Goal: Task Accomplishment & Management: Manage account settings

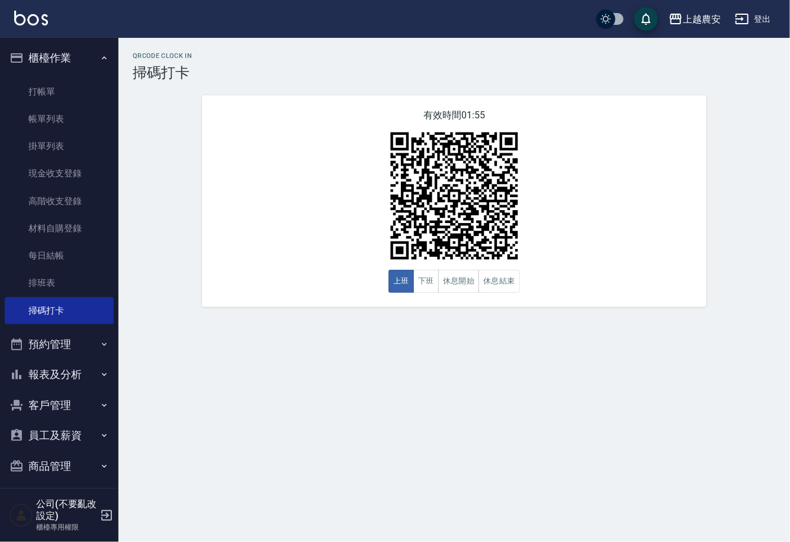
click at [46, 340] on button "預約管理" at bounding box center [59, 344] width 109 height 31
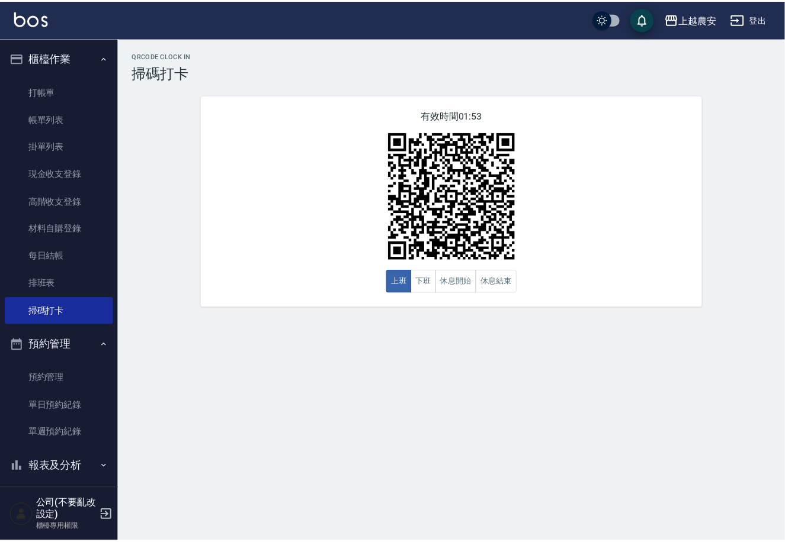
scroll to position [98, 0]
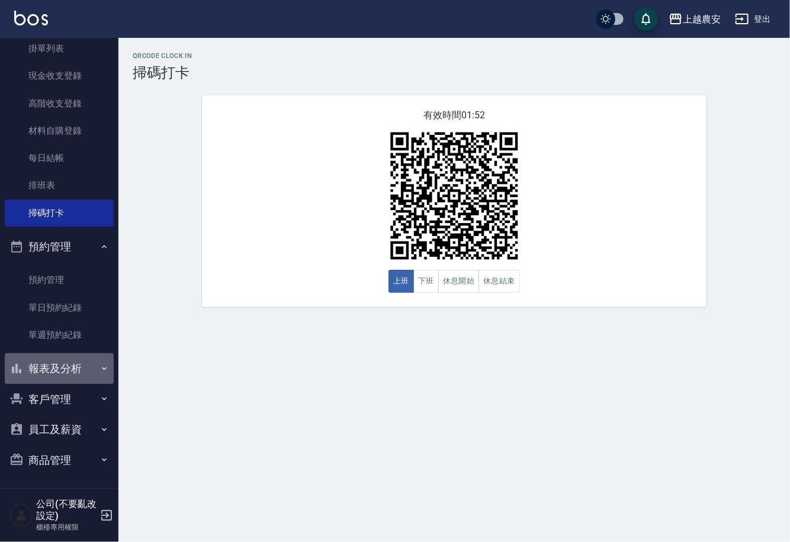
drag, startPoint x: 81, startPoint y: 357, endPoint x: 72, endPoint y: 410, distance: 53.9
click at [81, 358] on button "報表及分析" at bounding box center [59, 369] width 109 height 31
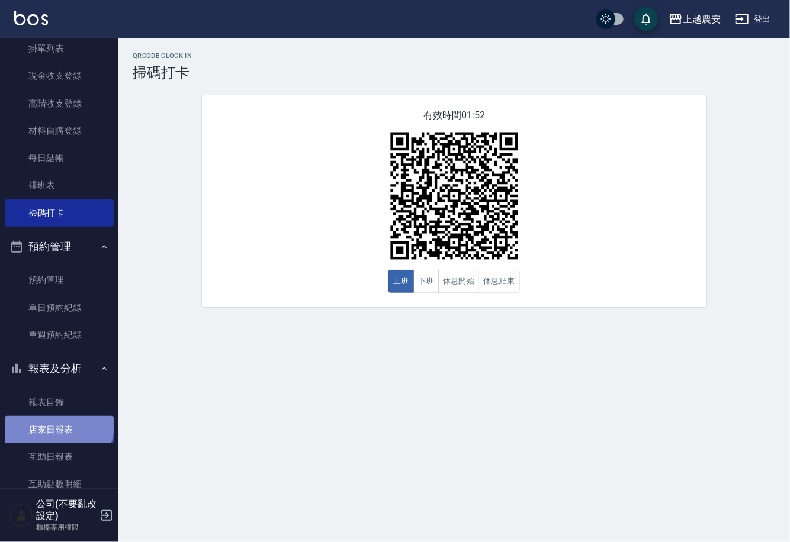
click at [57, 425] on link "店家日報表" at bounding box center [59, 429] width 109 height 27
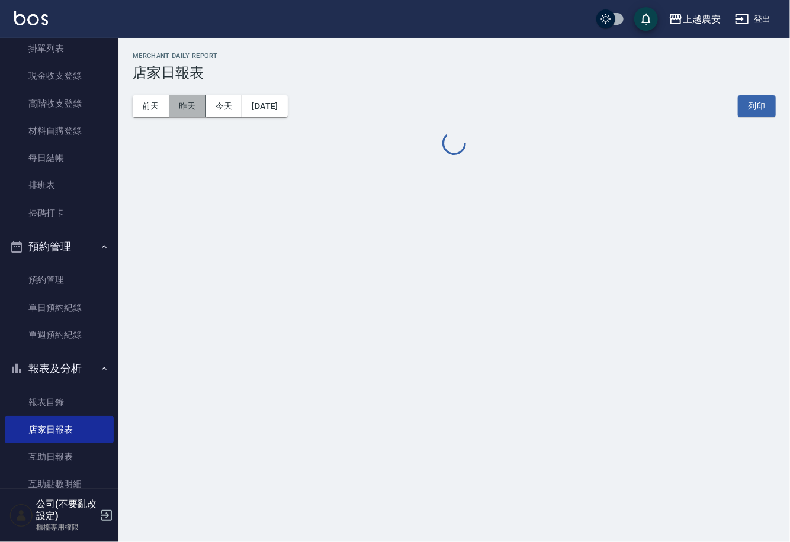
click at [187, 110] on button "昨天" at bounding box center [187, 106] width 37 height 22
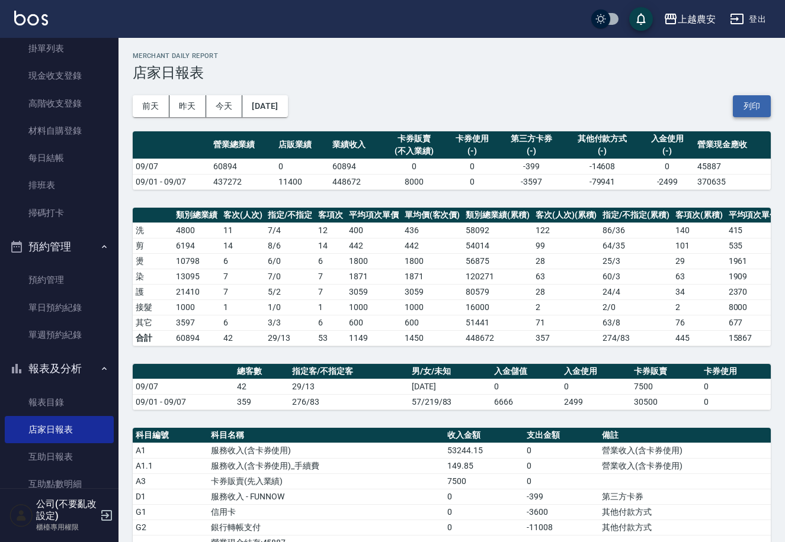
click at [752, 104] on button "列印" at bounding box center [752, 106] width 38 height 22
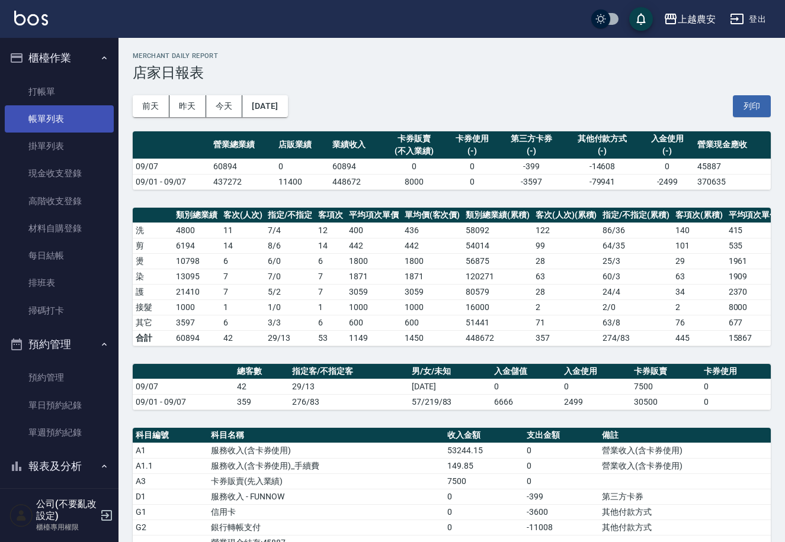
click at [81, 111] on link "帳單列表" at bounding box center [59, 118] width 109 height 27
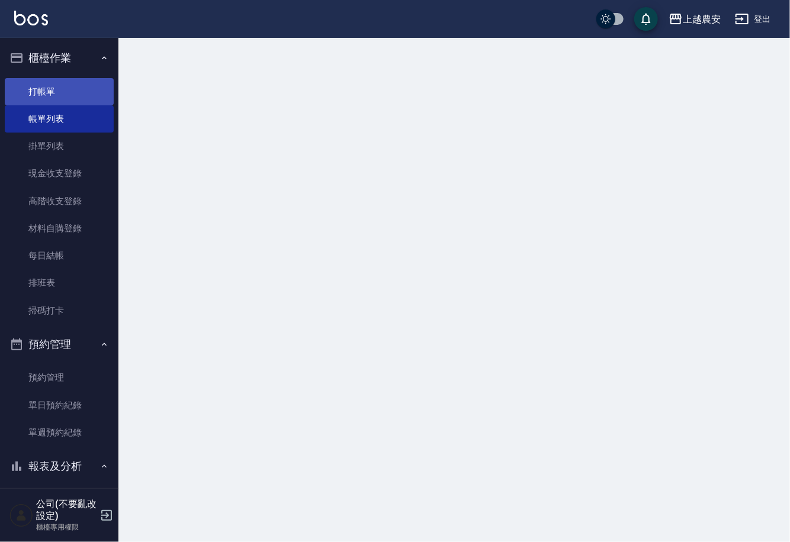
click at [69, 89] on link "打帳單" at bounding box center [59, 91] width 109 height 27
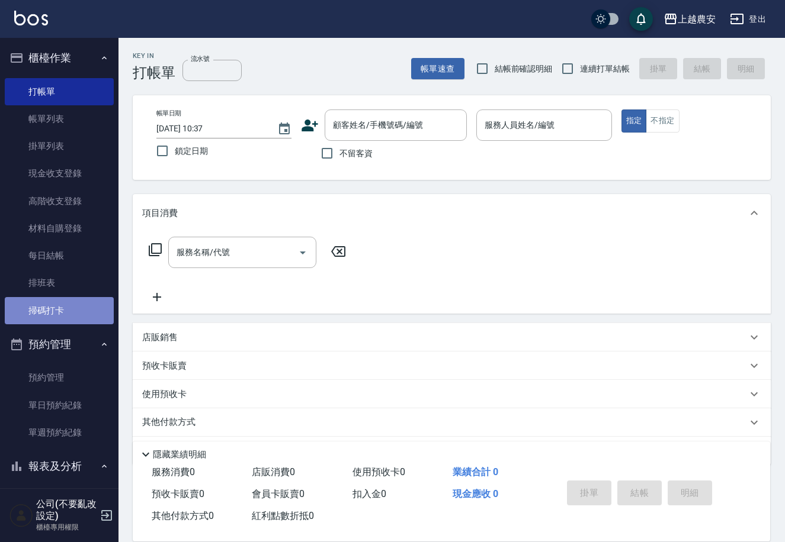
click at [78, 310] on link "掃碼打卡" at bounding box center [59, 310] width 109 height 27
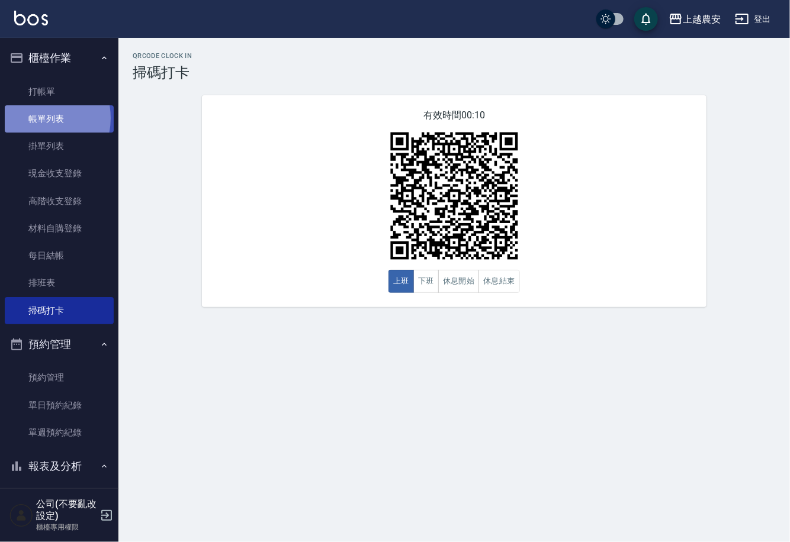
click at [36, 118] on link "帳單列表" at bounding box center [59, 118] width 109 height 27
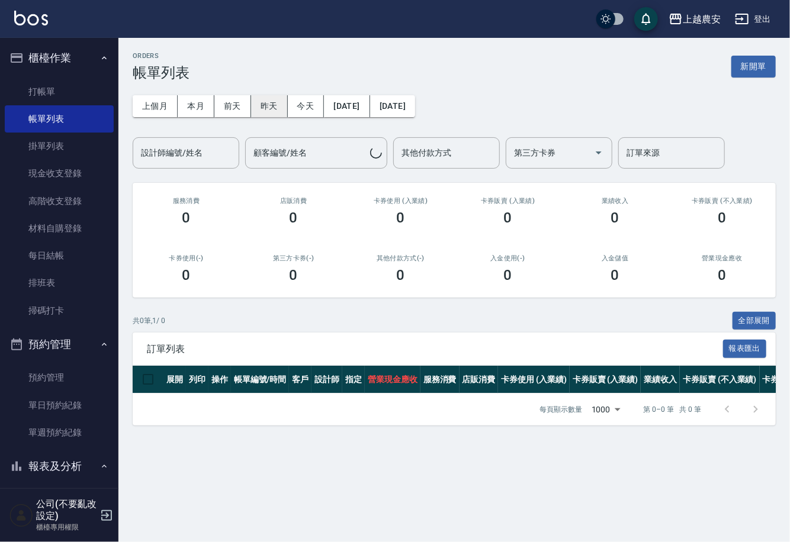
click at [264, 108] on button "昨天" at bounding box center [269, 106] width 37 height 22
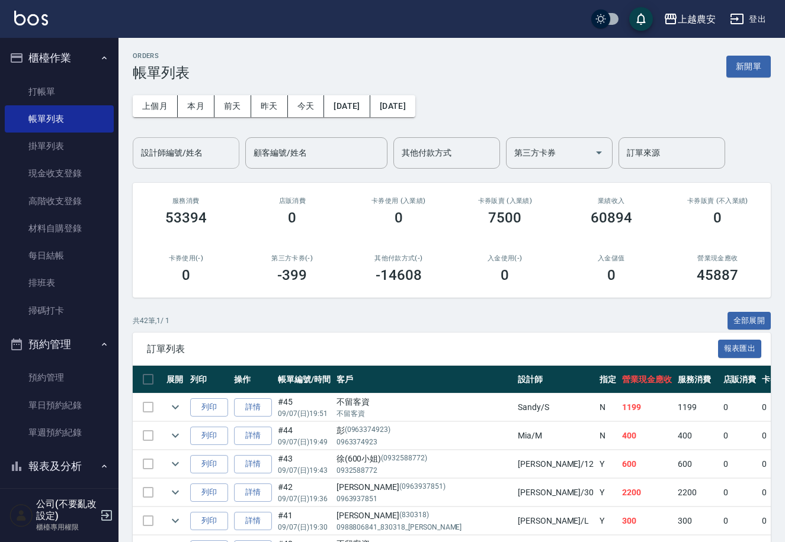
drag, startPoint x: 204, startPoint y: 149, endPoint x: 202, endPoint y: 141, distance: 8.5
click at [203, 143] on input "設計師編號/姓名" at bounding box center [186, 153] width 96 height 21
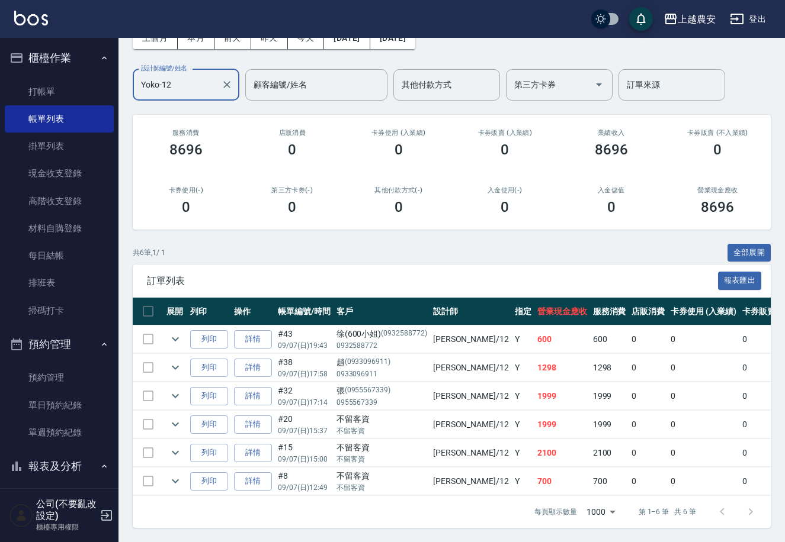
scroll to position [79, 0]
type input "Yoko-12"
click at [66, 299] on link "掃碼打卡" at bounding box center [59, 310] width 109 height 27
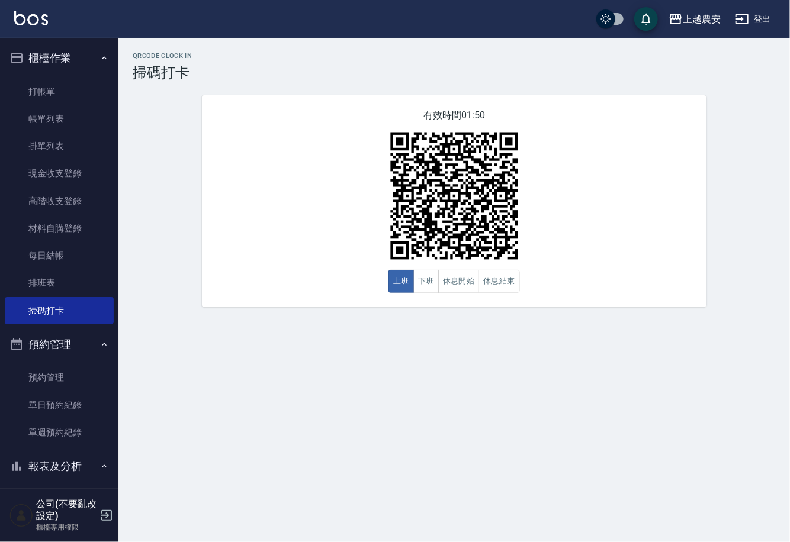
drag, startPoint x: 118, startPoint y: 295, endPoint x: 118, endPoint y: 352, distance: 56.3
click at [107, 446] on div "櫃檯作業 打帳單 帳單列表 掛單列表 現金收支登錄 高階收支登錄 材料自購登錄 每日結帳 排班表 掃碼打卡 預約管理 預約管理 單日預約紀錄 單週預約紀錄 報…" at bounding box center [59, 290] width 119 height 505
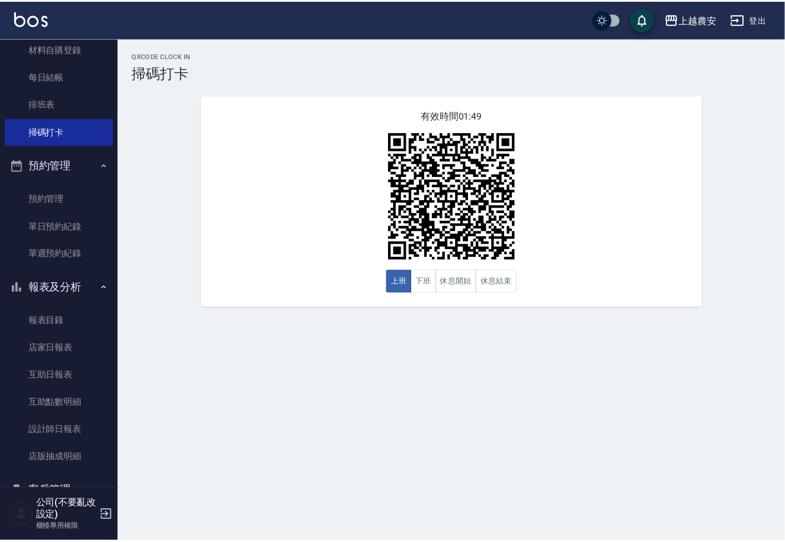
scroll to position [272, 0]
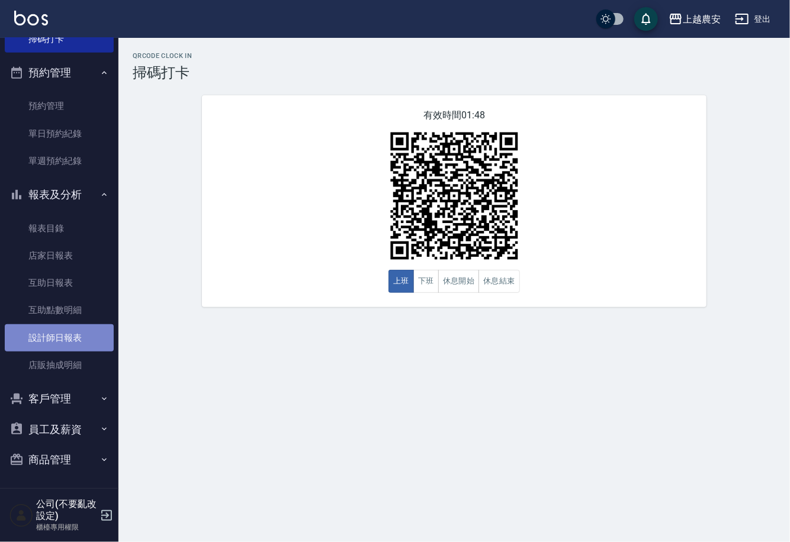
click at [69, 338] on link "設計師日報表" at bounding box center [59, 338] width 109 height 27
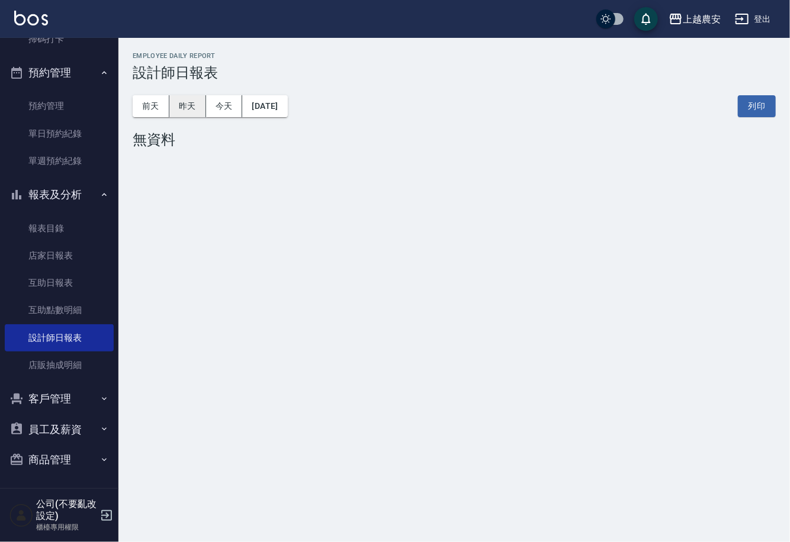
click at [197, 100] on button "昨天" at bounding box center [187, 106] width 37 height 22
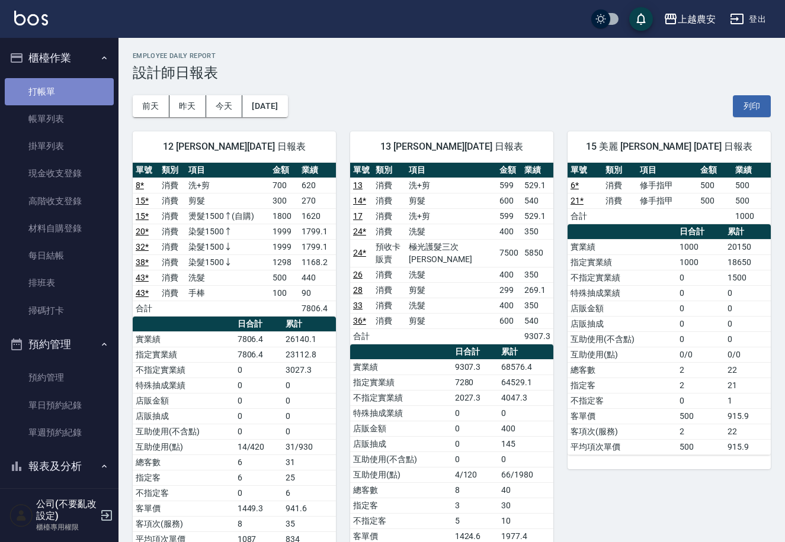
click at [81, 89] on link "打帳單" at bounding box center [59, 91] width 109 height 27
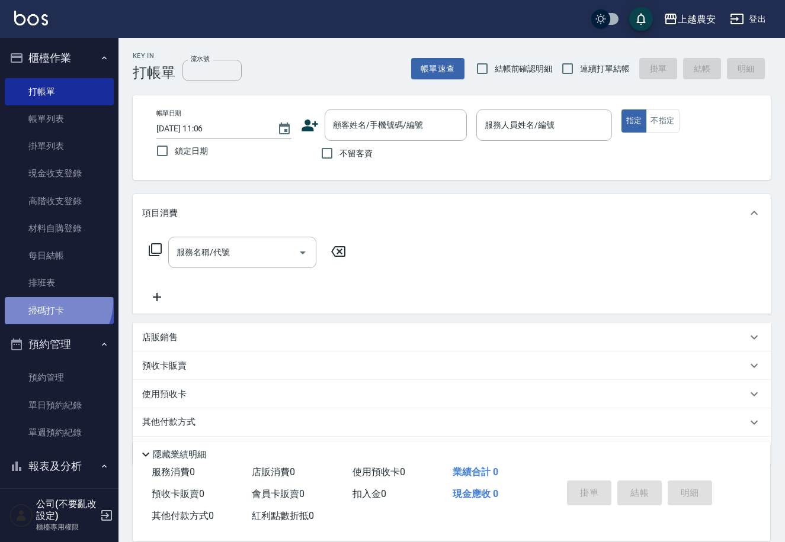
click at [56, 303] on link "掃碼打卡" at bounding box center [59, 310] width 109 height 27
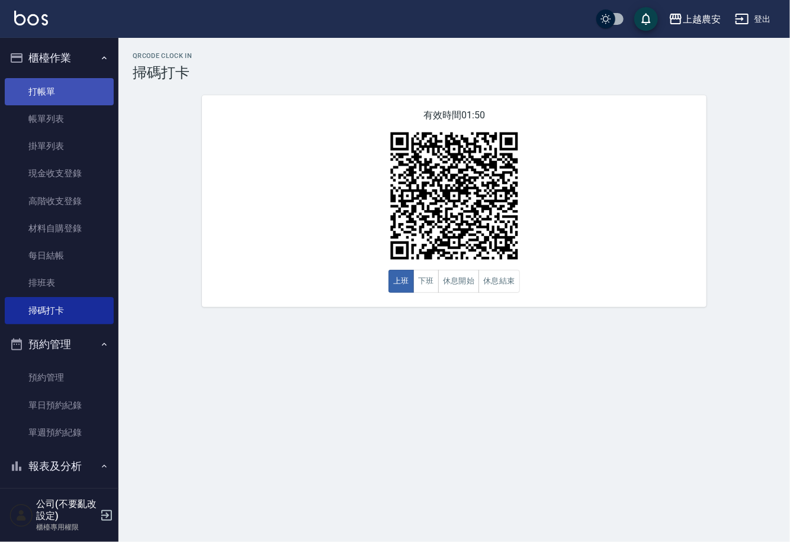
click at [51, 92] on link "打帳單" at bounding box center [59, 91] width 109 height 27
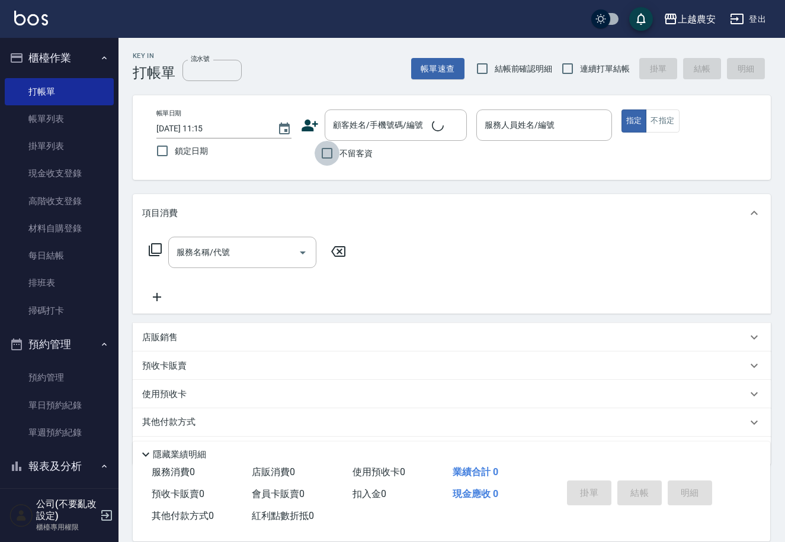
click at [333, 146] on input "不留客資" at bounding box center [326, 153] width 25 height 25
checkbox input "true"
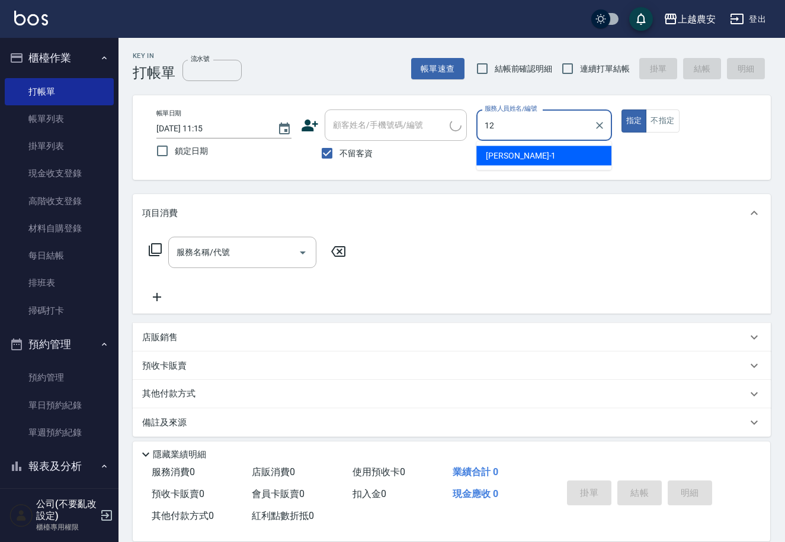
type input "12"
type button "true"
type input "Yoko-12"
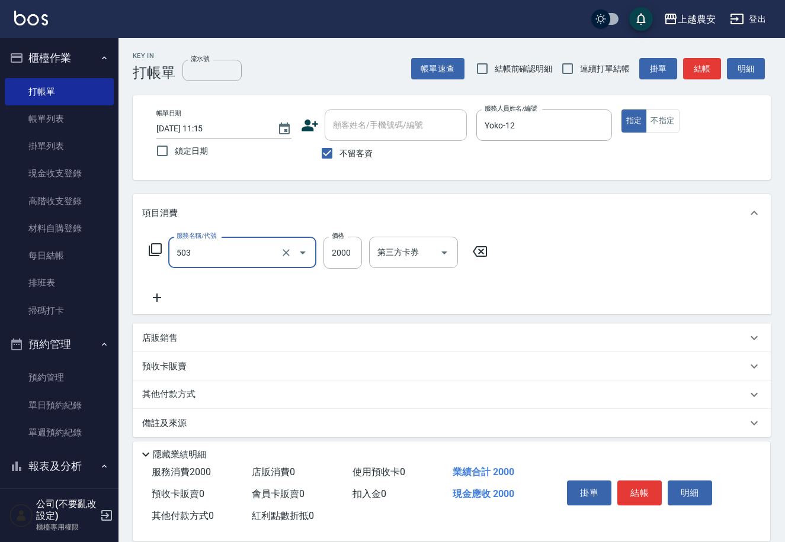
type input "染髮1500↑(503)"
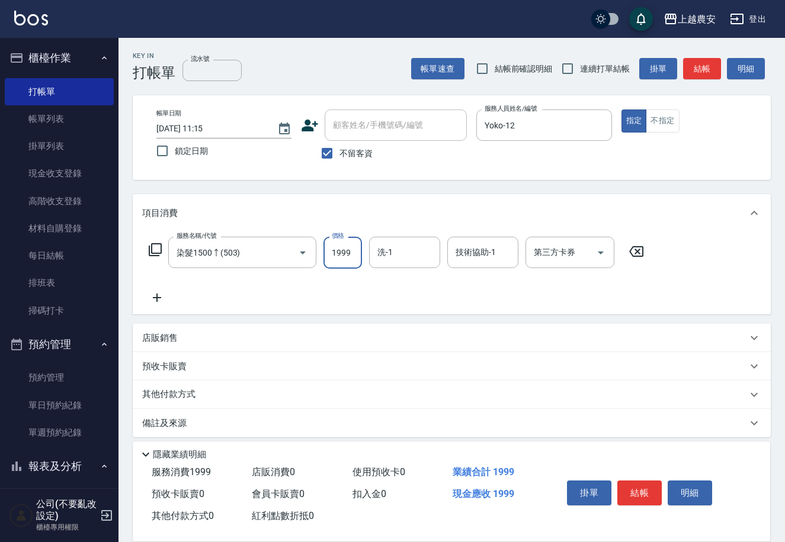
type input "1999"
type input "招招-26"
drag, startPoint x: 646, startPoint y: 486, endPoint x: 641, endPoint y: 474, distance: 13.0
click at [644, 487] on button "結帳" at bounding box center [639, 493] width 44 height 25
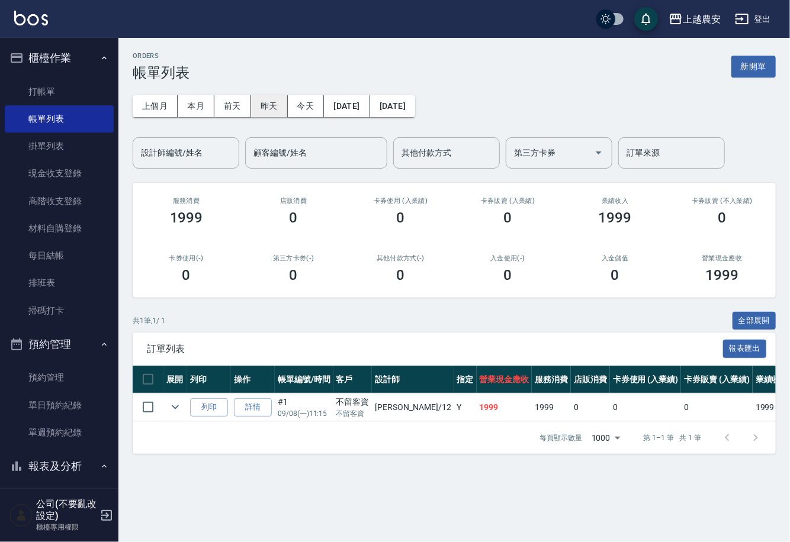
click at [270, 107] on button "昨天" at bounding box center [269, 106] width 37 height 22
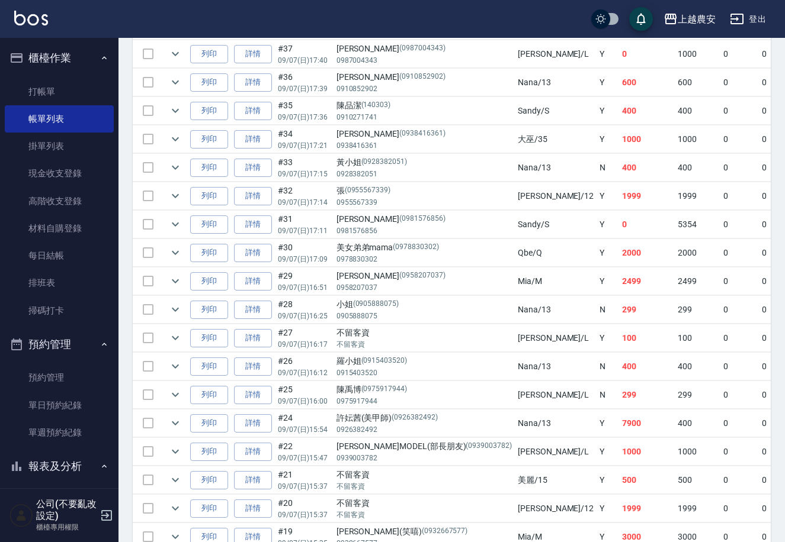
scroll to position [863, 0]
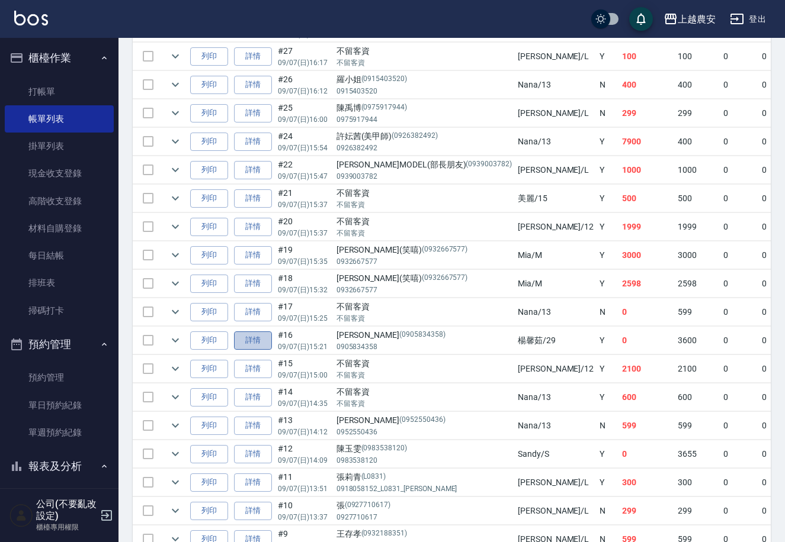
click at [263, 346] on link "詳情" at bounding box center [253, 341] width 38 height 18
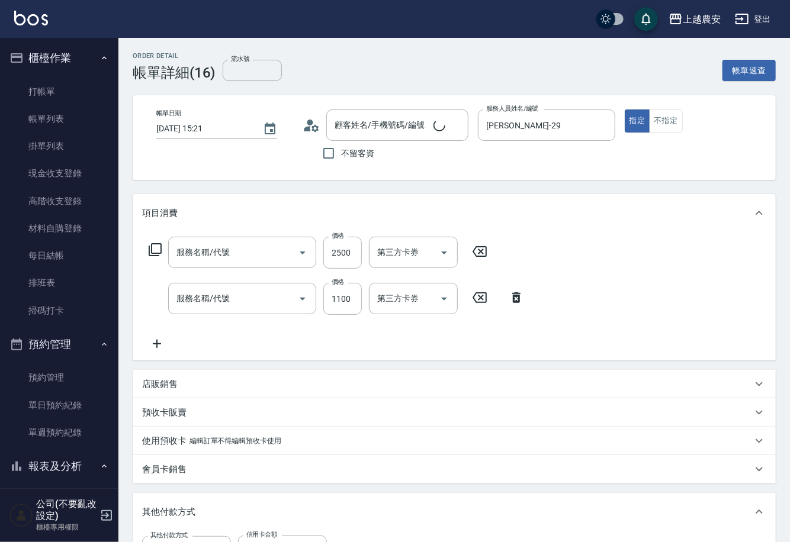
type input "2025/09/07 15:21"
type input "楊馨茹-29"
type input "極光結構式護髮(622)"
type input "染髮1500↓(504)"
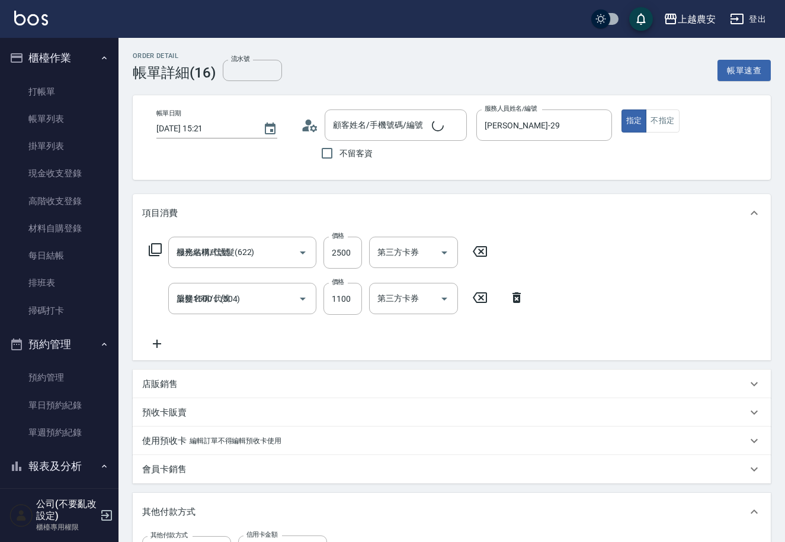
type input "徐小姐/0905834358/0905834358"
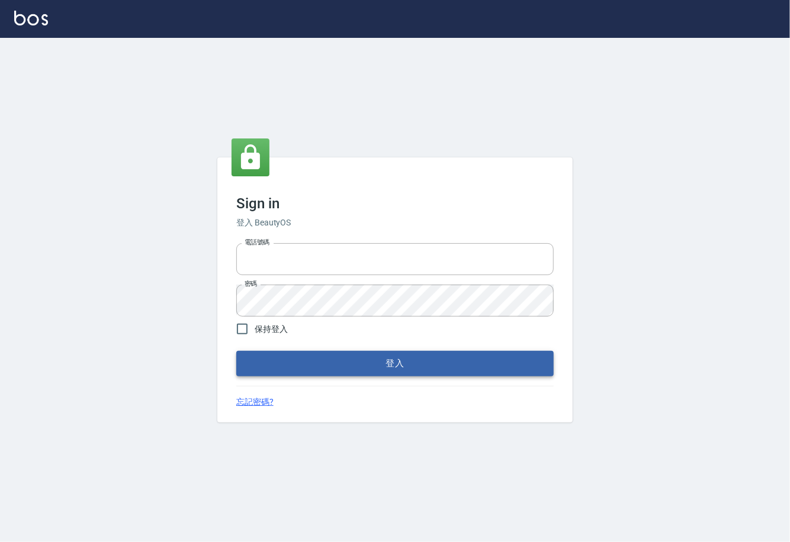
type input "0225929166"
click at [415, 364] on button "登入" at bounding box center [394, 363] width 317 height 25
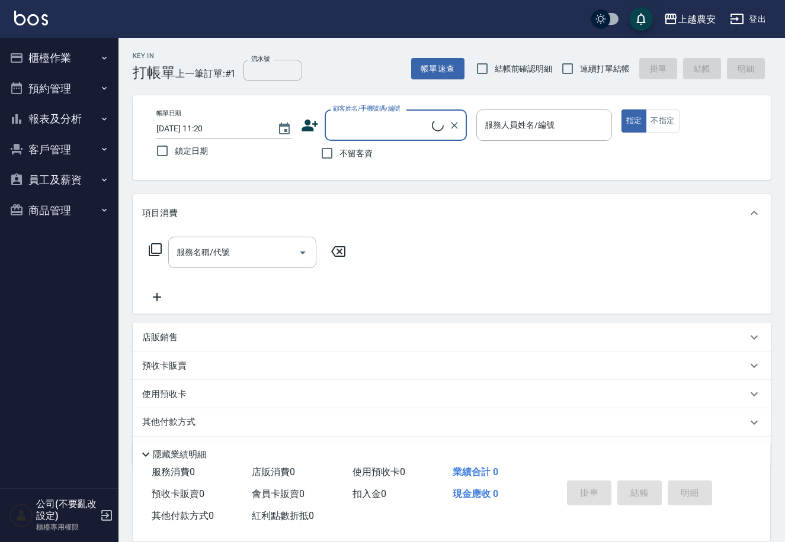
click at [55, 60] on button "櫃檯作業" at bounding box center [59, 58] width 109 height 31
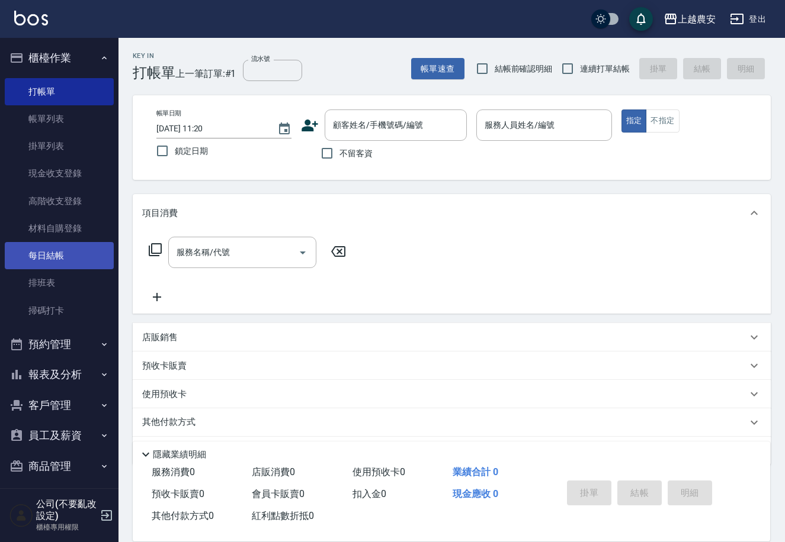
click at [55, 253] on link "每日結帳" at bounding box center [59, 255] width 109 height 27
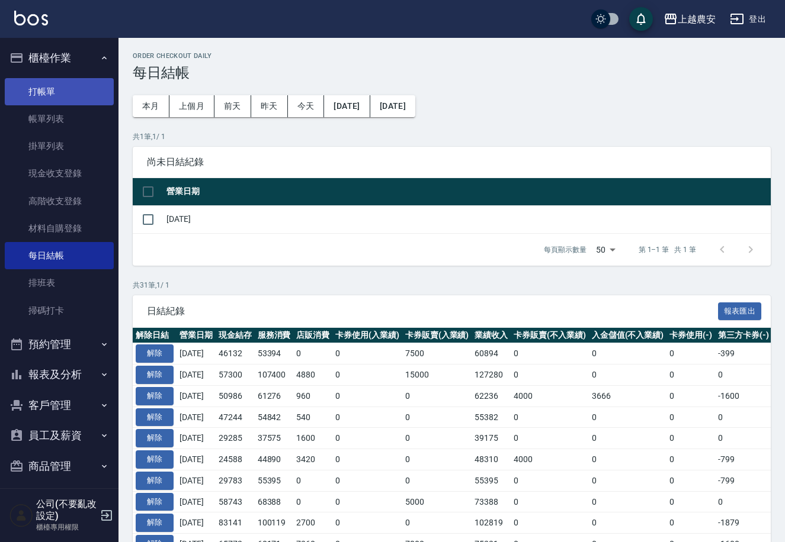
click at [43, 97] on link "打帳單" at bounding box center [59, 91] width 109 height 27
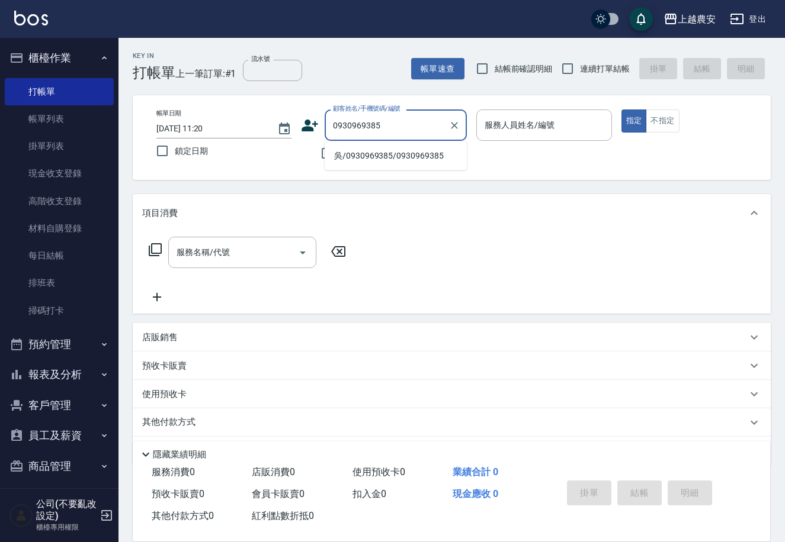
click at [422, 158] on li "吳/0930969385/0930969385" at bounding box center [396, 156] width 142 height 20
type input "吳/0930969385/0930969385"
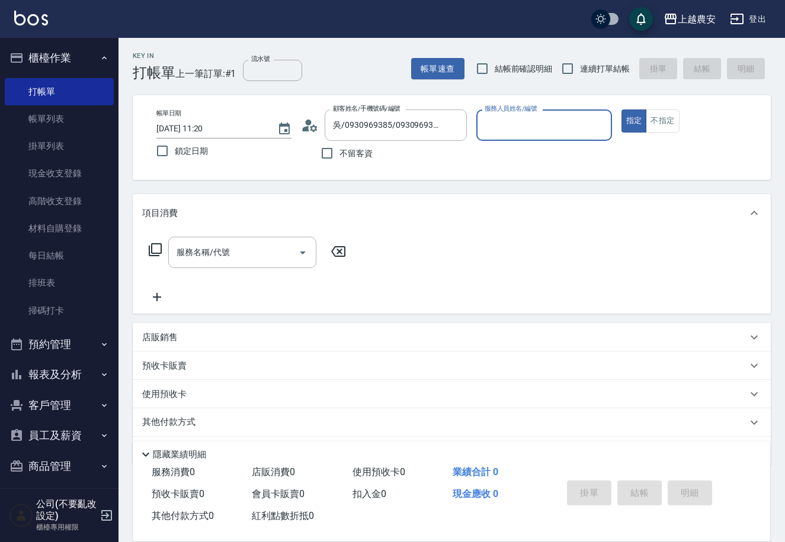
type input "0"
type button "true"
type input "Q比-0"
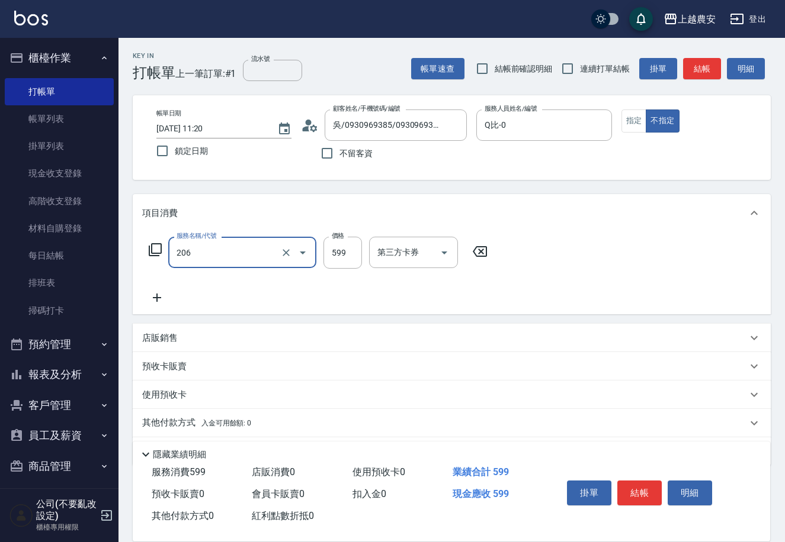
type input "洗+剪(206)"
click at [653, 495] on button "結帳" at bounding box center [639, 493] width 44 height 25
click at [653, 495] on div "掛單 結帳 明細" at bounding box center [639, 494] width 155 height 37
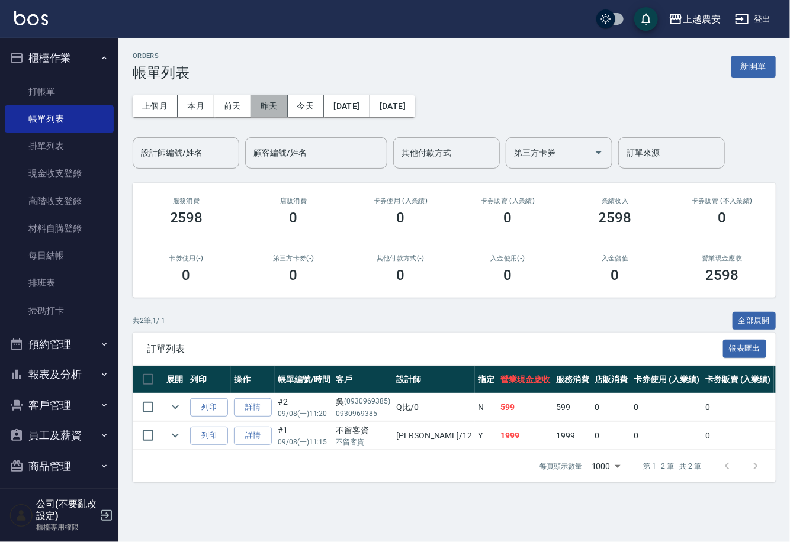
click at [263, 106] on button "昨天" at bounding box center [269, 106] width 37 height 22
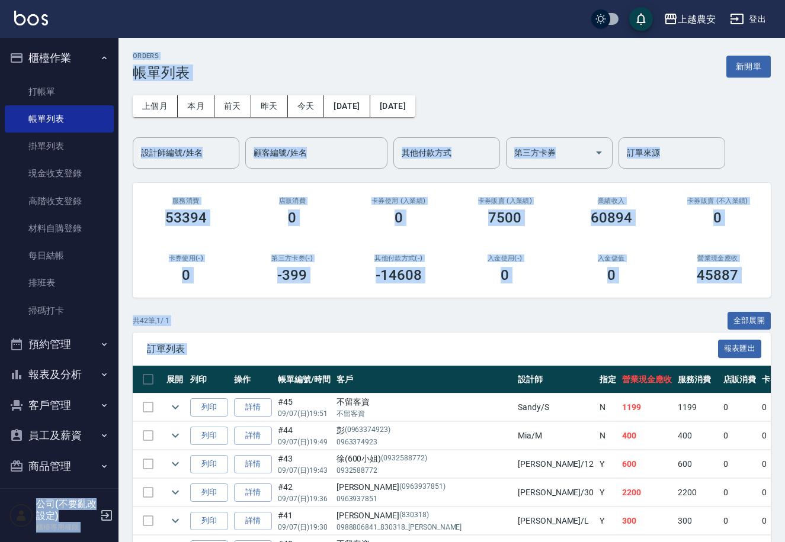
drag, startPoint x: 118, startPoint y: 451, endPoint x: 122, endPoint y: 438, distance: 12.9
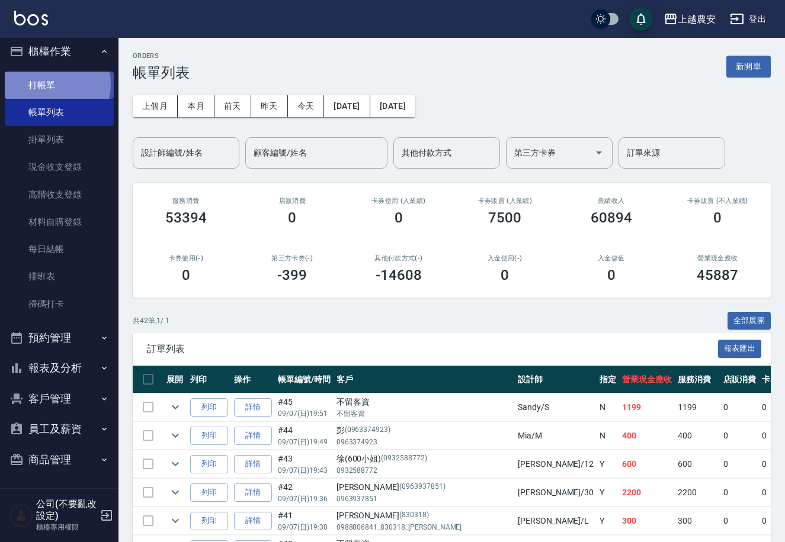
click at [50, 83] on link "打帳單" at bounding box center [59, 85] width 109 height 27
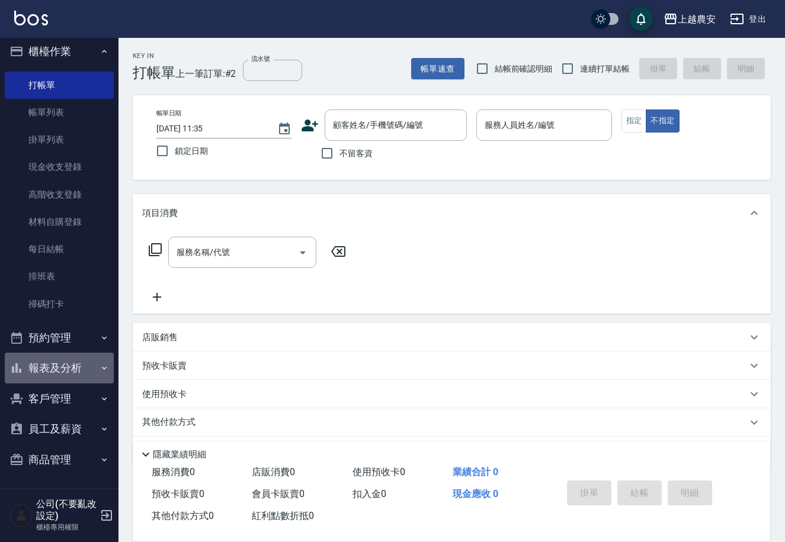
click at [78, 368] on button "報表及分析" at bounding box center [59, 368] width 109 height 31
click at [79, 365] on button "報表及分析" at bounding box center [59, 368] width 109 height 31
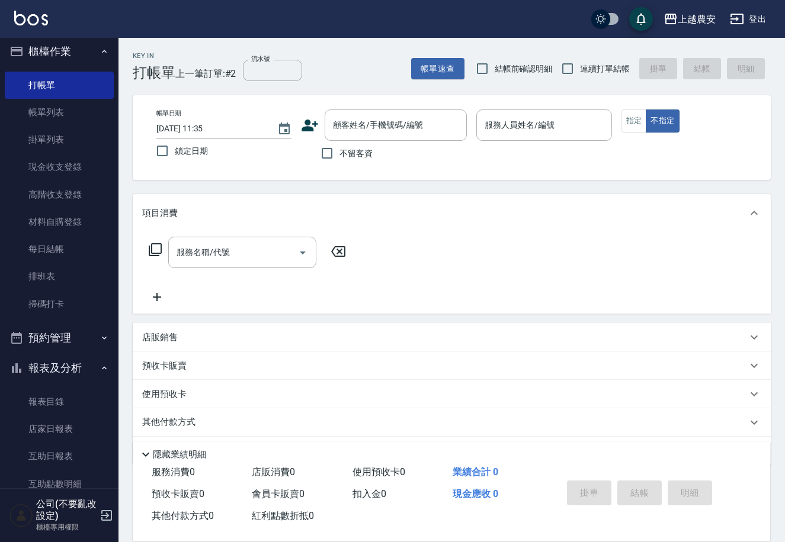
drag, startPoint x: 112, startPoint y: 349, endPoint x: 115, endPoint y: 372, distance: 24.0
click at [115, 372] on nav "櫃檯作業 打帳單 帳單列表 掛單列表 現金收支登錄 高階收支登錄 材料自購登錄 每日結帳 排班表 掃碼打卡 預約管理 預約管理 單日預約紀錄 單週預約紀錄 報…" at bounding box center [59, 263] width 118 height 451
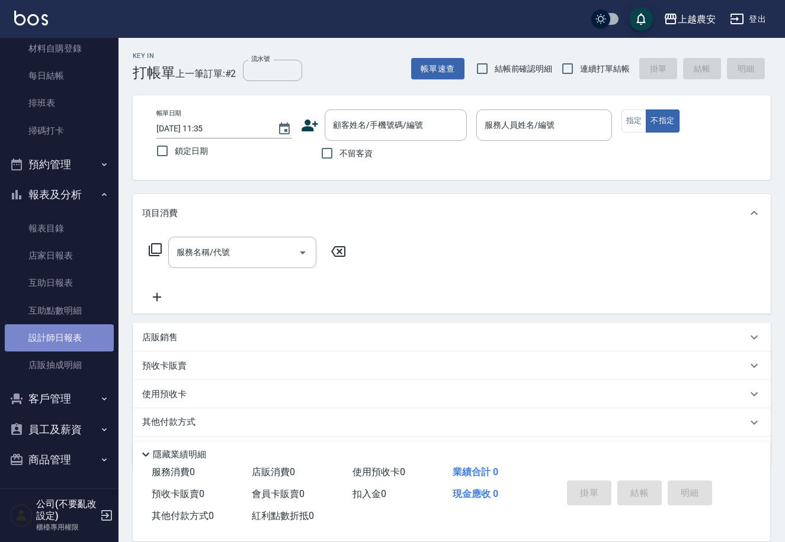
click at [68, 329] on link "設計師日報表" at bounding box center [59, 338] width 109 height 27
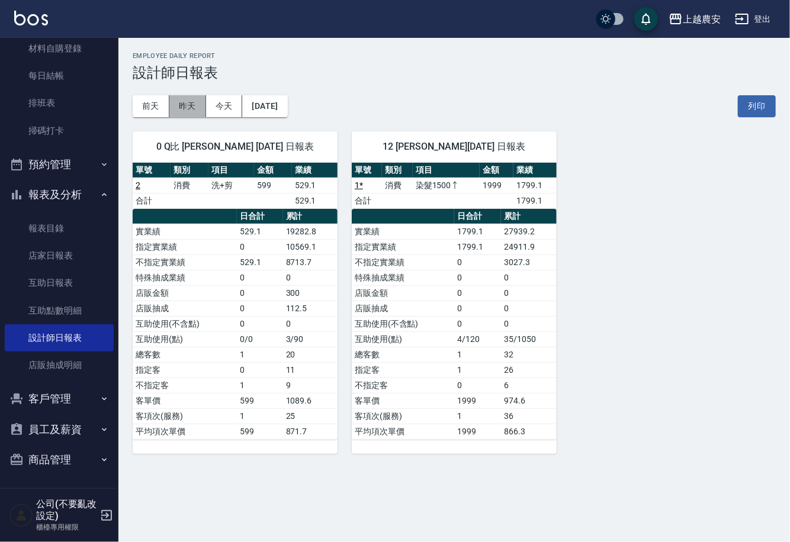
click at [183, 102] on button "昨天" at bounding box center [187, 106] width 37 height 22
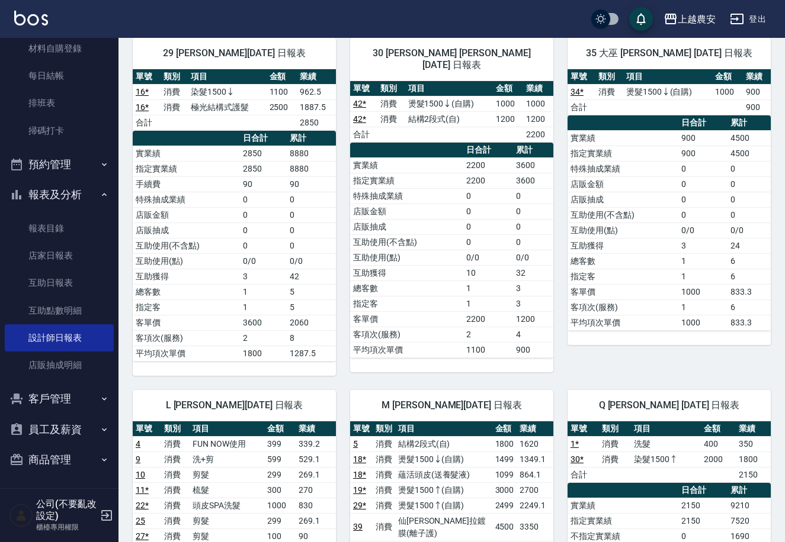
scroll to position [676, 0]
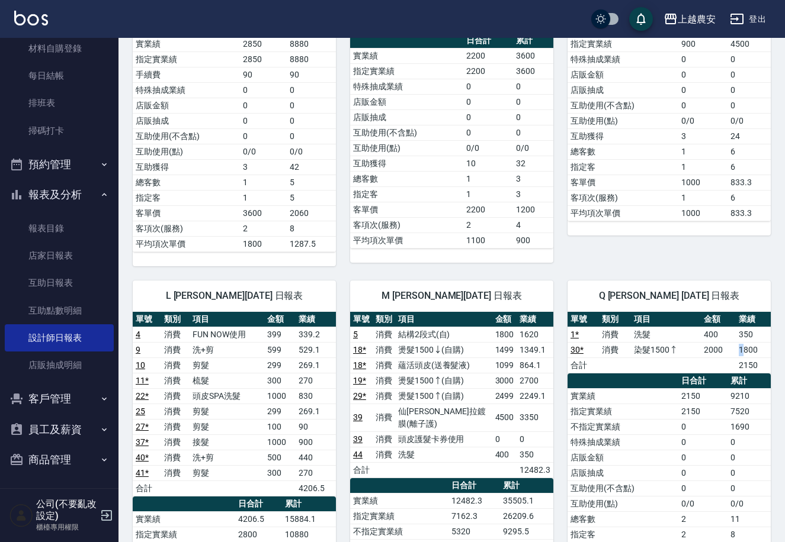
drag, startPoint x: 743, startPoint y: 338, endPoint x: 735, endPoint y: 342, distance: 8.5
click at [737, 342] on td "1800" at bounding box center [752, 349] width 35 height 15
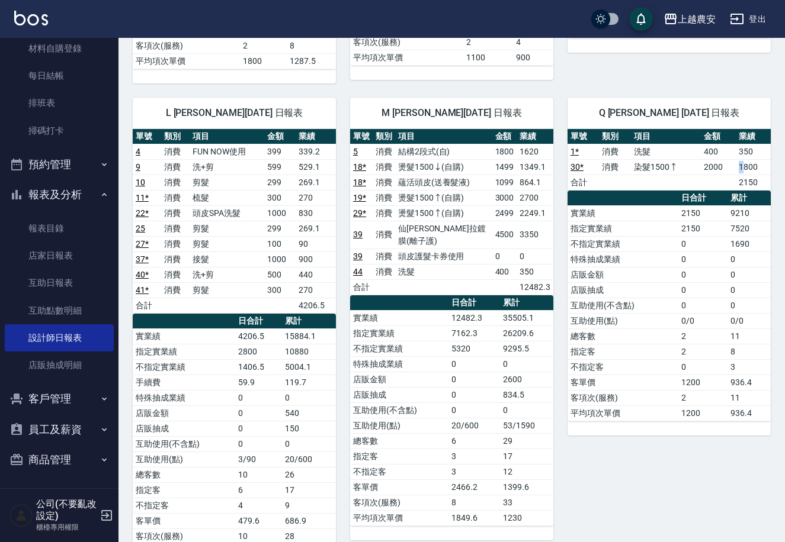
scroll to position [924, 0]
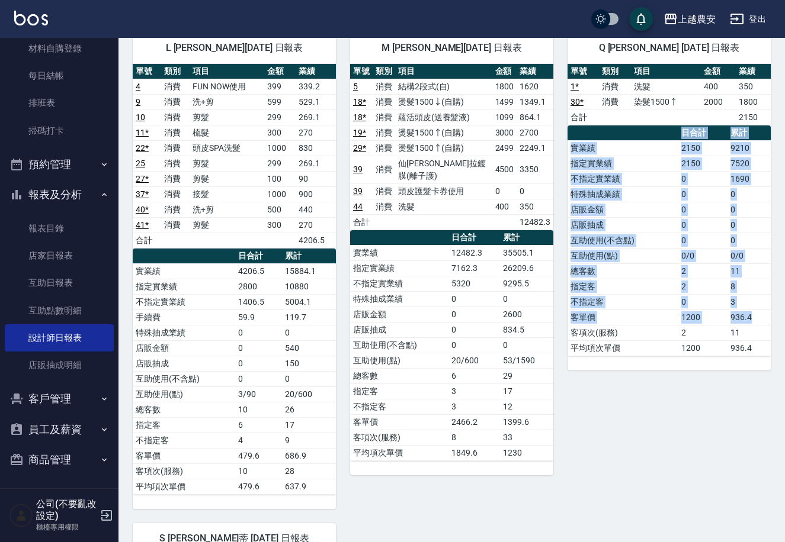
drag, startPoint x: 744, startPoint y: 330, endPoint x: 750, endPoint y: 364, distance: 34.3
click at [743, 370] on div "Q Qbe 羅幸芳 09/07/2025 日報表 單號 類別 項目 金額 業績 1 * 消費 洗髮 400 350 30 * 消費 染髮1500↑ 2000 …" at bounding box center [661, 263] width 217 height 491
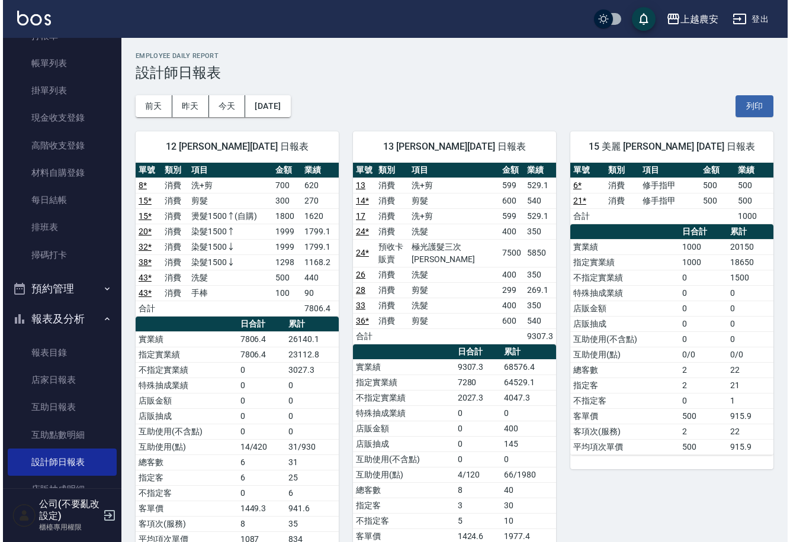
scroll to position [0, 0]
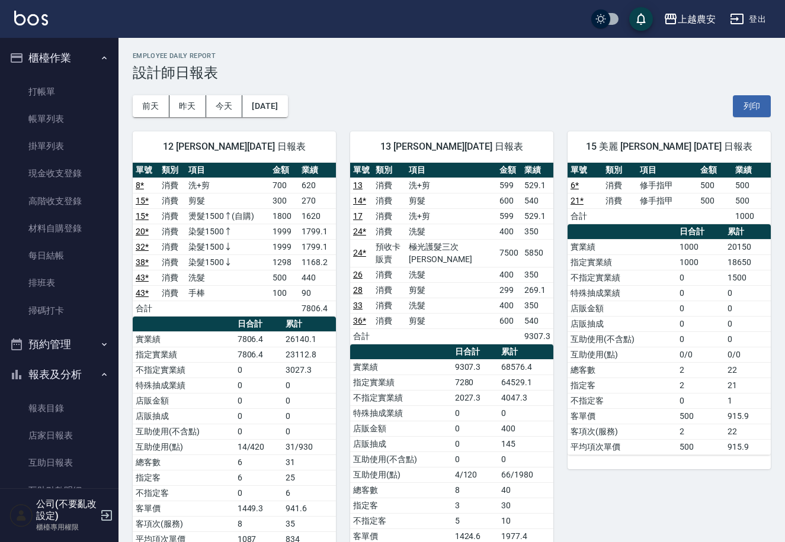
drag, startPoint x: 142, startPoint y: 47, endPoint x: 124, endPoint y: 38, distance: 19.9
click at [41, 89] on link "打帳單" at bounding box center [59, 91] width 109 height 27
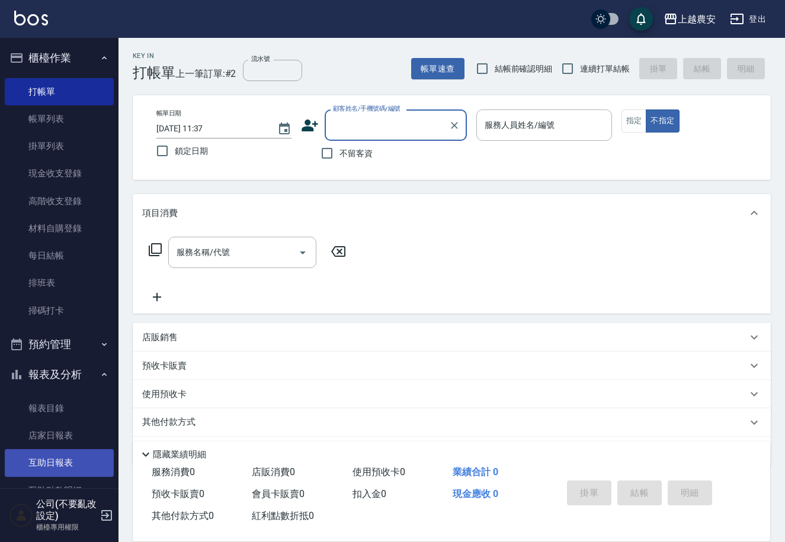
click at [50, 462] on link "互助日報表" at bounding box center [59, 462] width 109 height 27
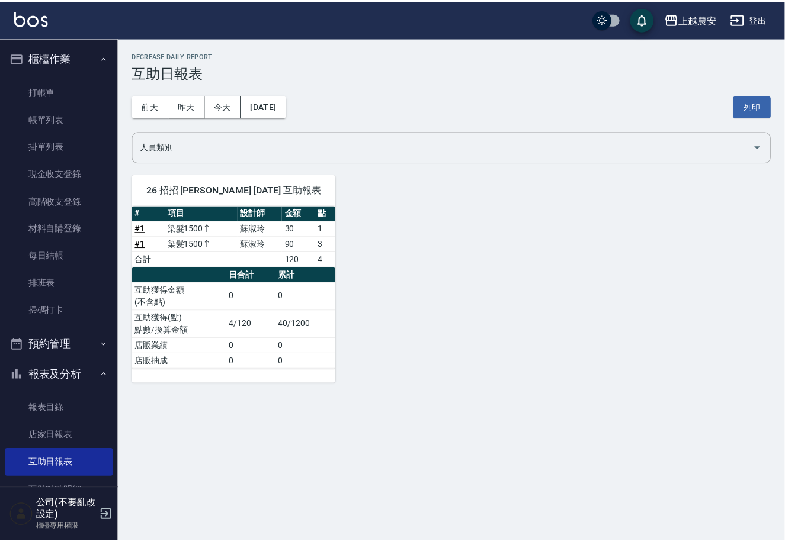
scroll to position [135, 0]
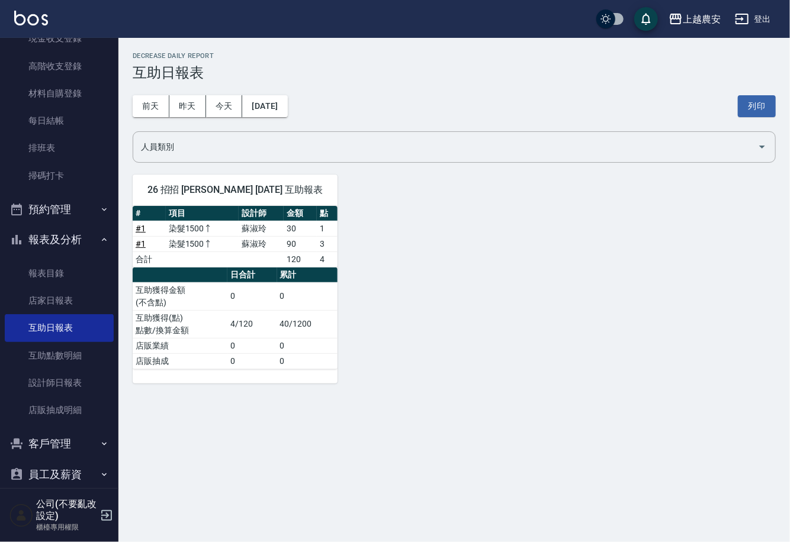
click at [130, 425] on div "上越農安 2025-09-08 互助日報表 列印時間： 2025-09-08-11:41 Decrease Daily Report 互助日報表 前天 昨天 …" at bounding box center [395, 271] width 790 height 542
click at [78, 394] on link "設計師日報表" at bounding box center [59, 383] width 109 height 27
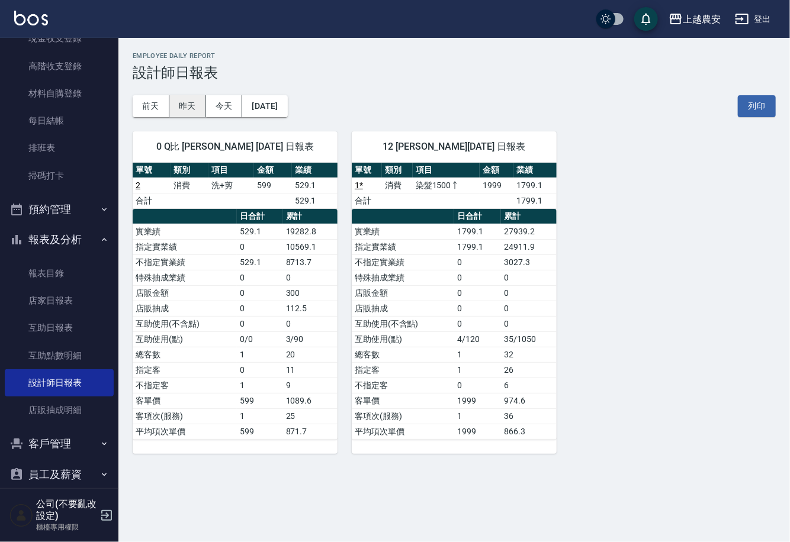
click at [187, 101] on button "昨天" at bounding box center [187, 106] width 37 height 22
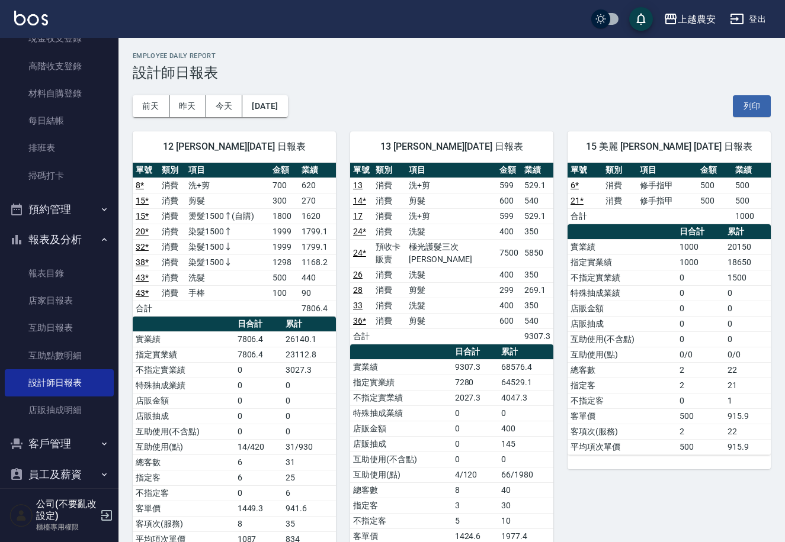
scroll to position [180, 0]
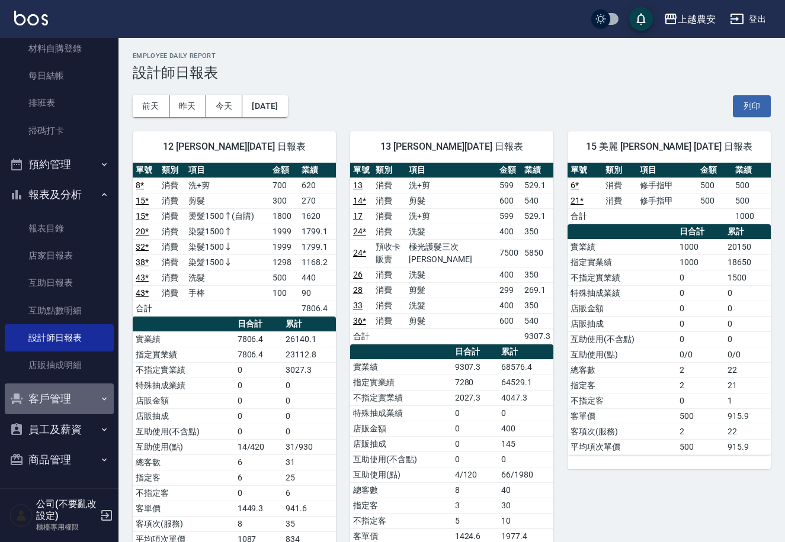
click at [70, 401] on button "客戶管理" at bounding box center [59, 399] width 109 height 31
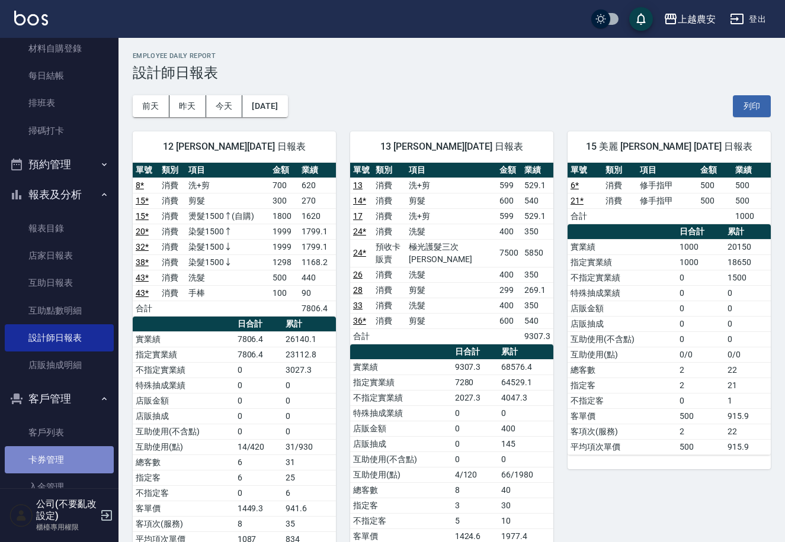
click at [76, 464] on link "卡券管理" at bounding box center [59, 459] width 109 height 27
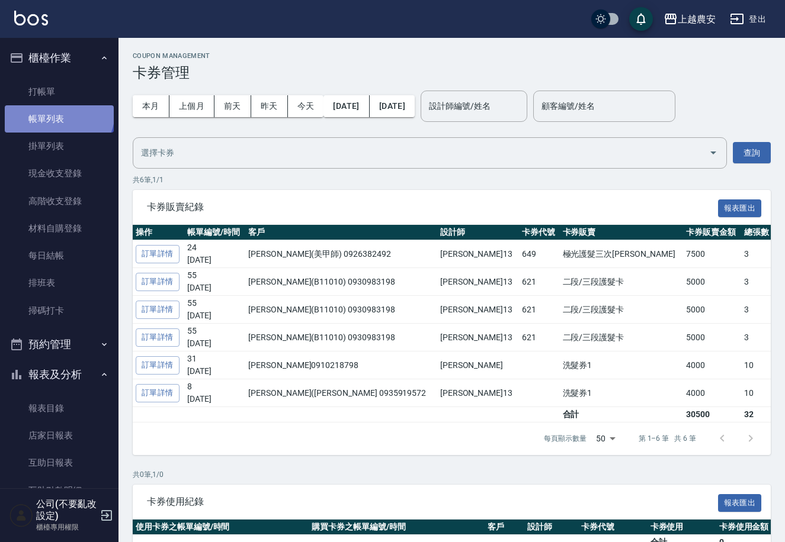
click at [57, 113] on link "帳單列表" at bounding box center [59, 118] width 109 height 27
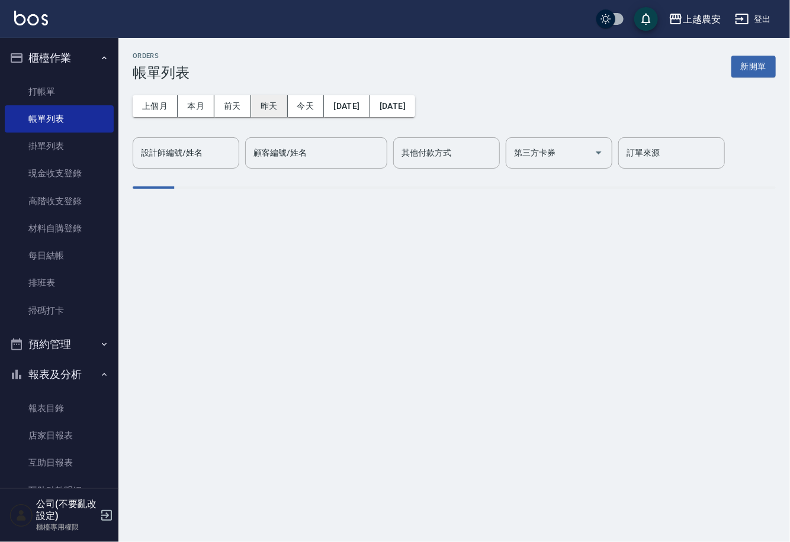
drag, startPoint x: 261, startPoint y: 107, endPoint x: 238, endPoint y: 134, distance: 36.2
click at [259, 110] on button "昨天" at bounding box center [269, 106] width 37 height 22
click at [191, 143] on input "設計師編號/姓名" at bounding box center [186, 153] width 96 height 21
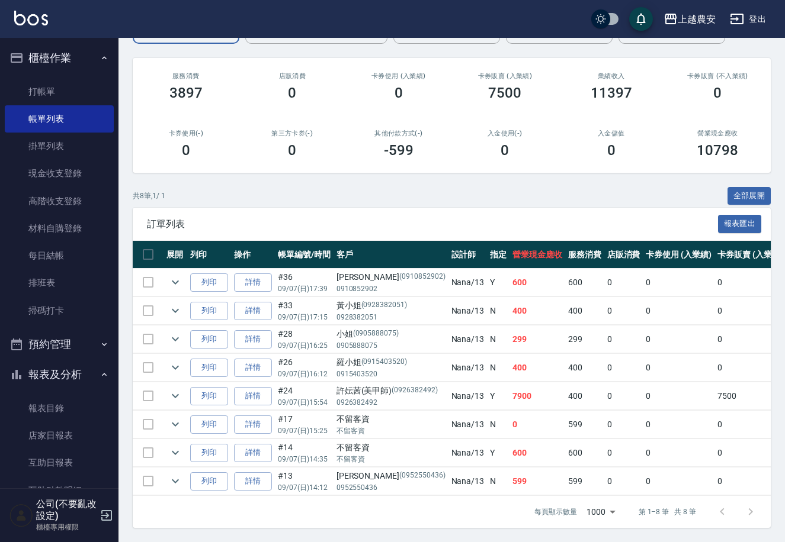
scroll to position [272, 0]
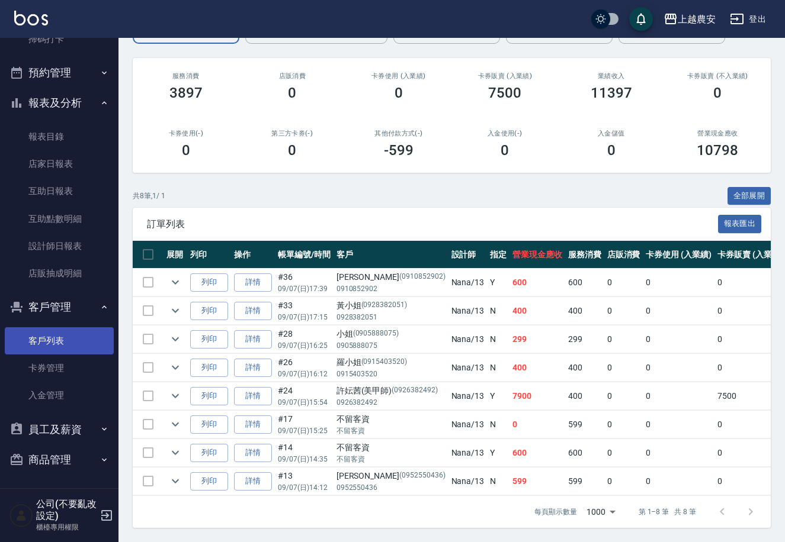
type input "Nana-13"
click at [43, 342] on link "客戶列表" at bounding box center [59, 340] width 109 height 27
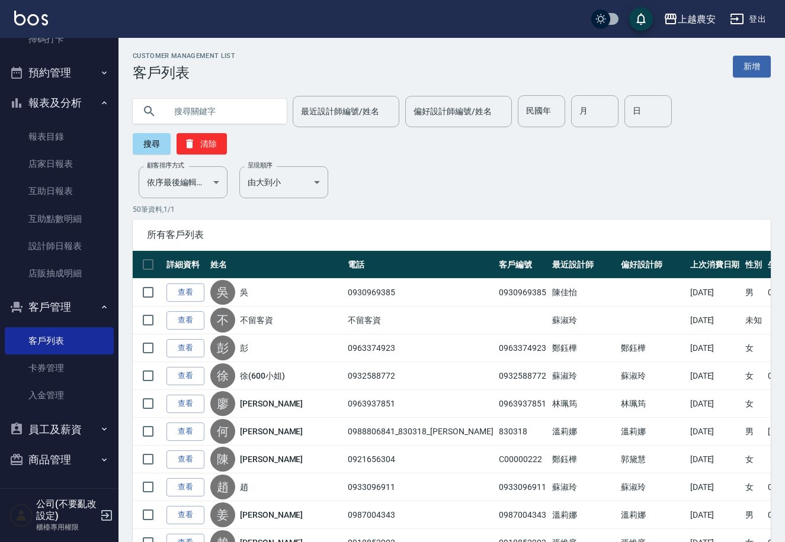
click at [200, 111] on input "text" at bounding box center [221, 111] width 111 height 32
type input "許妘"
click at [171, 133] on button "搜尋" at bounding box center [152, 143] width 38 height 21
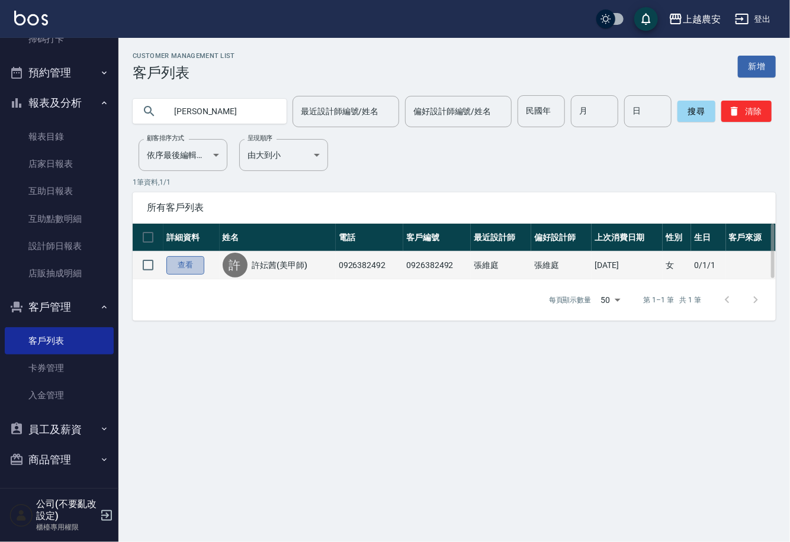
click at [181, 272] on link "查看" at bounding box center [185, 265] width 38 height 18
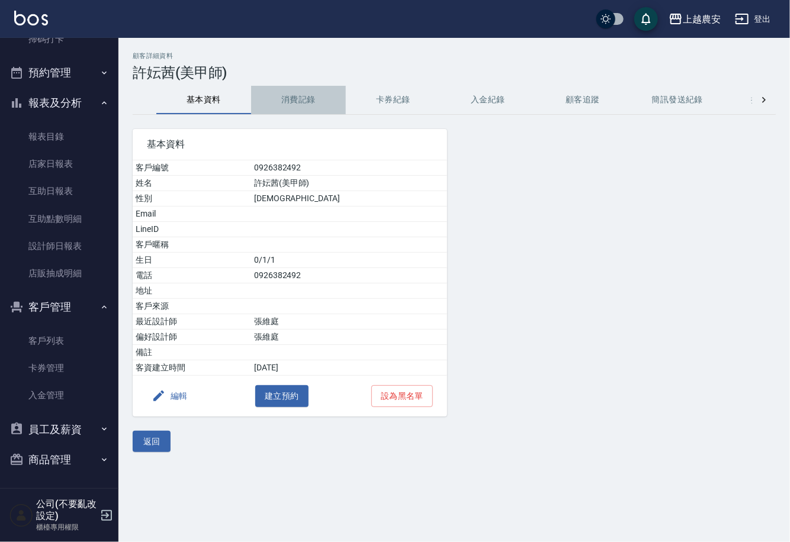
click at [299, 104] on button "消費記錄" at bounding box center [298, 100] width 95 height 28
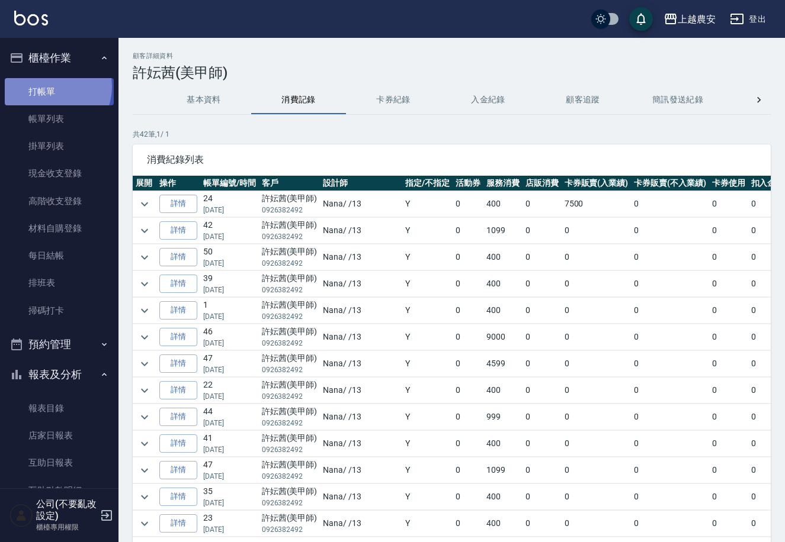
click at [49, 86] on link "打帳單" at bounding box center [59, 91] width 109 height 27
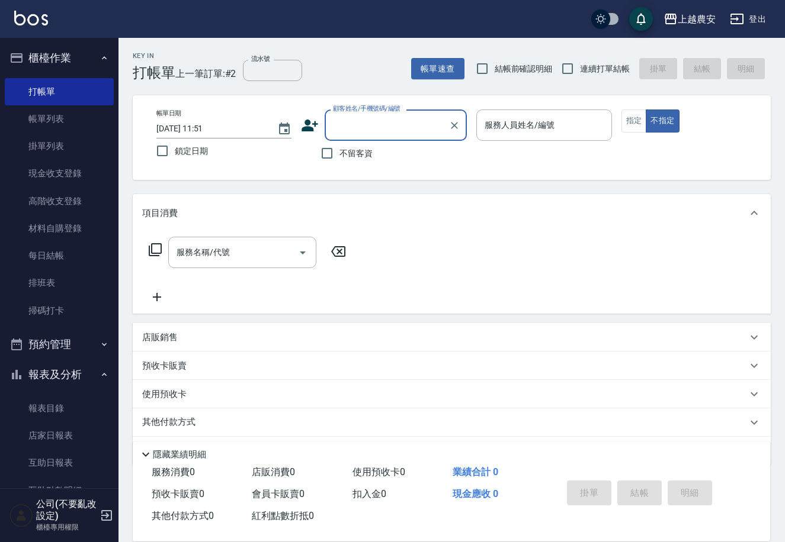
scroll to position [272, 0]
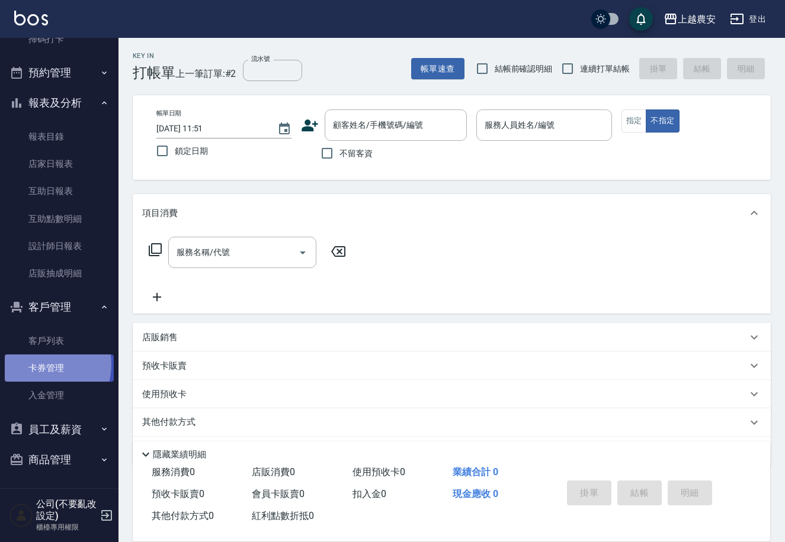
click at [41, 364] on link "卡券管理" at bounding box center [59, 368] width 109 height 27
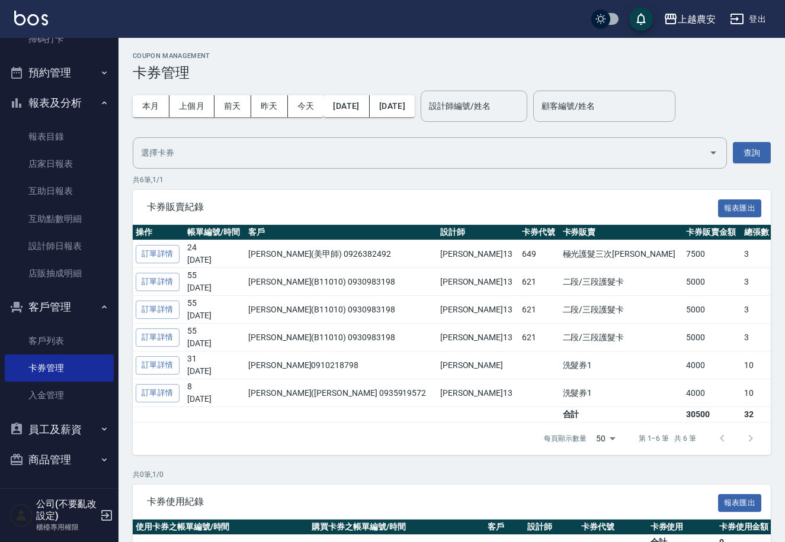
drag, startPoint x: 118, startPoint y: 60, endPoint x: 107, endPoint y: 70, distance: 14.7
click at [118, 62] on div "櫃檯作業 打帳單 帳單列表 掛單列表 現金收支登錄 高階收支登錄 材料自購登錄 每日結帳 排班表 掃碼打卡 預約管理 預約管理 單日預約紀錄 單週預約紀錄 報…" at bounding box center [59, 290] width 119 height 505
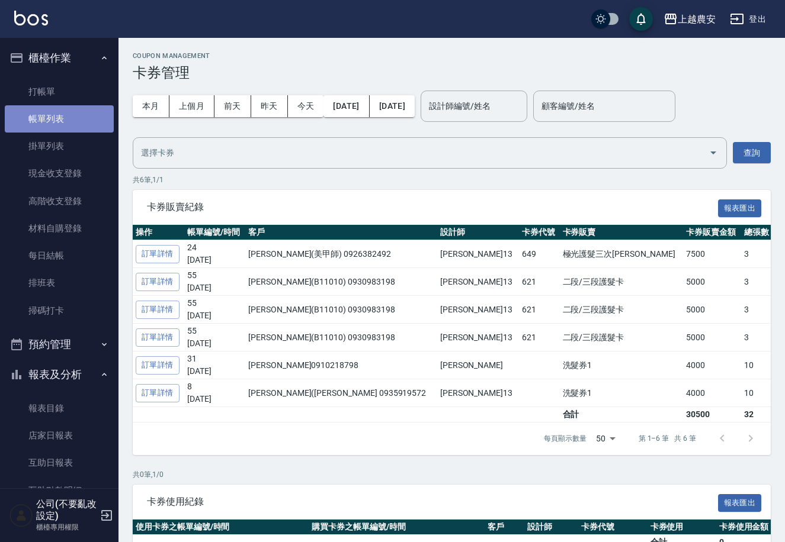
click at [60, 117] on link "帳單列表" at bounding box center [59, 118] width 109 height 27
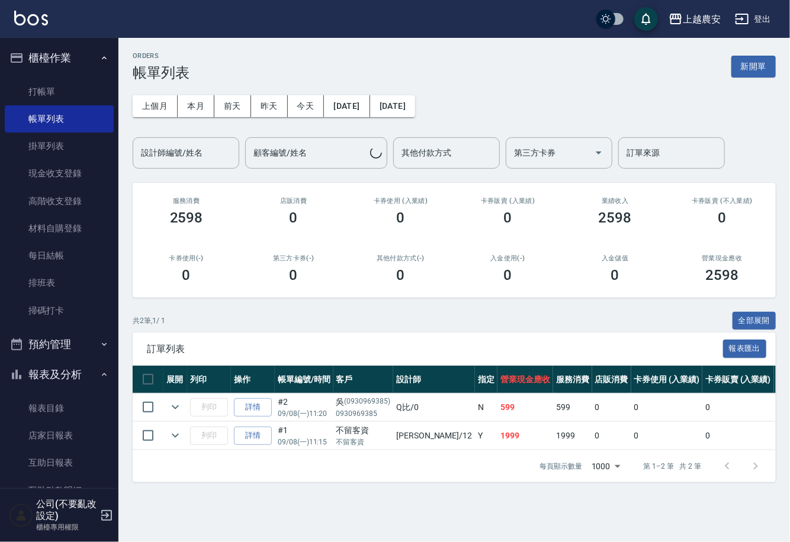
drag, startPoint x: 261, startPoint y: 105, endPoint x: 234, endPoint y: 123, distance: 32.4
click at [259, 105] on button "昨天" at bounding box center [269, 106] width 37 height 22
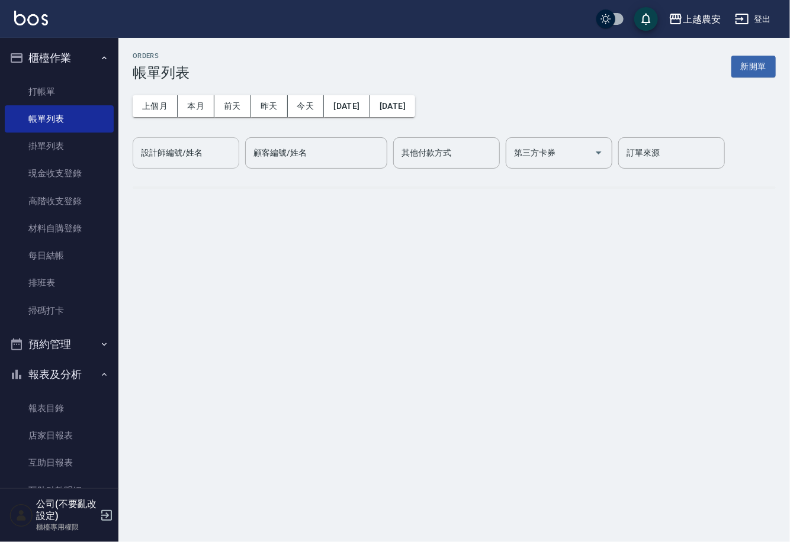
click at [187, 150] on div "設計師編號/姓名 設計師編號/姓名" at bounding box center [186, 152] width 107 height 31
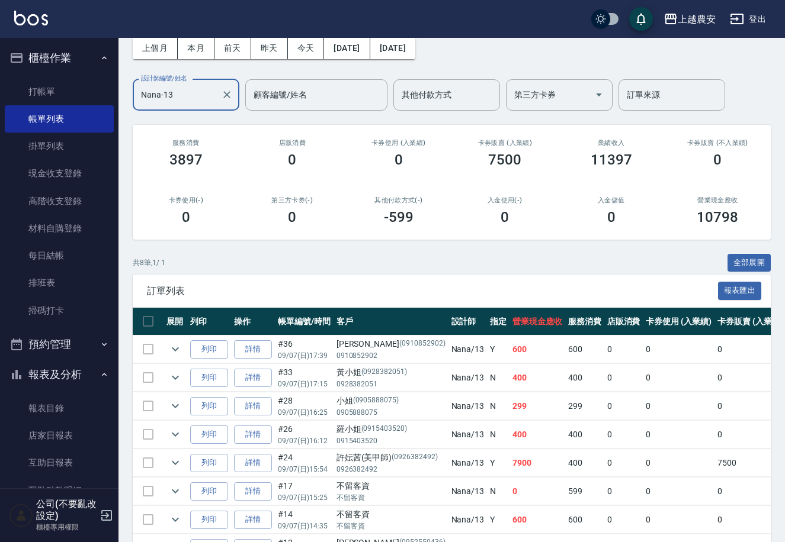
scroll to position [96, 0]
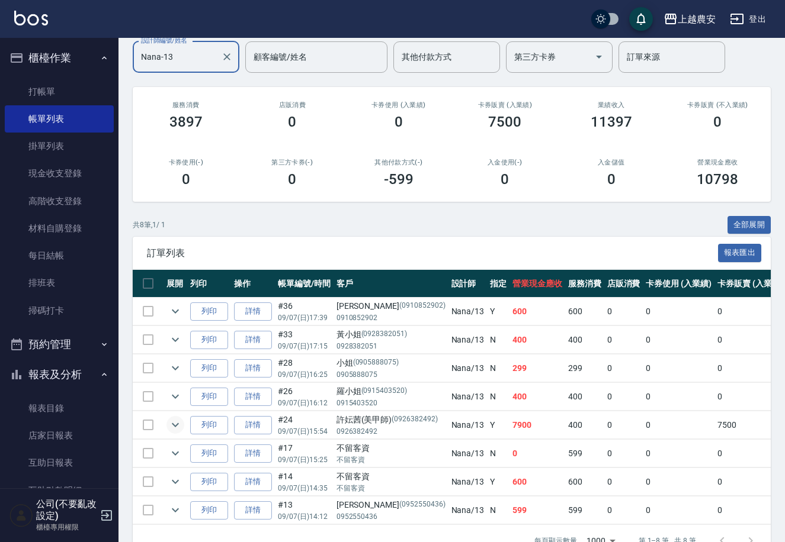
type input "Nana-13"
click at [172, 425] on icon "expand row" at bounding box center [175, 425] width 14 height 14
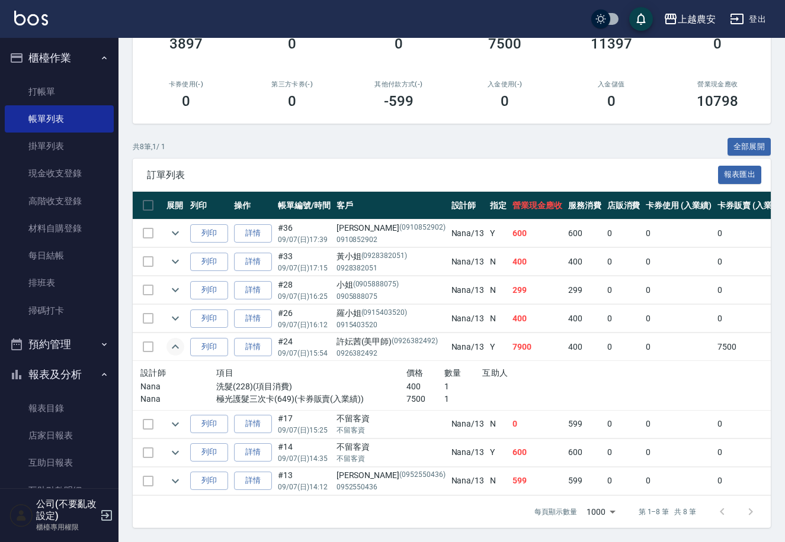
scroll to position [184, 0]
click at [171, 417] on icon "expand row" at bounding box center [175, 424] width 14 height 14
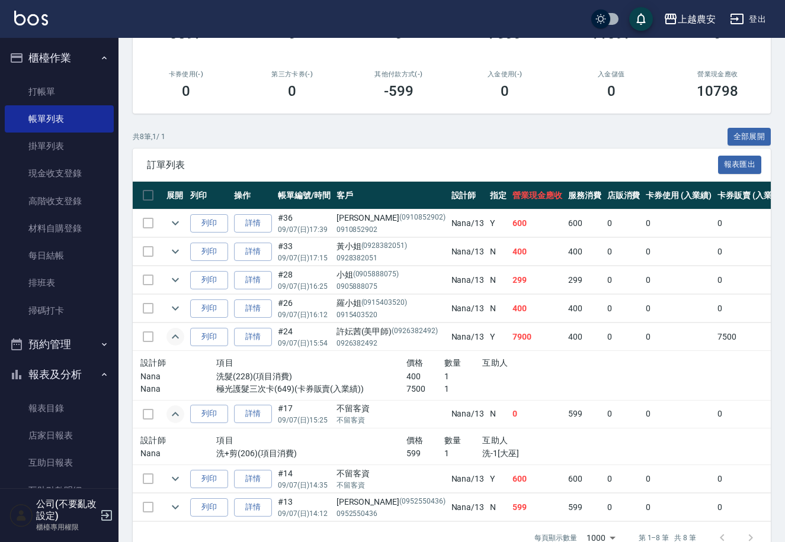
scroll to position [0, 0]
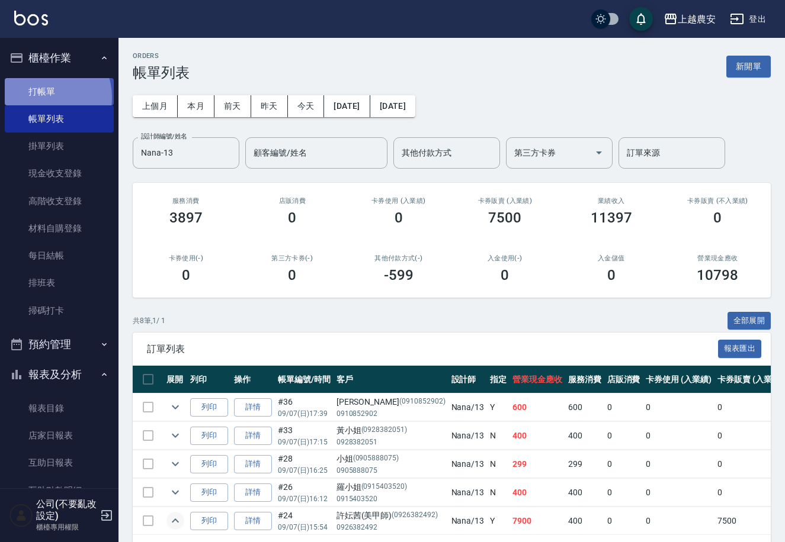
click at [44, 97] on link "打帳單" at bounding box center [59, 91] width 109 height 27
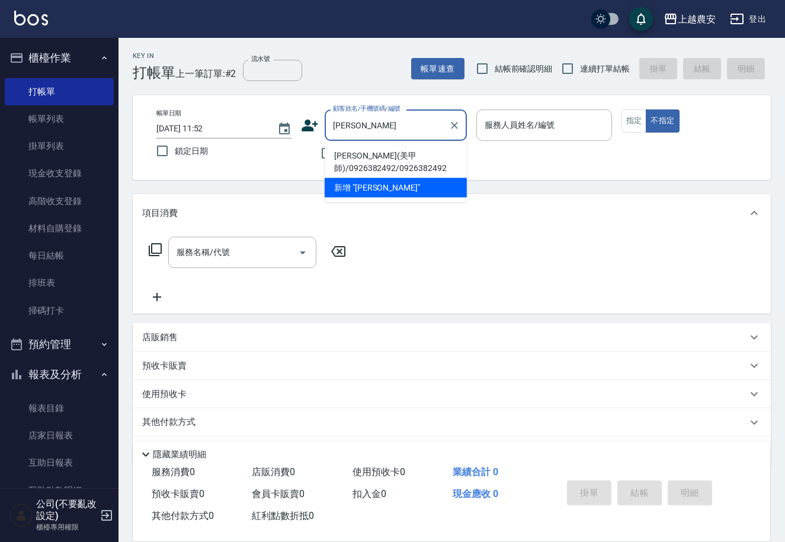
click at [362, 156] on li "許妘茜(美甲師)/0926382492/0926382492" at bounding box center [396, 162] width 142 height 32
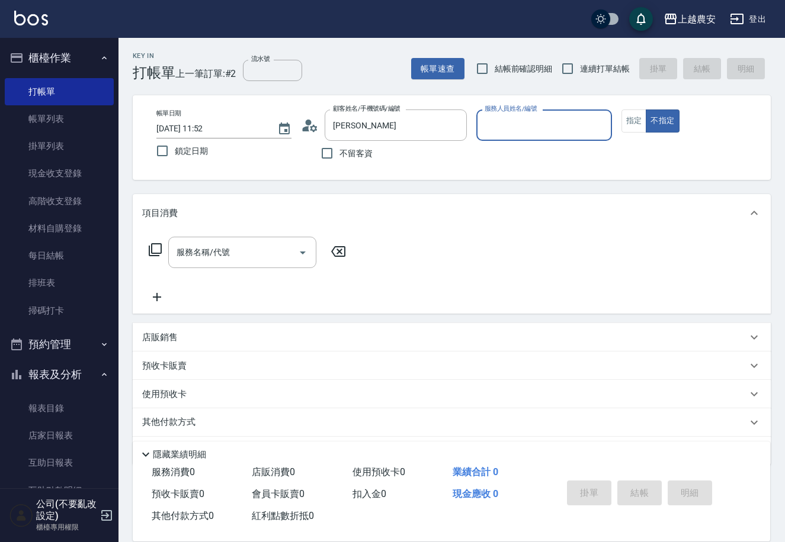
type input "許妘茜(美甲師)/0926382492/0926382492"
type input "Nana-13"
drag, startPoint x: 634, startPoint y: 126, endPoint x: 514, endPoint y: 180, distance: 132.0
click at [629, 128] on button "指定" at bounding box center [633, 121] width 25 height 23
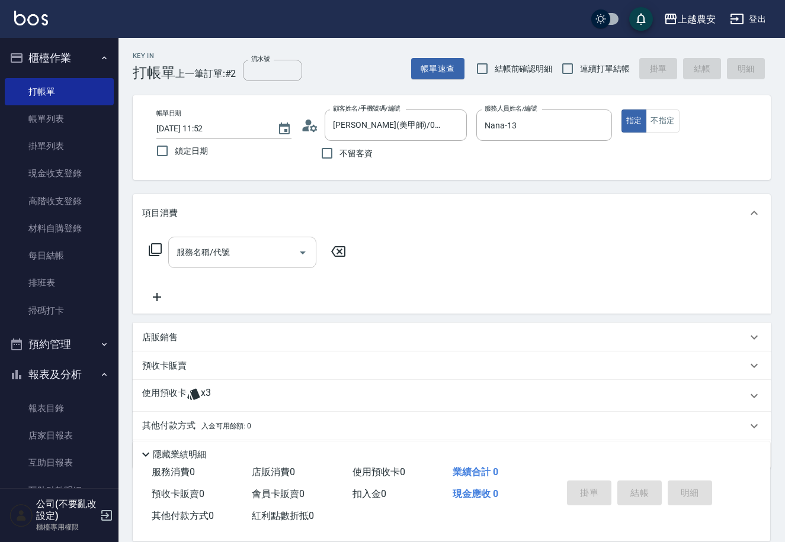
click at [258, 262] on input "服務名稱/代號" at bounding box center [234, 252] width 120 height 21
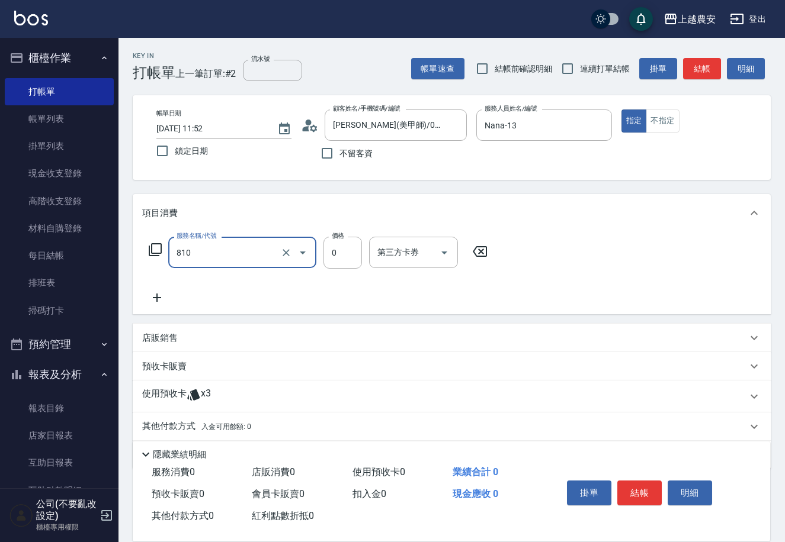
type input "頭皮護髮卡券使用(810)"
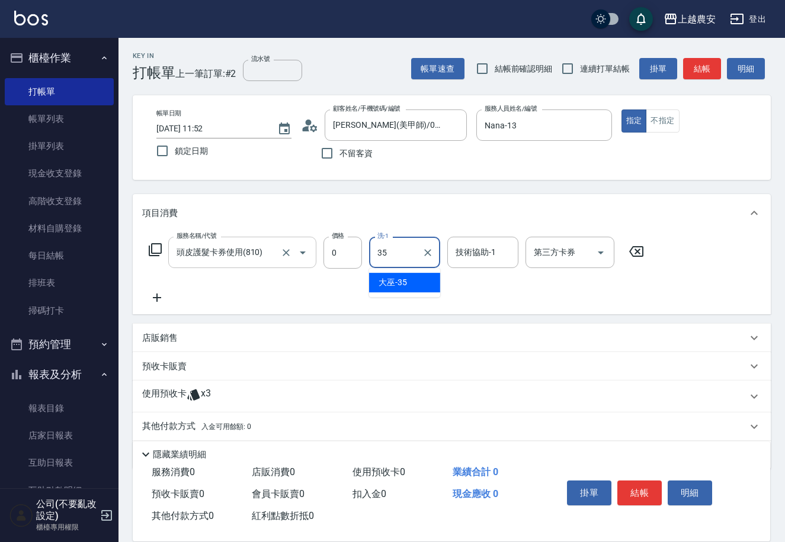
type input "大巫-35"
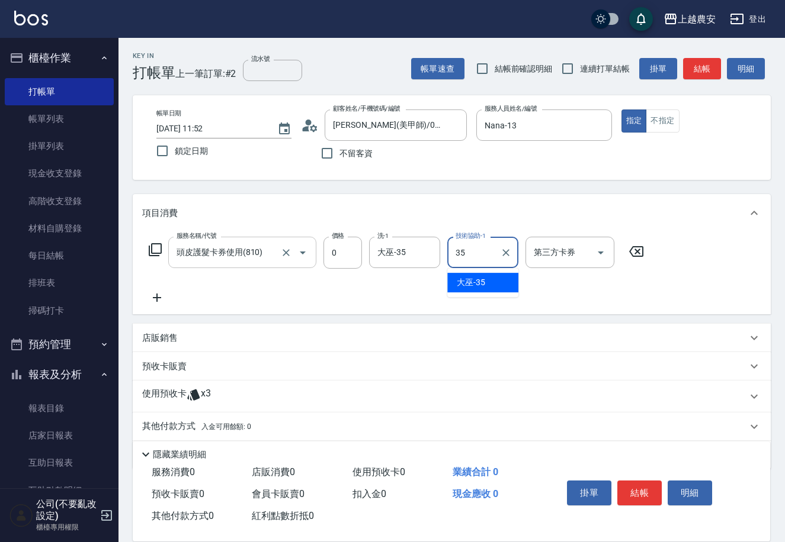
type input "大巫-35"
click at [178, 386] on div "使用預收卡 x3" at bounding box center [452, 397] width 638 height 32
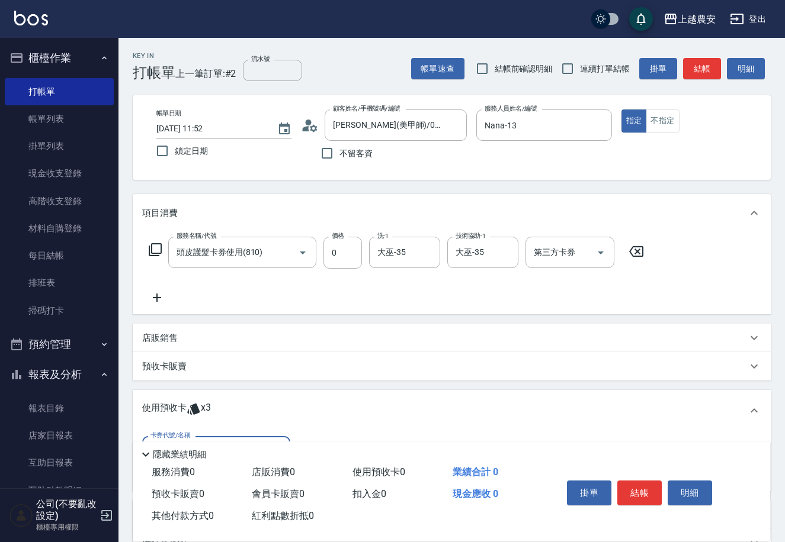
scroll to position [126, 0]
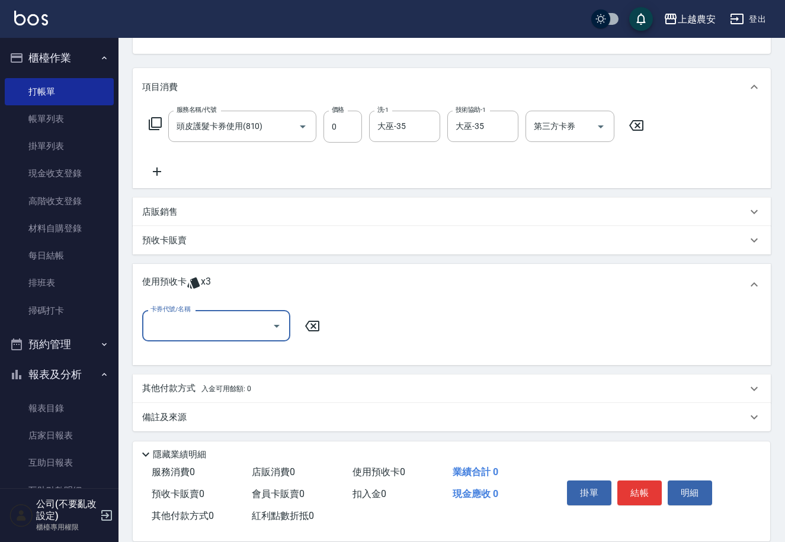
click at [192, 325] on input "卡券代號/名稱" at bounding box center [207, 326] width 120 height 21
click at [187, 355] on div "極光護髮三次卡 剩餘3張 955" at bounding box center [216, 356] width 148 height 20
type input "極光護髮三次卡 955"
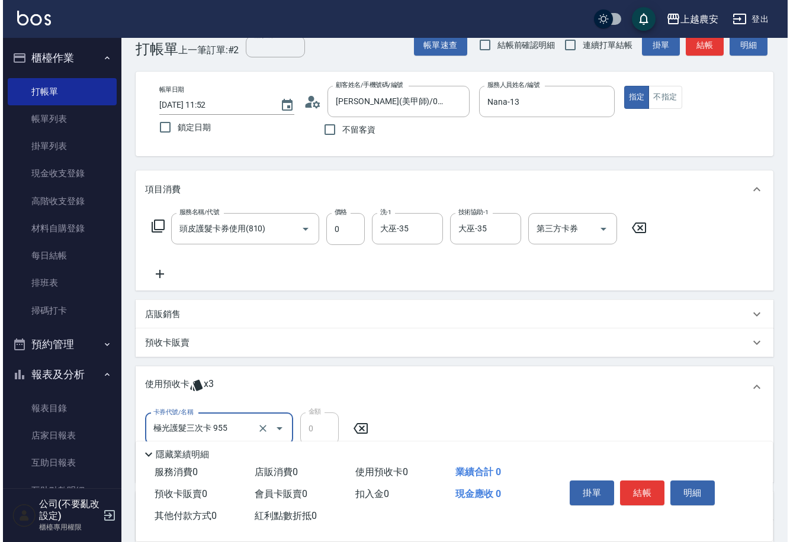
scroll to position [0, 0]
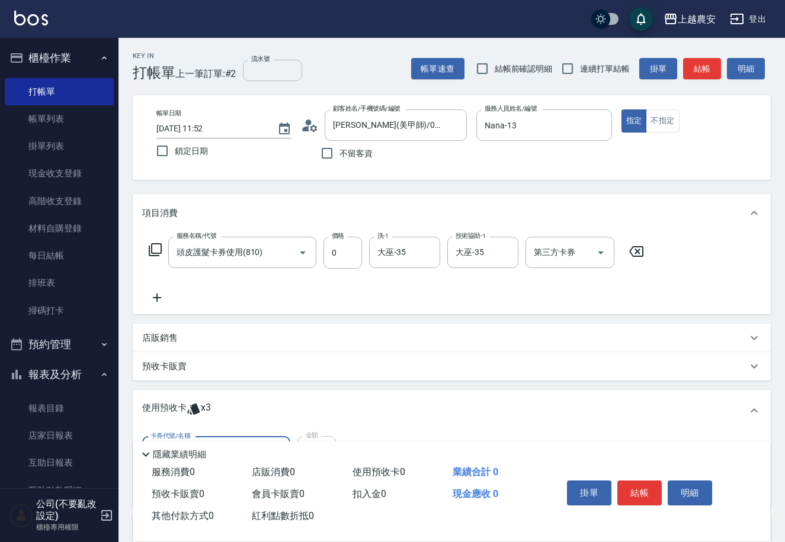
click at [249, 79] on input "流水號" at bounding box center [272, 70] width 59 height 21
type input "955"
click at [641, 497] on button "結帳" at bounding box center [639, 493] width 44 height 25
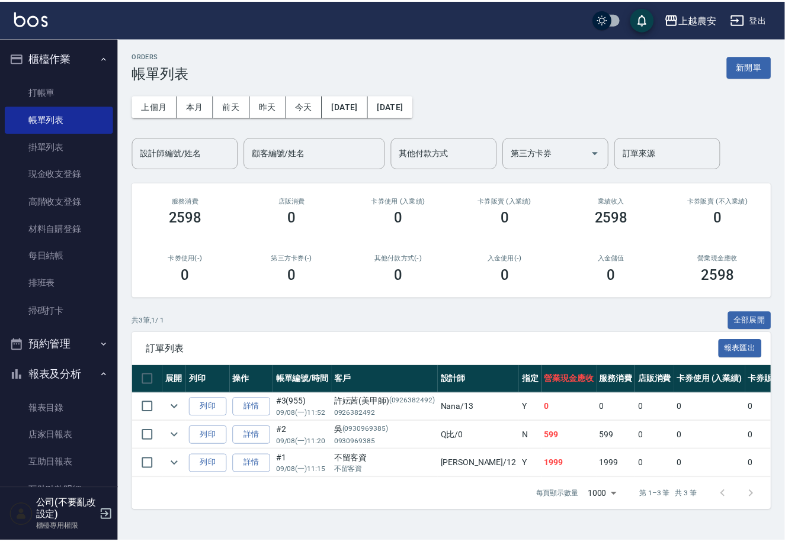
scroll to position [272, 0]
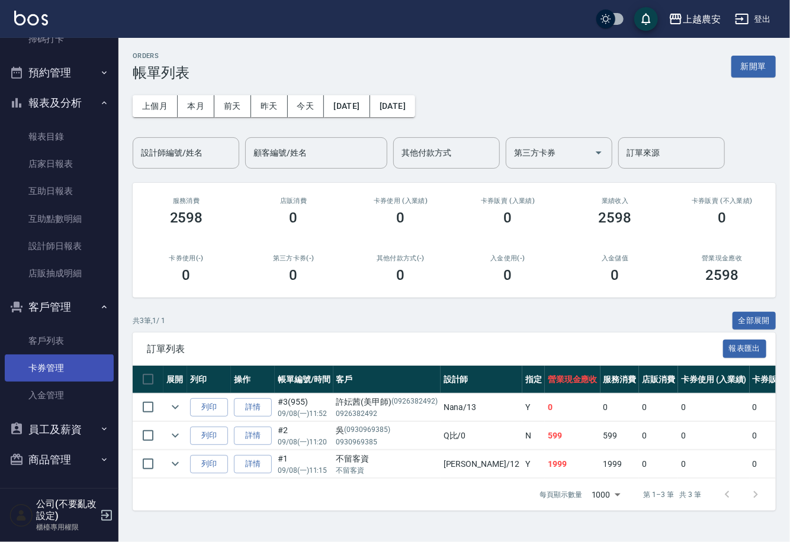
click at [62, 364] on link "卡券管理" at bounding box center [59, 368] width 109 height 27
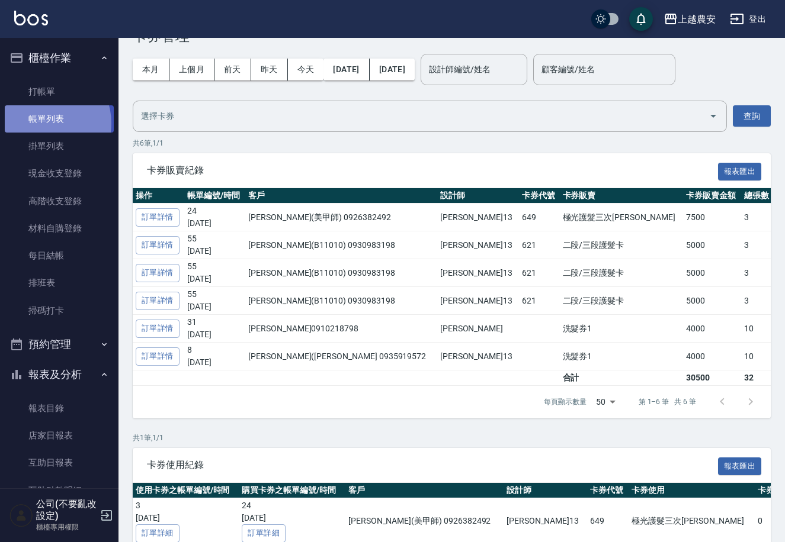
click at [43, 123] on link "帳單列表" at bounding box center [59, 118] width 109 height 27
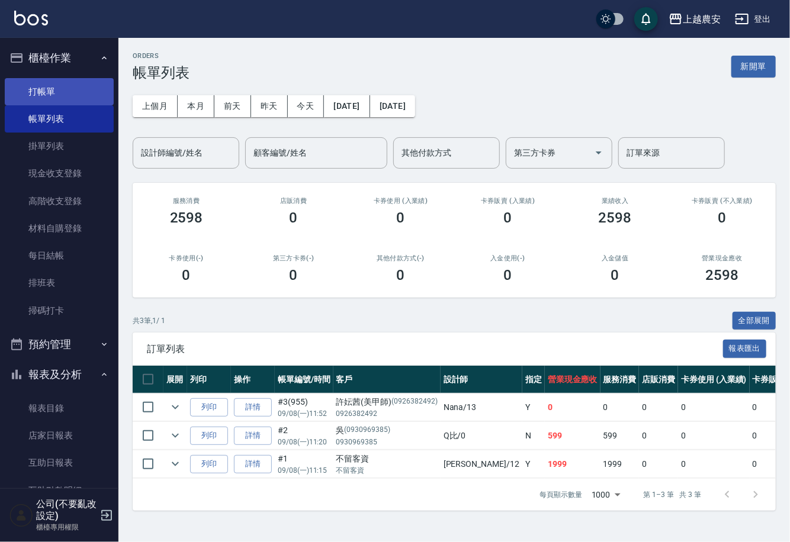
click at [49, 87] on link "打帳單" at bounding box center [59, 91] width 109 height 27
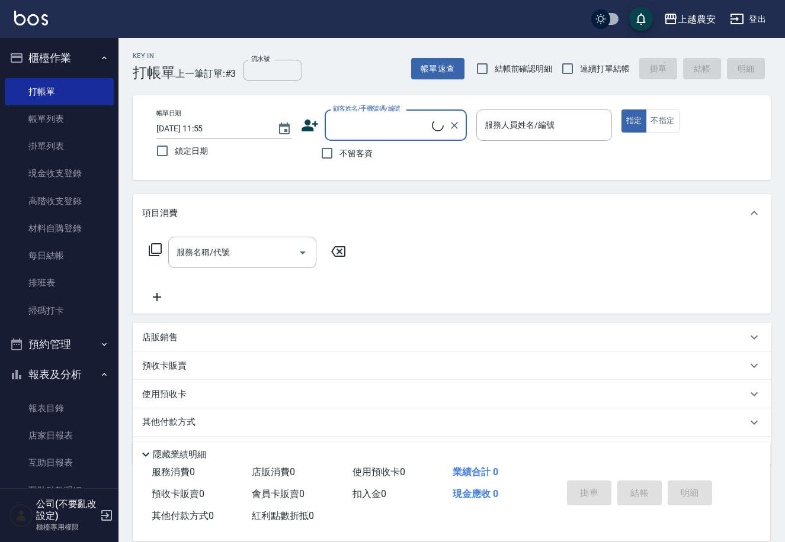
click at [342, 152] on span "不留客資" at bounding box center [355, 153] width 33 height 12
click at [339, 152] on input "不留客資" at bounding box center [326, 153] width 25 height 25
checkbox input "true"
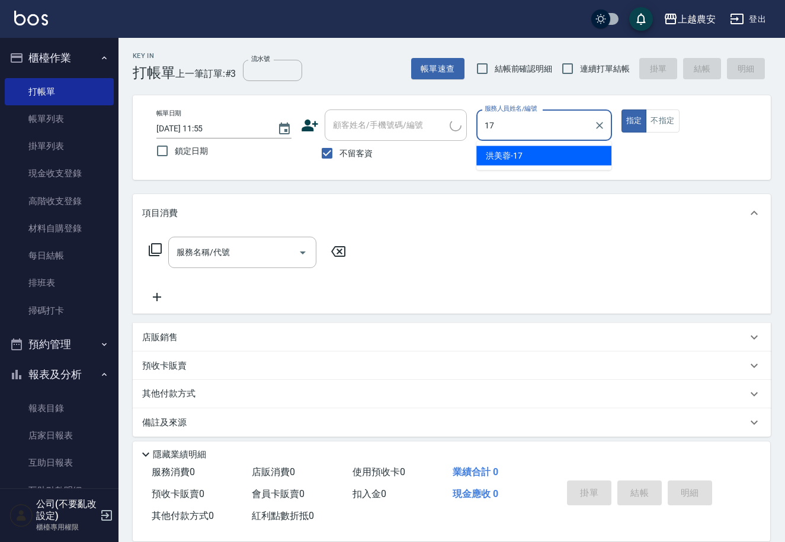
type input "洪美蓉-17"
type button "true"
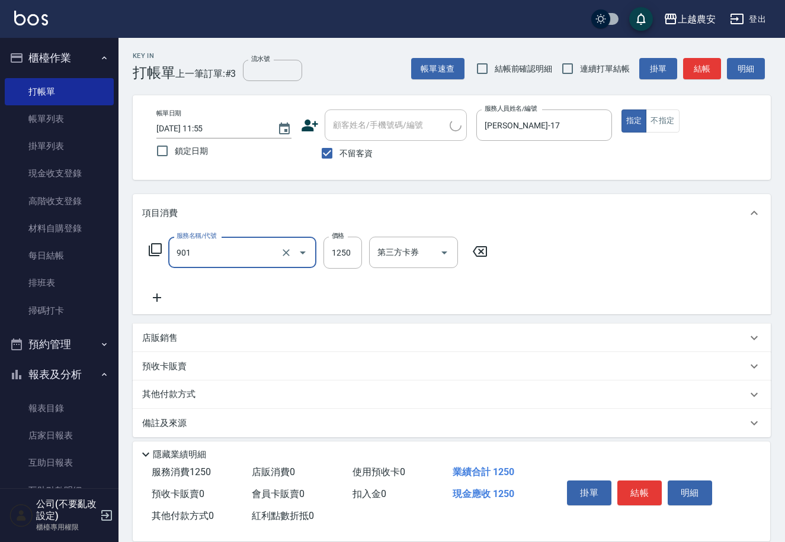
type input "修手指甲(901)"
type input "500"
click at [627, 487] on button "結帳" at bounding box center [639, 493] width 44 height 25
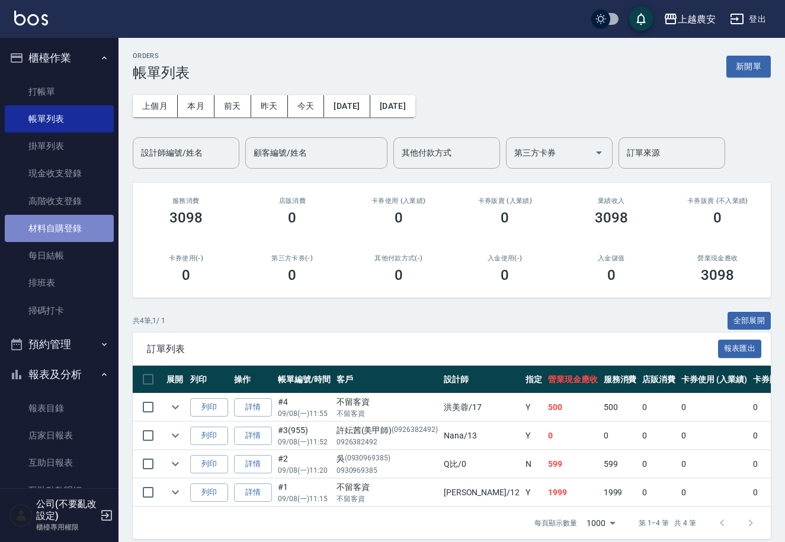
click at [63, 222] on link "材料自購登錄" at bounding box center [59, 228] width 109 height 27
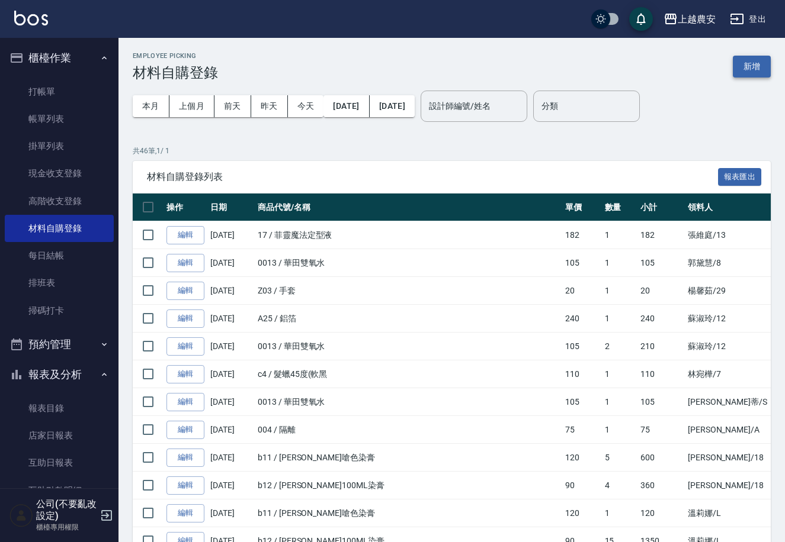
click at [757, 69] on button "新增" at bounding box center [752, 67] width 38 height 22
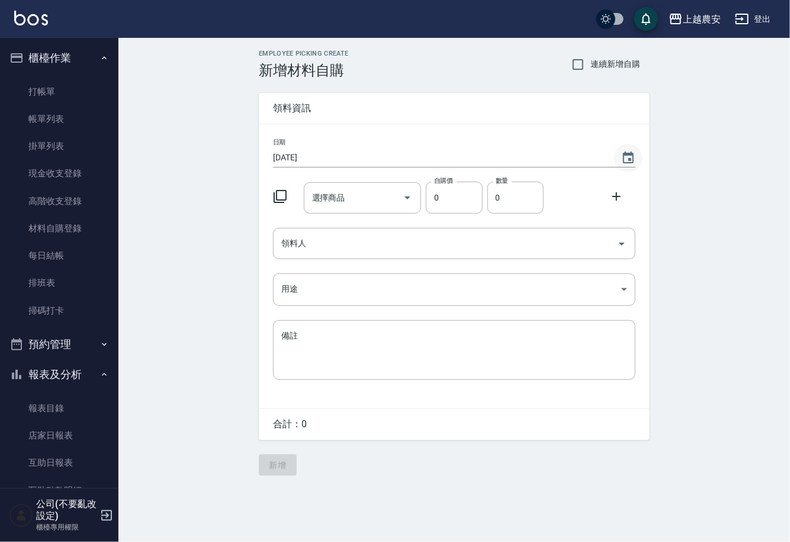
click at [630, 160] on icon "Choose date, selected date is 2025-09-08" at bounding box center [628, 158] width 11 height 12
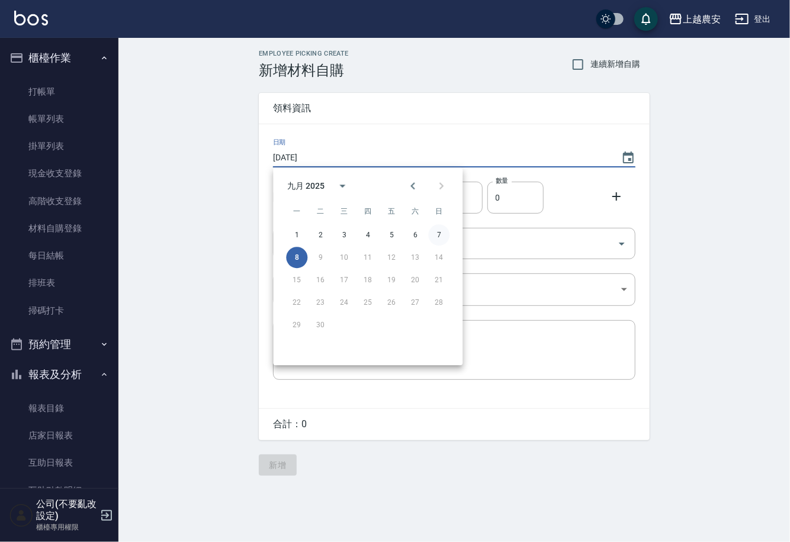
click at [439, 234] on button "7" at bounding box center [438, 234] width 21 height 21
type input "[DATE]"
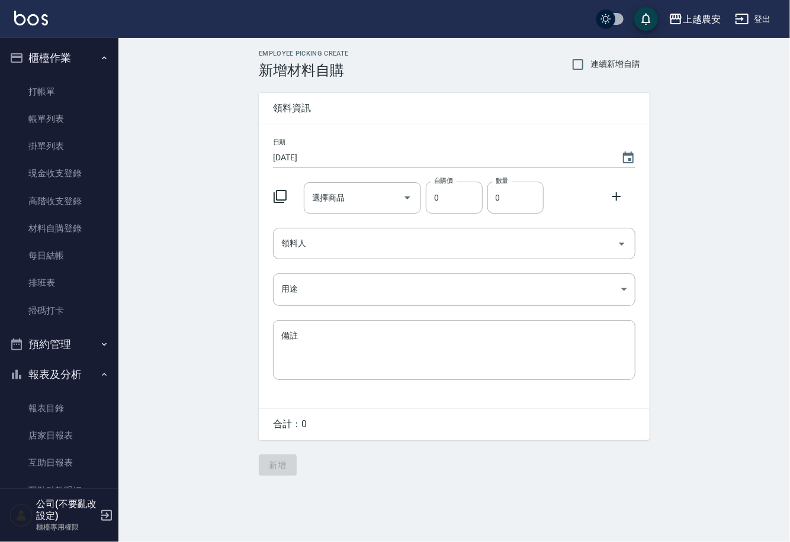
click at [335, 218] on div "日期 2025/09/07 選擇商品 選擇商品 自購價 0 自購價 數量 0 數量 領料人 領料人 用途 ​ 用途 備註 x 備註" at bounding box center [454, 266] width 391 height 284
click at [335, 189] on input "選擇商品" at bounding box center [353, 198] width 89 height 21
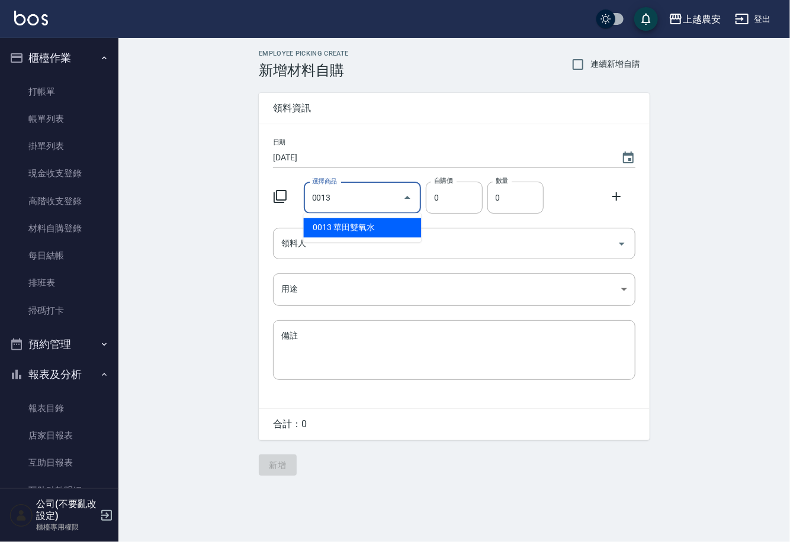
type input "華田雙氧水"
type input "105"
type input "1"
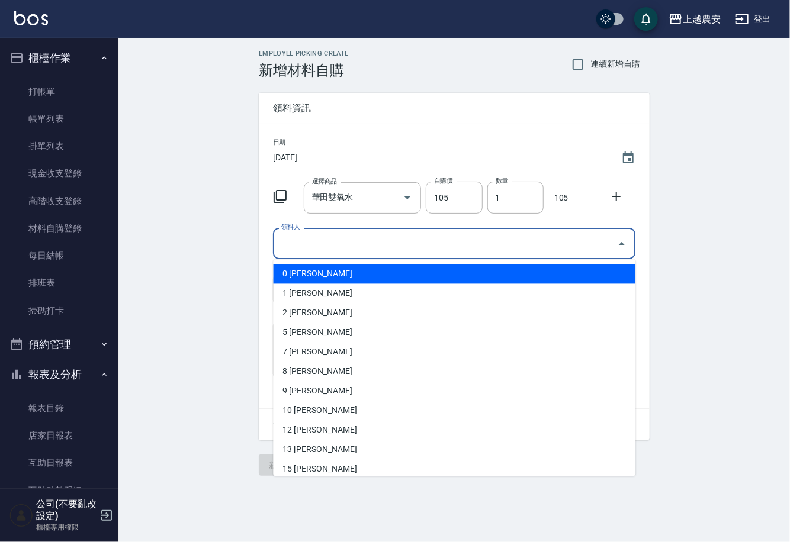
click at [334, 243] on input "領料人" at bounding box center [445, 243] width 334 height 21
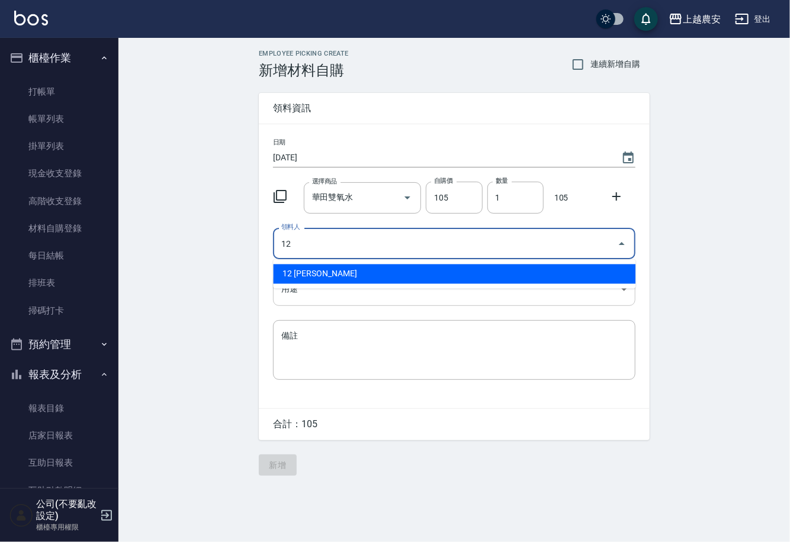
drag, startPoint x: 290, startPoint y: 267, endPoint x: 294, endPoint y: 287, distance: 20.4
click at [292, 267] on li "12 蘇淑玲" at bounding box center [454, 275] width 362 height 20
type input "12 蘇淑玲"
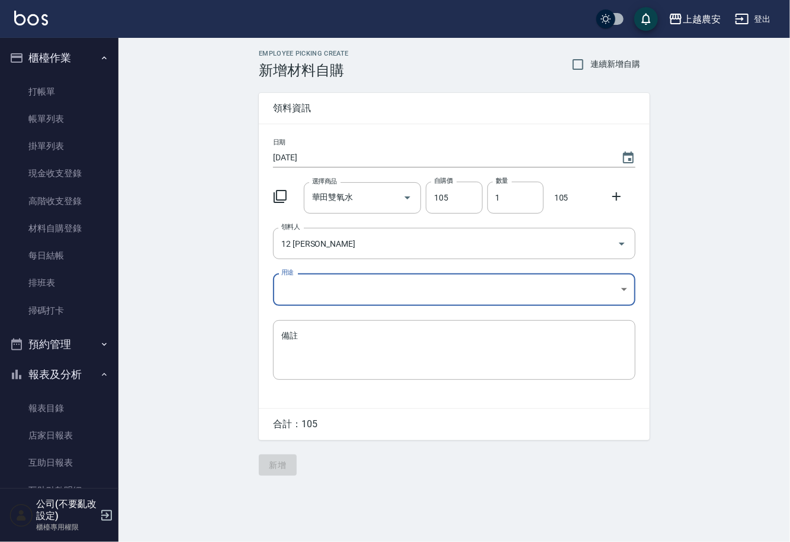
click at [293, 291] on body "上越農安 登出 櫃檯作業 打帳單 帳單列表 掛單列表 現金收支登錄 高階收支登錄 材料自購登錄 每日結帳 排班表 掃碼打卡 預約管理 預約管理 單日預約紀錄 …" at bounding box center [395, 271] width 790 height 542
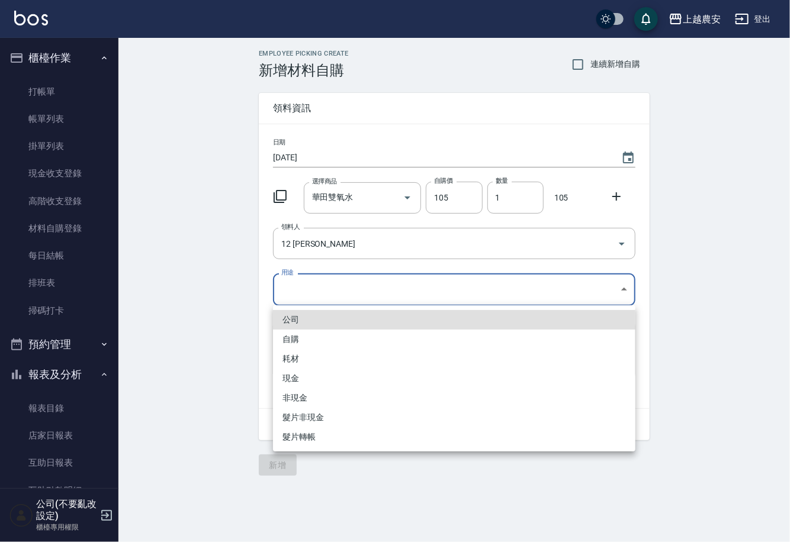
click at [292, 342] on li "自購" at bounding box center [454, 340] width 362 height 20
type input "自購"
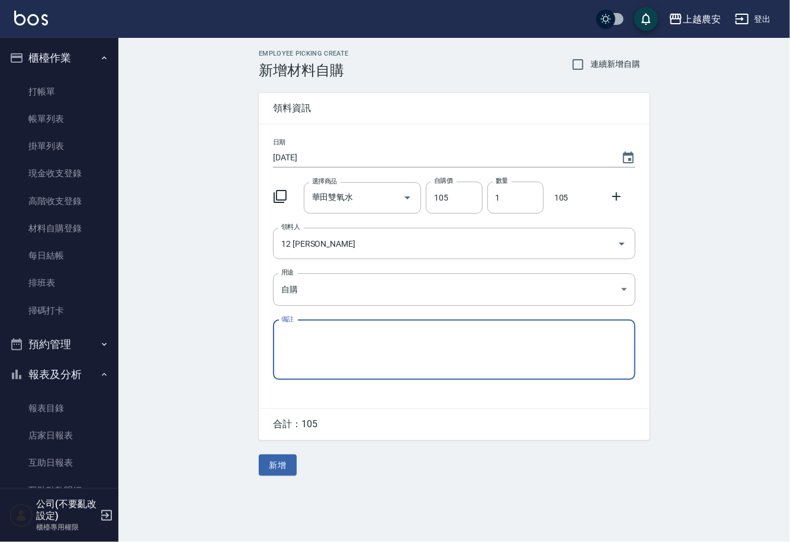
click at [622, 198] on icon at bounding box center [616, 196] width 14 height 14
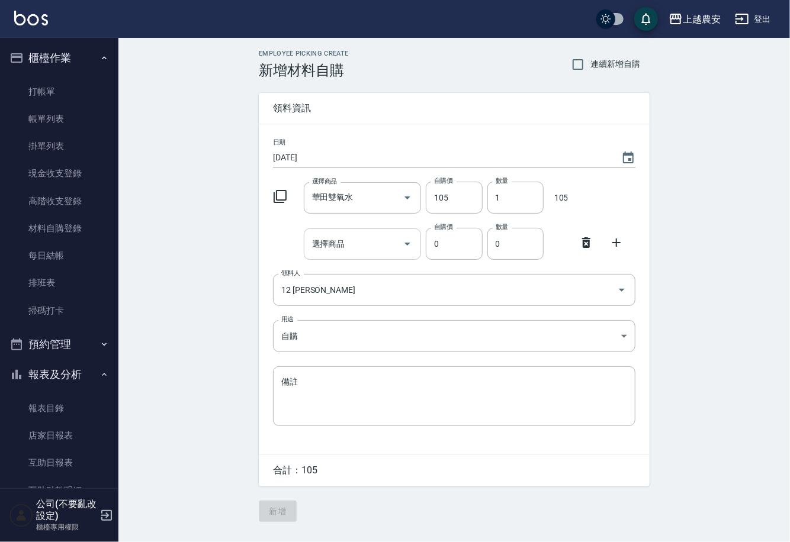
click at [380, 239] on input "選擇商品" at bounding box center [353, 244] width 89 height 21
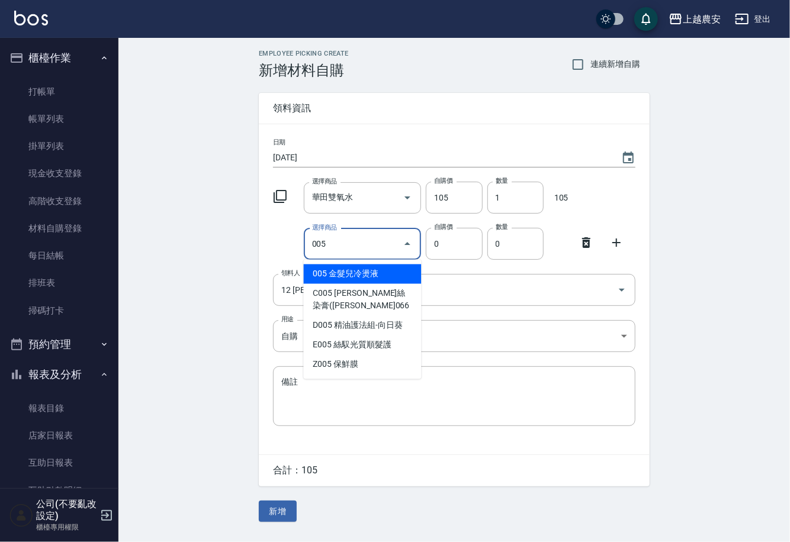
click at [389, 267] on li "005 金髮兒冷燙液" at bounding box center [363, 275] width 118 height 20
type input "金髮兒冷燙液"
type input "40"
type input "1"
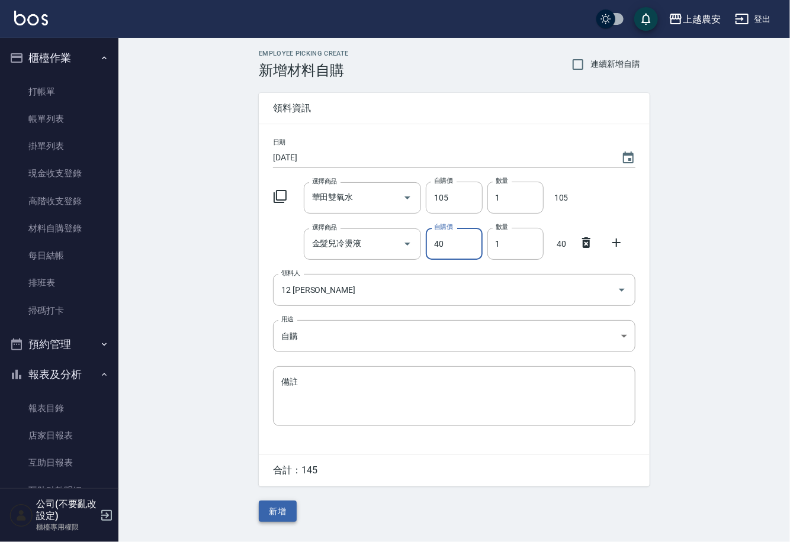
click at [282, 506] on button "新增" at bounding box center [278, 512] width 38 height 22
click at [282, 506] on div "Employee Picking Create 新增材料自購 連續新增自購 領料資訊 日期 2025/09/07 選擇商品 華田雙氧水 選擇商品 自購價 10…" at bounding box center [454, 286] width 415 height 496
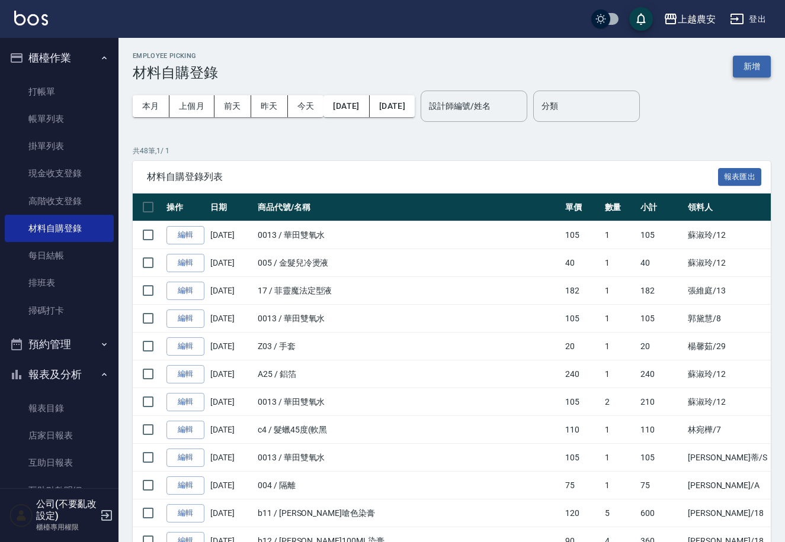
click at [756, 67] on button "新增" at bounding box center [752, 67] width 38 height 22
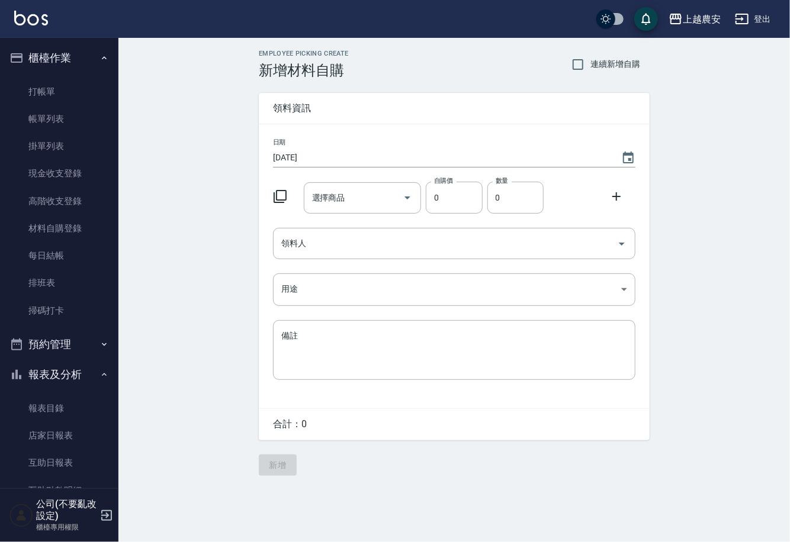
click at [625, 156] on icon "Choose date, selected date is 2025-09-08" at bounding box center [628, 158] width 14 height 14
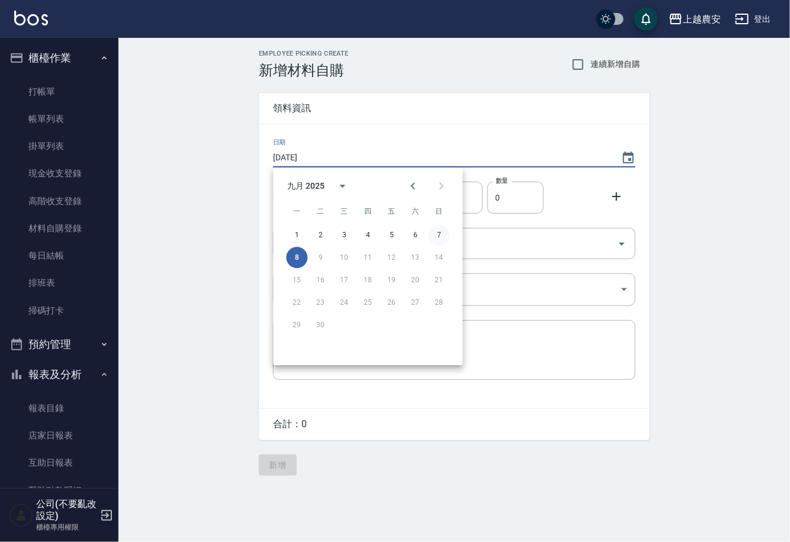
drag, startPoint x: 441, startPoint y: 235, endPoint x: 431, endPoint y: 233, distance: 10.9
click at [439, 236] on button "7" at bounding box center [438, 234] width 21 height 21
type input "[DATE]"
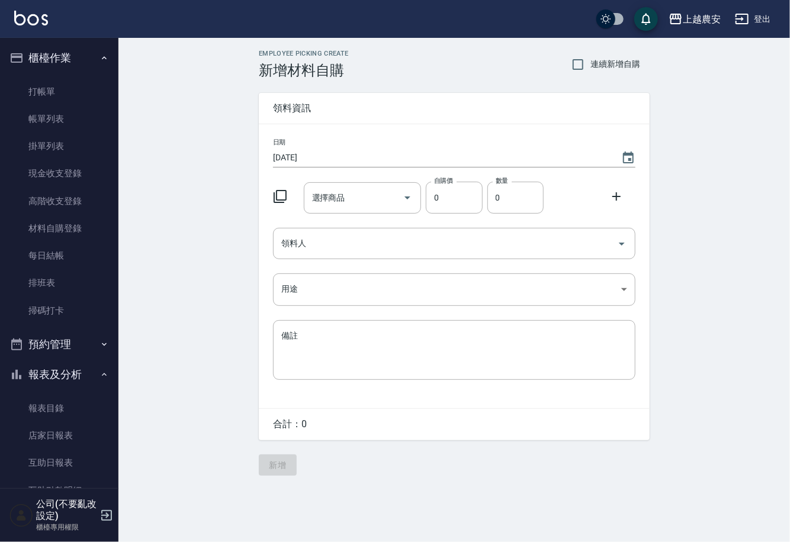
click at [383, 199] on input "選擇商品" at bounding box center [353, 198] width 89 height 21
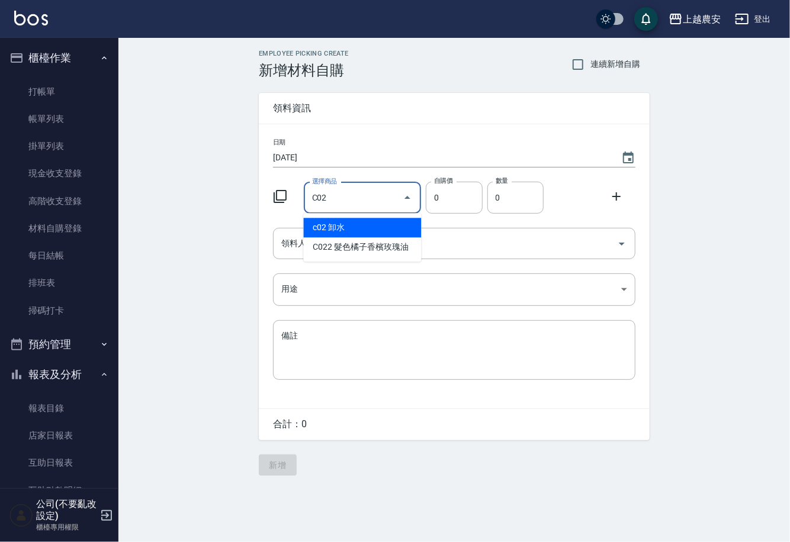
click at [344, 229] on li "c02 卸水" at bounding box center [363, 228] width 118 height 20
type input "卸水"
type input "80"
type input "1"
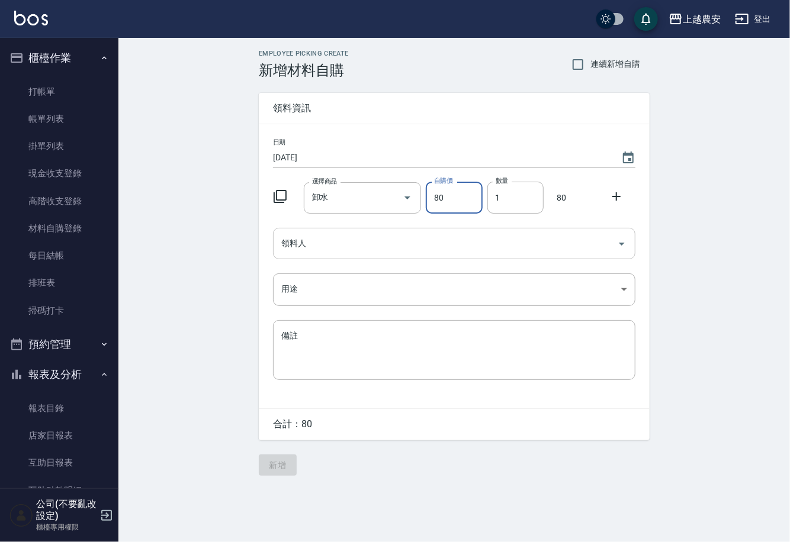
click at [338, 243] on input "領料人" at bounding box center [445, 243] width 334 height 21
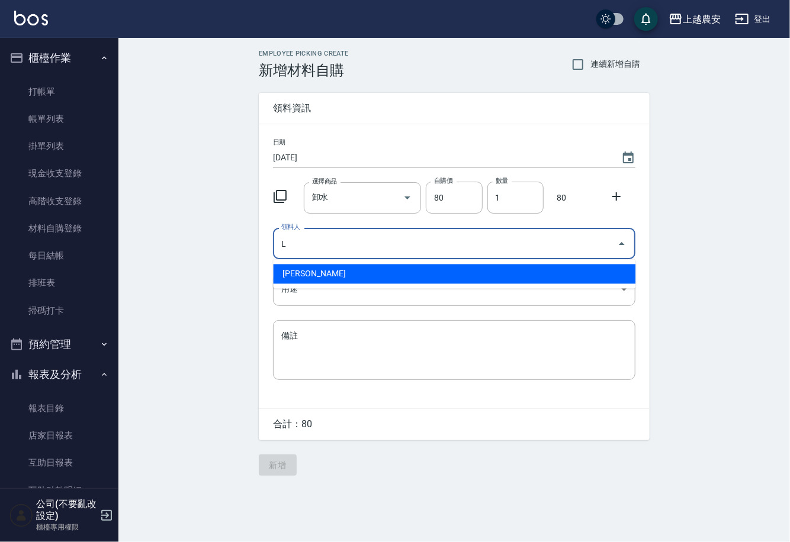
click at [315, 272] on li "L 溫莉娜" at bounding box center [454, 275] width 362 height 20
type input "L 溫莉娜"
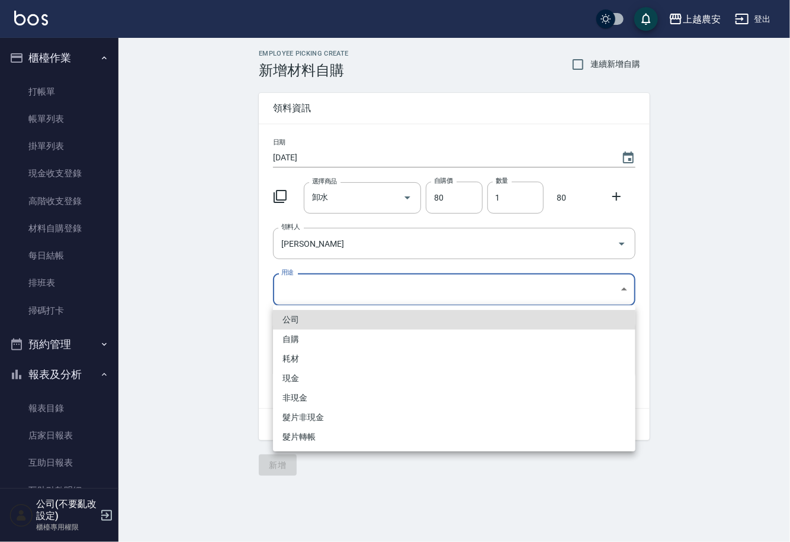
click at [295, 296] on body "上越農安 登出 櫃檯作業 打帳單 帳單列表 掛單列表 現金收支登錄 高階收支登錄 材料自購登錄 每日結帳 排班表 掃碼打卡 預約管理 預約管理 單日預約紀錄 …" at bounding box center [395, 271] width 790 height 542
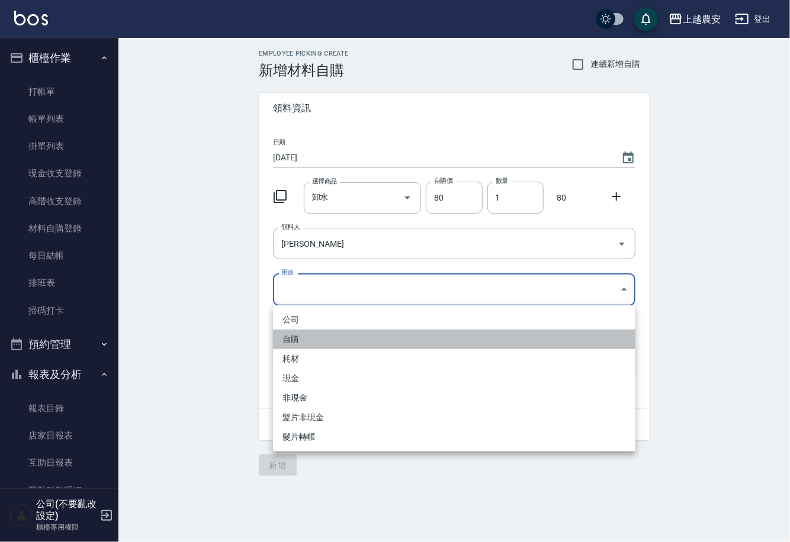
click at [293, 338] on li "自購" at bounding box center [454, 340] width 362 height 20
type input "自購"
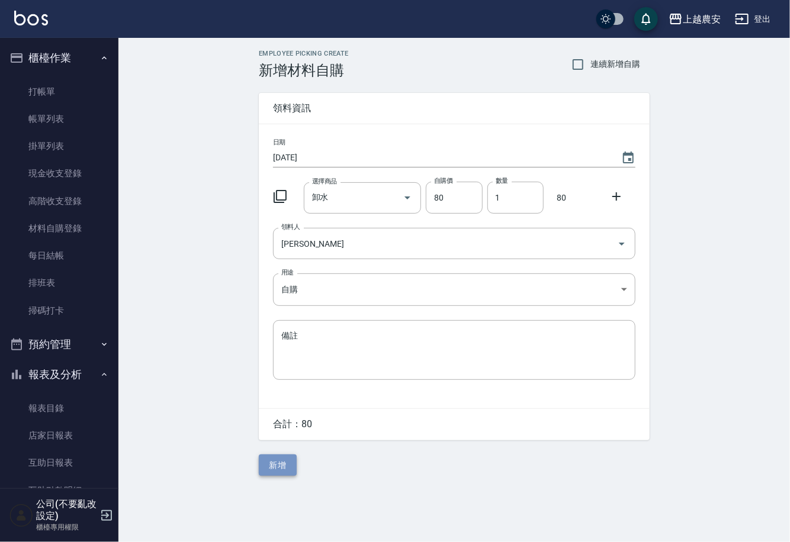
click at [288, 461] on button "新增" at bounding box center [278, 466] width 38 height 22
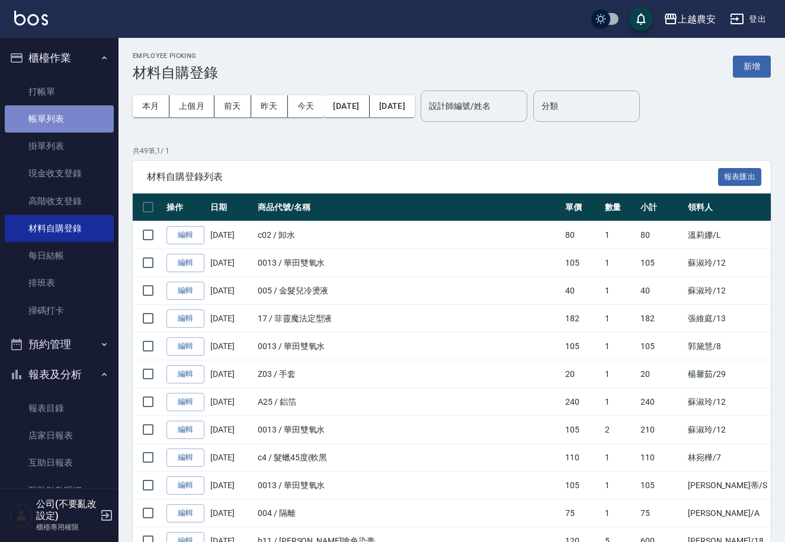
click at [62, 120] on link "帳單列表" at bounding box center [59, 118] width 109 height 27
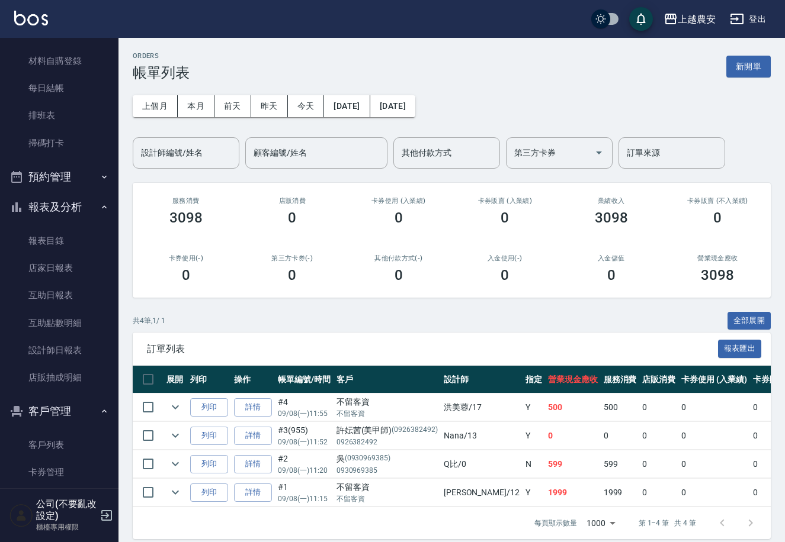
scroll to position [169, 0]
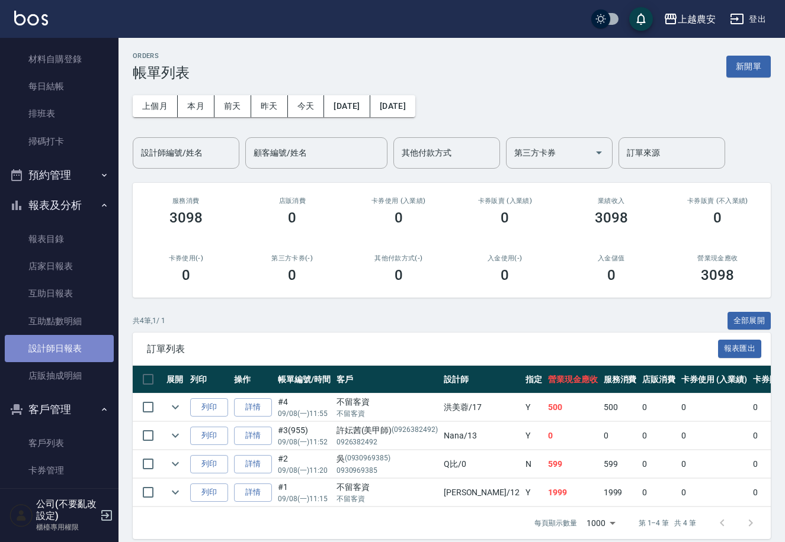
click at [93, 343] on link "設計師日報表" at bounding box center [59, 348] width 109 height 27
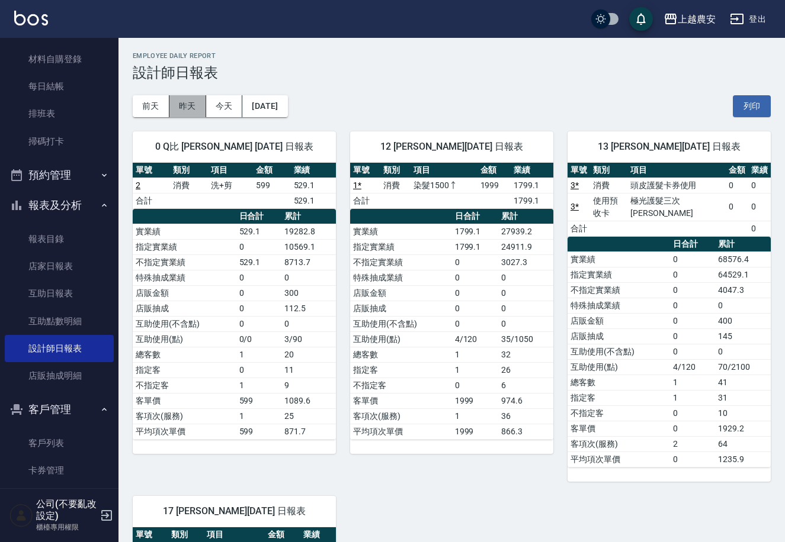
click at [191, 103] on button "昨天" at bounding box center [187, 106] width 37 height 22
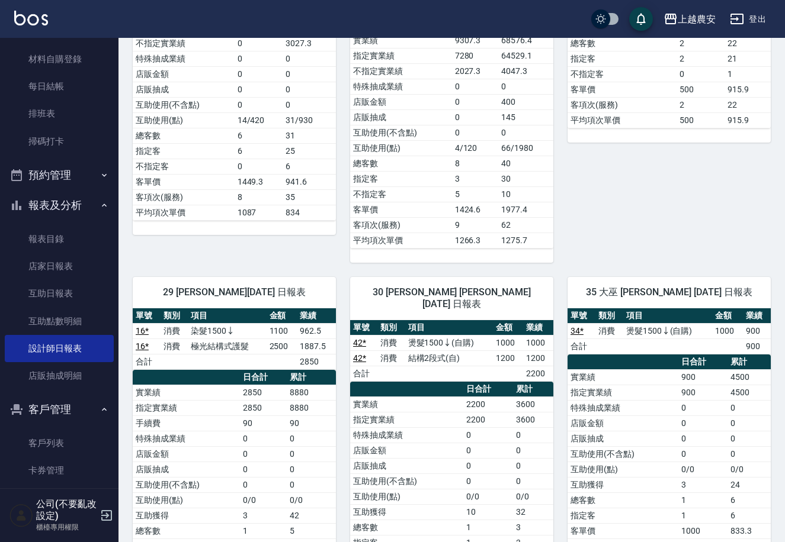
scroll to position [206, 0]
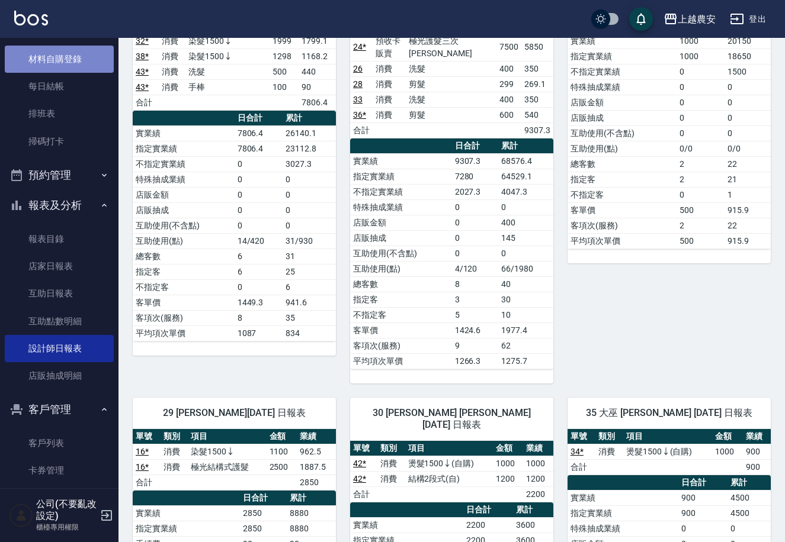
click at [91, 57] on link "材料自購登錄" at bounding box center [59, 59] width 109 height 27
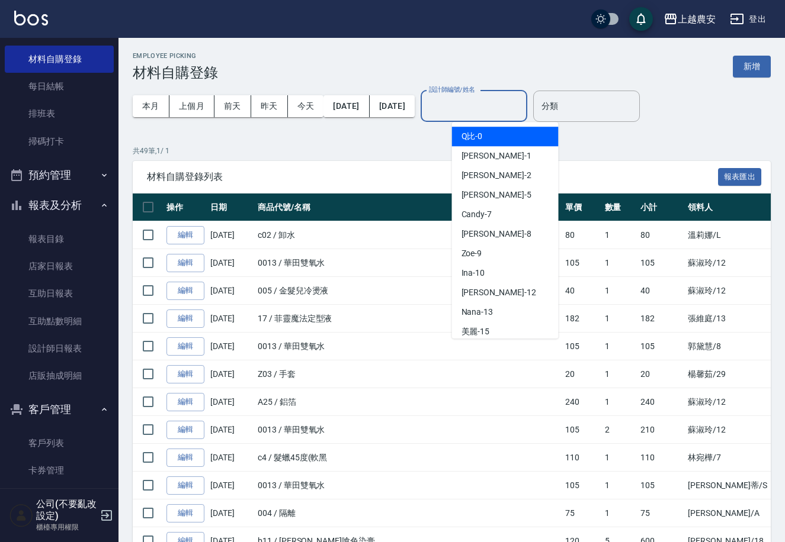
click at [494, 114] on input "設計師編號/姓名" at bounding box center [474, 106] width 96 height 21
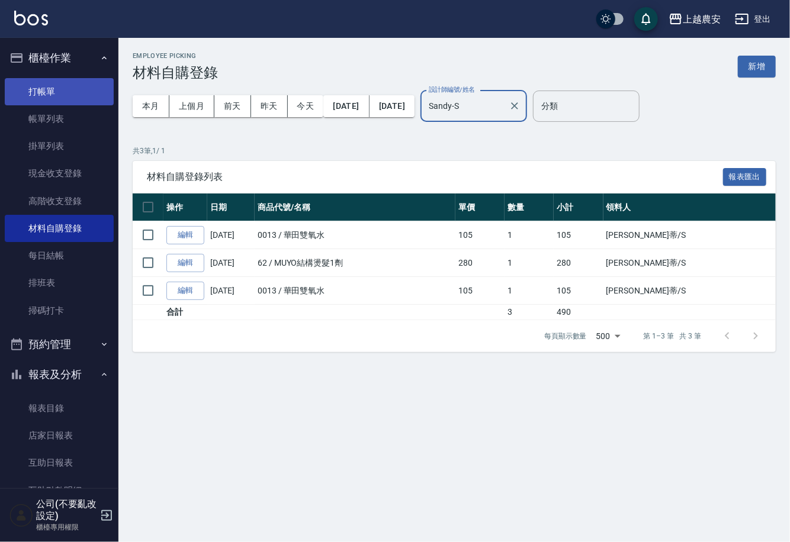
type input "Sandy-S"
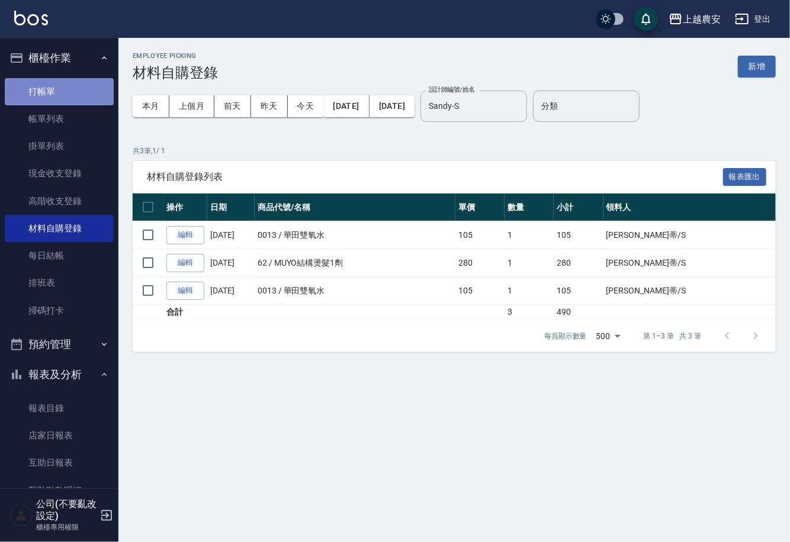
click at [66, 103] on link "打帳單" at bounding box center [59, 91] width 109 height 27
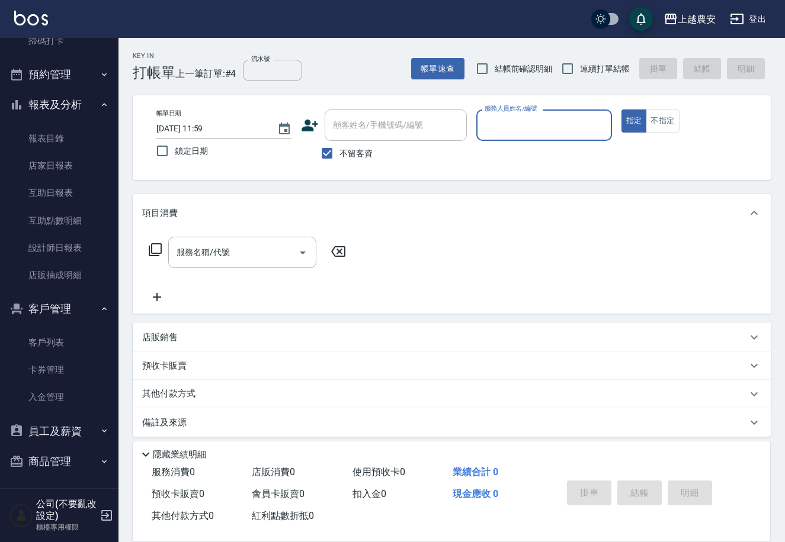
scroll to position [272, 0]
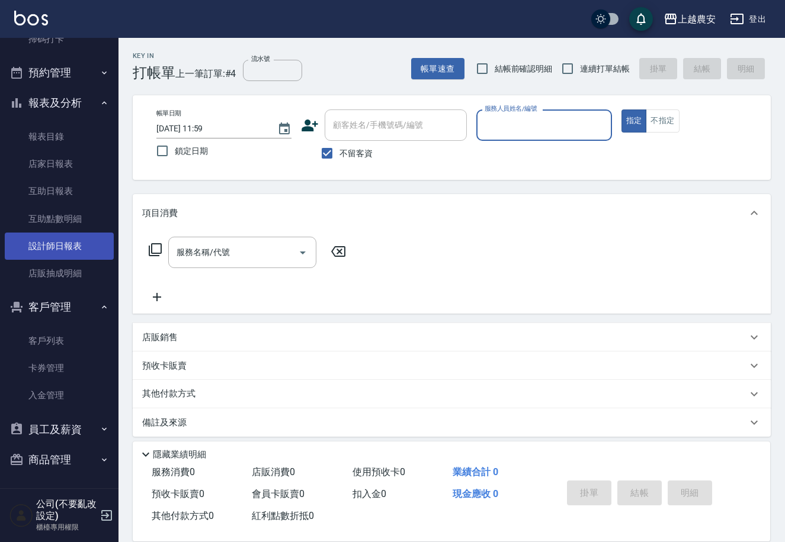
click at [86, 239] on link "設計師日報表" at bounding box center [59, 246] width 109 height 27
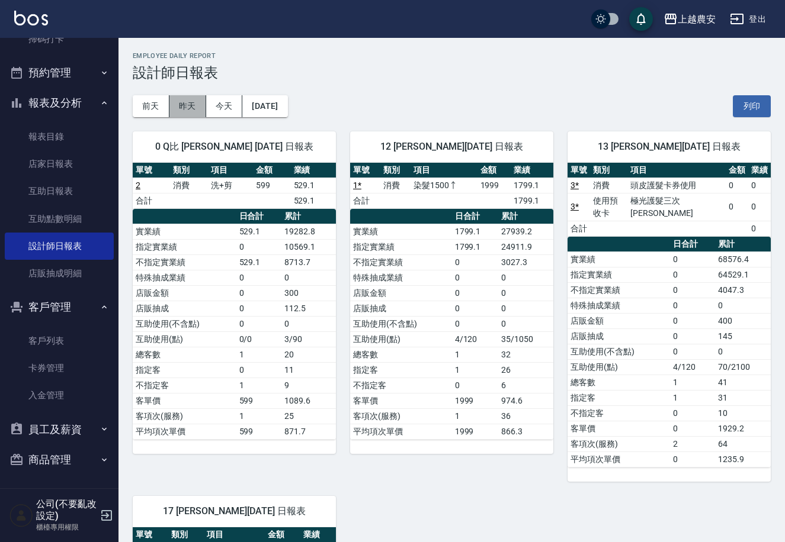
click at [192, 107] on button "昨天" at bounding box center [187, 106] width 37 height 22
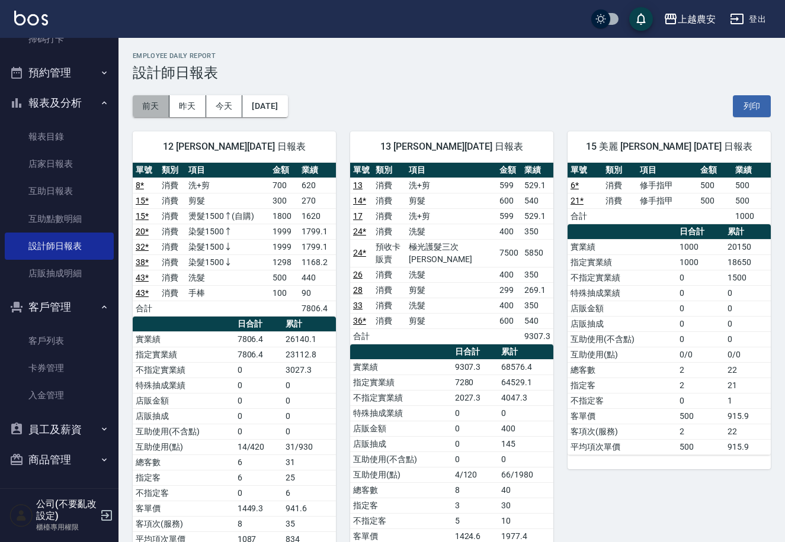
click at [155, 114] on button "前天" at bounding box center [151, 106] width 37 height 22
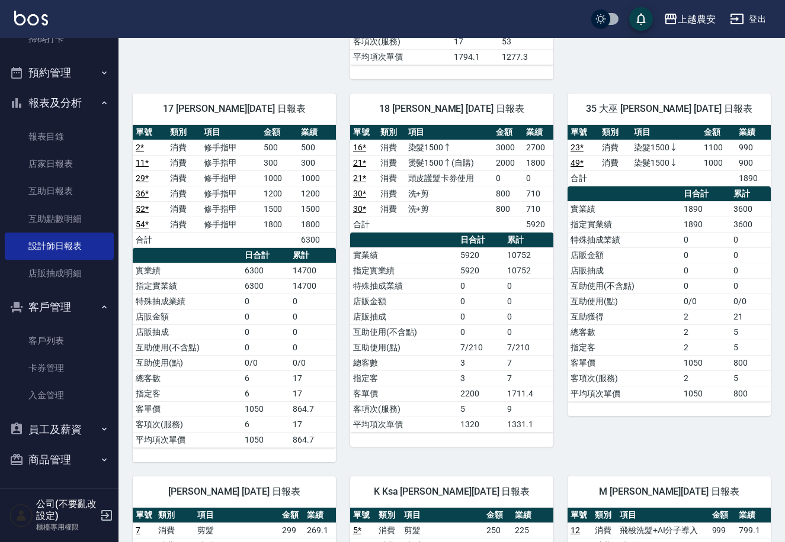
scroll to position [1203, 0]
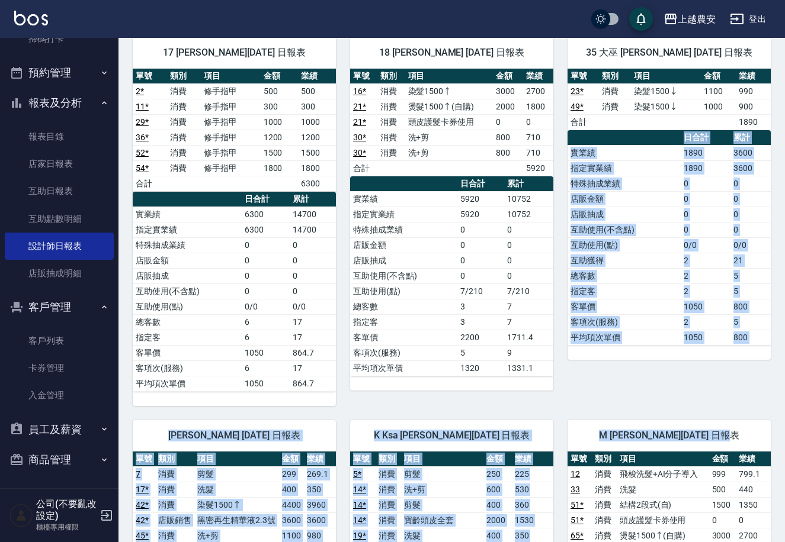
drag, startPoint x: 749, startPoint y: 349, endPoint x: 721, endPoint y: 372, distance: 36.2
click at [741, 375] on div "0 Q比 陳佳怡 09/06/2025 日報表 單號 類別 項目 金額 業績 13 消費 飛梭洗髮+AI分子導入 999 799.1 43 * 消費 洗+剪 …" at bounding box center [444, 167] width 652 height 2504
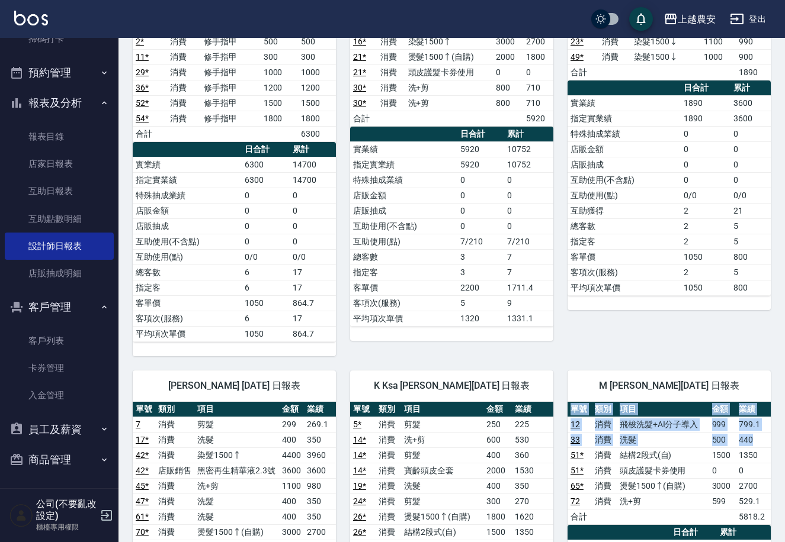
drag, startPoint x: 779, startPoint y: 359, endPoint x: 766, endPoint y: 383, distance: 26.8
click at [766, 383] on div "上越農安 2025-09-06 設計師日報表 列印時間： 2025-09-08-12:00 Employee Daily Report 設計師日報表 前天 昨…" at bounding box center [451, 84] width 666 height 2598
click at [766, 432] on td "440" at bounding box center [752, 439] width 35 height 15
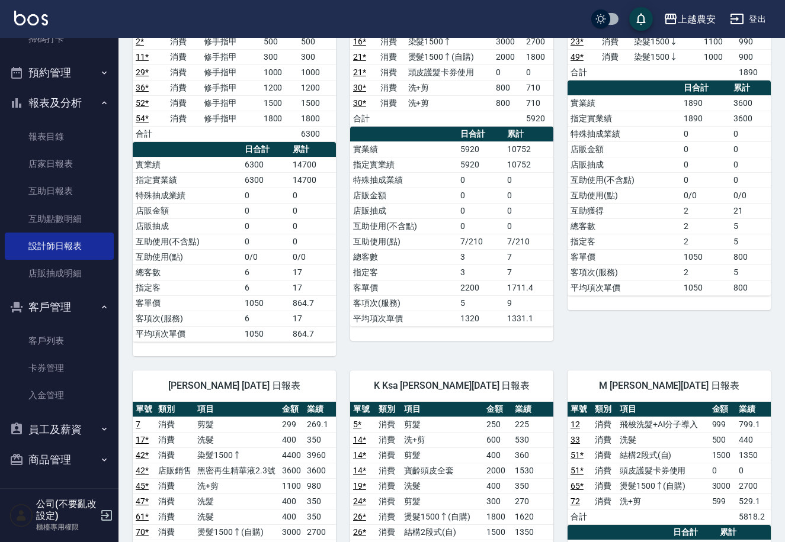
click at [738, 289] on div "35 大巫 巫芸瑄 09/06/2025 日報表 單號 類別 項目 金額 業績 23 * 消費 染髮1500↓ 1100 990 49 * 消費 染髮1500…" at bounding box center [661, 164] width 217 height 383
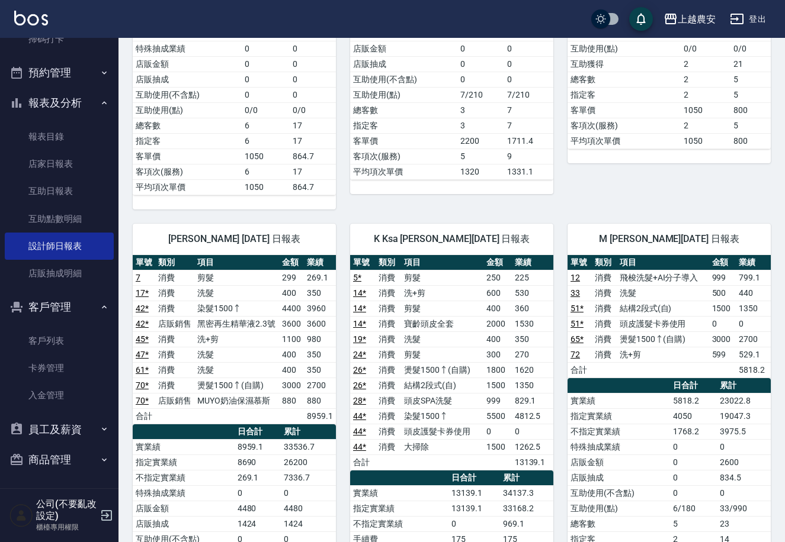
drag, startPoint x: 779, startPoint y: 338, endPoint x: 777, endPoint y: 345, distance: 7.5
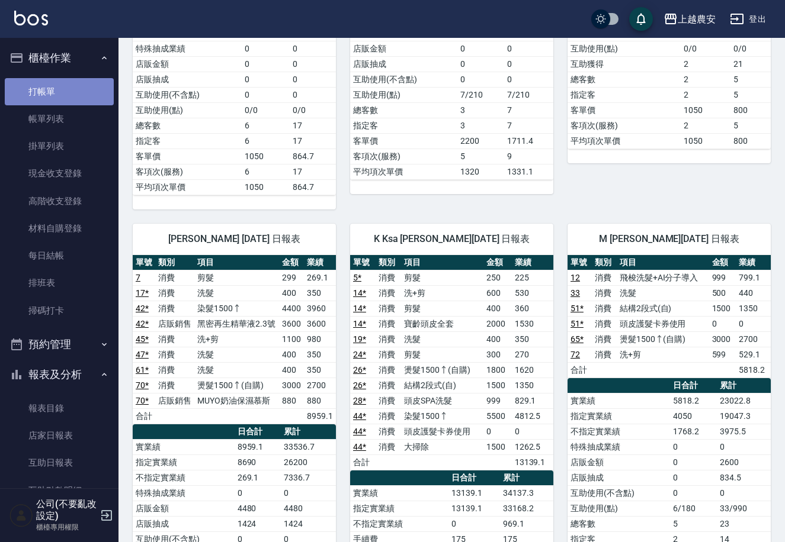
click at [76, 79] on link "打帳單" at bounding box center [59, 91] width 109 height 27
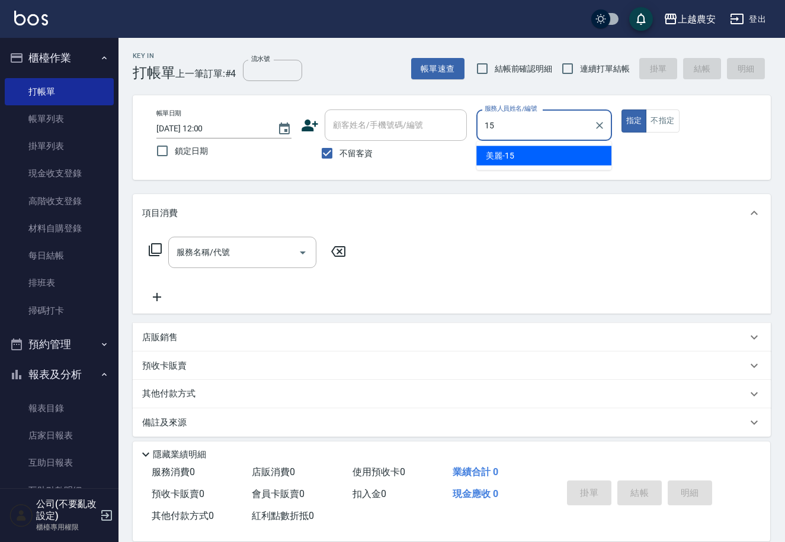
type input "美麗-15"
type button "true"
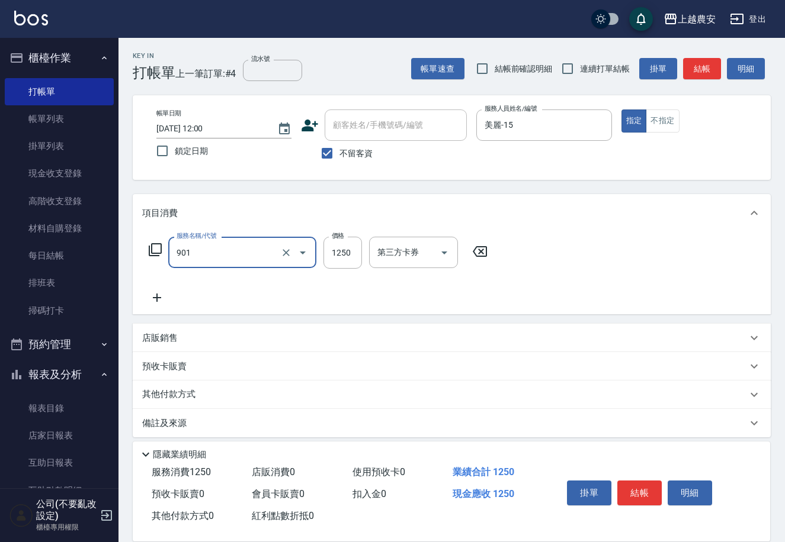
type input "修手指甲(901)"
type input "300"
click at [637, 485] on button "結帳" at bounding box center [639, 493] width 44 height 25
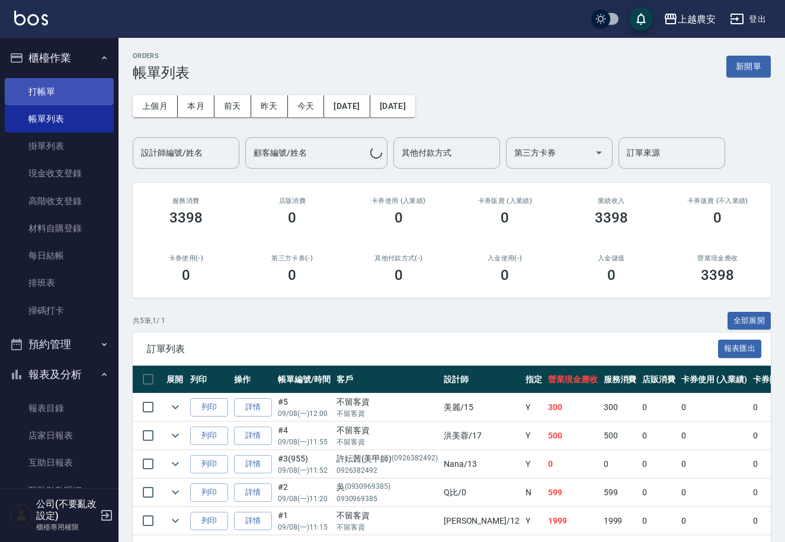
click at [43, 90] on link "打帳單" at bounding box center [59, 91] width 109 height 27
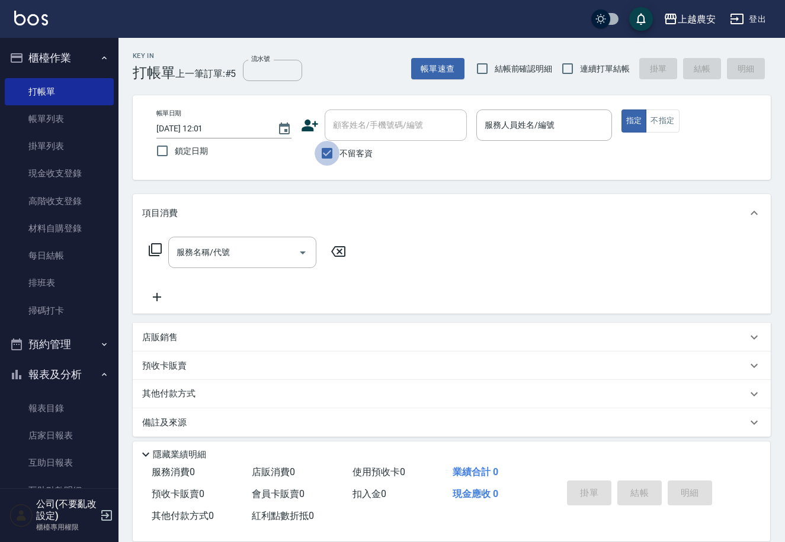
click at [335, 152] on input "不留客資" at bounding box center [326, 153] width 25 height 25
checkbox input "false"
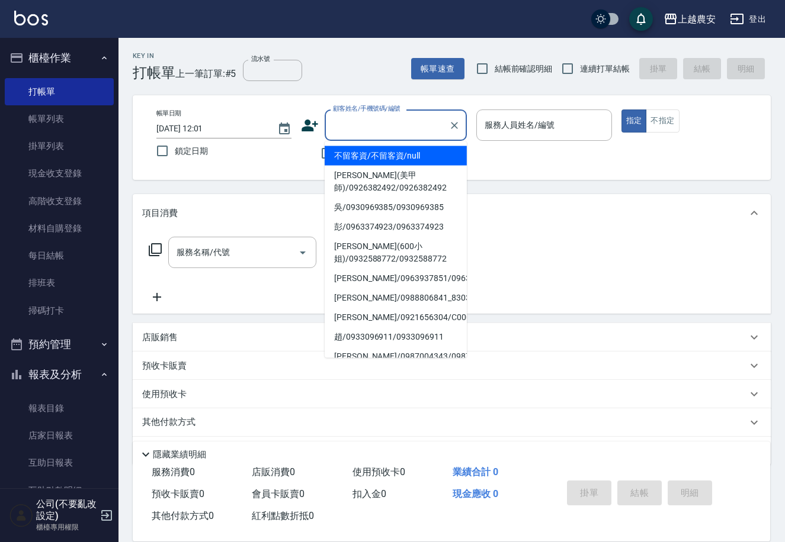
click at [338, 126] on input "顧客姓名/手機號碼/編號" at bounding box center [387, 125] width 114 height 21
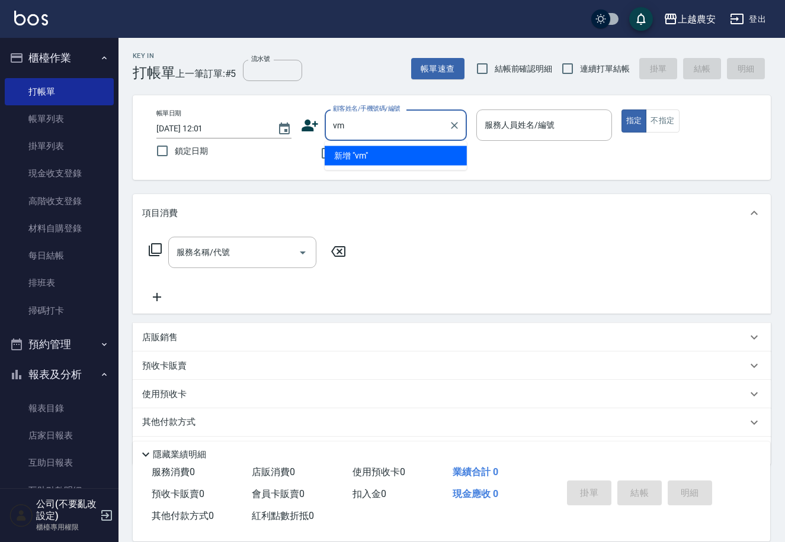
type input "v"
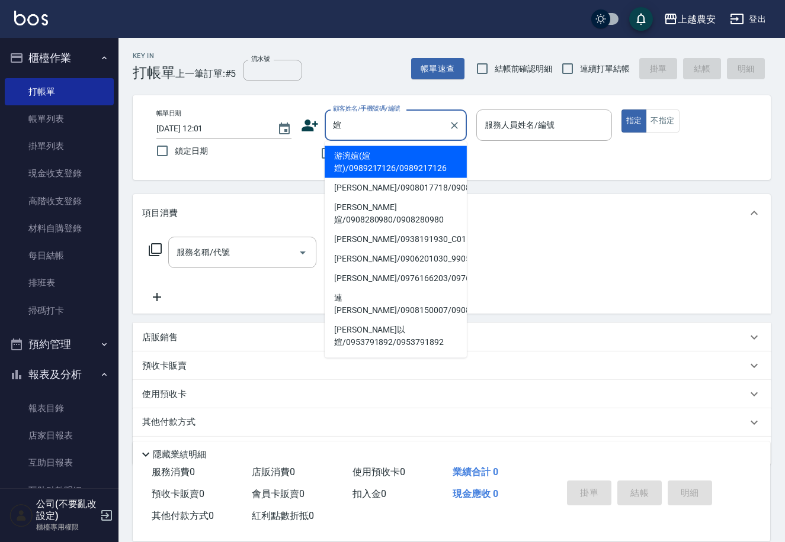
click at [365, 157] on li "游涴媗(媗媗)/0989217126/0989217126" at bounding box center [396, 162] width 142 height 32
type input "游涴媗(媗媗)/0989217126/0989217126"
type input "Ksa-K"
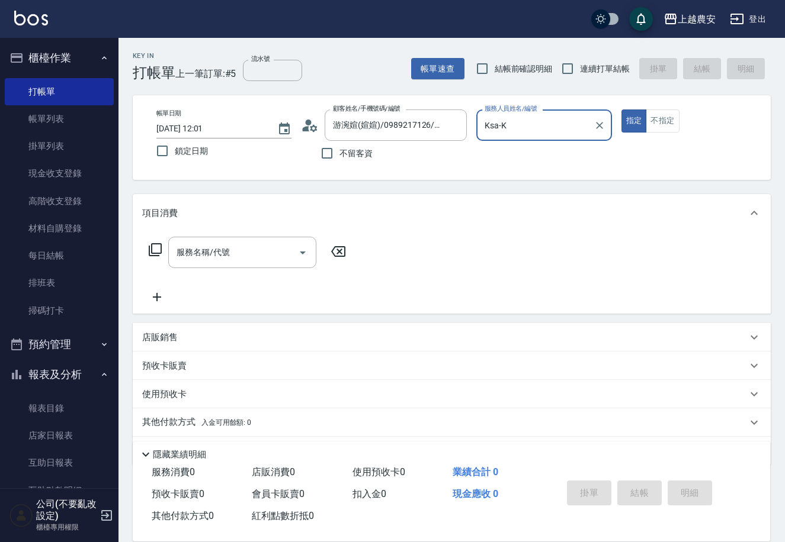
click at [231, 268] on div "服務名稱/代號 服務名稱/代號" at bounding box center [247, 271] width 211 height 68
click at [222, 252] on div "服務名稱/代號 服務名稱/代號" at bounding box center [242, 252] width 148 height 31
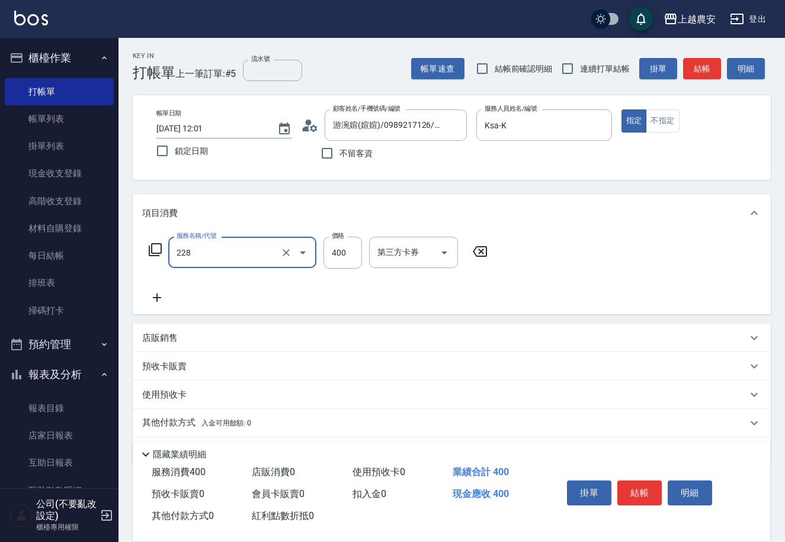
type input "洗髮(228)"
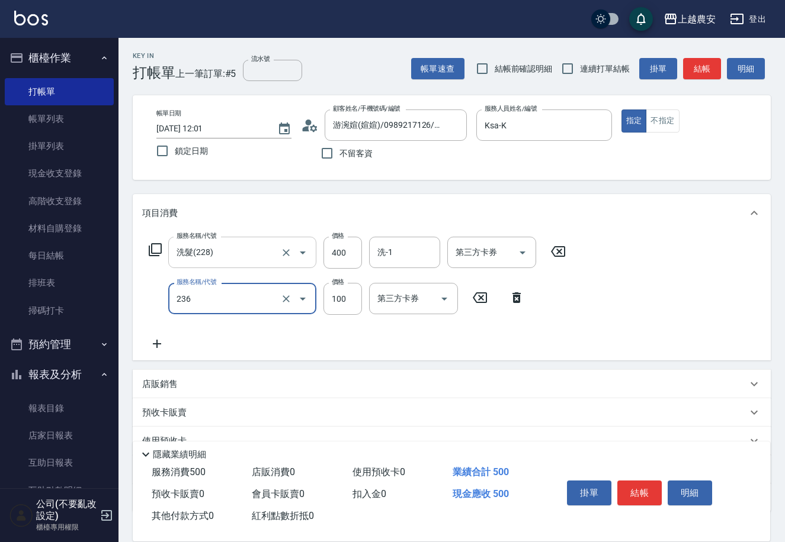
type input "手棒(236)"
click at [629, 491] on button "結帳" at bounding box center [639, 493] width 44 height 25
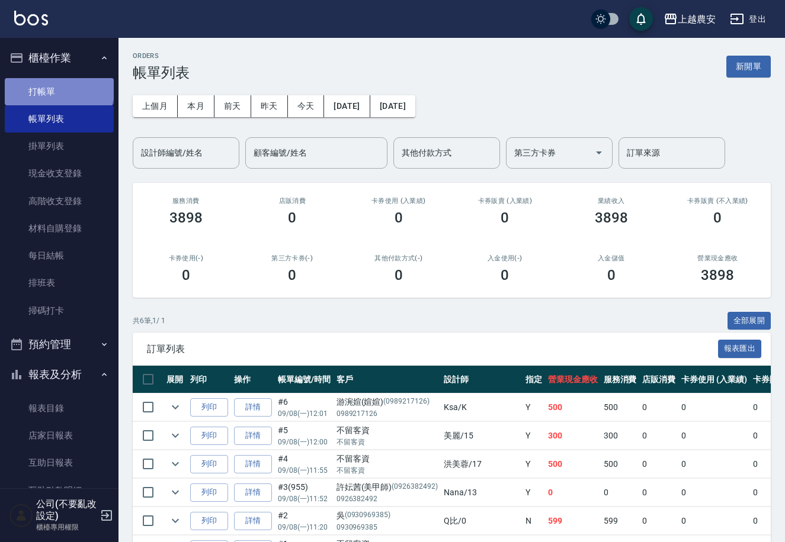
click at [58, 87] on link "打帳單" at bounding box center [59, 91] width 109 height 27
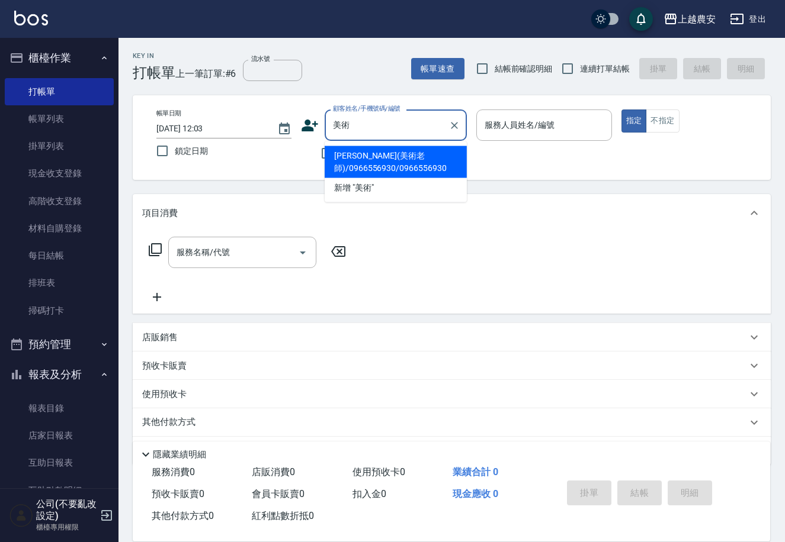
click at [367, 156] on li "陳永青(美術老師)/0966556930/0966556930" at bounding box center [396, 162] width 142 height 32
type input "陳永青(美術老師)/0966556930/0966556930"
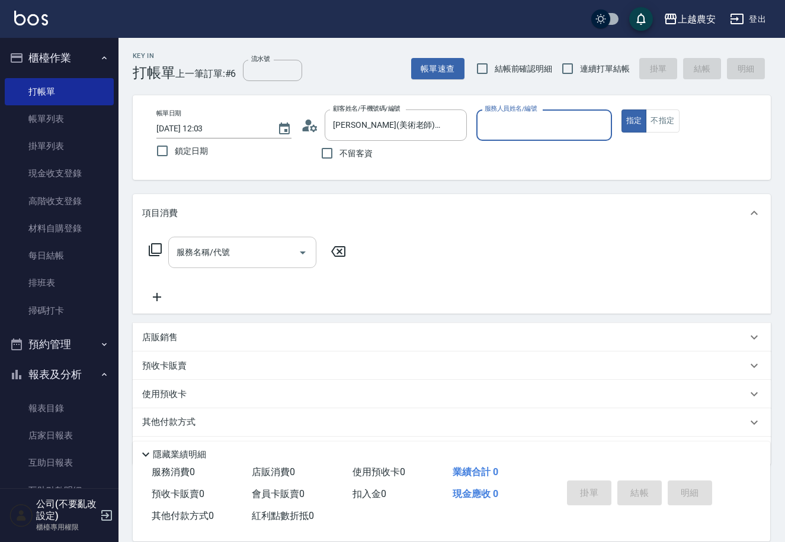
type input "Candy-7"
click at [268, 243] on input "服務名稱/代號" at bounding box center [234, 252] width 120 height 21
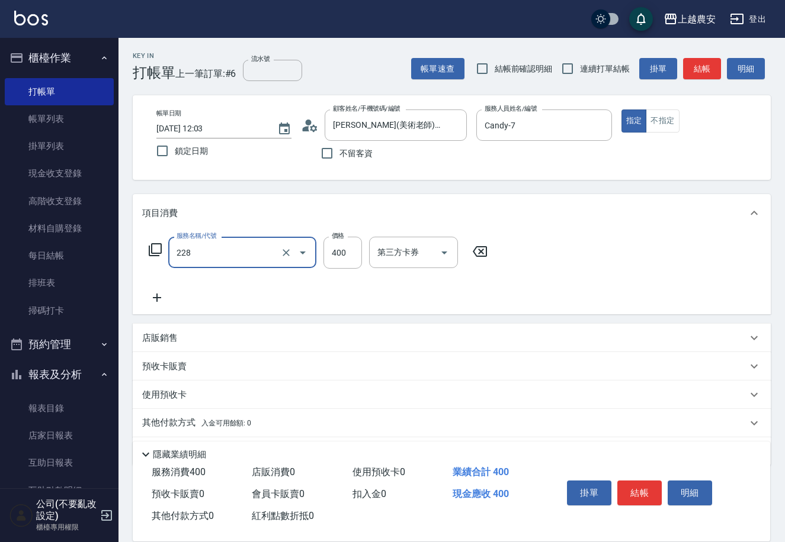
type input "洗髮(228)"
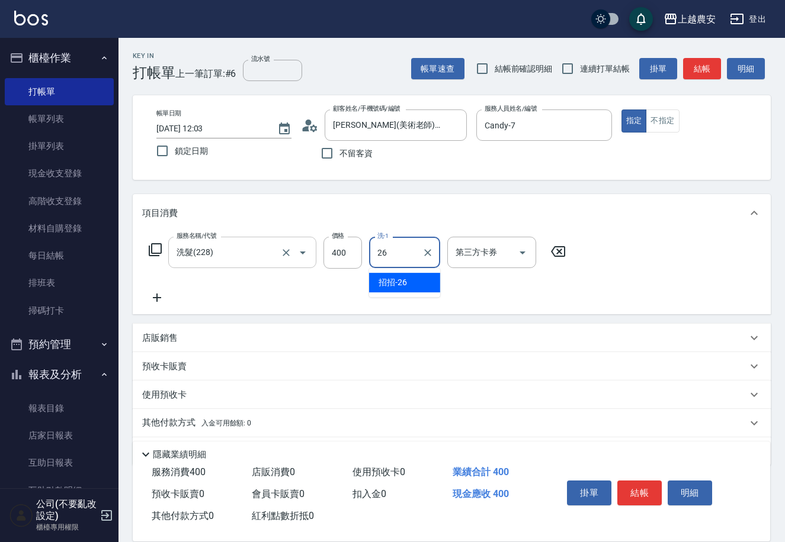
type input "招招-26"
click at [634, 500] on button "結帳" at bounding box center [639, 493] width 44 height 25
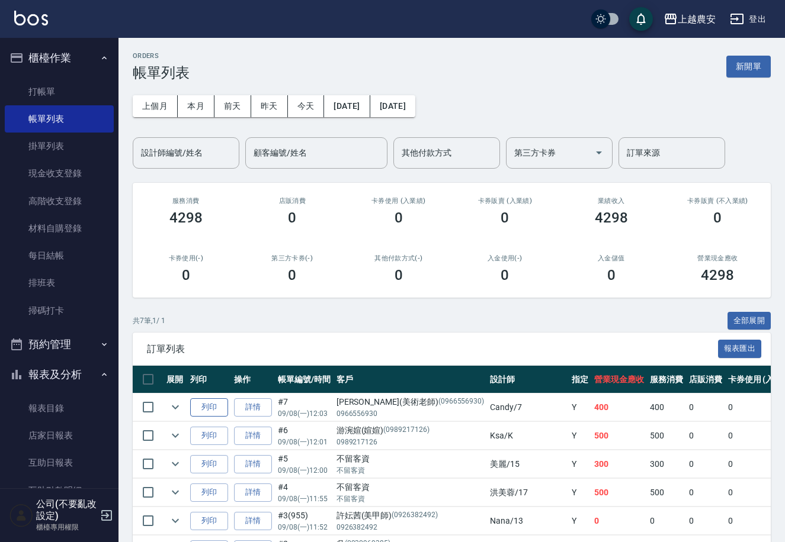
click at [208, 407] on button "列印" at bounding box center [209, 408] width 38 height 18
click at [36, 88] on link "打帳單" at bounding box center [59, 91] width 109 height 27
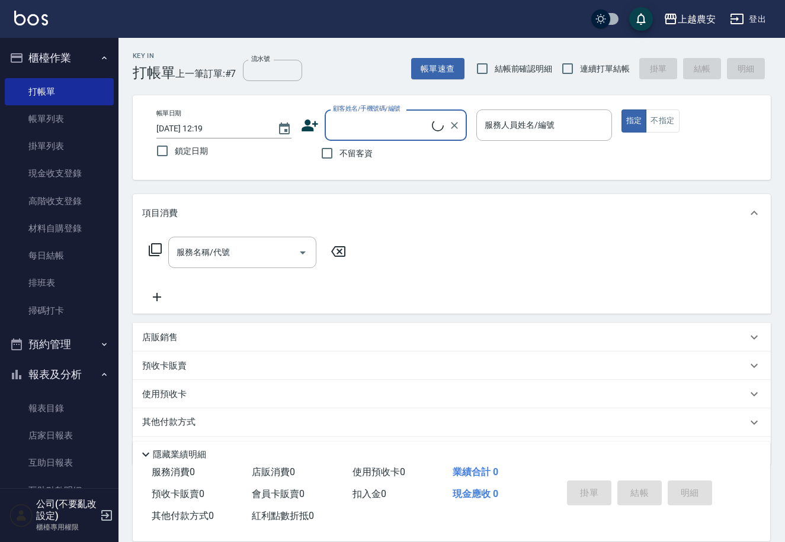
click at [345, 160] on label "不留客資" at bounding box center [343, 153] width 58 height 25
click at [339, 160] on input "不留客資" at bounding box center [326, 153] width 25 height 25
checkbox input "true"
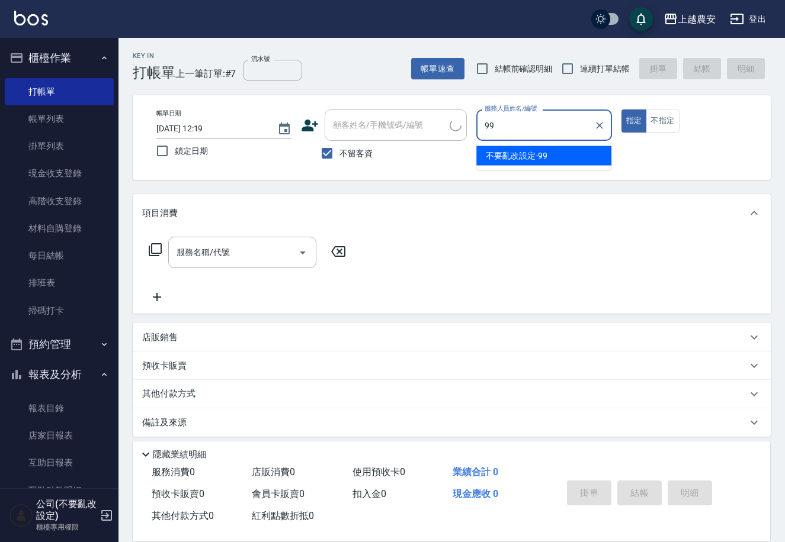
type input "不要亂改設定-99"
type button "true"
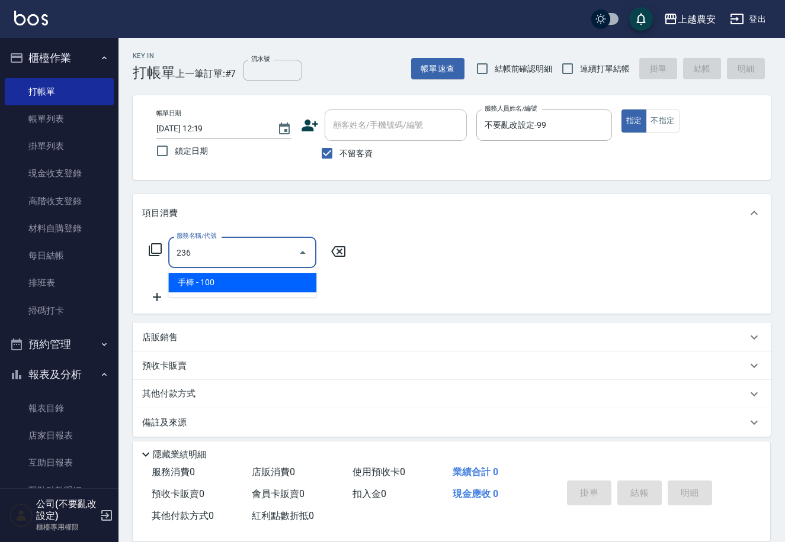
type input "手棒(236)"
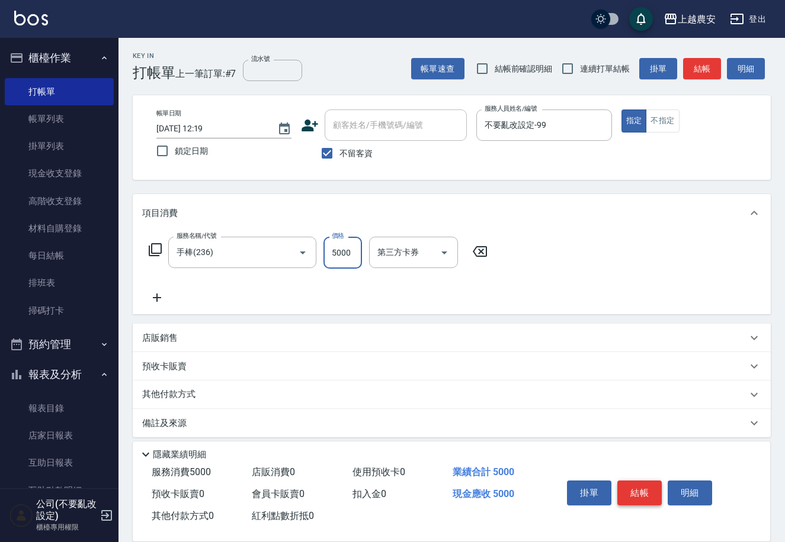
type input "5000"
click at [637, 497] on button "結帳" at bounding box center [639, 493] width 44 height 25
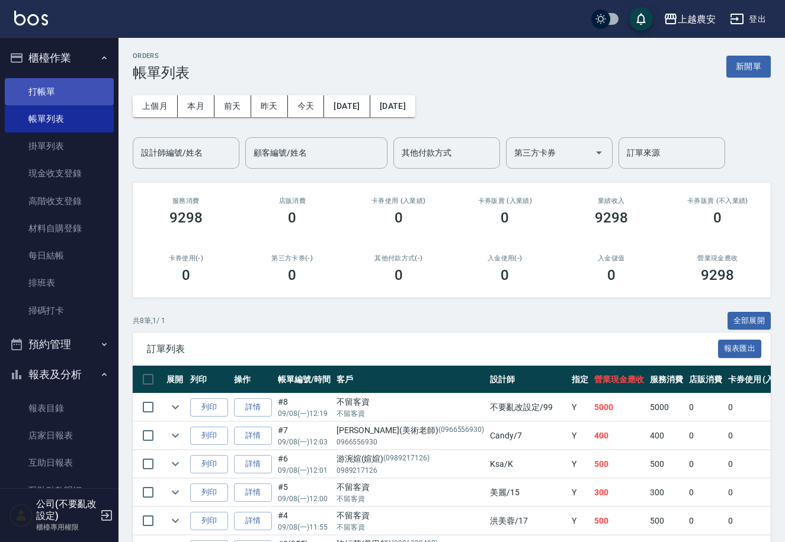
click at [26, 85] on link "打帳單" at bounding box center [59, 91] width 109 height 27
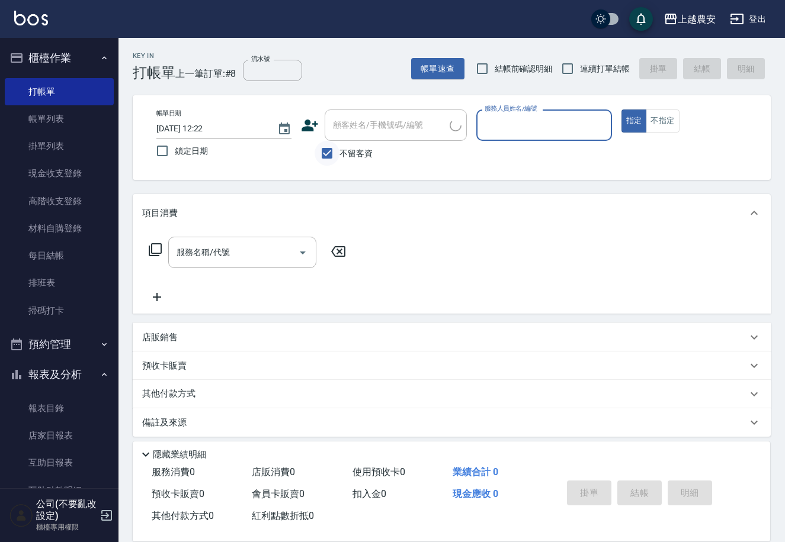
drag, startPoint x: 332, startPoint y: 159, endPoint x: 332, endPoint y: 145, distance: 14.2
click at [332, 157] on input "不留客資" at bounding box center [326, 153] width 25 height 25
checkbox input "false"
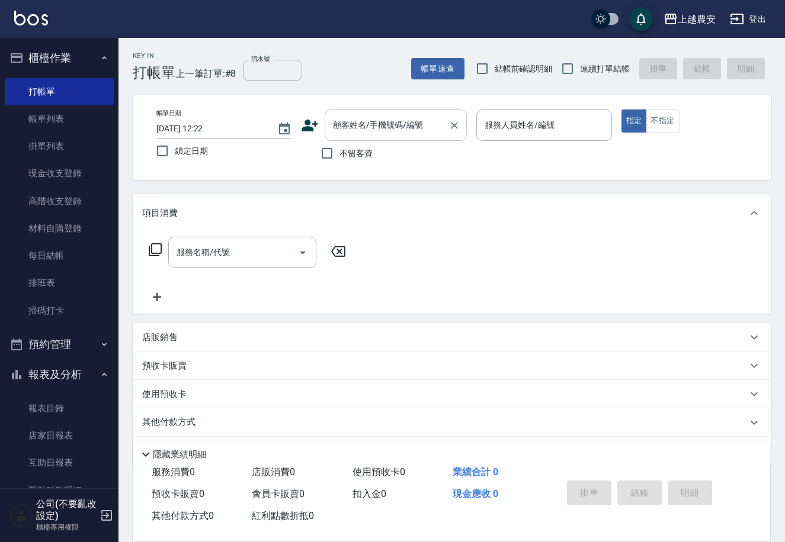
click at [367, 136] on div "顧客姓名/手機號碼/編號" at bounding box center [396, 125] width 142 height 31
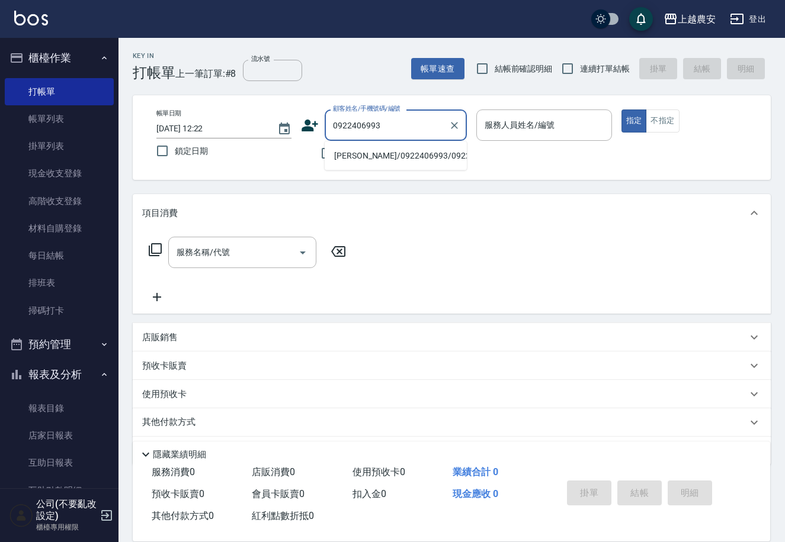
click at [403, 160] on li "李漱嘉/0922406993/0922406993" at bounding box center [396, 156] width 142 height 20
type input "李漱嘉/0922406993/0922406993"
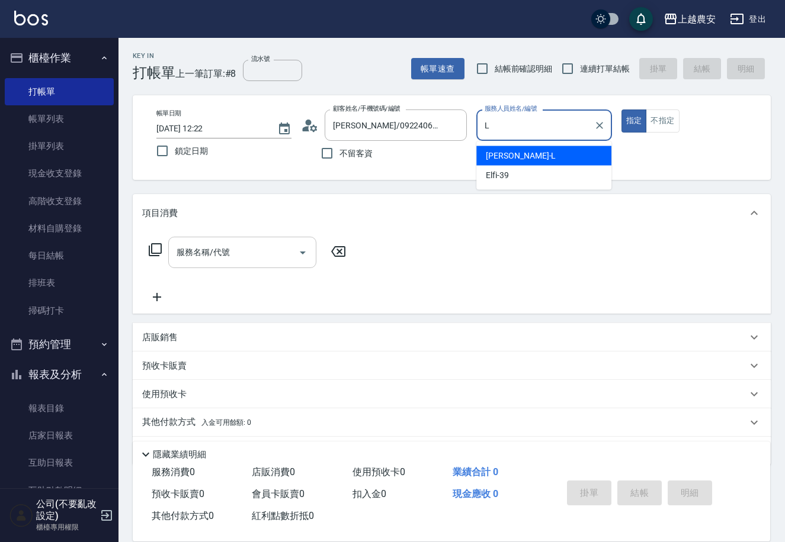
type input "Lina-L"
type button "true"
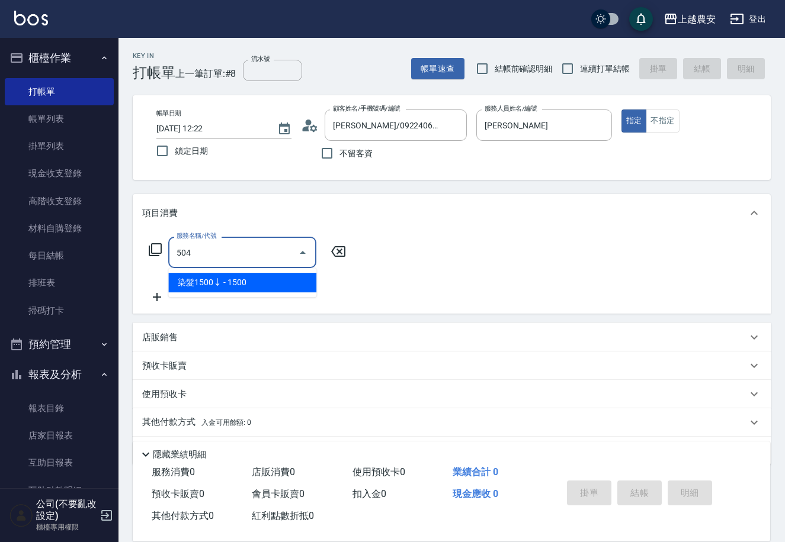
type input "染髮1500↓(504)"
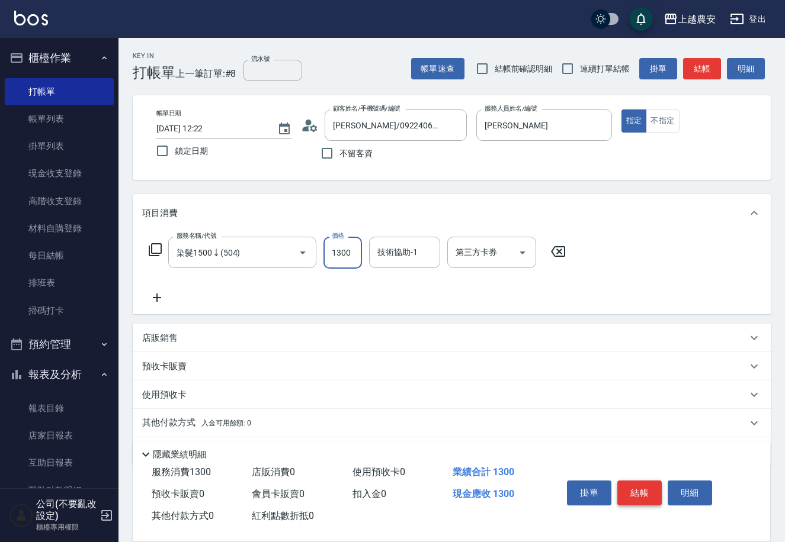
type input "1300"
click at [641, 499] on button "結帳" at bounding box center [639, 493] width 44 height 25
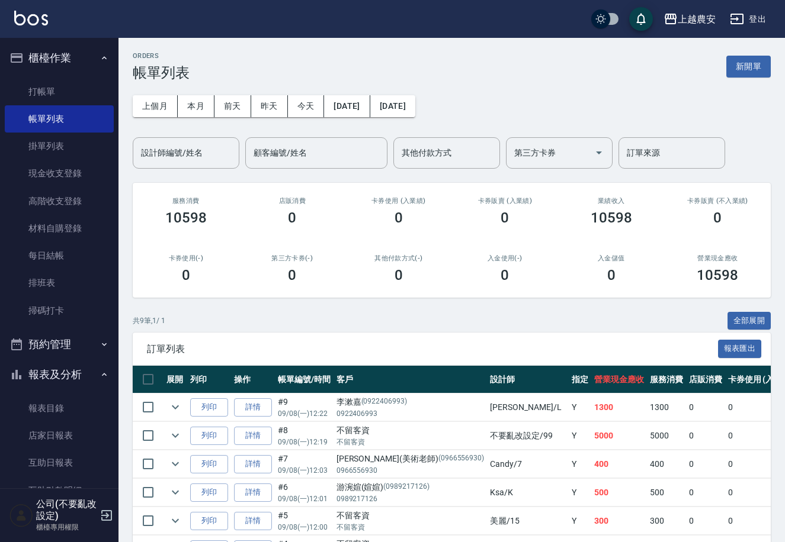
scroll to position [272, 0]
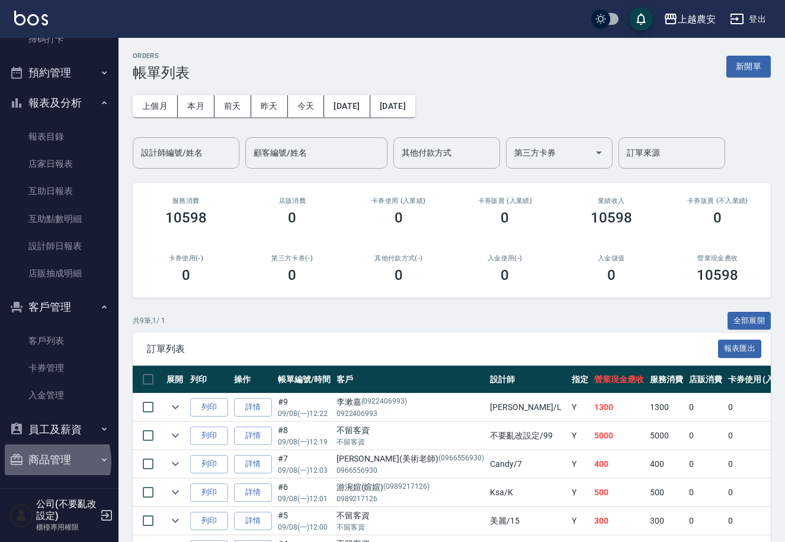
drag, startPoint x: 39, startPoint y: 461, endPoint x: 135, endPoint y: 481, distance: 98.1
click at [42, 461] on button "商品管理" at bounding box center [59, 460] width 109 height 31
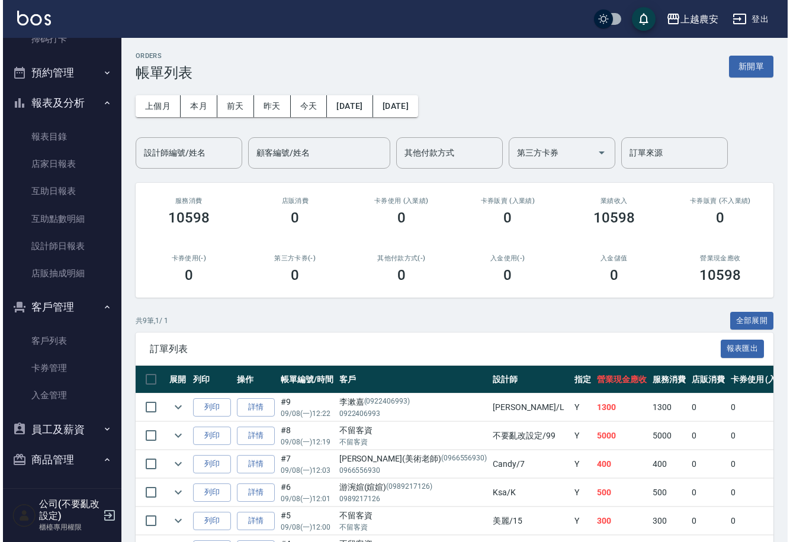
scroll to position [336, 0]
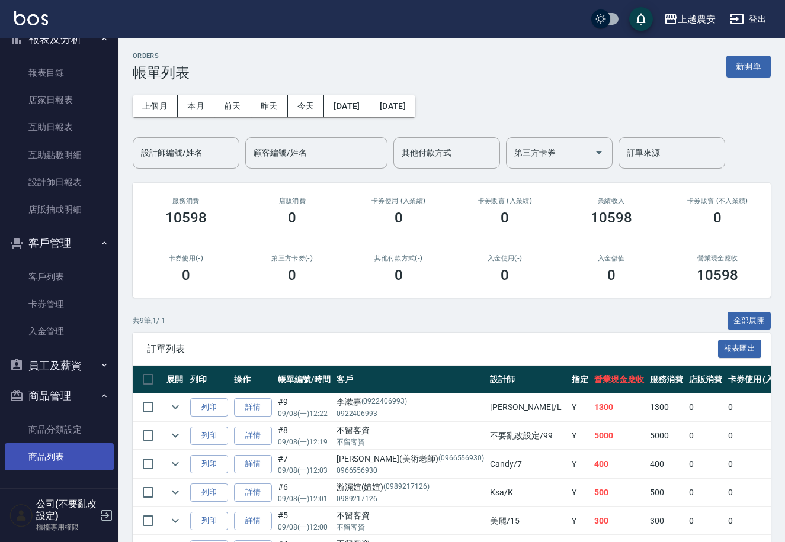
click at [33, 452] on link "商品列表" at bounding box center [59, 457] width 109 height 27
drag, startPoint x: 33, startPoint y: 452, endPoint x: 41, endPoint y: 451, distance: 8.4
click at [41, 451] on link "商品列表" at bounding box center [59, 457] width 109 height 27
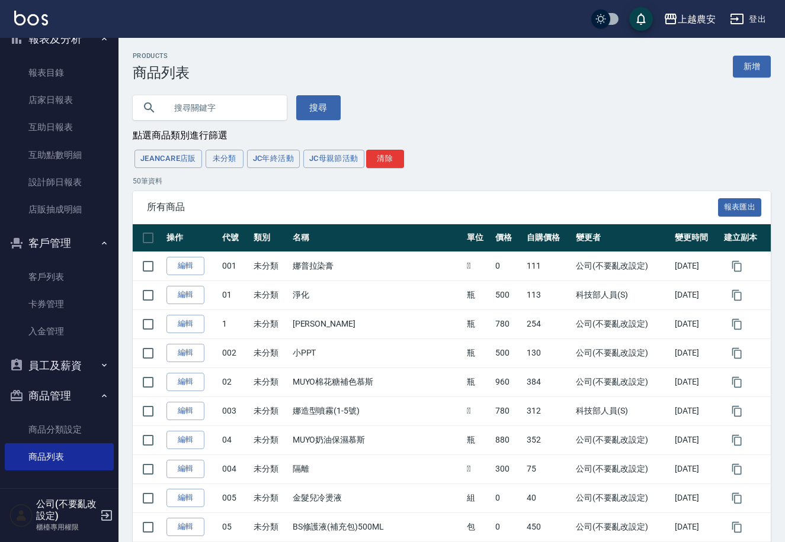
click at [189, 111] on input "text" at bounding box center [221, 108] width 111 height 32
type input "晶"
click at [304, 104] on button "搜尋" at bounding box center [318, 107] width 44 height 25
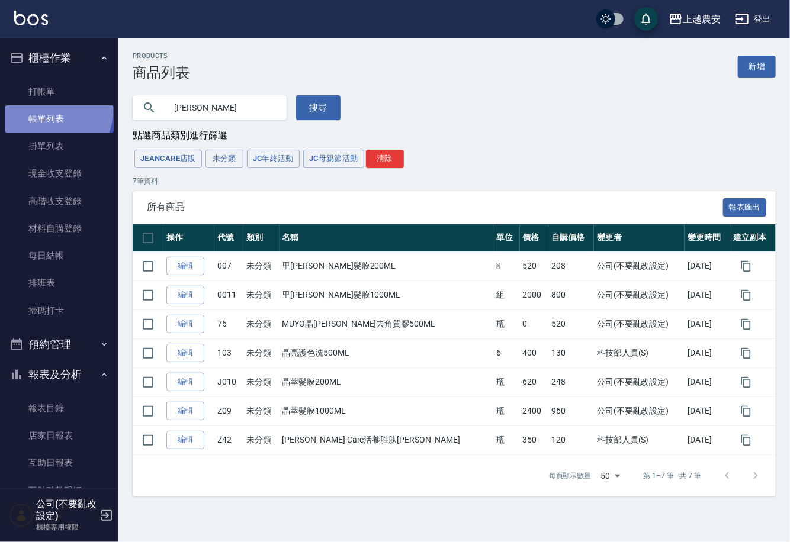
click at [56, 112] on link "帳單列表" at bounding box center [59, 118] width 109 height 27
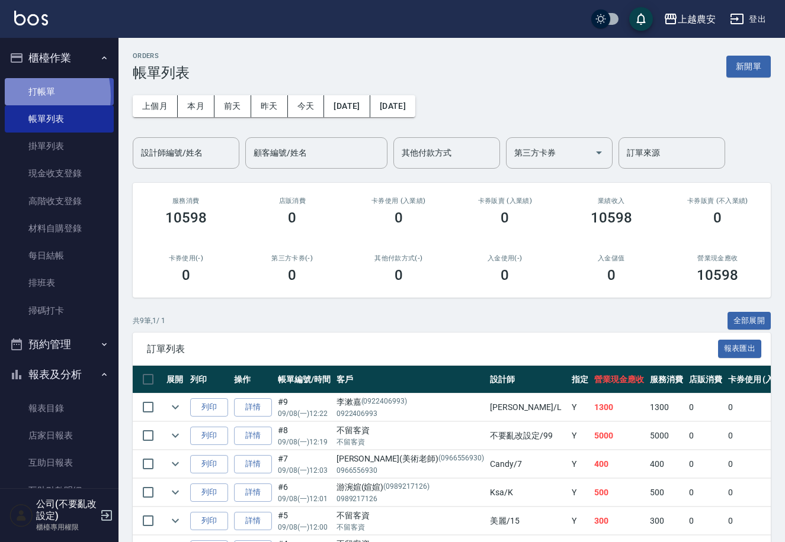
click at [27, 95] on link "打帳單" at bounding box center [59, 91] width 109 height 27
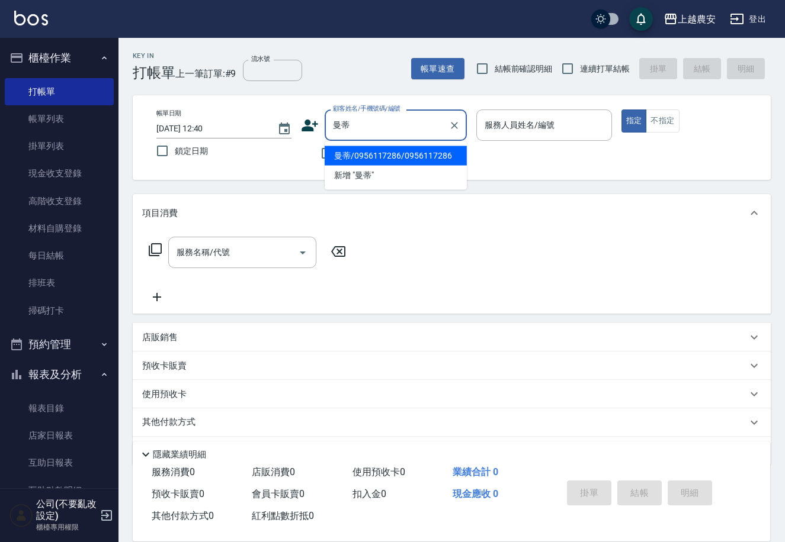
click at [369, 160] on li "曼蒂/0956117286/0956117286" at bounding box center [396, 156] width 142 height 20
type input "曼蒂/0956117286/0956117286"
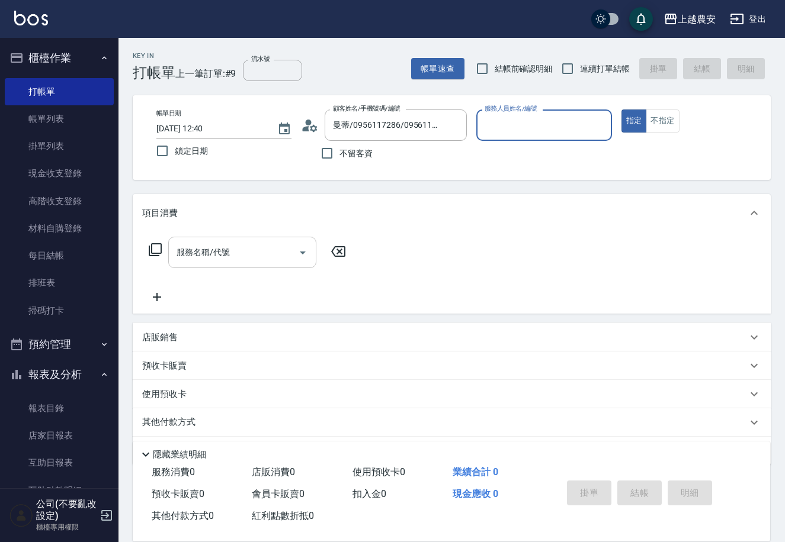
type input "美雅-B"
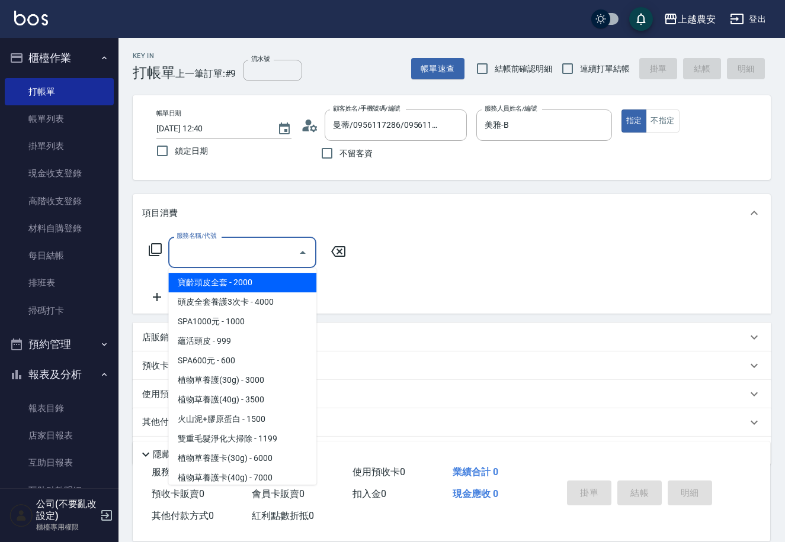
click at [243, 250] on input "服務名稱/代號" at bounding box center [234, 252] width 120 height 21
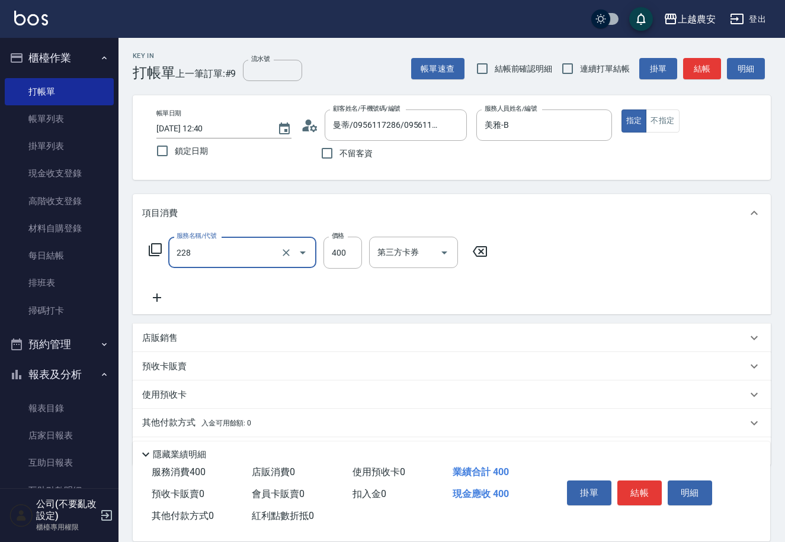
type input "洗髮(228)"
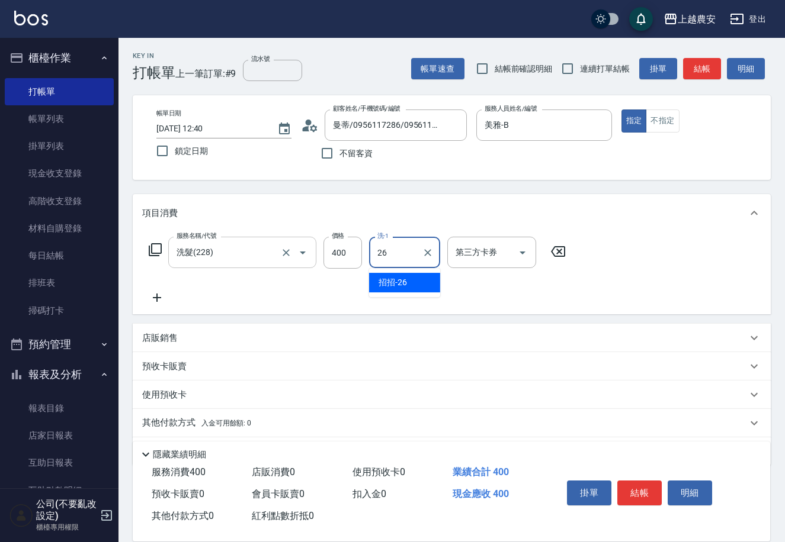
type input "招招-26"
click at [644, 482] on button "結帳" at bounding box center [639, 493] width 44 height 25
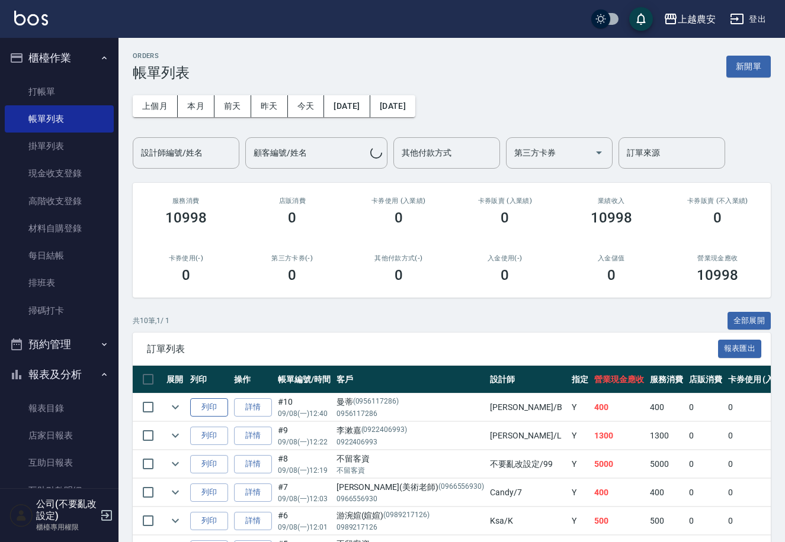
click at [201, 409] on button "列印" at bounding box center [209, 408] width 38 height 18
click at [56, 89] on link "打帳單" at bounding box center [59, 91] width 109 height 27
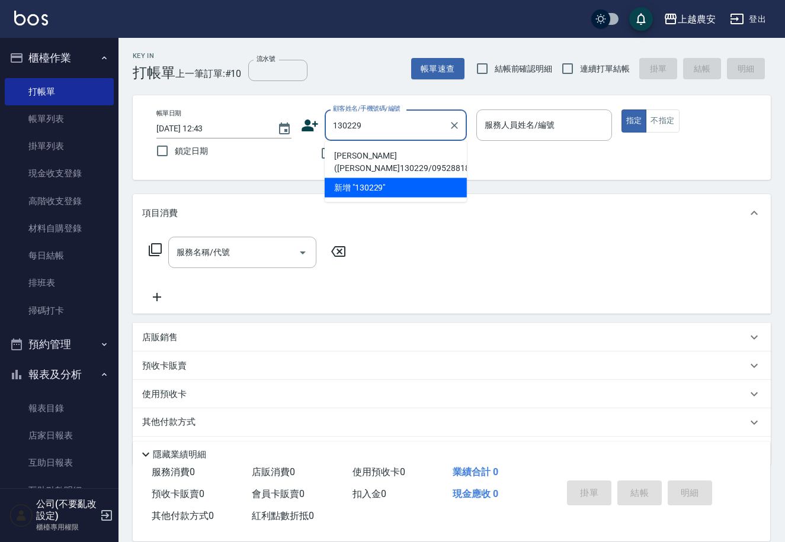
click at [363, 162] on li "許浚緯(安淇130229/0952881888/0952881888" at bounding box center [396, 162] width 142 height 32
type input "許浚緯(安淇130229/0952881888/0952881888"
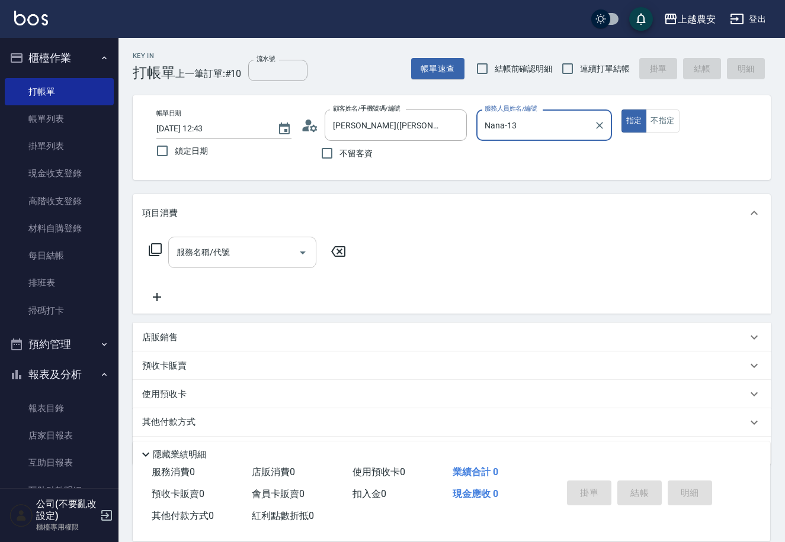
type input "Nana-13"
click at [269, 269] on div "服務名稱/代號 服務名稱/代號" at bounding box center [247, 271] width 211 height 68
click at [268, 251] on input "服務名稱/代號" at bounding box center [234, 252] width 120 height 21
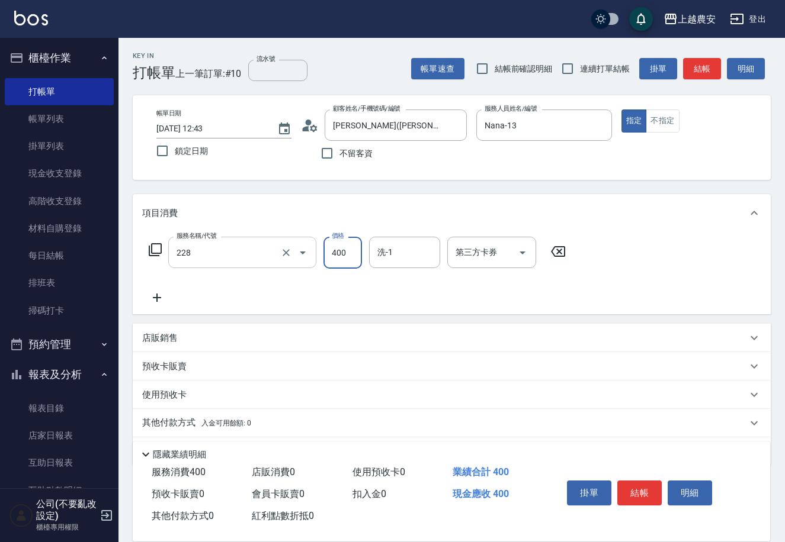
type input "洗髮(228)"
type input "大巫-35"
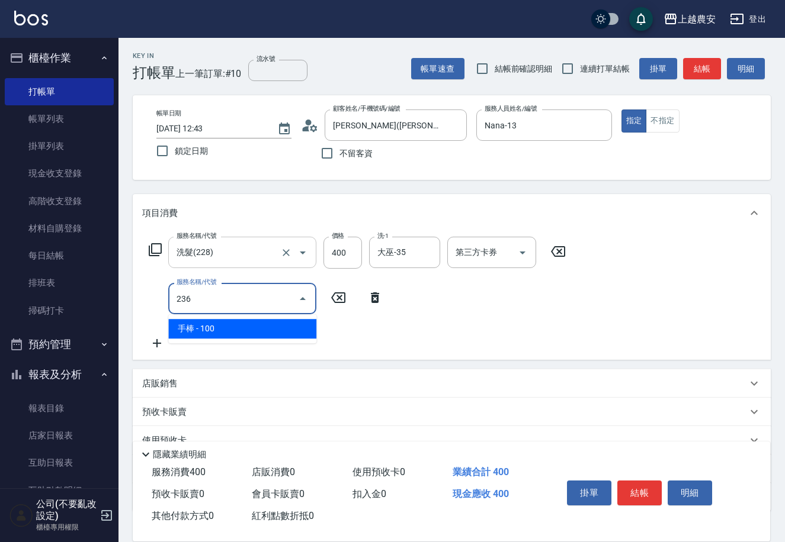
type input "手棒(236)"
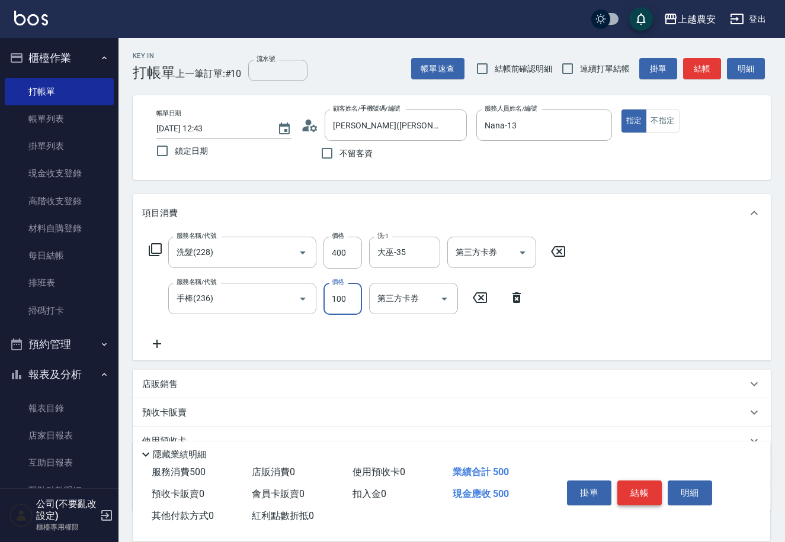
click at [642, 496] on button "結帳" at bounding box center [639, 493] width 44 height 25
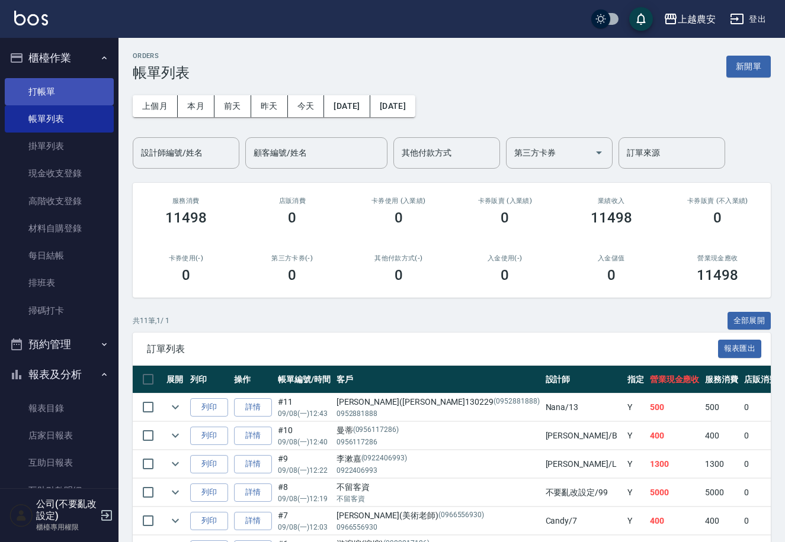
drag, startPoint x: 35, startPoint y: 89, endPoint x: 176, endPoint y: 95, distance: 141.6
click at [36, 88] on link "打帳單" at bounding box center [59, 91] width 109 height 27
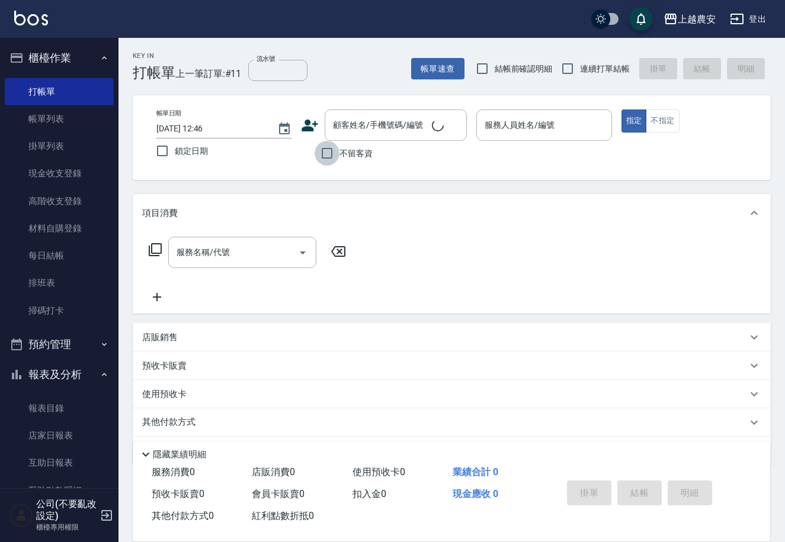
click at [333, 156] on input "不留客資" at bounding box center [326, 153] width 25 height 25
checkbox input "true"
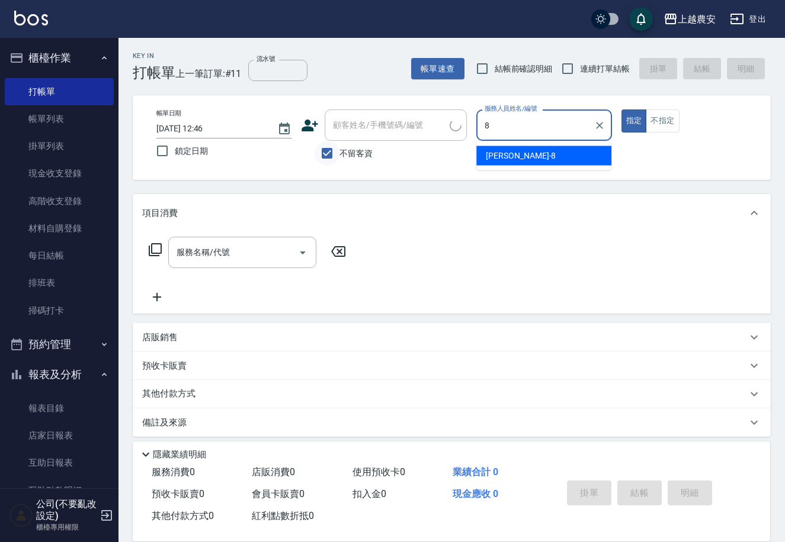
type input "黛慧-8"
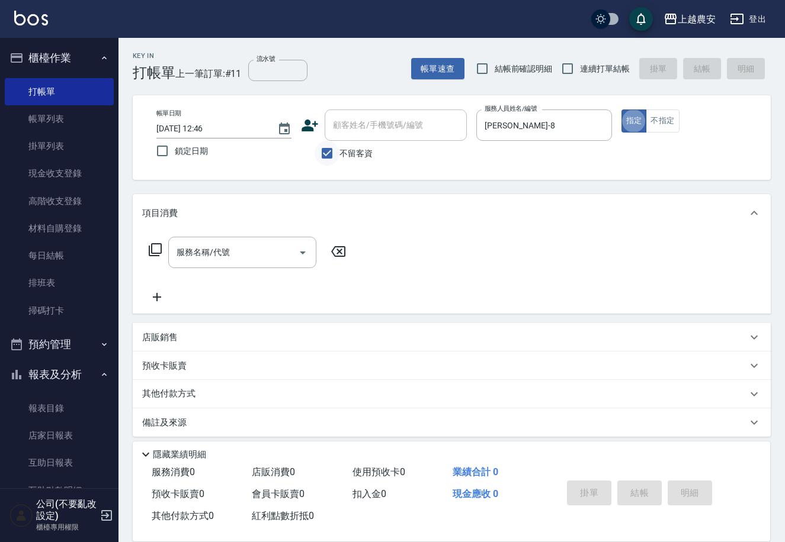
type button "true"
click at [150, 248] on icon at bounding box center [155, 250] width 14 height 14
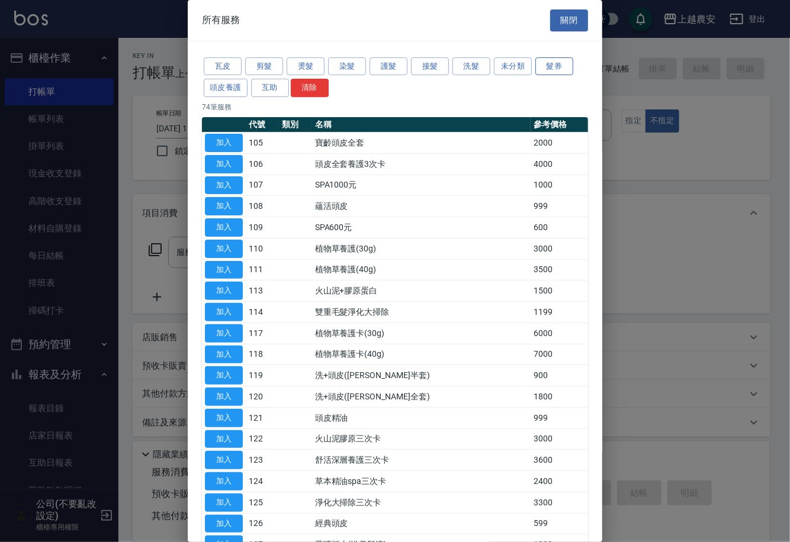
click at [558, 67] on button "髮券" at bounding box center [554, 66] width 38 height 18
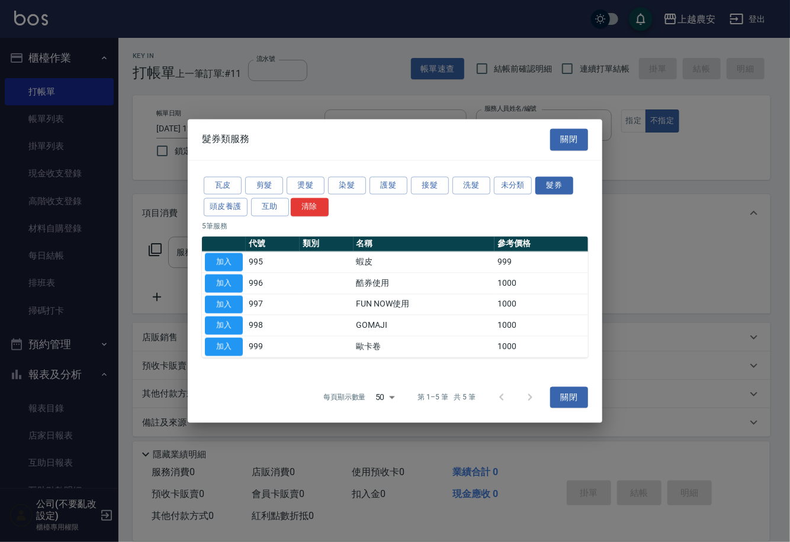
click at [230, 306] on button "加入" at bounding box center [224, 304] width 38 height 18
type input "FUN NOW使用(997)"
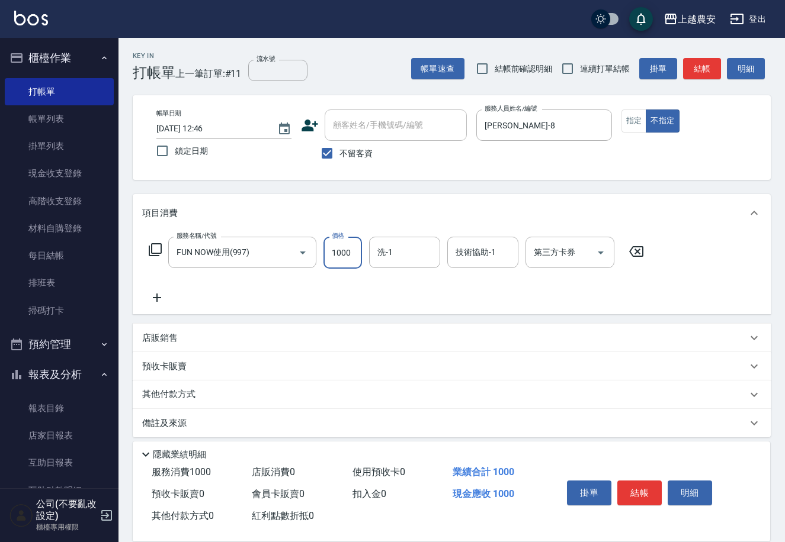
click at [332, 253] on input "1000" at bounding box center [342, 253] width 38 height 32
drag, startPoint x: 582, startPoint y: 263, endPoint x: 570, endPoint y: 255, distance: 13.6
click at [582, 263] on div "第三方卡券" at bounding box center [569, 252] width 89 height 31
type input "399"
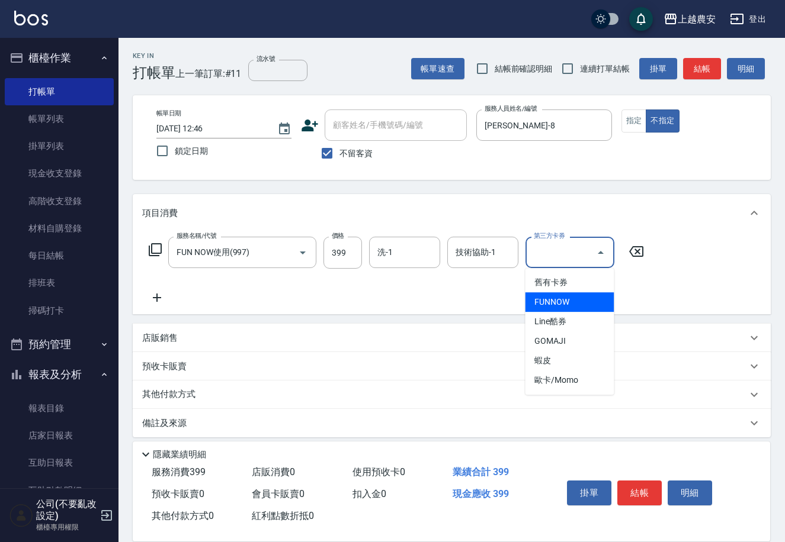
click at [568, 302] on span "FUNNOW" at bounding box center [569, 303] width 89 height 20
type input "FUNNOW"
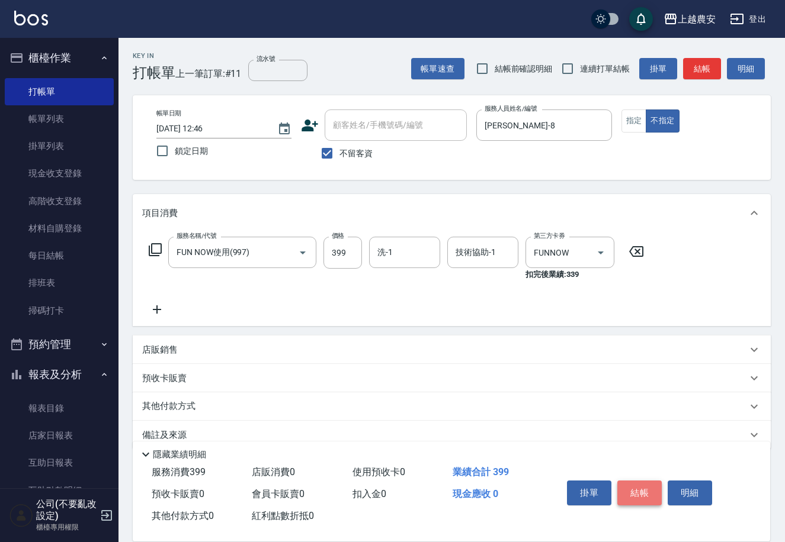
click at [642, 484] on button "結帳" at bounding box center [639, 493] width 44 height 25
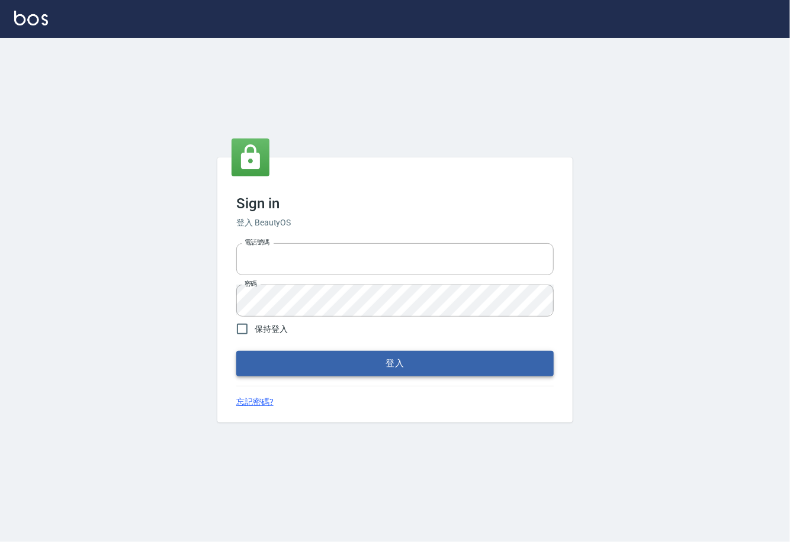
type input "0225929166"
click at [386, 367] on button "登入" at bounding box center [394, 363] width 317 height 25
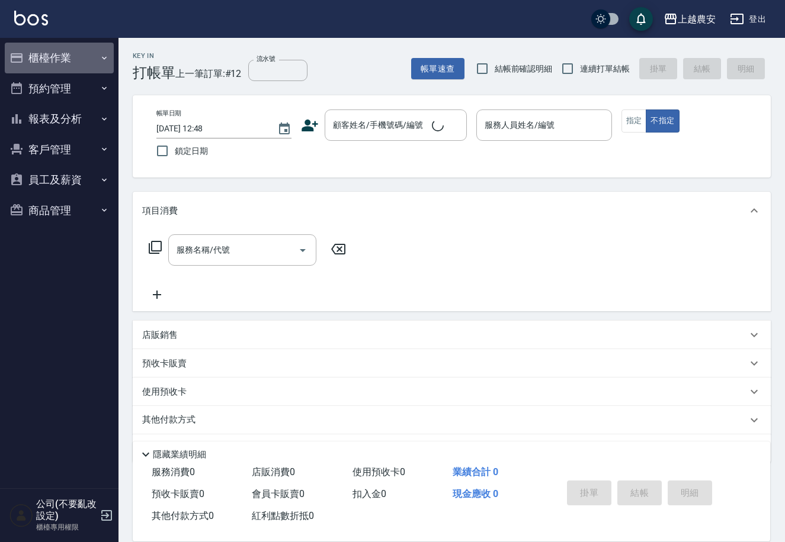
click at [49, 66] on button "櫃檯作業" at bounding box center [59, 58] width 109 height 31
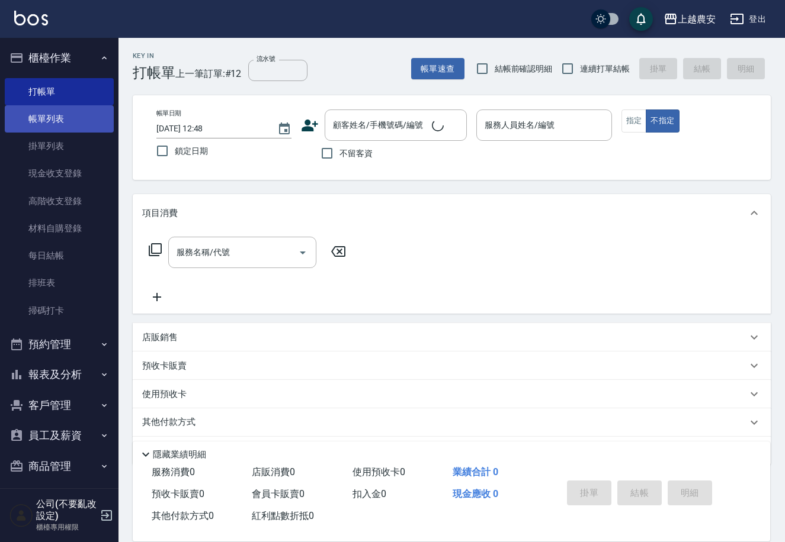
click at [52, 121] on link "帳單列表" at bounding box center [59, 118] width 109 height 27
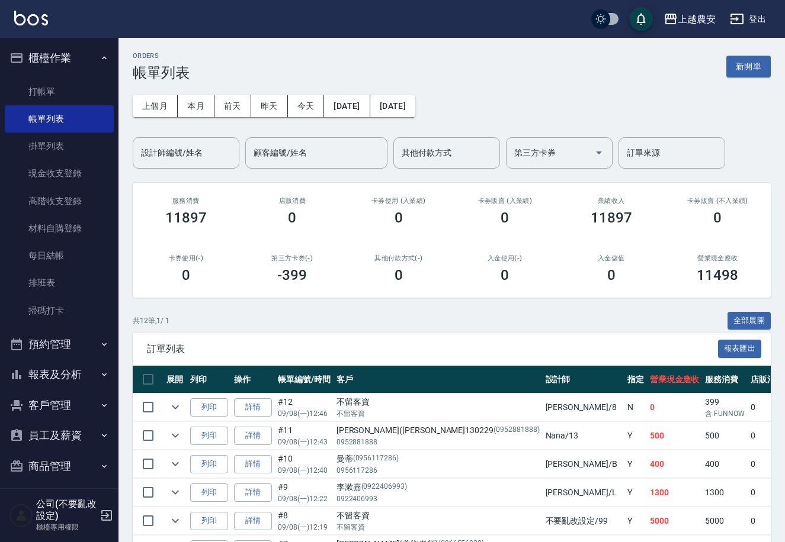
click at [54, 409] on button "客戶管理" at bounding box center [59, 405] width 109 height 31
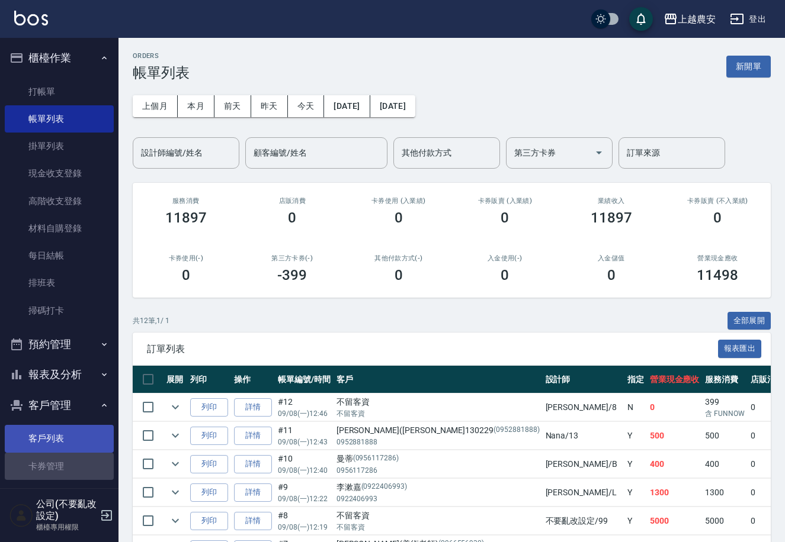
drag, startPoint x: 67, startPoint y: 462, endPoint x: 105, endPoint y: 442, distance: 42.6
click at [66, 461] on link "卡券管理" at bounding box center [59, 466] width 109 height 27
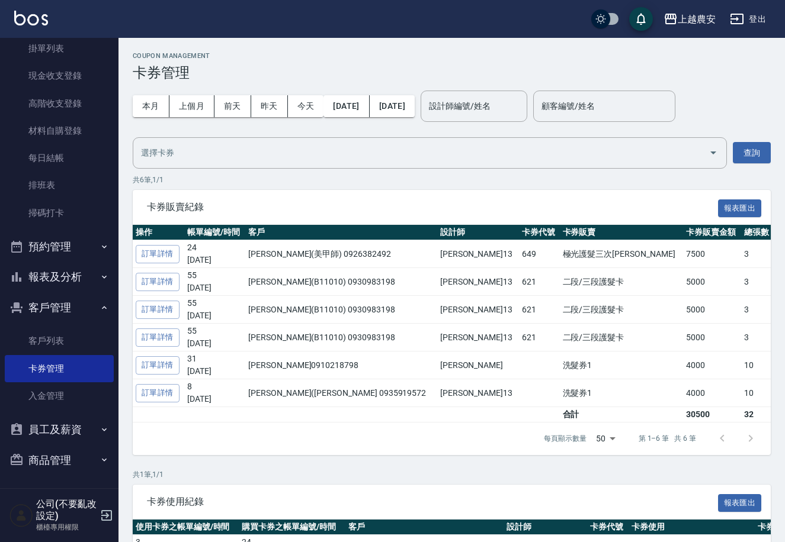
click at [112, 46] on nav "櫃檯作業 打帳單 帳單列表 掛單列表 現金收支登錄 高階收支登錄 材料自購登錄 每日結帳 排班表 掃碼打卡 預約管理 預約管理 單日預約紀錄 單週預約紀錄 報…" at bounding box center [59, 263] width 118 height 451
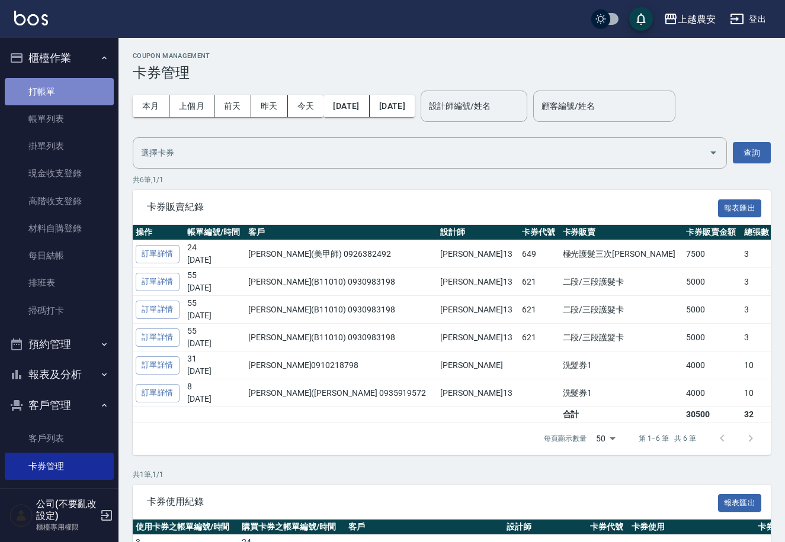
click at [59, 82] on link "打帳單" at bounding box center [59, 91] width 109 height 27
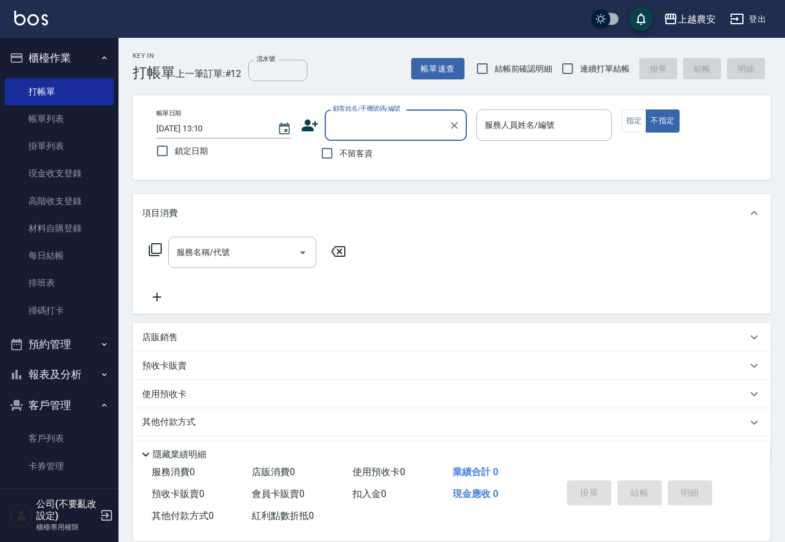
type input "ㄔ"
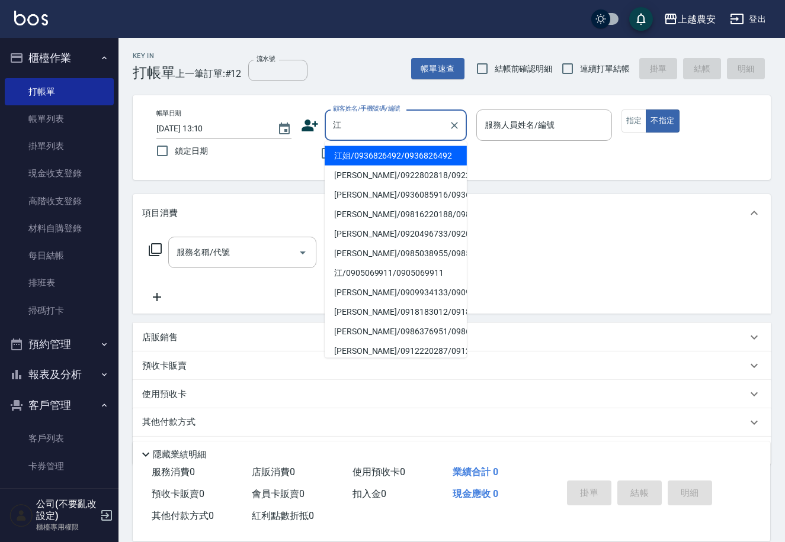
click at [374, 152] on li "江姐/0936826492/0936826492" at bounding box center [396, 156] width 142 height 20
type input "江姐/0936826492/0936826492"
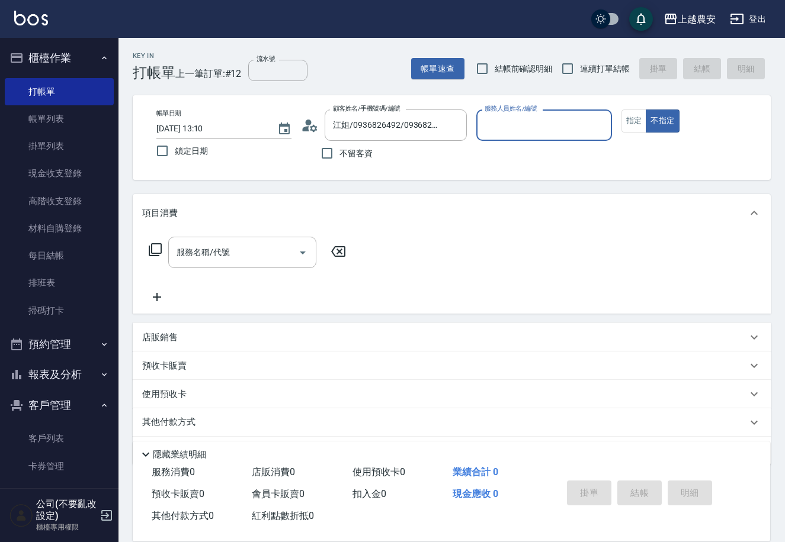
type input "Candy-7"
click at [629, 120] on button "指定" at bounding box center [633, 121] width 25 height 23
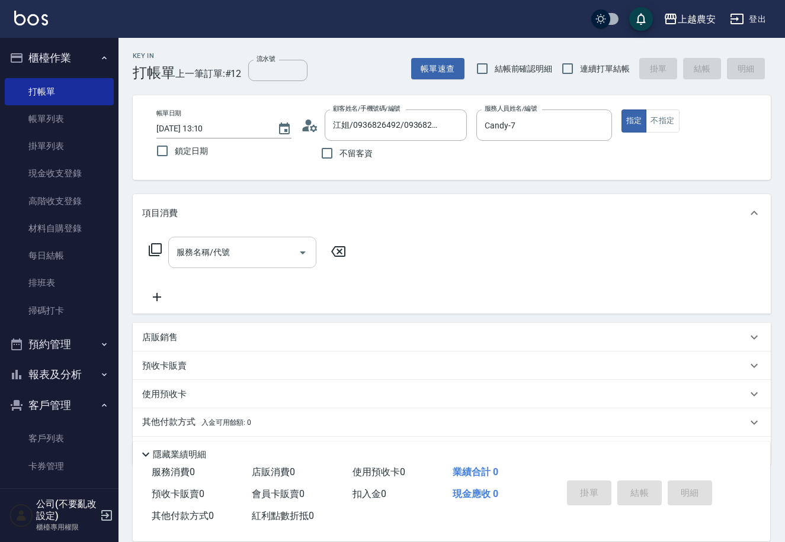
click at [226, 261] on input "服務名稱/代號" at bounding box center [234, 252] width 120 height 21
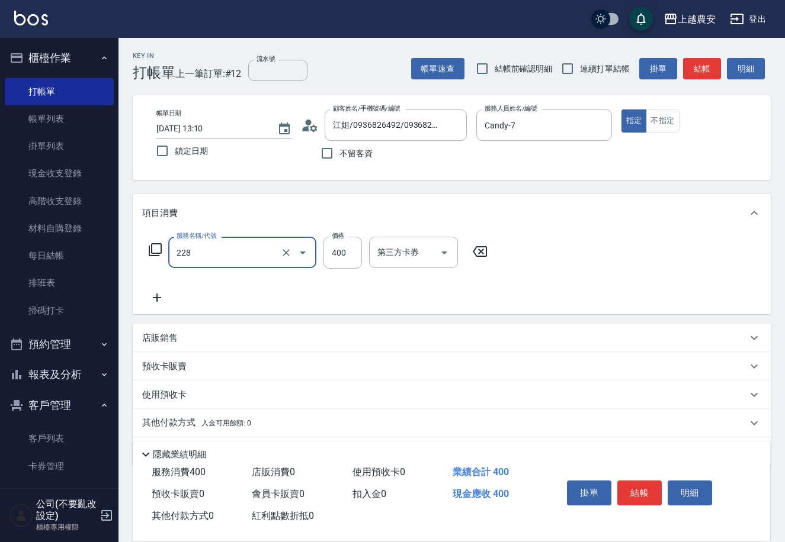
type input "洗髮(228)"
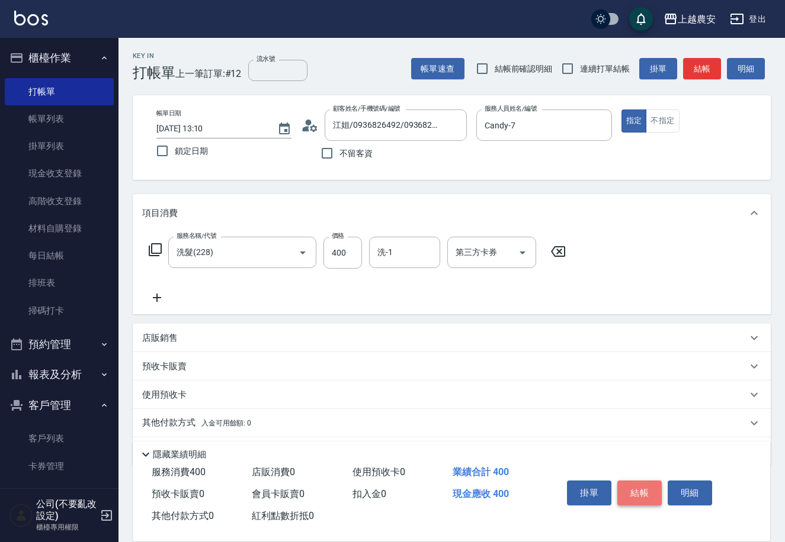
click at [631, 491] on button "結帳" at bounding box center [639, 493] width 44 height 25
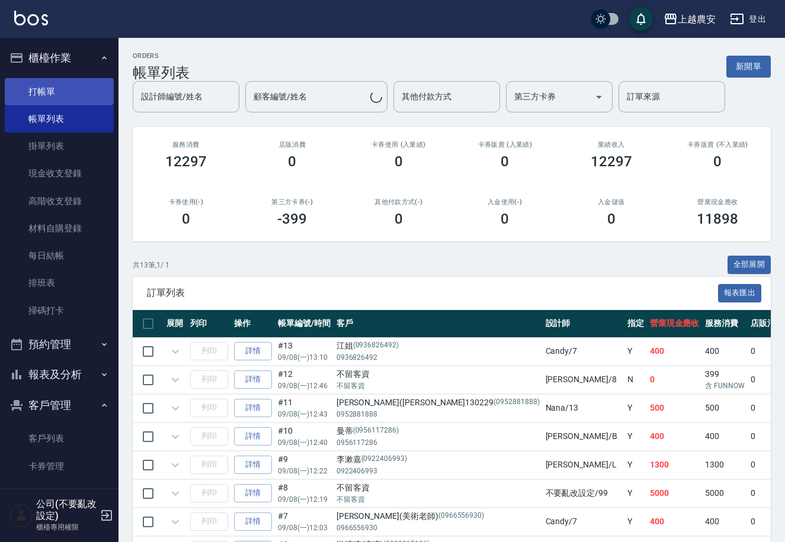
click at [51, 89] on link "打帳單" at bounding box center [59, 91] width 109 height 27
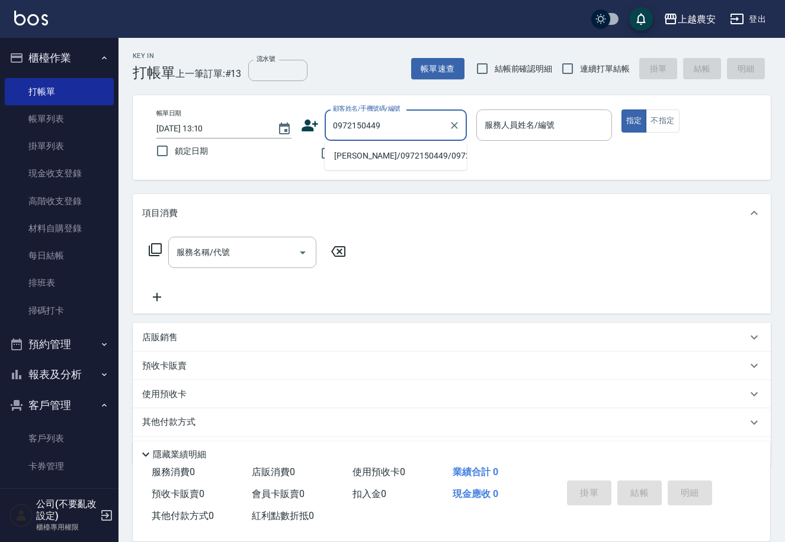
click at [395, 154] on li "謝曉婷/0972150449/0972150449" at bounding box center [396, 156] width 142 height 20
type input "謝曉婷/0972150449/0972150449"
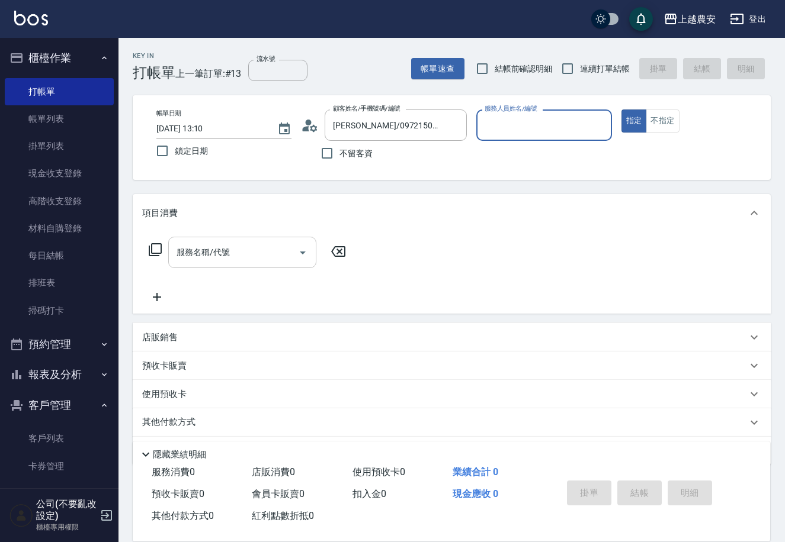
type input "Nana-13"
click at [268, 261] on input "服務名稱/代號" at bounding box center [234, 252] width 120 height 21
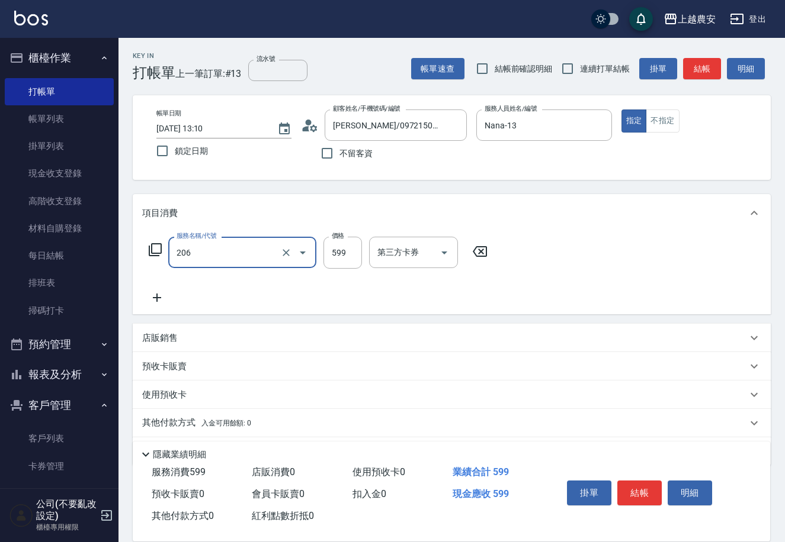
type input "洗+剪(206)"
type input "800"
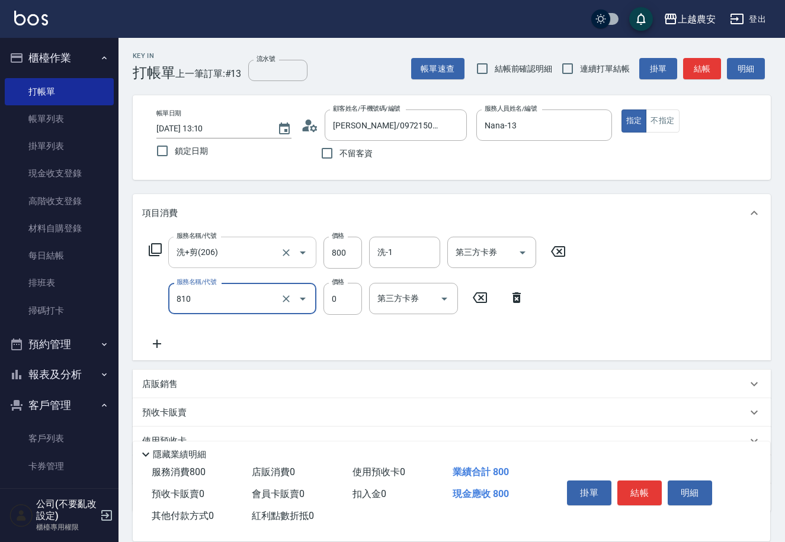
type input "頭皮護髮卡券使用(810)"
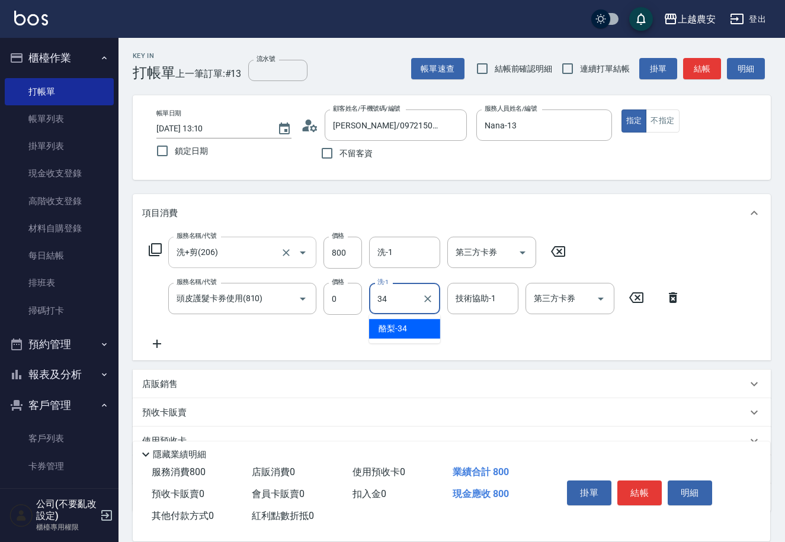
type input "酪梨-34"
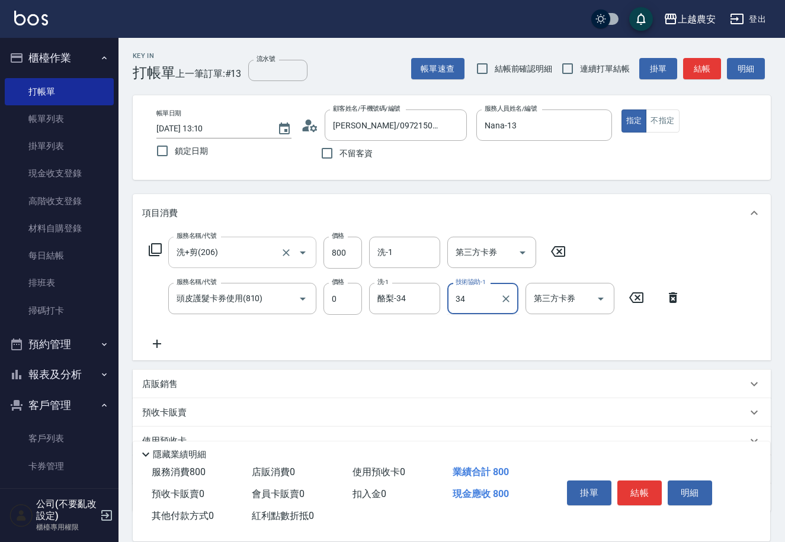
type input "酪梨-34"
click at [628, 488] on button "結帳" at bounding box center [639, 493] width 44 height 25
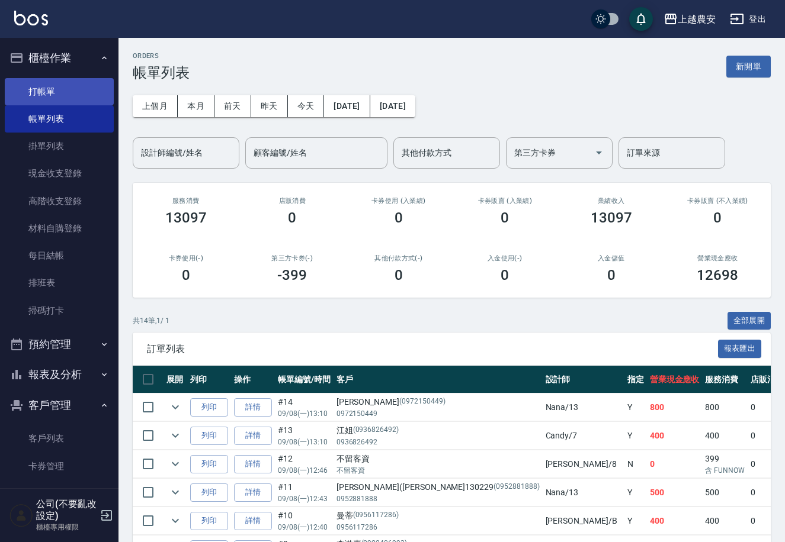
click at [52, 91] on link "打帳單" at bounding box center [59, 91] width 109 height 27
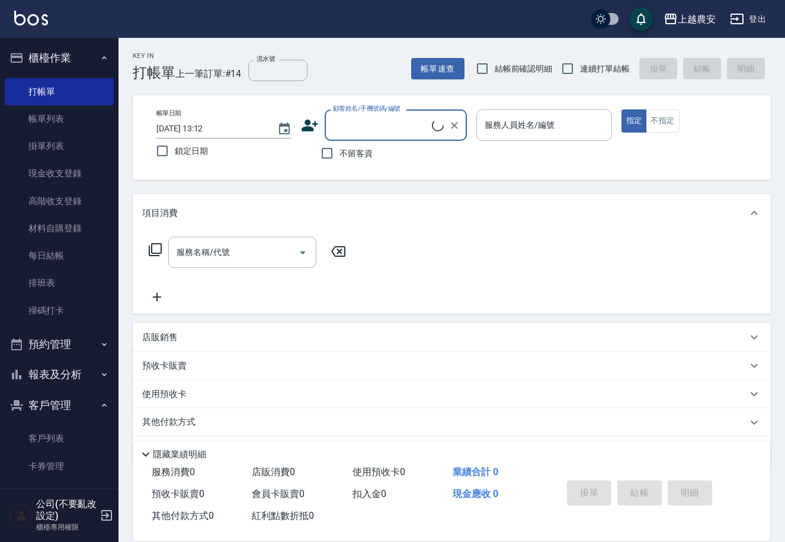
scroll to position [34, 0]
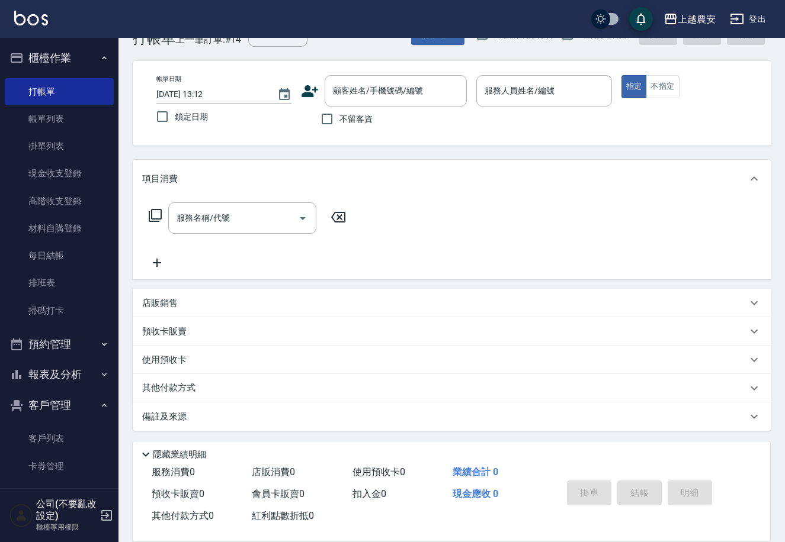
click at [175, 333] on p "預收卡販賣" at bounding box center [164, 332] width 44 height 12
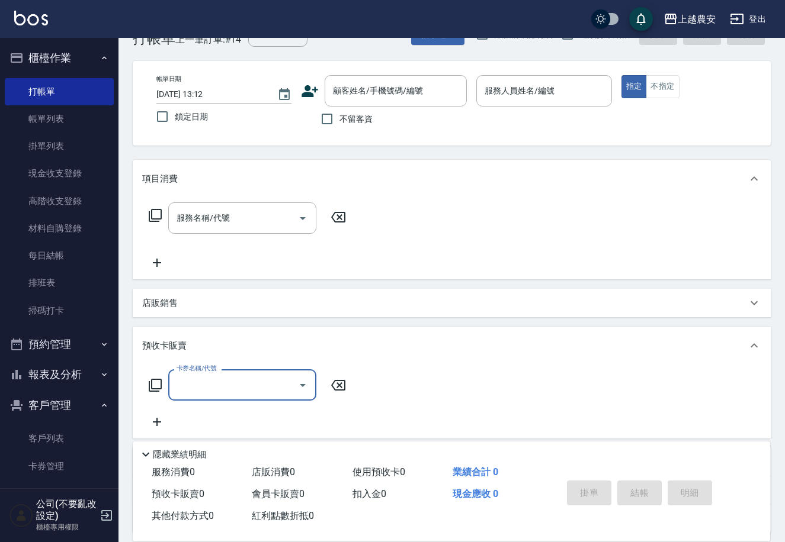
scroll to position [0, 0]
click at [158, 381] on icon at bounding box center [155, 385] width 14 height 14
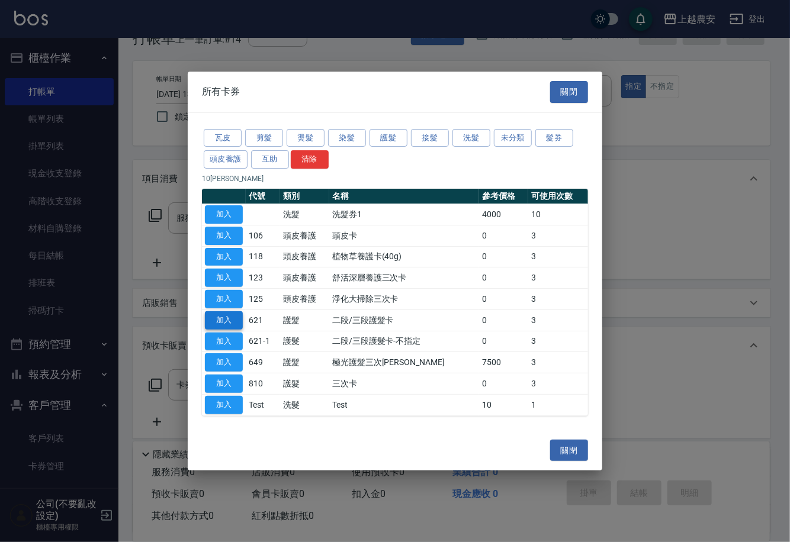
click at [232, 320] on button "加入" at bounding box center [224, 320] width 38 height 18
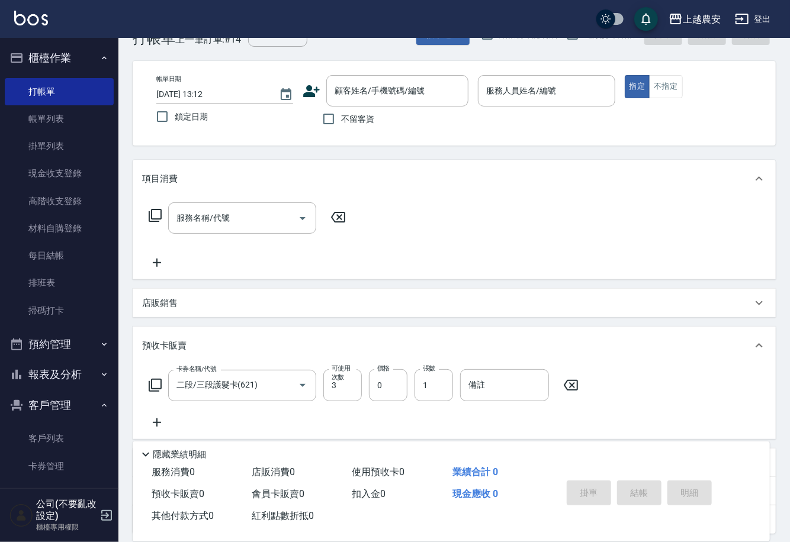
type input "二段/三段護髮卡(621)"
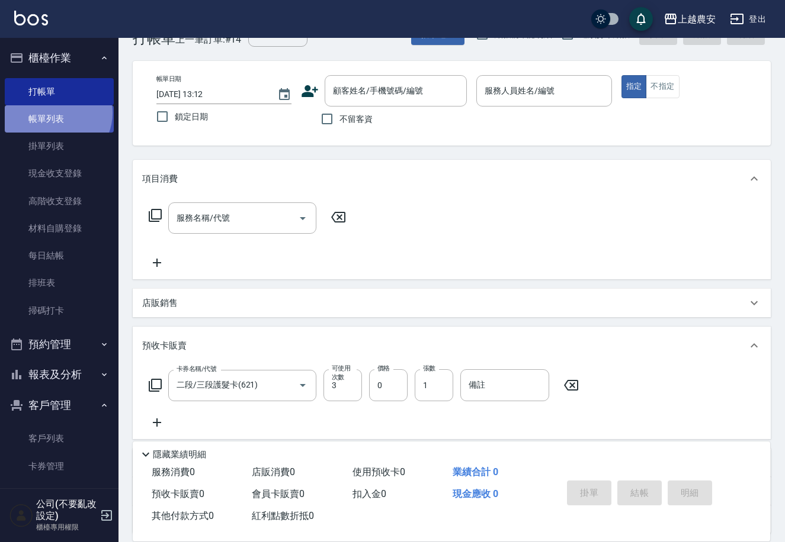
click at [56, 113] on link "帳單列表" at bounding box center [59, 118] width 109 height 27
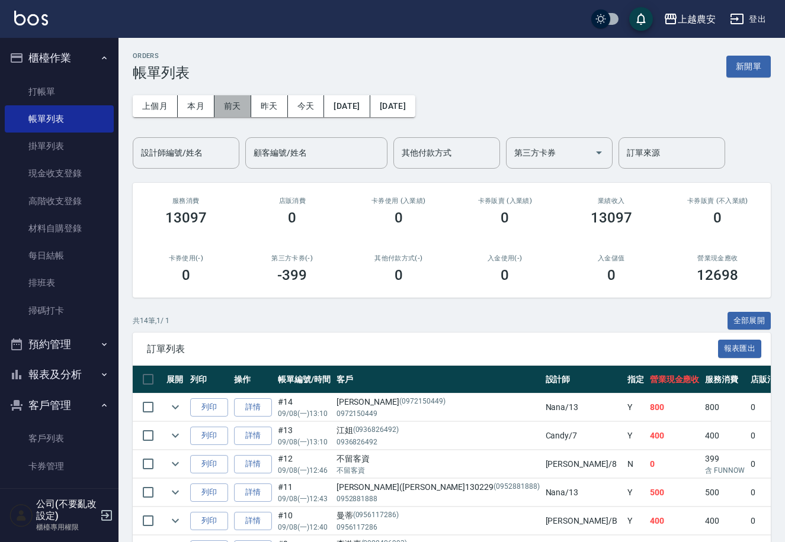
click at [230, 106] on button "前天" at bounding box center [232, 106] width 37 height 22
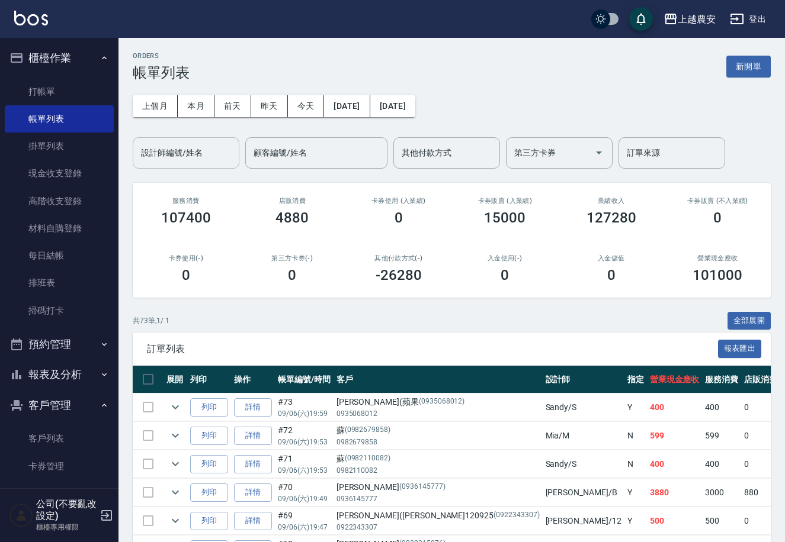
click at [169, 153] on input "設計師編號/姓名" at bounding box center [186, 153] width 96 height 21
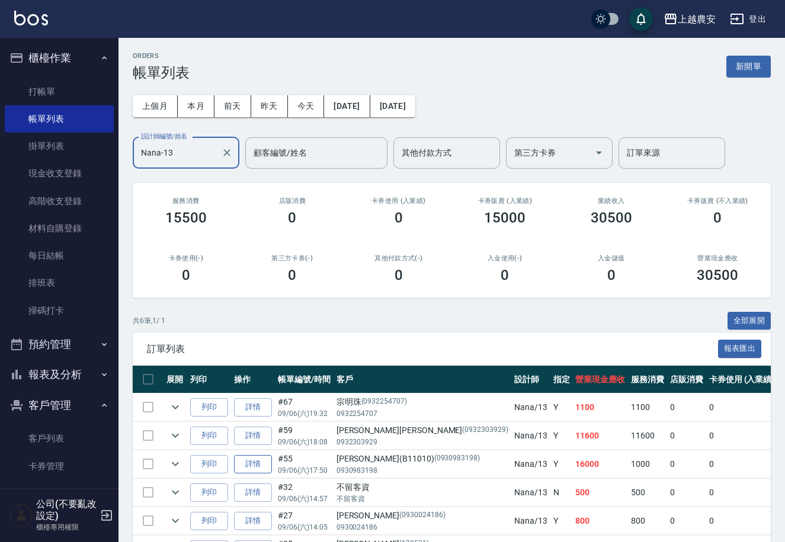
type input "Nana-13"
click at [253, 462] on link "詳情" at bounding box center [253, 464] width 38 height 18
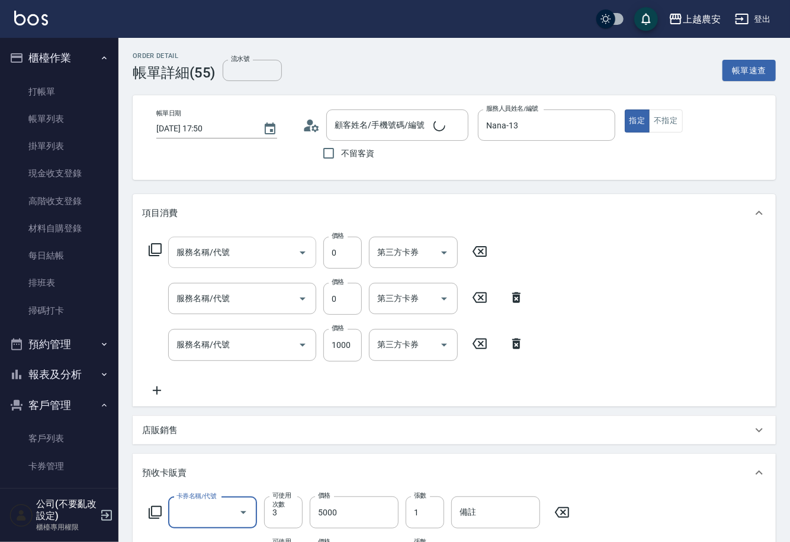
type input "2025/09/06 17:50"
type input "Nana-13"
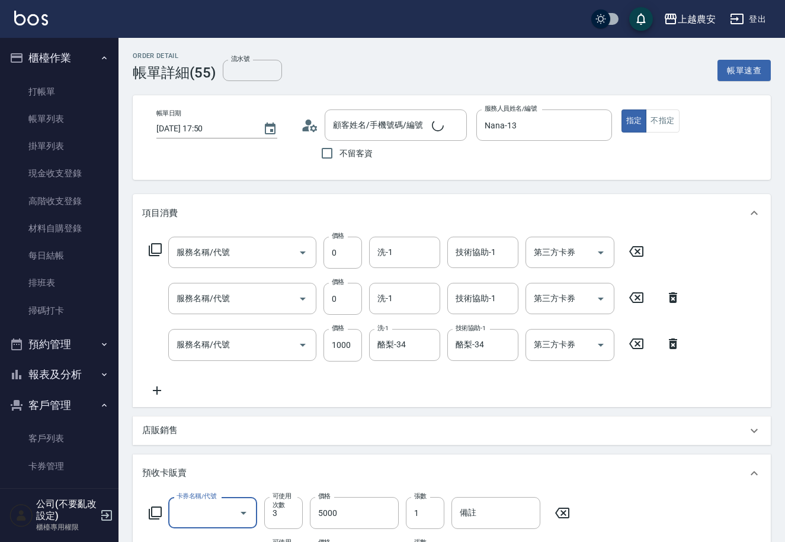
type input "王麗薇(B11010)/0930983198/0930983198"
type input "頭皮護髮卡券使用(810)"
type input "頭皮SPA洗髮(239)"
type input "二段/三段護髮卡(621)"
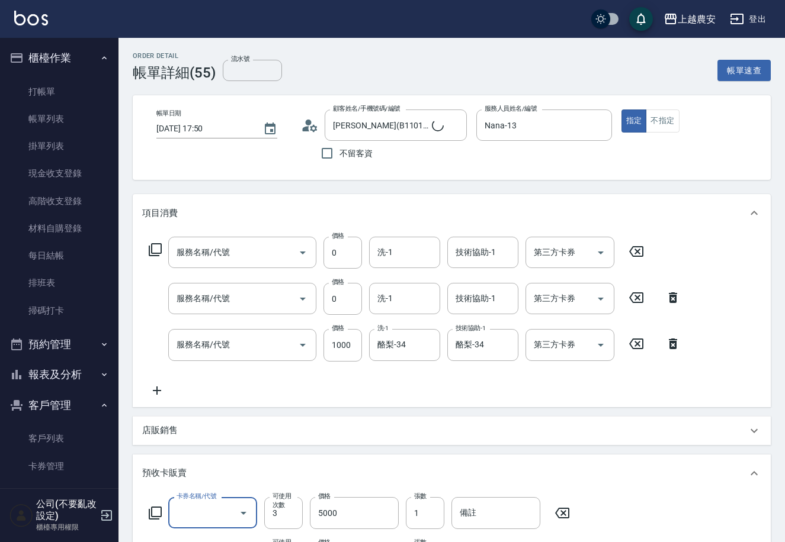
type input "二段/三段護髮卡(621)"
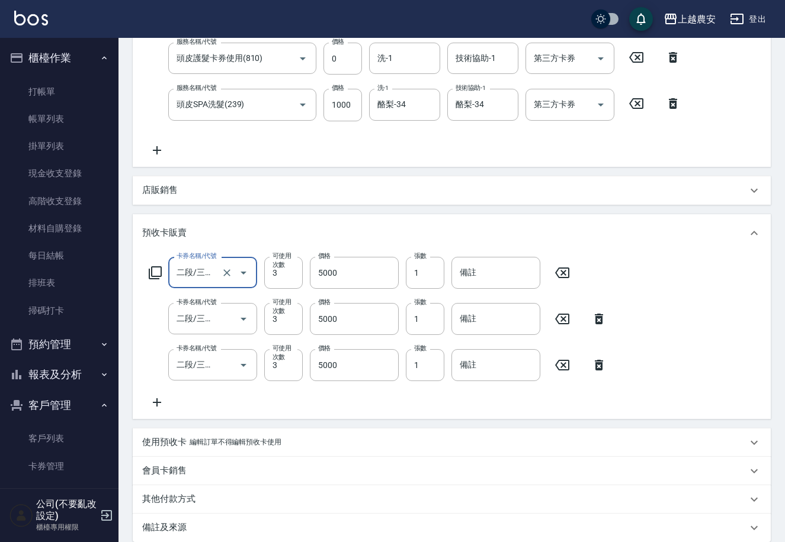
scroll to position [242, 0]
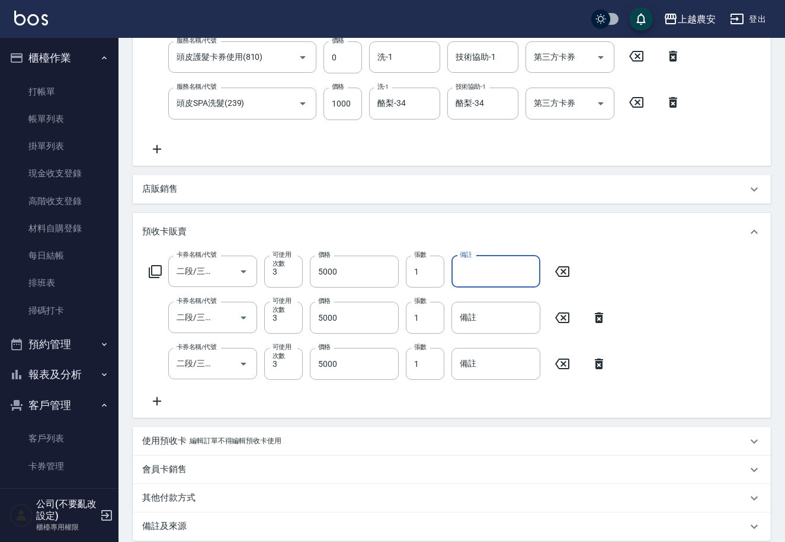
click at [474, 277] on input "備註" at bounding box center [495, 272] width 89 height 32
type input "952"
click at [459, 320] on input "備註" at bounding box center [495, 318] width 89 height 32
type input "953"
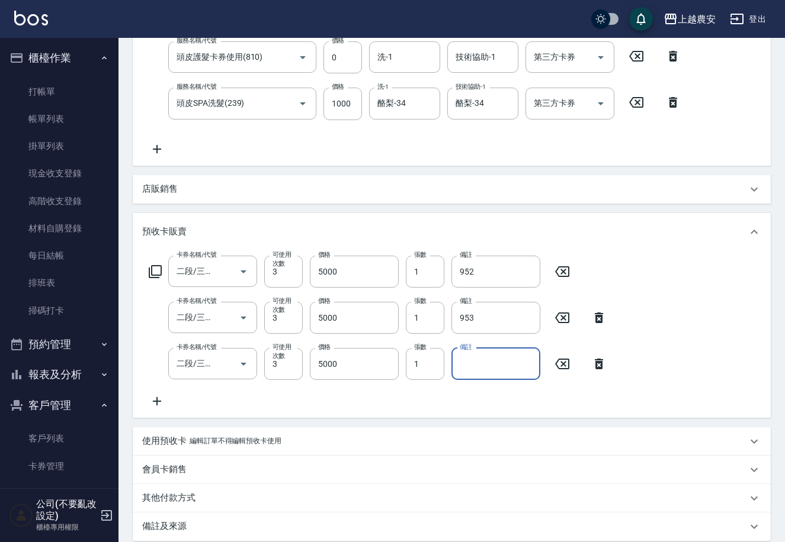
click at [494, 371] on input "備註" at bounding box center [495, 364] width 89 height 32
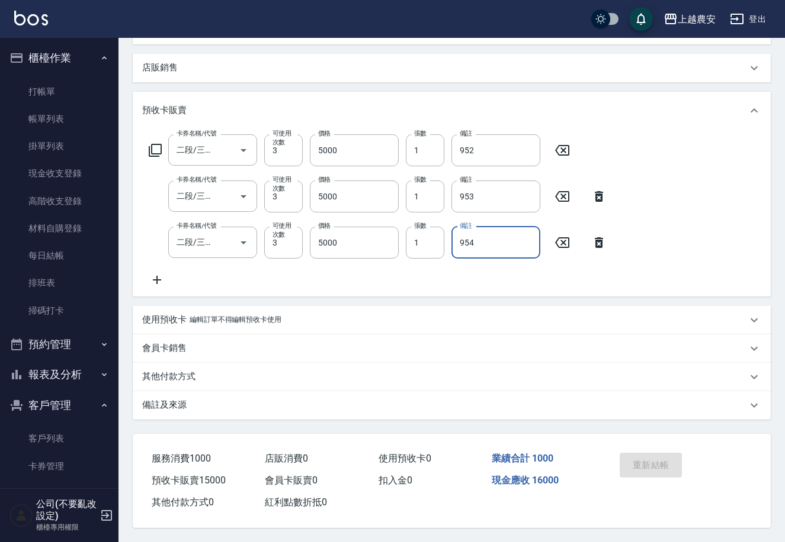
type input "954"
click at [674, 464] on div "重新結帳" at bounding box center [647, 474] width 64 height 52
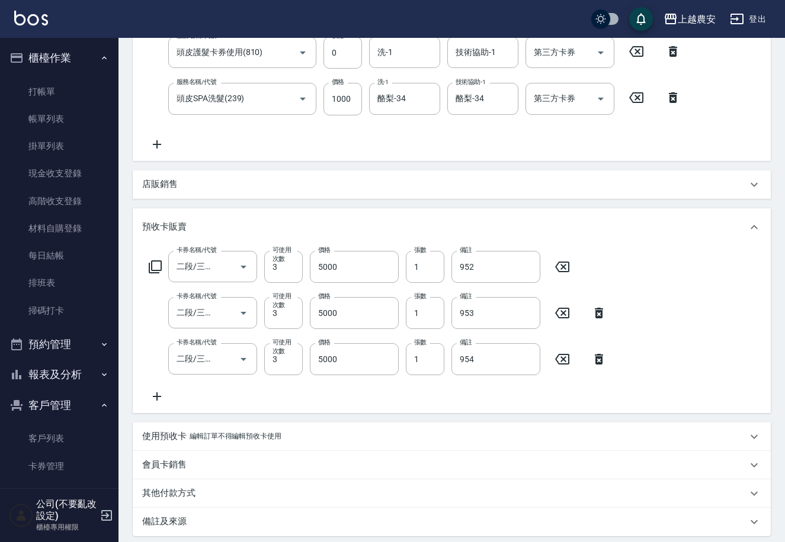
click at [780, 114] on div "Order detail 帳單詳細 (55) 流水號 流水號 帳單速查 帳單日期 2025/09/06 17:50 顧客姓名/手機號碼/編號 王麗薇(B110…" at bounding box center [451, 226] width 666 height 868
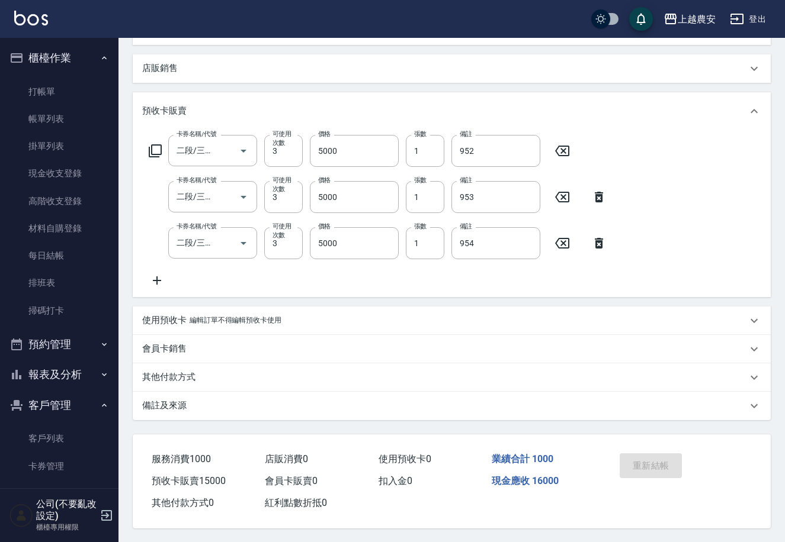
scroll to position [365, 0]
click at [634, 460] on div "重新結帳" at bounding box center [647, 474] width 64 height 52
click at [643, 459] on div "重新結帳" at bounding box center [647, 474] width 64 height 52
click at [665, 465] on div "重新結帳" at bounding box center [647, 474] width 64 height 52
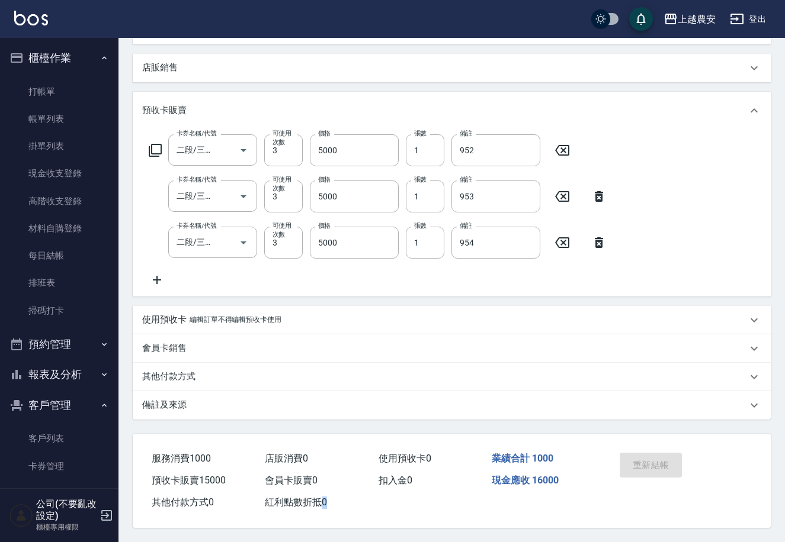
click at [665, 465] on div "重新結帳" at bounding box center [647, 474] width 64 height 52
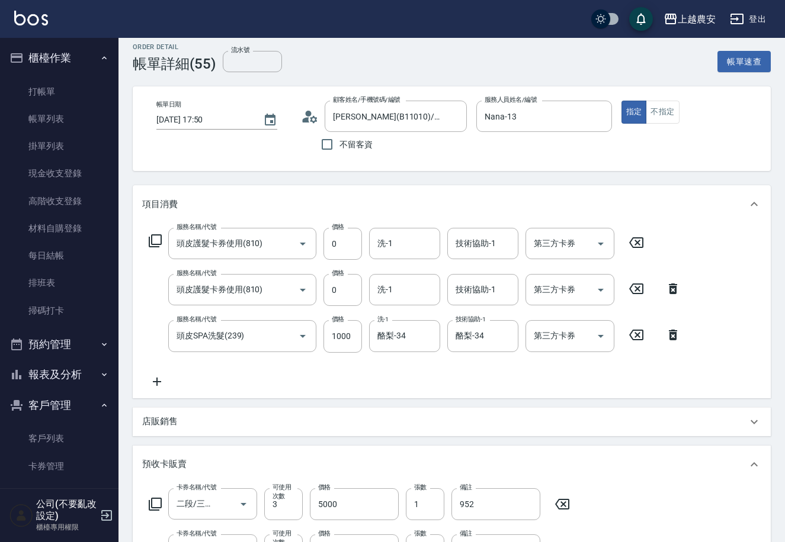
scroll to position [7, 0]
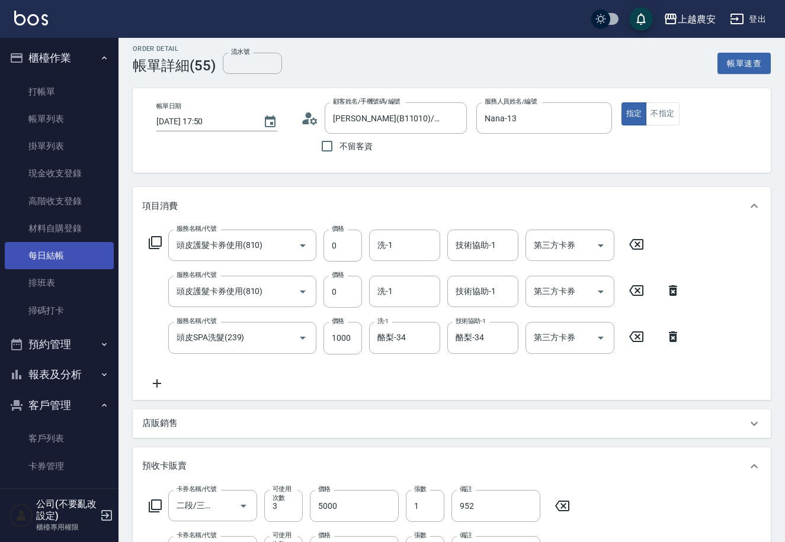
click at [65, 248] on link "每日結帳" at bounding box center [59, 255] width 109 height 27
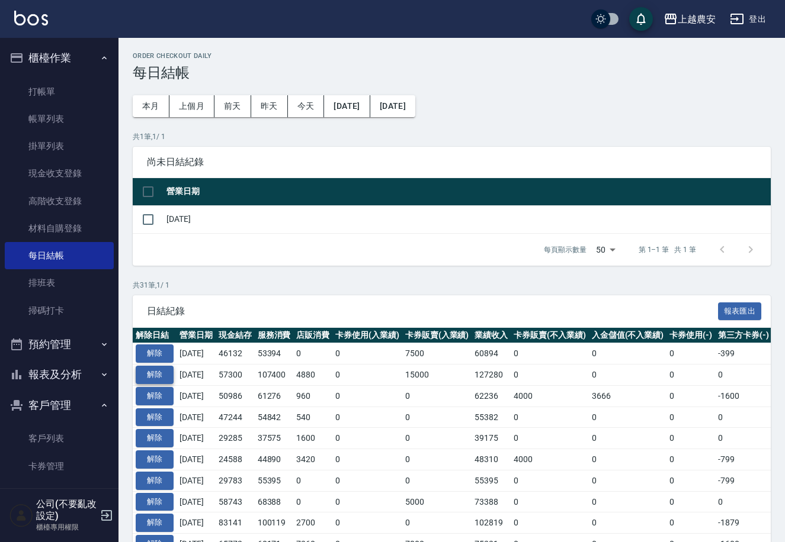
click at [152, 373] on button "解除" at bounding box center [155, 375] width 38 height 18
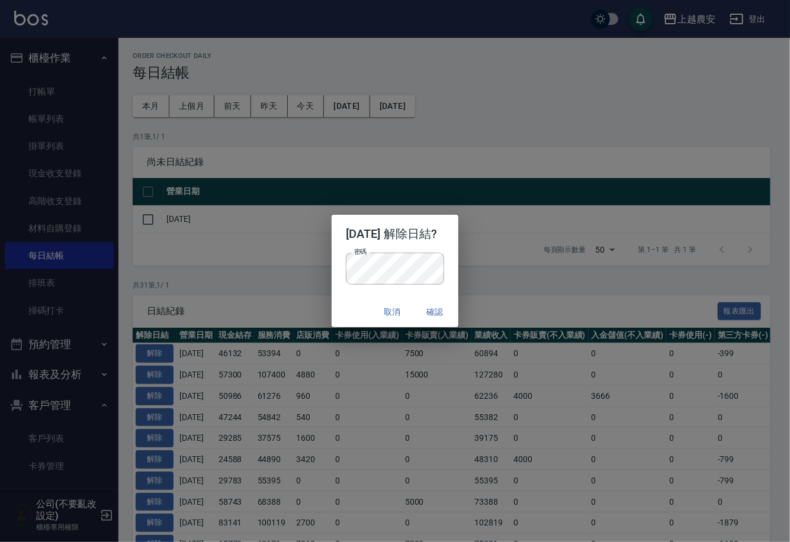
click at [490, 115] on div "2025/09/06 解除日結? 密碼 密碼 取消 確認" at bounding box center [395, 271] width 790 height 542
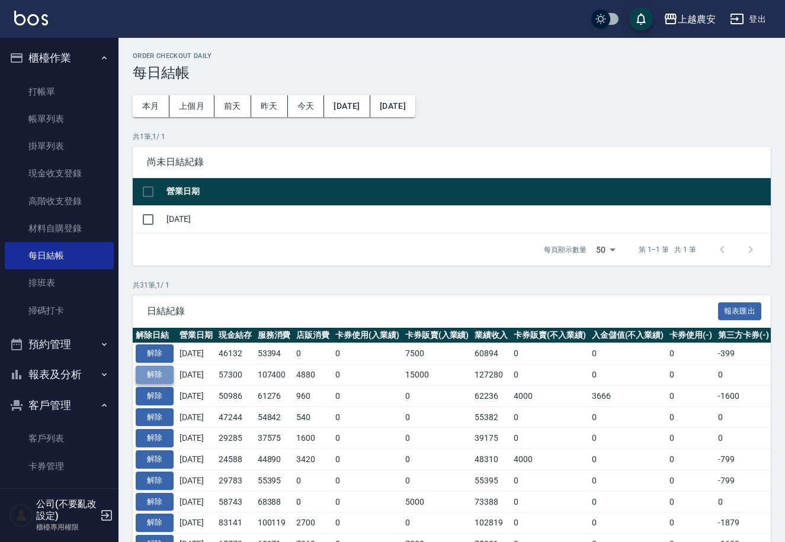
click at [158, 372] on button "解除" at bounding box center [155, 375] width 38 height 18
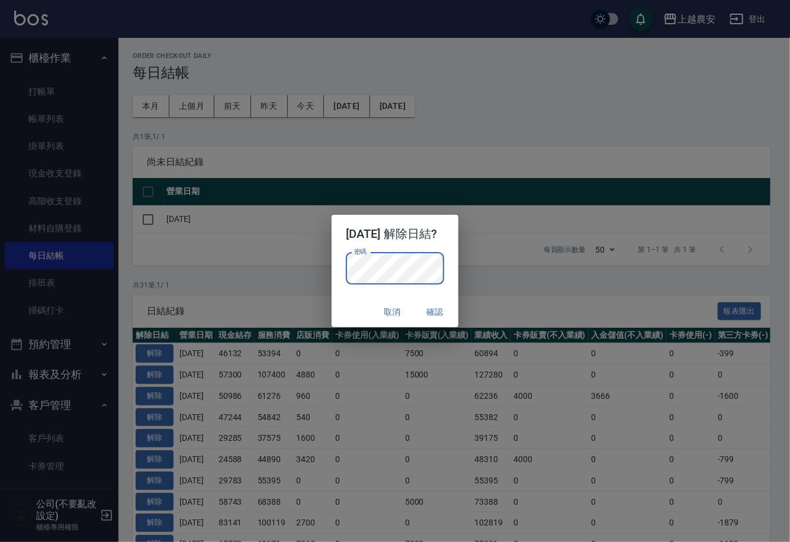
click at [406, 155] on div "2025/09/06 解除日結? 密碼 密碼 取消 確認" at bounding box center [395, 271] width 790 height 542
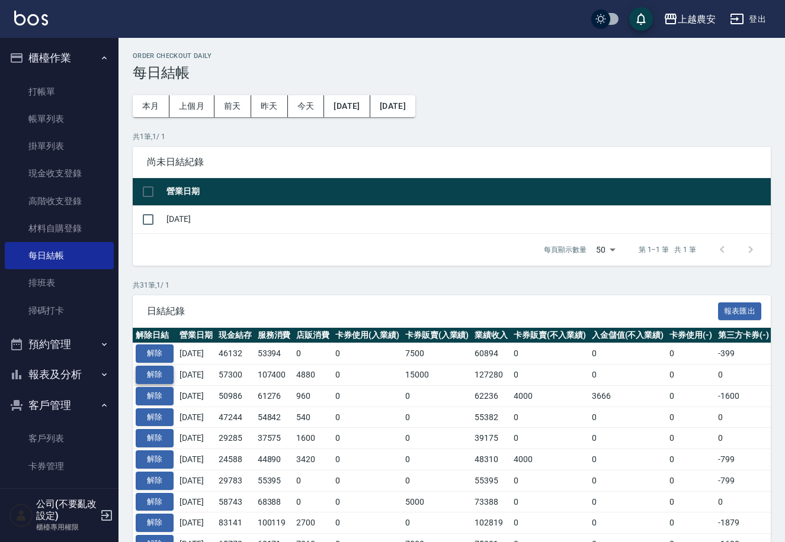
click at [152, 372] on button "解除" at bounding box center [155, 375] width 38 height 18
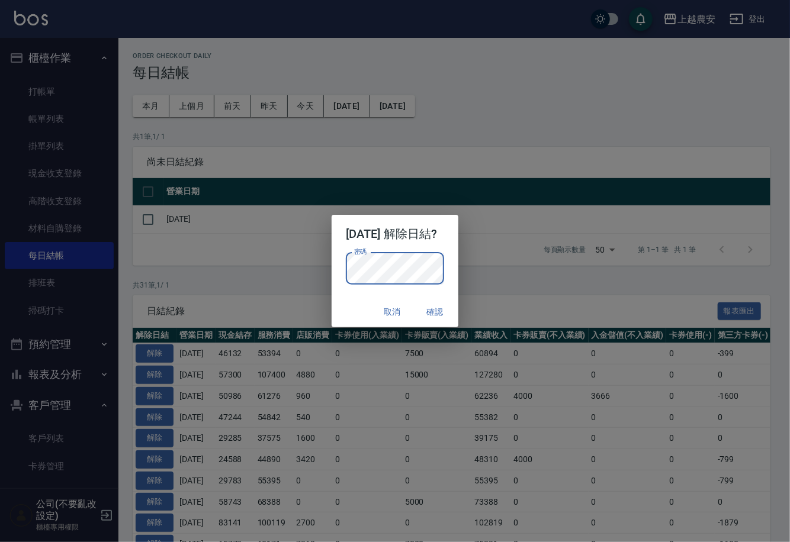
click at [419, 141] on div "2025/09/06 解除日結? 密碼 密碼 取消 確認" at bounding box center [395, 271] width 790 height 542
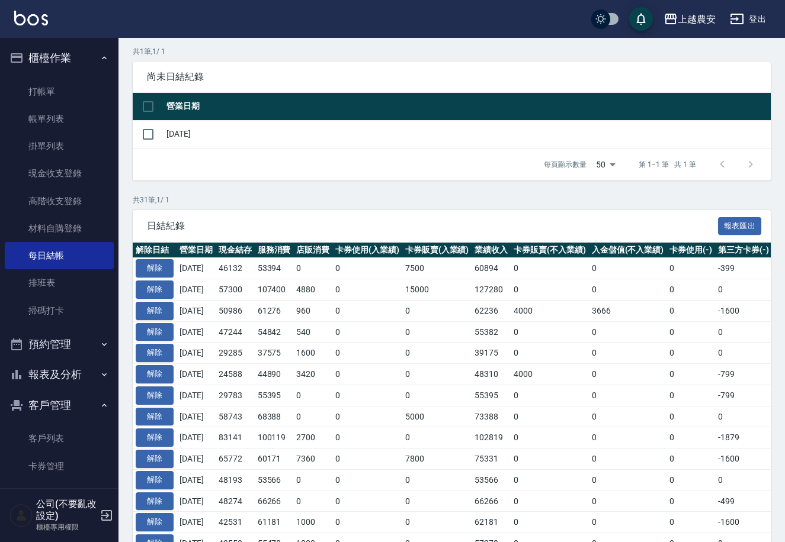
scroll to position [126, 0]
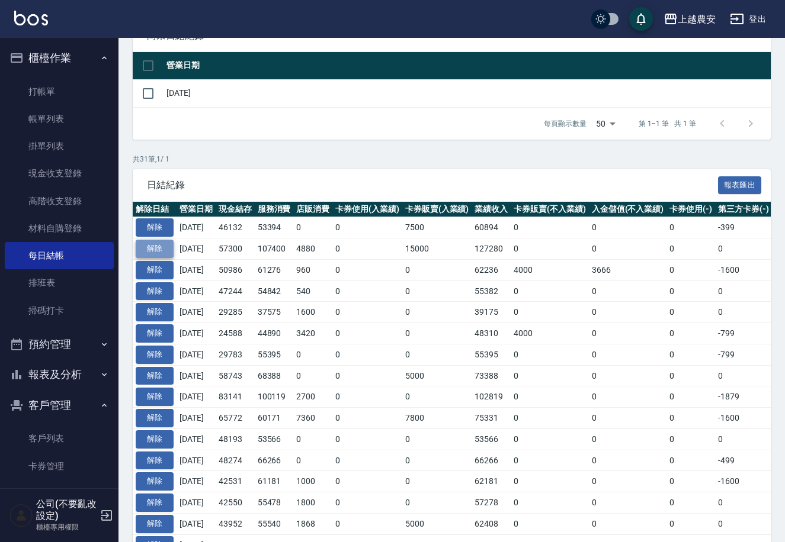
click at [160, 247] on button "解除" at bounding box center [155, 249] width 38 height 18
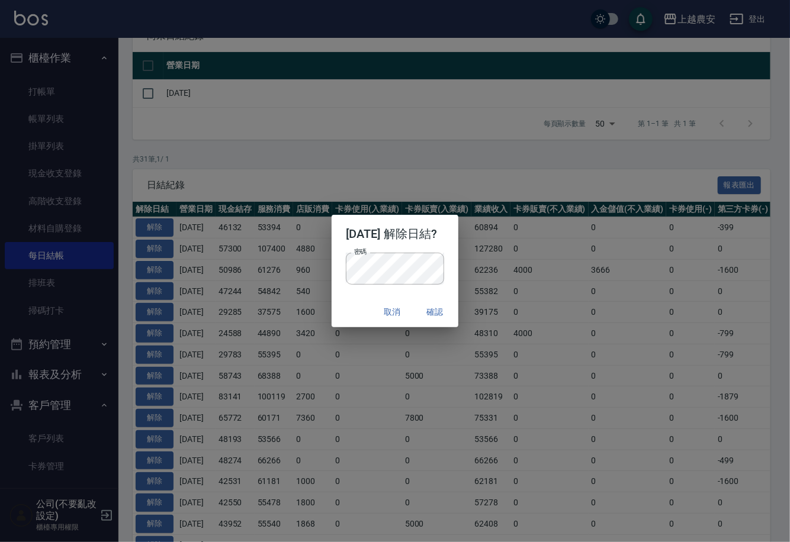
click at [409, 179] on div "2025/09/06 解除日結? 密碼 密碼 取消 確認" at bounding box center [395, 271] width 790 height 542
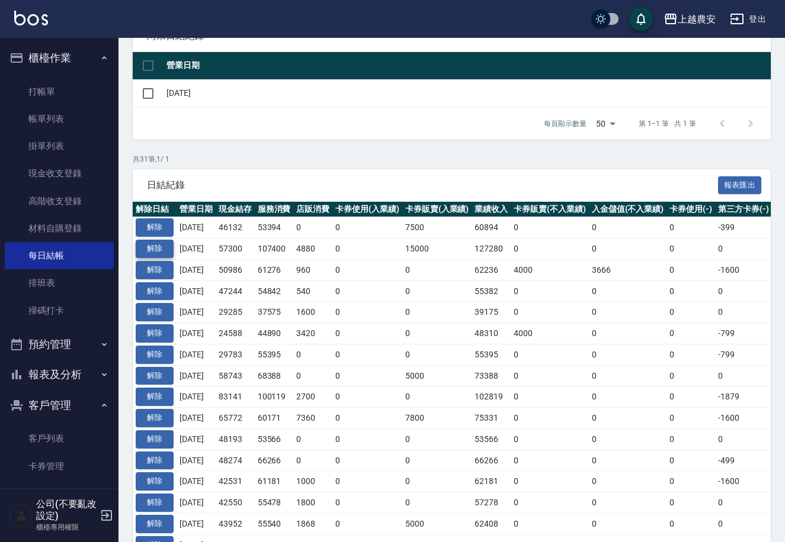
click at [153, 245] on button "解除" at bounding box center [155, 249] width 38 height 18
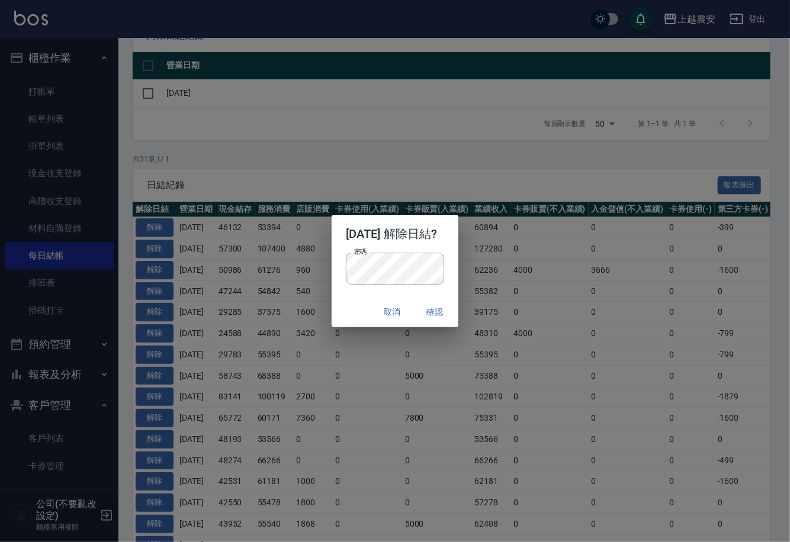
click at [433, 176] on div "2025/09/06 解除日結? 密碼 密碼 取消 確認" at bounding box center [395, 271] width 790 height 542
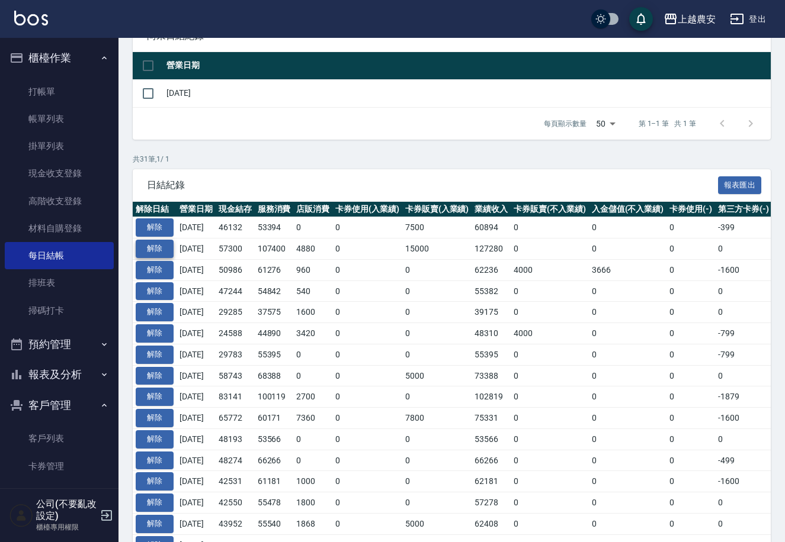
click at [153, 245] on button "解除" at bounding box center [155, 249] width 38 height 18
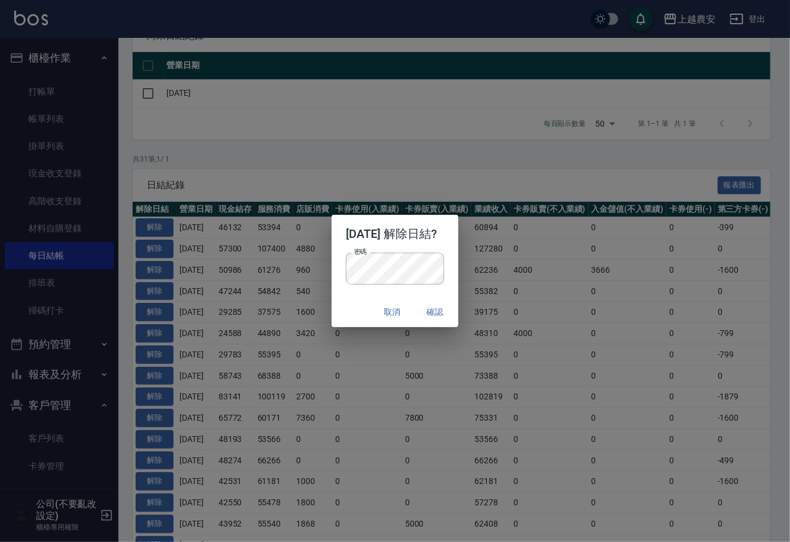
click at [457, 110] on div "2025/09/06 解除日結? 密碼 密碼 取消 確認" at bounding box center [395, 271] width 790 height 542
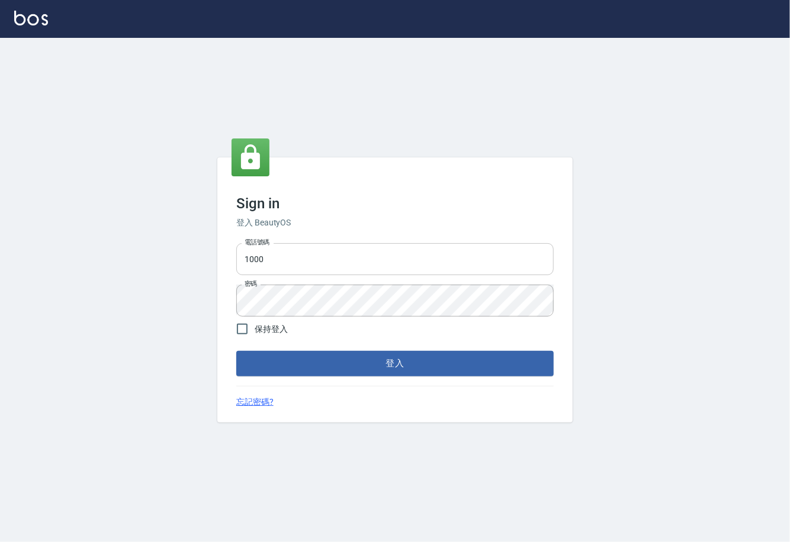
click at [266, 258] on input "1000" at bounding box center [394, 259] width 317 height 32
type input "0225929166"
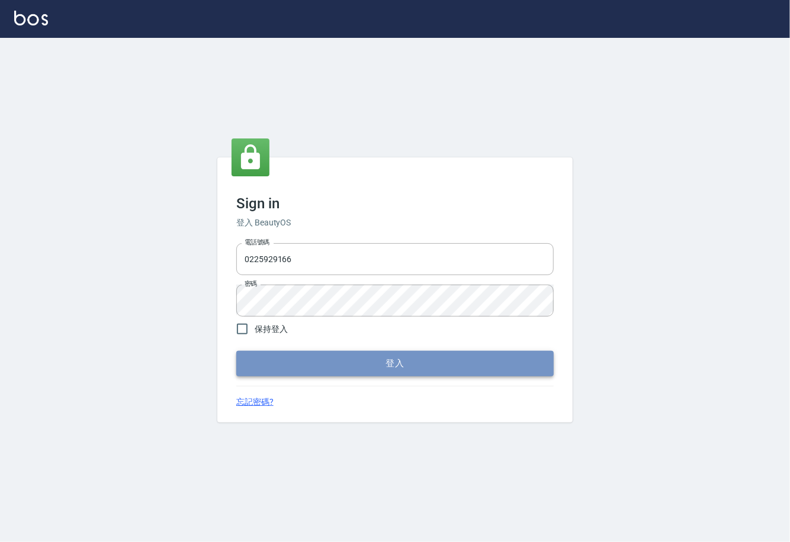
click at [378, 368] on button "登入" at bounding box center [394, 363] width 317 height 25
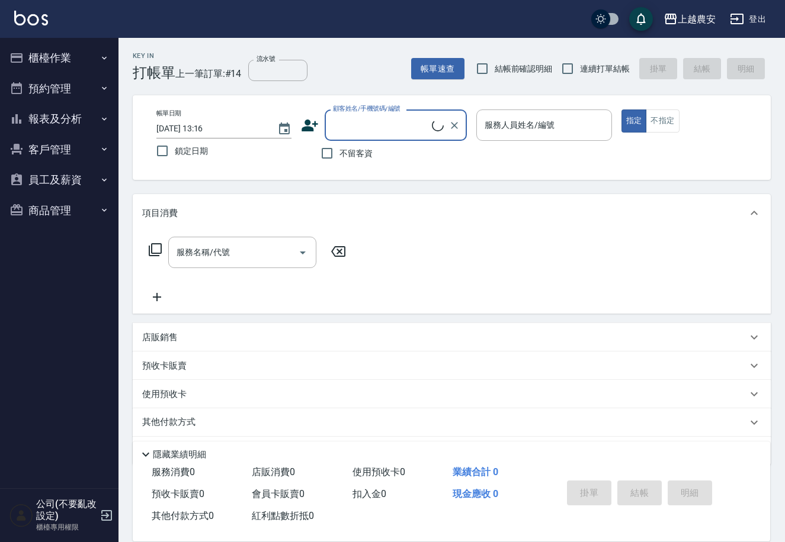
click at [59, 65] on button "櫃檯作業" at bounding box center [59, 58] width 109 height 31
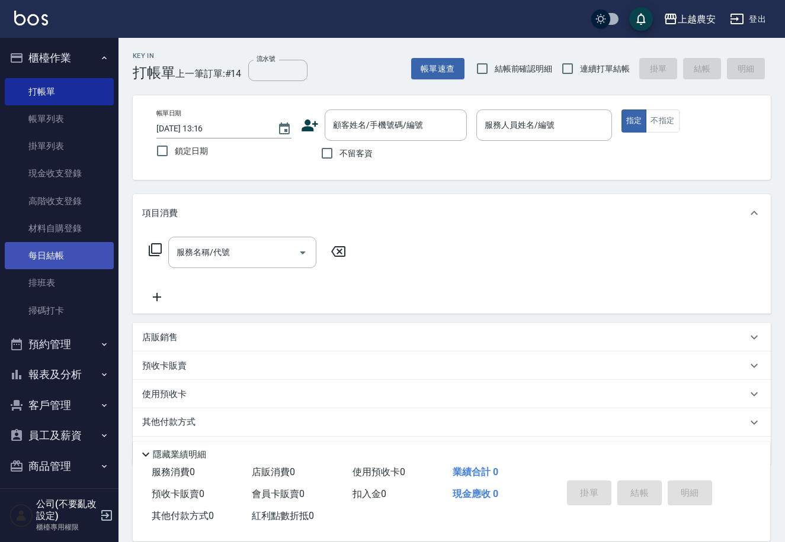
click at [55, 256] on link "每日結帳" at bounding box center [59, 255] width 109 height 27
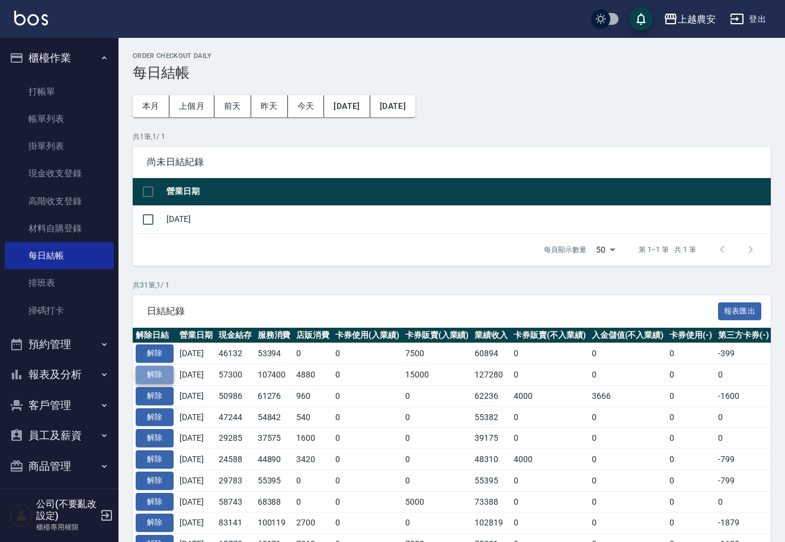
click at [156, 372] on button "解除" at bounding box center [155, 375] width 38 height 18
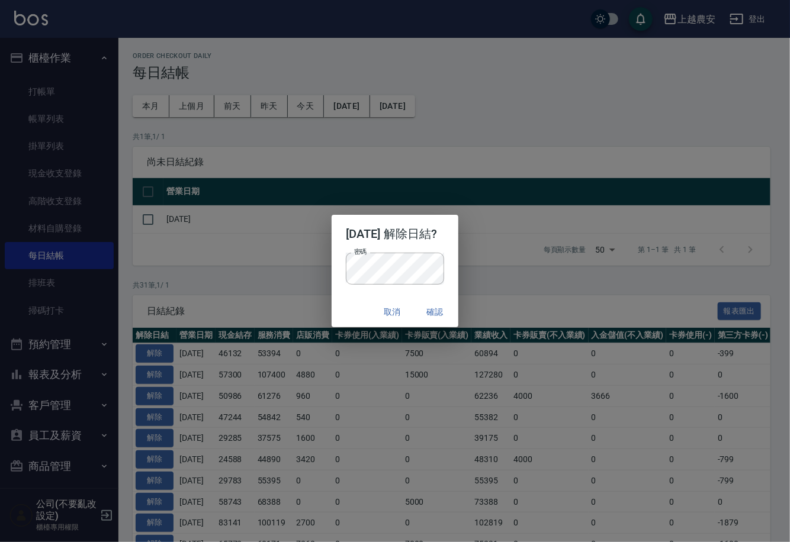
click at [589, 90] on div "[DATE] 解除日結? 密碼 密碼 取消 確認" at bounding box center [395, 271] width 790 height 542
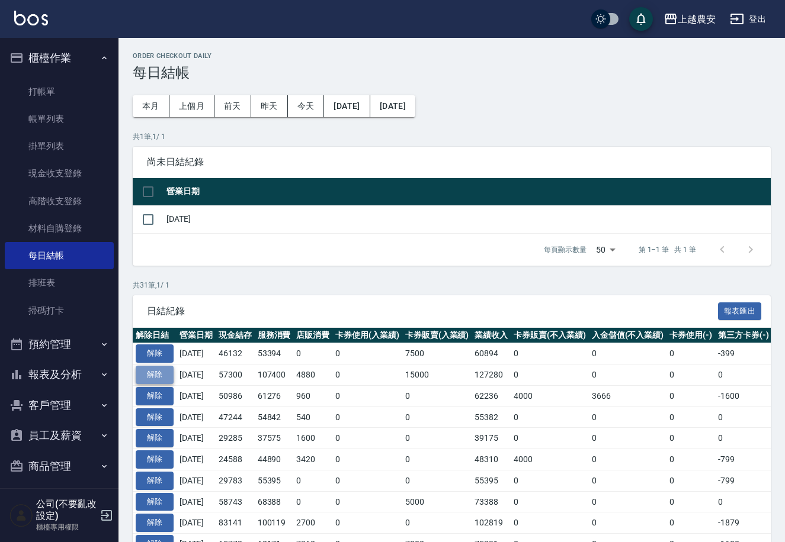
click at [163, 371] on button "解除" at bounding box center [155, 375] width 38 height 18
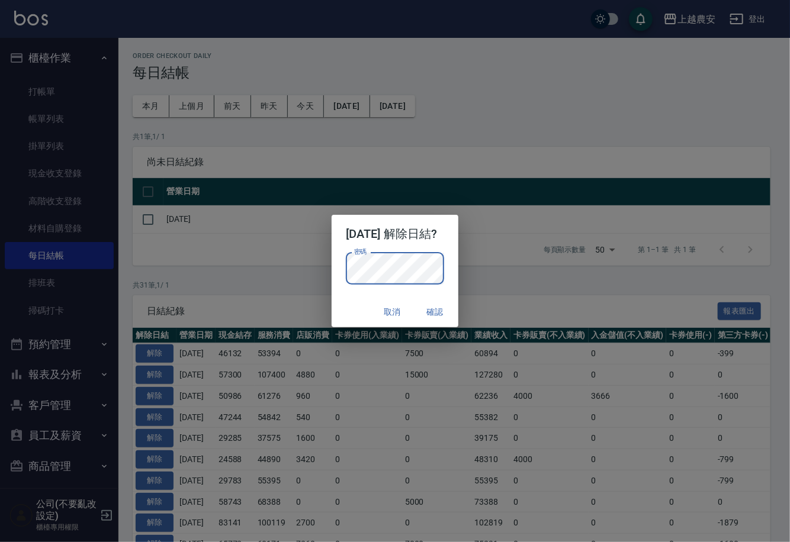
click at [451, 307] on button "確認" at bounding box center [435, 312] width 38 height 22
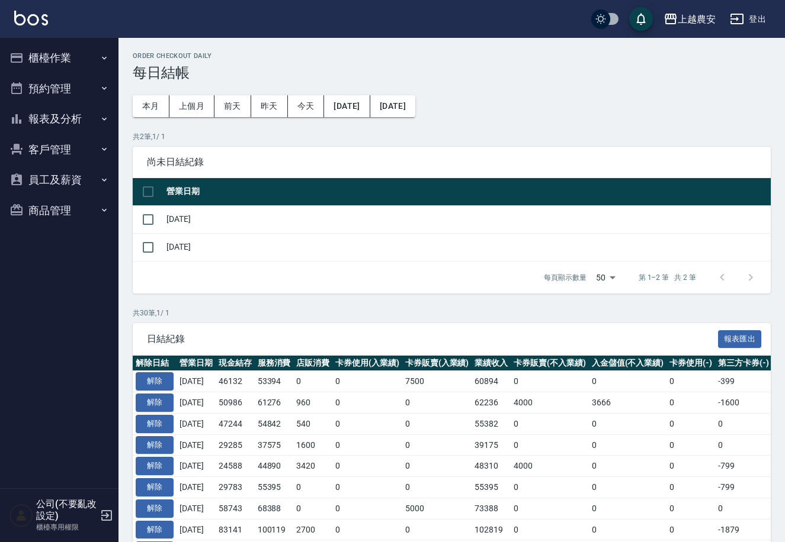
click at [44, 55] on button "櫃檯作業" at bounding box center [59, 58] width 109 height 31
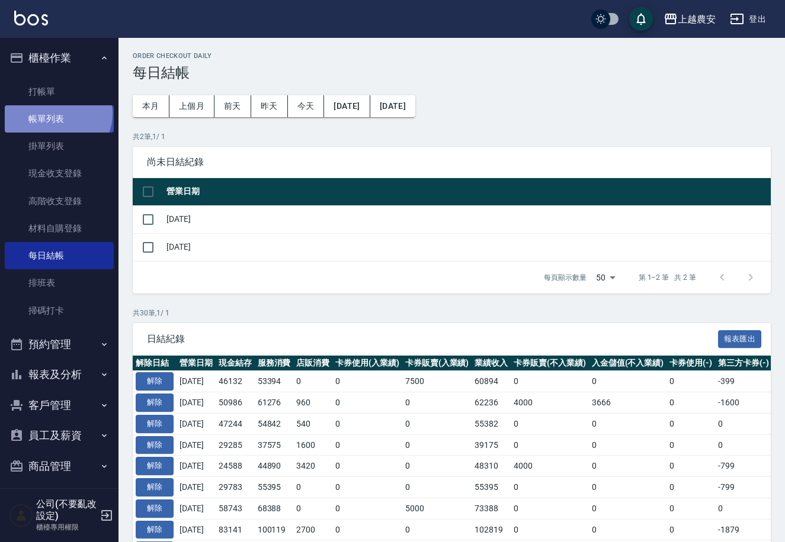
click at [56, 114] on link "帳單列表" at bounding box center [59, 118] width 109 height 27
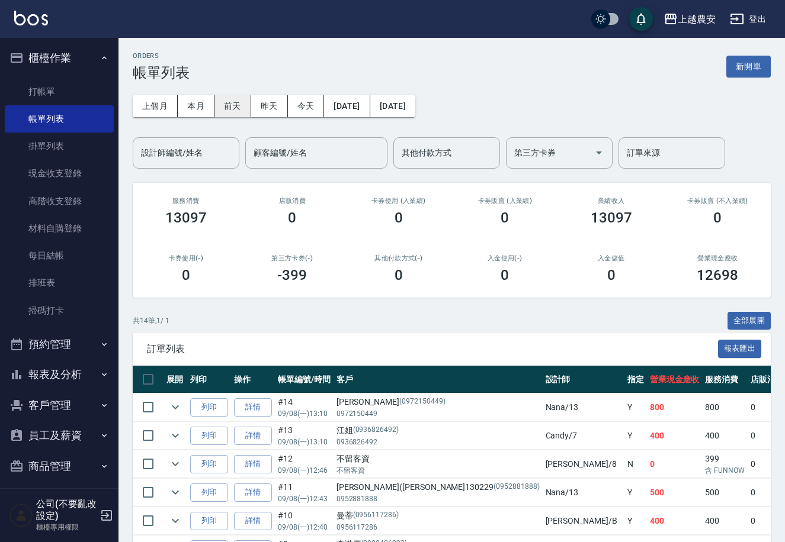
click at [243, 108] on button "前天" at bounding box center [232, 106] width 37 height 22
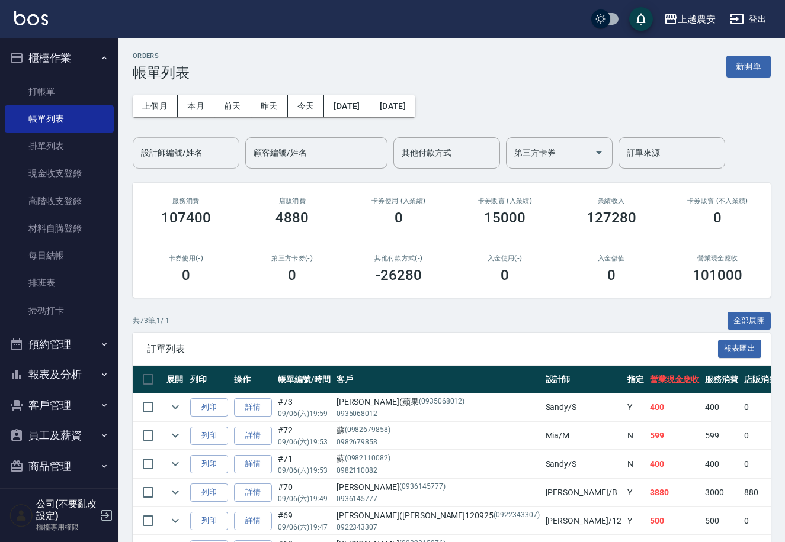
click at [200, 145] on input "設計師編號/姓名" at bounding box center [186, 153] width 96 height 21
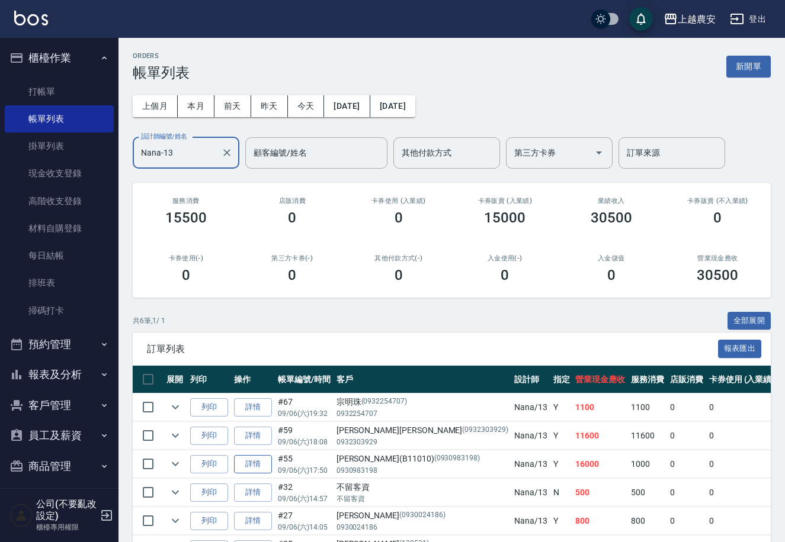
type input "Nana-13"
click at [257, 468] on link "詳情" at bounding box center [253, 464] width 38 height 18
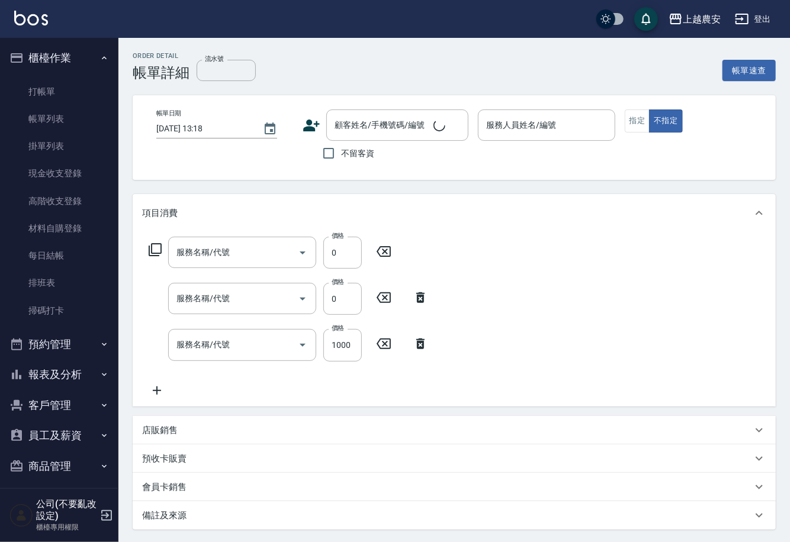
type input "[DATE] 17:50"
type input "Nana-13"
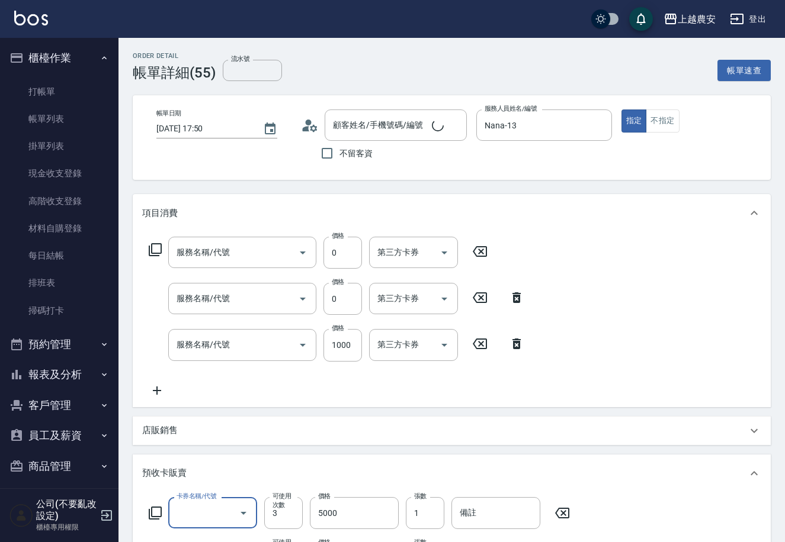
type input "頭皮護髮卡券使用(810)"
type input "頭皮SPA洗髮(239)"
type input "[PERSON_NAME](B11010)/0930983198/0930983198"
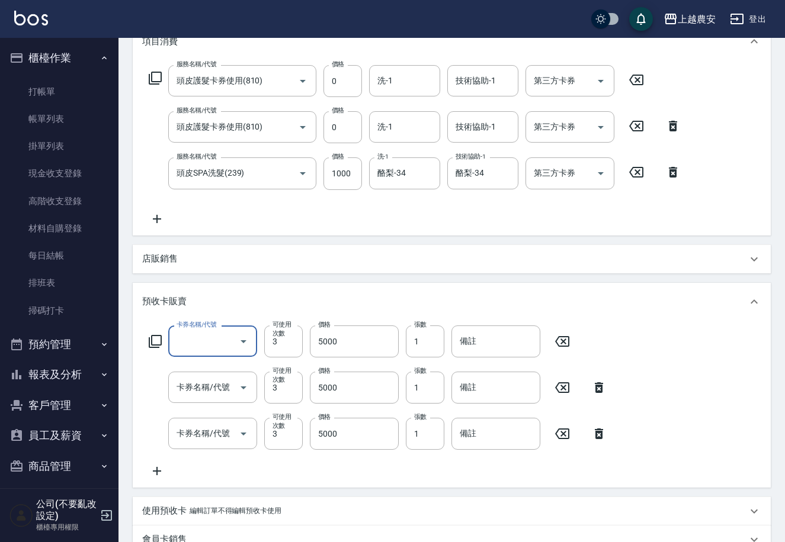
scroll to position [197, 0]
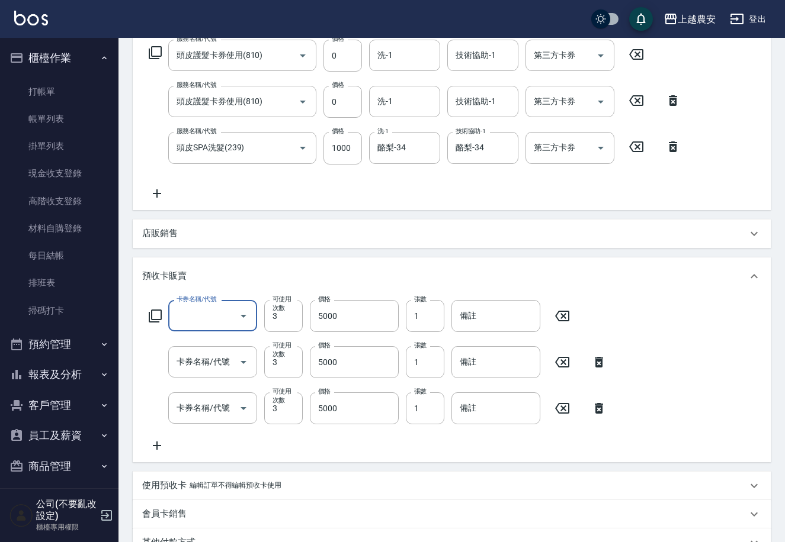
type input "二段/三段護髮卡(621)"
click at [487, 322] on input "備註" at bounding box center [495, 316] width 89 height 32
type input "952"
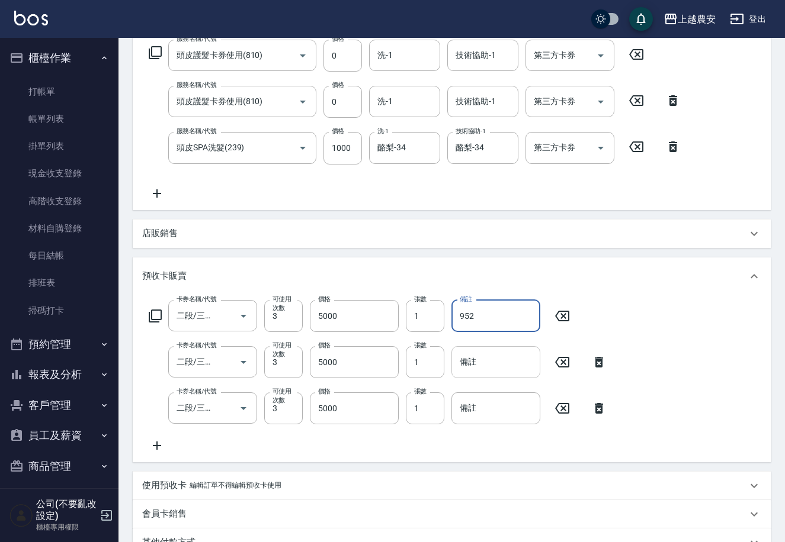
click at [473, 367] on input "備註" at bounding box center [495, 362] width 89 height 32
type input "953"
click at [468, 415] on input "備註" at bounding box center [495, 409] width 89 height 32
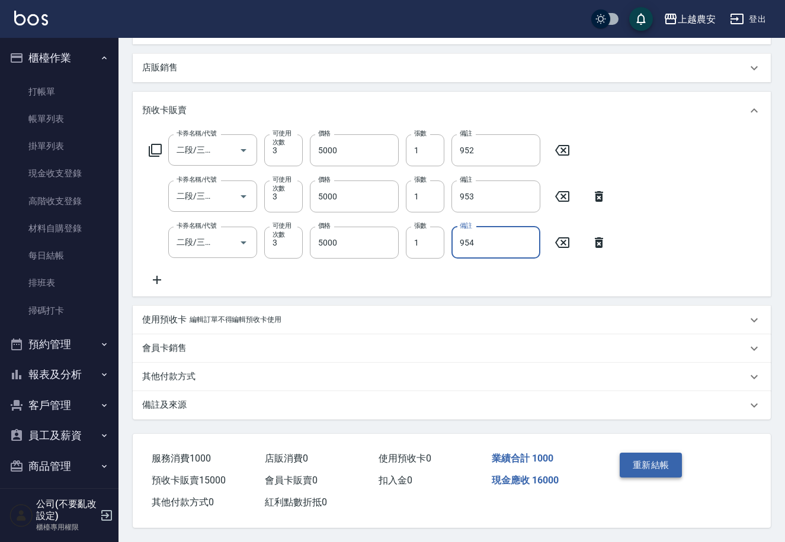
type input "954"
click at [653, 461] on button "重新結帳" at bounding box center [650, 465] width 63 height 25
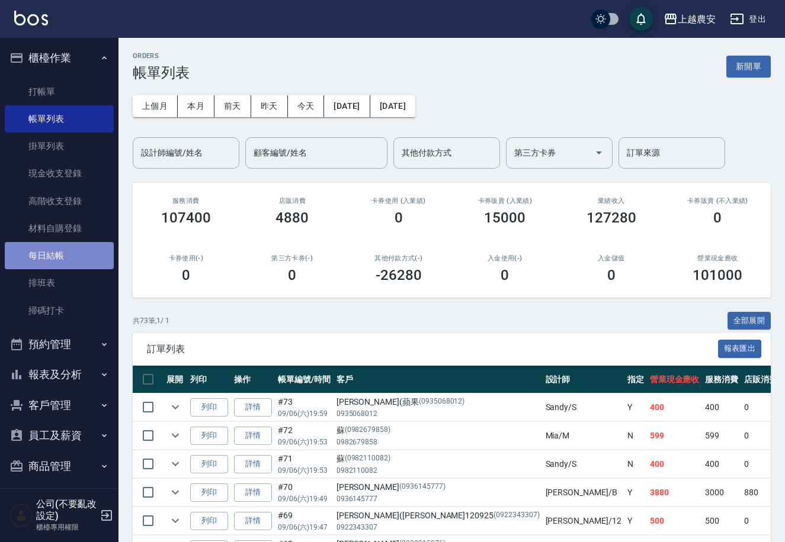
click at [60, 254] on link "每日結帳" at bounding box center [59, 255] width 109 height 27
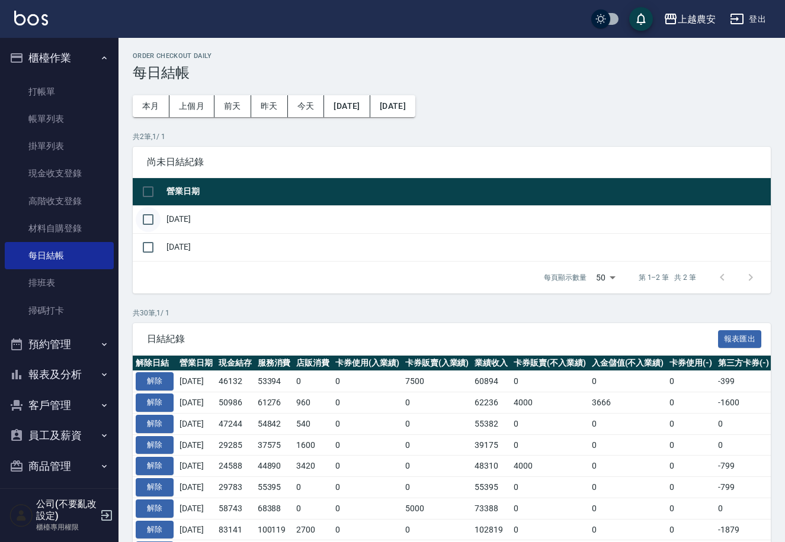
click at [152, 220] on input "checkbox" at bounding box center [148, 219] width 25 height 25
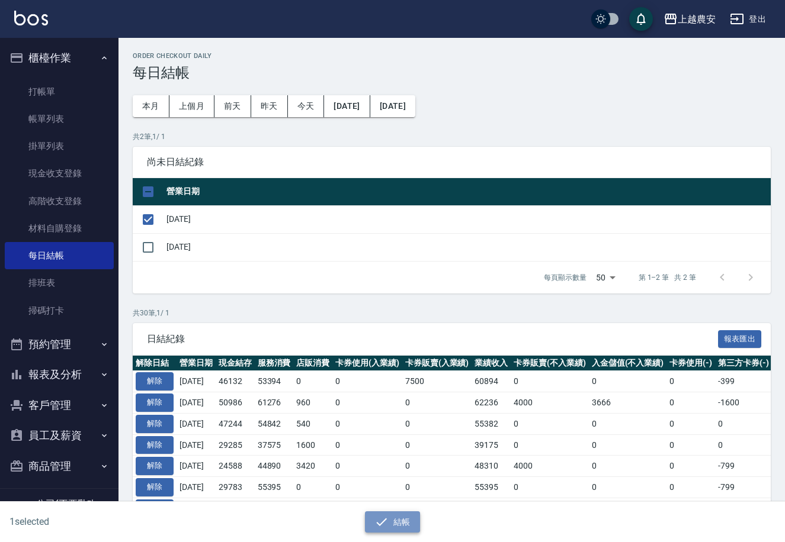
click at [399, 528] on button "結帳" at bounding box center [392, 523] width 55 height 22
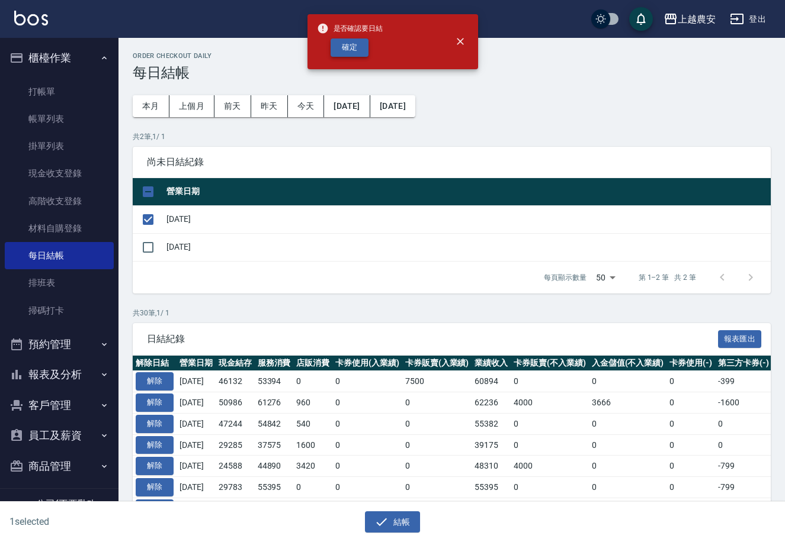
click at [361, 43] on button "確定" at bounding box center [349, 47] width 38 height 18
checkbox input "false"
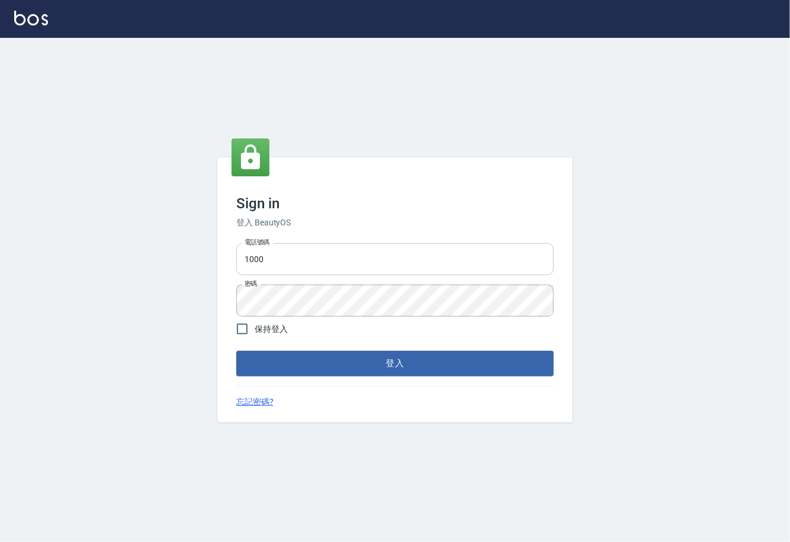
click at [330, 258] on input "1000" at bounding box center [394, 259] width 317 height 32
type input "0225929166"
click at [393, 362] on button "登入" at bounding box center [394, 363] width 317 height 25
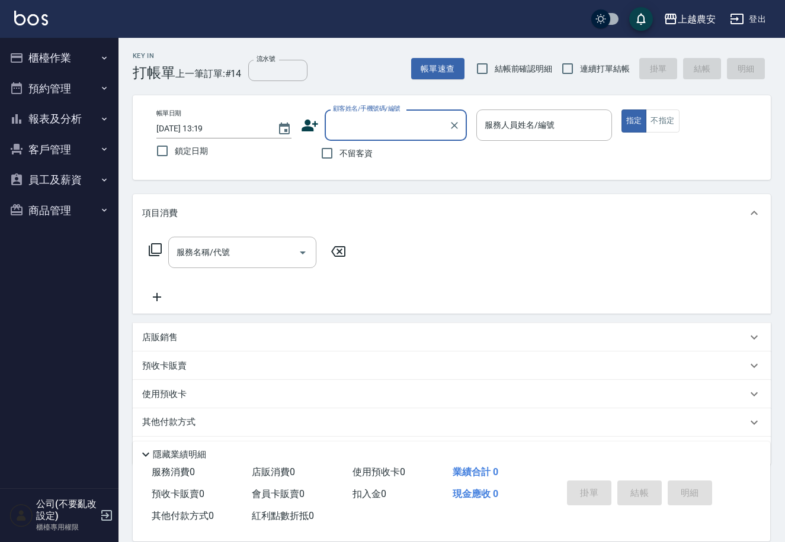
click at [43, 147] on button "客戶管理" at bounding box center [59, 149] width 109 height 31
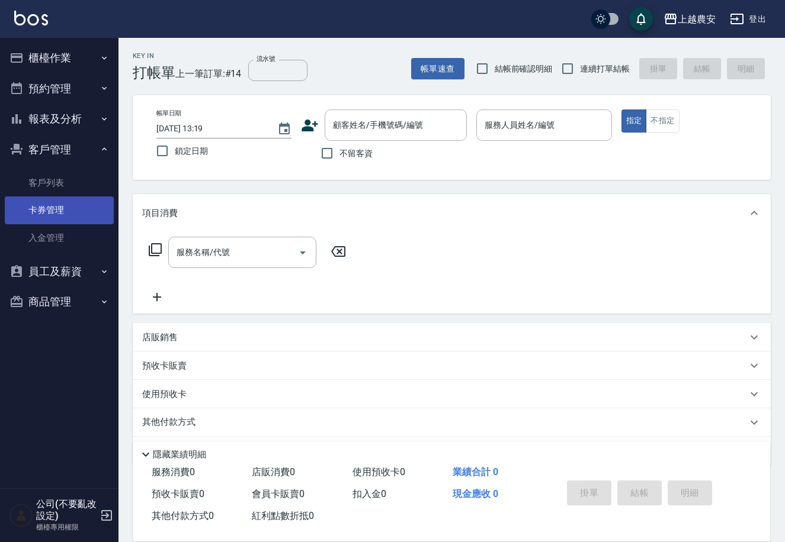
click at [56, 209] on link "卡券管理" at bounding box center [59, 210] width 109 height 27
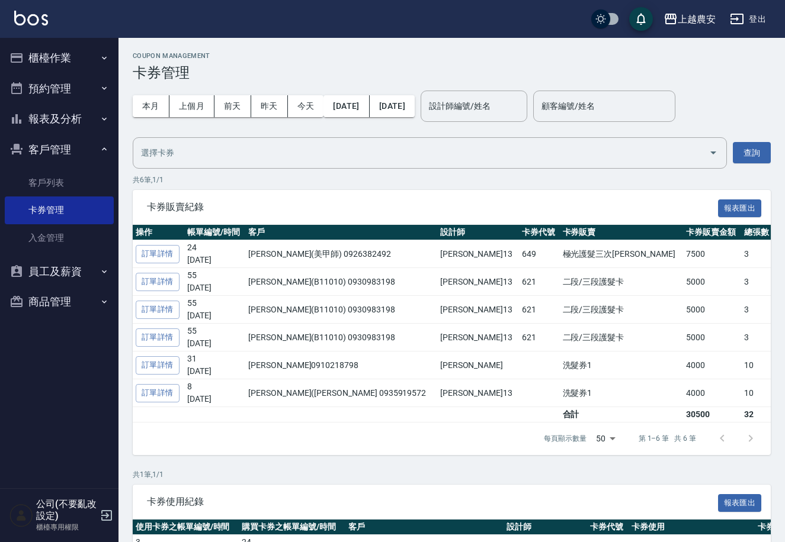
click at [751, 439] on div at bounding box center [736, 439] width 57 height 28
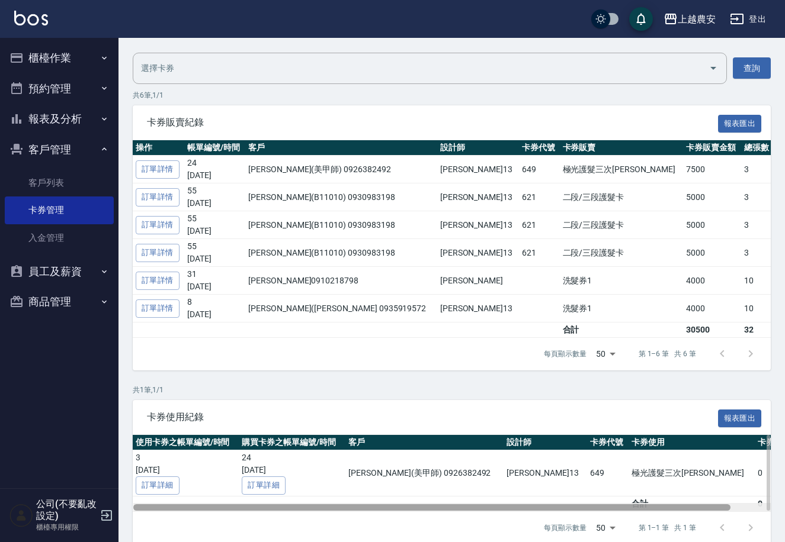
scroll to position [0, 43]
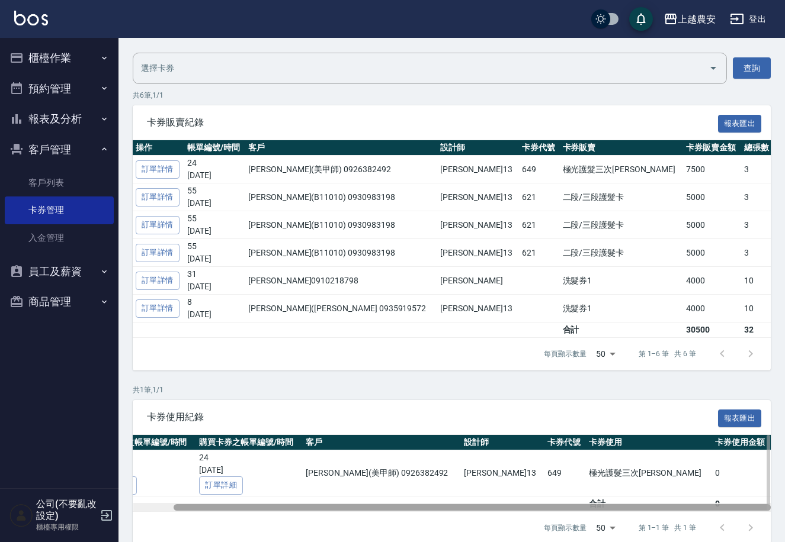
drag, startPoint x: 608, startPoint y: 503, endPoint x: 709, endPoint y: 500, distance: 101.3
click at [709, 500] on div "使用卡券之帳單編號/時間 購買卡券之帳單編號/時間 客戶 設計師 卡券代號 卡券使用 卡券使用金額 3 2025/09/08 訂單詳細 24 2025/09/…" at bounding box center [452, 473] width 638 height 77
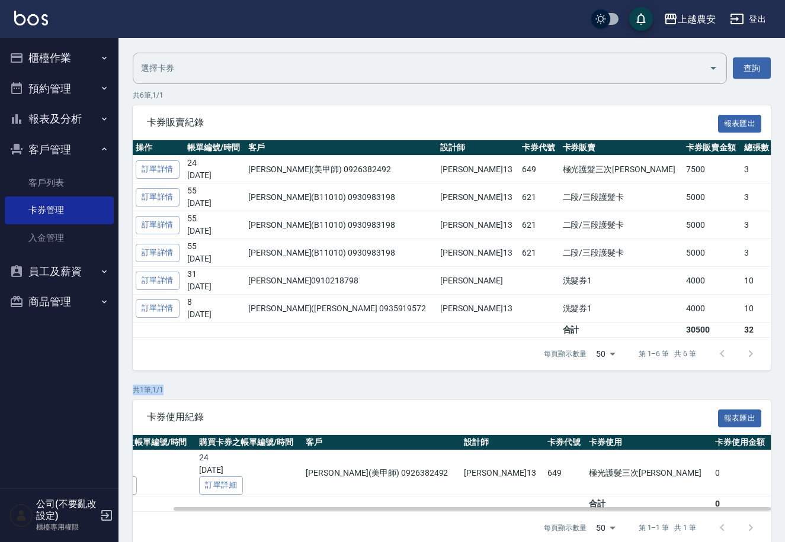
drag, startPoint x: 687, startPoint y: 378, endPoint x: 786, endPoint y: 367, distance: 99.5
click at [785, 367] on html "上越農安 登出 櫃檯作業 打帳單 帳單列表 掛單列表 現金收支登錄 高階收支登錄 材料自購登錄 每日結帳 排班表 掃碼打卡 預約管理 預約管理 單日預約紀錄 …" at bounding box center [392, 236] width 785 height 643
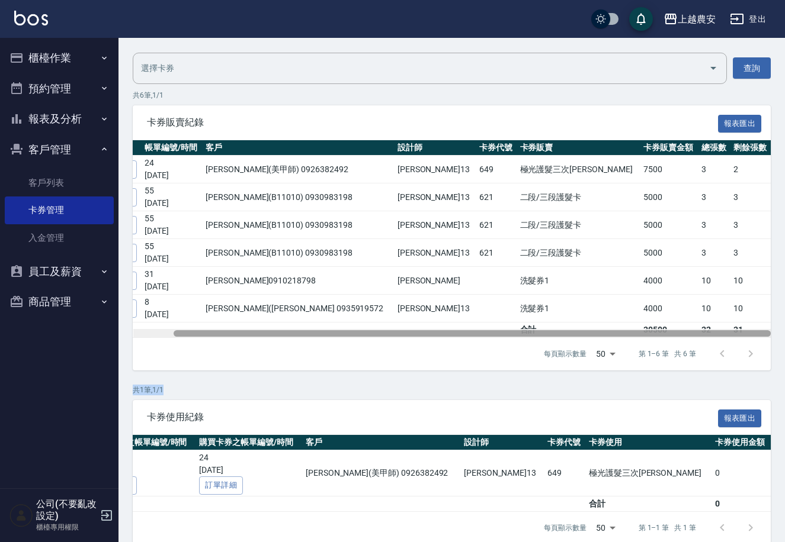
drag, startPoint x: 719, startPoint y: 335, endPoint x: 789, endPoint y: 329, distance: 70.2
click at [785, 329] on html "上越農安 登出 櫃檯作業 打帳單 帳單列表 掛單列表 現金收支登錄 高階收支登錄 材料自購登錄 每日結帳 排班表 掃碼打卡 預約管理 預約管理 單日預約紀錄 …" at bounding box center [392, 236] width 785 height 643
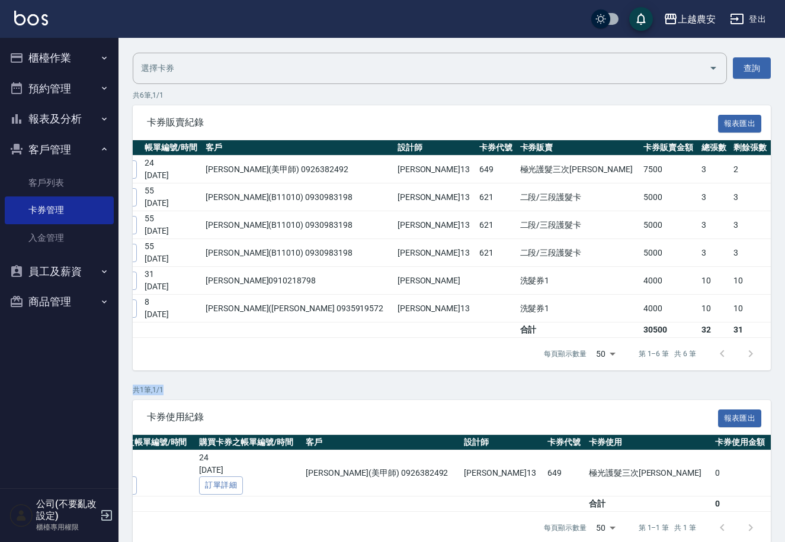
click at [78, 54] on button "櫃檯作業" at bounding box center [59, 58] width 109 height 31
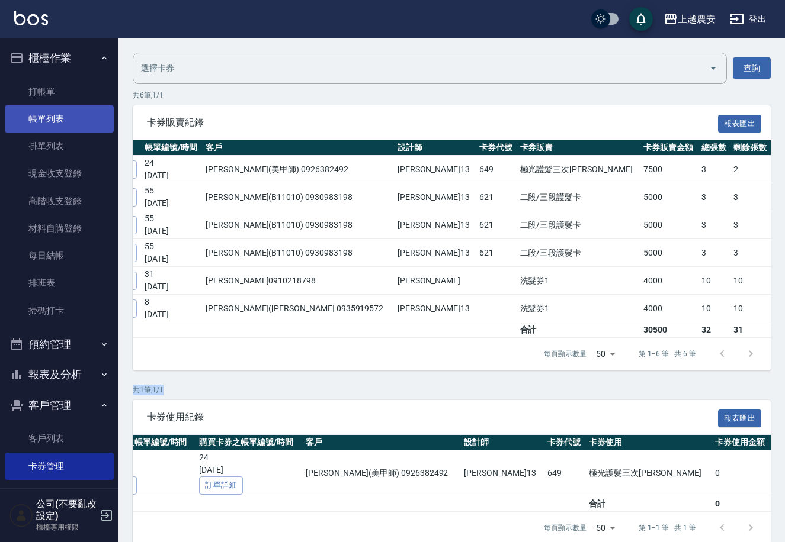
click at [56, 113] on link "帳單列表" at bounding box center [59, 118] width 109 height 27
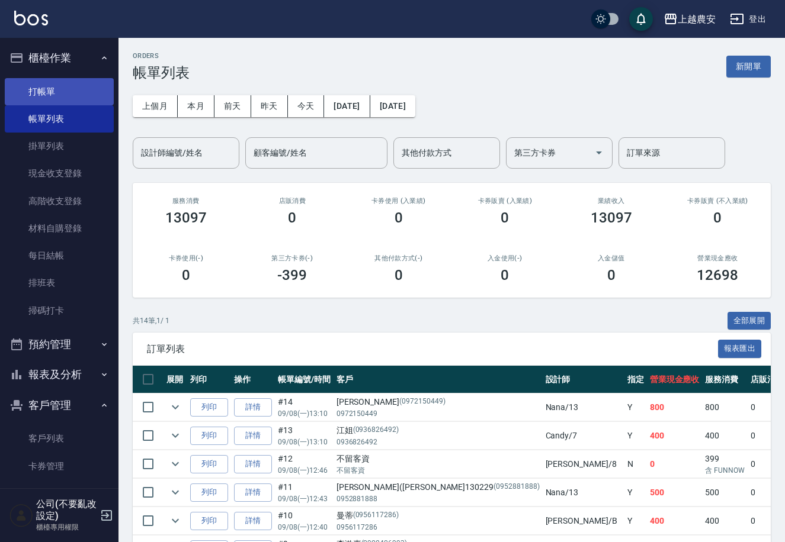
click at [47, 79] on link "打帳單" at bounding box center [59, 91] width 109 height 27
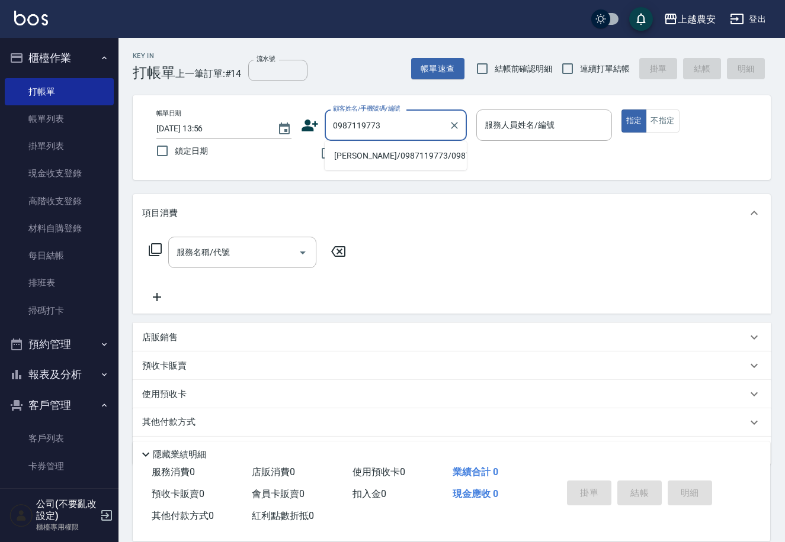
click at [354, 154] on li "[PERSON_NAME]/0987119773/0987119773" at bounding box center [396, 156] width 142 height 20
type input "[PERSON_NAME]/0987119773/0987119773"
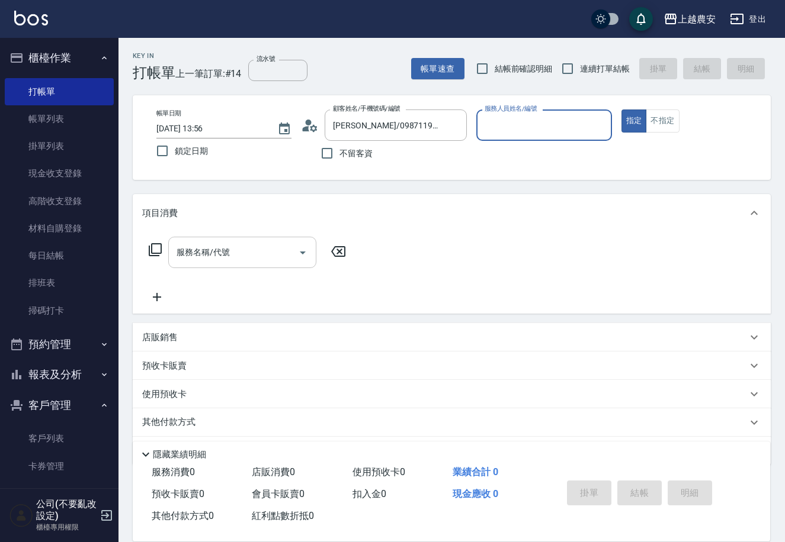
type input "Candy-7"
click at [250, 252] on input "服務名稱/代號" at bounding box center [234, 252] width 120 height 21
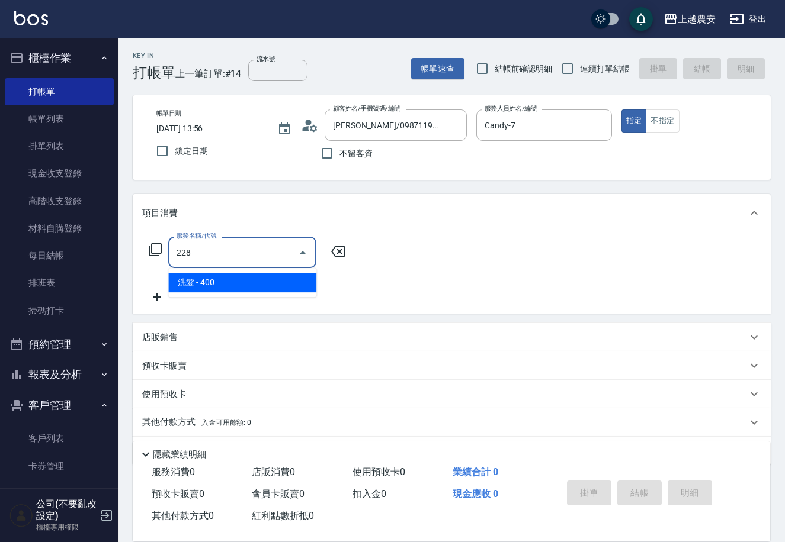
type input "洗髮(228)"
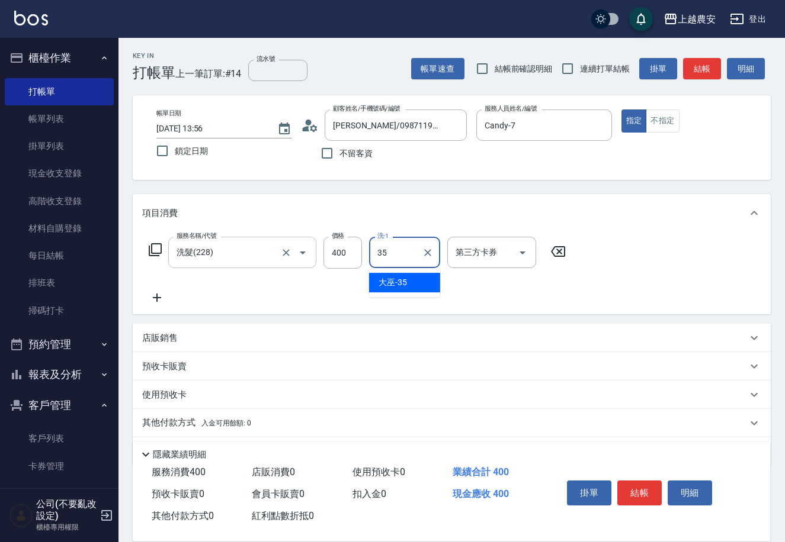
type input "大巫-35"
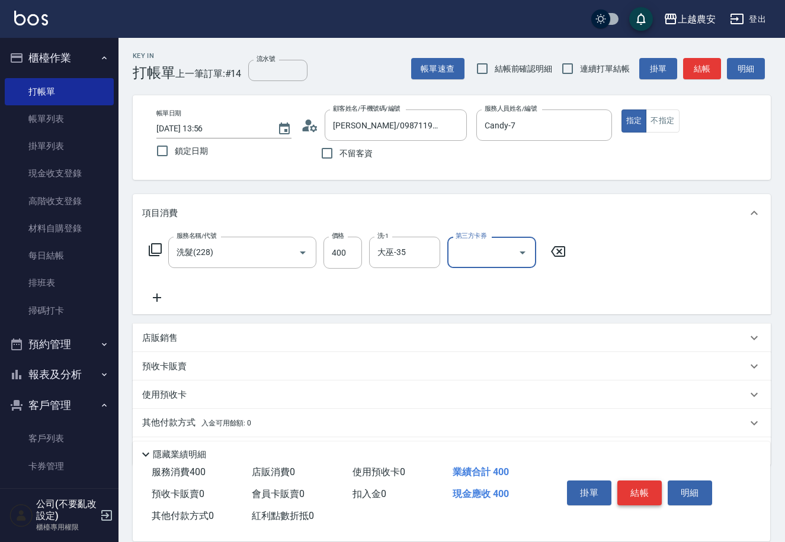
click at [638, 489] on button "結帳" at bounding box center [639, 493] width 44 height 25
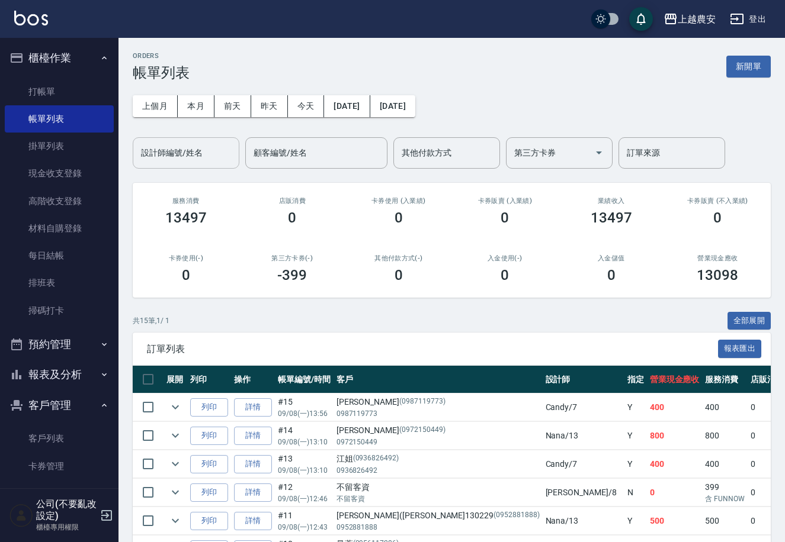
click at [179, 157] on input "設計師編號/姓名" at bounding box center [186, 153] width 96 height 21
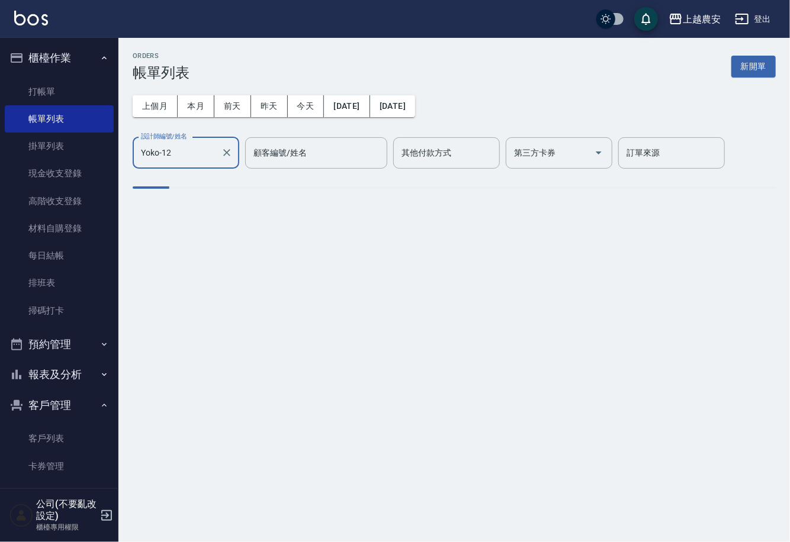
type input "Yoko-12"
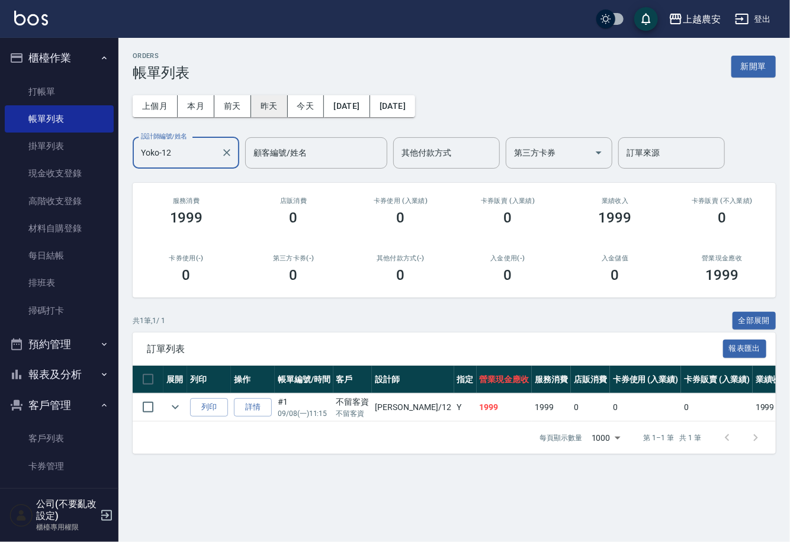
click at [269, 110] on button "昨天" at bounding box center [269, 106] width 37 height 22
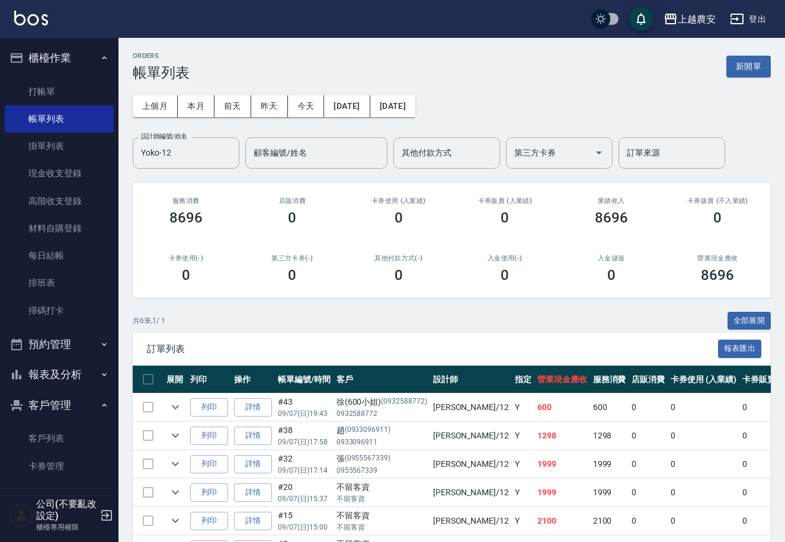
scroll to position [79, 0]
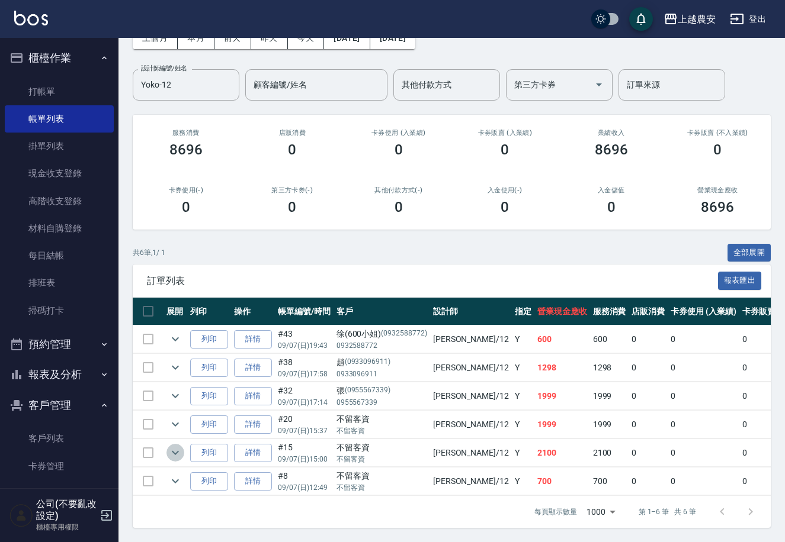
click at [175, 446] on icon "expand row" at bounding box center [175, 453] width 14 height 14
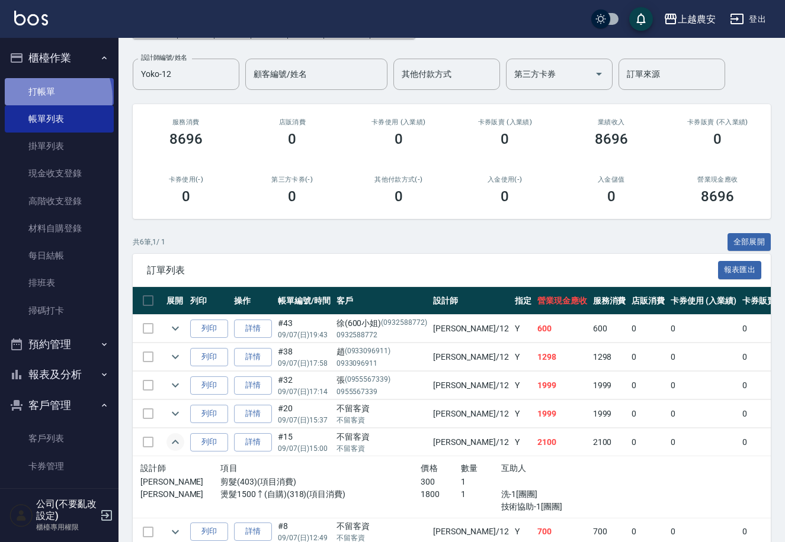
click at [45, 98] on link "打帳單" at bounding box center [59, 91] width 109 height 27
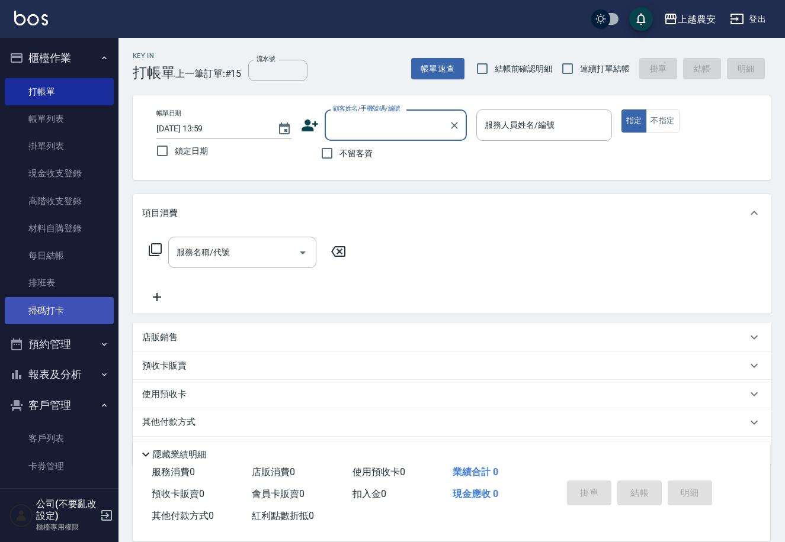
click at [62, 309] on link "掃碼打卡" at bounding box center [59, 310] width 109 height 27
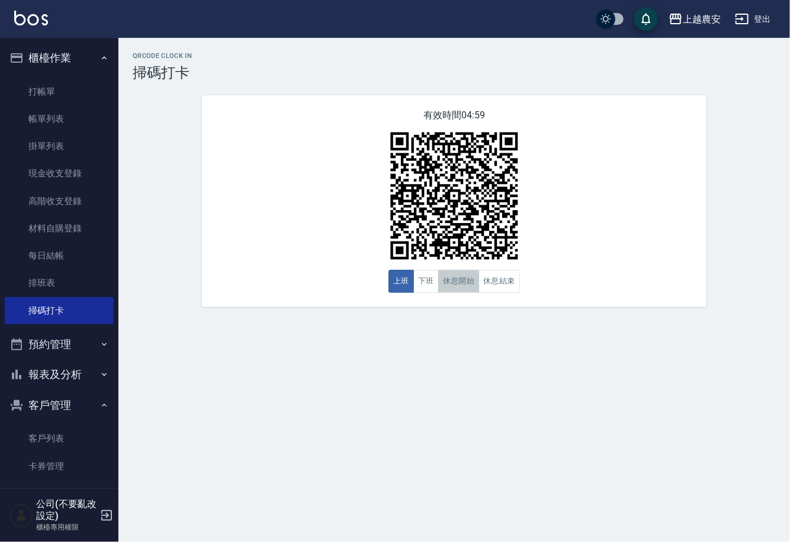
click at [452, 286] on button "休息開始" at bounding box center [458, 281] width 41 height 23
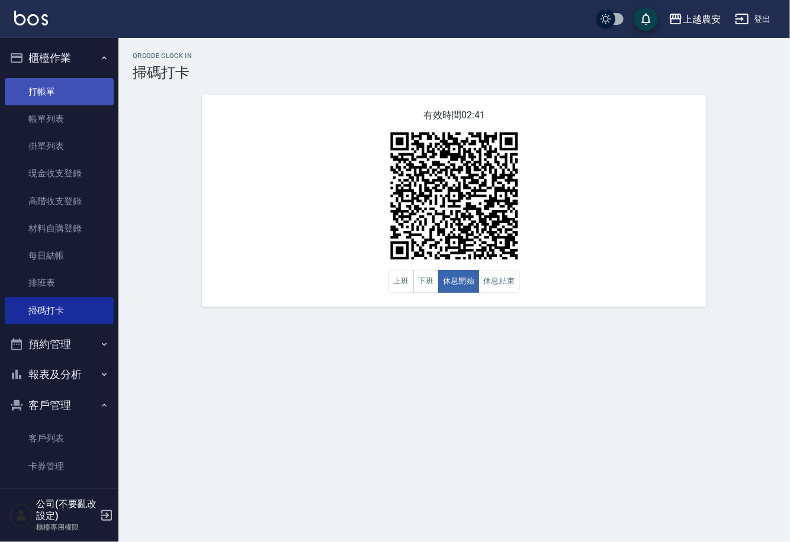
click at [38, 84] on link "打帳單" at bounding box center [59, 91] width 109 height 27
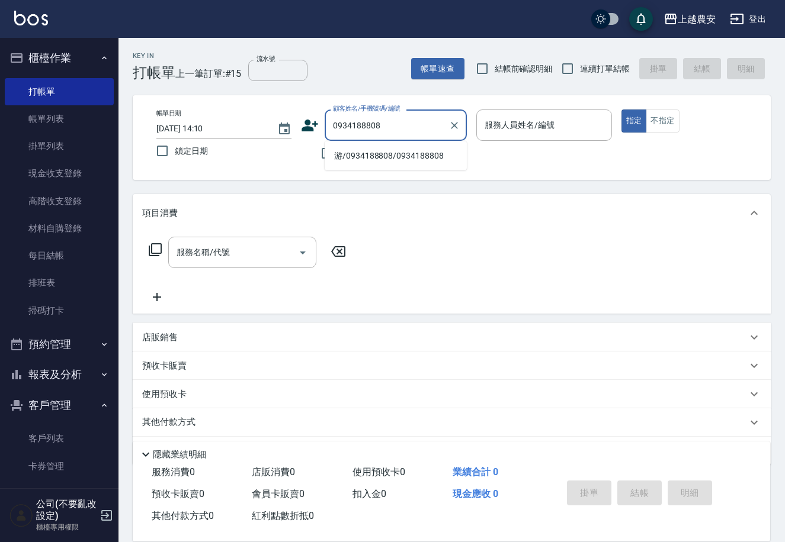
click at [383, 155] on li "游/0934188808/0934188808" at bounding box center [396, 156] width 142 height 20
type input "游/0934188808/0934188808"
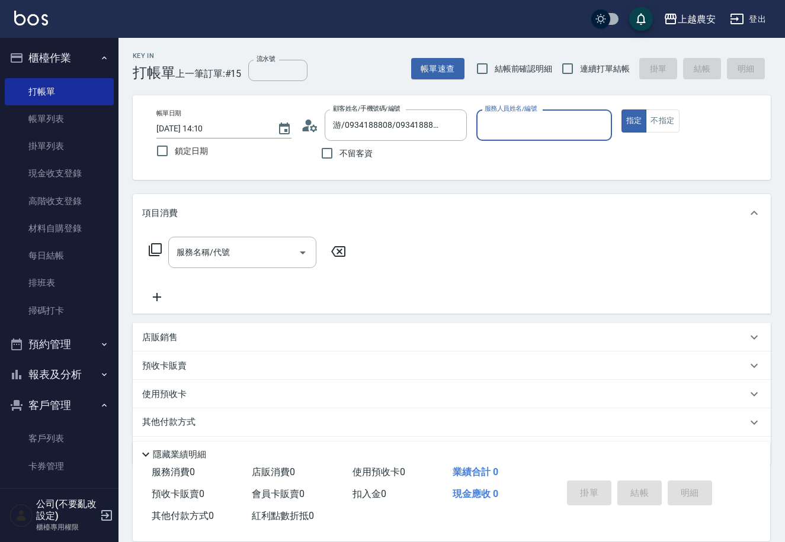
type input "Lina-L"
click at [223, 246] on div "服務名稱/代號 服務名稱/代號" at bounding box center [242, 252] width 148 height 31
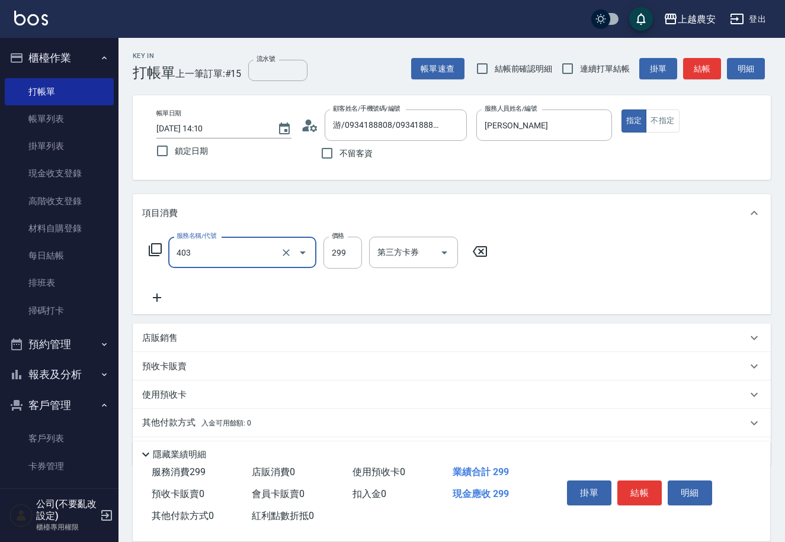
type input "剪髮(403)"
type input "300"
click at [311, 131] on icon at bounding box center [310, 126] width 18 height 18
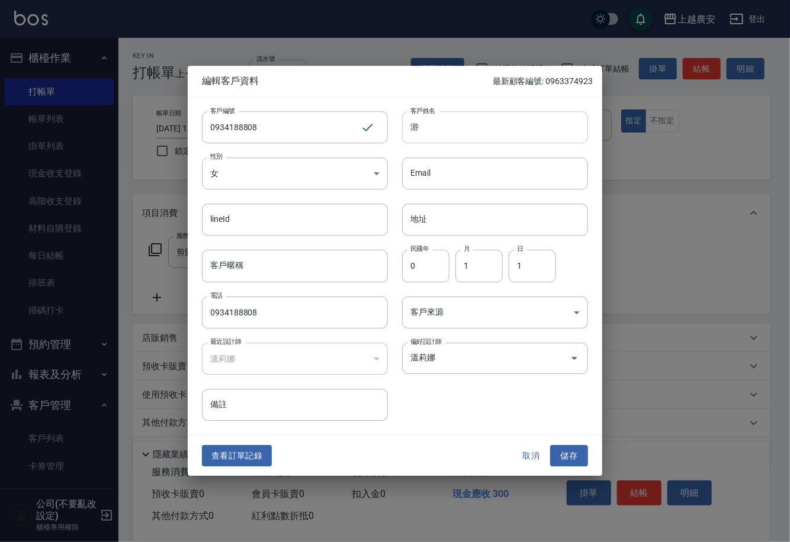
click at [422, 126] on input "游" at bounding box center [495, 127] width 186 height 32
type input "游小姐"
click at [528, 465] on button "取消" at bounding box center [531, 456] width 38 height 22
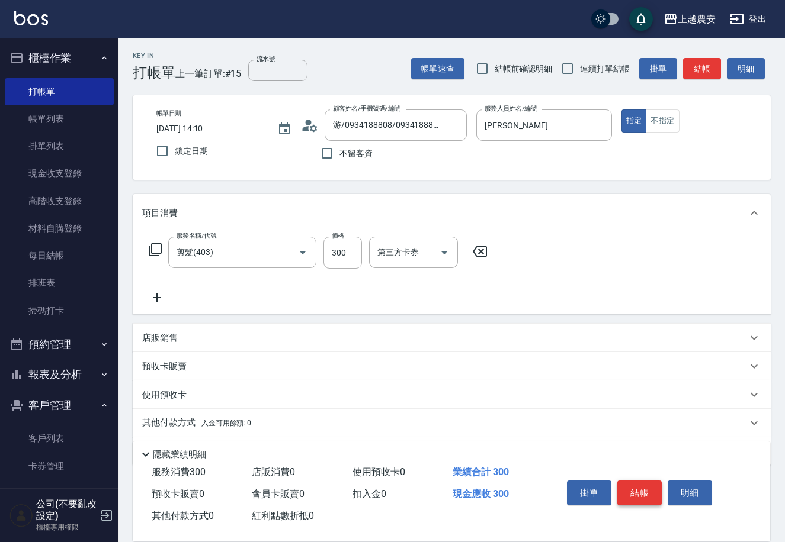
click at [638, 484] on button "結帳" at bounding box center [639, 493] width 44 height 25
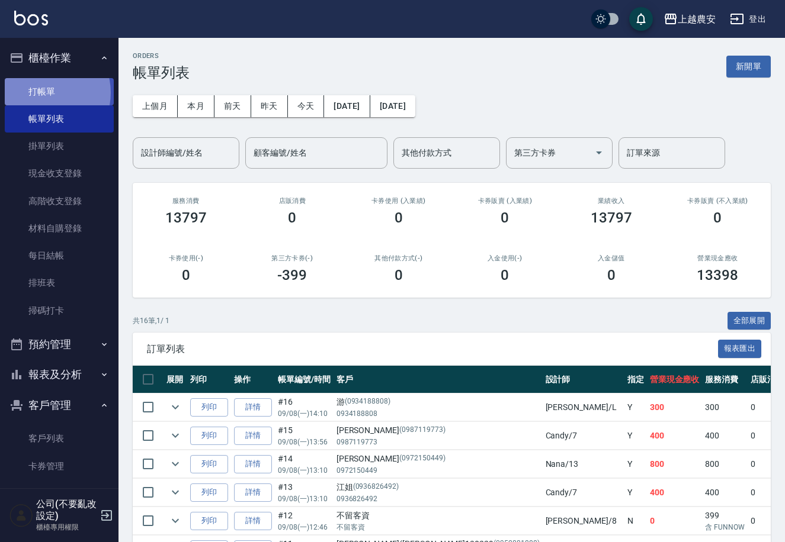
click at [42, 92] on link "打帳單" at bounding box center [59, 91] width 109 height 27
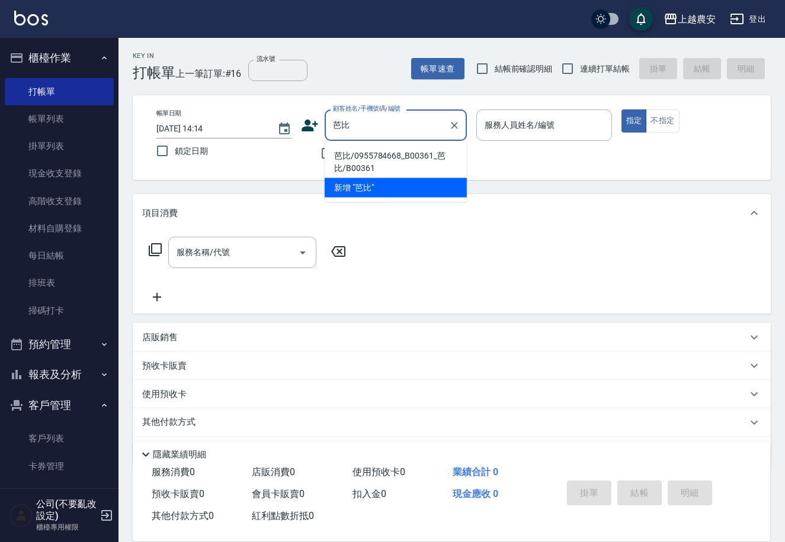
click at [372, 162] on li "芭比/0955784668_B00361_芭比/B00361" at bounding box center [396, 162] width 142 height 32
type input "芭比/0955784668_B00361_芭比/B00361"
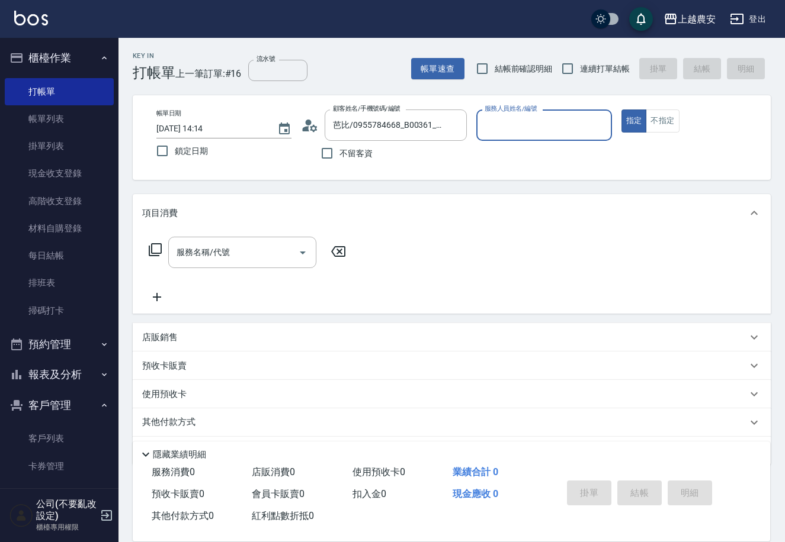
type input "美雅-B"
click at [258, 259] on input "服務名稱/代號" at bounding box center [234, 252] width 120 height 21
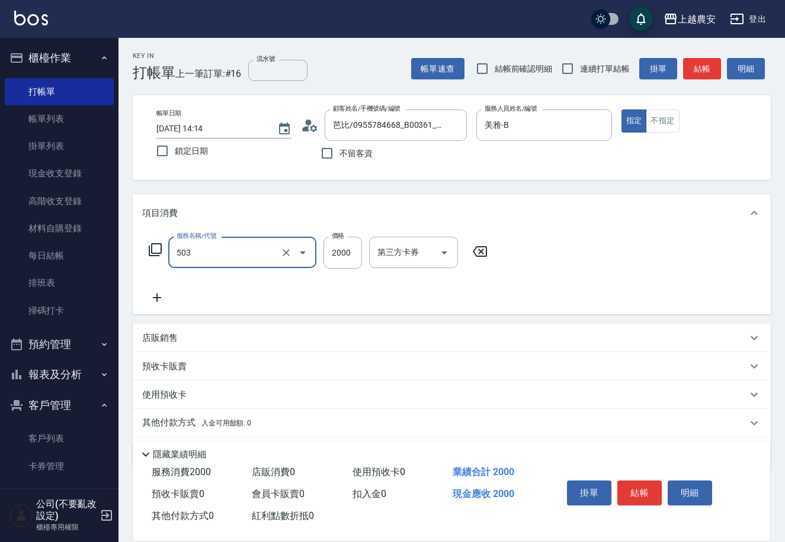
type input "染髮1500↑(503)"
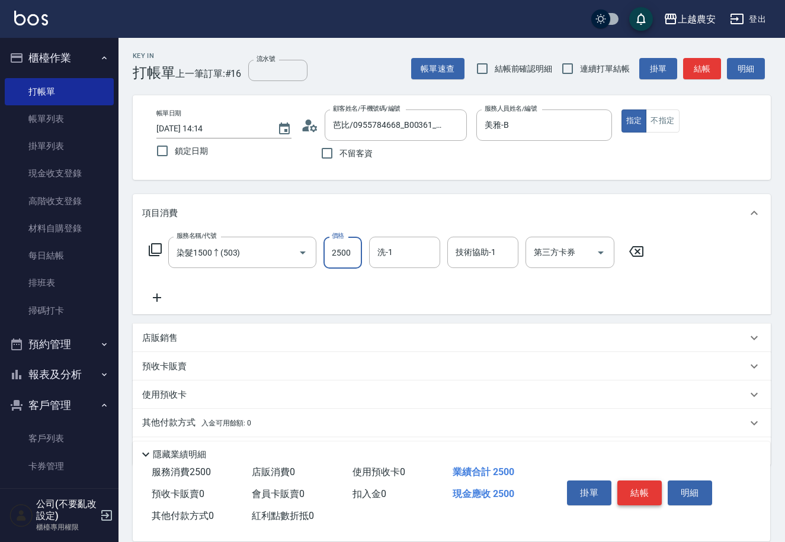
type input "2500"
click at [638, 491] on button "結帳" at bounding box center [639, 493] width 44 height 25
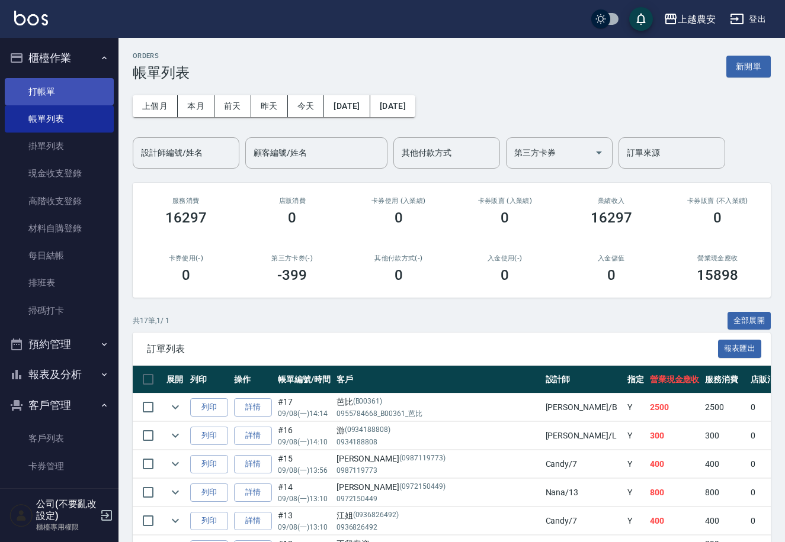
click at [50, 96] on link "打帳單" at bounding box center [59, 91] width 109 height 27
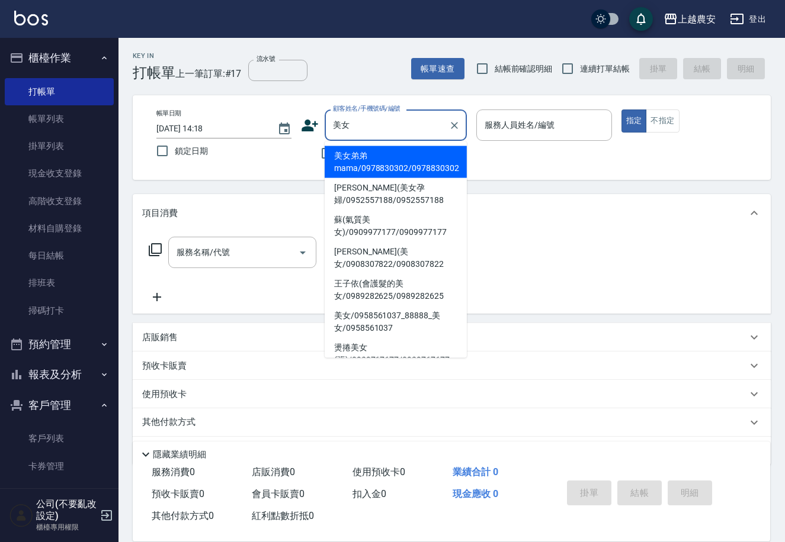
click at [360, 219] on li "蘇(氣質美女)/0909977177/0909977177" at bounding box center [396, 226] width 142 height 32
type input "蘇(氣質美女)/0909977177/0909977177"
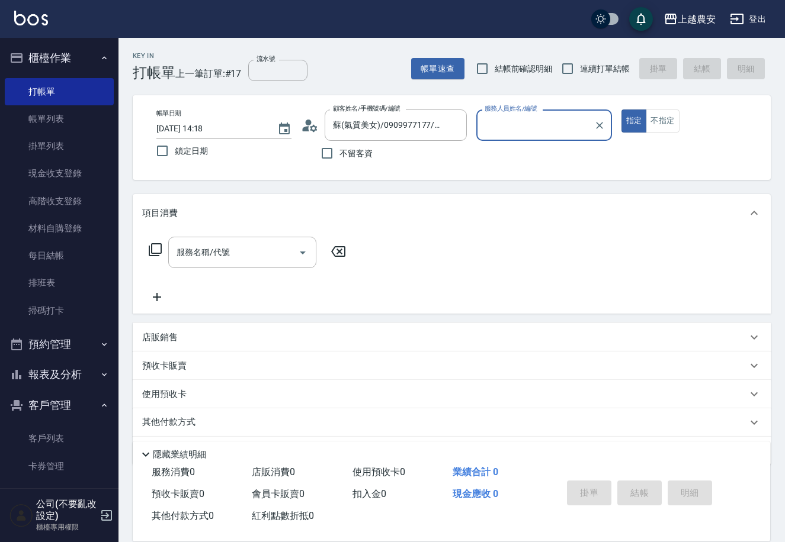
type input "[PERSON_NAME]-8"
click at [211, 256] on div "服務名稱/代號 服務名稱/代號" at bounding box center [242, 252] width 148 height 31
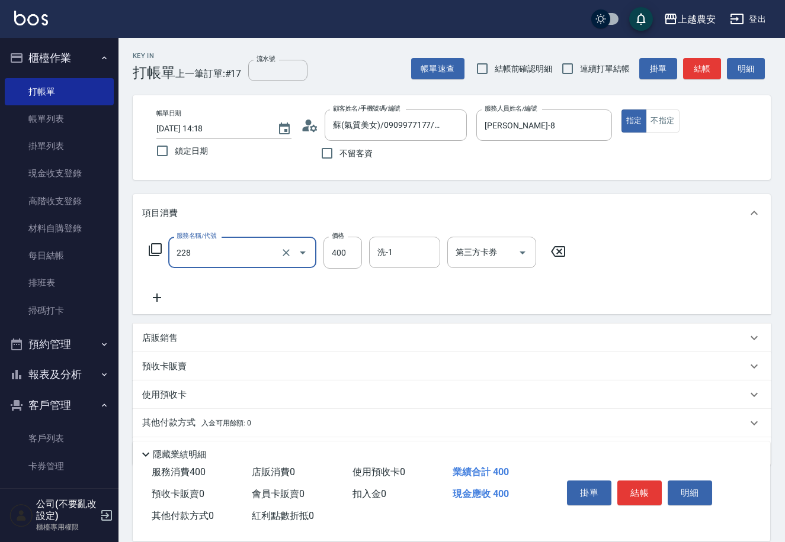
type input "洗髮(228)"
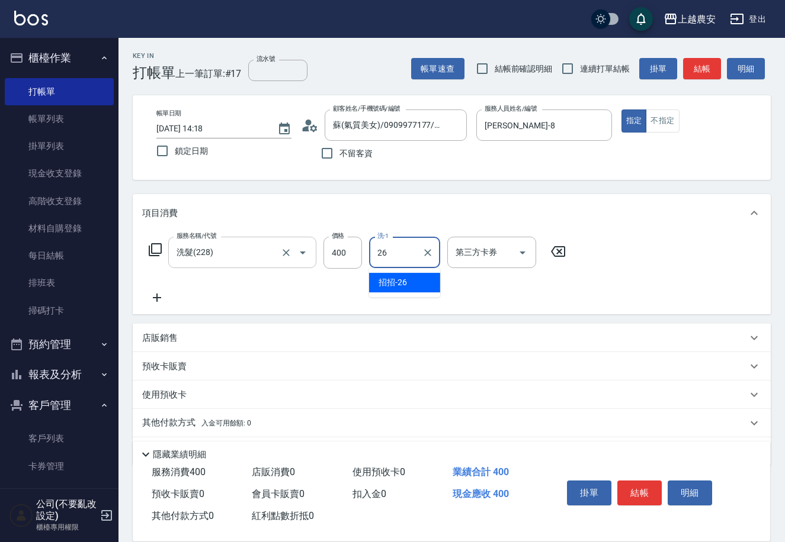
type input "招招-26"
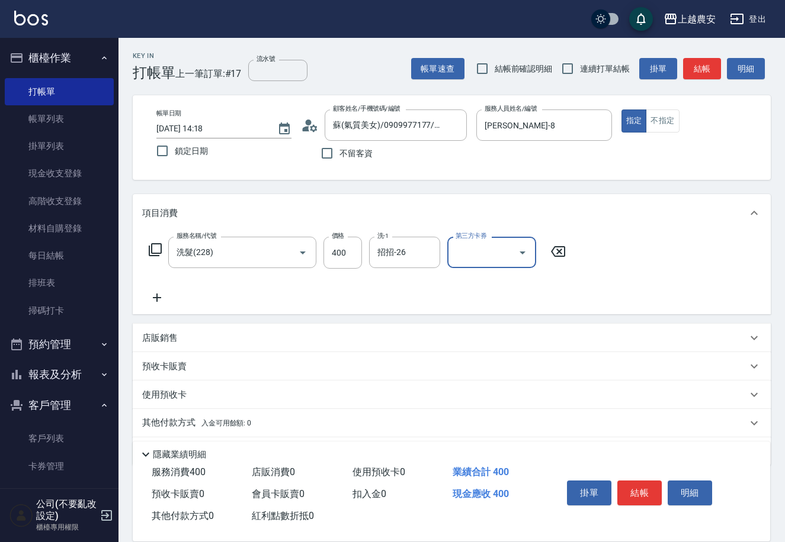
click at [643, 490] on button "結帳" at bounding box center [639, 493] width 44 height 25
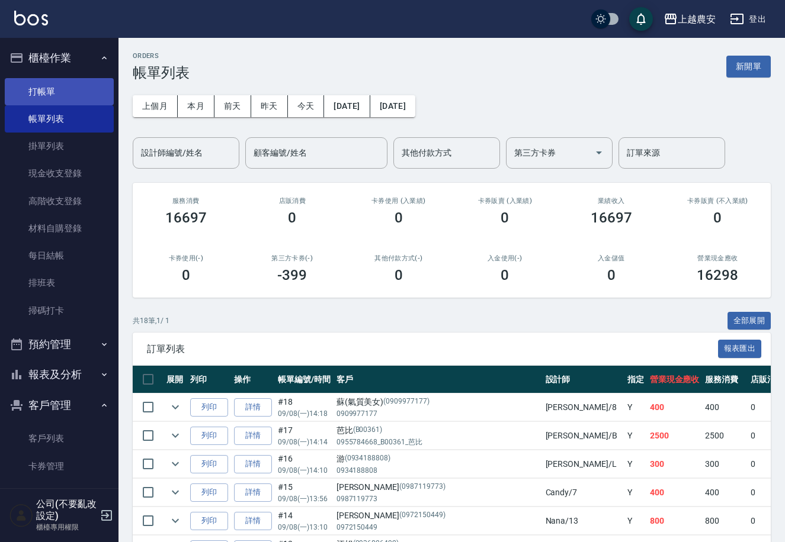
click at [47, 96] on link "打帳單" at bounding box center [59, 91] width 109 height 27
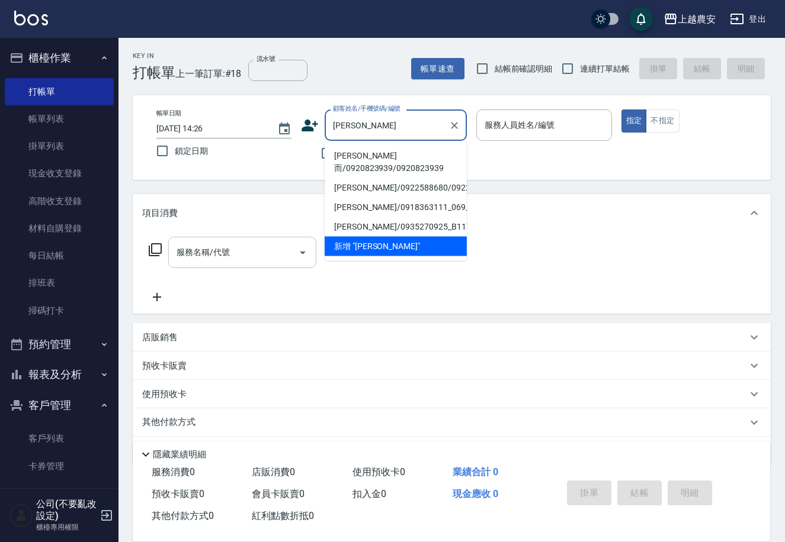
click at [358, 157] on li "[PERSON_NAME]而/0920823939/0920823939" at bounding box center [396, 162] width 142 height 32
type input "[PERSON_NAME]而/0920823939/0920823939"
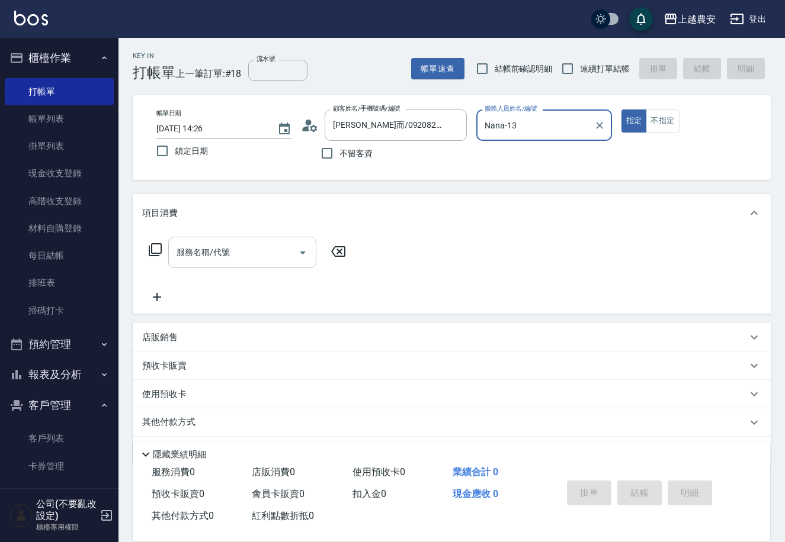
type input "Nana-13"
click at [245, 253] on input "服務名稱/代號" at bounding box center [234, 252] width 120 height 21
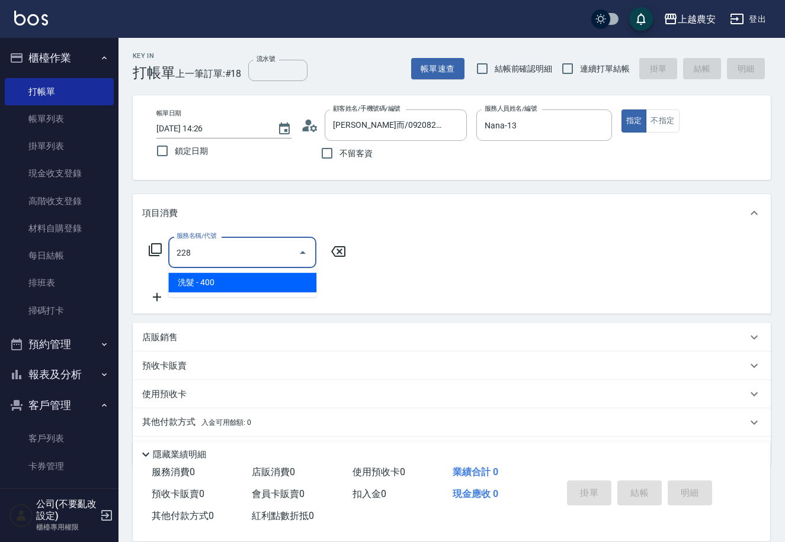
type input "洗髮(228)"
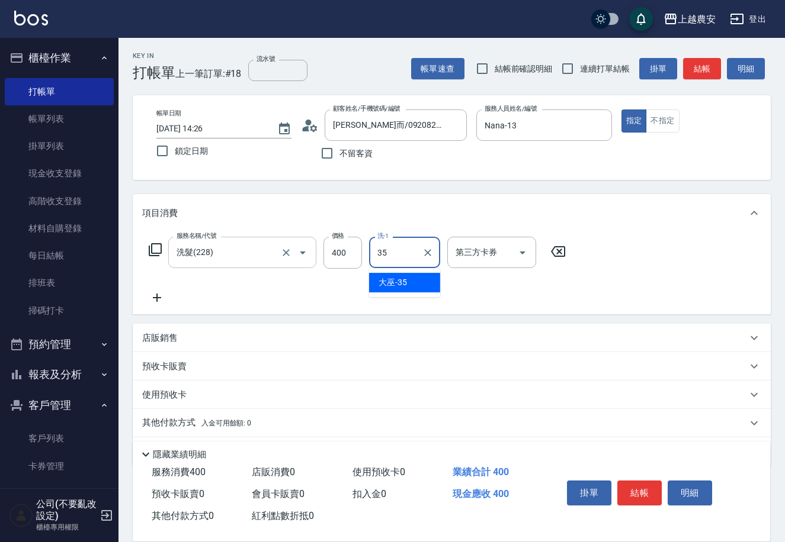
type input "大巫-35"
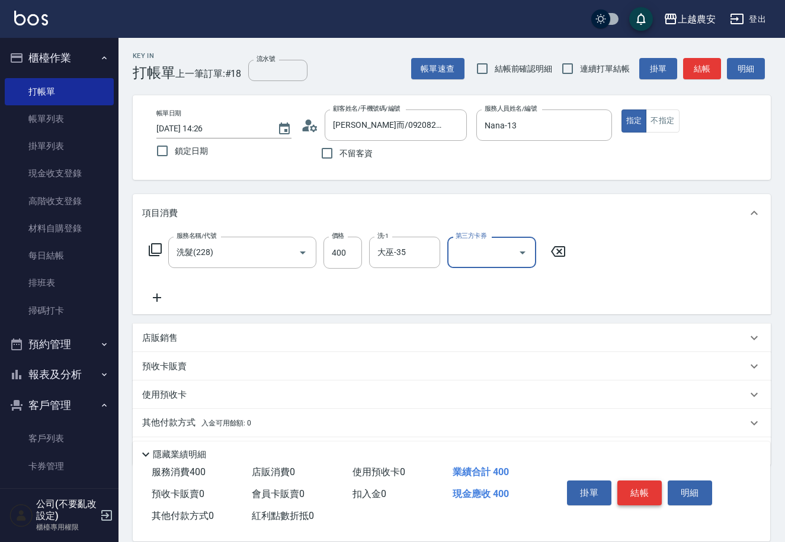
click at [642, 486] on button "結帳" at bounding box center [639, 493] width 44 height 25
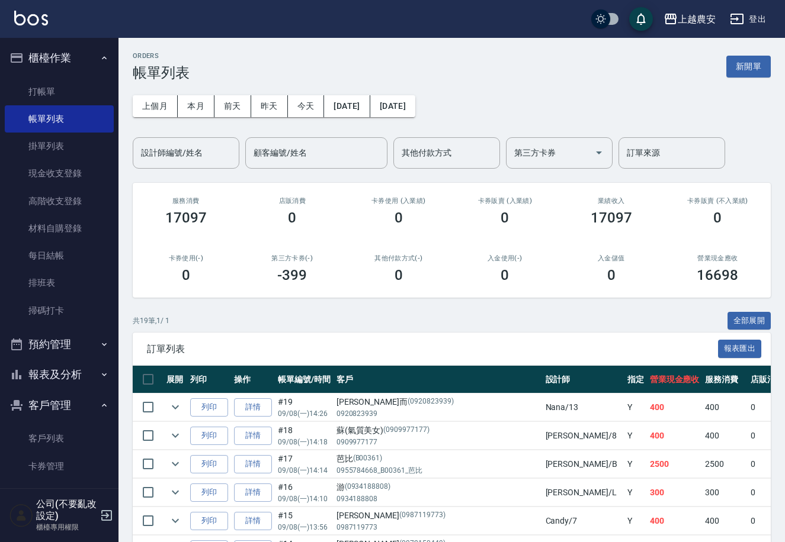
click at [140, 194] on div "服務消費 17097" at bounding box center [186, 211] width 107 height 57
click at [35, 307] on link "掃碼打卡" at bounding box center [59, 310] width 109 height 27
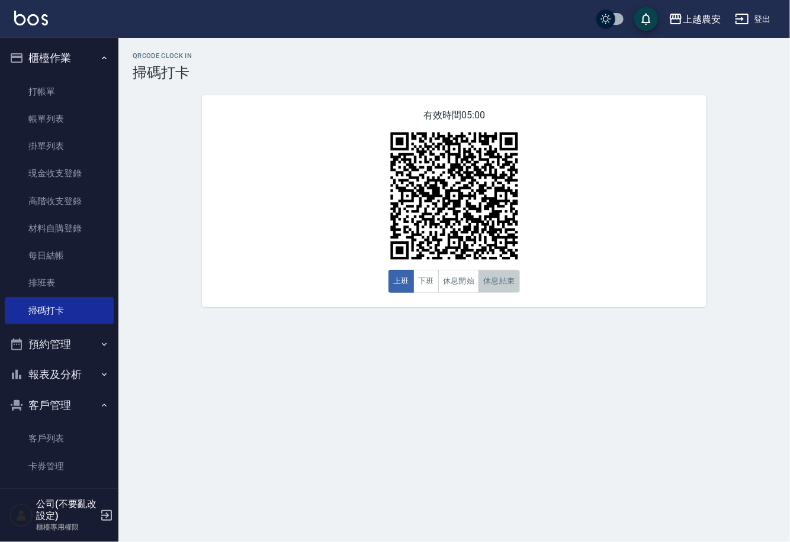
click at [496, 282] on button "休息結束" at bounding box center [498, 281] width 41 height 23
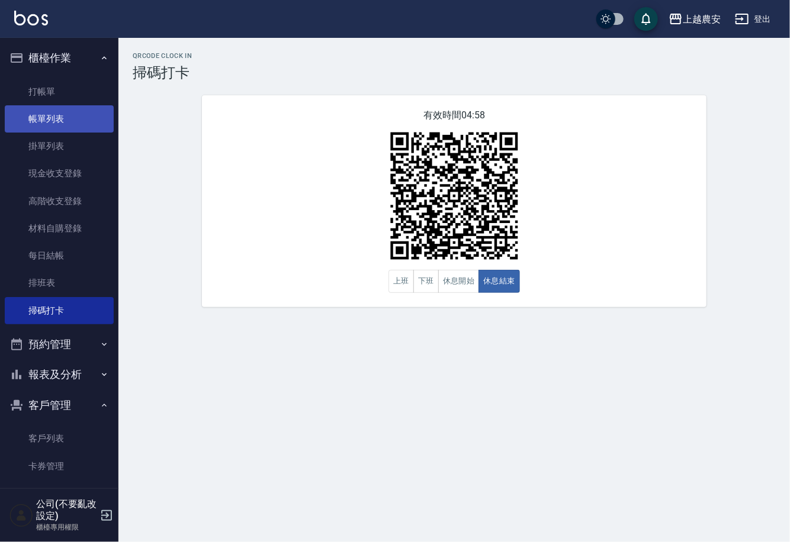
click at [52, 116] on link "帳單列表" at bounding box center [59, 118] width 109 height 27
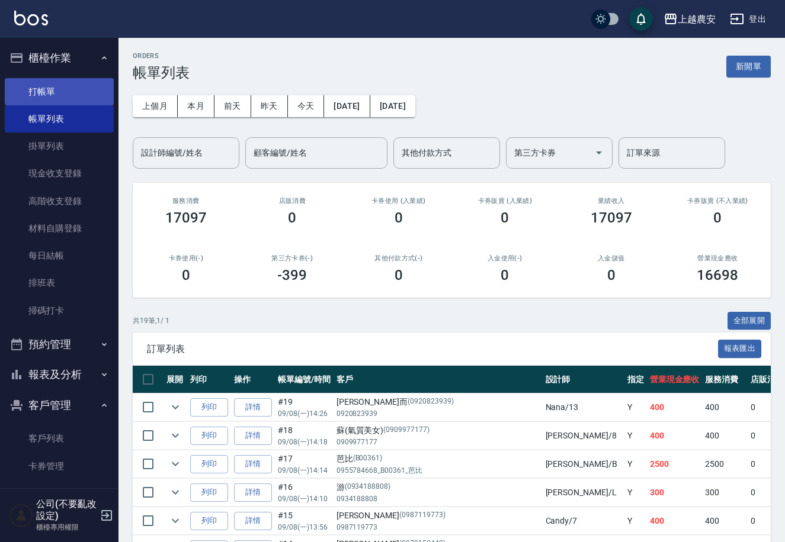
click at [30, 82] on link "打帳單" at bounding box center [59, 91] width 109 height 27
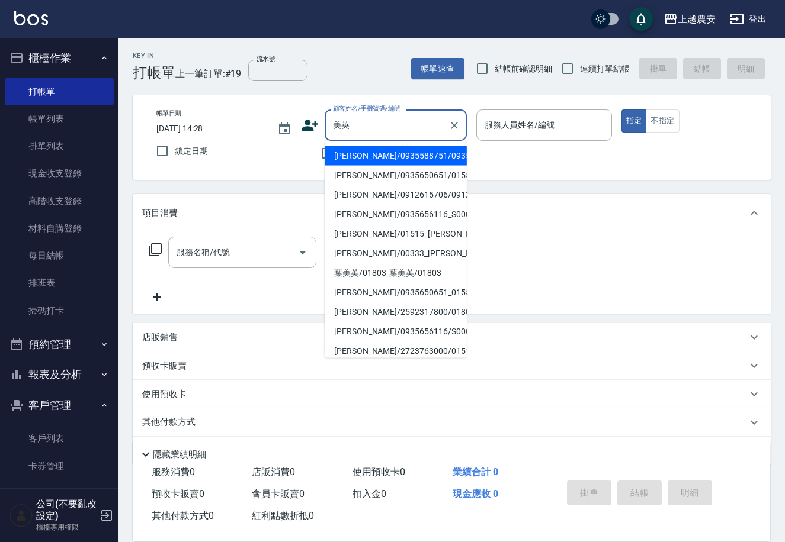
click at [383, 156] on li "[PERSON_NAME]/0935588751/0935588751" at bounding box center [396, 156] width 142 height 20
type input "[PERSON_NAME]/0935588751/0935588751"
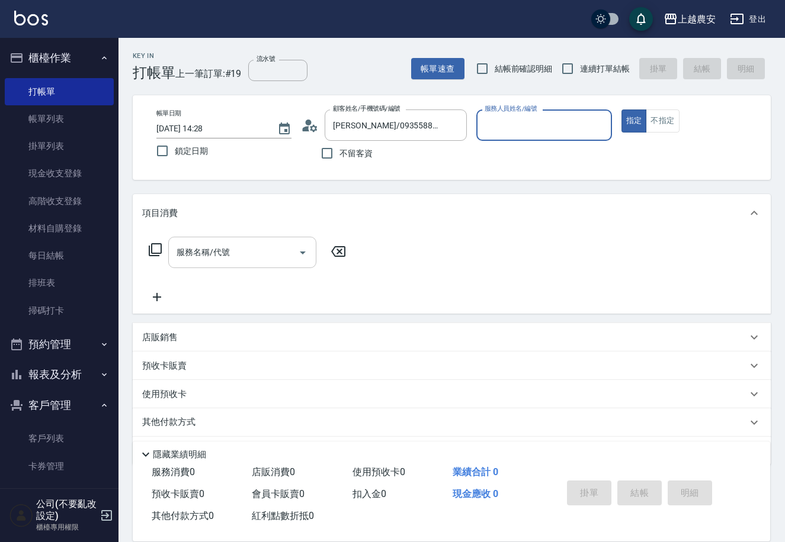
type input "Irene-5"
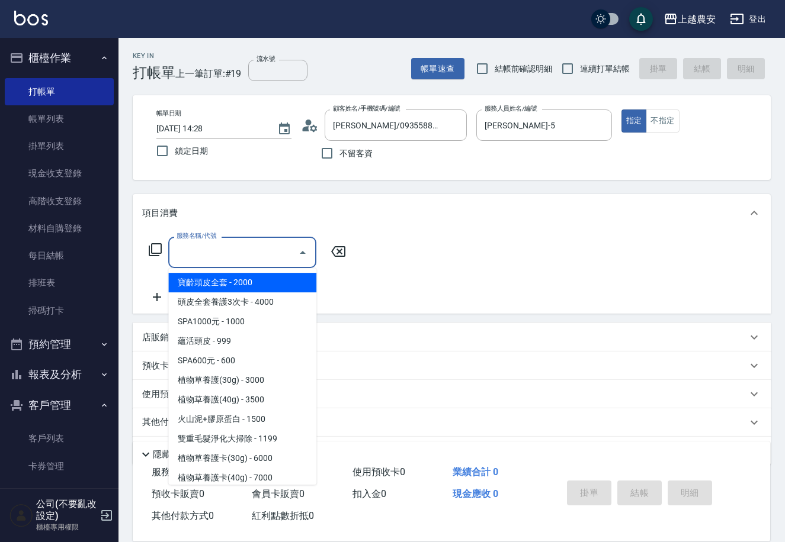
click at [249, 262] on input "服務名稱/代號" at bounding box center [234, 252] width 120 height 21
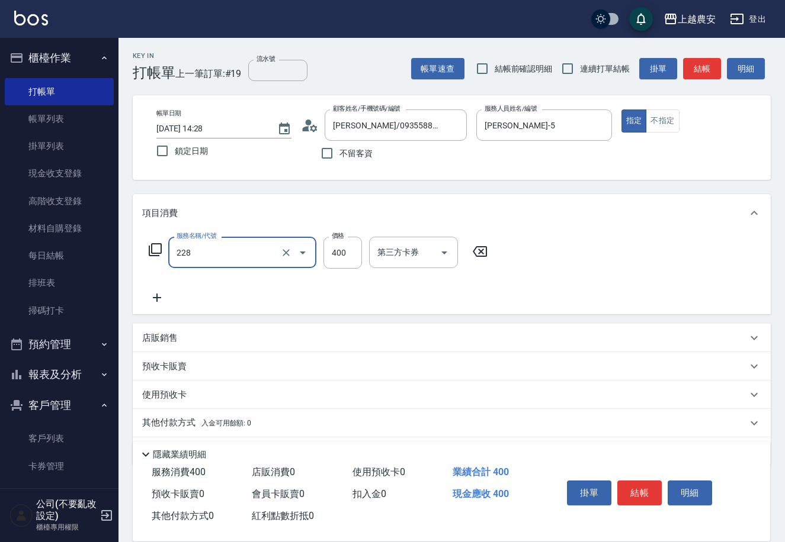
type input "洗髮(228)"
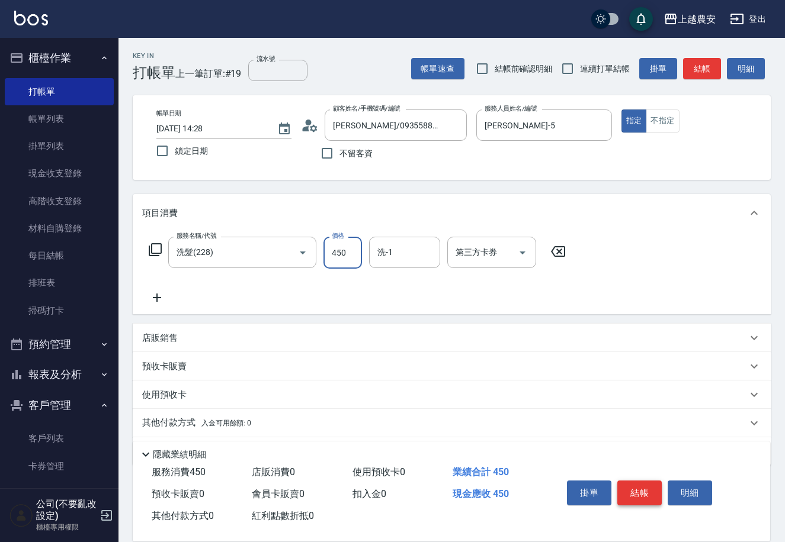
type input "450"
click at [653, 491] on button "結帳" at bounding box center [639, 493] width 44 height 25
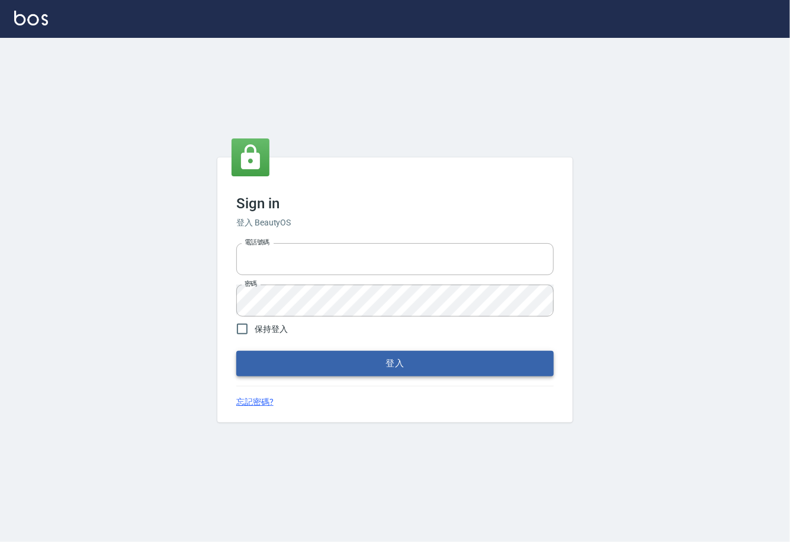
type input "0225929166"
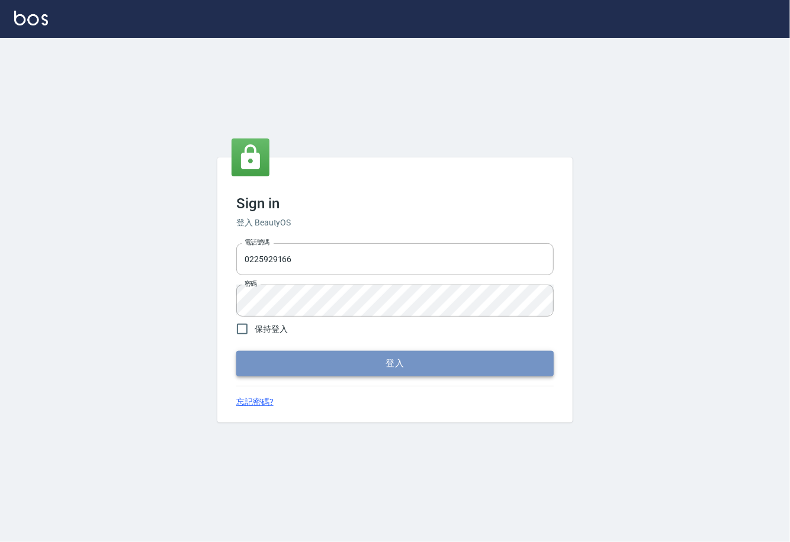
click at [390, 359] on button "登入" at bounding box center [394, 363] width 317 height 25
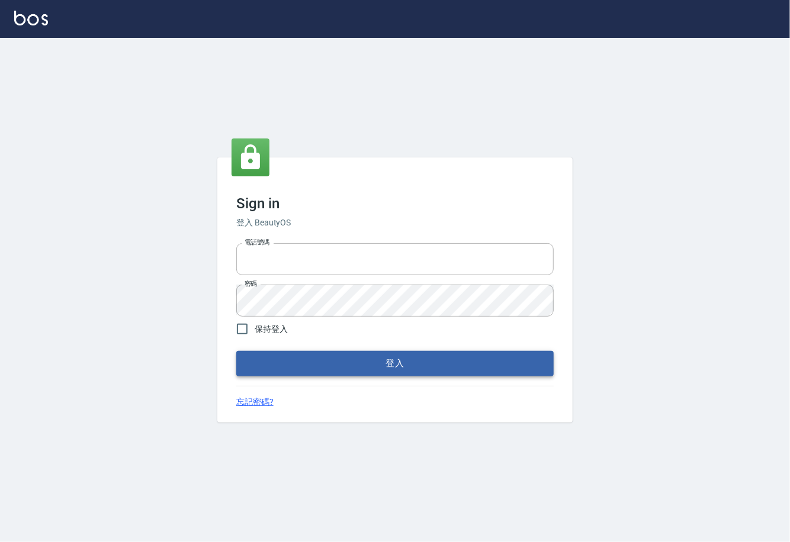
type input "0225929166"
click at [415, 367] on button "登入" at bounding box center [394, 363] width 317 height 25
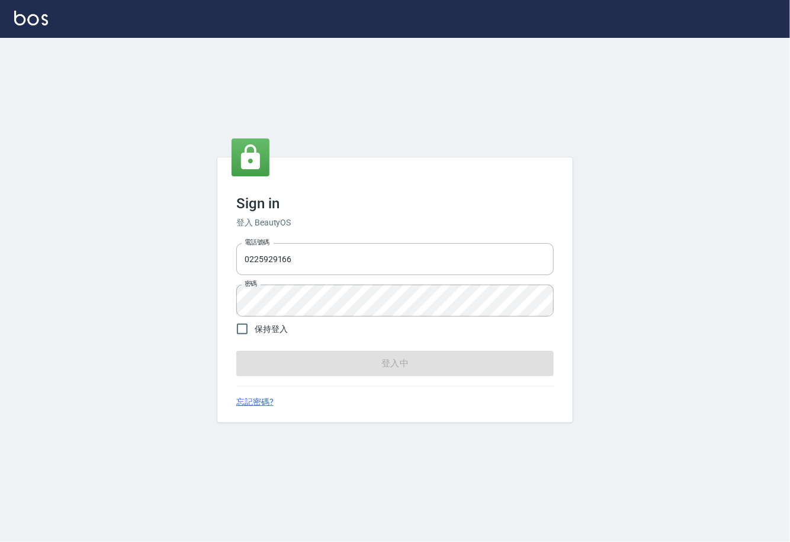
click at [415, 367] on form "電話號碼 [PHONE_NUMBER] 電話號碼 密碼 密碼 保持登入 登入中" at bounding box center [394, 307] width 317 height 137
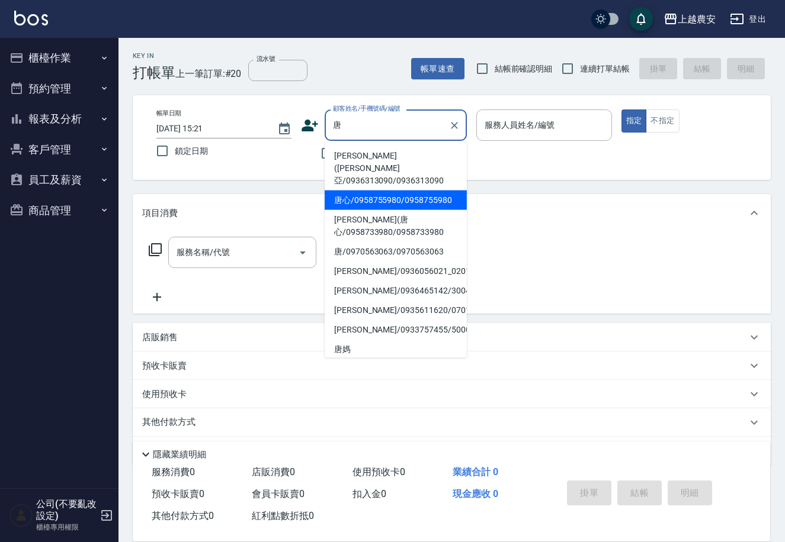
click at [349, 193] on li "唐心/0958755980/0958755980" at bounding box center [396, 201] width 142 height 20
type input "唐心/0958755980/0958755980"
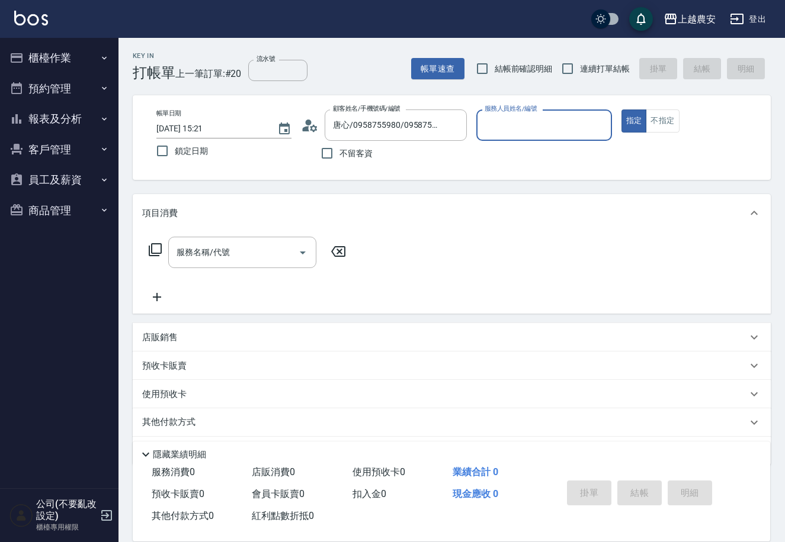
type input "Candy-7"
click at [239, 249] on input "服務名稱/代號" at bounding box center [234, 252] width 120 height 21
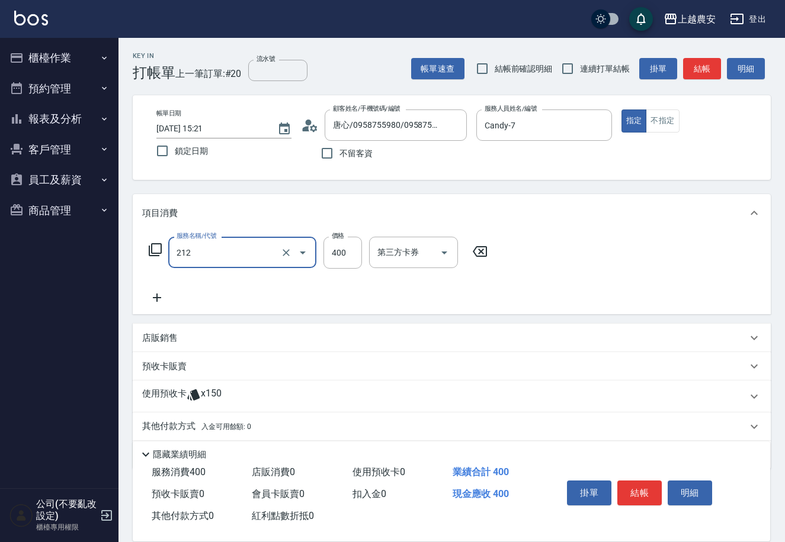
type input "洗髮券消費(212)"
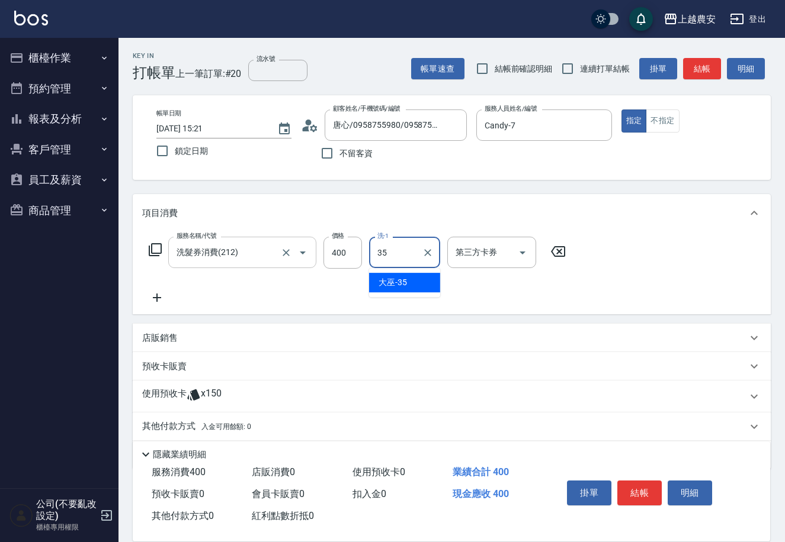
type input "大巫-35"
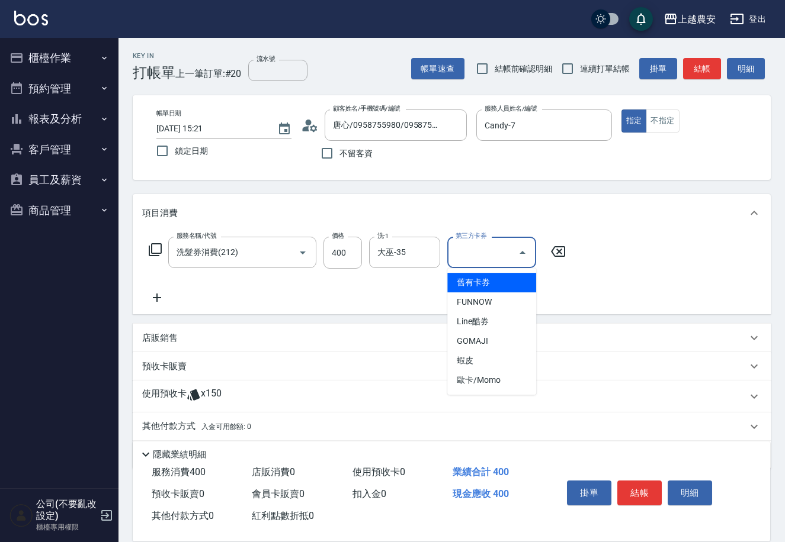
click at [463, 245] on input "第三方卡券" at bounding box center [482, 252] width 60 height 21
click at [471, 277] on span "舊有卡券" at bounding box center [491, 283] width 89 height 20
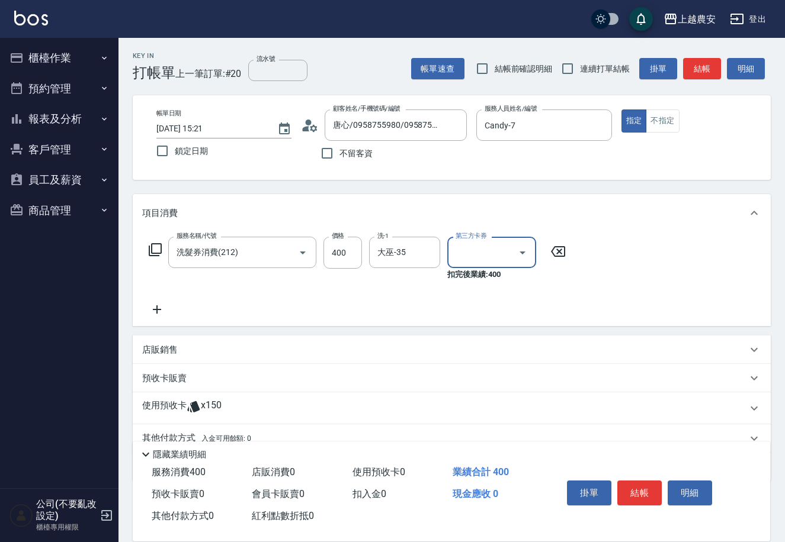
type input "舊有卡券"
click at [631, 494] on button "結帳" at bounding box center [639, 493] width 44 height 25
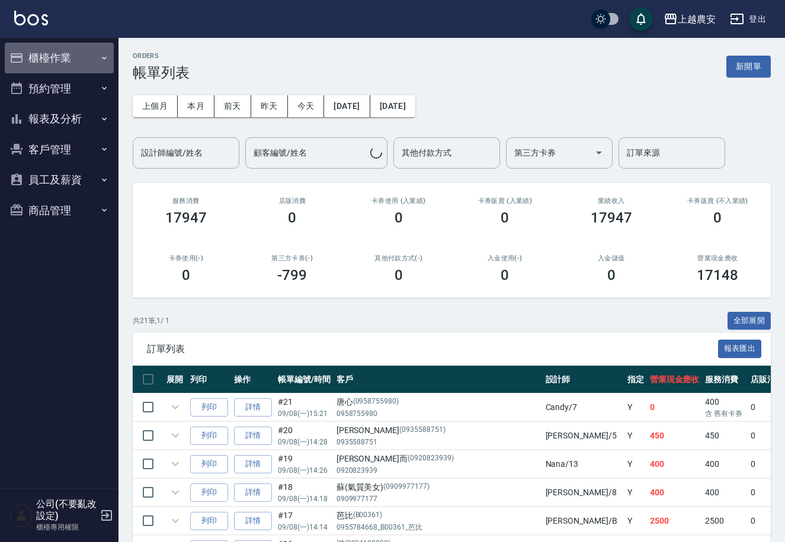
click at [49, 53] on button "櫃檯作業" at bounding box center [59, 58] width 109 height 31
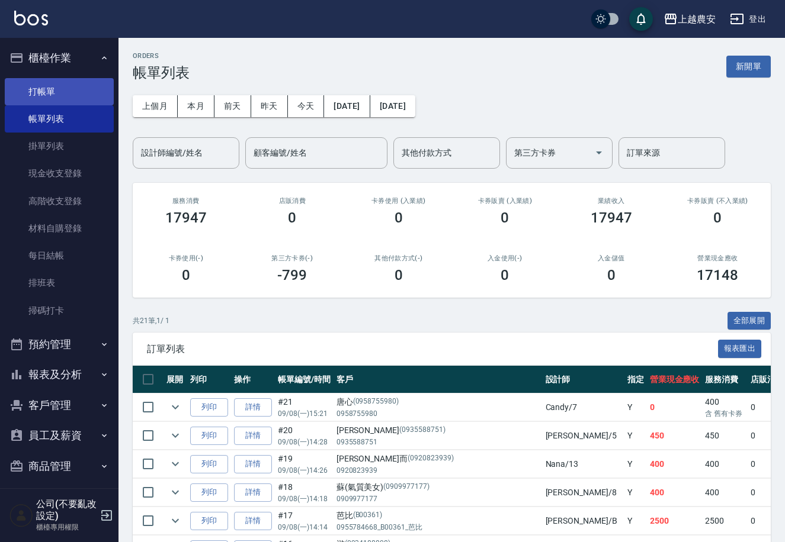
click at [55, 83] on link "打帳單" at bounding box center [59, 91] width 109 height 27
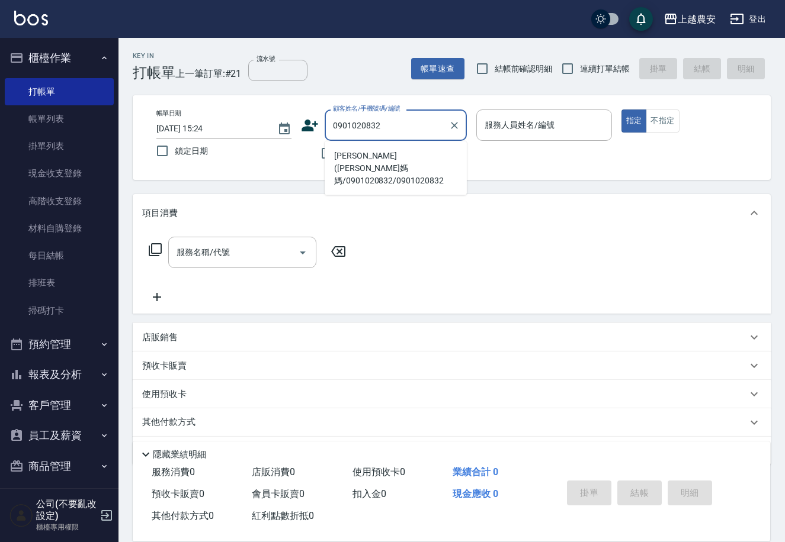
click at [342, 157] on li "[PERSON_NAME]([PERSON_NAME]媽媽/0901020832/0901020832" at bounding box center [396, 168] width 142 height 44
type input "[PERSON_NAME]([PERSON_NAME]媽媽/0901020832/0901020832"
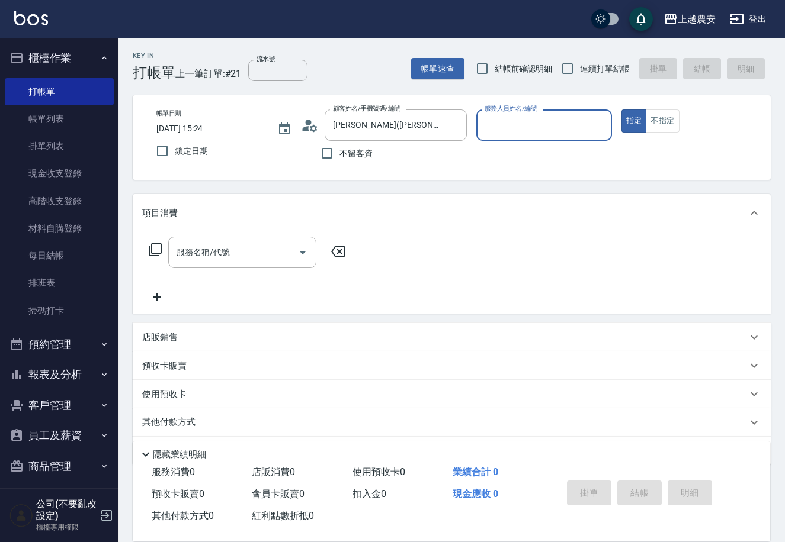
type input "Q比-0"
click at [263, 253] on input "服務名稱/代號" at bounding box center [234, 252] width 120 height 21
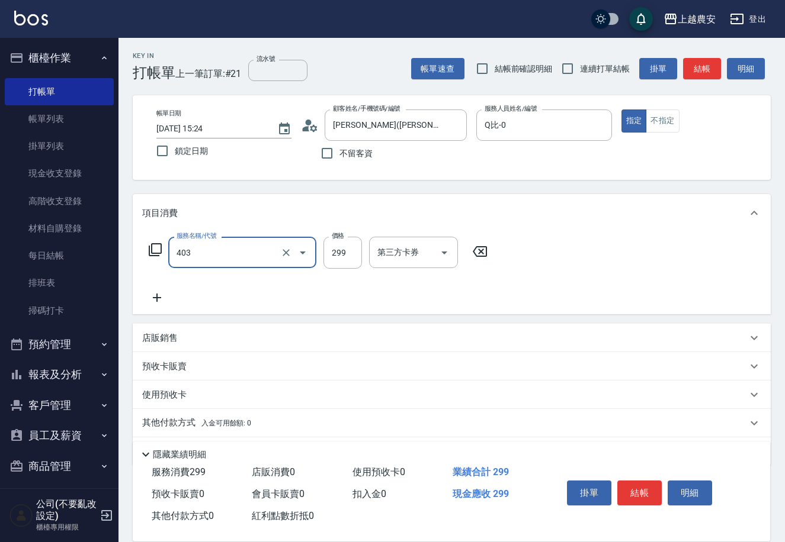
type input "剪髮(403)"
type input "400"
click at [640, 491] on button "結帳" at bounding box center [639, 493] width 44 height 25
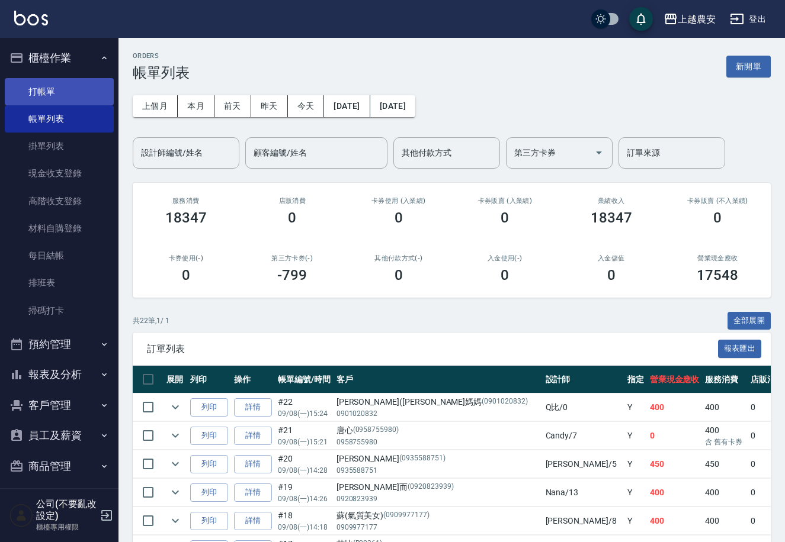
click at [49, 93] on link "打帳單" at bounding box center [59, 91] width 109 height 27
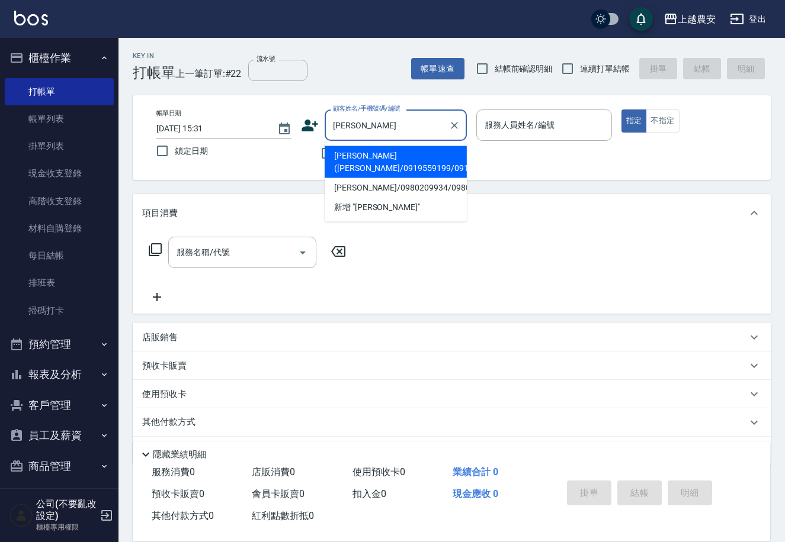
click at [379, 164] on li "[PERSON_NAME]([PERSON_NAME]/0919559199/0919559199" at bounding box center [396, 162] width 142 height 32
type input "[PERSON_NAME]([PERSON_NAME]/0919559199/0919559199"
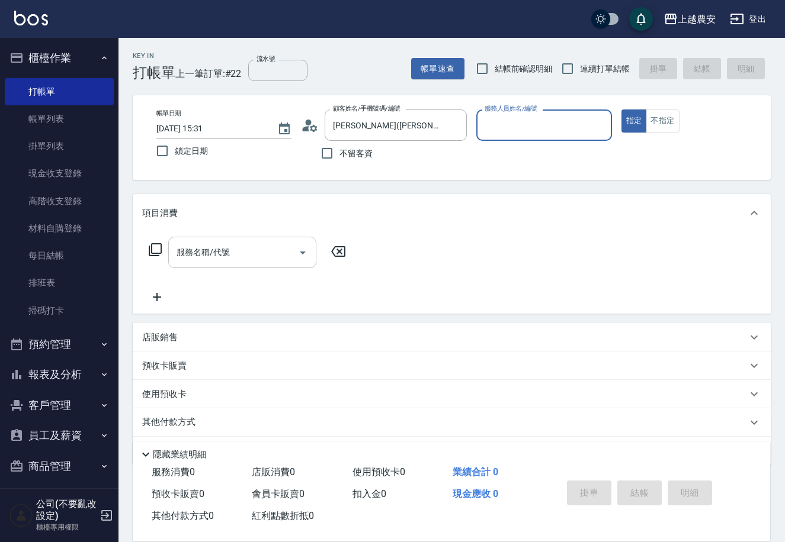
type input "美雅-B"
click at [267, 248] on input "服務名稱/代號" at bounding box center [234, 252] width 120 height 21
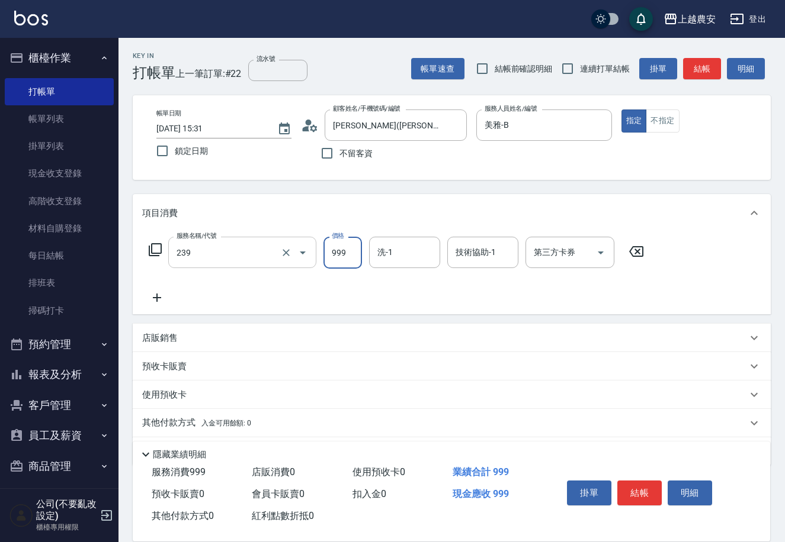
type input "頭皮SPA洗髮(239)"
type input "1000"
type input "招招-26"
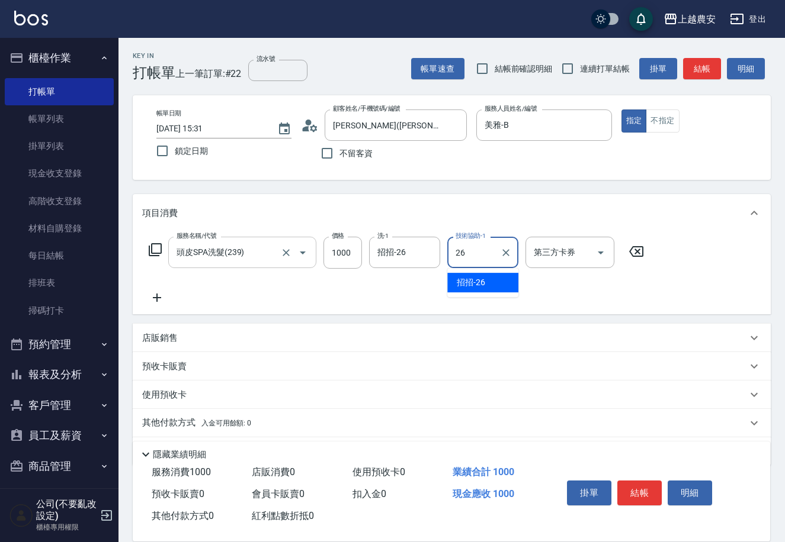
type input "招招-26"
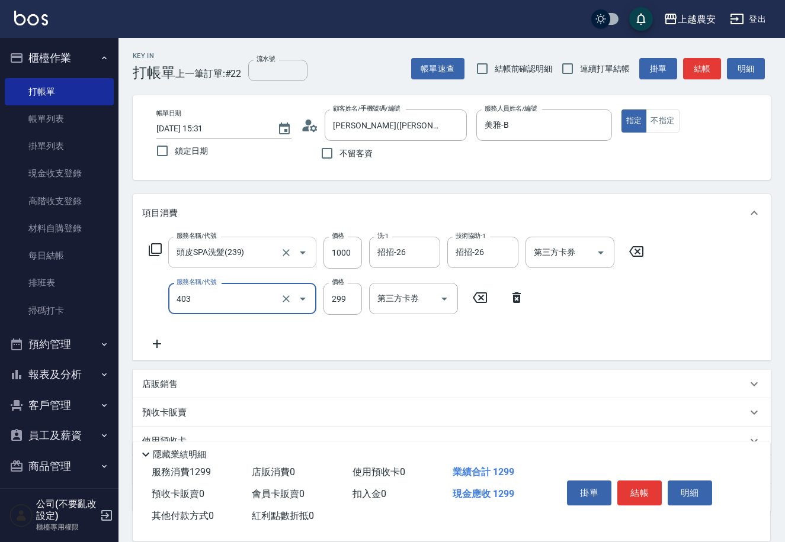
type input "剪髮(403)"
type input "500"
click at [629, 497] on button "結帳" at bounding box center [639, 493] width 44 height 25
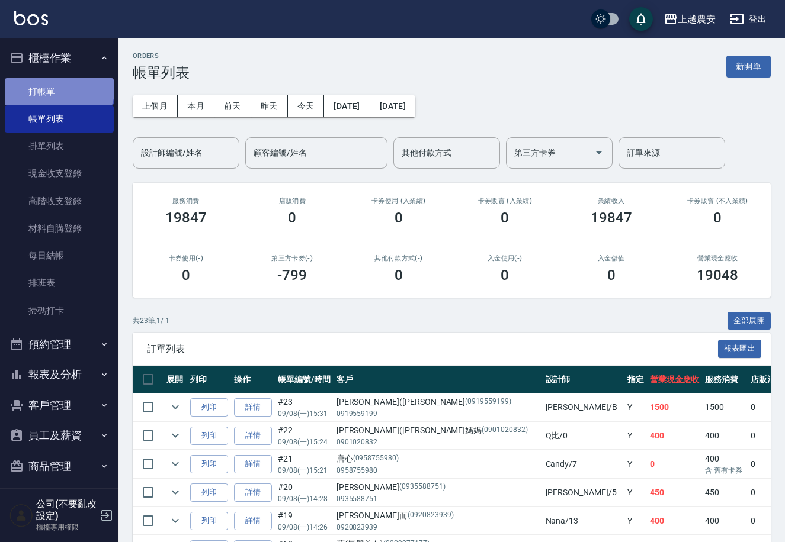
click at [58, 86] on link "打帳單" at bounding box center [59, 91] width 109 height 27
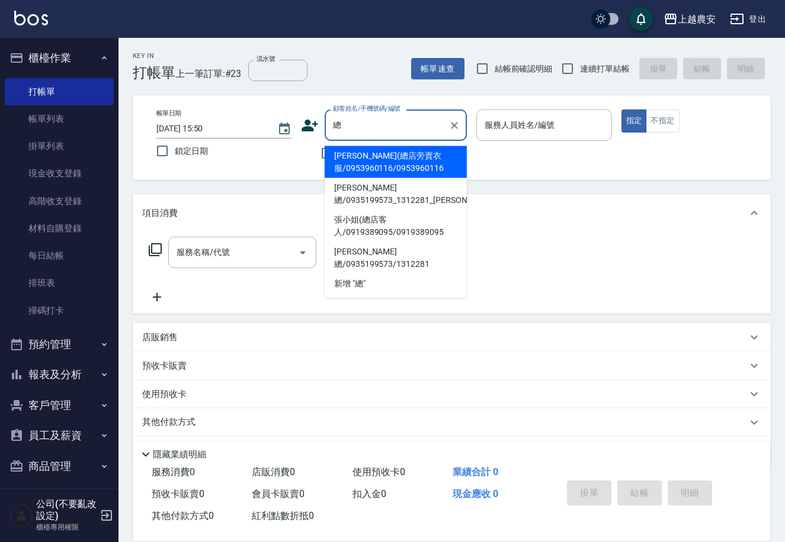
click at [368, 160] on li "[PERSON_NAME](總店旁賣衣服/0953960116/0953960116" at bounding box center [396, 162] width 142 height 32
type input "[PERSON_NAME](總店旁賣衣服/0953960116/0953960116"
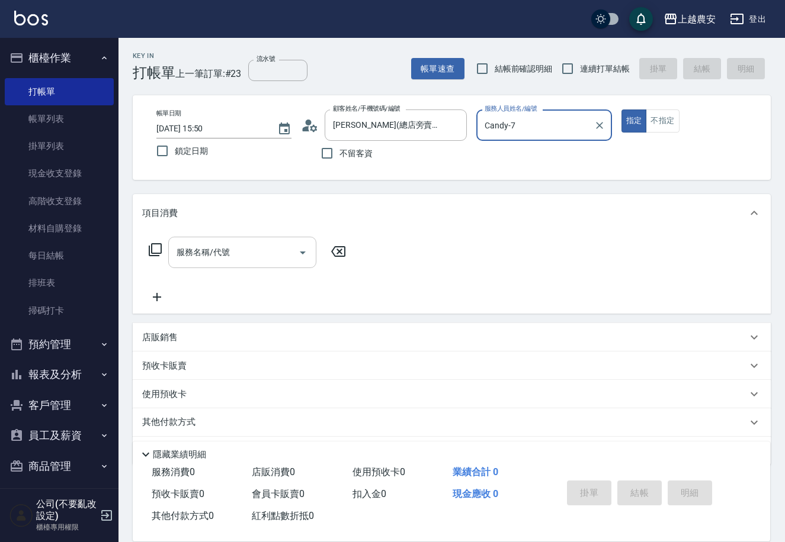
type input "Candy-7"
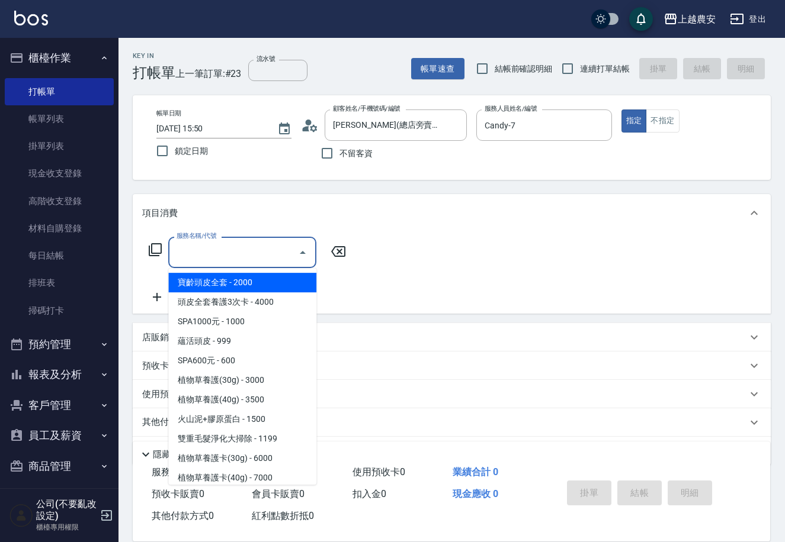
click at [237, 249] on input "服務名稱/代號" at bounding box center [234, 252] width 120 height 21
click at [441, 255] on div "服務名稱/代號 服務名稱/代號" at bounding box center [452, 273] width 638 height 82
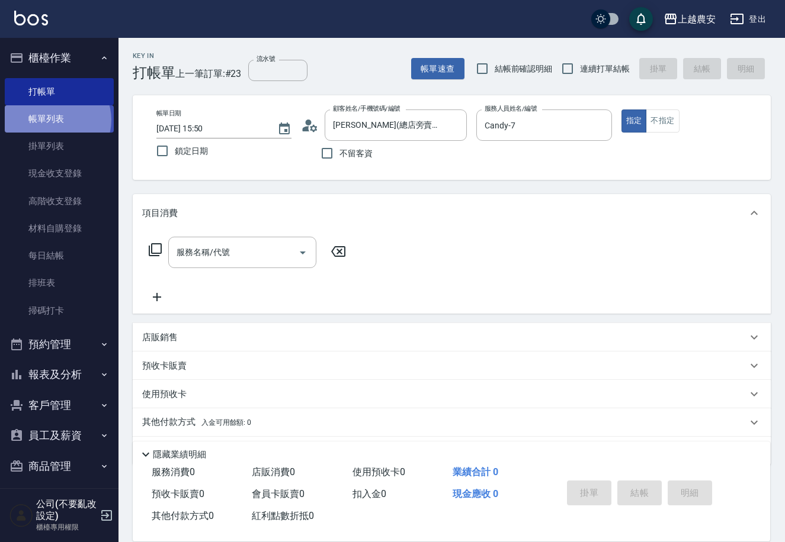
click at [56, 120] on link "帳單列表" at bounding box center [59, 118] width 109 height 27
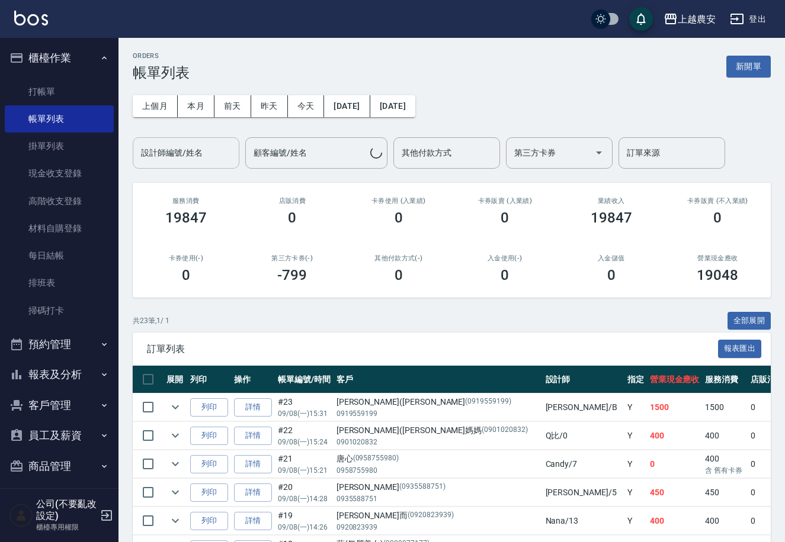
click at [195, 154] on input "設計師編號/姓名" at bounding box center [186, 153] width 96 height 21
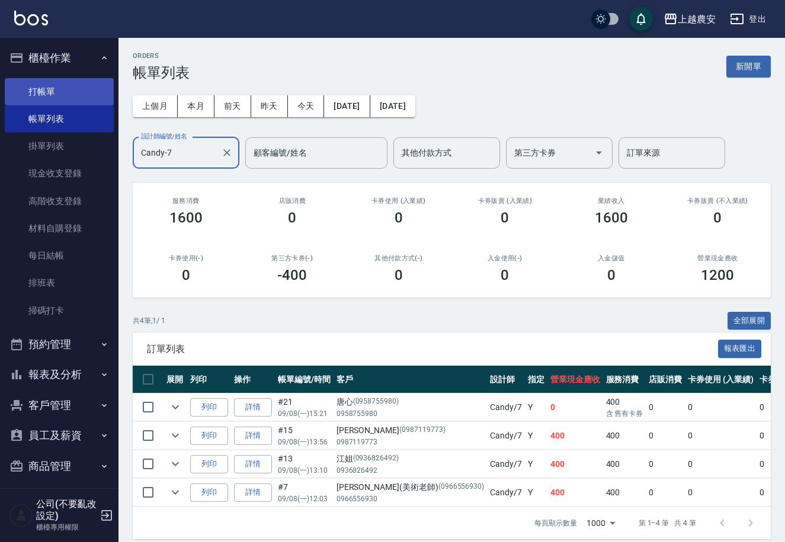
type input "Candy-7"
click at [31, 86] on link "打帳單" at bounding box center [59, 91] width 109 height 27
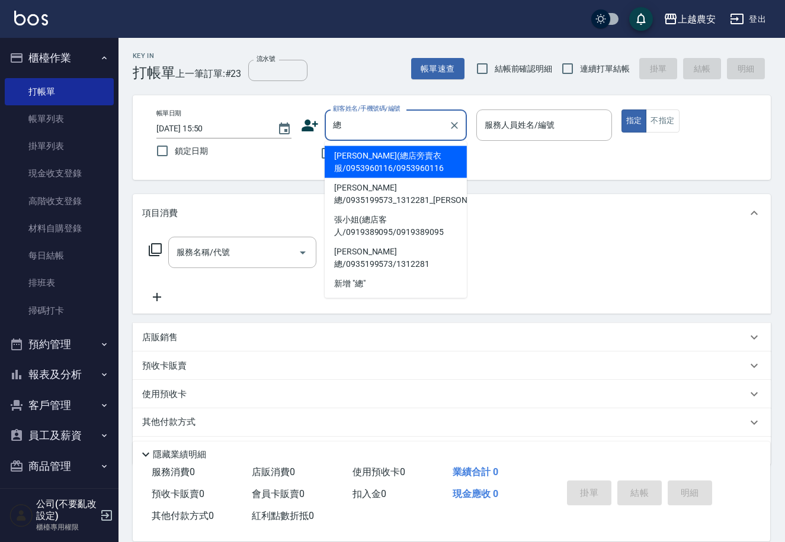
click at [356, 157] on li "[PERSON_NAME](總店旁賣衣服/0953960116/0953960116" at bounding box center [396, 162] width 142 height 32
type input "[PERSON_NAME](總店旁賣衣服/0953960116/0953960116"
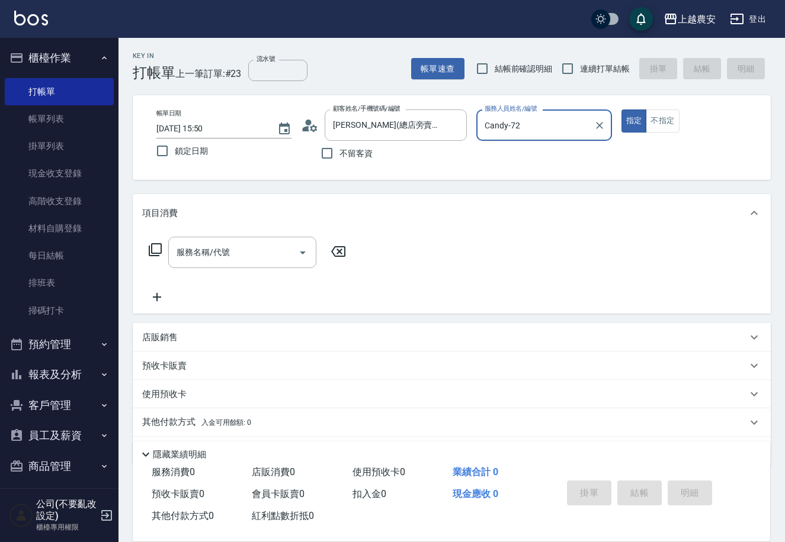
type input "Candy-7"
click at [258, 252] on input "服務名稱/代號" at bounding box center [234, 252] width 120 height 21
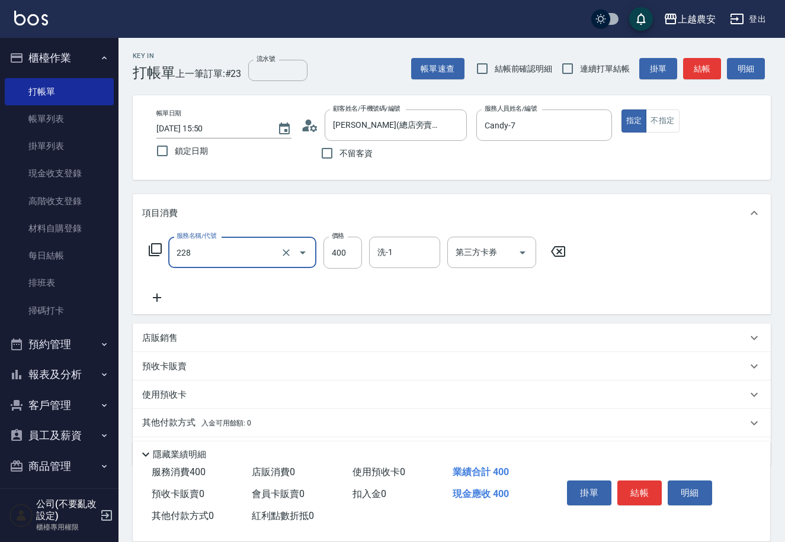
type input "洗髮(228)"
click at [158, 370] on p "預收卡販賣" at bounding box center [164, 367] width 44 height 12
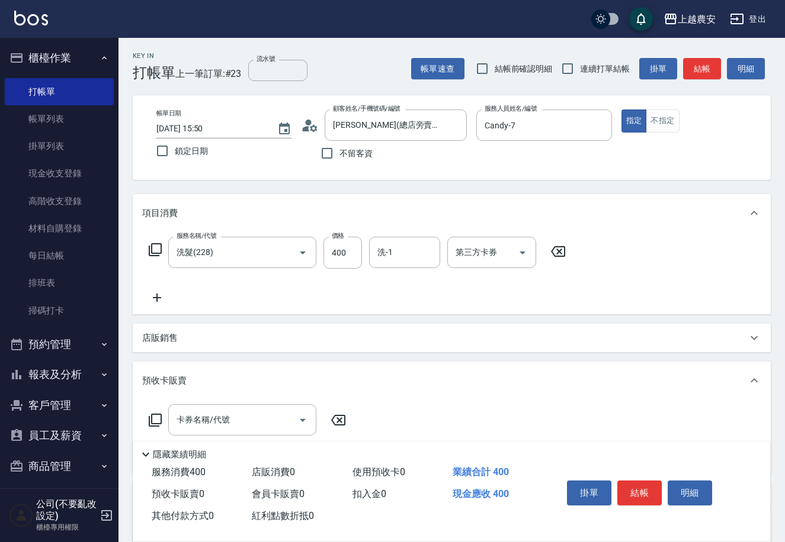
click at [155, 415] on icon at bounding box center [155, 420] width 14 height 14
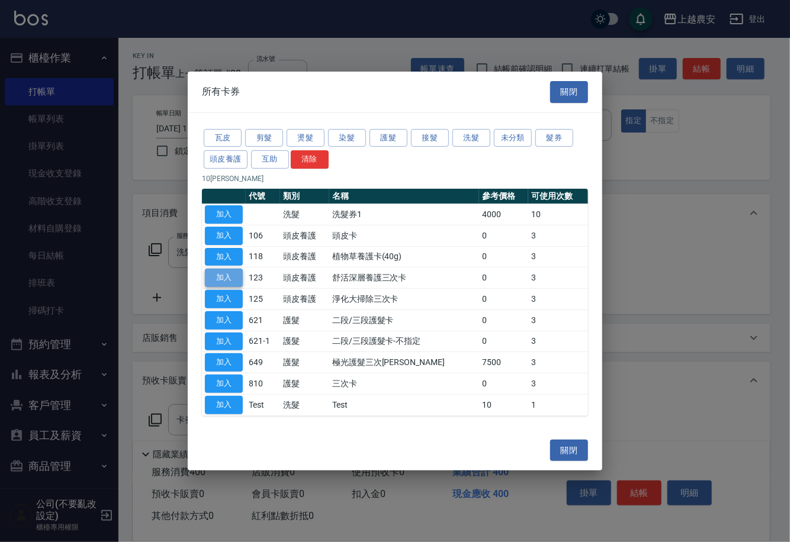
click at [237, 278] on button "加入" at bounding box center [224, 278] width 38 height 18
type input "舒活深層養護三次卡(123)"
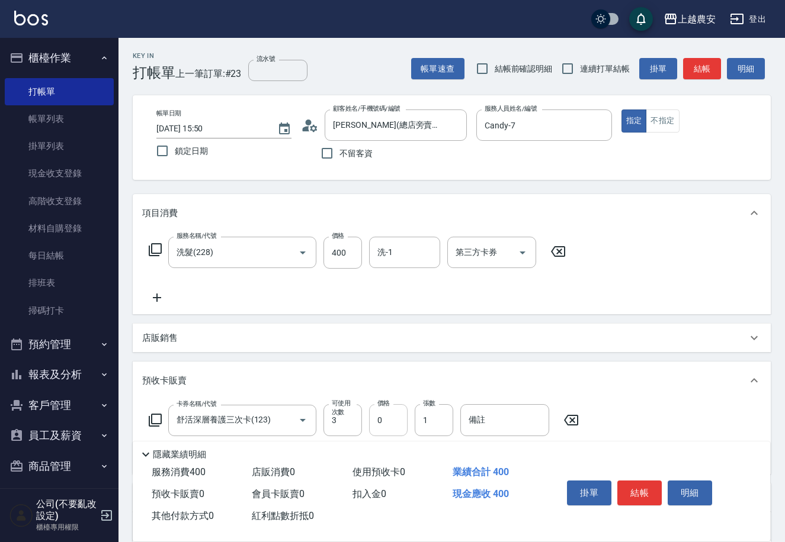
click at [372, 426] on input "0" at bounding box center [388, 420] width 38 height 32
type input "3600"
click at [474, 425] on input "備註" at bounding box center [504, 420] width 89 height 32
type input "956"
click at [261, 76] on input "流水號" at bounding box center [277, 70] width 59 height 21
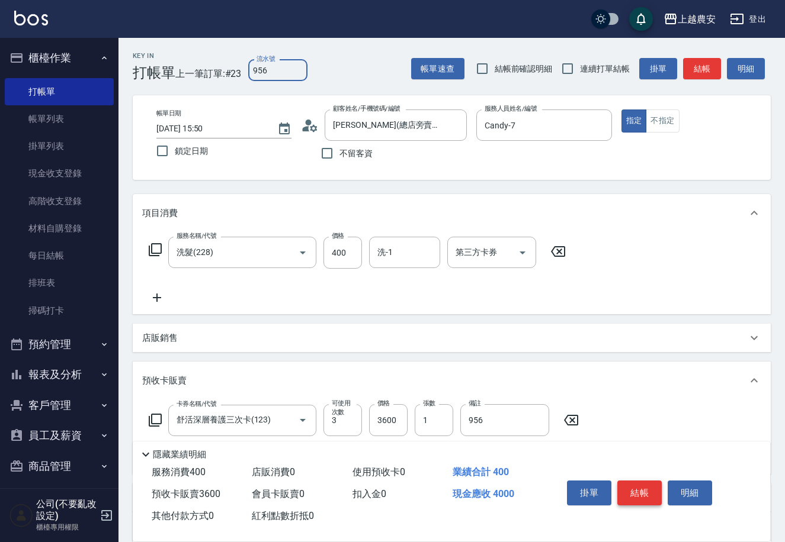
type input "956"
click at [640, 486] on button "結帳" at bounding box center [639, 493] width 44 height 25
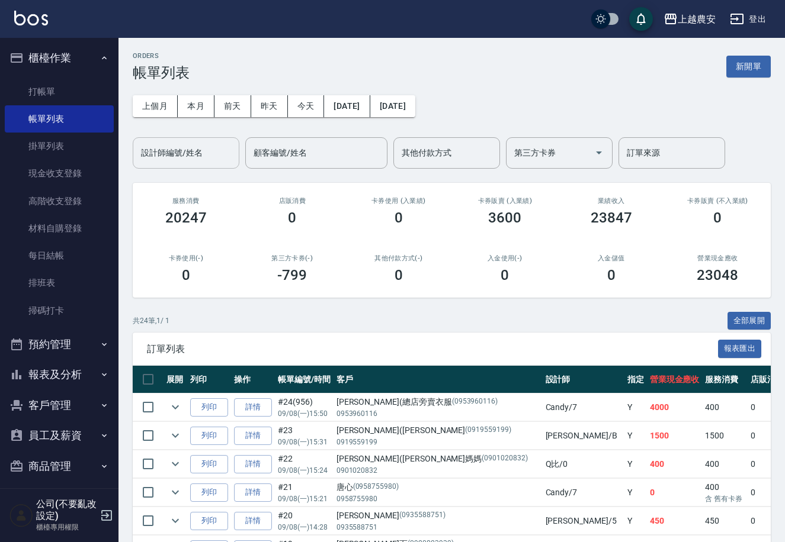
click at [152, 150] on input "設計師編號/姓名" at bounding box center [186, 153] width 96 height 21
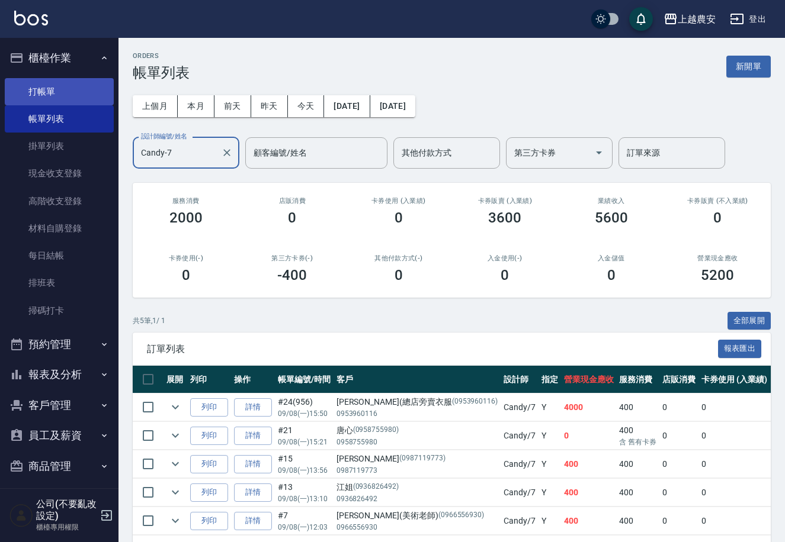
type input "Candy-7"
click at [56, 99] on link "打帳單" at bounding box center [59, 91] width 109 height 27
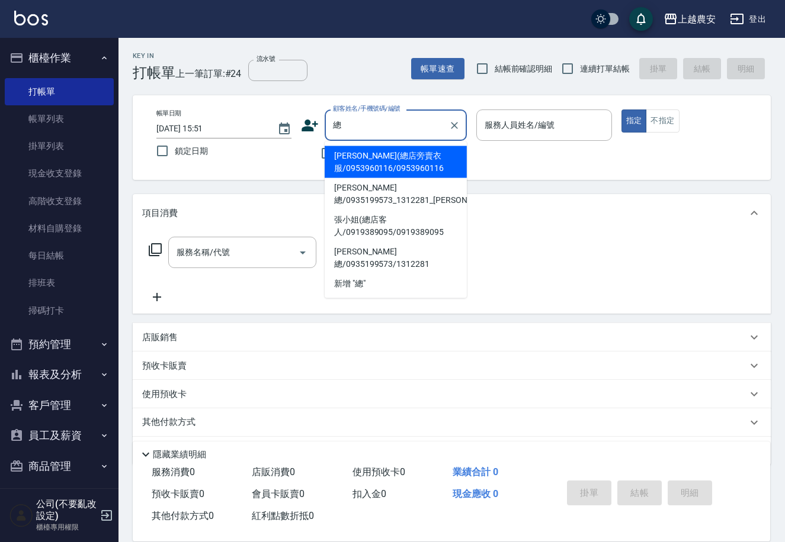
click at [362, 166] on li "[PERSON_NAME](總店旁賣衣服/0953960116/0953960116" at bounding box center [396, 162] width 142 height 32
type input "[PERSON_NAME](總店旁賣衣服/0953960116/0953960116"
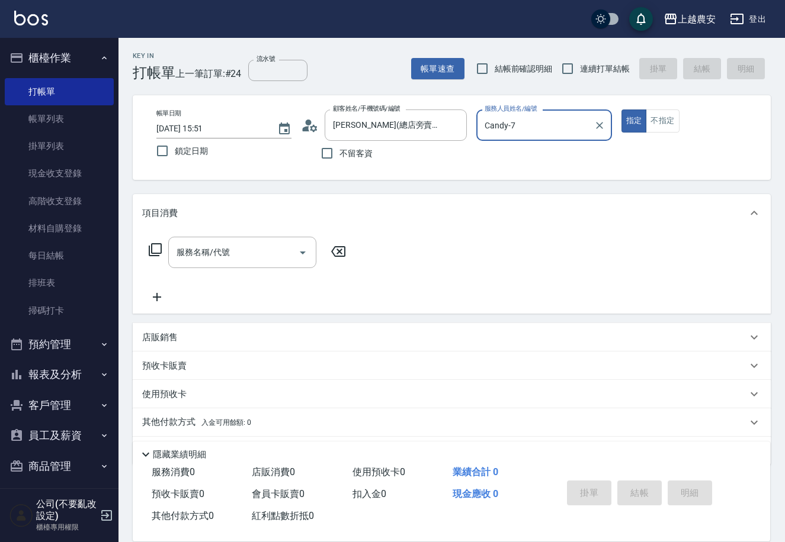
type input "Candy-7"
click at [174, 398] on p "使用預收卡" at bounding box center [164, 396] width 44 height 18
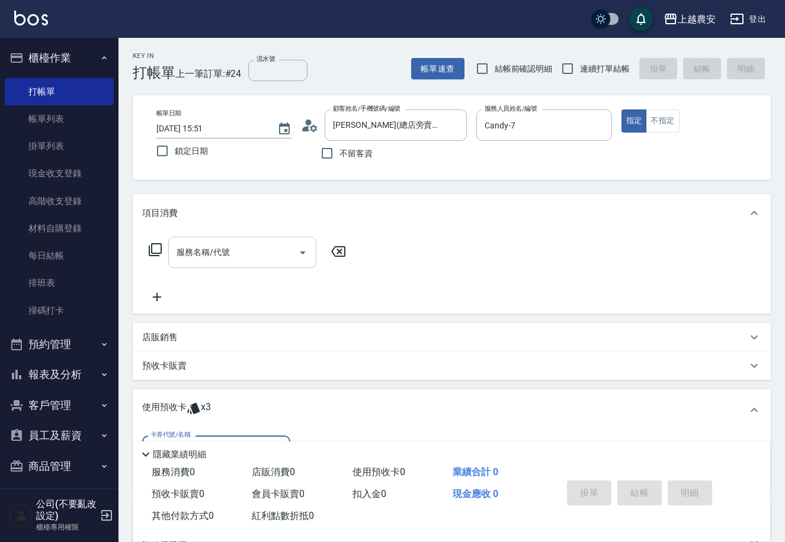
click at [228, 250] on input "服務名稱/代號" at bounding box center [234, 252] width 120 height 21
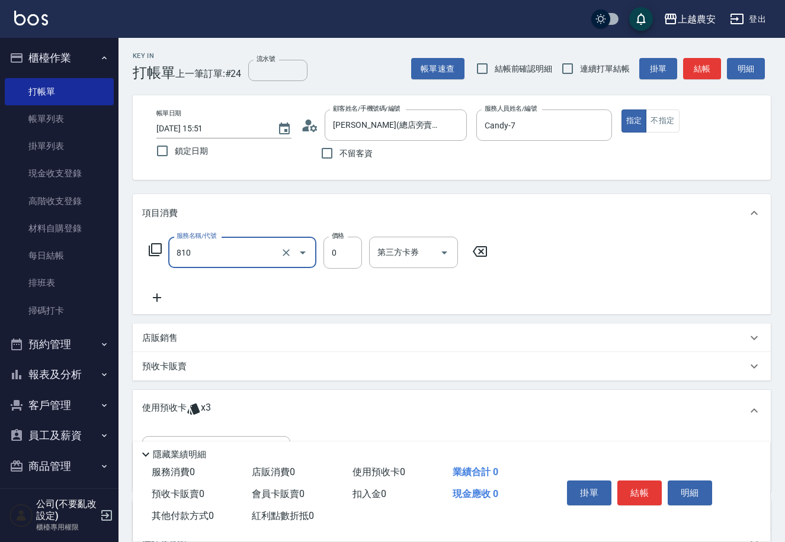
type input "頭皮護髮卡券使用(810)"
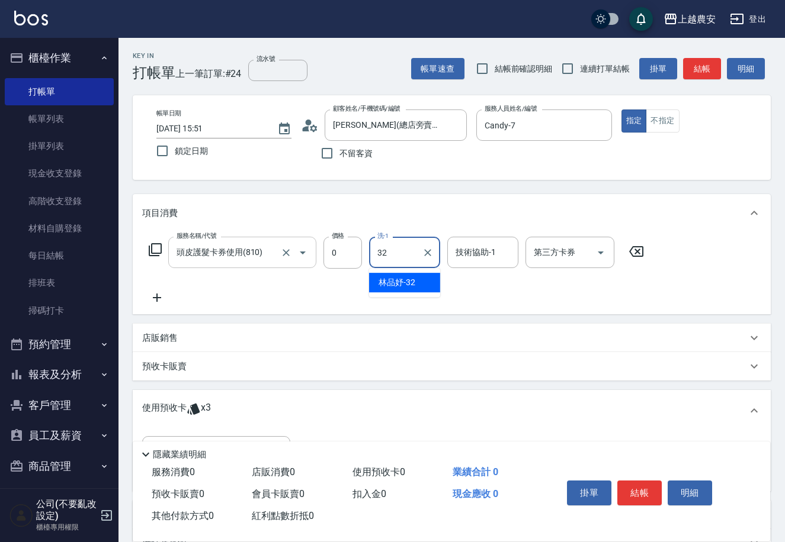
type input "林品妤-32"
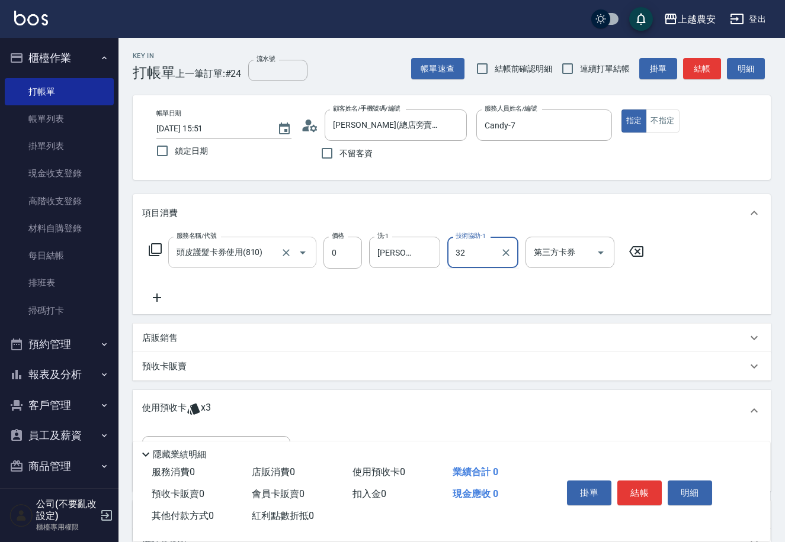
type input "林品妤-32"
click at [785, 392] on html "上越農安 登出 櫃檯作業 打帳單 帳單列表 掛單列表 現金收支登錄 高階收支登錄 材料自購登錄 每日結帳 排班表 掃碼打卡 預約管理 預約管理 單日預約紀錄 …" at bounding box center [392, 335] width 785 height 670
drag, startPoint x: 696, startPoint y: 283, endPoint x: 719, endPoint y: 259, distance: 33.5
click at [697, 283] on div "服務名稱/代號 頭皮護髮卡券使用(810) 服務名稱/代號 價格 0 價格 洗-1 林品妤-32 洗-1 技術協助-1 林品妤-32 技術協助-1 第三方卡券…" at bounding box center [452, 273] width 638 height 82
click at [736, 224] on div "項目消費" at bounding box center [452, 213] width 638 height 38
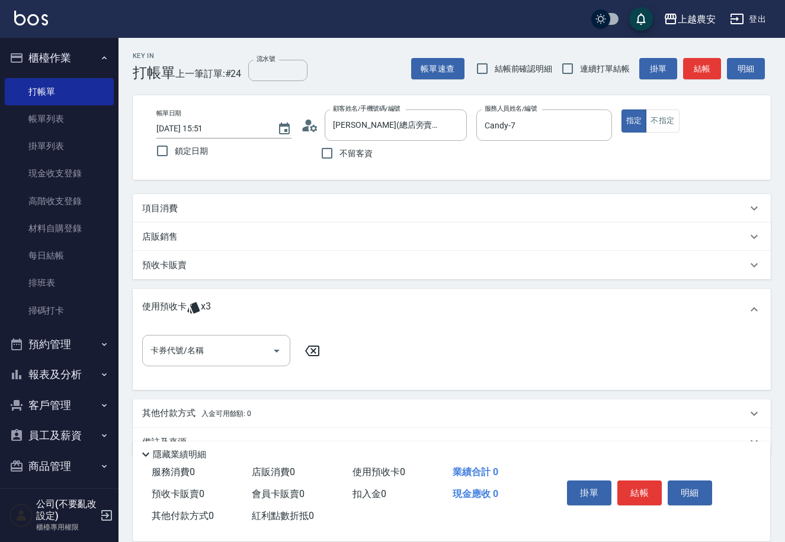
click at [166, 214] on p "項目消費" at bounding box center [160, 209] width 36 height 12
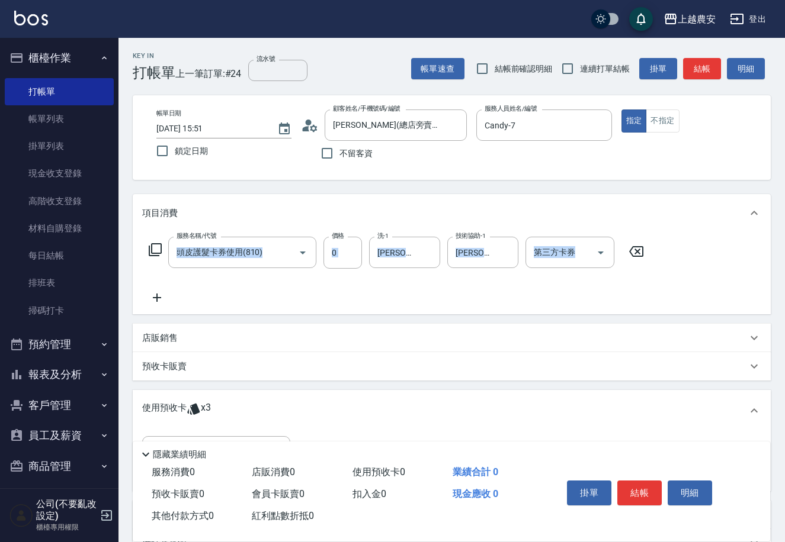
click at [687, 308] on div "服務名稱/代號 頭皮護髮卡券使用(810) 服務名稱/代號 價格 0 價格 洗-1 林品妤-32 洗-1 技術協助-1 林品妤-32 技術協助-1 第三方卡券…" at bounding box center [452, 273] width 638 height 82
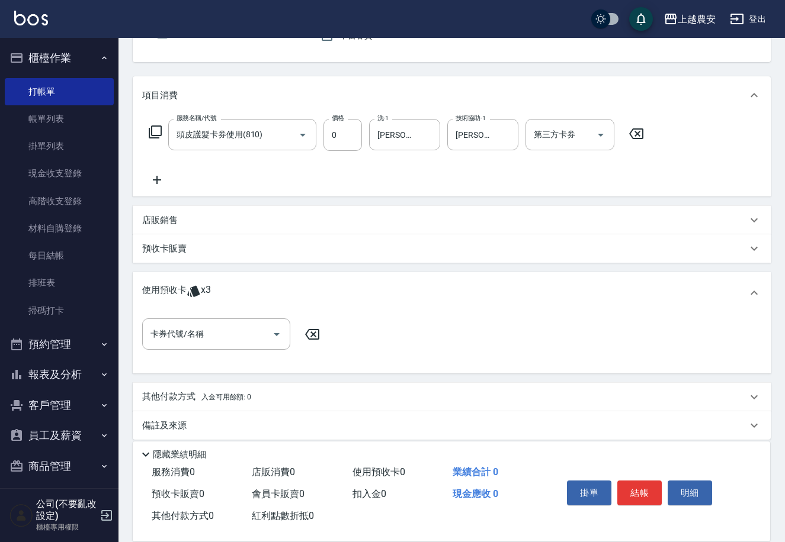
scroll to position [126, 0]
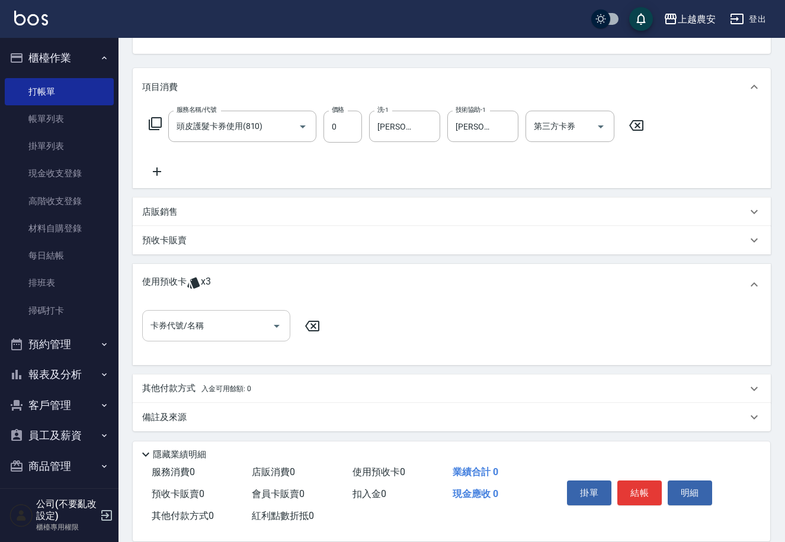
click at [170, 326] on input "卡券代號/名稱" at bounding box center [207, 326] width 120 height 21
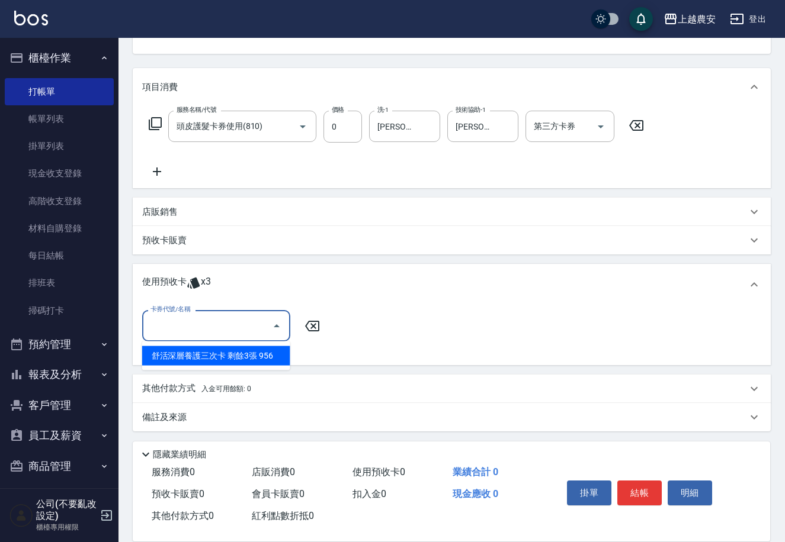
click at [191, 352] on div "舒活深層養護三次卡 剩餘3張 956" at bounding box center [216, 356] width 148 height 20
type input "舒活深層養護三次卡 956"
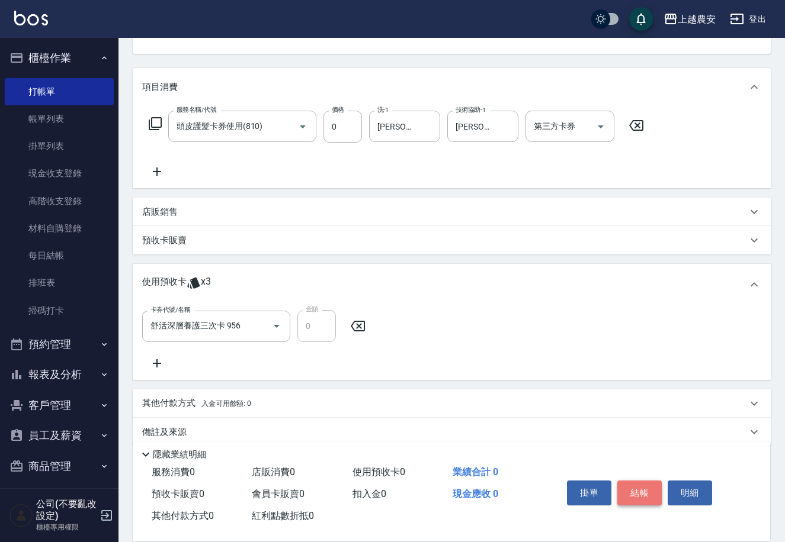
click at [628, 499] on button "結帳" at bounding box center [639, 493] width 44 height 25
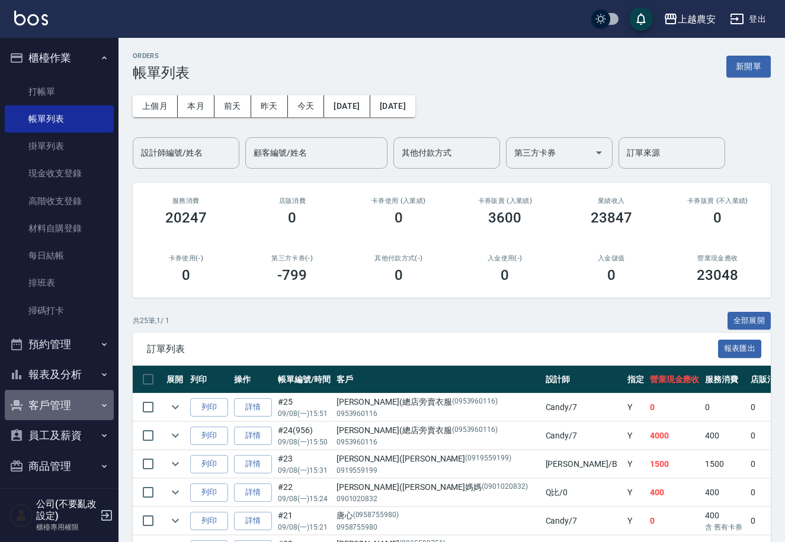
click at [65, 406] on button "客戶管理" at bounding box center [59, 405] width 109 height 31
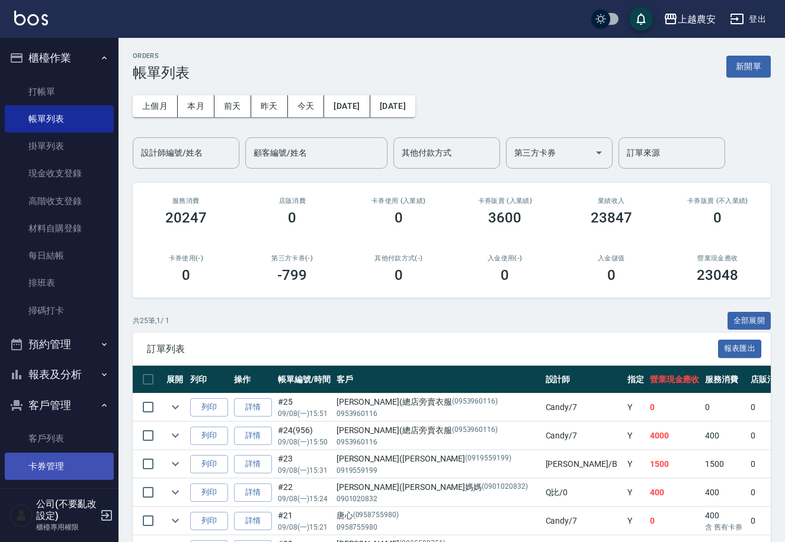
click at [63, 462] on link "卡券管理" at bounding box center [59, 466] width 109 height 27
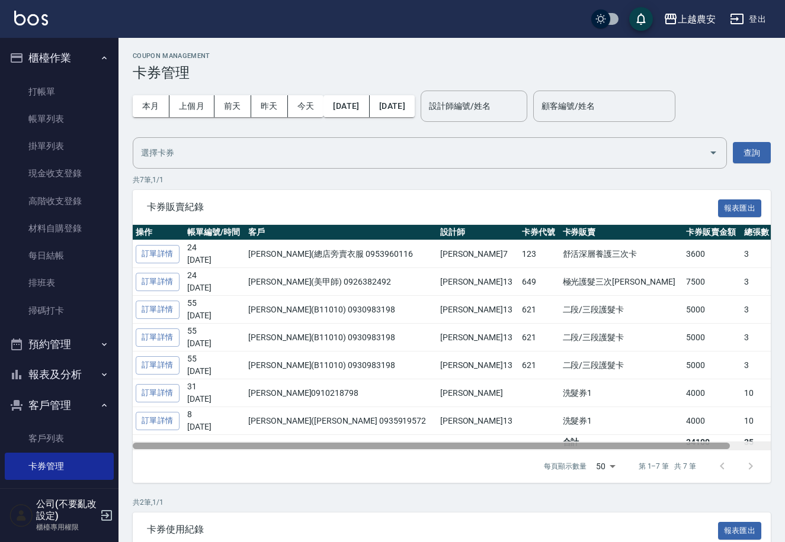
click at [703, 444] on div at bounding box center [431, 446] width 597 height 7
click at [718, 444] on div at bounding box center [431, 446] width 597 height 7
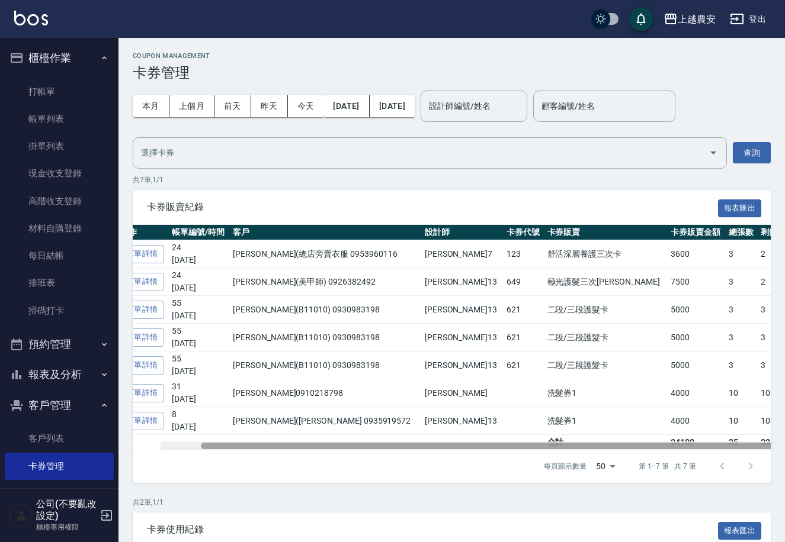
scroll to position [0, 43]
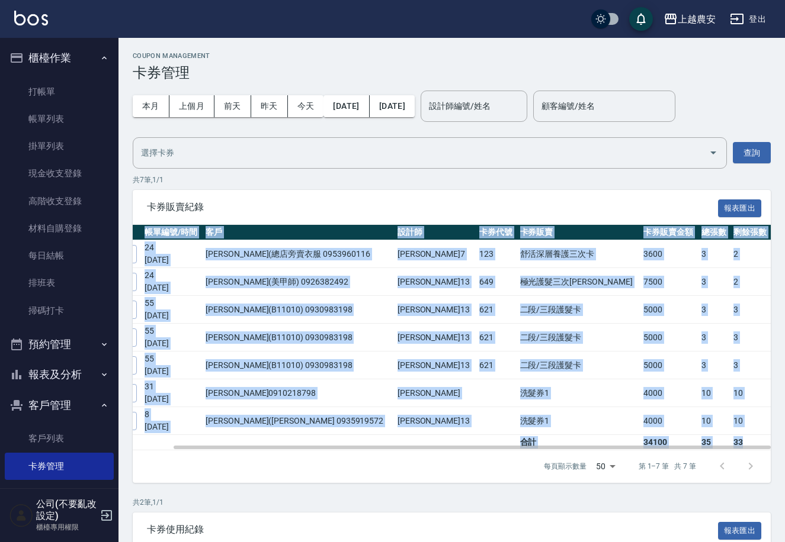
drag, startPoint x: 760, startPoint y: 443, endPoint x: 789, endPoint y: 438, distance: 29.4
click at [785, 438] on html "上越農安 登出 櫃檯作業 打帳單 帳單列表 掛單列表 現金收支登錄 高階收支登錄 材料自購登錄 每日結帳 排班表 掃碼打卡 預約管理 預約管理 單日預約紀錄 …" at bounding box center [392, 358] width 785 height 717
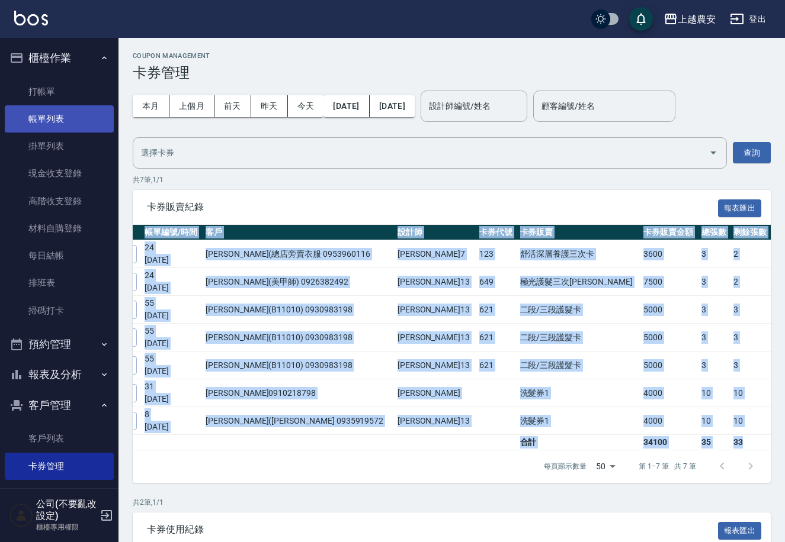
click at [44, 115] on link "帳單列表" at bounding box center [59, 118] width 109 height 27
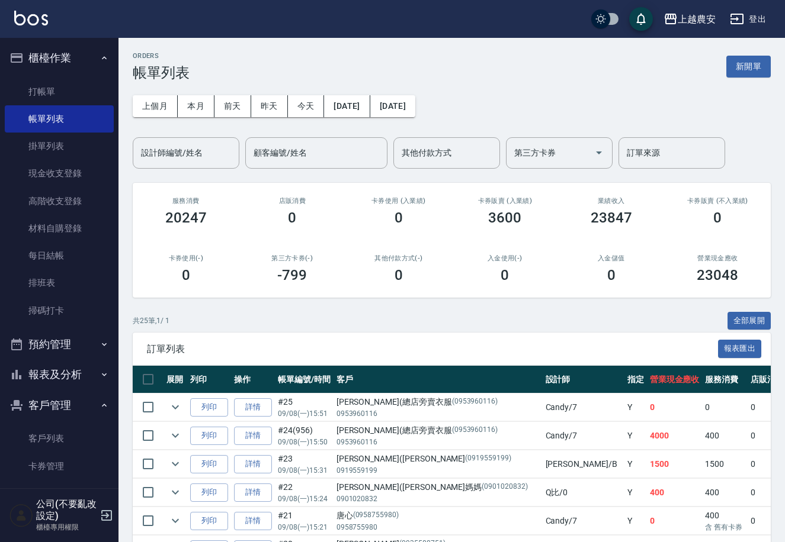
click at [87, 371] on button "報表及分析" at bounding box center [59, 374] width 109 height 31
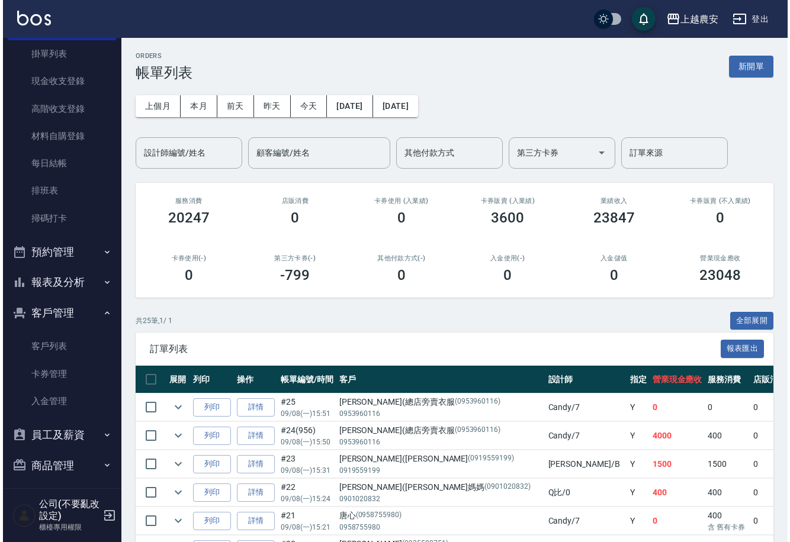
scroll to position [98, 0]
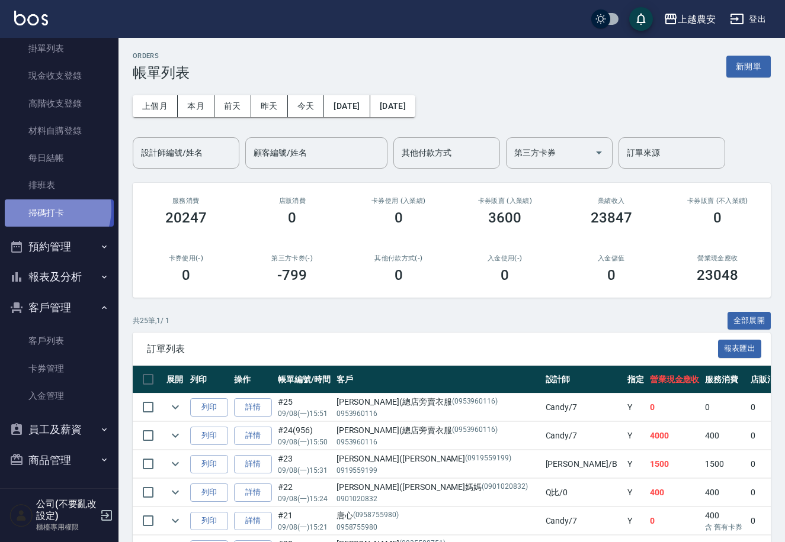
click at [49, 209] on link "掃碼打卡" at bounding box center [59, 213] width 109 height 27
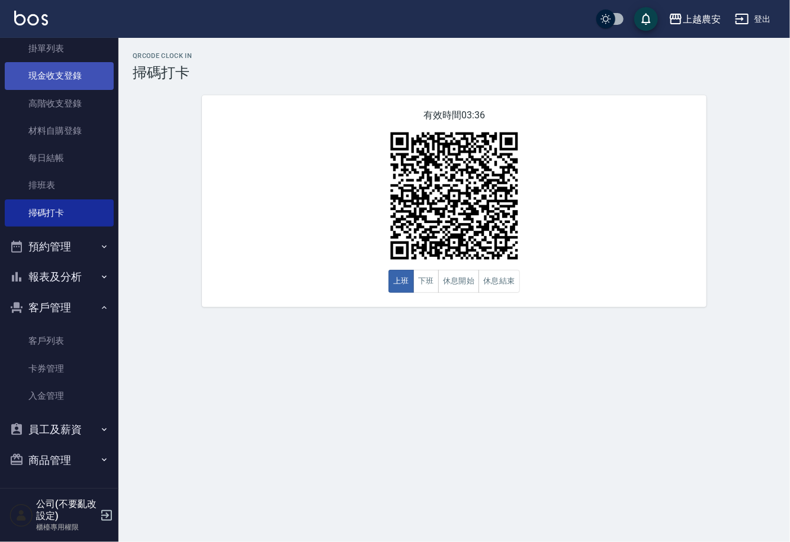
click at [79, 73] on link "現金收支登錄" at bounding box center [59, 75] width 109 height 27
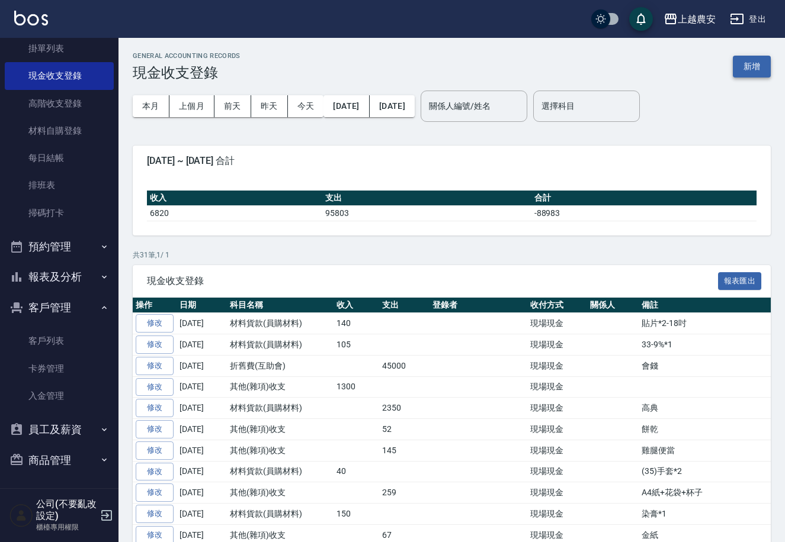
click at [760, 66] on button "新增" at bounding box center [752, 67] width 38 height 22
drag, startPoint x: 760, startPoint y: 66, endPoint x: 749, endPoint y: 65, distance: 11.3
click at [760, 65] on div "GENERAL ACCOUNTING RECORDS 現金收支登錄 新增 本月 上個月 前天 昨天 今天 2025/09/01 2025/09/08 關係人編…" at bounding box center [392, 508] width 785 height 1016
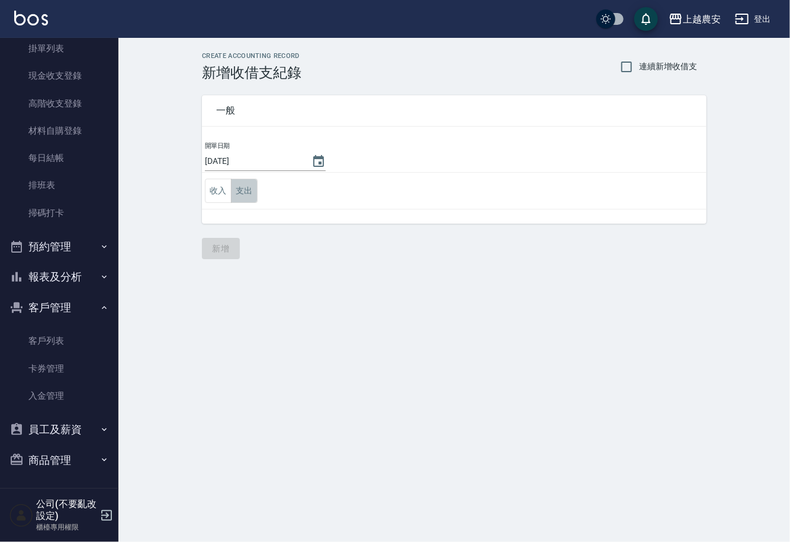
click at [240, 194] on button "支出" at bounding box center [244, 191] width 27 height 24
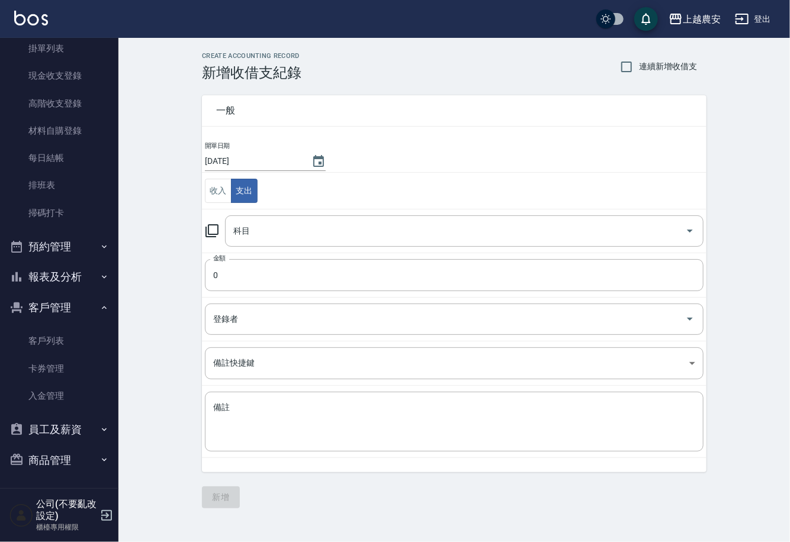
click at [213, 229] on icon at bounding box center [212, 231] width 14 height 14
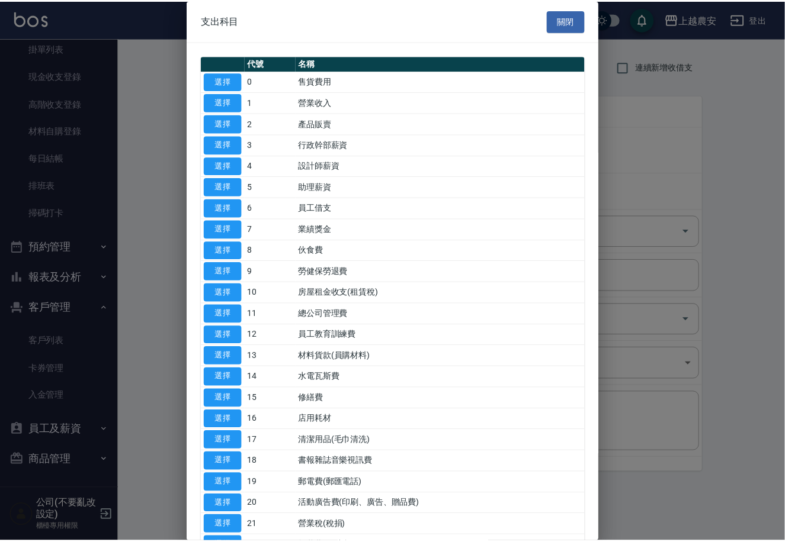
scroll to position [408, 0]
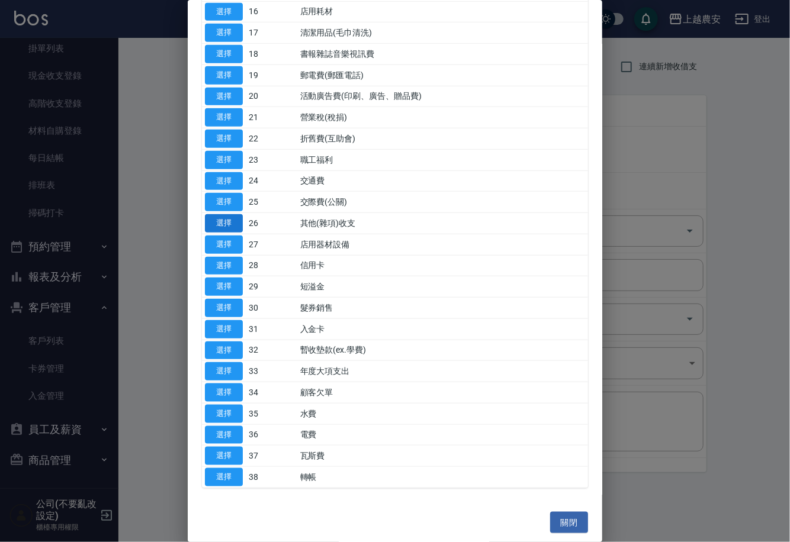
click at [220, 220] on button "選擇" at bounding box center [224, 223] width 38 height 18
type input "26 其他(雜項)收支"
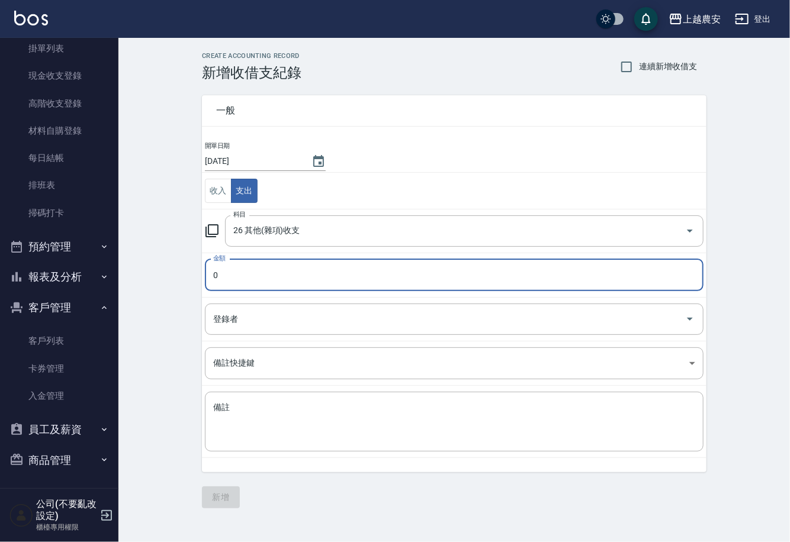
click at [226, 271] on input "0" at bounding box center [454, 275] width 499 height 32
type input "49"
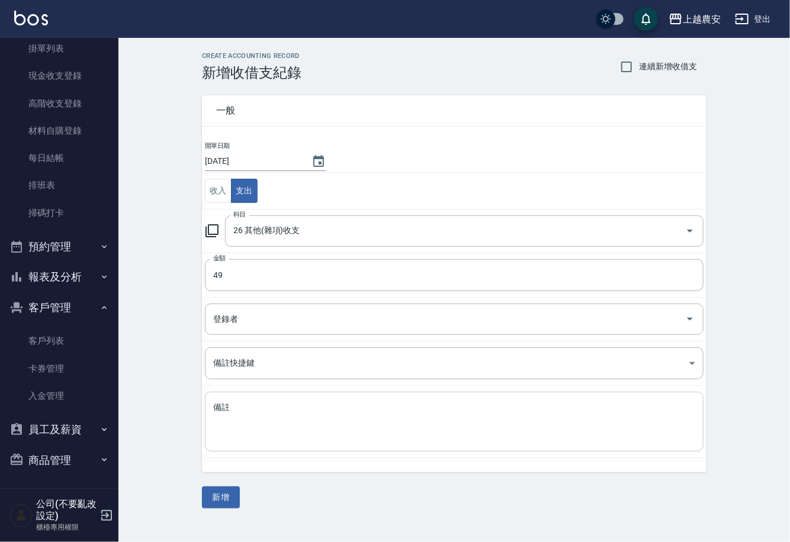
click at [207, 399] on div "x 備註" at bounding box center [454, 422] width 499 height 60
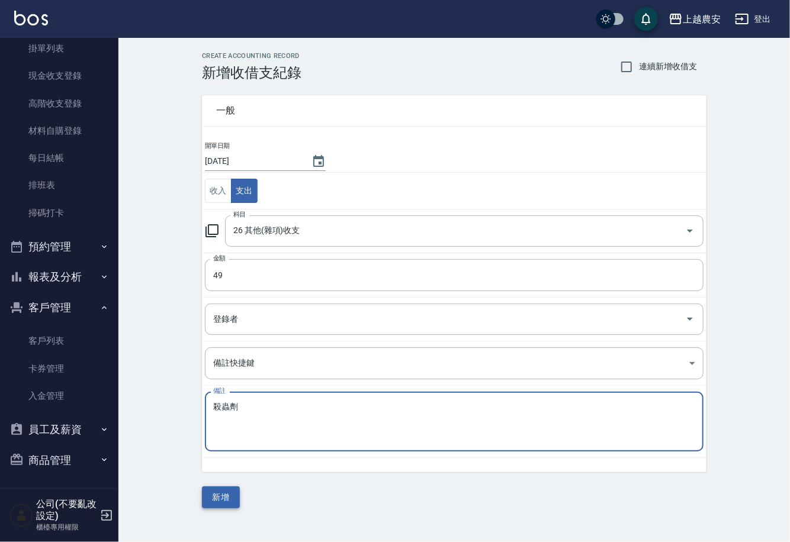
type textarea "殺蟲劑"
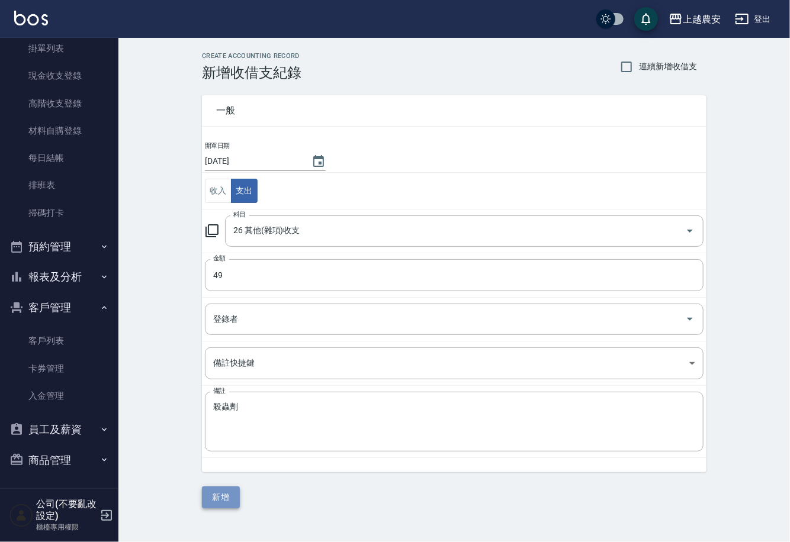
click at [233, 499] on button "新增" at bounding box center [221, 498] width 38 height 22
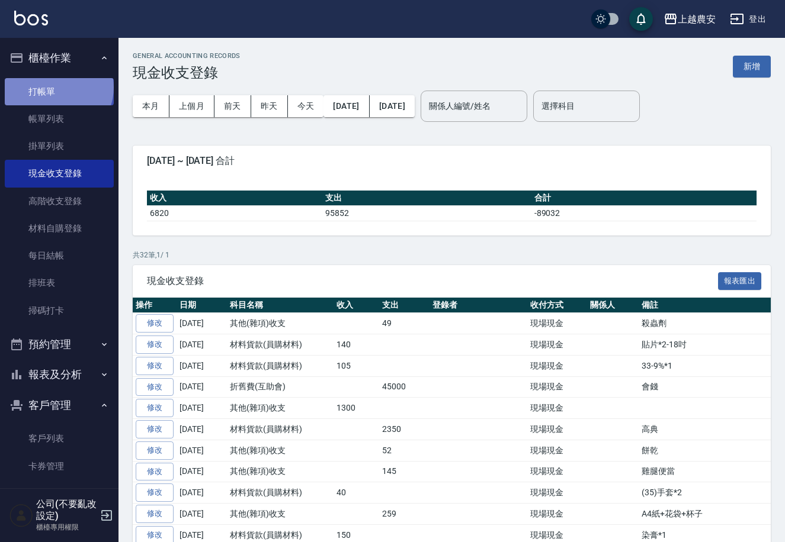
click at [57, 87] on link "打帳單" at bounding box center [59, 91] width 109 height 27
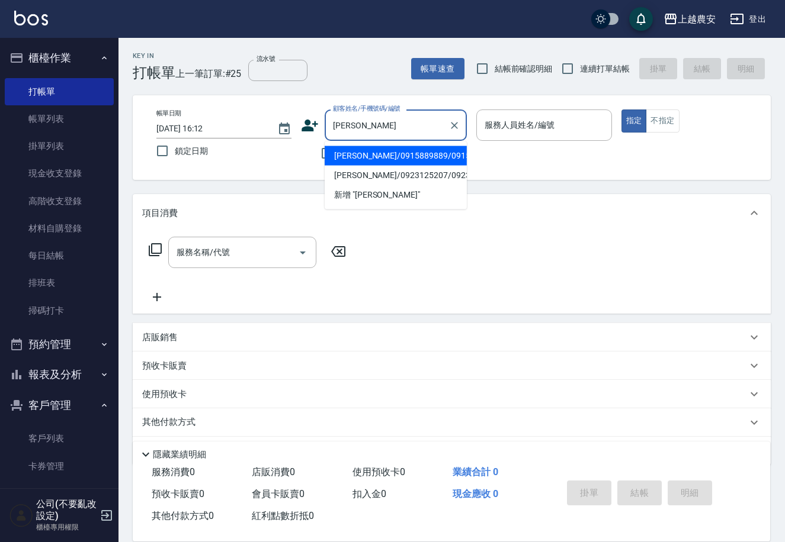
click at [337, 159] on li "[PERSON_NAME]/0915889889/0915889889" at bounding box center [396, 156] width 142 height 20
type input "[PERSON_NAME]/0915889889/0915889889"
type input "[PERSON_NAME]-8"
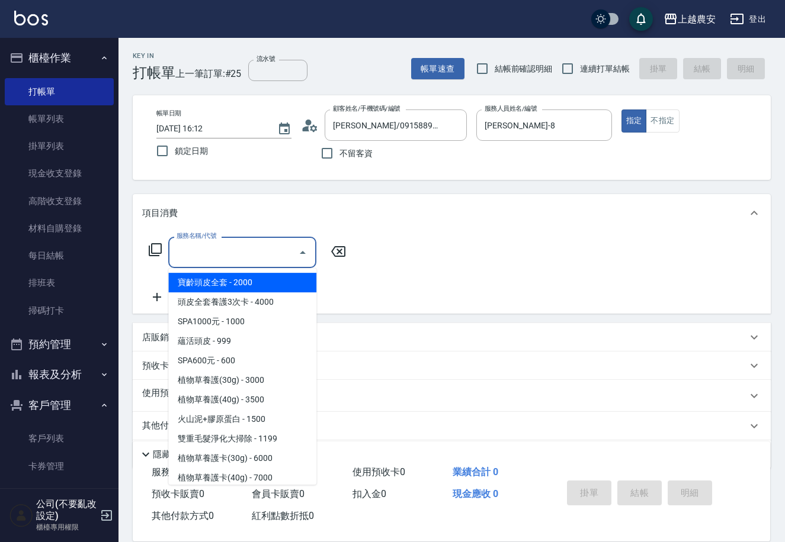
click at [278, 254] on input "服務名稱/代號" at bounding box center [234, 252] width 120 height 21
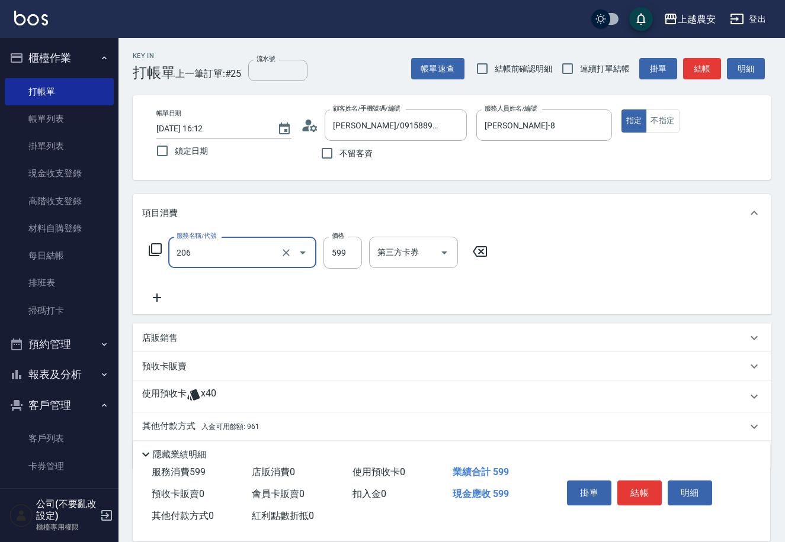
type input "洗+剪(206)"
type input "700"
click at [234, 425] on span "入金可用餘額: 961" at bounding box center [230, 427] width 58 height 8
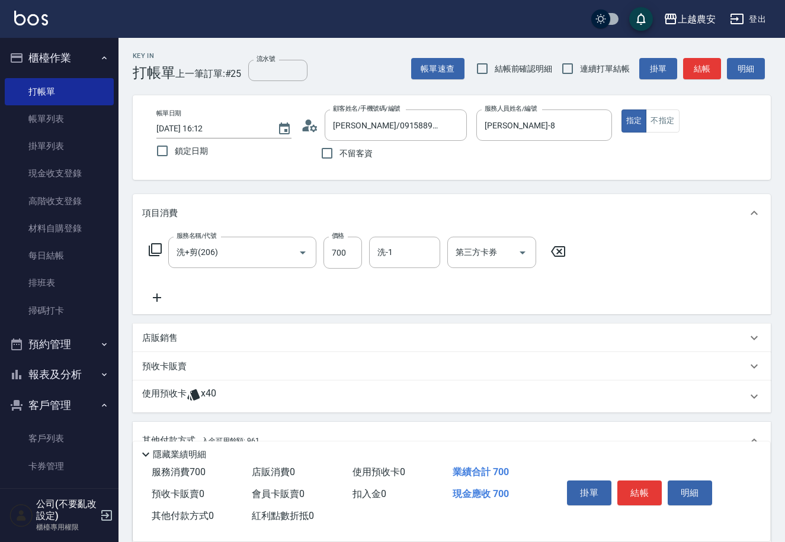
scroll to position [178, 0]
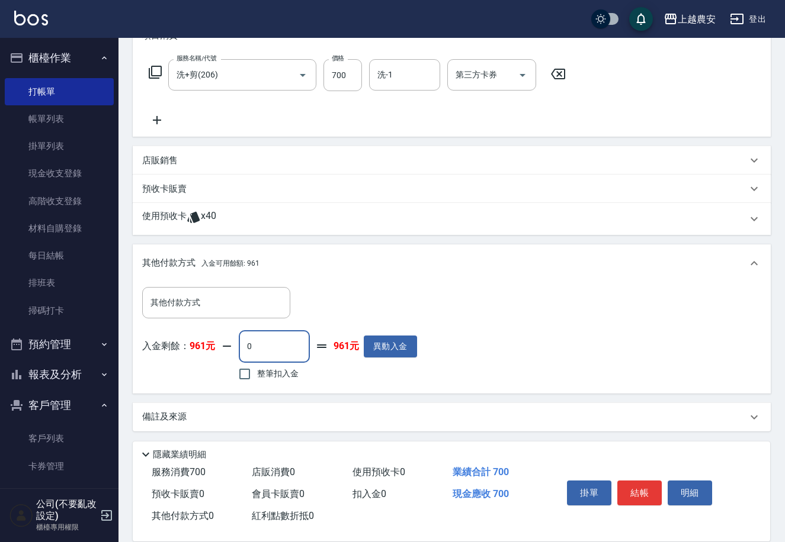
click at [242, 346] on input "0" at bounding box center [274, 346] width 71 height 32
type input "700"
click at [629, 490] on button "結帳" at bounding box center [639, 493] width 44 height 25
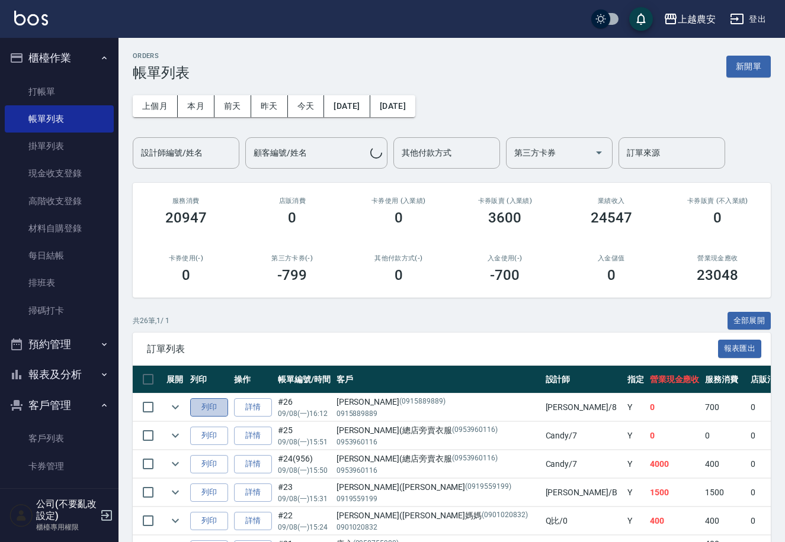
click at [211, 407] on button "列印" at bounding box center [209, 408] width 38 height 18
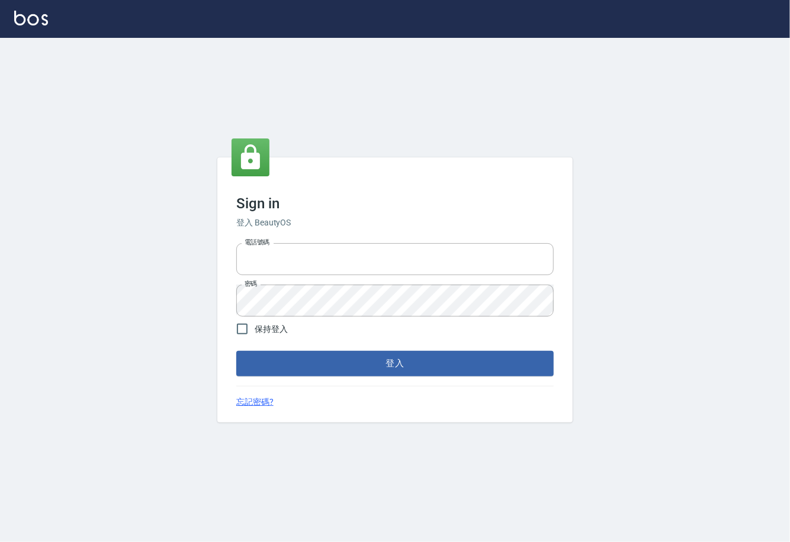
type input "0225929166"
drag, startPoint x: 0, startPoint y: 0, endPoint x: 368, endPoint y: 368, distance: 520.1
click at [368, 368] on button "登入" at bounding box center [394, 363] width 317 height 25
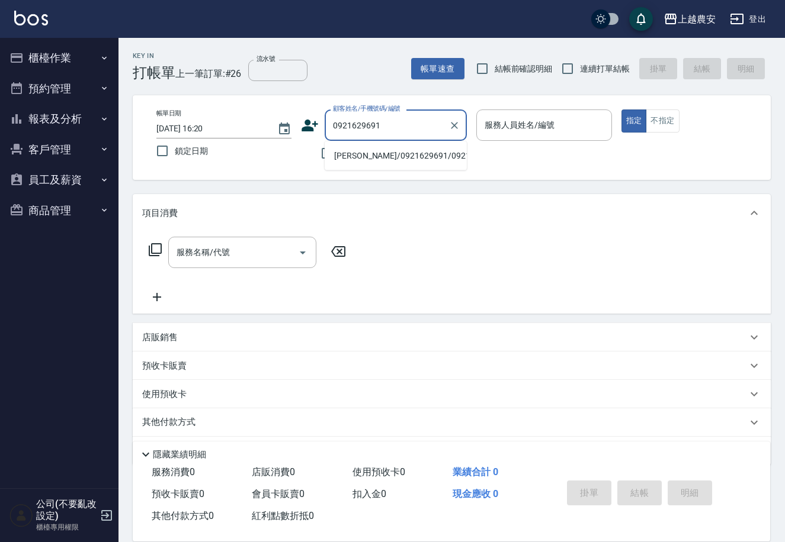
click at [371, 153] on li "[PERSON_NAME]/0921629691/0921629691" at bounding box center [396, 156] width 142 height 20
type input "[PERSON_NAME]/0921629691/0921629691"
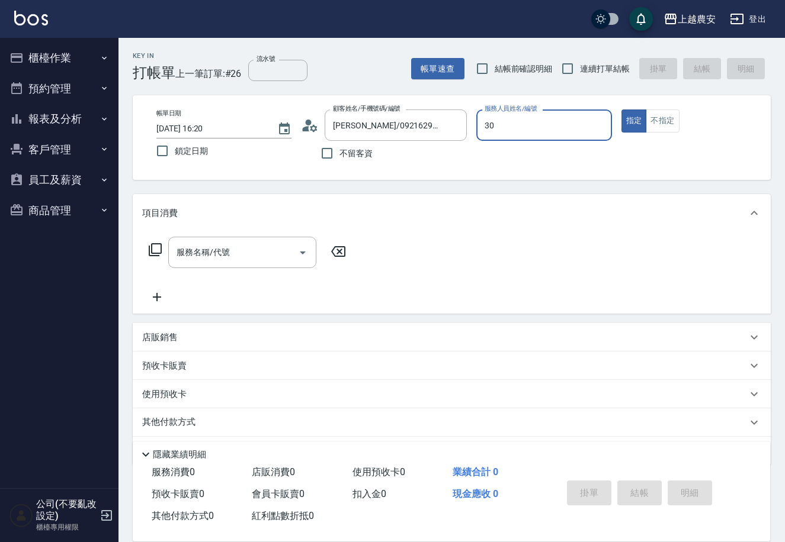
type input "30"
type button "true"
type input "[PERSON_NAME]-30"
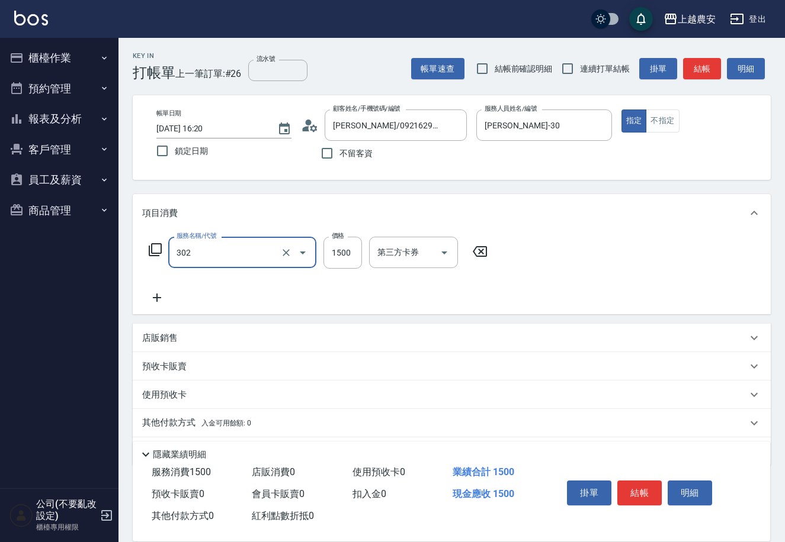
type input "燙髮1500↓(自購)(302)"
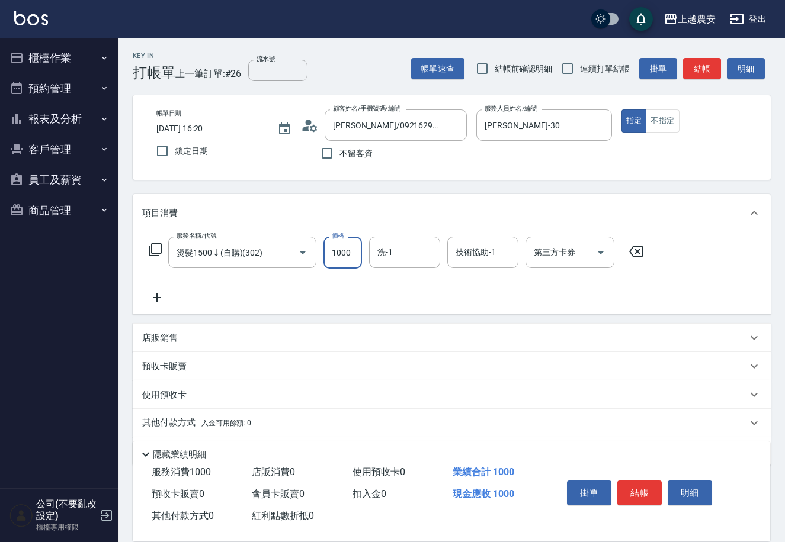
type input "1000"
click at [217, 423] on span "入金可用餘額: 0" at bounding box center [226, 423] width 50 height 8
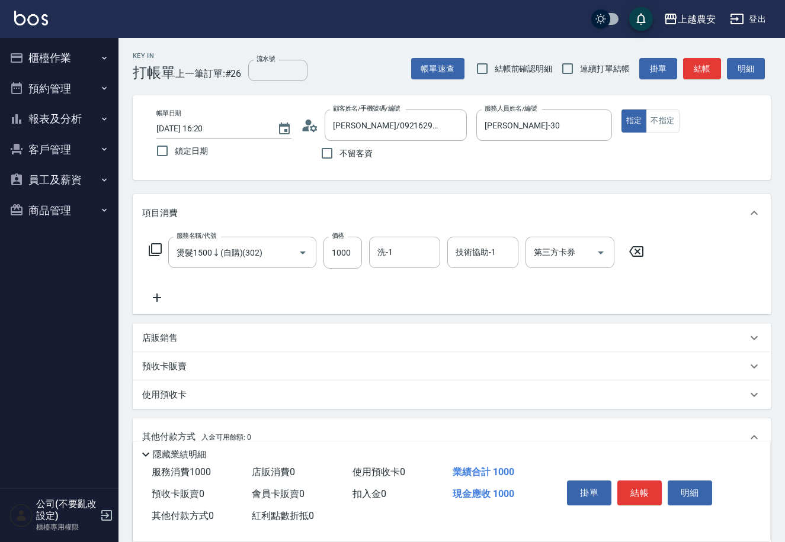
scroll to position [174, 0]
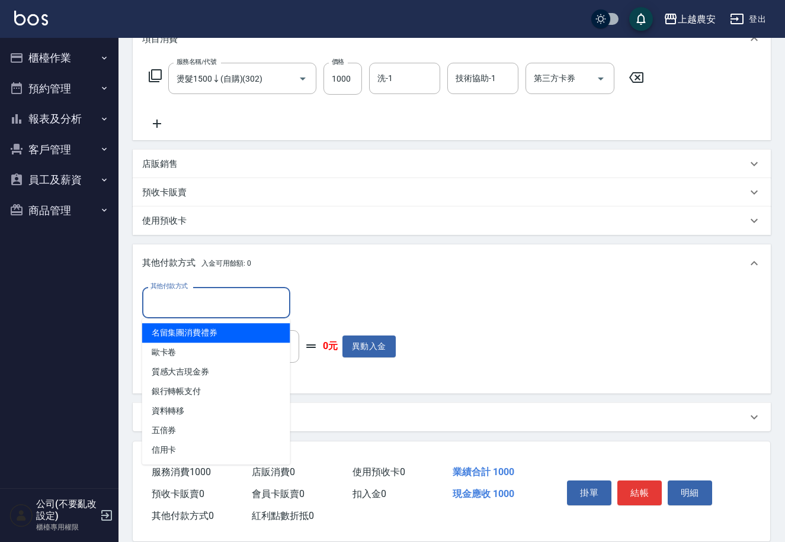
click at [219, 303] on input "其他付款方式" at bounding box center [215, 303] width 137 height 21
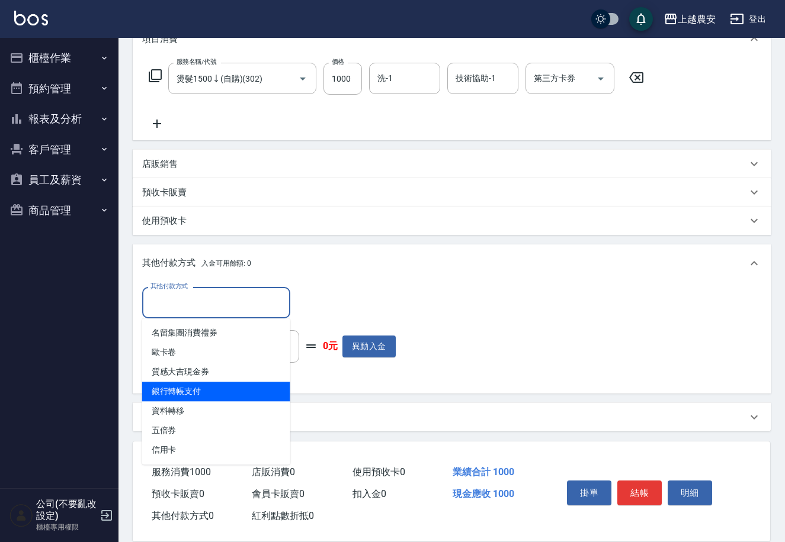
click at [236, 393] on span "銀行轉帳支付" at bounding box center [216, 392] width 148 height 20
type input "銀行轉帳支付"
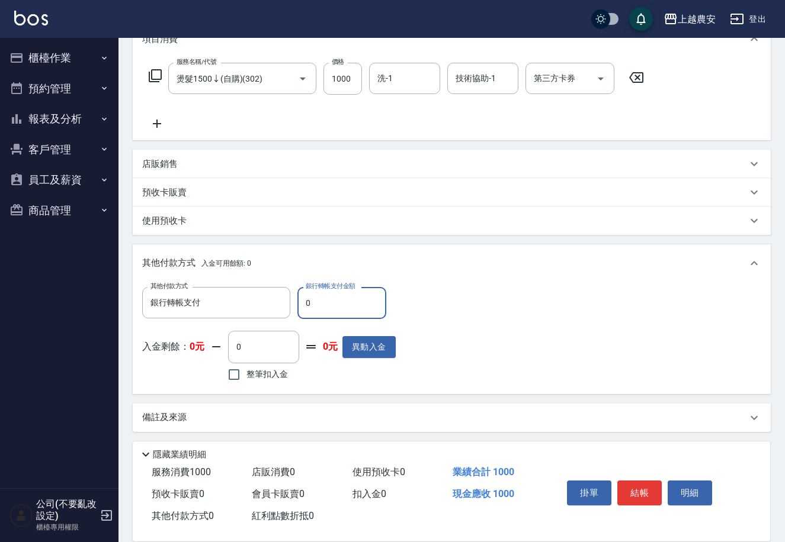
click at [303, 304] on input "0" at bounding box center [341, 303] width 89 height 32
type input "1000"
click at [629, 489] on button "結帳" at bounding box center [639, 493] width 44 height 25
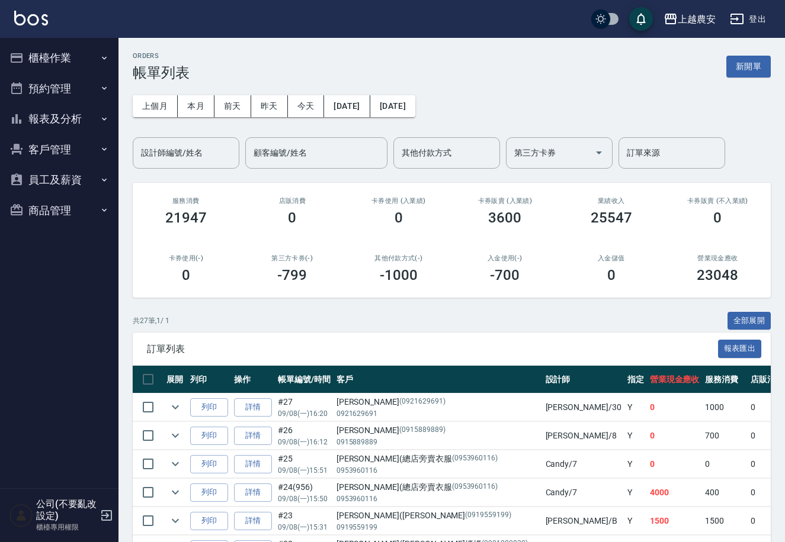
click at [81, 63] on button "櫃檯作業" at bounding box center [59, 58] width 109 height 31
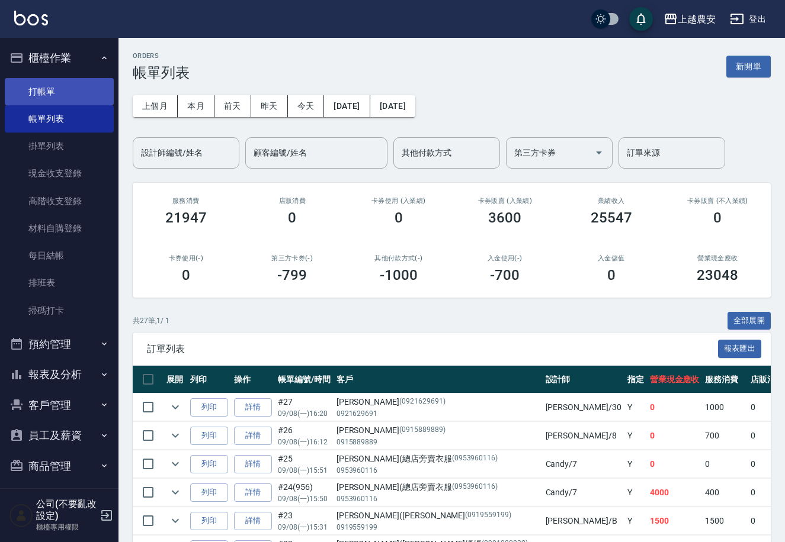
click at [59, 82] on link "打帳單" at bounding box center [59, 91] width 109 height 27
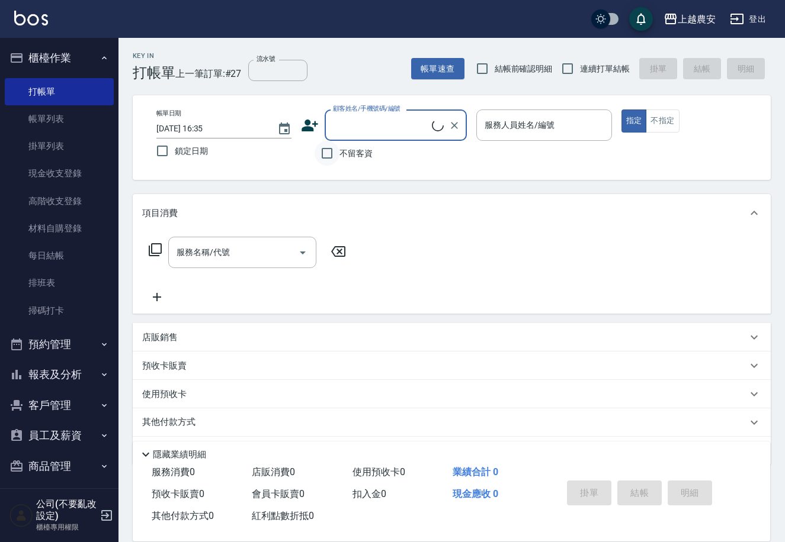
click at [335, 149] on input "不留客資" at bounding box center [326, 153] width 25 height 25
checkbox input "true"
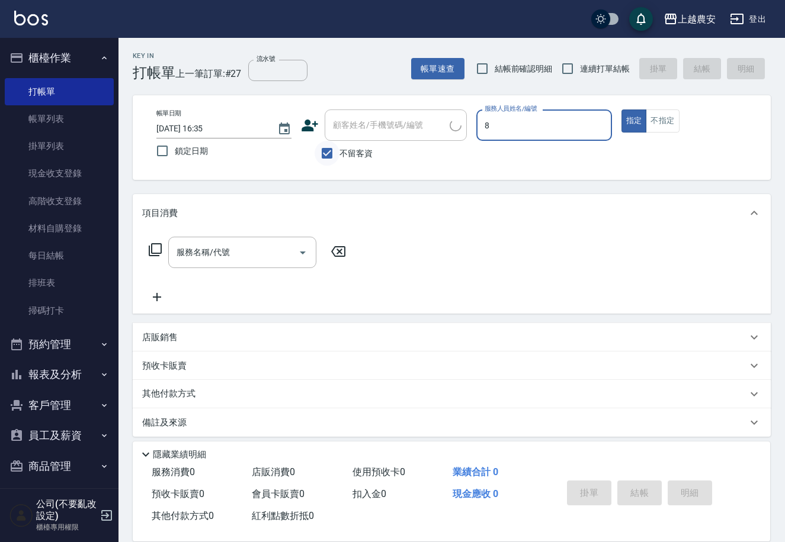
type input "[PERSON_NAME]-8"
type button "true"
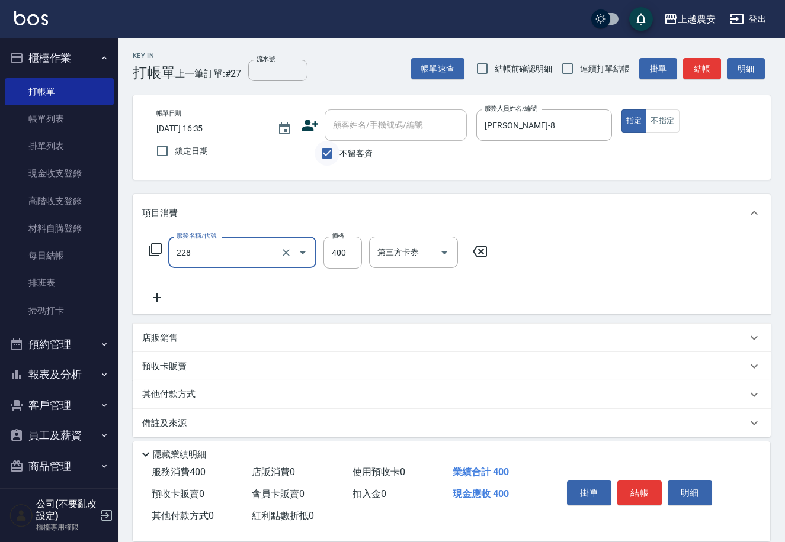
type input "洗髮(228)"
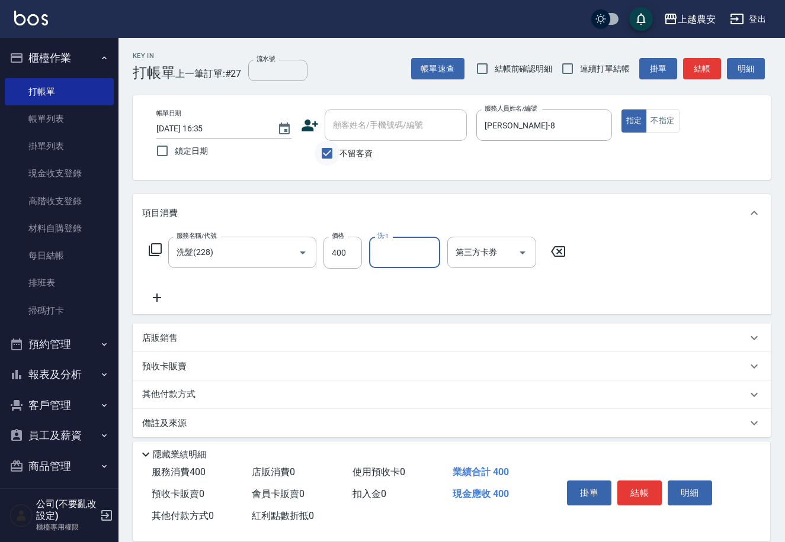
type input "3"
type input "團團-27"
click at [640, 493] on button "結帳" at bounding box center [639, 493] width 44 height 25
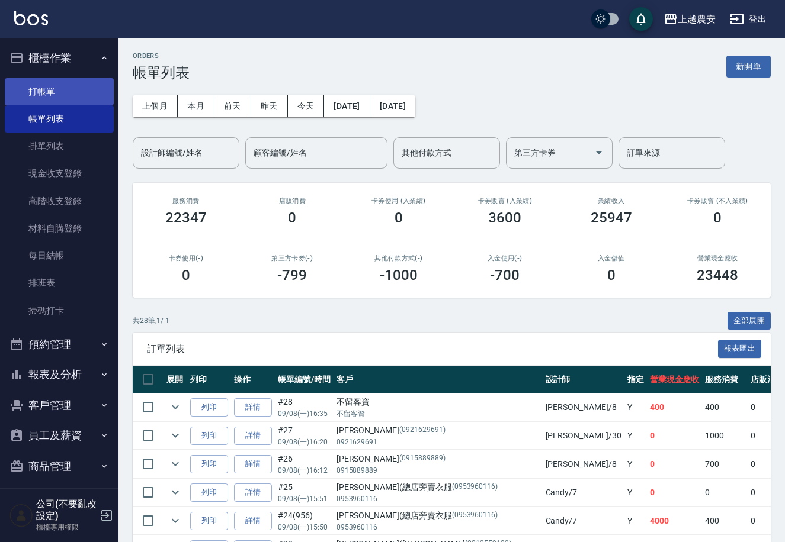
click at [54, 92] on link "打帳單" at bounding box center [59, 91] width 109 height 27
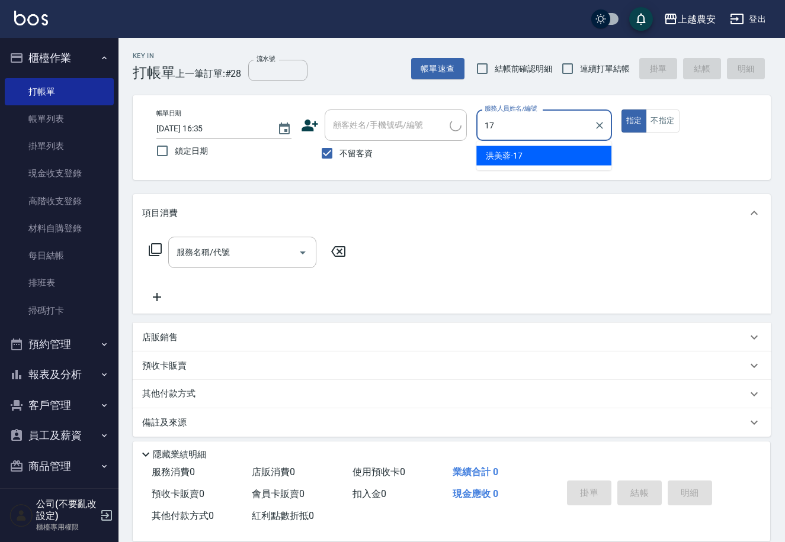
type input "[PERSON_NAME]-17"
type button "true"
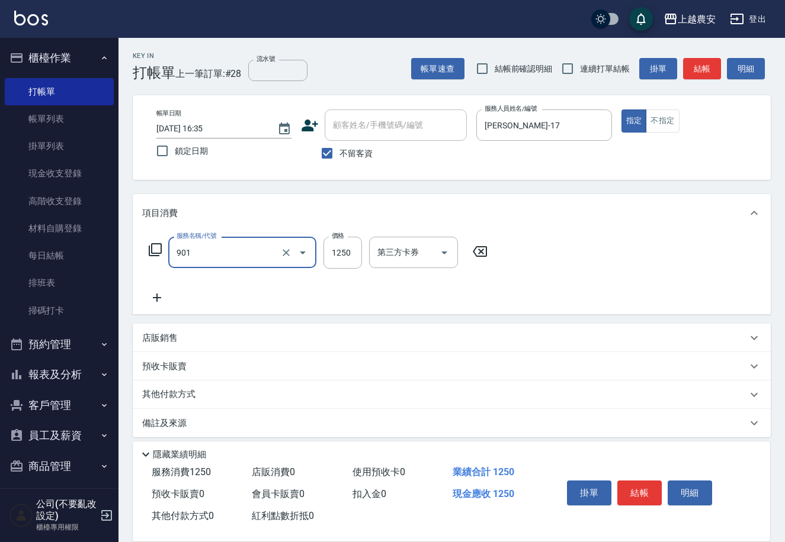
type input "修手指甲(901)"
type input "500"
click at [633, 491] on button "結帳" at bounding box center [639, 493] width 44 height 25
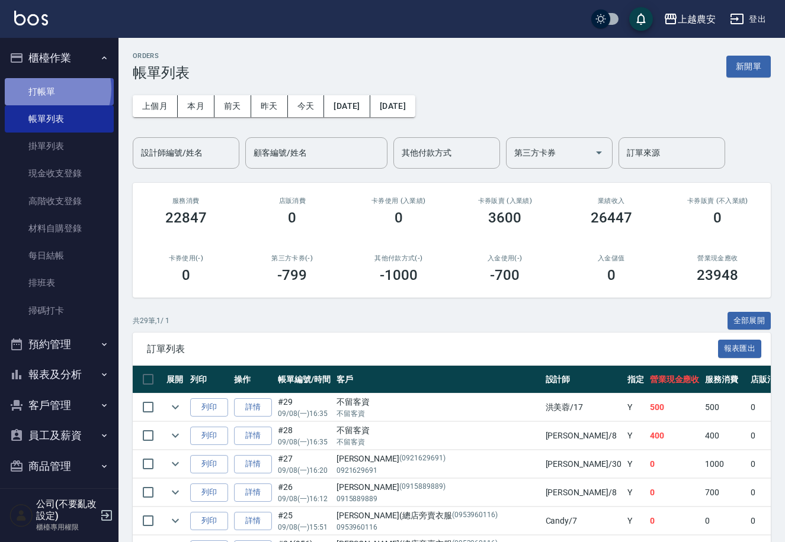
click at [47, 89] on link "打帳單" at bounding box center [59, 91] width 109 height 27
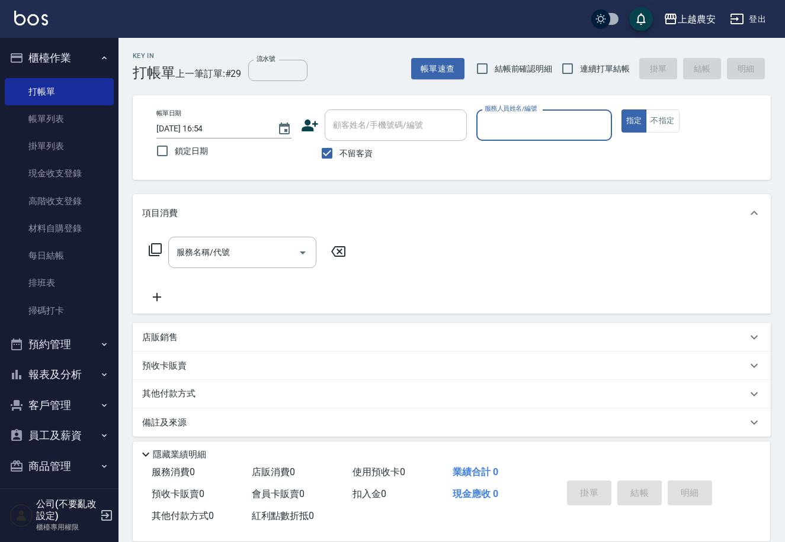
click at [348, 163] on label "不留客資" at bounding box center [343, 153] width 58 height 25
click at [339, 163] on input "不留客資" at bounding box center [326, 153] width 25 height 25
checkbox input "false"
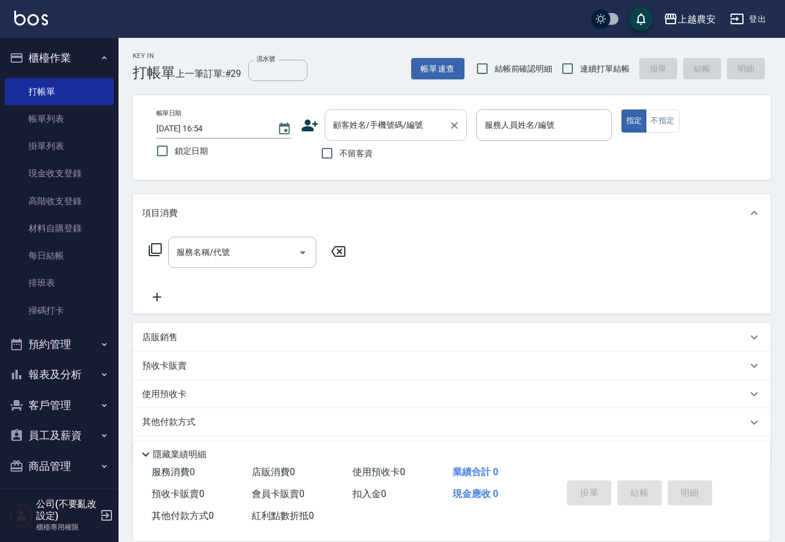
click at [347, 134] on input "顧客姓名/手機號碼/編號" at bounding box center [387, 125] width 114 height 21
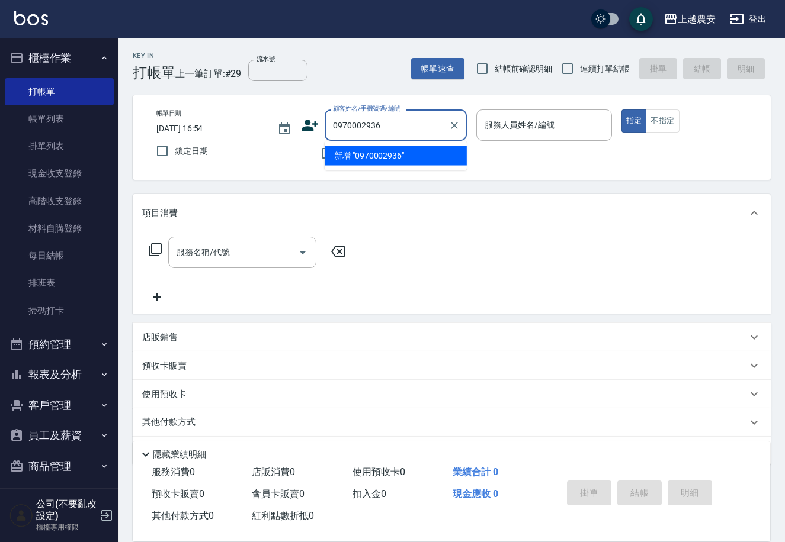
click at [356, 159] on li "新增 "0970002936"" at bounding box center [396, 156] width 142 height 20
type input "0970002936"
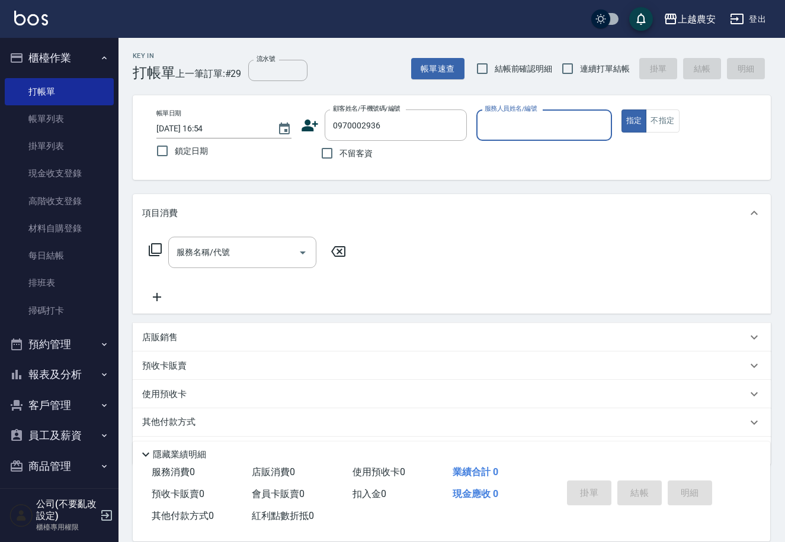
click at [308, 126] on icon at bounding box center [310, 126] width 17 height 12
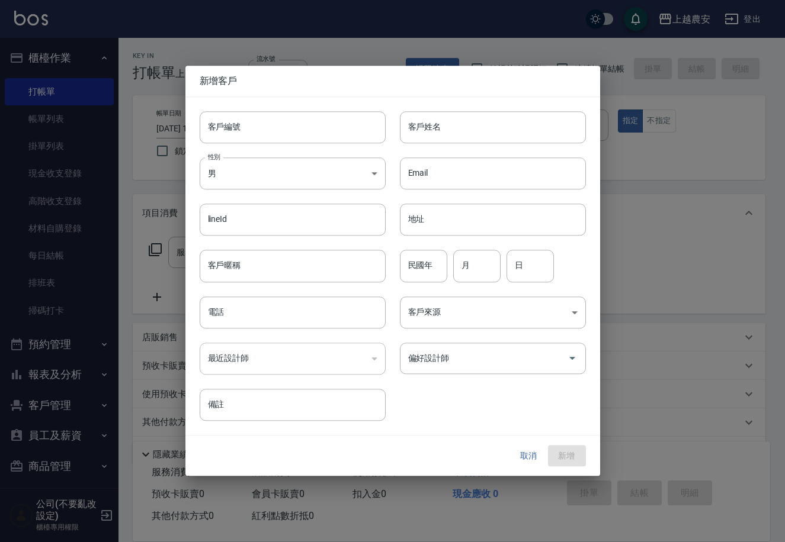
click at [306, 128] on input "客戶編號" at bounding box center [293, 127] width 186 height 32
type input "0970002936"
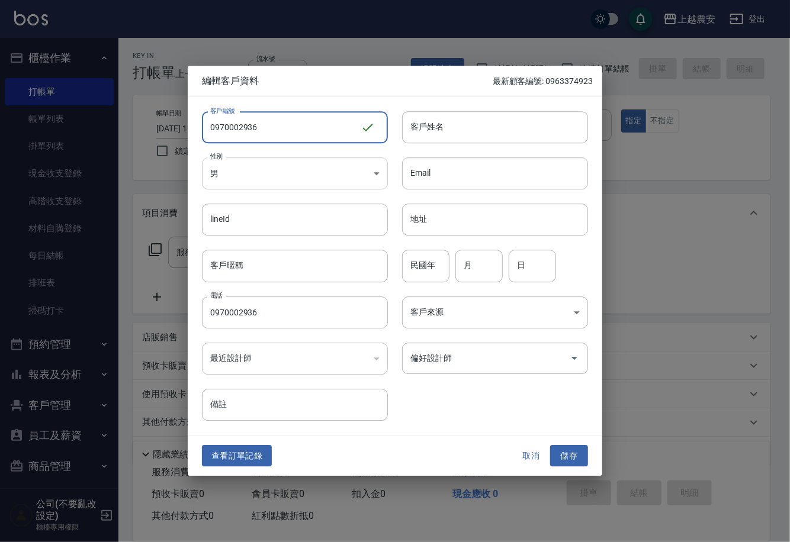
type input "0970002936"
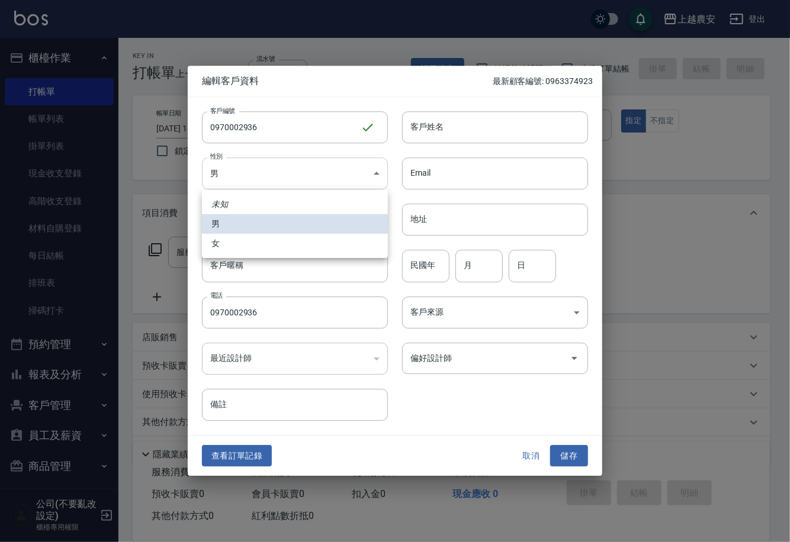
click at [242, 180] on body "上越農安 登出 櫃檯作業 打帳單 帳單列表 掛單列表 現金收支登錄 高階收支登錄 材料自購登錄 每日結帳 排班表 掃碼打卡 預約管理 預約管理 單日預約紀錄 …" at bounding box center [395, 288] width 790 height 577
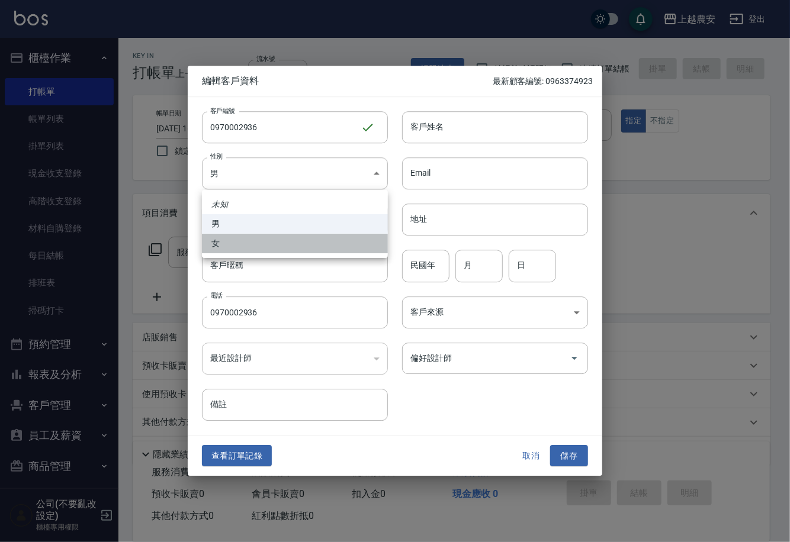
click at [248, 243] on li "女" at bounding box center [295, 244] width 186 height 20
type input "[DEMOGRAPHIC_DATA]"
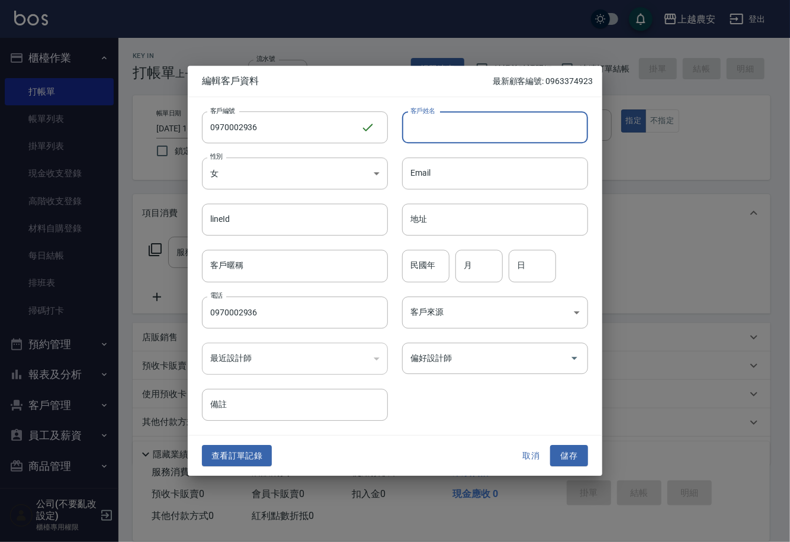
click at [418, 134] on input "客戶姓名" at bounding box center [495, 127] width 186 height 32
type input "黃立安安"
click at [437, 364] on div "偏好設計師 偏好設計師" at bounding box center [495, 358] width 186 height 31
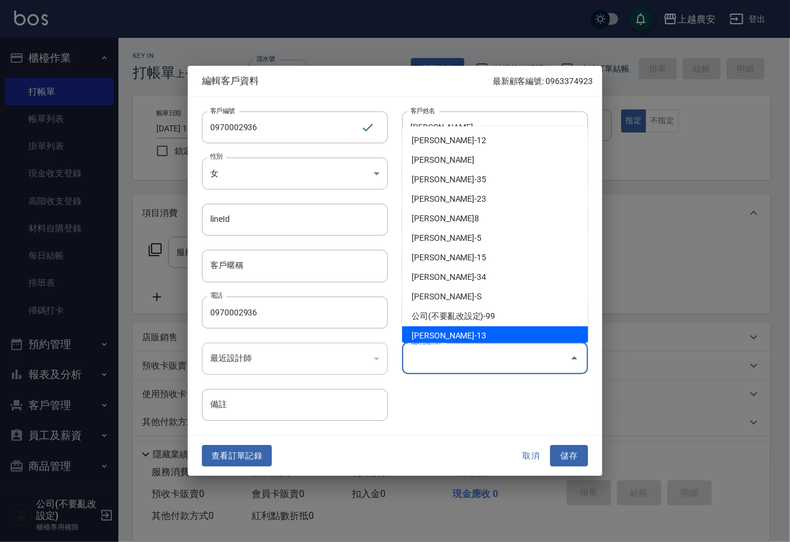
click at [425, 333] on li "張維庭-13" at bounding box center [495, 336] width 186 height 20
type input "張維庭"
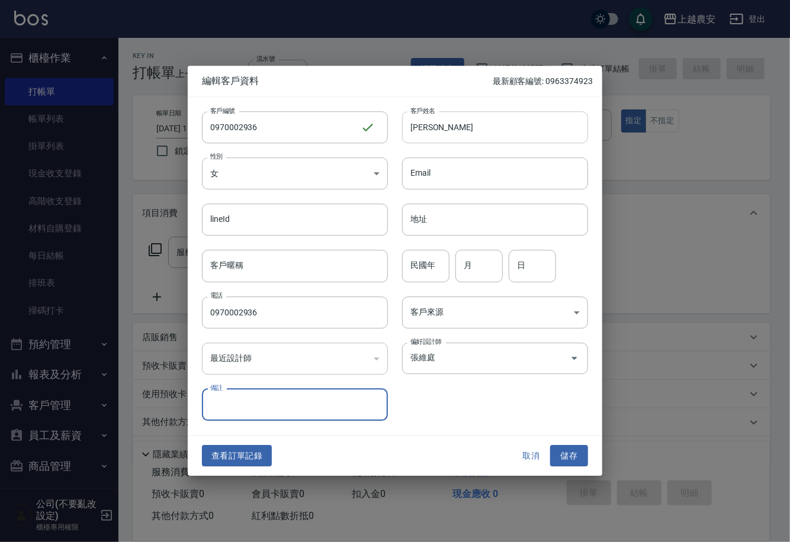
click at [454, 140] on input "黃立安安" at bounding box center [495, 127] width 186 height 32
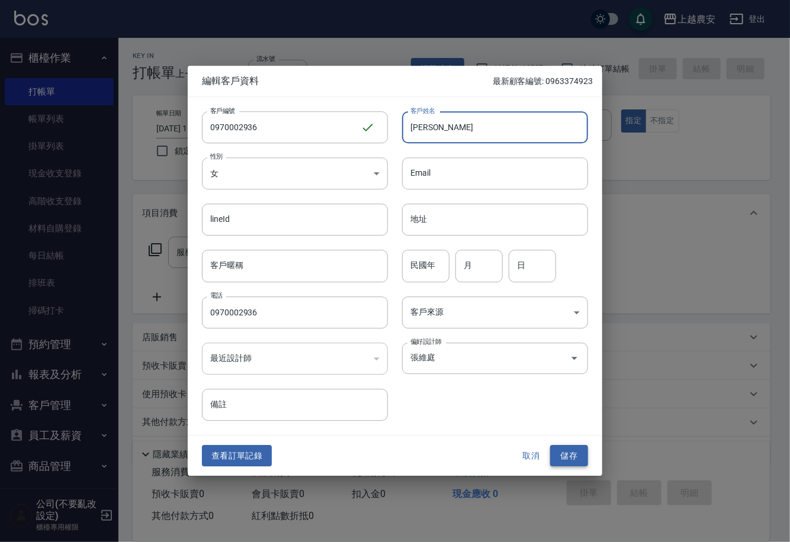
type input "[PERSON_NAME]"
click at [563, 455] on button "儲存" at bounding box center [569, 456] width 38 height 22
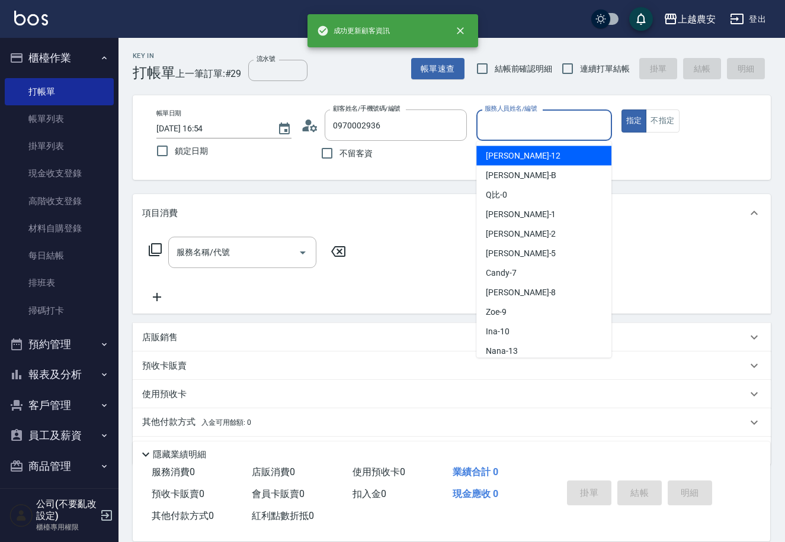
click at [552, 131] on input "服務人員姓名/編號" at bounding box center [543, 125] width 124 height 21
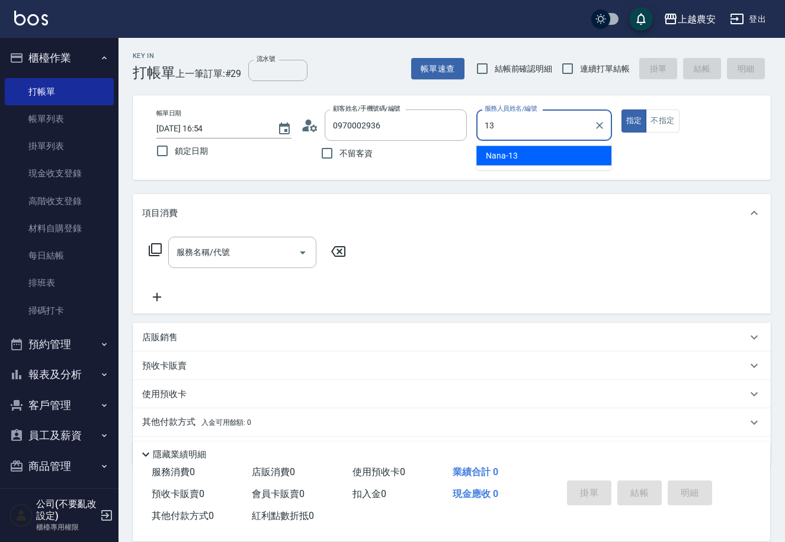
type input "Nana-13"
type button "true"
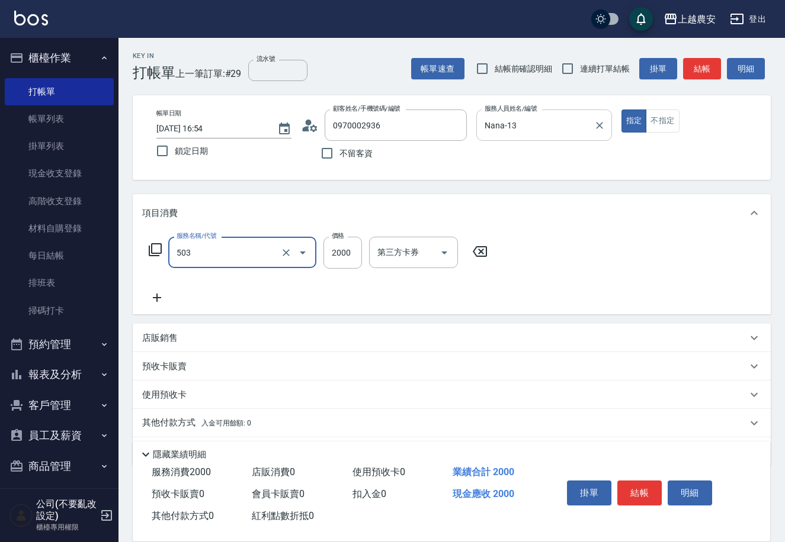
type input "染髮1500↑(503)"
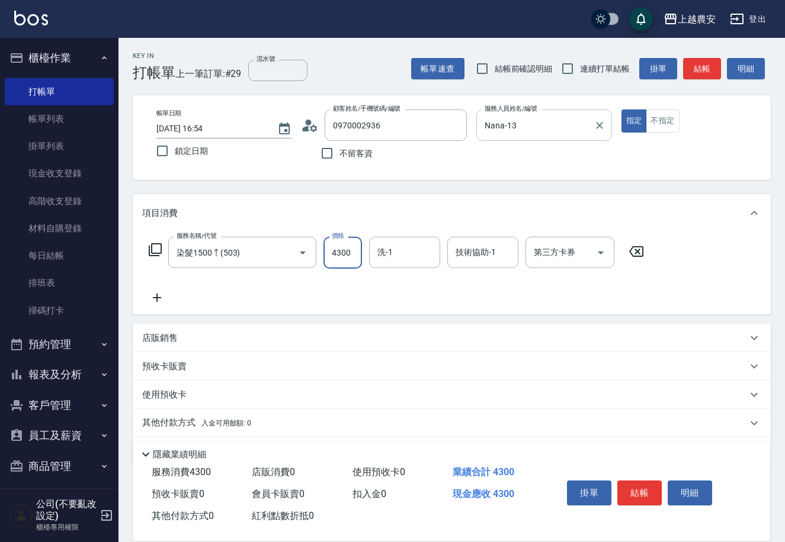
type input "4300"
type input "酪梨-34"
click at [633, 489] on button "結帳" at bounding box center [639, 493] width 44 height 25
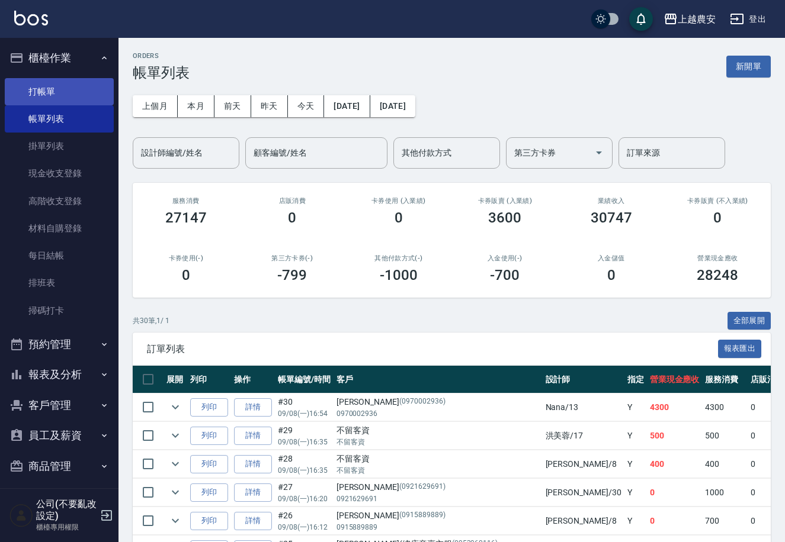
click at [47, 100] on link "打帳單" at bounding box center [59, 91] width 109 height 27
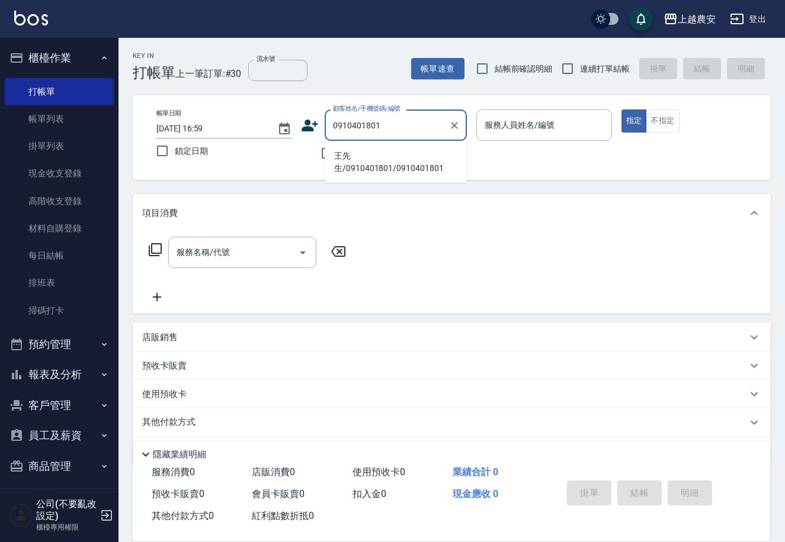
click at [393, 153] on li "王先生/0910401801/0910401801" at bounding box center [396, 162] width 142 height 32
type input "王先生/0910401801/0910401801"
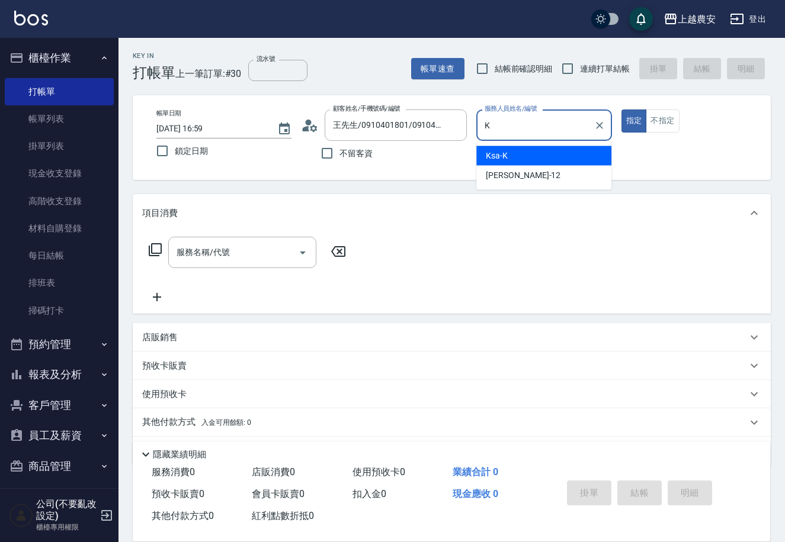
type input "Ksa-K"
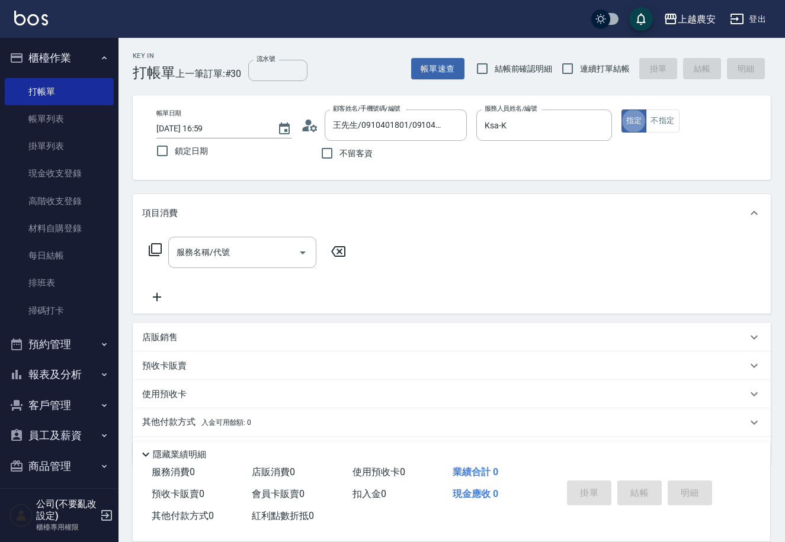
type button "true"
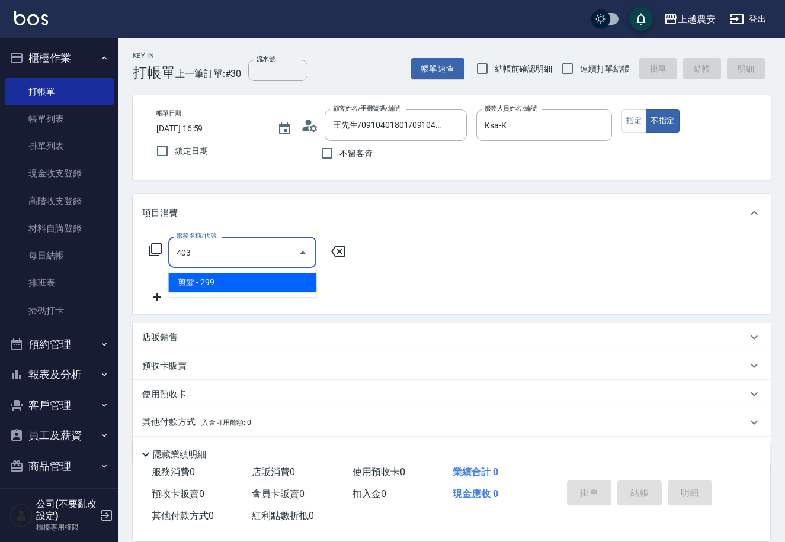
type input "剪髮(403)"
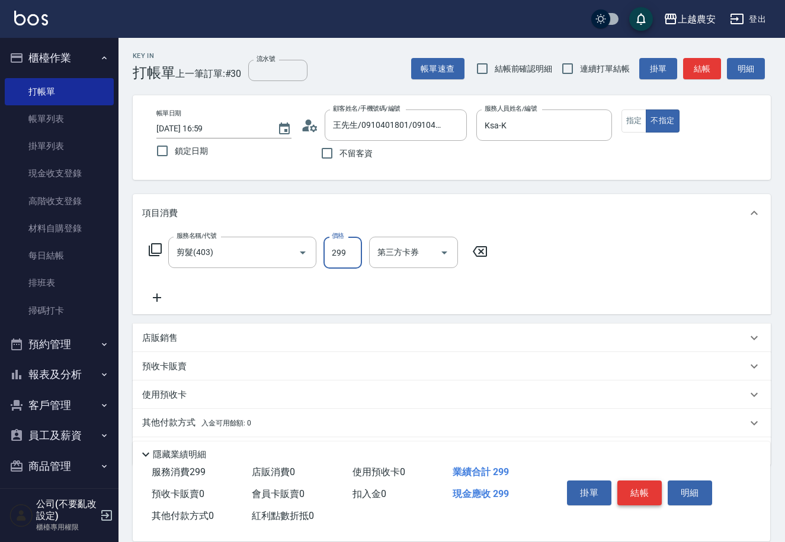
click at [637, 484] on button "結帳" at bounding box center [639, 493] width 44 height 25
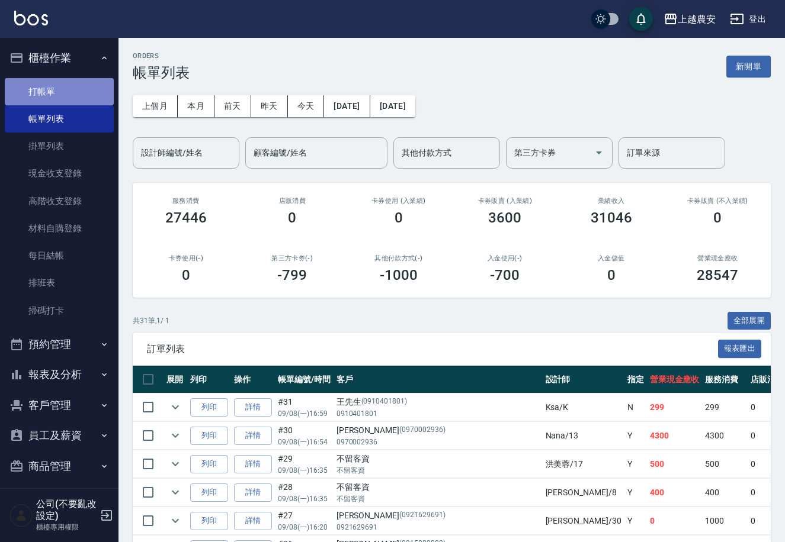
click at [64, 83] on link "打帳單" at bounding box center [59, 91] width 109 height 27
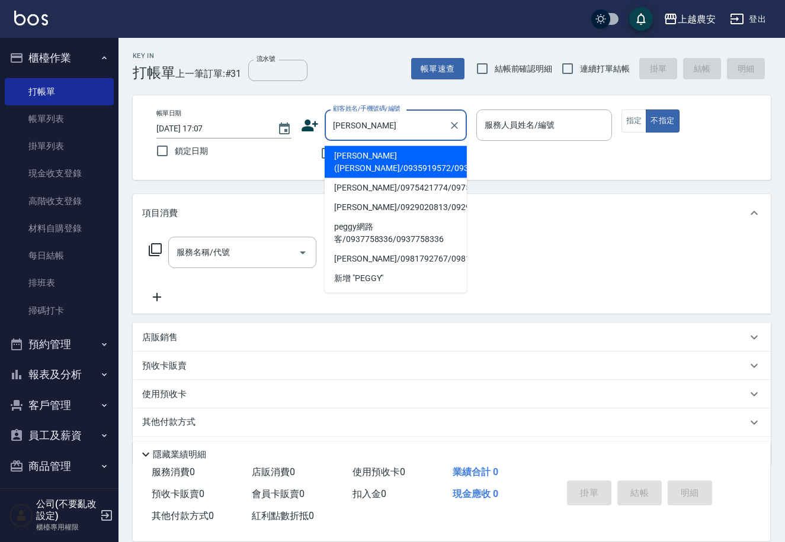
click at [354, 160] on li "[PERSON_NAME]([PERSON_NAME]/0935919572/0935919572" at bounding box center [396, 162] width 142 height 32
type input "[PERSON_NAME]([PERSON_NAME]/0935919572/0935919572"
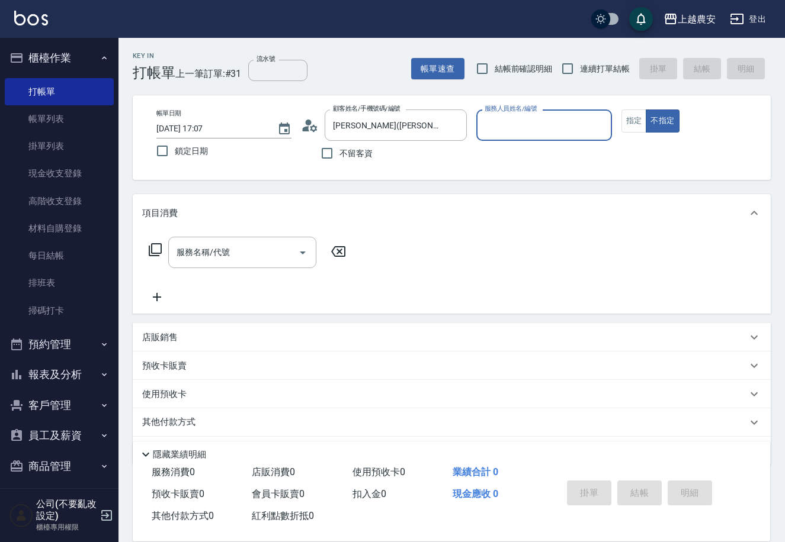
type input "Nana-13"
click at [627, 117] on button "指定" at bounding box center [633, 121] width 25 height 23
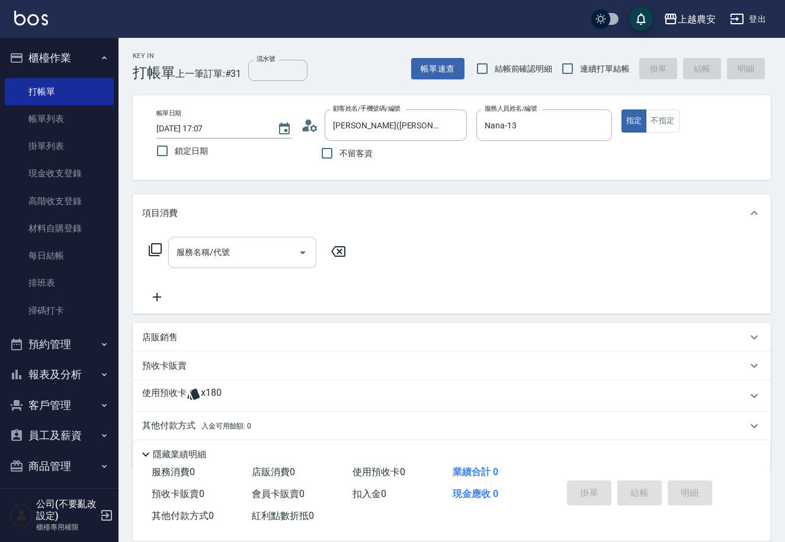
click at [240, 239] on div "服務名稱/代號" at bounding box center [242, 252] width 148 height 31
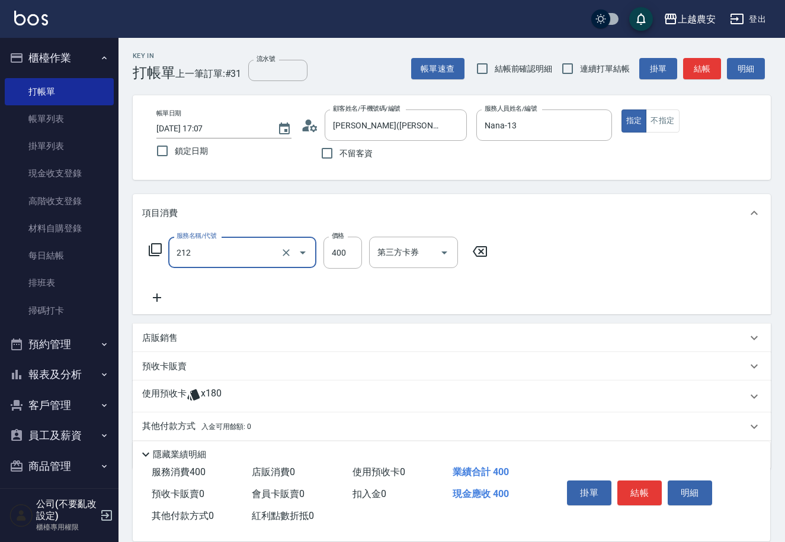
type input "洗髮券消費(212)"
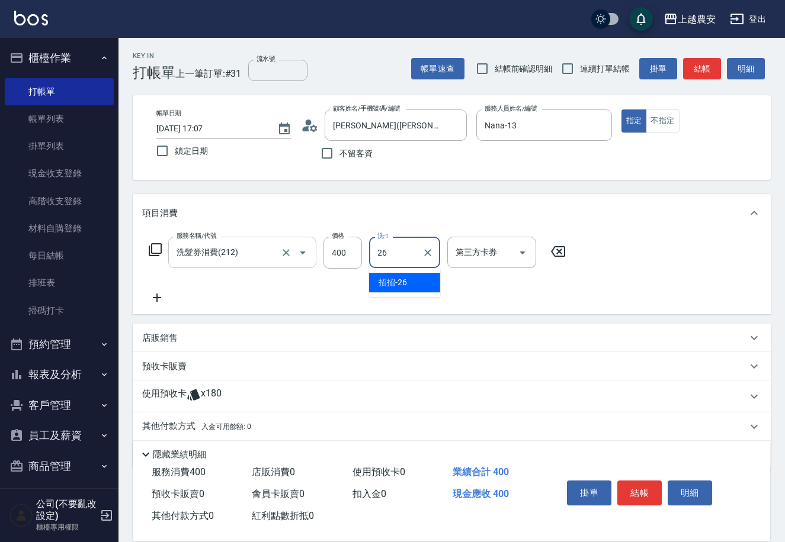
type input "招招-26"
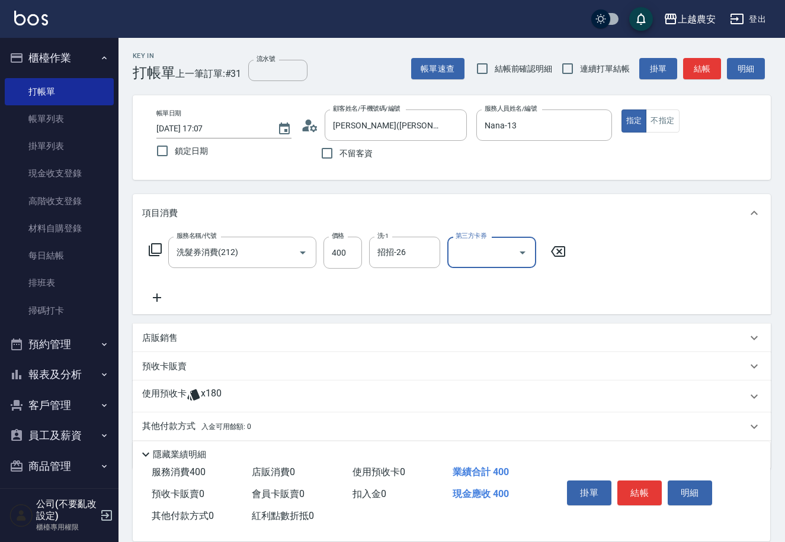
click at [470, 247] on input "第三方卡券" at bounding box center [482, 252] width 60 height 21
click at [470, 288] on span "舊有卡券" at bounding box center [491, 283] width 89 height 20
type input "舊有卡券"
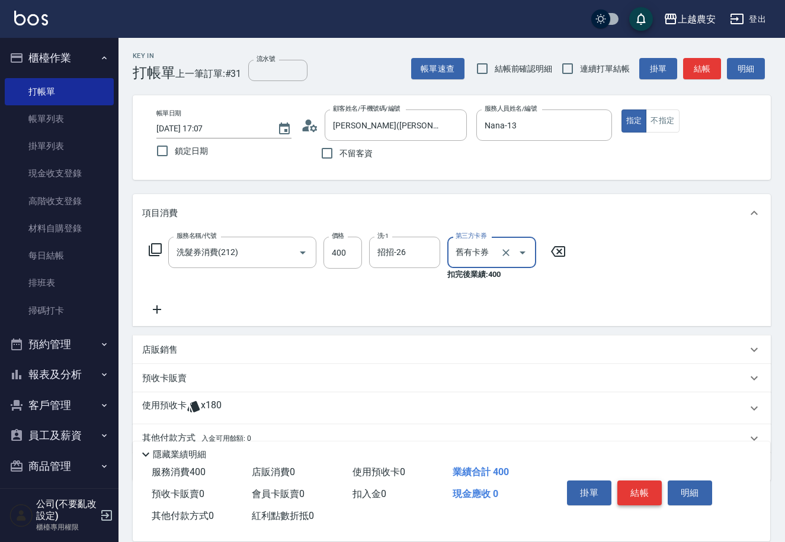
click at [633, 493] on button "結帳" at bounding box center [639, 493] width 44 height 25
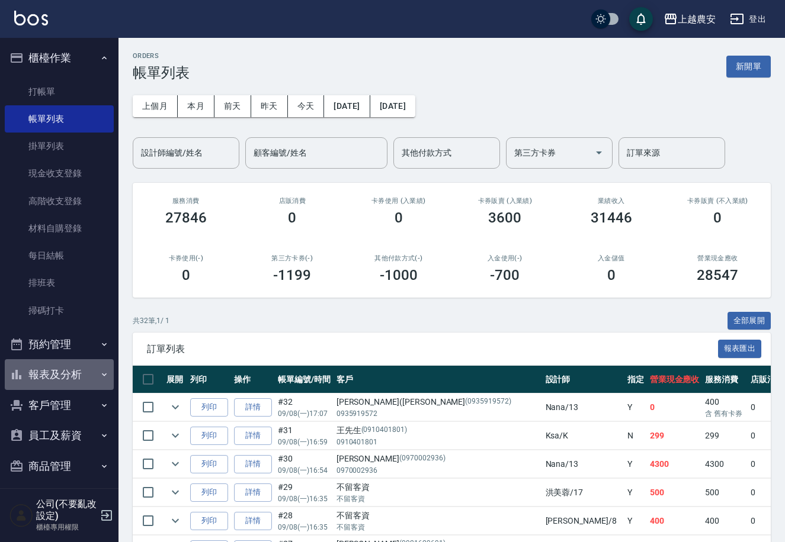
click at [91, 377] on button "報表及分析" at bounding box center [59, 374] width 109 height 31
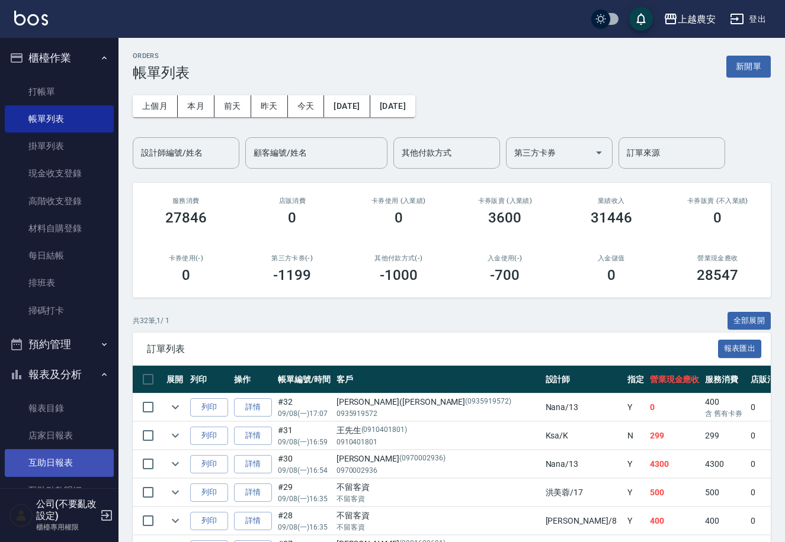
click at [60, 456] on link "互助日報表" at bounding box center [59, 462] width 109 height 27
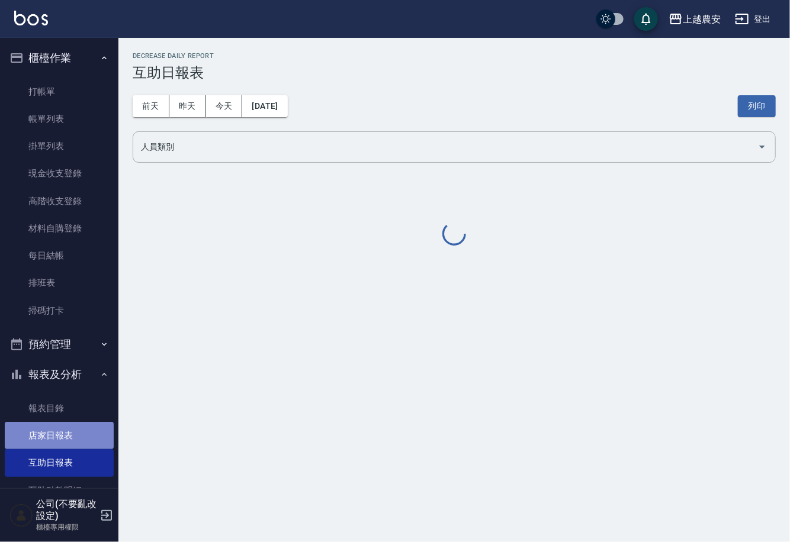
click at [62, 430] on link "店家日報表" at bounding box center [59, 435] width 109 height 27
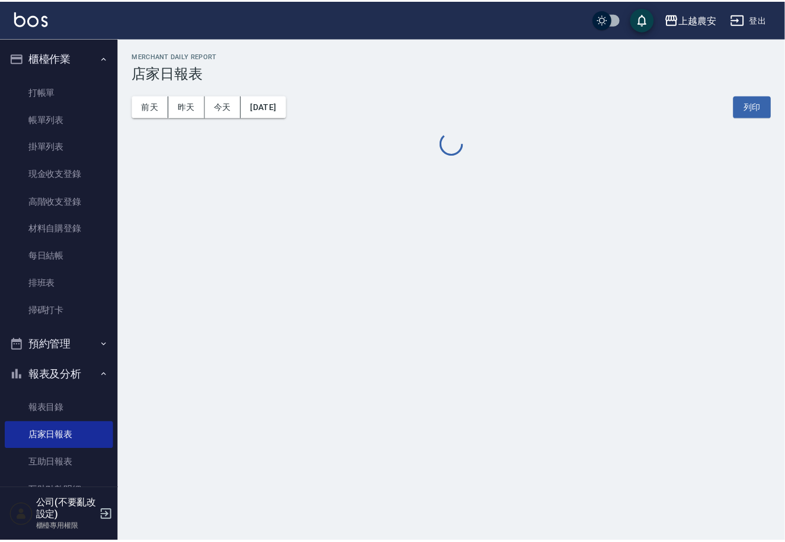
scroll to position [143, 0]
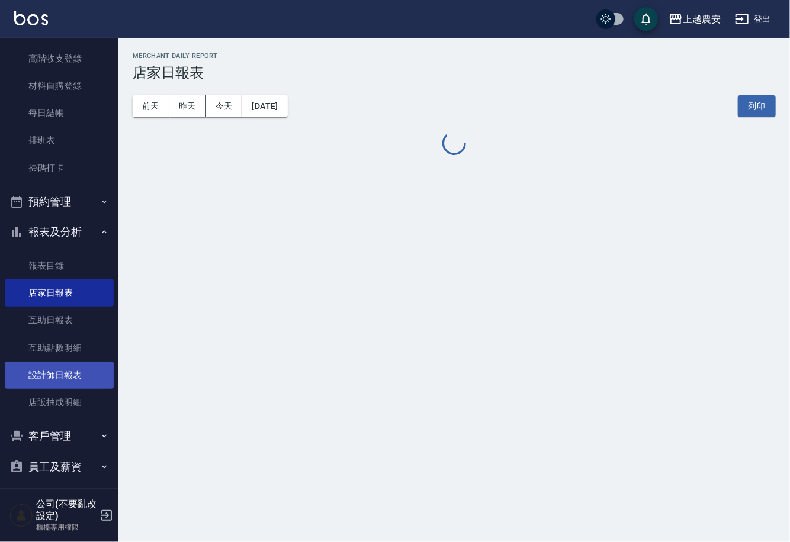
click at [77, 371] on link "設計師日報表" at bounding box center [59, 375] width 109 height 27
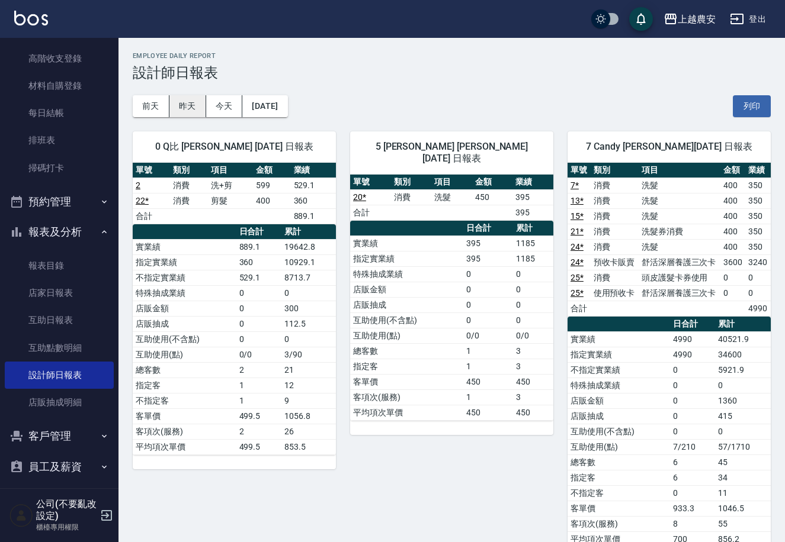
click at [187, 104] on button "昨天" at bounding box center [187, 106] width 37 height 22
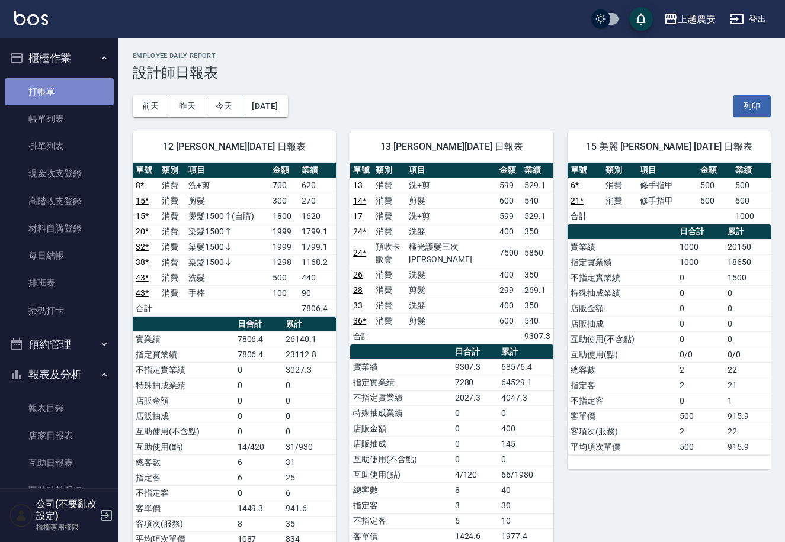
click at [70, 93] on link "打帳單" at bounding box center [59, 91] width 109 height 27
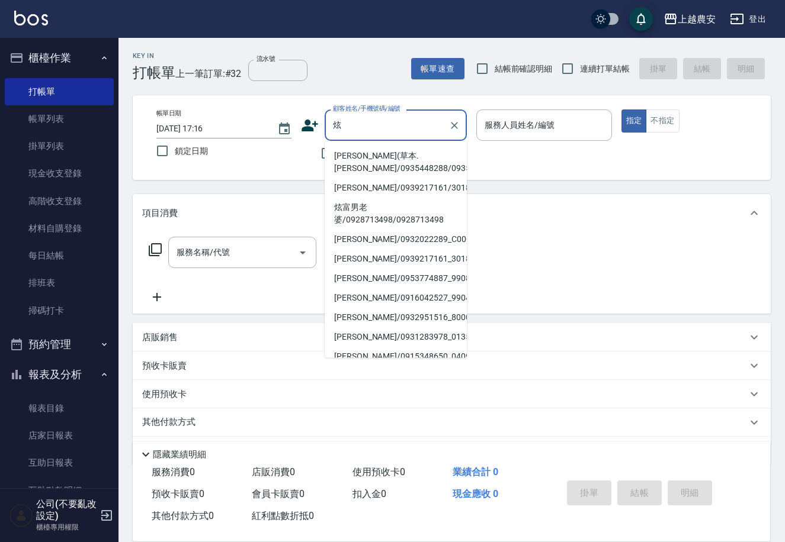
click at [345, 166] on li "[PERSON_NAME](草本.[PERSON_NAME]/0935448288/0935448288" at bounding box center [396, 162] width 142 height 32
type input "[PERSON_NAME](草本.[PERSON_NAME]/0935448288/0935448288"
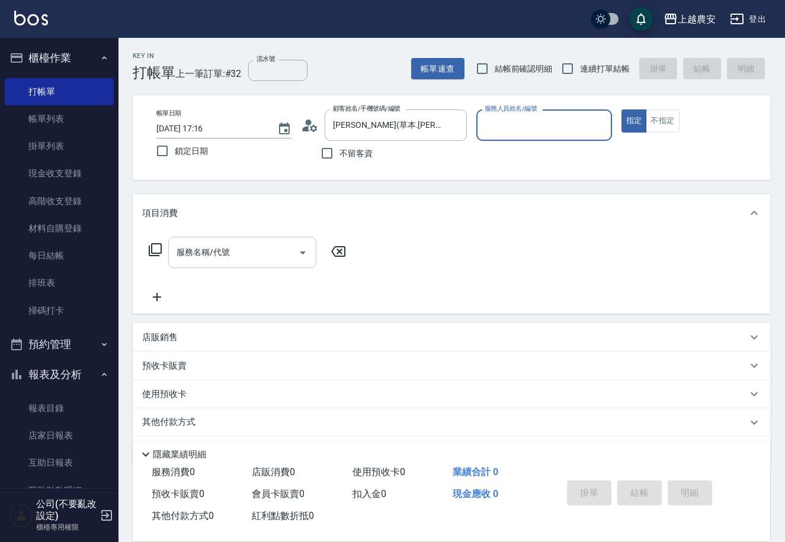
type input "Q比-0"
click at [249, 248] on input "服務名稱/代號" at bounding box center [234, 252] width 120 height 21
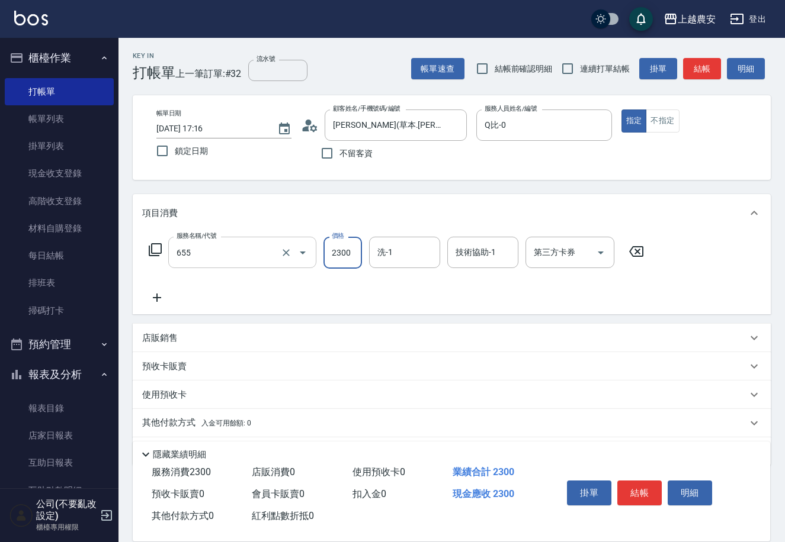
type input "結構2段式(自)(655)"
type input "1800"
click at [213, 425] on span "入金可用餘額: 0" at bounding box center [226, 423] width 50 height 8
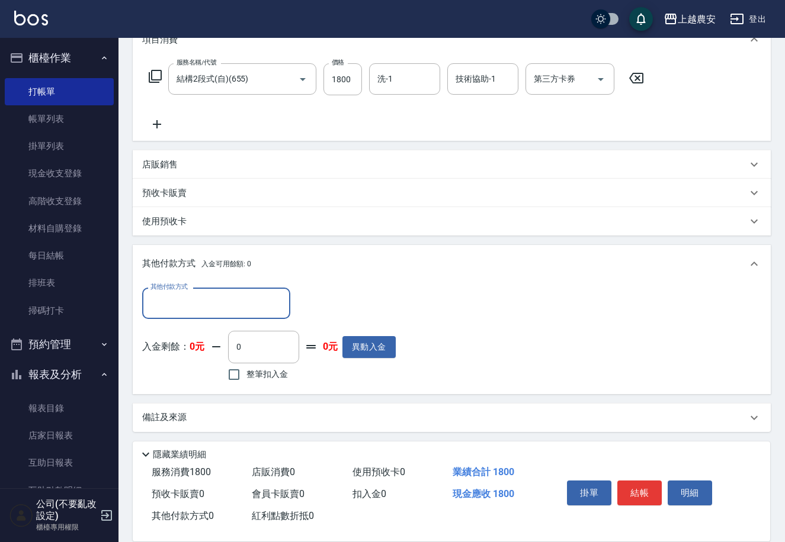
scroll to position [174, 0]
click at [174, 297] on input "其他付款方式" at bounding box center [215, 303] width 137 height 21
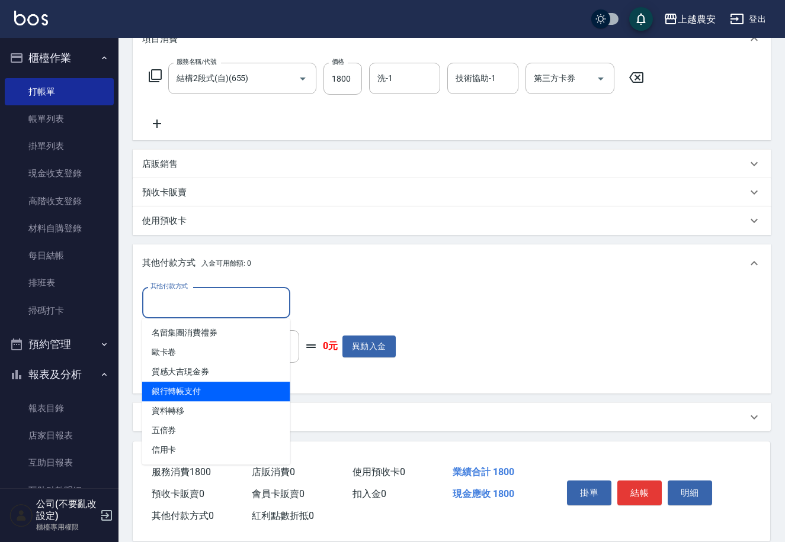
click at [223, 391] on span "銀行轉帳支付" at bounding box center [216, 392] width 148 height 20
type input "銀行轉帳支付"
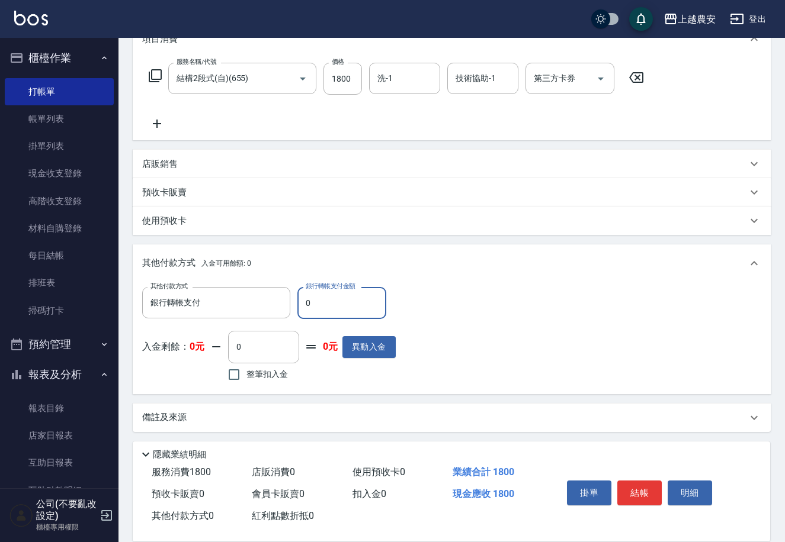
click at [300, 311] on input "0" at bounding box center [341, 303] width 89 height 32
drag, startPoint x: 303, startPoint y: 311, endPoint x: 436, endPoint y: 319, distance: 132.9
click at [436, 319] on div "其他付款方式 銀行轉帳支付 其他付款方式 銀行轉帳支付金額 1480 銀行轉帳支付金額 入金剩餘： 0元 0 ​ 整筆扣入金 0元 異動入金" at bounding box center [451, 335] width 619 height 97
type input "1800"
click at [648, 497] on button "結帳" at bounding box center [639, 493] width 44 height 25
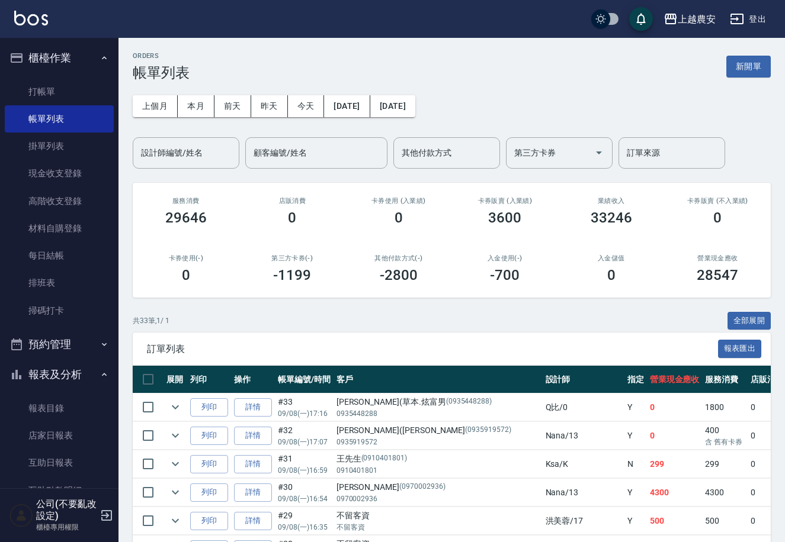
click at [54, 86] on link "打帳單" at bounding box center [59, 91] width 109 height 27
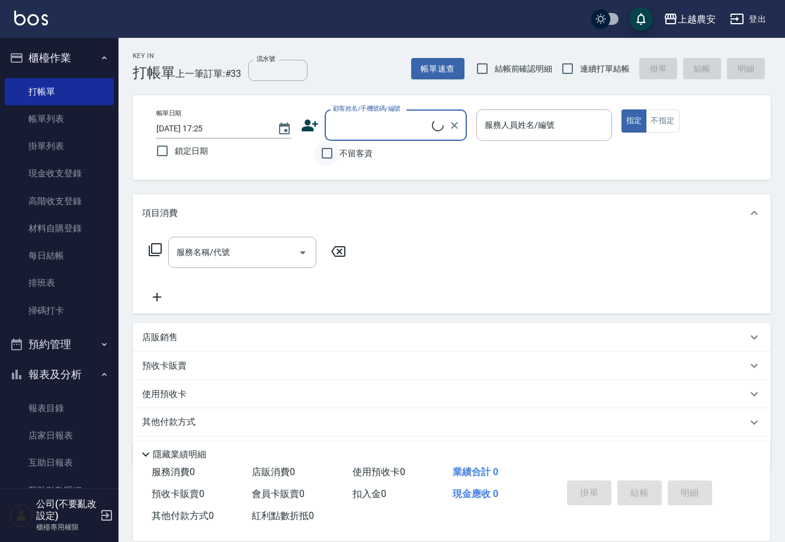
click at [323, 150] on input "不留客資" at bounding box center [326, 153] width 25 height 25
checkbox input "true"
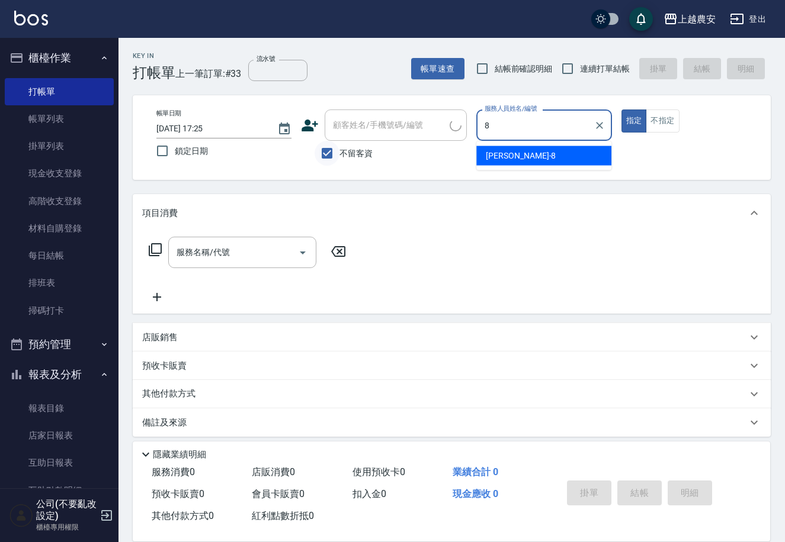
type input "[PERSON_NAME]-8"
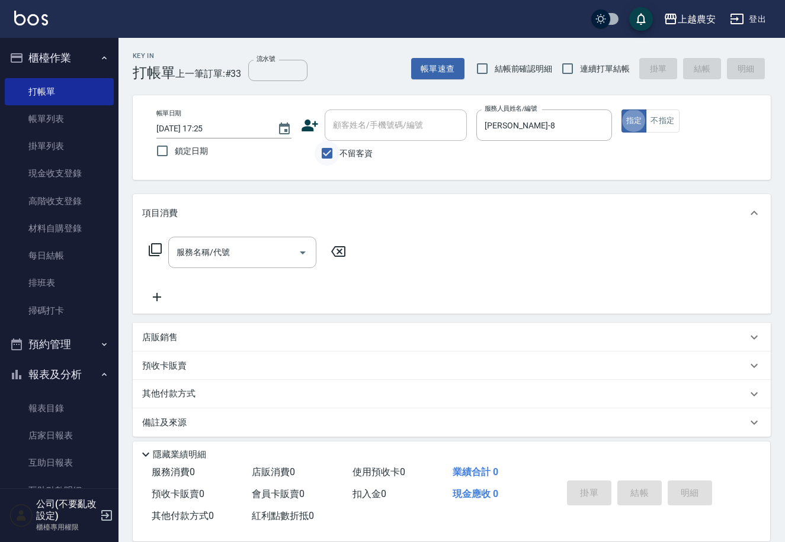
type button "true"
type input "0"
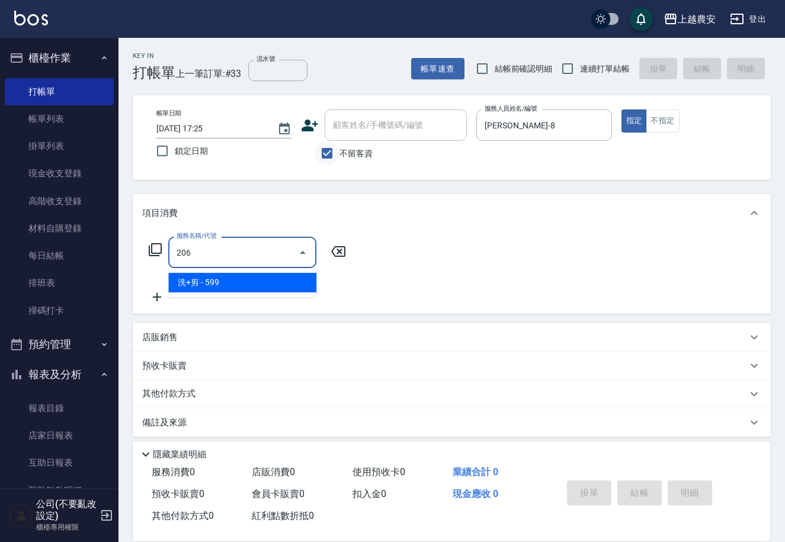
type input "洗+剪(206)"
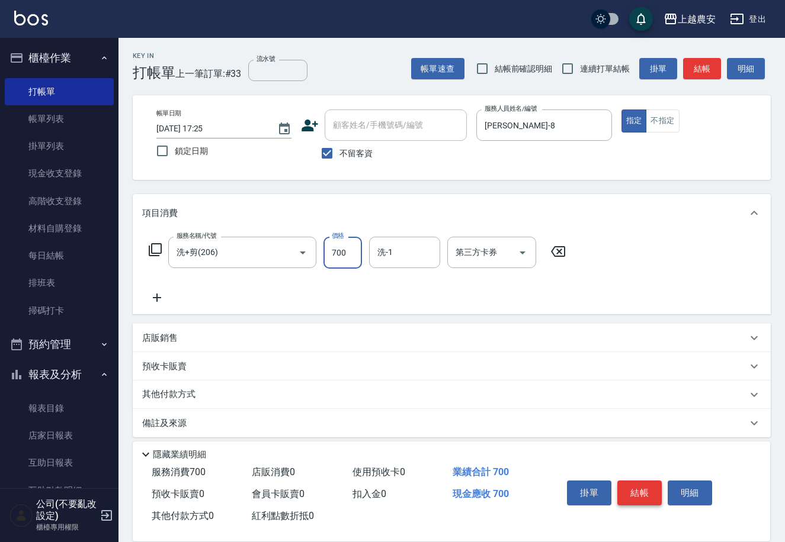
type input "700"
click at [644, 500] on button "結帳" at bounding box center [639, 493] width 44 height 25
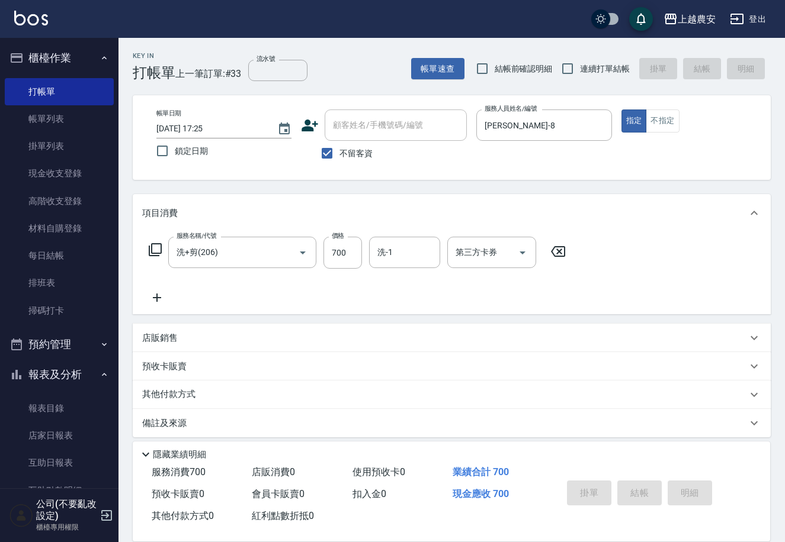
click at [644, 500] on div "掛單 結帳 明細" at bounding box center [639, 494] width 155 height 37
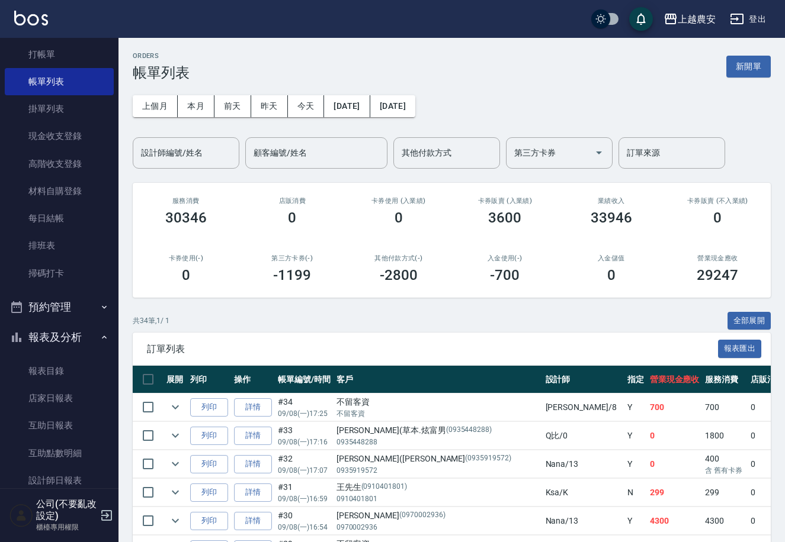
scroll to position [53, 0]
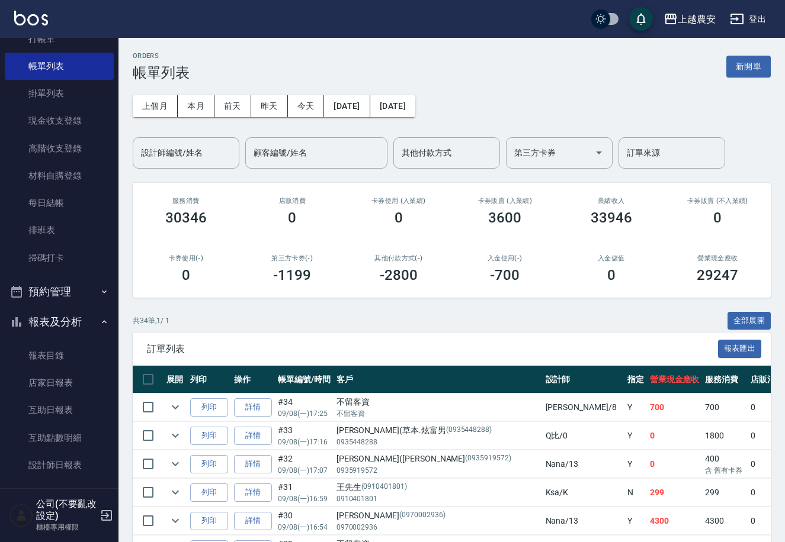
click at [109, 371] on nav "櫃檯作業 打帳單 帳單列表 掛單列表 現金收支登錄 高階收支登錄 材料自購登錄 每日結帳 排班表 掃碼打卡 預約管理 預約管理 單日預約紀錄 單週預約紀錄 報…" at bounding box center [59, 263] width 118 height 451
click at [65, 452] on link "設計師日報表" at bounding box center [59, 465] width 109 height 27
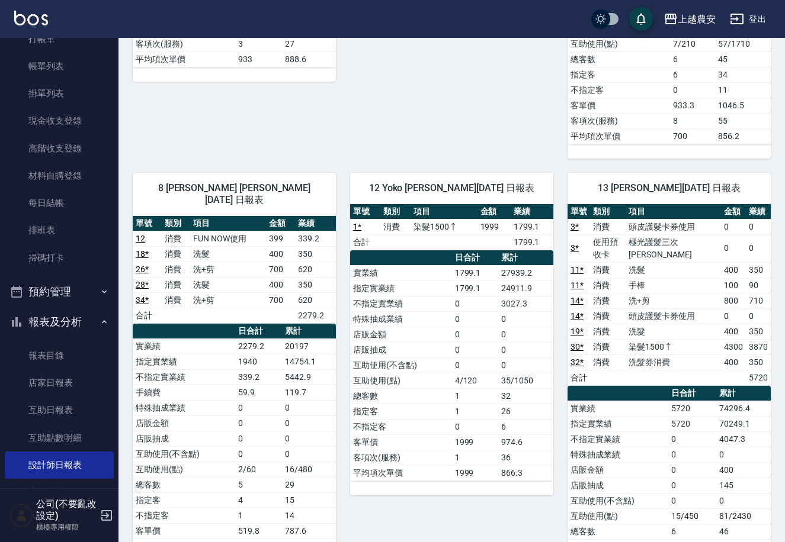
scroll to position [410, 0]
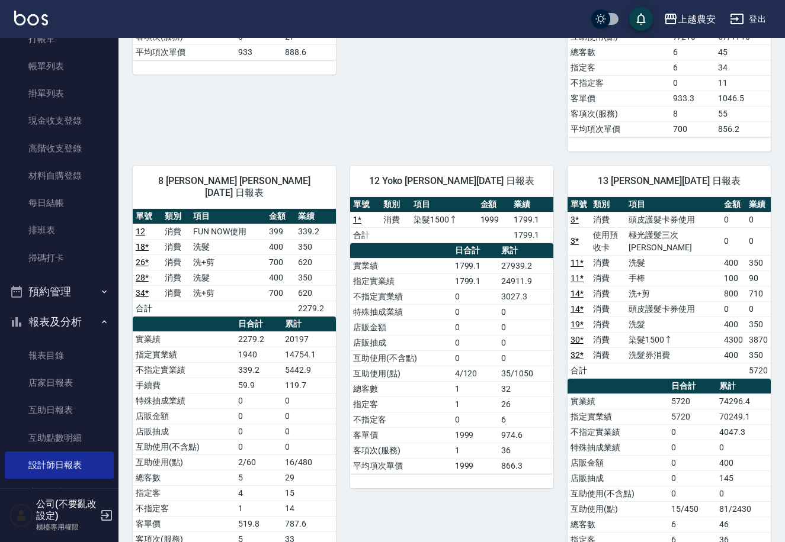
drag, startPoint x: 779, startPoint y: 216, endPoint x: 778, endPoint y: 189, distance: 26.1
click at [733, 154] on div "13 Nana 張維庭 09/08/2025 日報表 單號 類別 項目 金額 業績 3 * 消費 頭皮護髮卡券使用 0 0 3 * 使用預收卡 極光護髮三次卡…" at bounding box center [661, 388] width 217 height 473
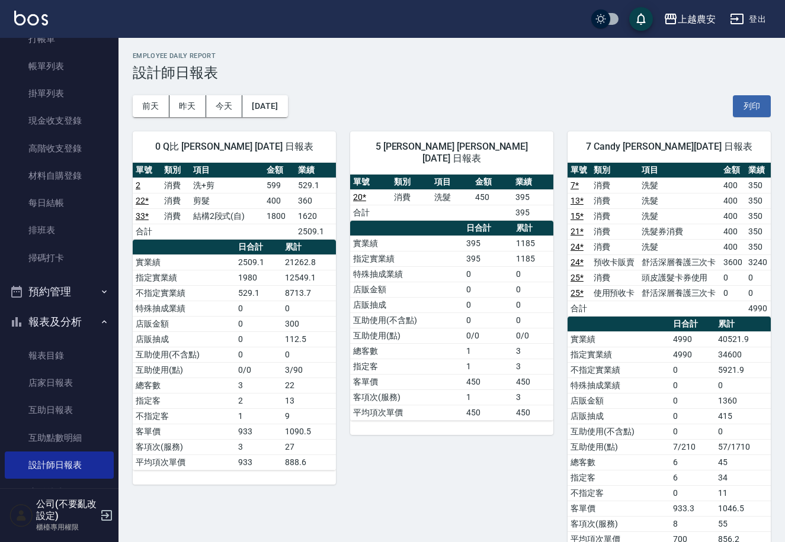
scroll to position [0, 0]
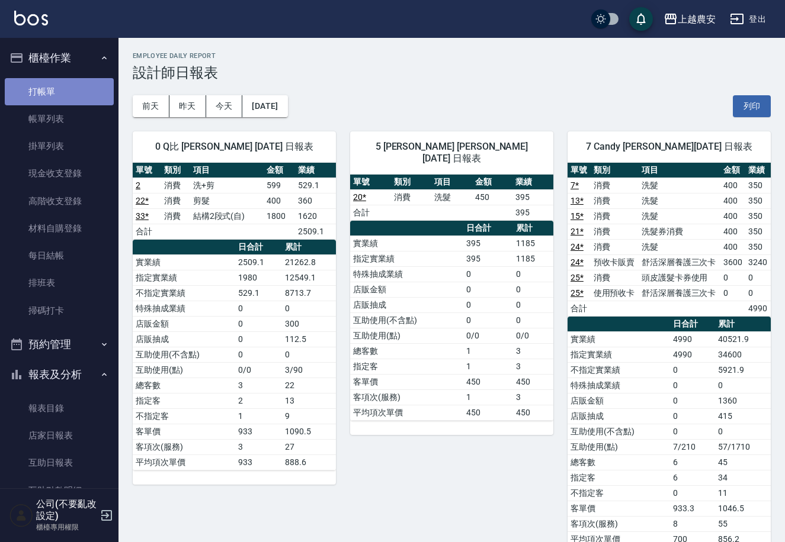
click at [78, 90] on link "打帳單" at bounding box center [59, 91] width 109 height 27
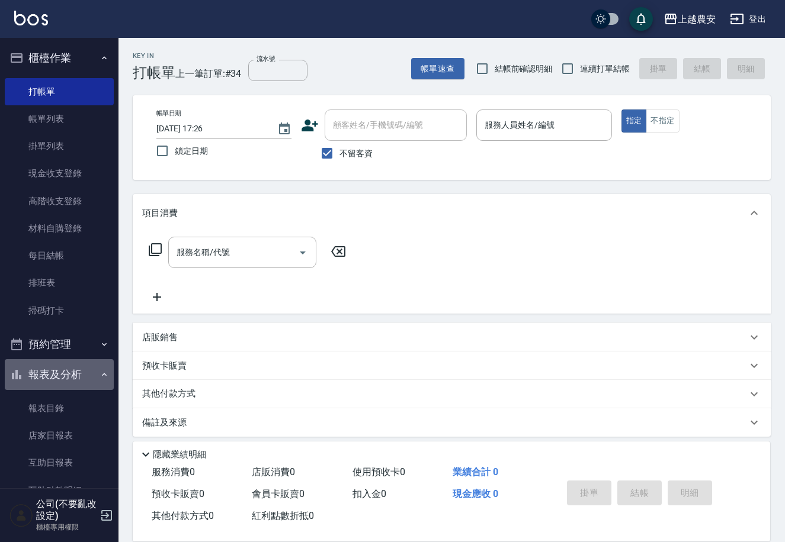
click at [99, 372] on icon "button" at bounding box center [103, 374] width 9 height 9
click at [83, 376] on button "報表及分析" at bounding box center [59, 374] width 109 height 31
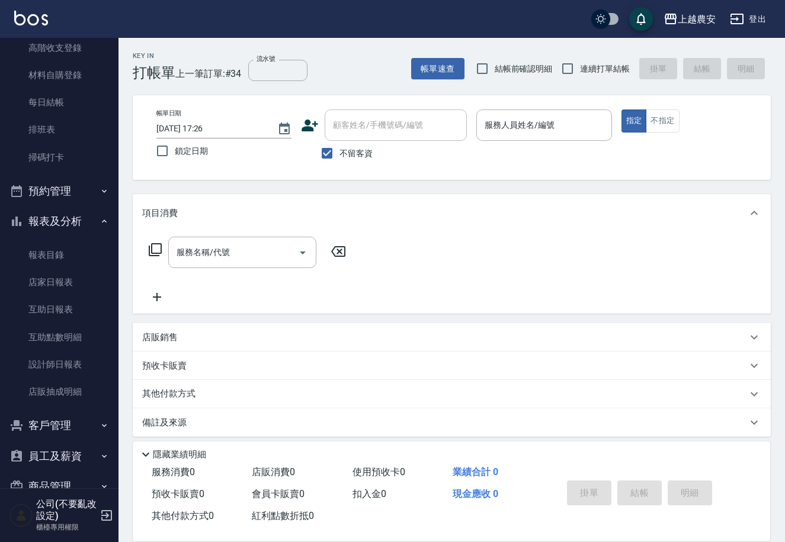
scroll to position [155, 0]
click at [68, 359] on link "設計師日報表" at bounding box center [59, 363] width 109 height 27
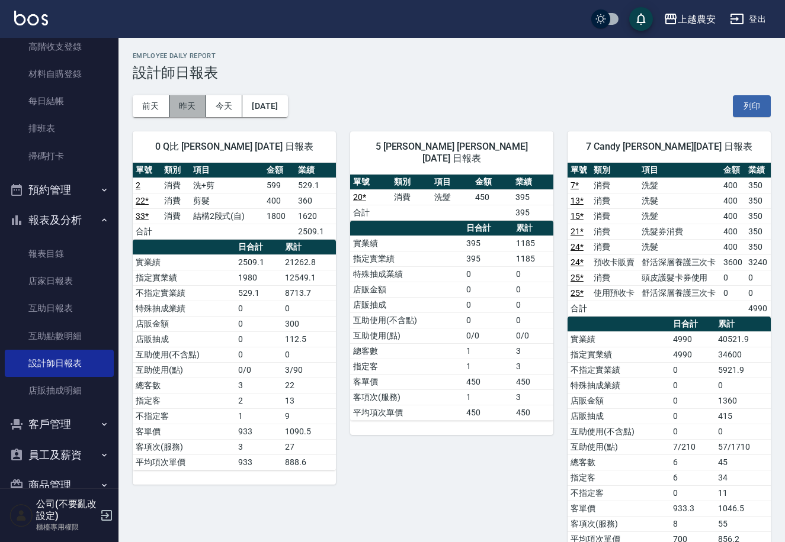
click at [181, 106] on button "昨天" at bounding box center [187, 106] width 37 height 22
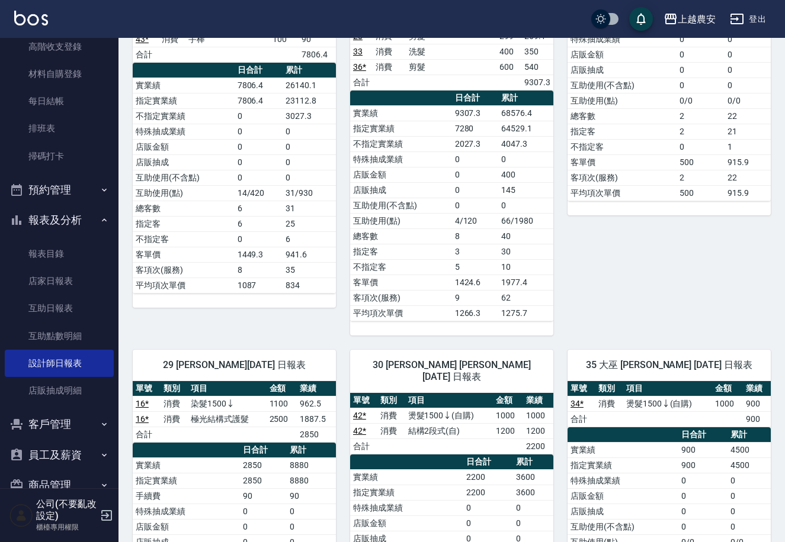
scroll to position [264, 0]
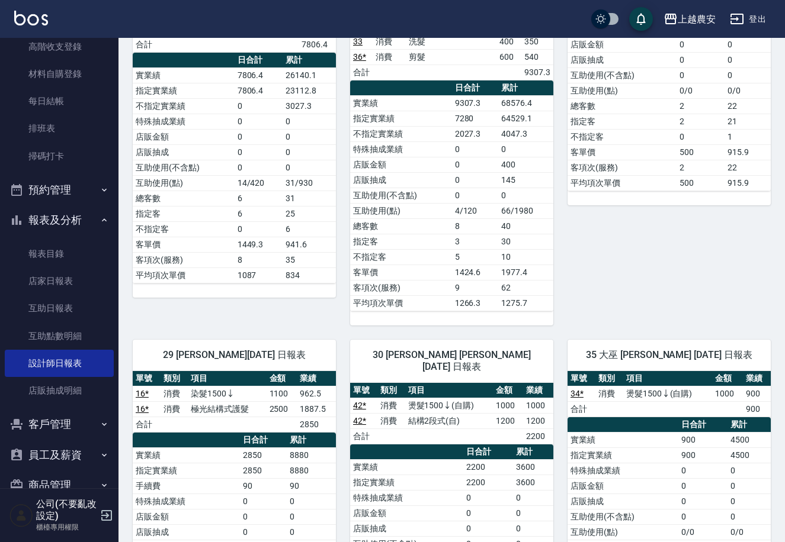
drag, startPoint x: 782, startPoint y: 217, endPoint x: 782, endPoint y: 235, distance: 18.4
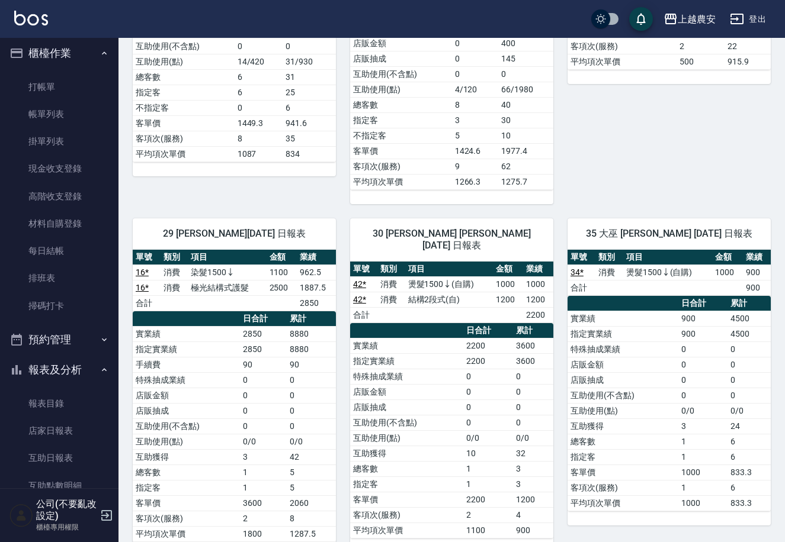
scroll to position [0, 0]
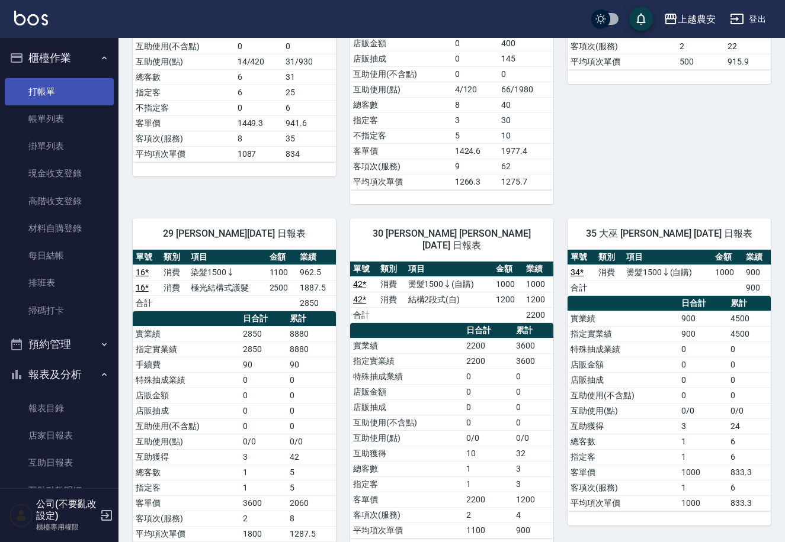
click at [85, 89] on link "打帳單" at bounding box center [59, 91] width 109 height 27
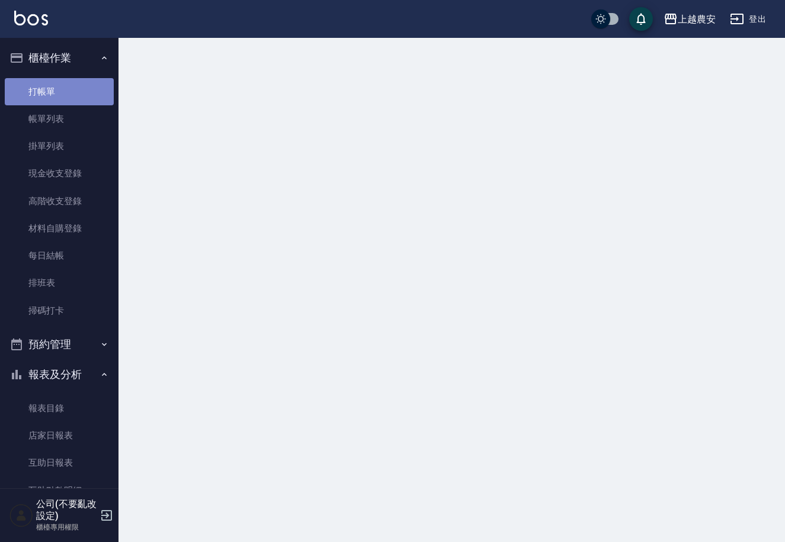
click at [85, 89] on link "打帳單" at bounding box center [59, 91] width 109 height 27
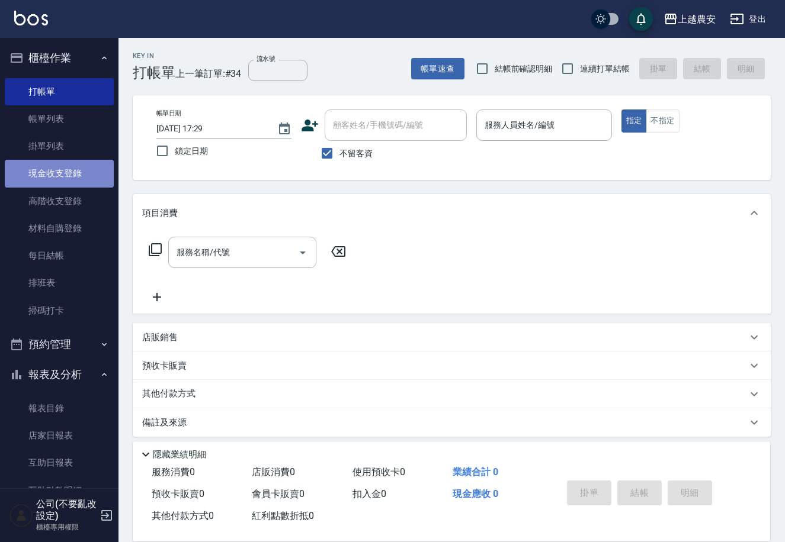
click at [75, 166] on link "現金收支登錄" at bounding box center [59, 173] width 109 height 27
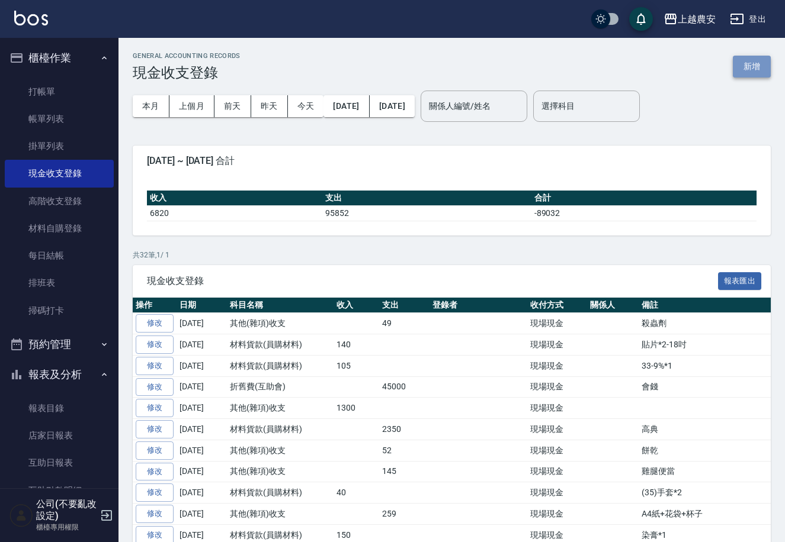
click at [738, 72] on button "新增" at bounding box center [752, 67] width 38 height 22
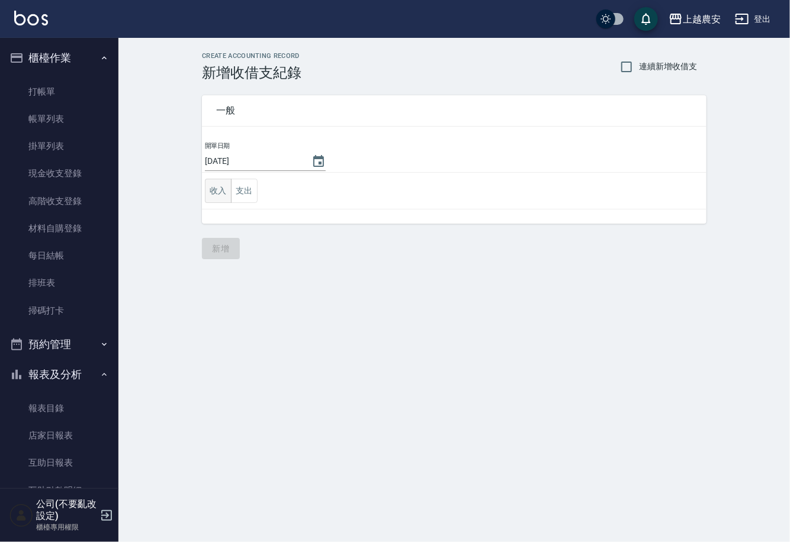
click at [226, 192] on button "收入" at bounding box center [218, 191] width 27 height 24
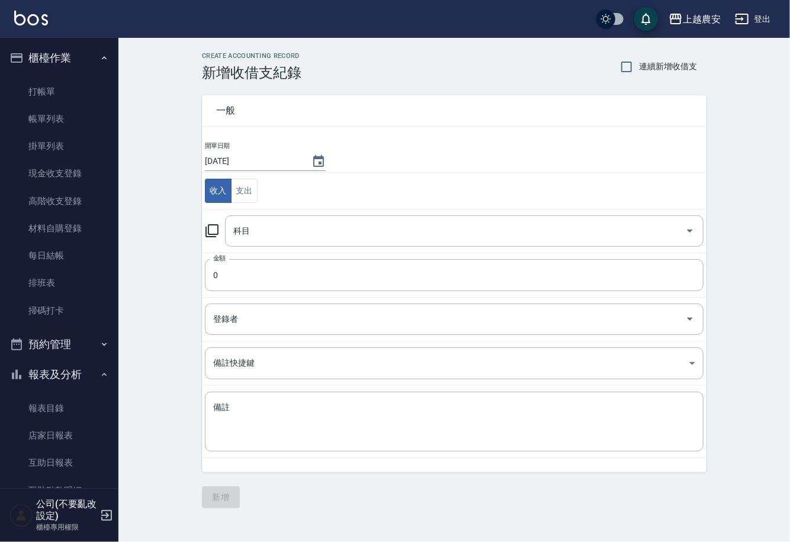
click at [214, 227] on icon at bounding box center [212, 231] width 14 height 14
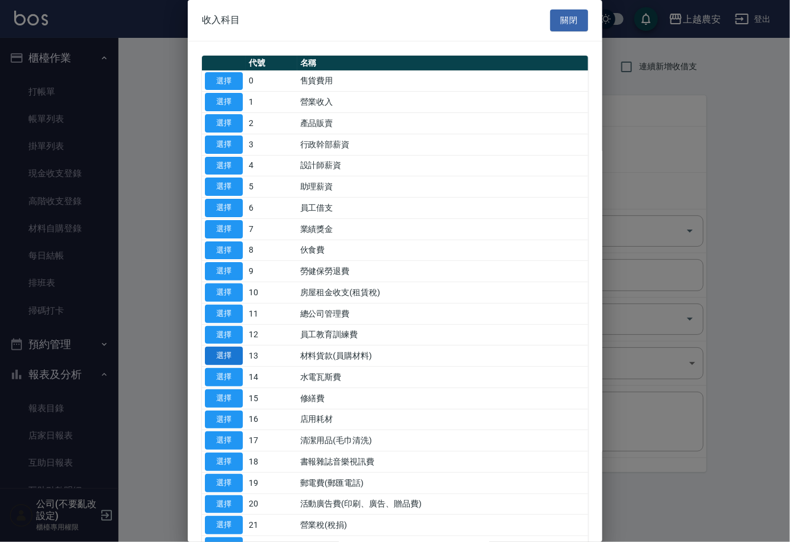
click at [220, 348] on button "選擇" at bounding box center [224, 356] width 38 height 18
type input "13 材料貨款(員購材料)"
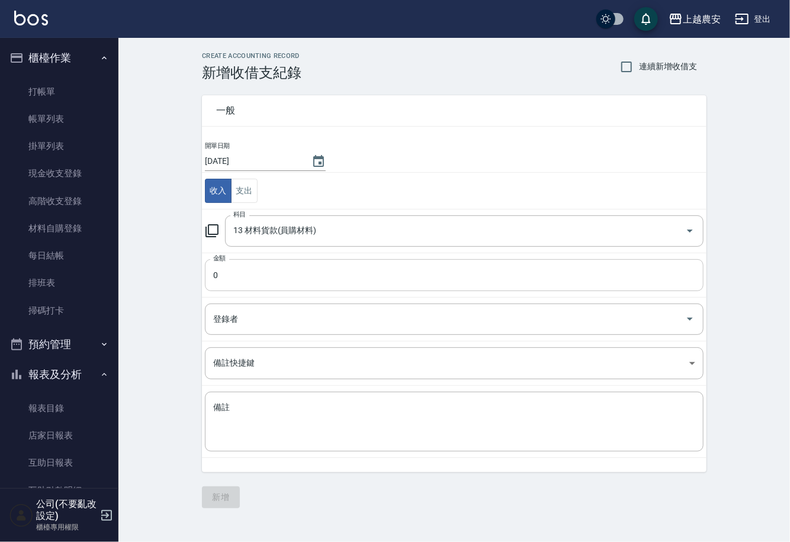
click at [224, 278] on input "0" at bounding box center [454, 275] width 499 height 32
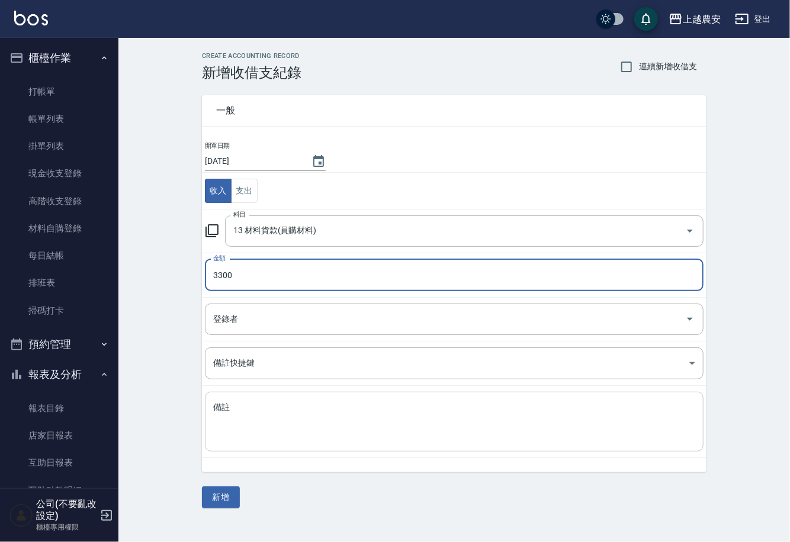
type input "3300"
click at [243, 416] on textarea "備註" at bounding box center [454, 422] width 482 height 40
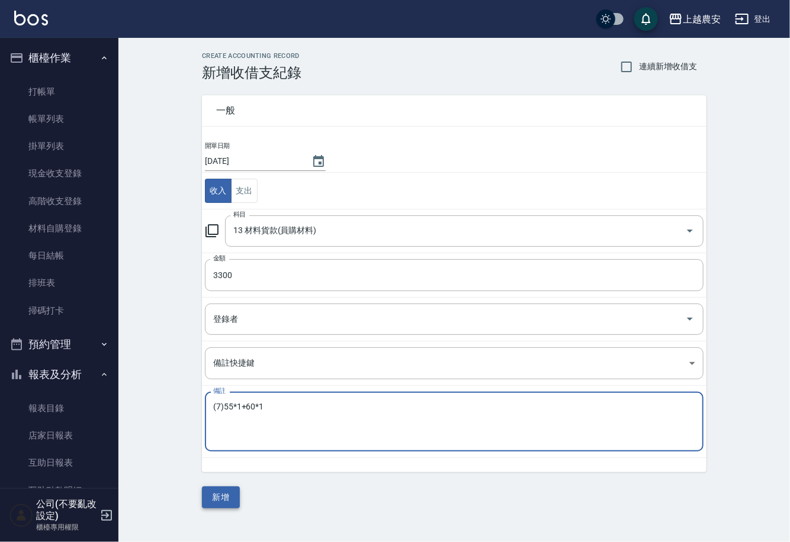
type textarea "(7)55*1+60*1"
click at [224, 494] on button "新增" at bounding box center [221, 498] width 38 height 22
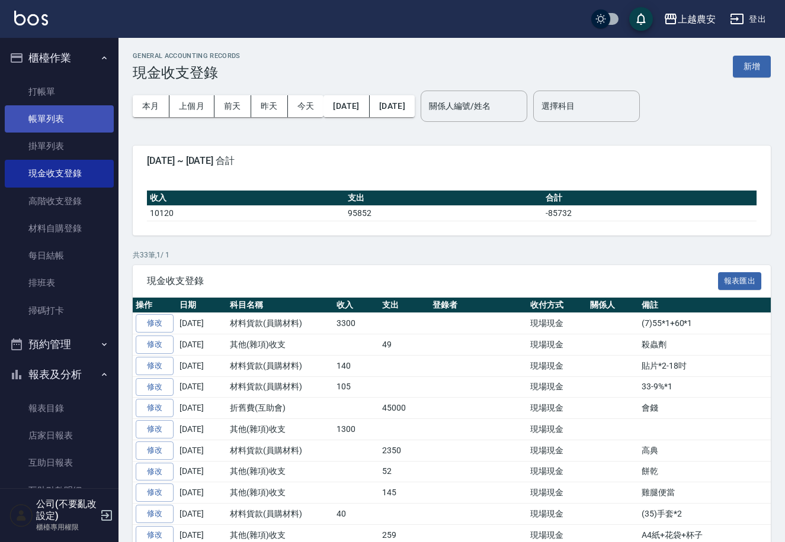
click at [65, 123] on link "帳單列表" at bounding box center [59, 118] width 109 height 27
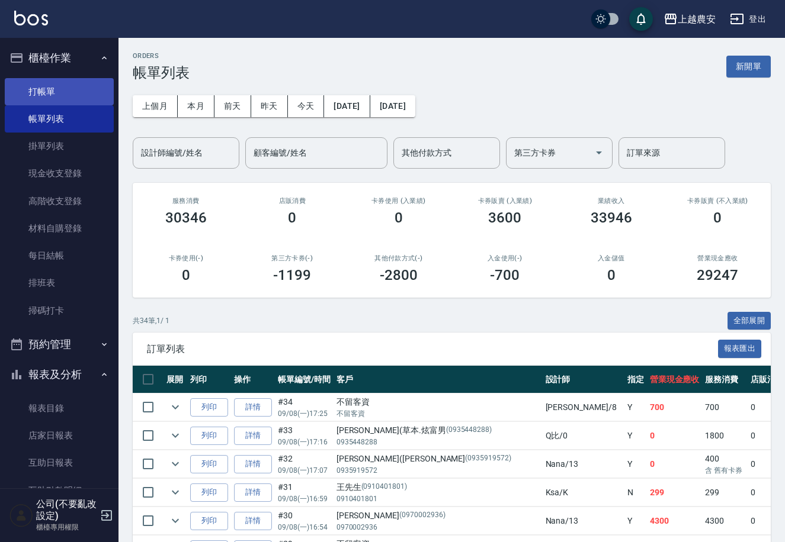
click at [52, 88] on link "打帳單" at bounding box center [59, 91] width 109 height 27
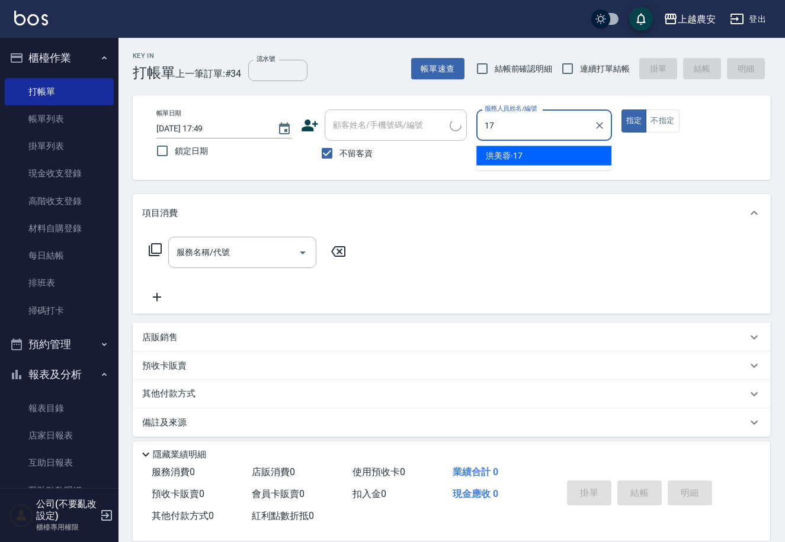
type input "洪美蓉-17"
type button "true"
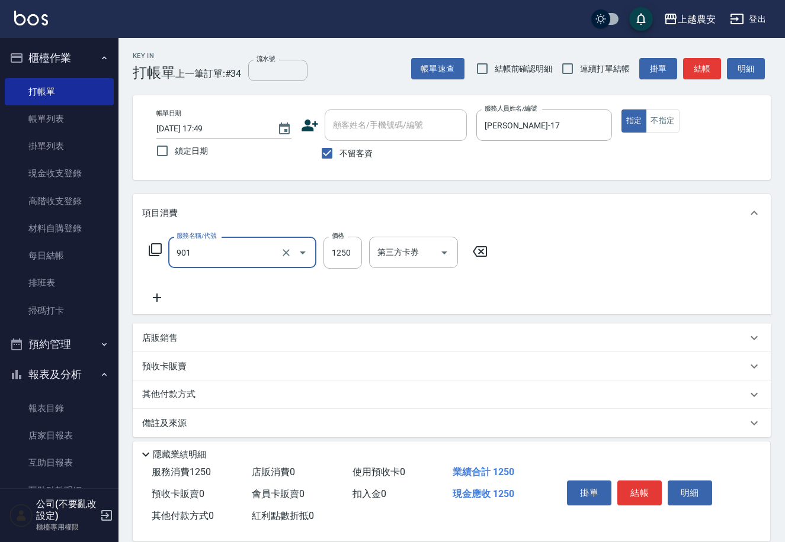
type input "修手指甲(901)"
type input "1000"
click at [641, 493] on button "結帳" at bounding box center [639, 493] width 44 height 25
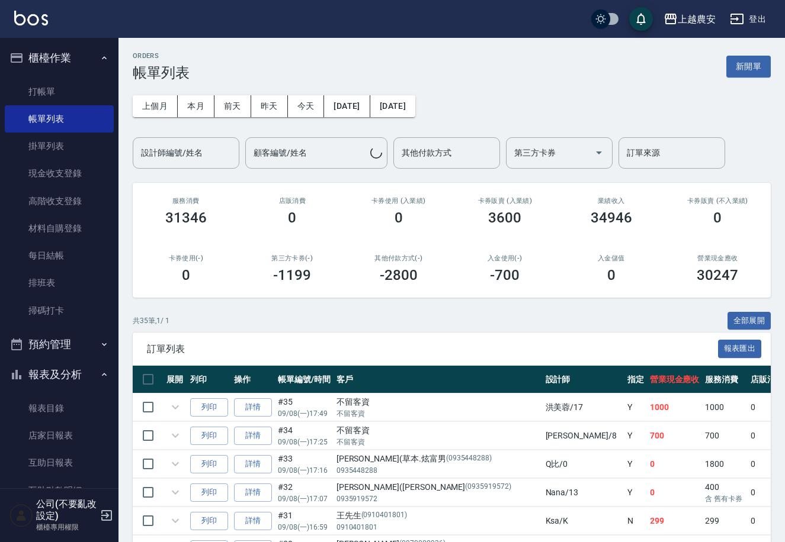
click at [62, 88] on link "打帳單" at bounding box center [59, 91] width 109 height 27
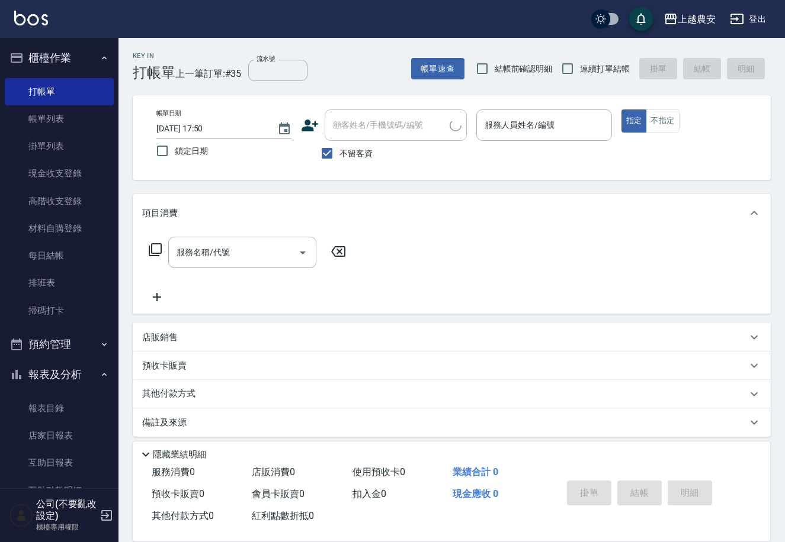
click at [339, 142] on label "不留客資" at bounding box center [343, 153] width 58 height 25
click at [339, 142] on input "不留客資" at bounding box center [326, 153] width 25 height 25
checkbox input "false"
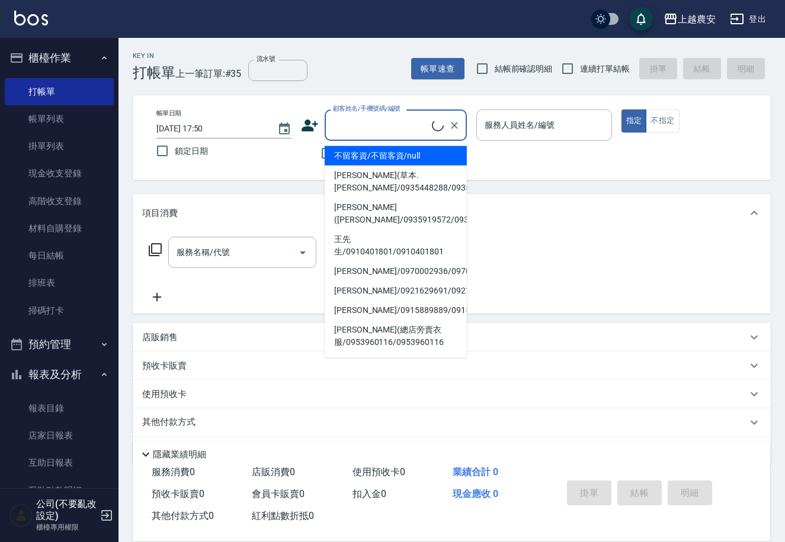
click at [345, 129] on input "顧客姓名/手機號碼/編號" at bounding box center [381, 125] width 102 height 21
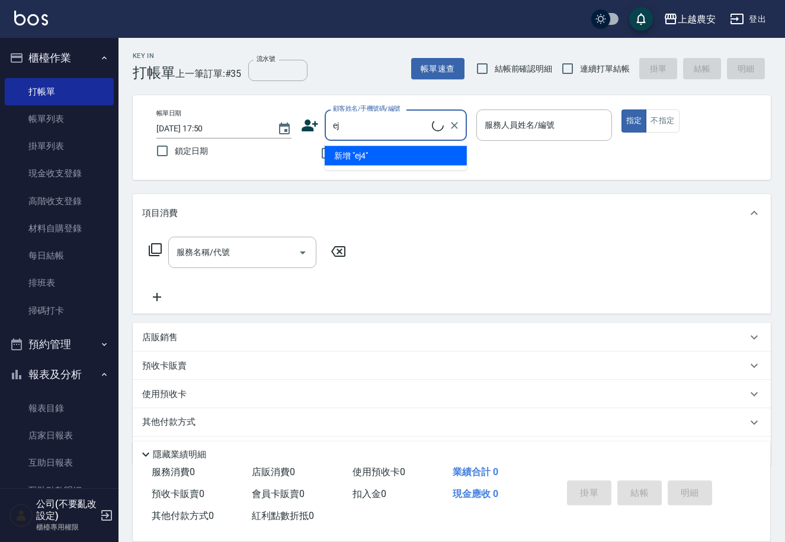
type input "e"
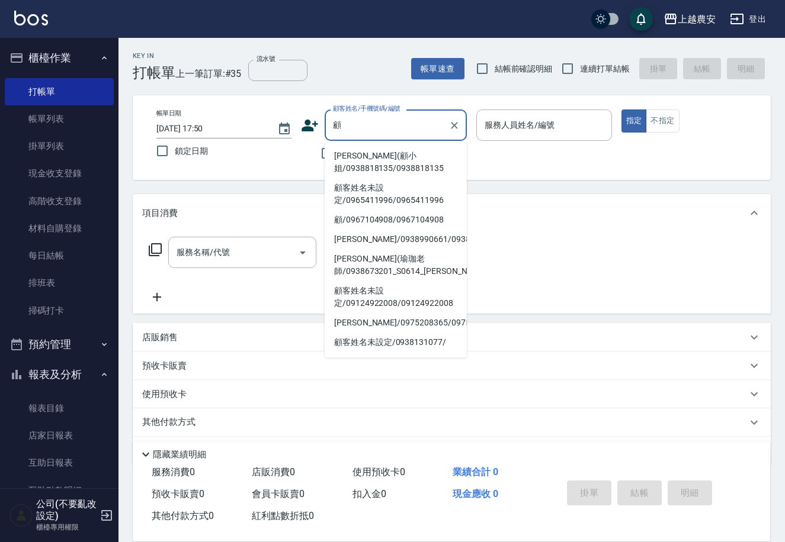
click at [352, 166] on li "顧雲(顧小姐/0938818135/0938818135" at bounding box center [396, 162] width 142 height 32
type input "顧雲(顧小姐/0938818135/0938818135"
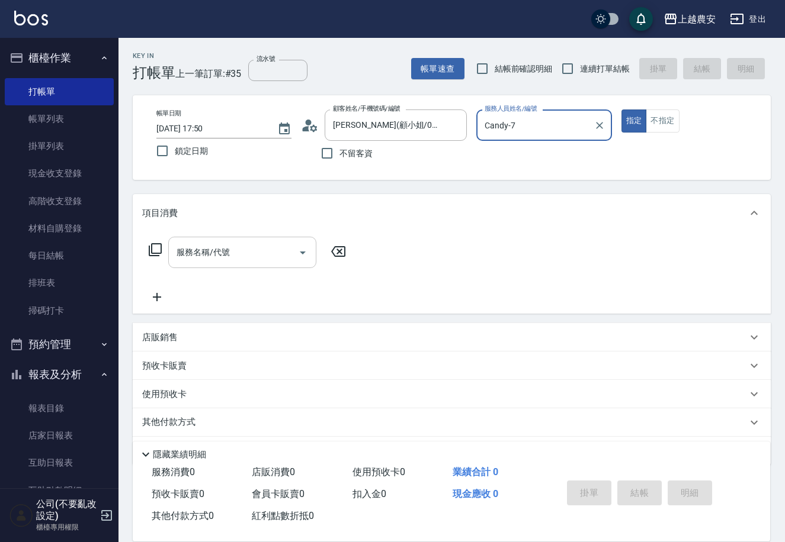
type input "Candy-7"
click at [241, 255] on input "服務名稱/代號" at bounding box center [234, 252] width 120 height 21
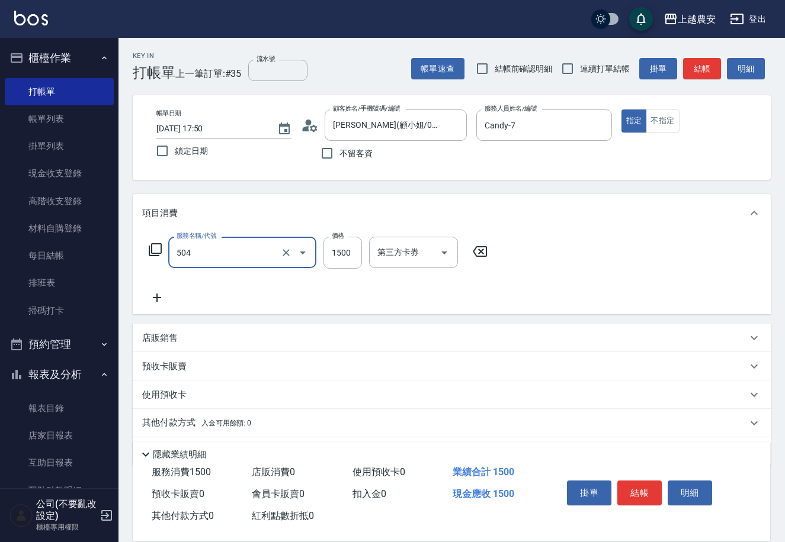
type input "染髮1500↓(504)"
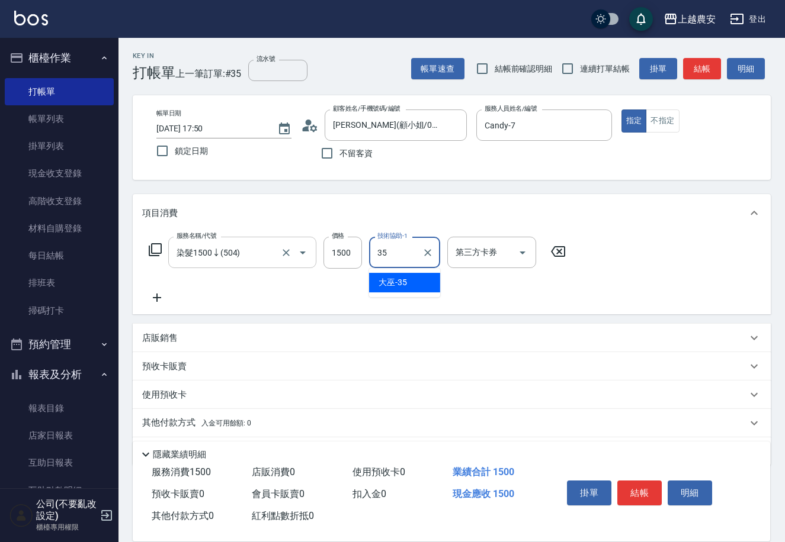
type input "大巫-35"
click at [625, 492] on button "結帳" at bounding box center [639, 493] width 44 height 25
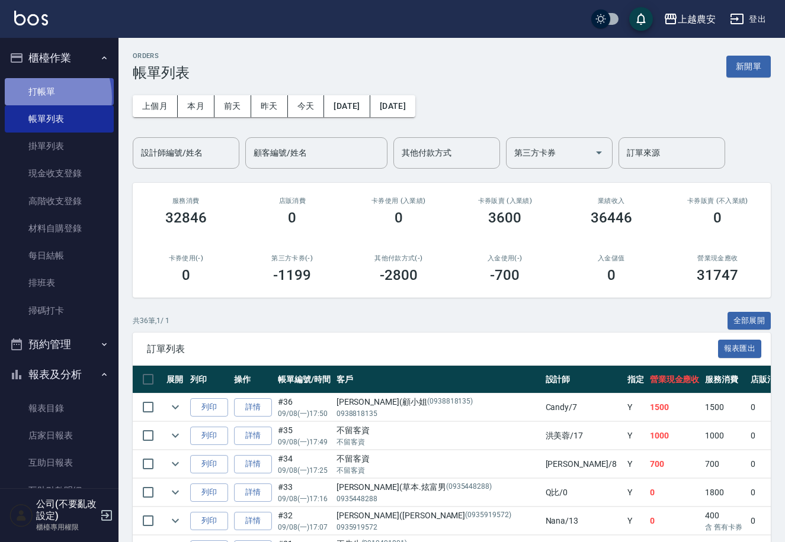
click at [38, 97] on link "打帳單" at bounding box center [59, 91] width 109 height 27
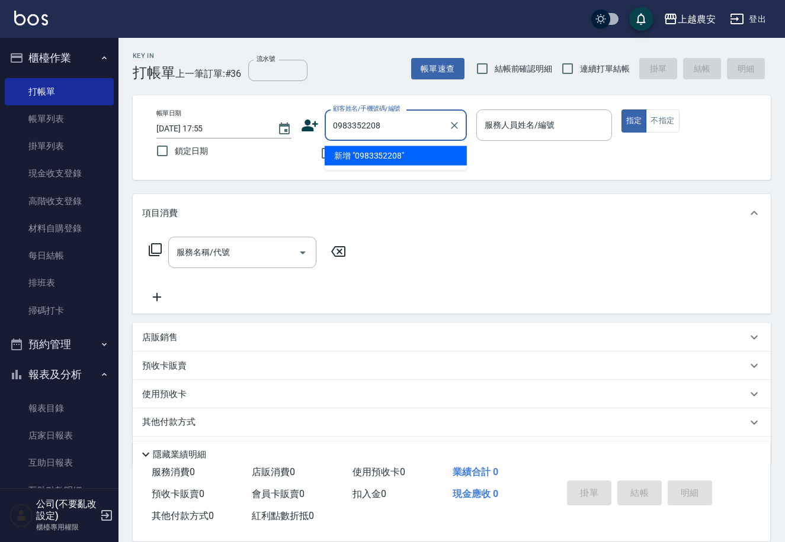
drag, startPoint x: 383, startPoint y: 152, endPoint x: 310, endPoint y: 130, distance: 76.6
click at [380, 152] on li "新增 "0983352208"" at bounding box center [396, 156] width 142 height 20
type input "0983352208"
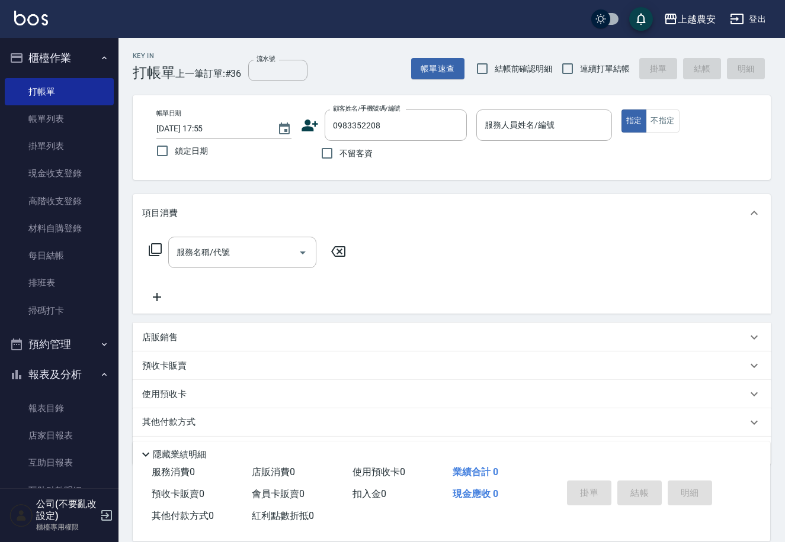
click at [309, 127] on icon at bounding box center [310, 126] width 17 height 12
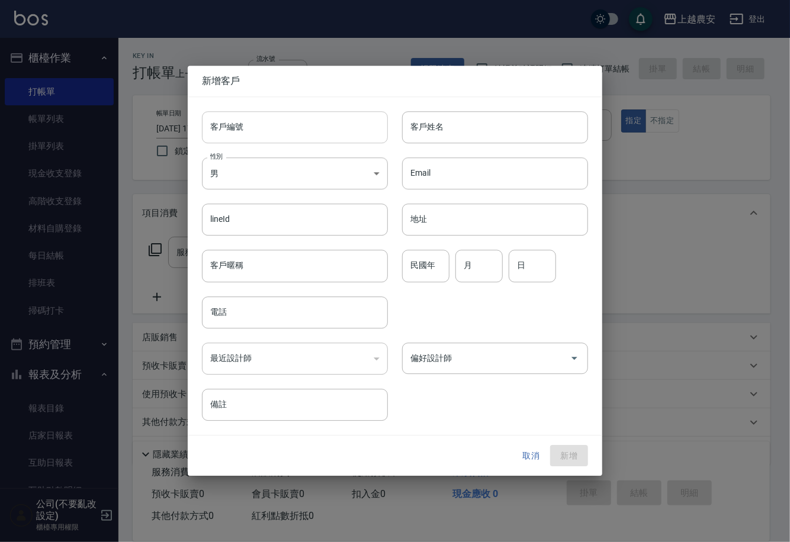
click at [309, 130] on input "客戶編號" at bounding box center [295, 127] width 186 height 32
type input "0983352208"
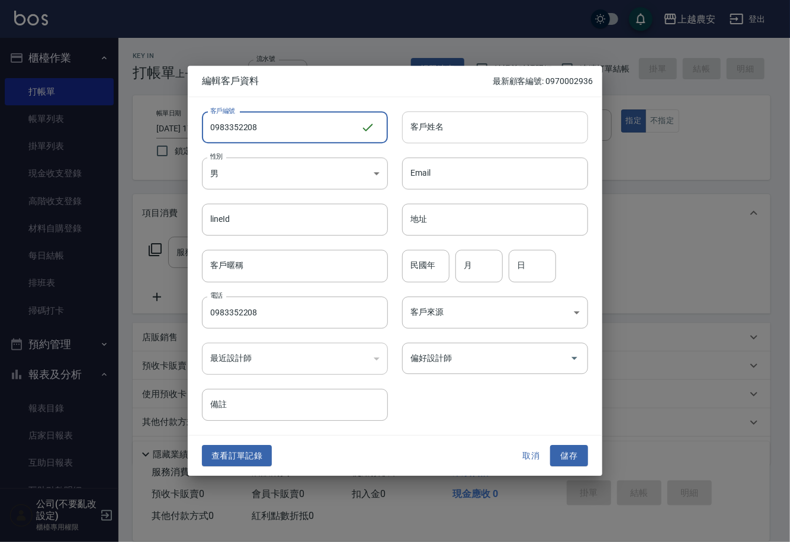
type input "0983352208"
click at [420, 135] on input "客戶姓名" at bounding box center [495, 127] width 186 height 32
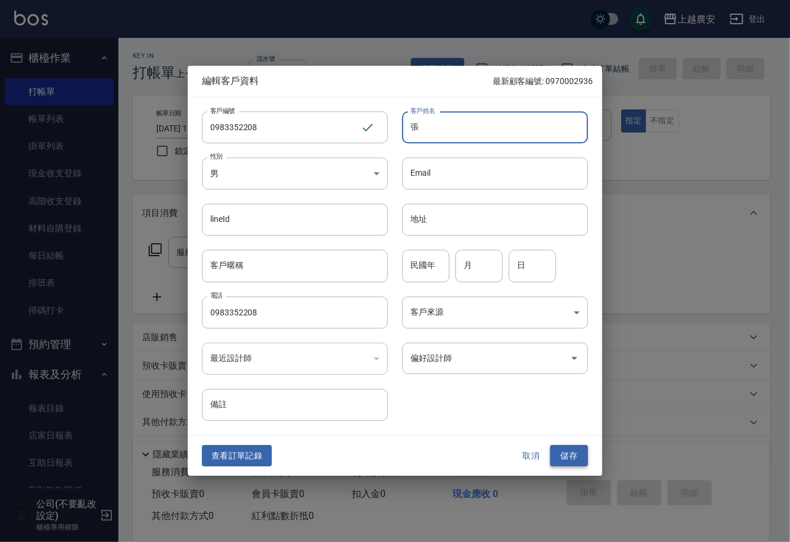
type input "張"
click at [574, 456] on button "儲存" at bounding box center [569, 456] width 38 height 22
click at [575, 456] on div "取消 儲存" at bounding box center [550, 456] width 76 height 22
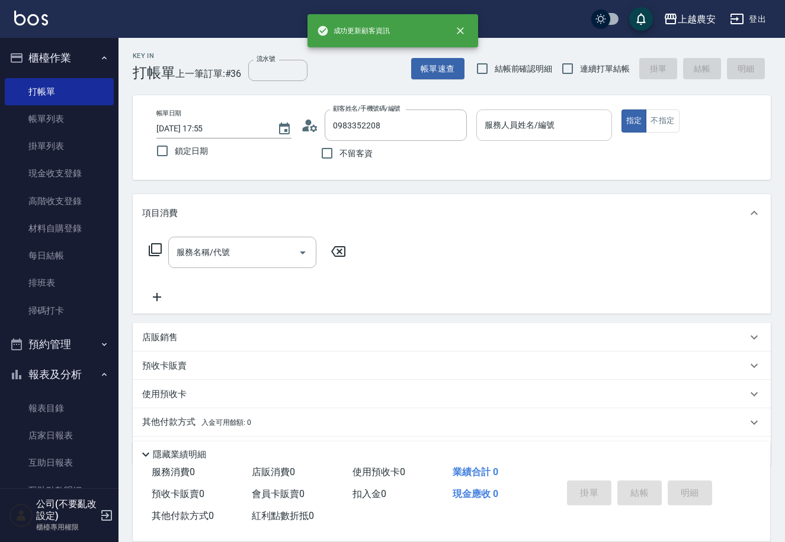
click at [568, 134] on input "服務人員姓名/編號" at bounding box center [543, 125] width 124 height 21
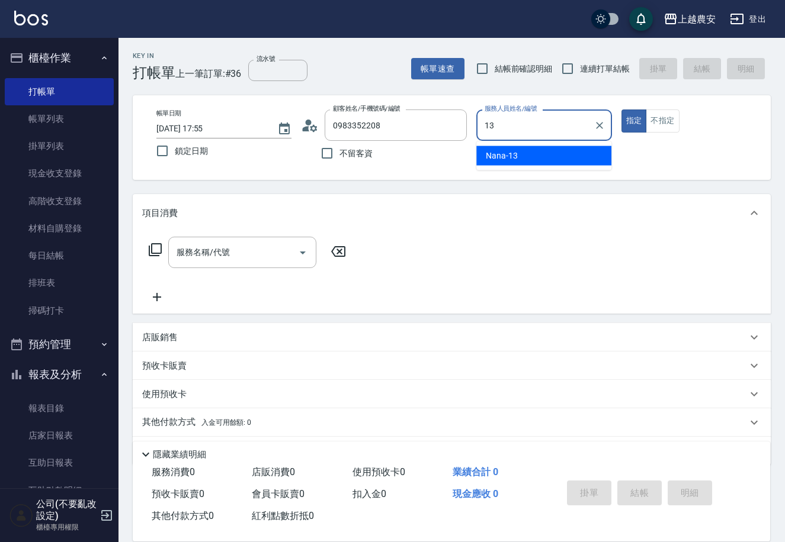
type input "Nana-13"
type button "true"
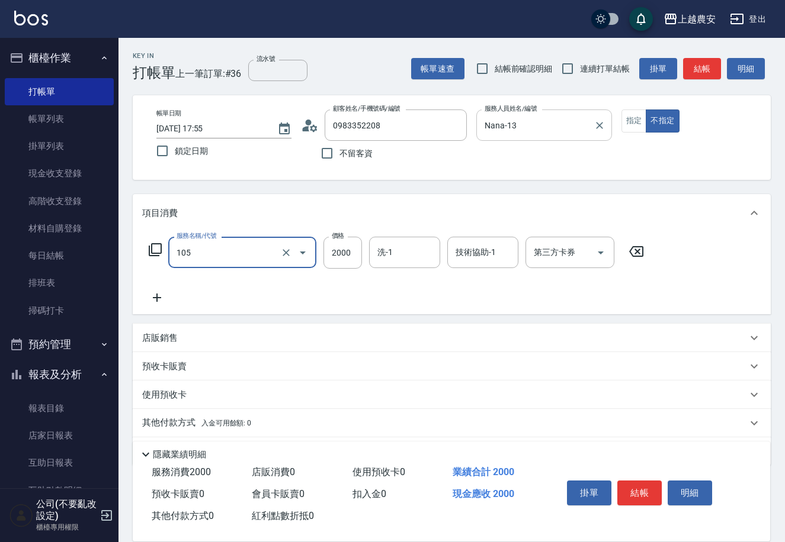
type input "寶齡頭皮全套(105)"
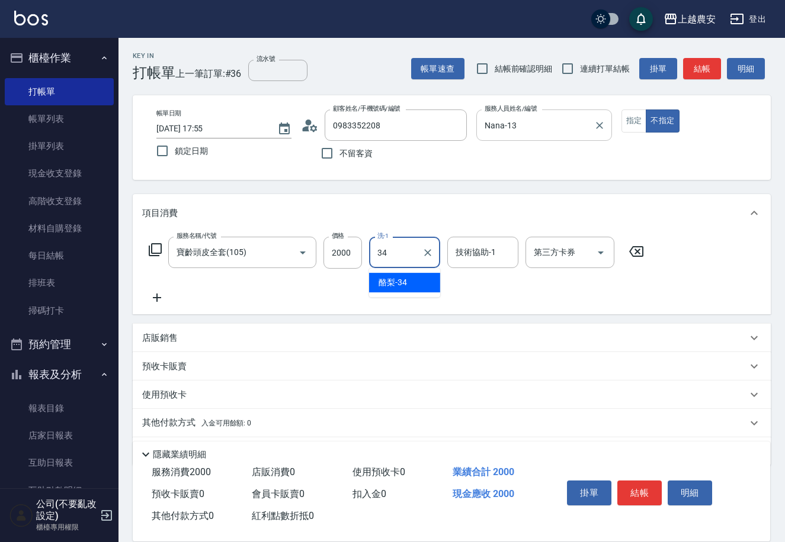
type input "酪梨-34"
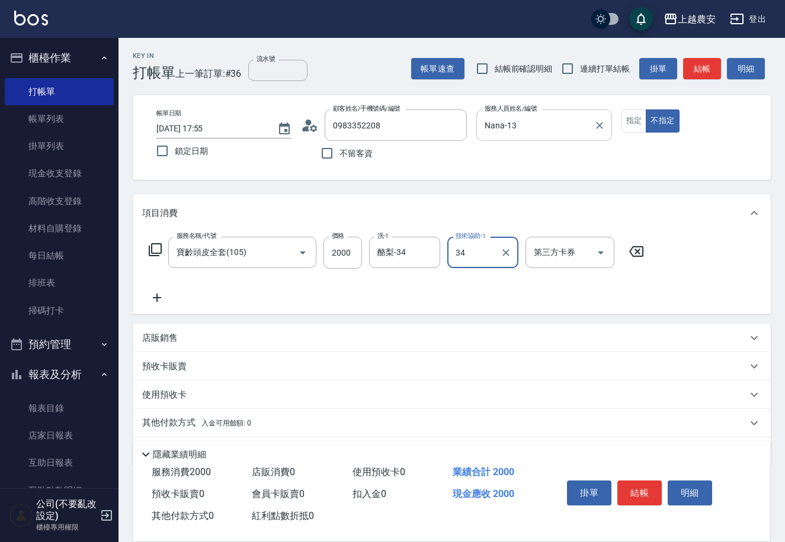
type input "酪梨-34"
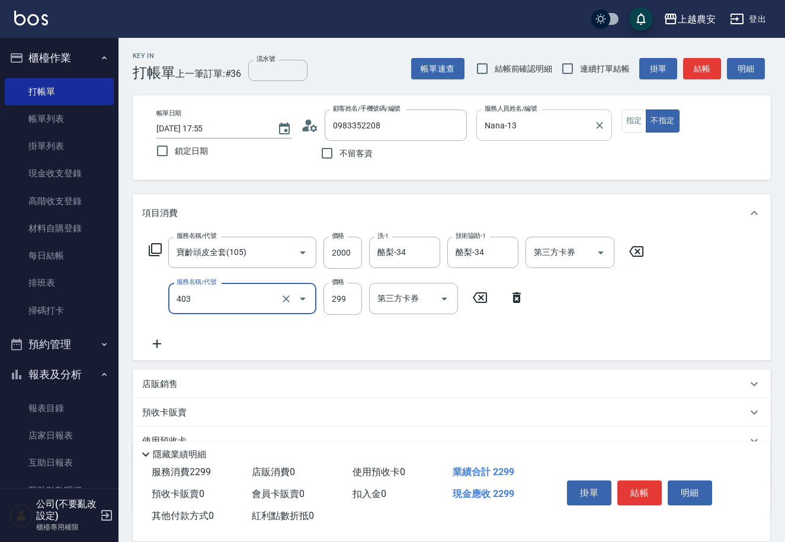
type input "剪髮(403)"
click at [631, 495] on button "結帳" at bounding box center [639, 493] width 44 height 25
click at [631, 495] on div "掛單 結帳 明細" at bounding box center [639, 494] width 155 height 37
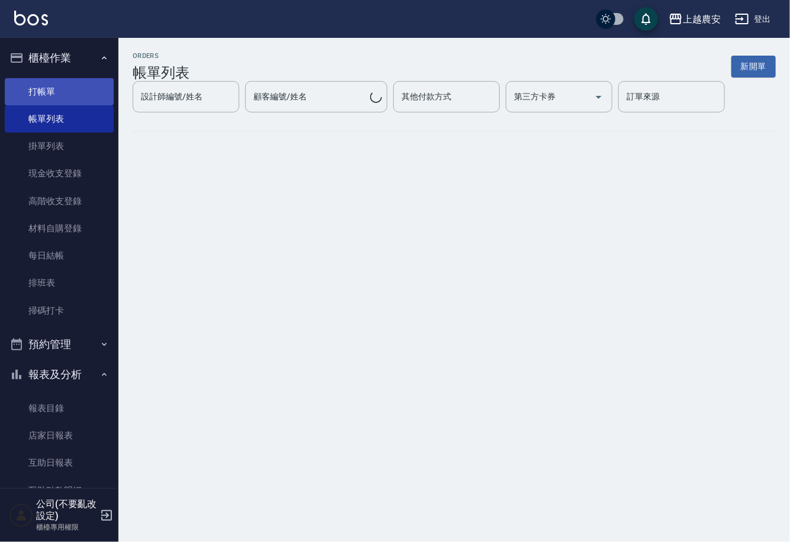
click at [43, 91] on link "打帳單" at bounding box center [59, 91] width 109 height 27
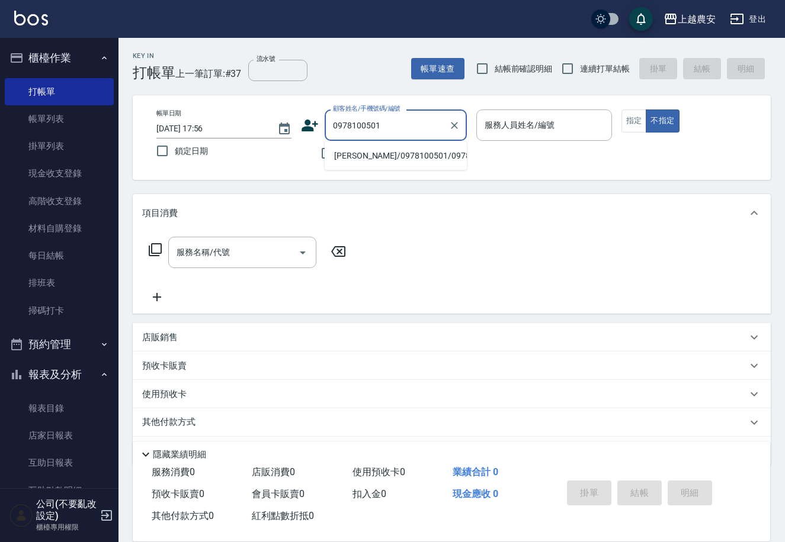
click at [383, 160] on li "楊雅如/0978100501/0978100501" at bounding box center [396, 156] width 142 height 20
type input "楊雅如/0978100501/0978100501"
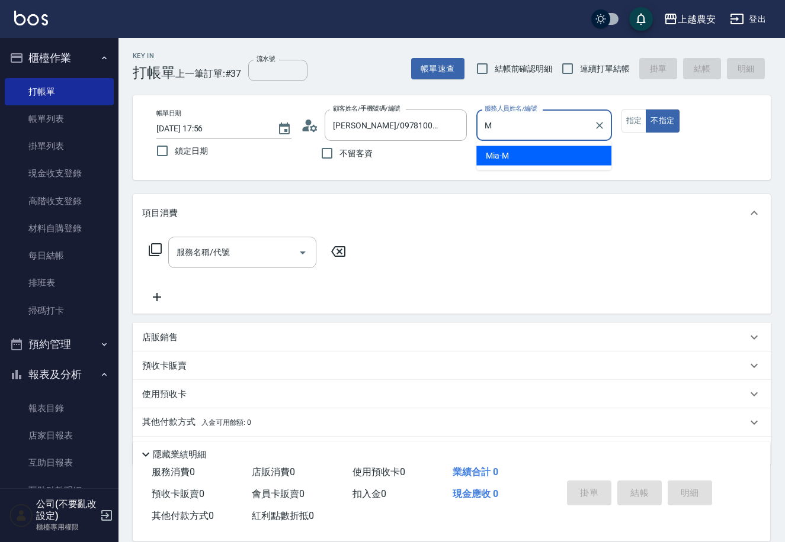
type input "Mia-M"
type button "false"
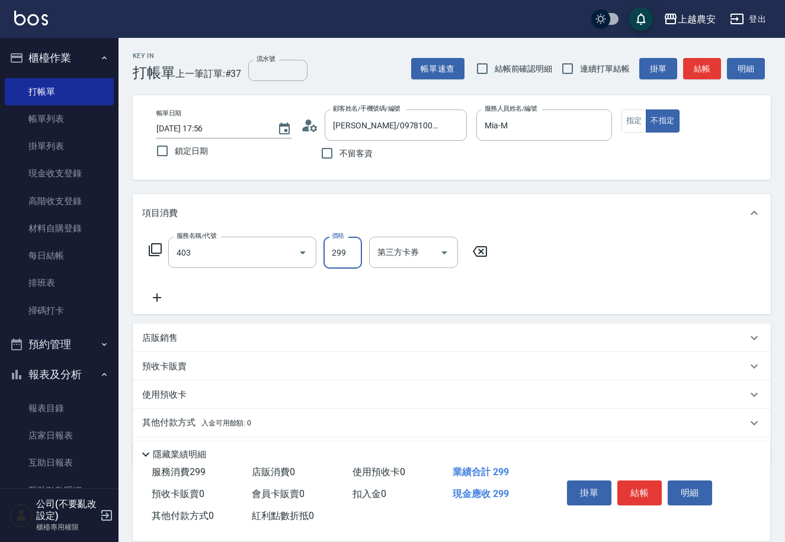
type input "剪髮(403)"
click at [641, 486] on button "結帳" at bounding box center [639, 493] width 44 height 25
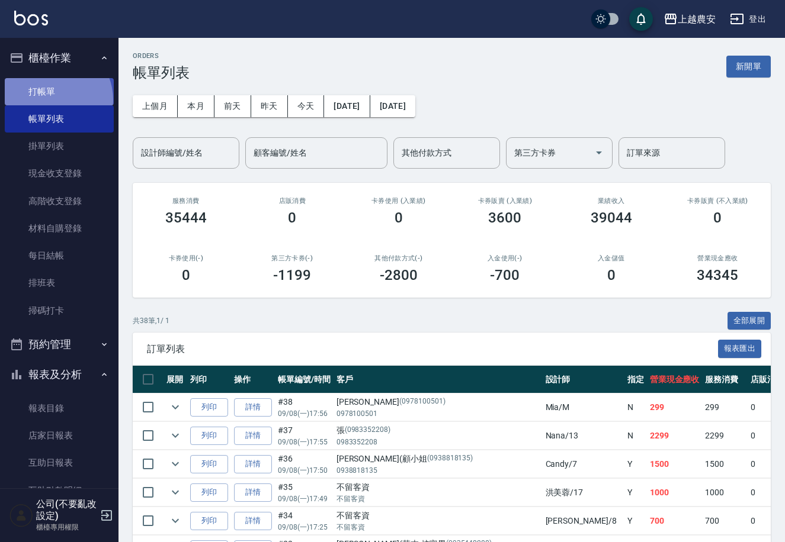
click at [50, 99] on link "打帳單" at bounding box center [59, 91] width 109 height 27
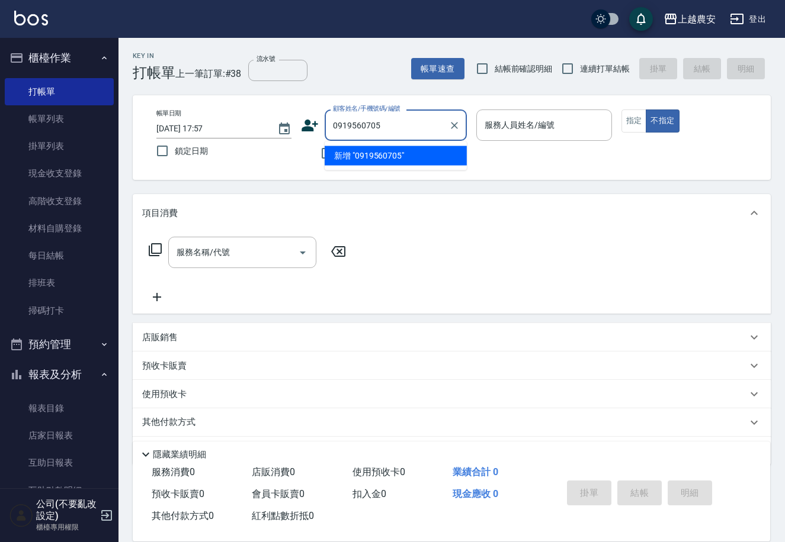
click at [380, 158] on li "新增 "0919560705"" at bounding box center [396, 156] width 142 height 20
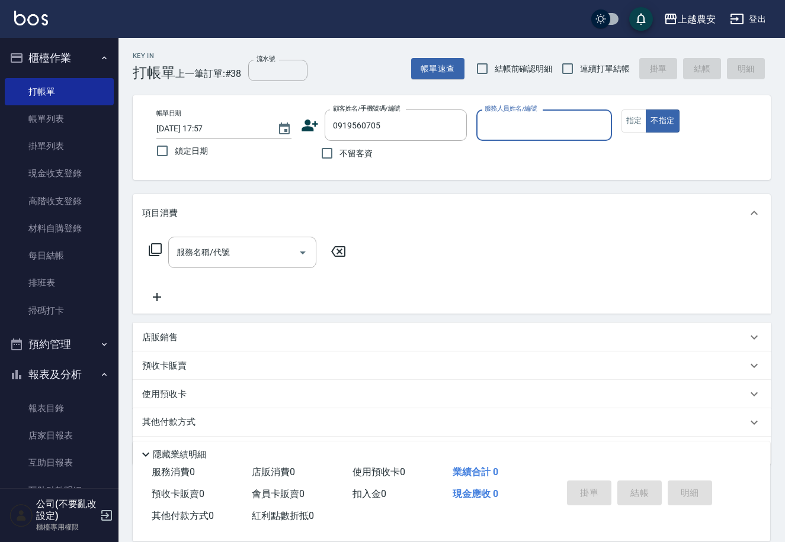
type input "0919560705"
click at [305, 123] on icon at bounding box center [310, 126] width 18 height 18
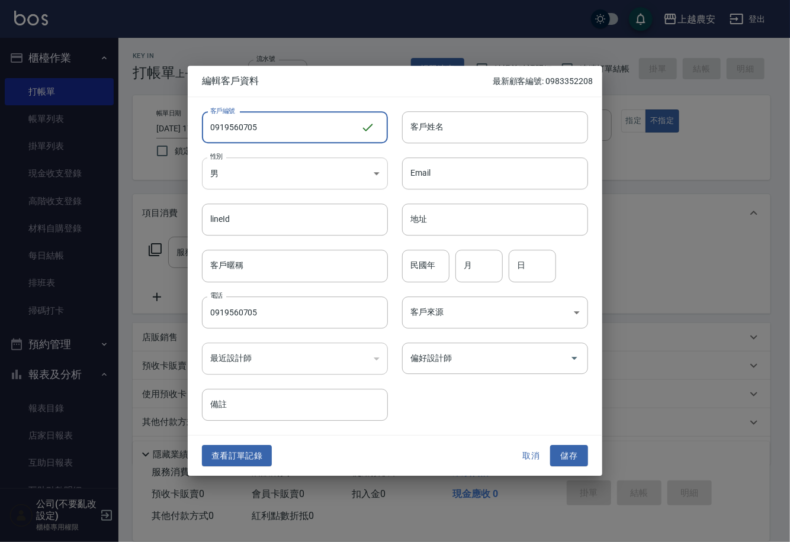
type input "0919560705"
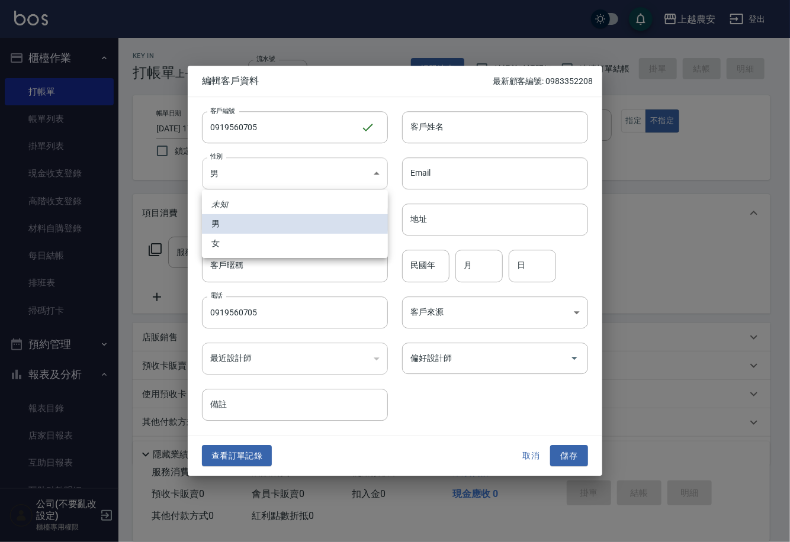
click at [224, 181] on body "上越農安 登出 櫃檯作業 打帳單 帳單列表 掛單列表 現金收支登錄 高階收支登錄 材料自購登錄 每日結帳 排班表 掃碼打卡 預約管理 預約管理 單日預約紀錄 …" at bounding box center [395, 288] width 790 height 577
click at [243, 248] on li "女" at bounding box center [295, 244] width 186 height 20
type input "FEMALE"
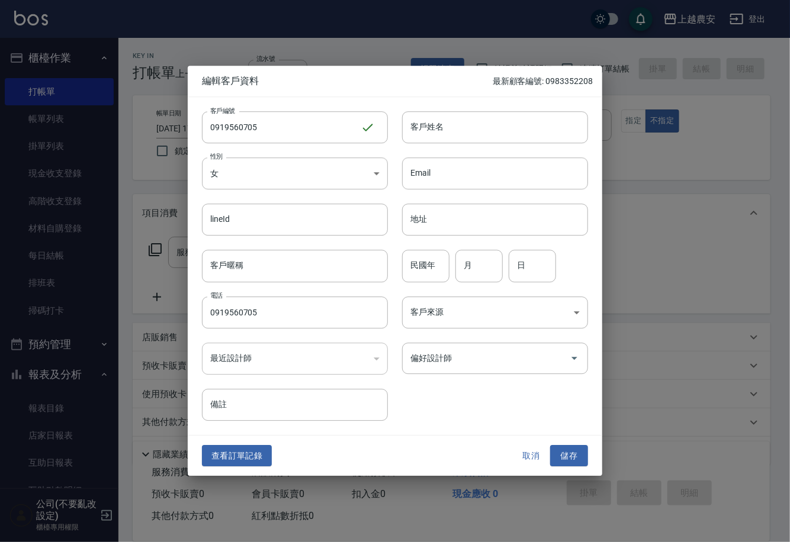
drag, startPoint x: 420, startPoint y: 150, endPoint x: 422, endPoint y: 136, distance: 14.9
click at [420, 147] on div "Email Email" at bounding box center [488, 166] width 200 height 46
click at [422, 134] on input "客戶姓名" at bounding box center [495, 127] width 186 height 32
click at [536, 455] on button "取消" at bounding box center [531, 456] width 38 height 22
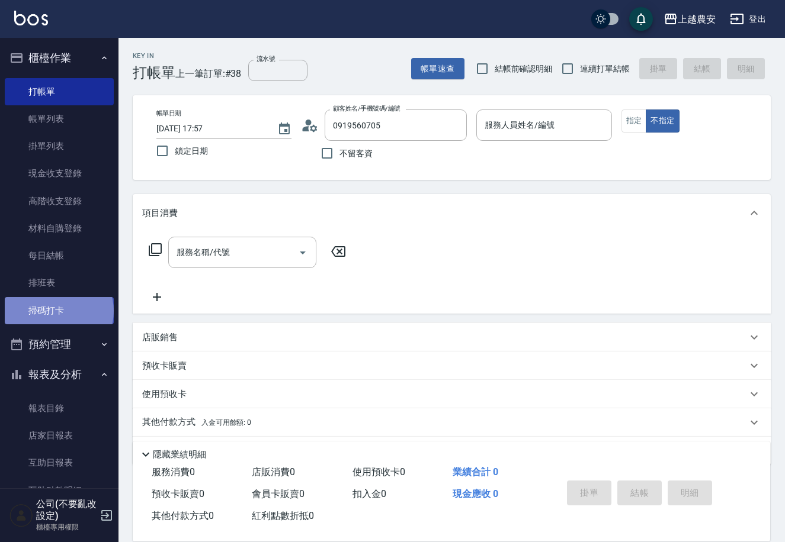
click at [58, 311] on link "掃碼打卡" at bounding box center [59, 310] width 109 height 27
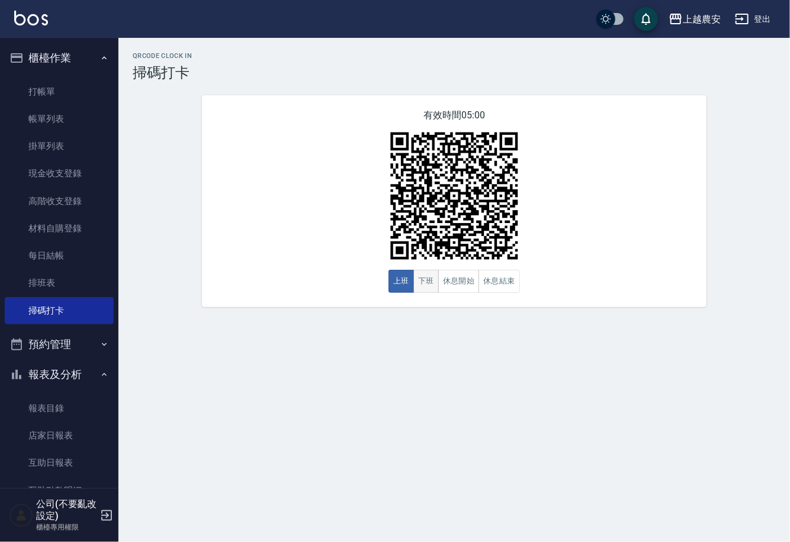
click at [419, 285] on button "下班" at bounding box center [425, 281] width 25 height 23
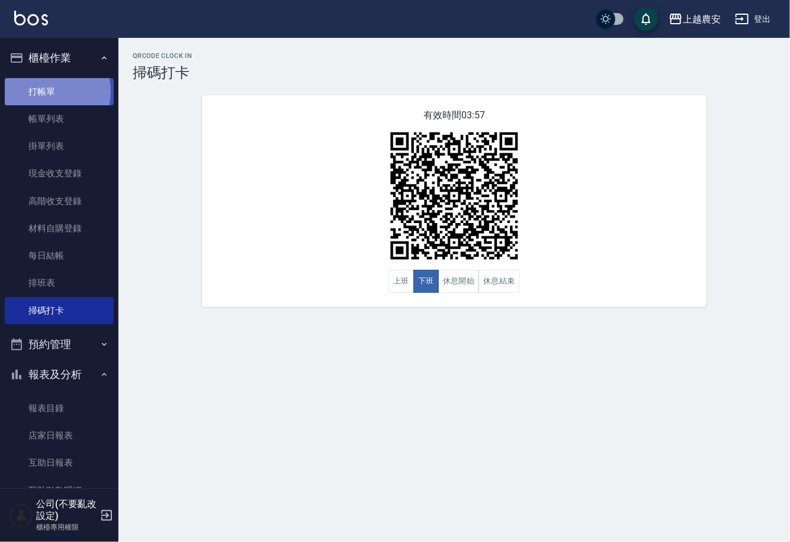
click at [44, 91] on link "打帳單" at bounding box center [59, 91] width 109 height 27
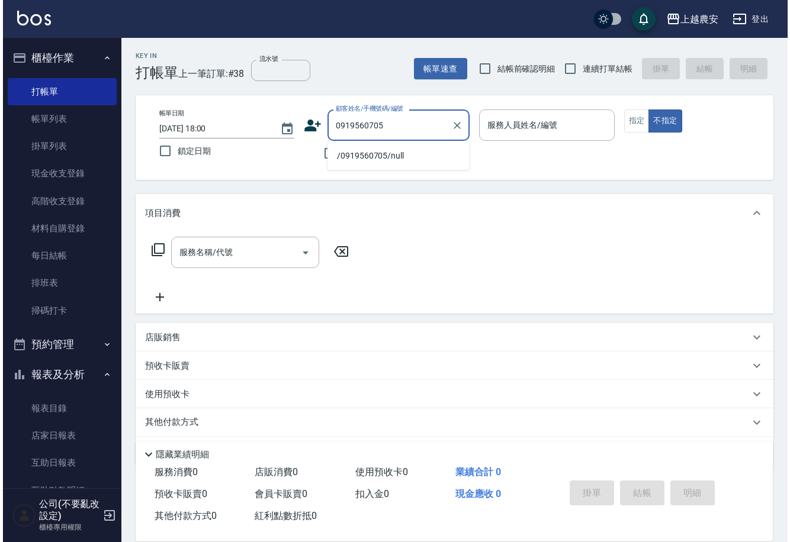
scroll to position [180, 0]
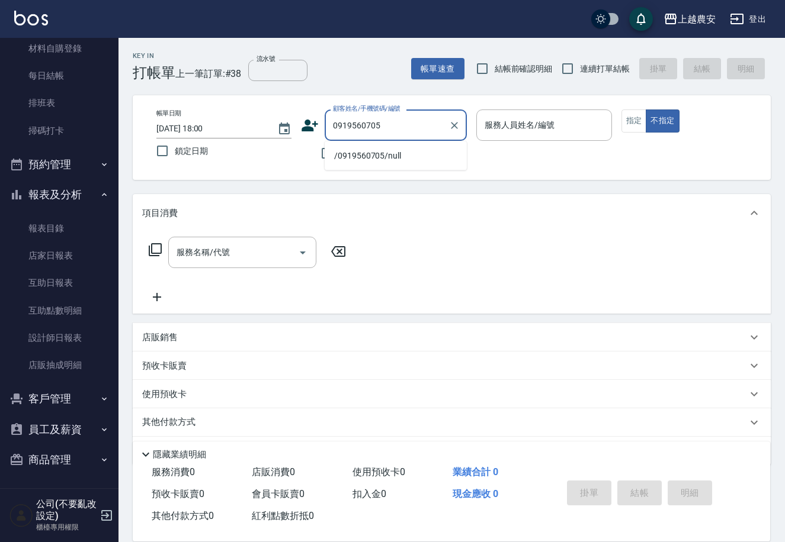
type input "0919560705"
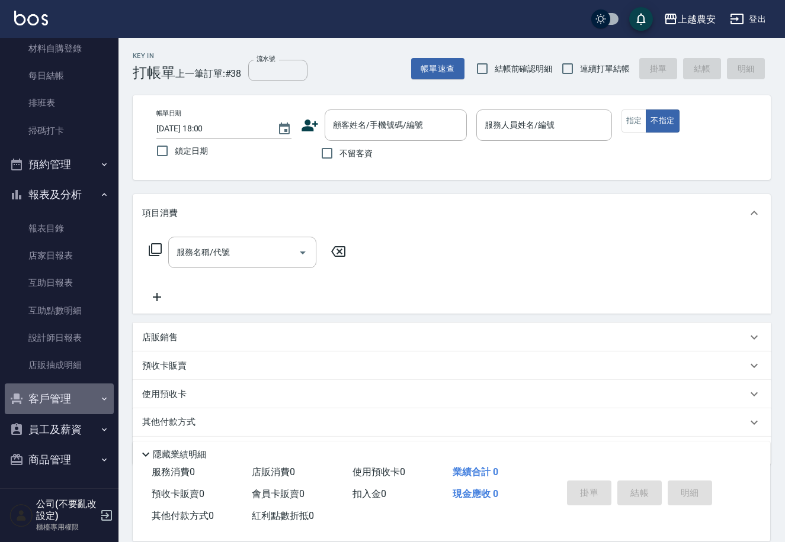
drag, startPoint x: 70, startPoint y: 400, endPoint x: 83, endPoint y: 433, distance: 36.2
click at [70, 400] on button "客戶管理" at bounding box center [59, 399] width 109 height 31
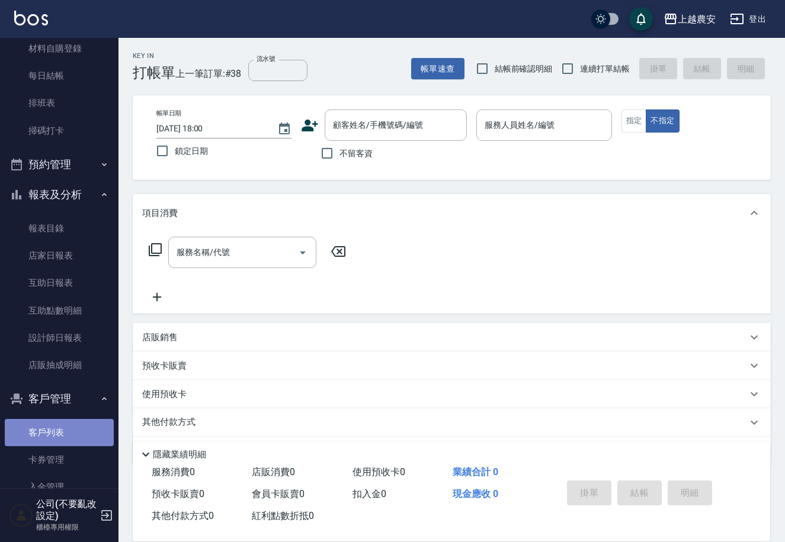
click at [68, 442] on link "客戶列表" at bounding box center [59, 432] width 109 height 27
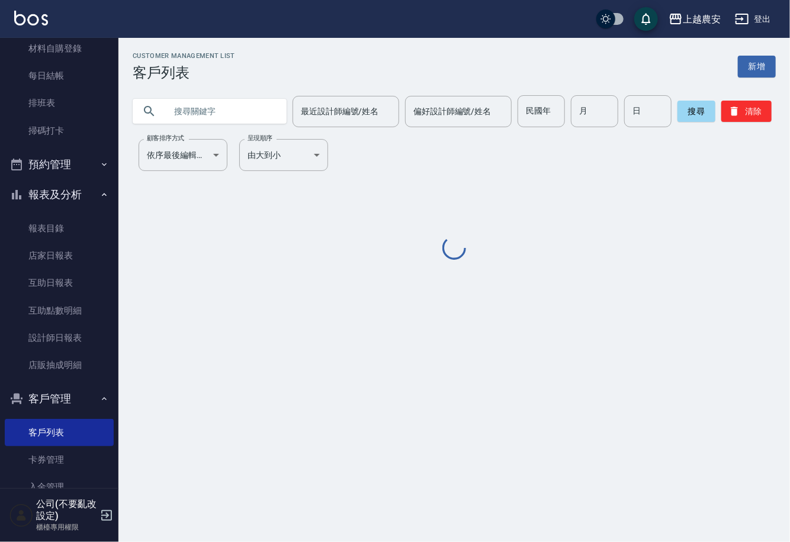
click at [192, 120] on input "text" at bounding box center [221, 111] width 111 height 32
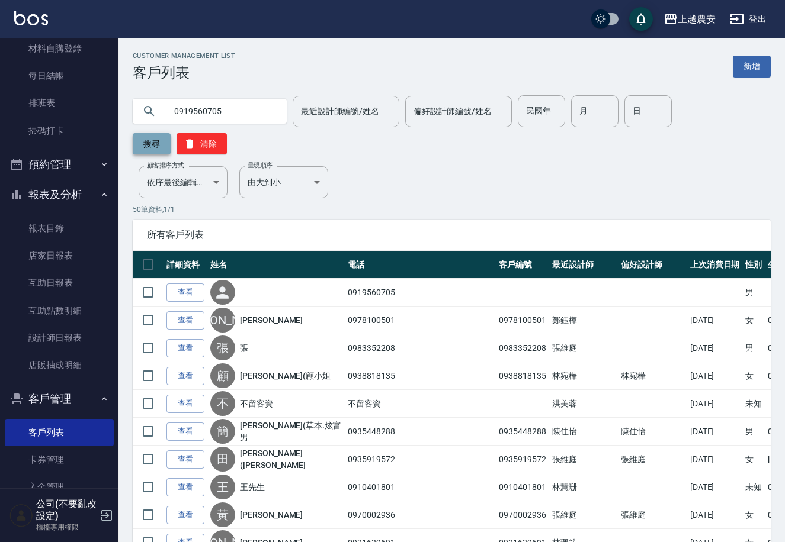
type input "0919560705"
drag, startPoint x: 680, startPoint y: 110, endPoint x: 473, endPoint y: 189, distance: 221.9
click at [171, 133] on button "搜尋" at bounding box center [152, 143] width 38 height 21
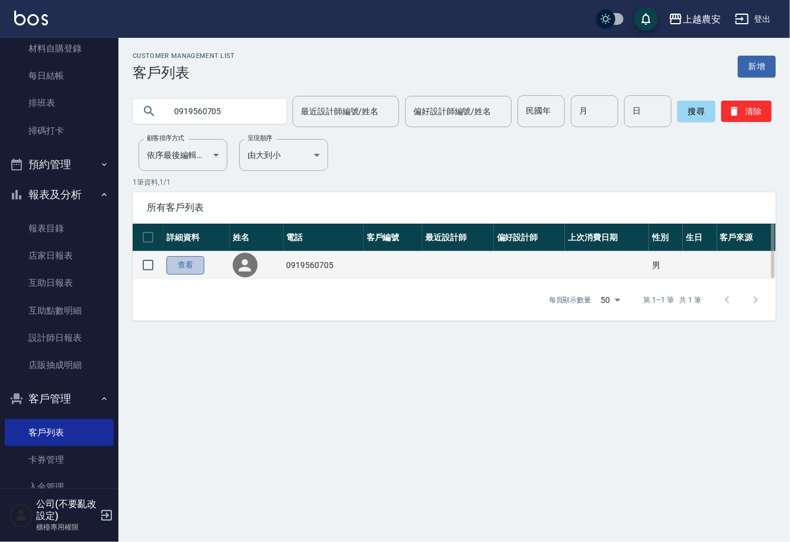
click at [184, 266] on link "查看" at bounding box center [185, 265] width 38 height 18
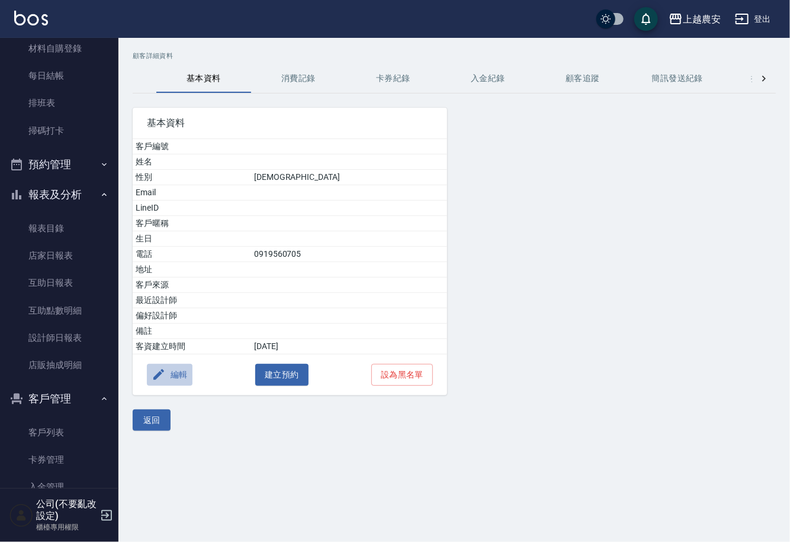
click at [181, 374] on button "編輯" at bounding box center [170, 375] width 46 height 22
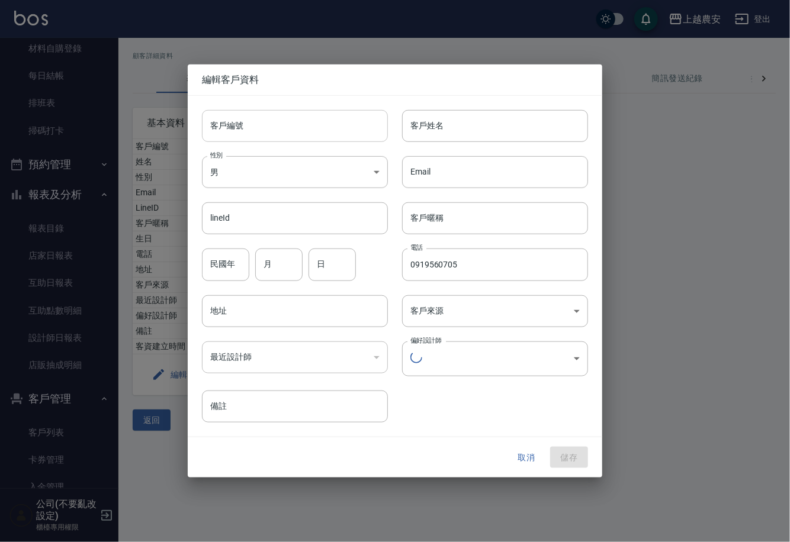
click at [249, 131] on input "客戶編號" at bounding box center [295, 126] width 186 height 32
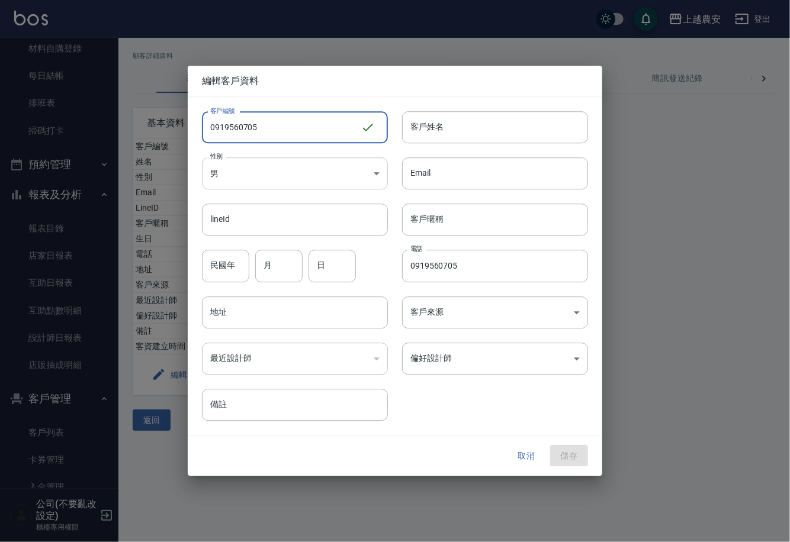
type input "0919560705"
click at [244, 175] on body "上越農安 登出 櫃檯作業 打帳單 帳單列表 掛單列表 現金收支登錄 高階收支登錄 材料自購登錄 每日結帳 排班表 掃碼打卡 預約管理 預約管理 單日預約紀錄 …" at bounding box center [395, 271] width 790 height 542
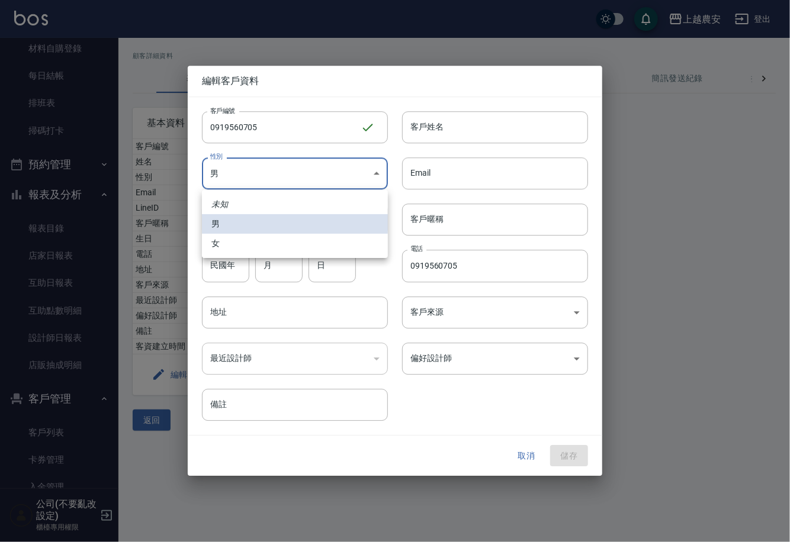
click at [250, 254] on ul "未知 男 女" at bounding box center [295, 224] width 186 height 68
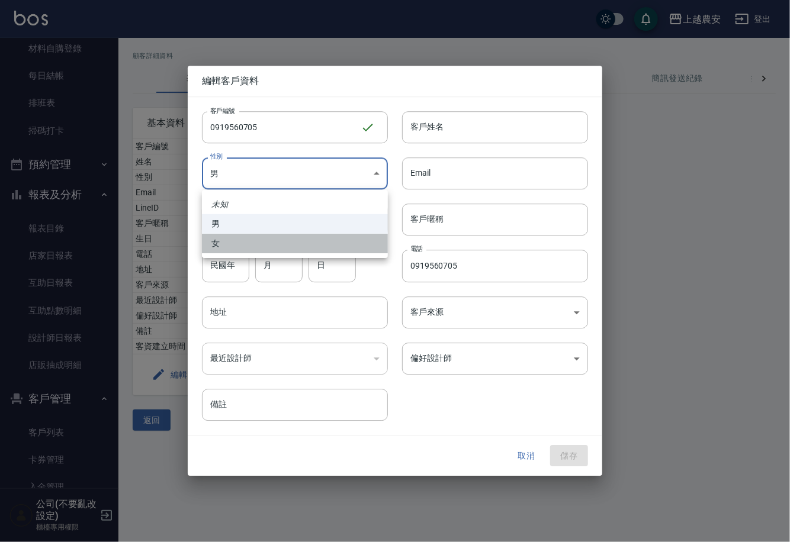
click at [250, 245] on li "女" at bounding box center [295, 244] width 186 height 20
type input "FEMALE"
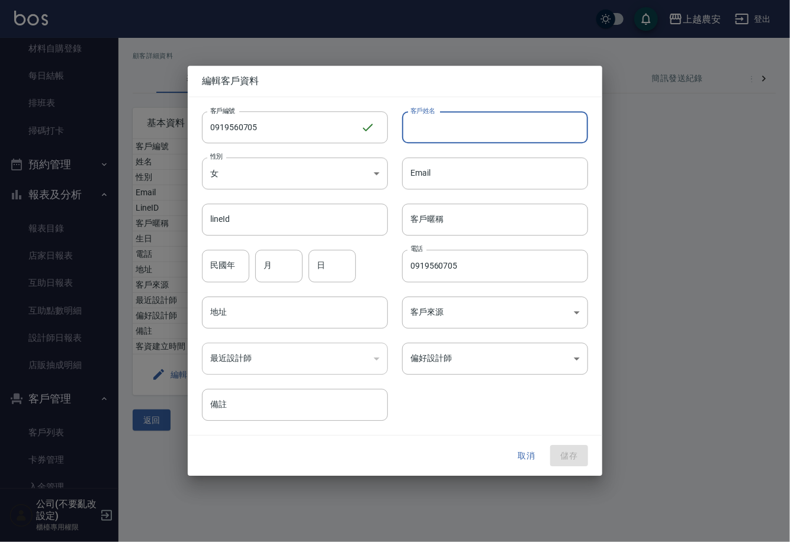
click at [445, 128] on input "客戶姓名" at bounding box center [495, 127] width 186 height 32
type input "江"
click at [560, 448] on button "儲存" at bounding box center [569, 456] width 38 height 22
drag, startPoint x: 560, startPoint y: 448, endPoint x: 570, endPoint y: 380, distance: 68.3
click at [560, 446] on button "儲存" at bounding box center [569, 456] width 38 height 22
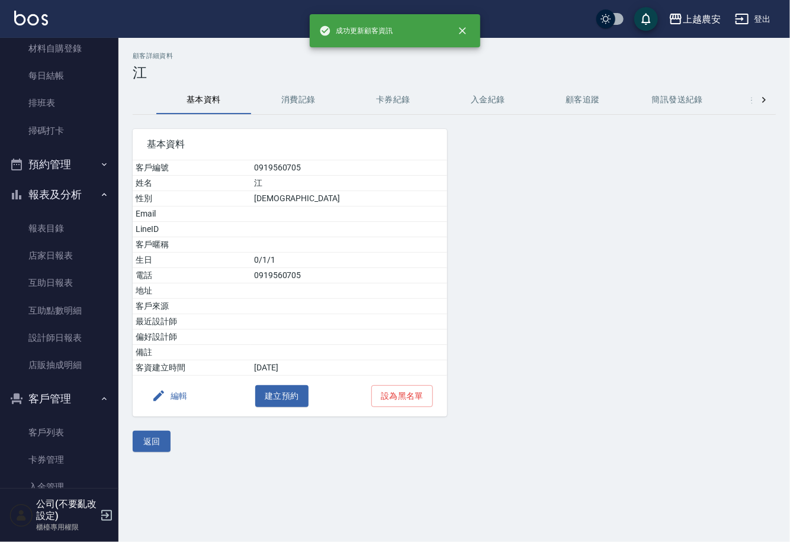
click at [297, 102] on button "消費記錄" at bounding box center [298, 100] width 95 height 28
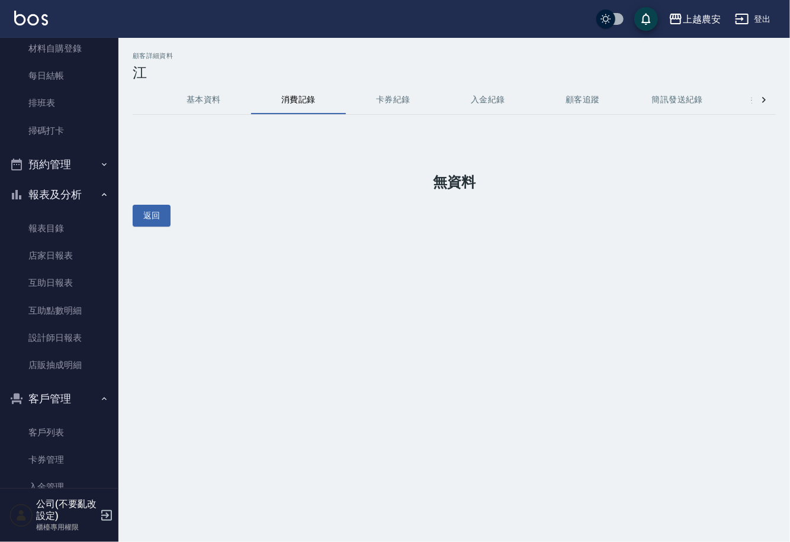
click at [112, 48] on nav "櫃檯作業 打帳單 帳單列表 掛單列表 現金收支登錄 高階收支登錄 材料自購登錄 每日結帳 排班表 掃碼打卡 預約管理 預約管理 單日預約紀錄 單週預約紀錄 報…" at bounding box center [59, 263] width 118 height 451
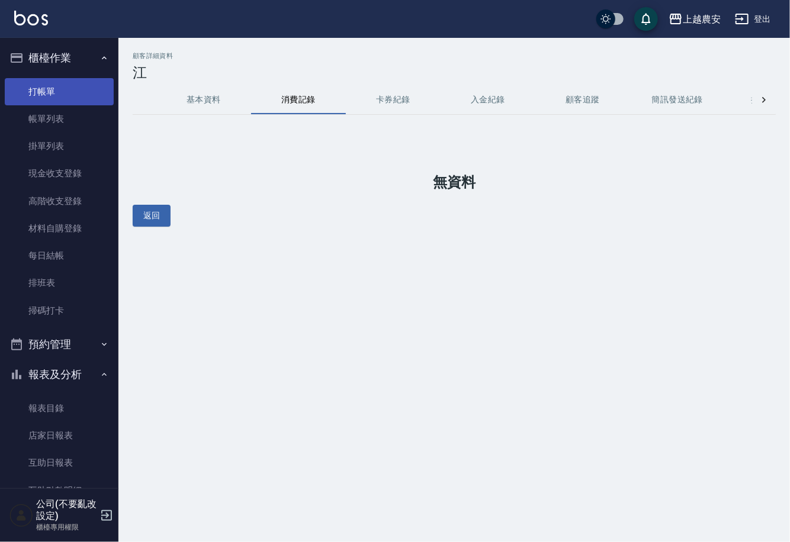
click at [60, 88] on link "打帳單" at bounding box center [59, 91] width 109 height 27
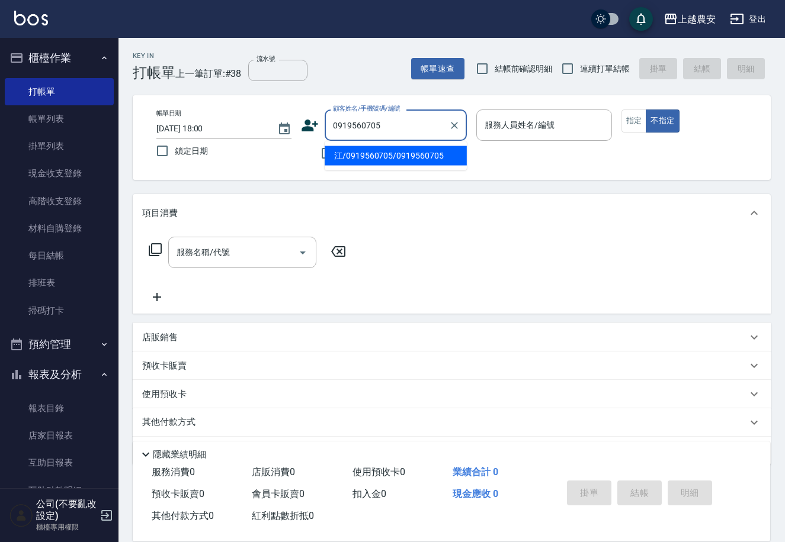
click at [415, 160] on li "江/0919560705/0919560705" at bounding box center [396, 156] width 142 height 20
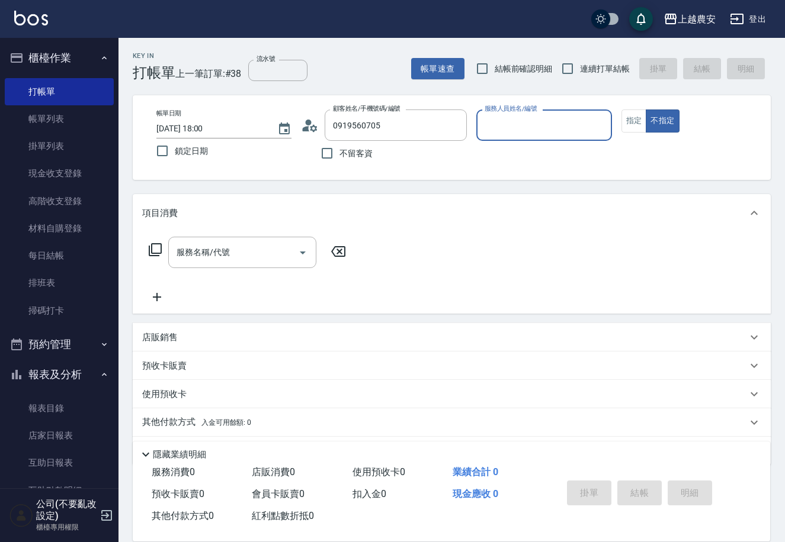
type input "江/0919560705/0919560705"
type input "Candy-7"
type button "false"
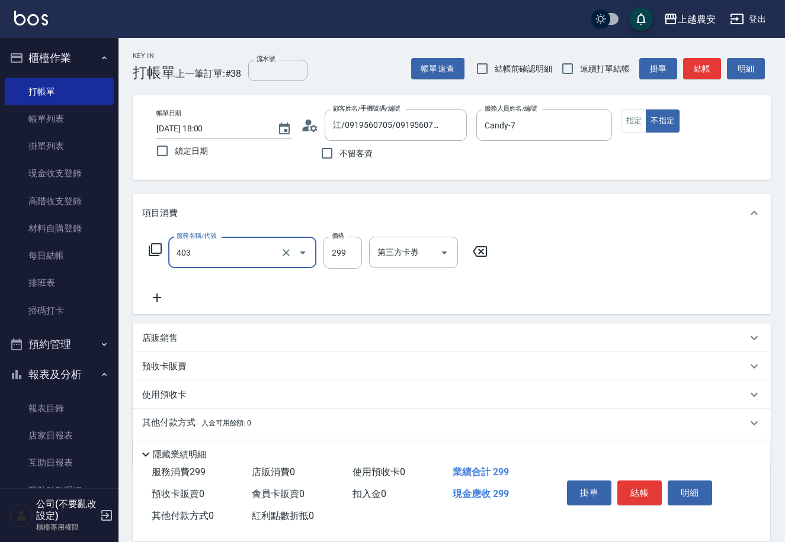
type input "剪髮(403)"
type input "100"
click at [646, 487] on button "結帳" at bounding box center [639, 493] width 44 height 25
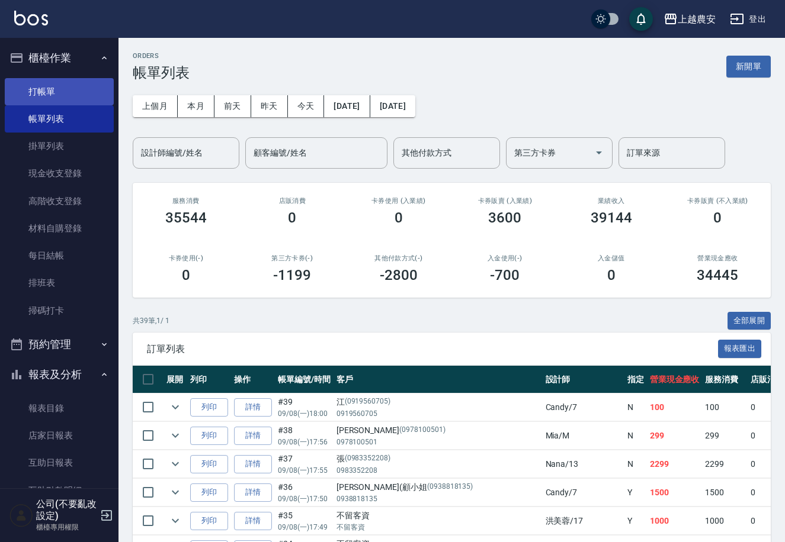
click at [33, 85] on link "打帳單" at bounding box center [59, 91] width 109 height 27
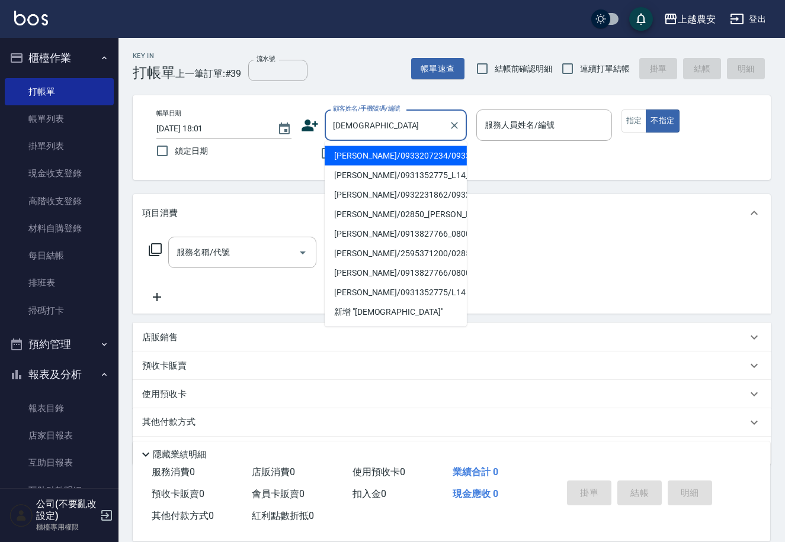
click at [376, 157] on li "楊寶蓮/0933207234/0933207234" at bounding box center [396, 156] width 142 height 20
type input "楊寶蓮/0933207234/0933207234"
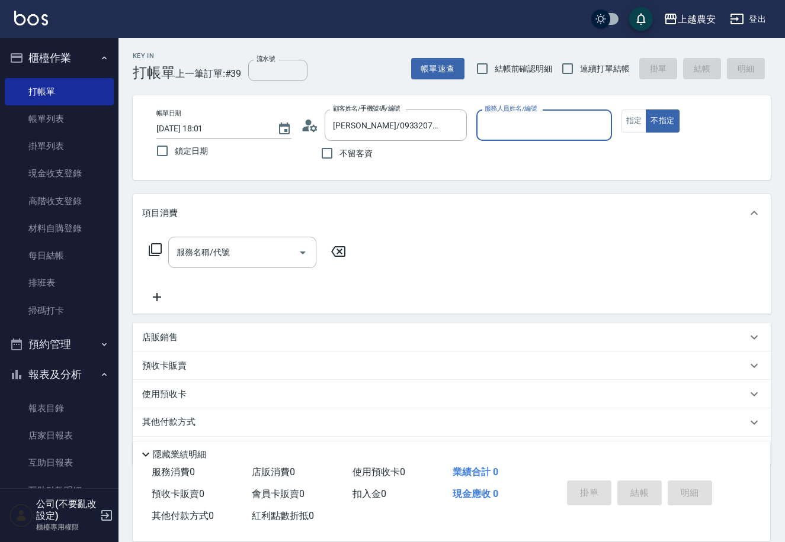
type input "美雅-B"
click at [629, 127] on button "指定" at bounding box center [633, 121] width 25 height 23
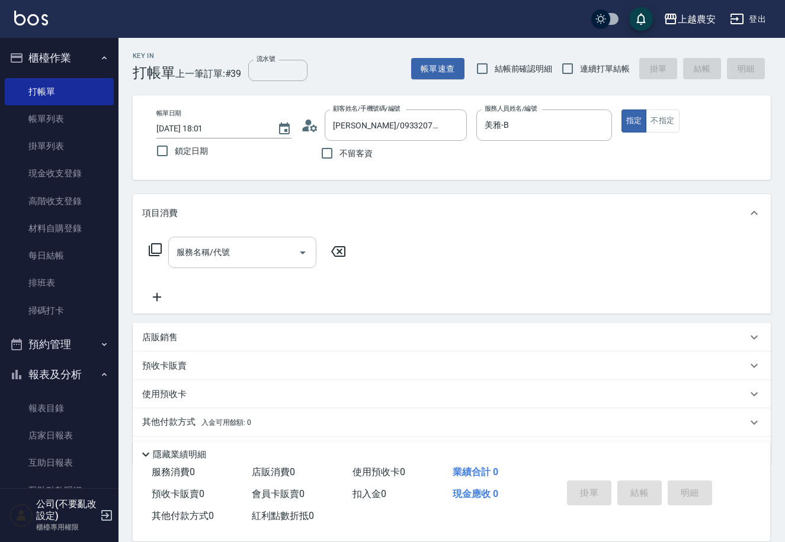
click at [269, 255] on input "服務名稱/代號" at bounding box center [234, 252] width 120 height 21
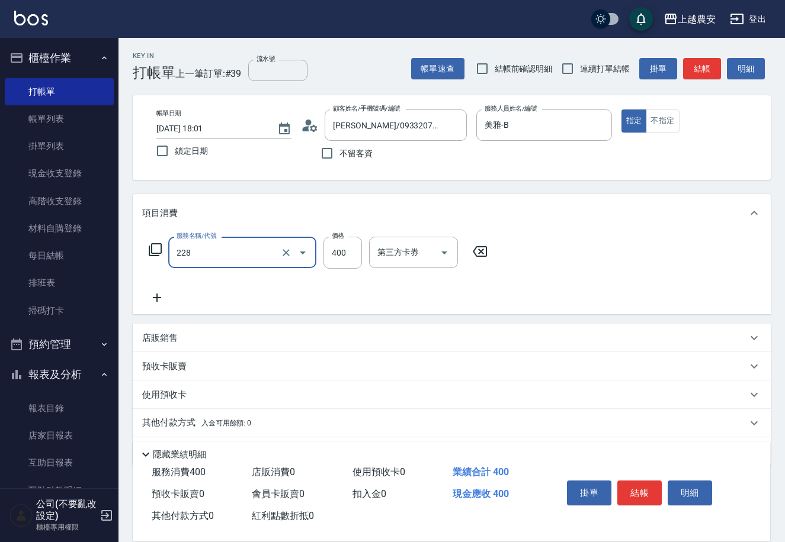
type input "洗髮(228)"
type input "大巫-35"
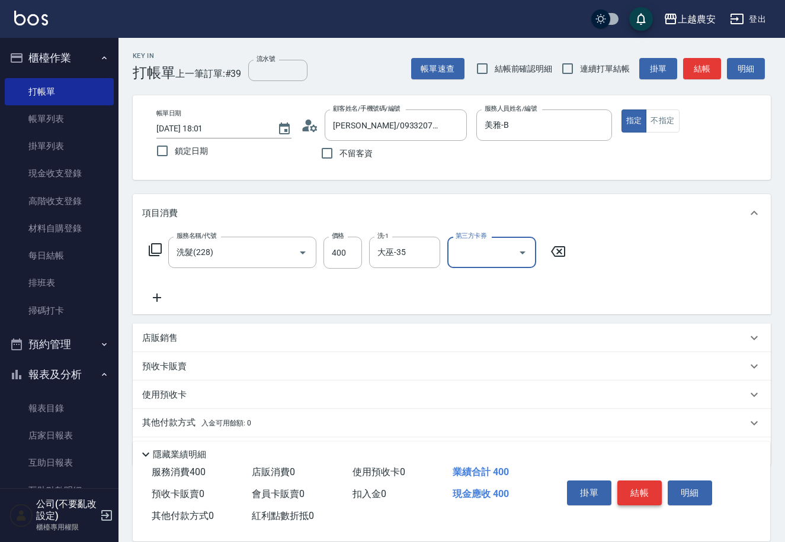
click at [645, 485] on button "結帳" at bounding box center [639, 493] width 44 height 25
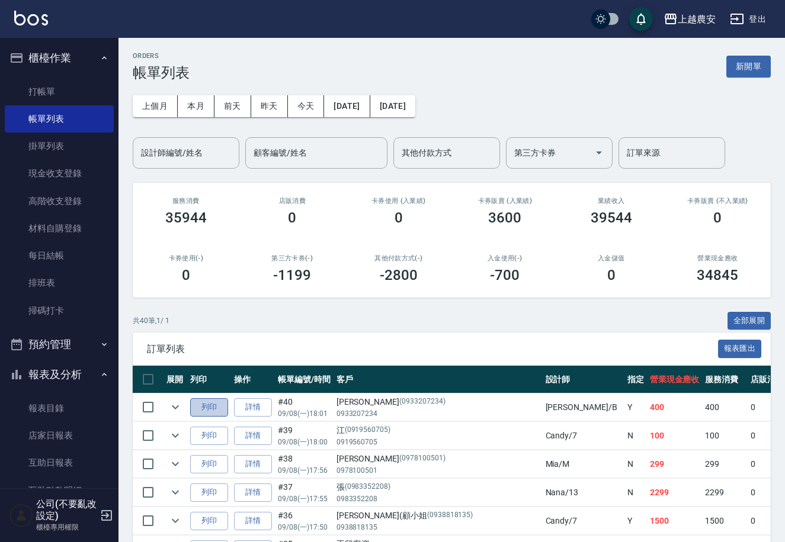
click at [215, 411] on button "列印" at bounding box center [209, 408] width 38 height 18
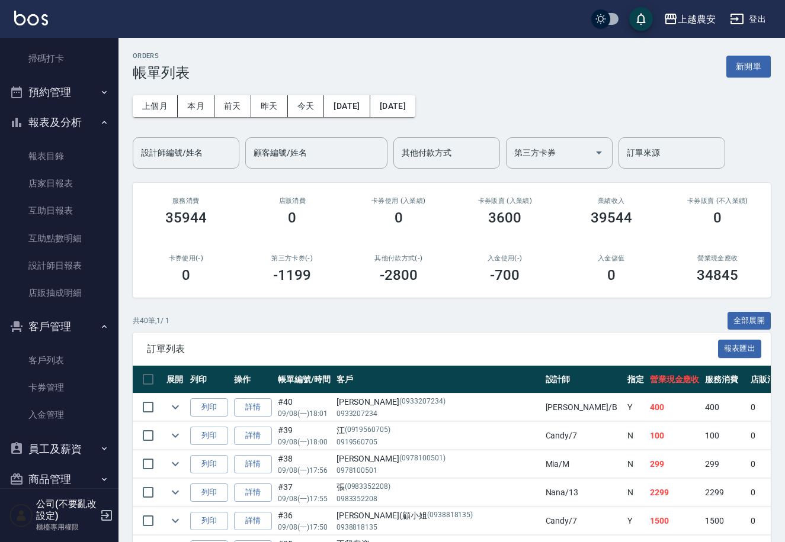
scroll to position [272, 0]
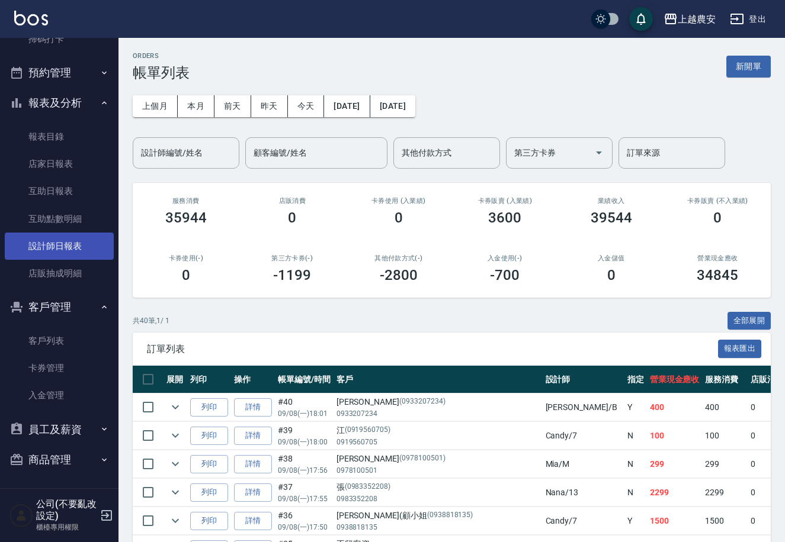
click at [71, 239] on link "設計師日報表" at bounding box center [59, 246] width 109 height 27
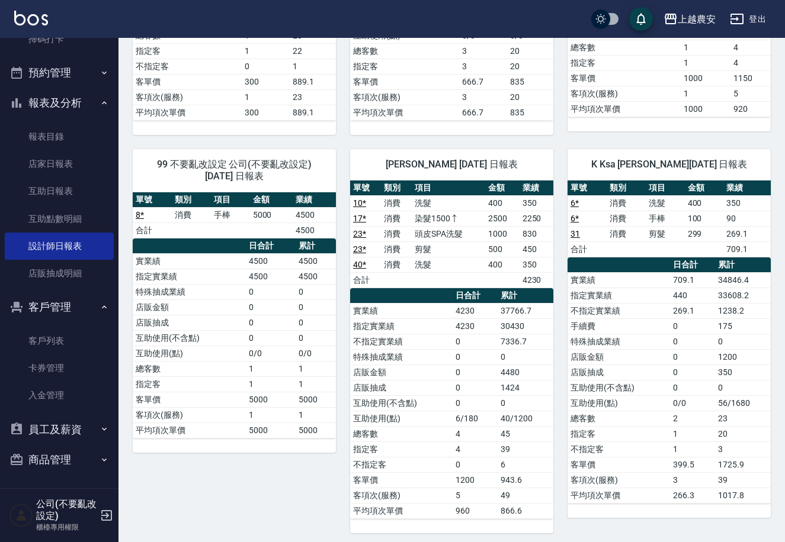
scroll to position [210, 0]
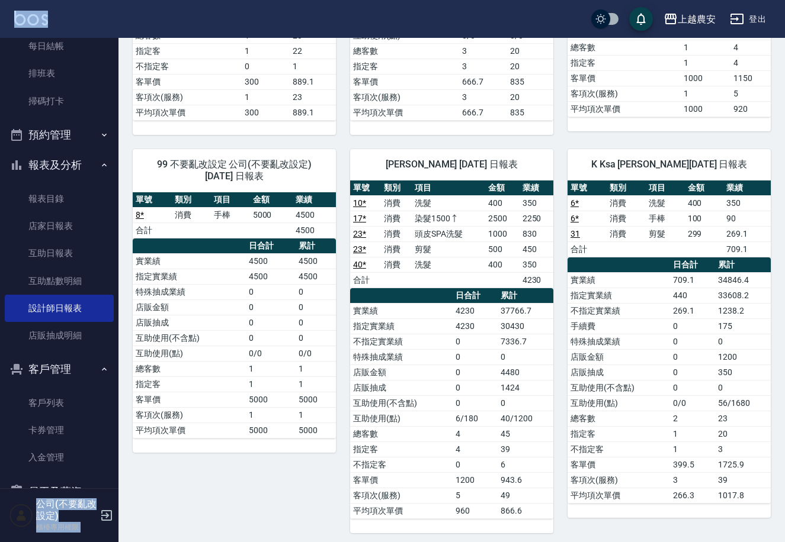
drag, startPoint x: 124, startPoint y: 37, endPoint x: 116, endPoint y: -4, distance: 41.0
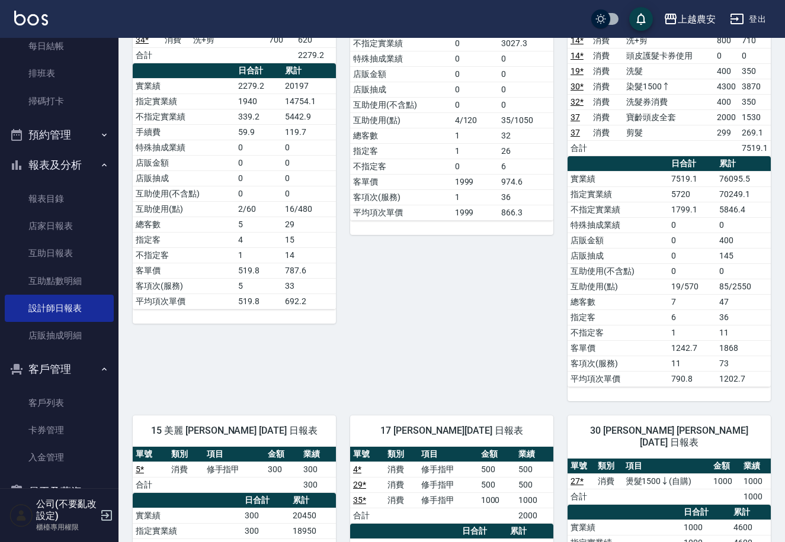
scroll to position [0, 0]
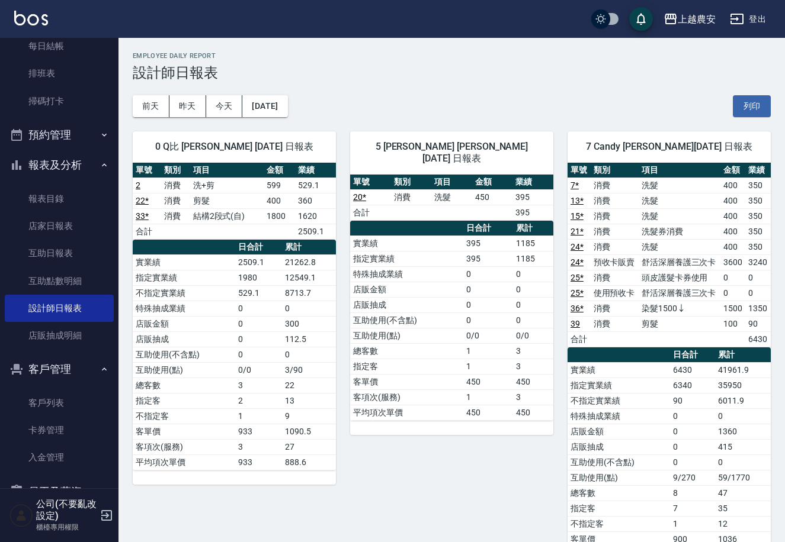
drag, startPoint x: 112, startPoint y: 190, endPoint x: 111, endPoint y: 133, distance: 56.9
click at [112, 165] on nav "櫃檯作業 打帳單 帳單列表 掛單列表 現金收支登錄 高階收支登錄 材料自購登錄 每日結帳 排班表 掃碼打卡 預約管理 預約管理 單日預約紀錄 單週預約紀錄 報…" at bounding box center [59, 263] width 118 height 451
drag, startPoint x: 111, startPoint y: 133, endPoint x: 111, endPoint y: 115, distance: 18.4
click at [111, 115] on nav "櫃檯作業 打帳單 帳單列表 掛單列表 現金收支登錄 高階收支登錄 材料自購登錄 每日結帳 排班表 掃碼打卡 預約管理 預約管理 單日預約紀錄 單週預約紀錄 報…" at bounding box center [59, 263] width 118 height 451
click at [118, 187] on div "櫃檯作業 打帳單 帳單列表 掛單列表 現金收支登錄 高階收支登錄 材料自購登錄 每日結帳 排班表 掃碼打卡 預約管理 預約管理 單日預約紀錄 單週預約紀錄 報…" at bounding box center [59, 290] width 119 height 505
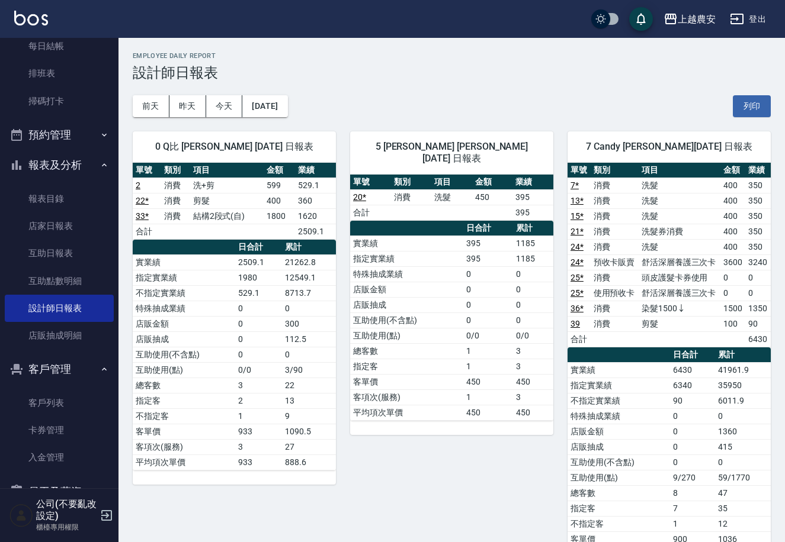
click at [112, 185] on nav "櫃檯作業 打帳單 帳單列表 掛單列表 現金收支登錄 高階收支登錄 材料自購登錄 每日結帳 排班表 掃碼打卡 預約管理 預約管理 單日預約紀錄 單週預約紀錄 報…" at bounding box center [59, 263] width 118 height 451
click at [120, 189] on div "0 Q比 陳佳怡 09/08/2025 日報表 單號 類別 項目 金額 業績 2 消費 洗+剪 599 529.1 22 * 消費 剪髮 400 360 33…" at bounding box center [226, 355] width 217 height 476
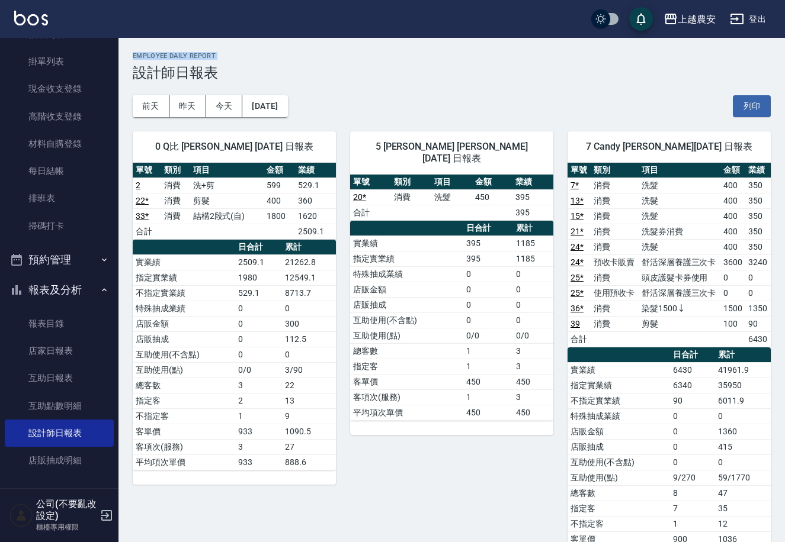
drag, startPoint x: 127, startPoint y: 3, endPoint x: 117, endPoint y: -65, distance: 68.3
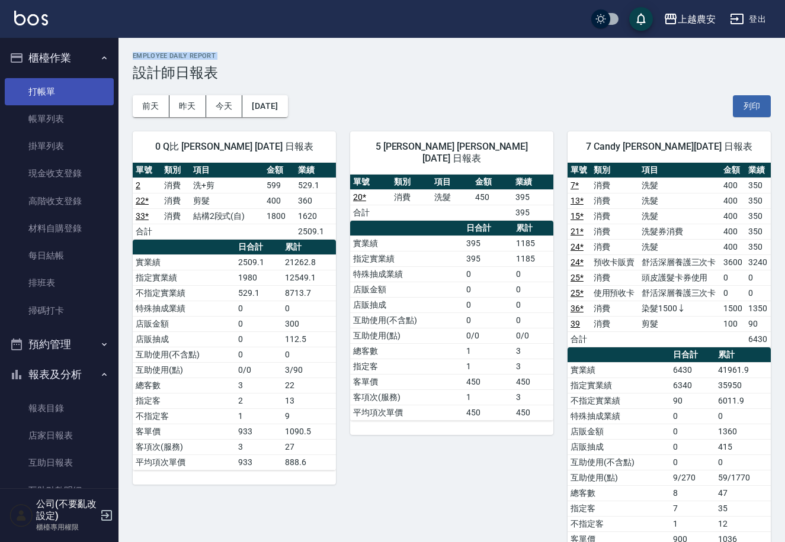
click at [40, 106] on link "帳單列表" at bounding box center [59, 118] width 109 height 27
click at [43, 95] on link "打帳單" at bounding box center [59, 91] width 109 height 27
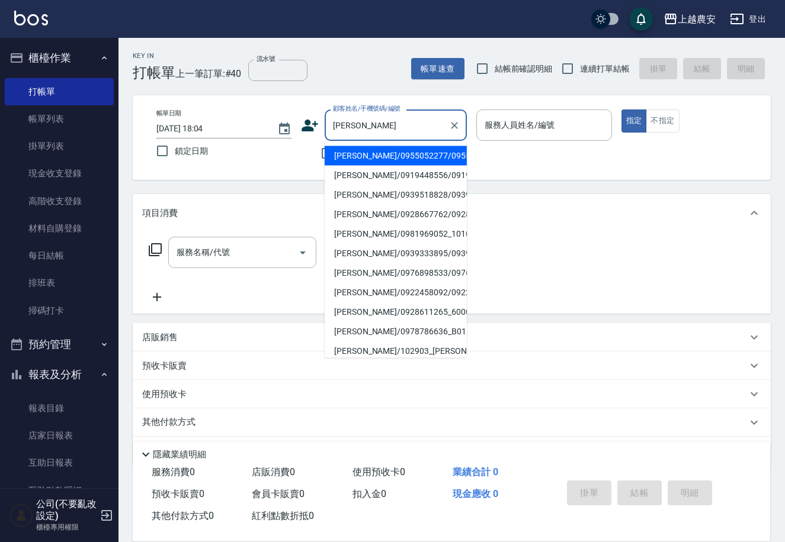
click at [354, 155] on li "陳映君/0955052277/0955052277" at bounding box center [396, 156] width 142 height 20
type input "陳映君/0955052277/0955052277"
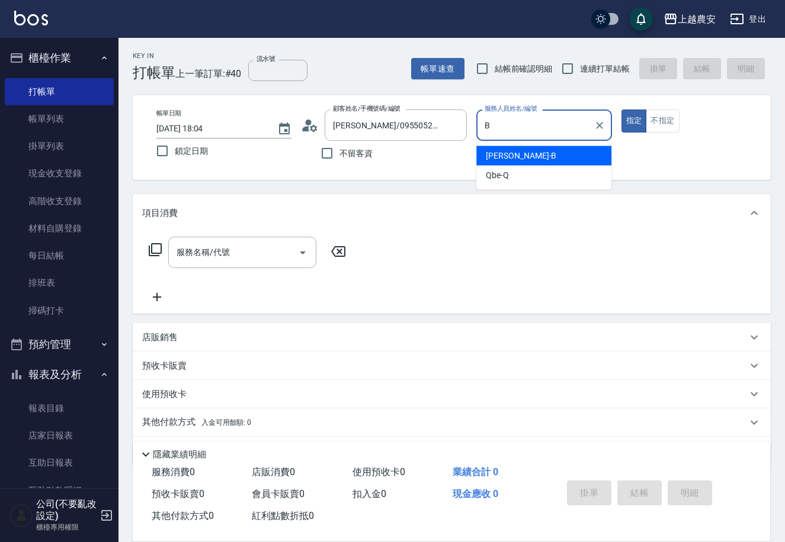
type input "美雅-B"
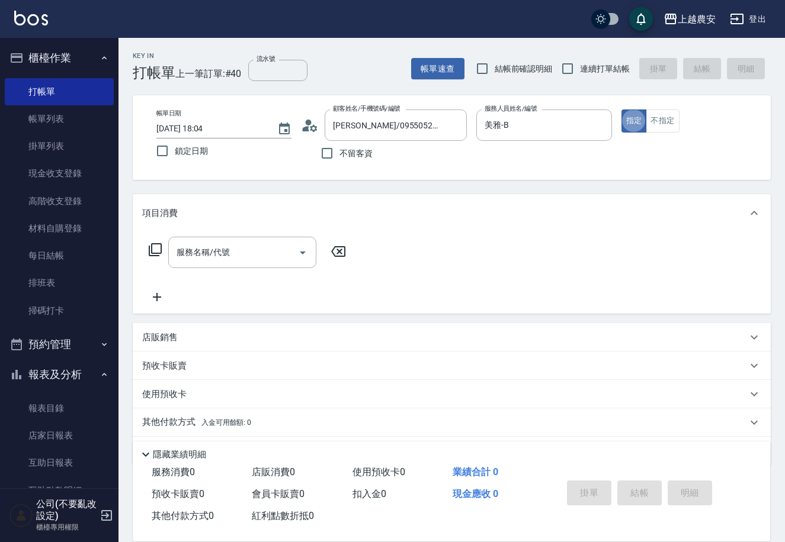
type button "true"
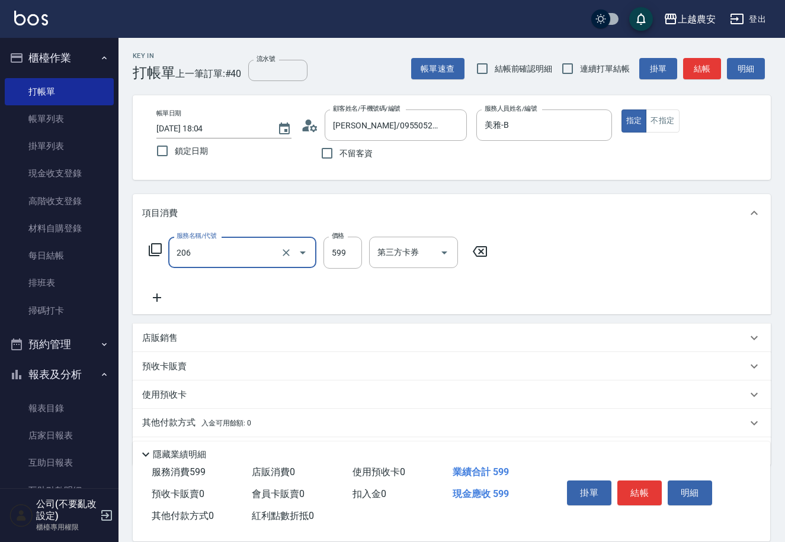
type input "洗+剪(206)"
type input "1100"
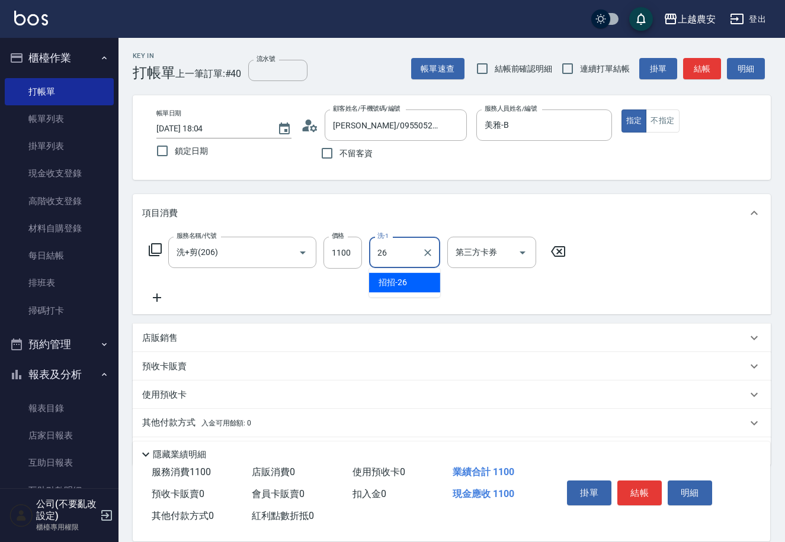
type input "招招-26"
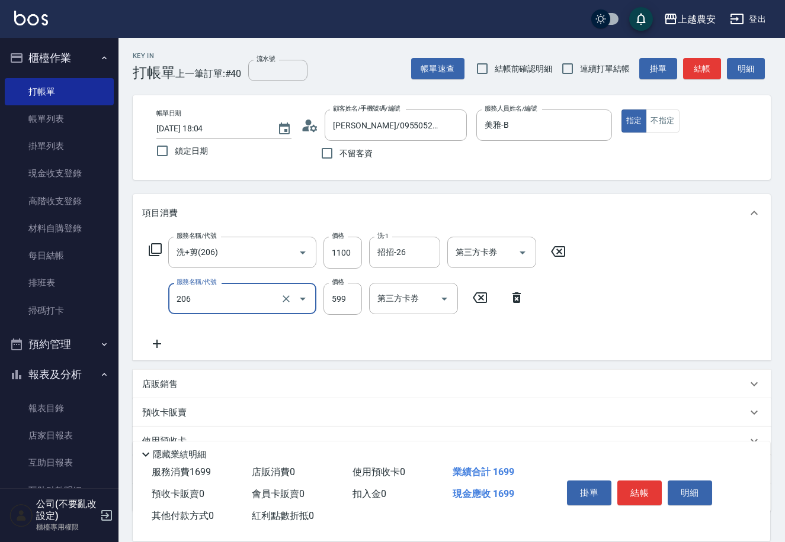
type input "洗+剪(206)"
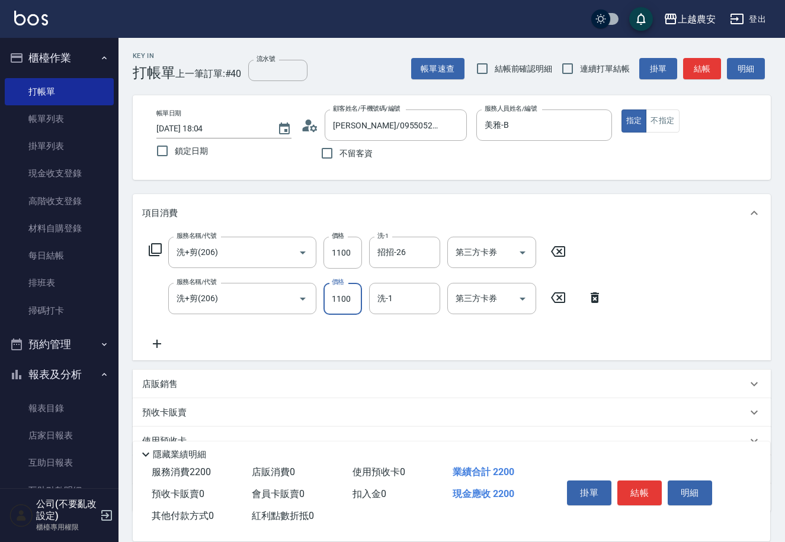
scroll to position [81, 0]
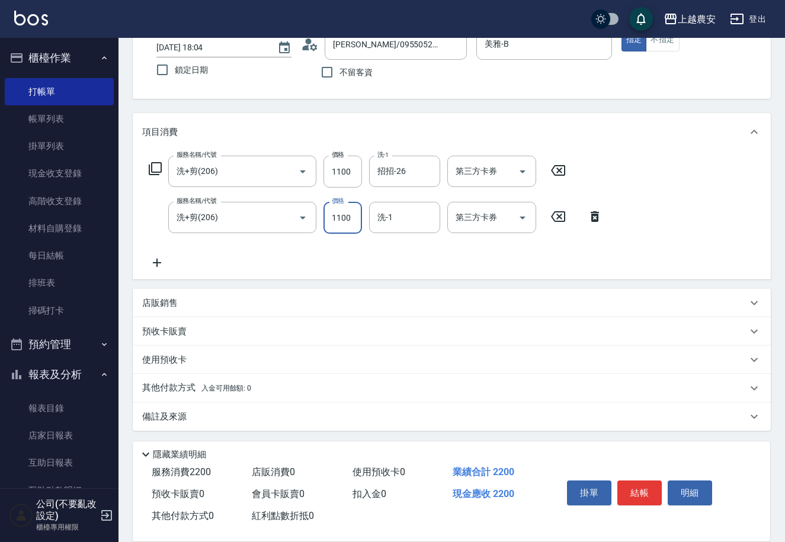
type input "1100"
click at [206, 383] on p "其他付款方式 入金可用餘額: 0" at bounding box center [196, 388] width 109 height 13
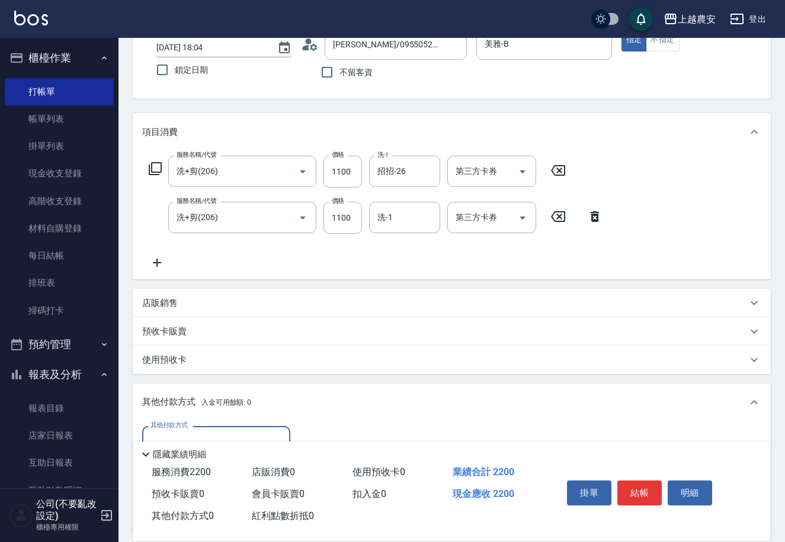
scroll to position [220, 0]
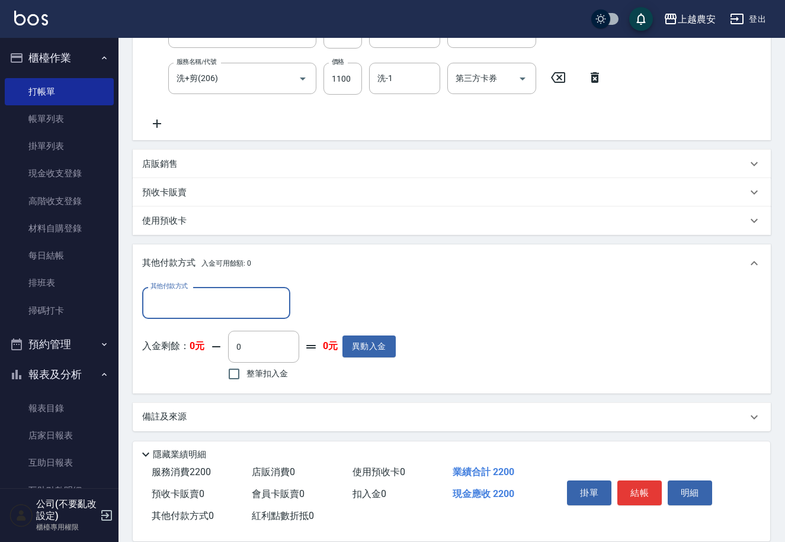
click at [235, 310] on input "其他付款方式" at bounding box center [215, 303] width 137 height 21
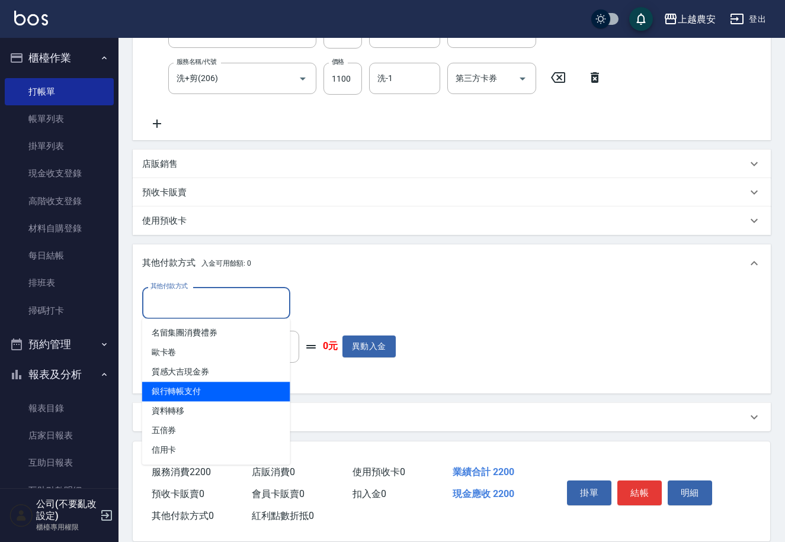
click at [189, 391] on span "銀行轉帳支付" at bounding box center [216, 392] width 148 height 20
type input "銀行轉帳支付"
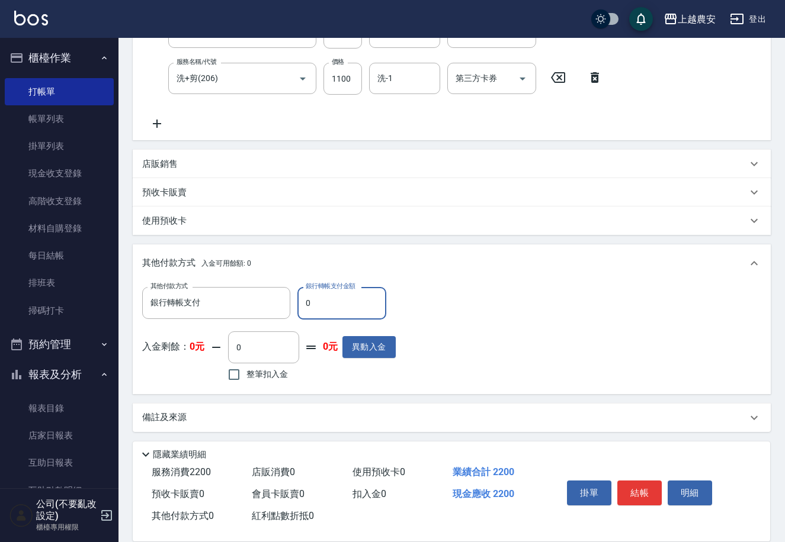
drag, startPoint x: 300, startPoint y: 307, endPoint x: 356, endPoint y: 311, distance: 57.0
click at [356, 311] on input "0" at bounding box center [341, 303] width 89 height 32
type input "2200"
click at [638, 491] on button "結帳" at bounding box center [639, 493] width 44 height 25
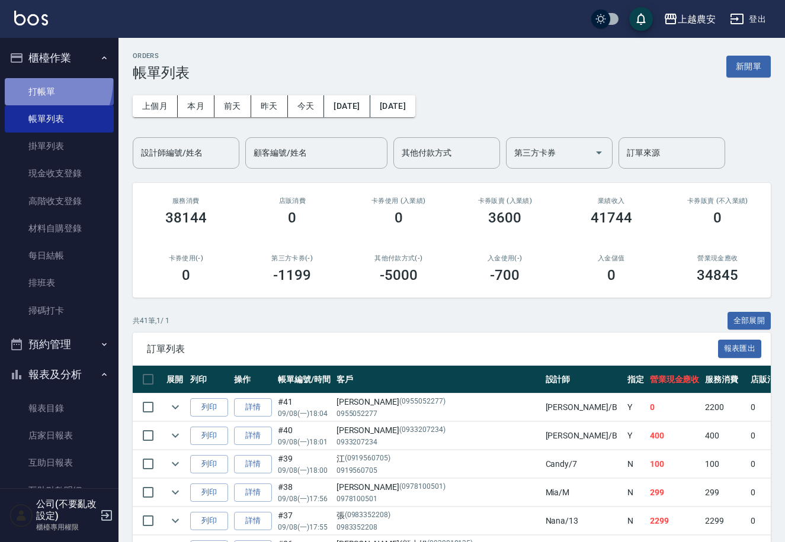
click at [35, 81] on link "打帳單" at bounding box center [59, 91] width 109 height 27
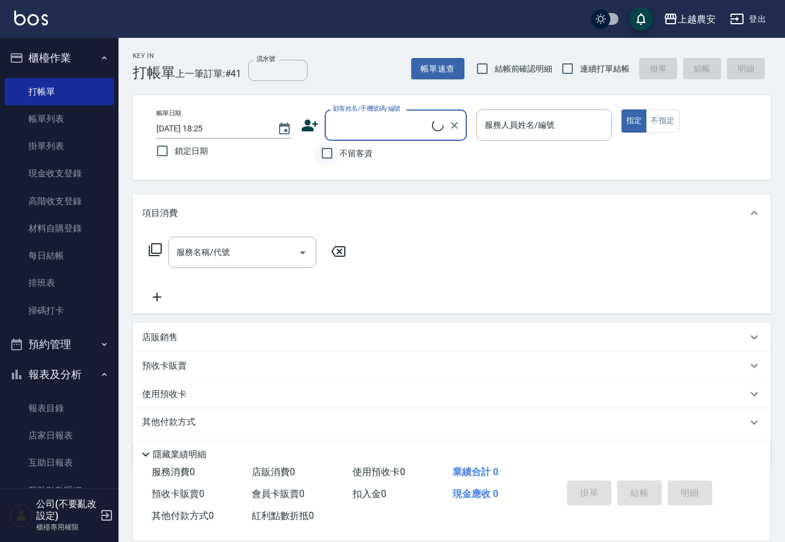
click at [327, 159] on input "不留客資" at bounding box center [326, 153] width 25 height 25
checkbox input "true"
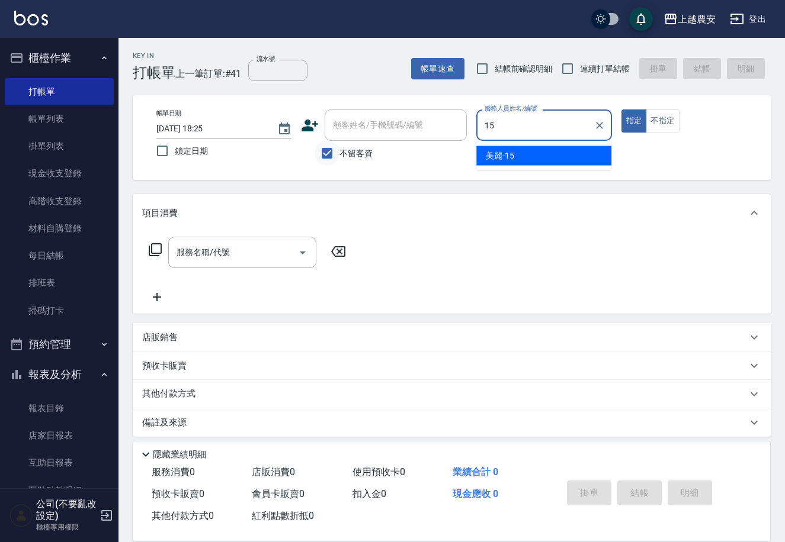
type input "美麗-15"
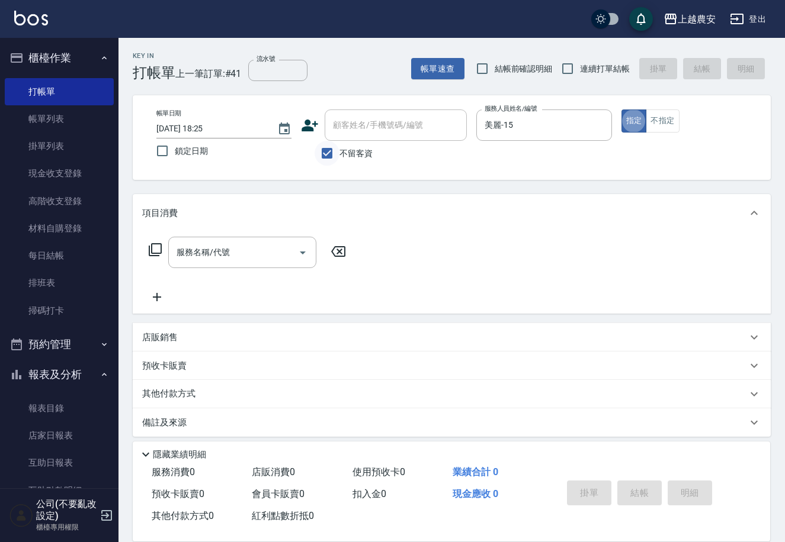
type button "true"
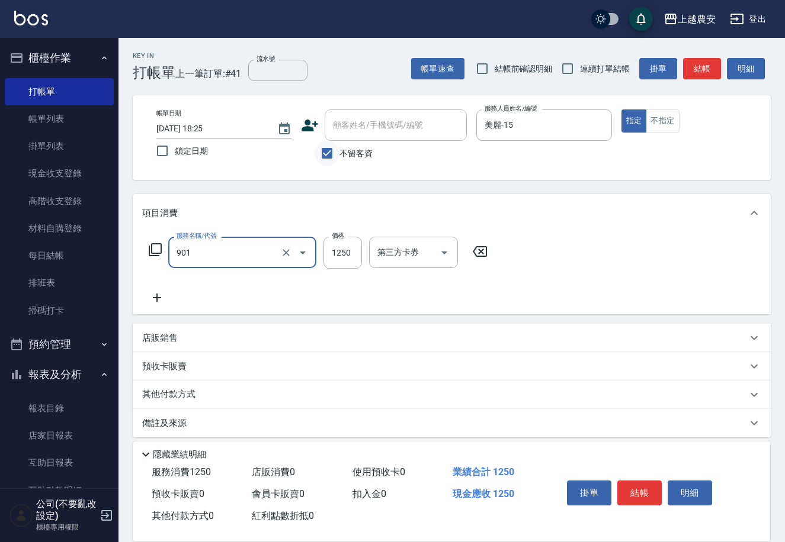
type input "修手指甲(901)"
type input "800"
click at [639, 486] on button "結帳" at bounding box center [639, 493] width 44 height 25
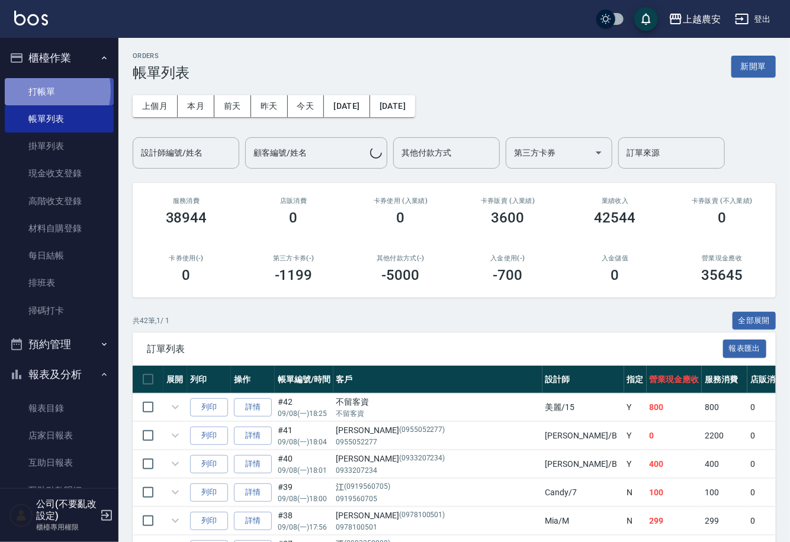
click at [46, 90] on link "打帳單" at bounding box center [59, 91] width 109 height 27
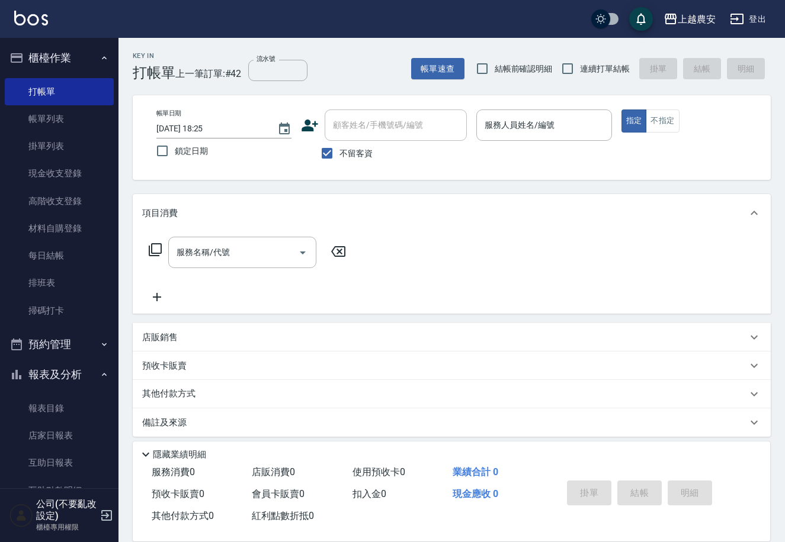
drag, startPoint x: 352, startPoint y: 152, endPoint x: 345, endPoint y: 138, distance: 15.1
click at [349, 152] on span "不留客資" at bounding box center [355, 153] width 33 height 12
click at [326, 152] on input "不留客資" at bounding box center [326, 153] width 25 height 25
checkbox input "false"
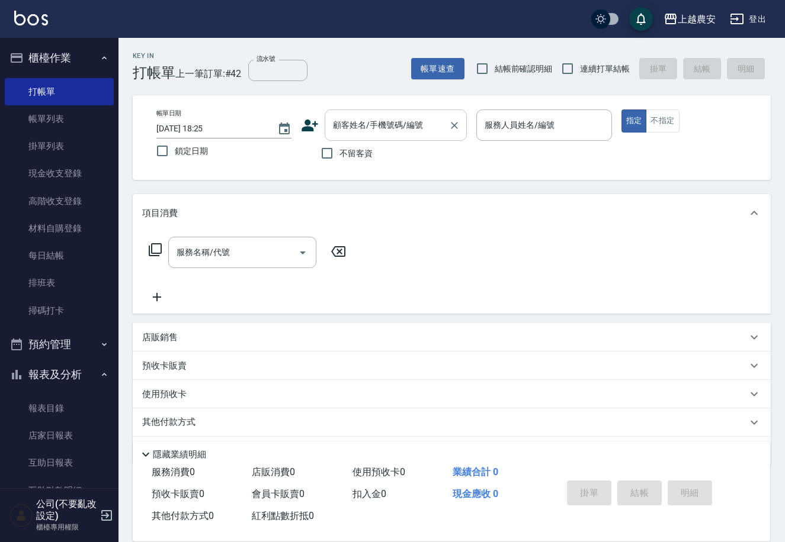
click at [348, 129] on input "顧客姓名/手機號碼/編號" at bounding box center [387, 125] width 114 height 21
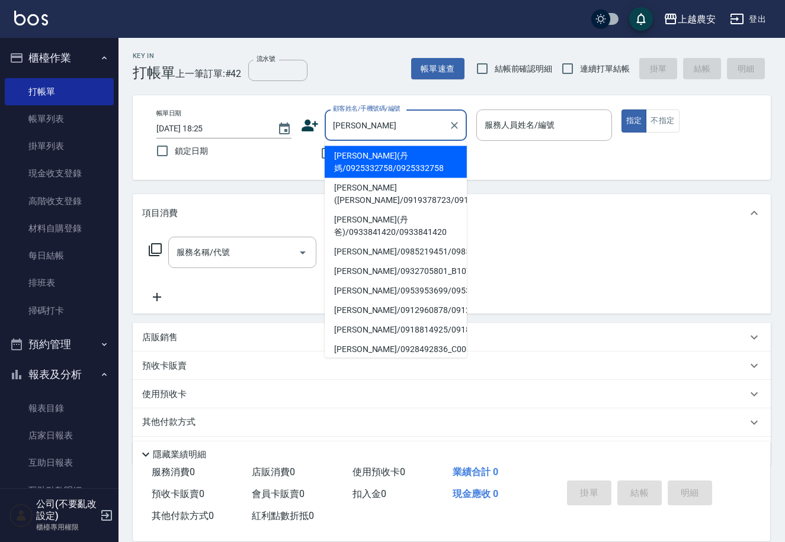
click at [367, 175] on li "詹淑菁(丹媽/0925332758/0925332758" at bounding box center [396, 162] width 142 height 32
type input "詹淑菁(丹媽/0925332758/0925332758"
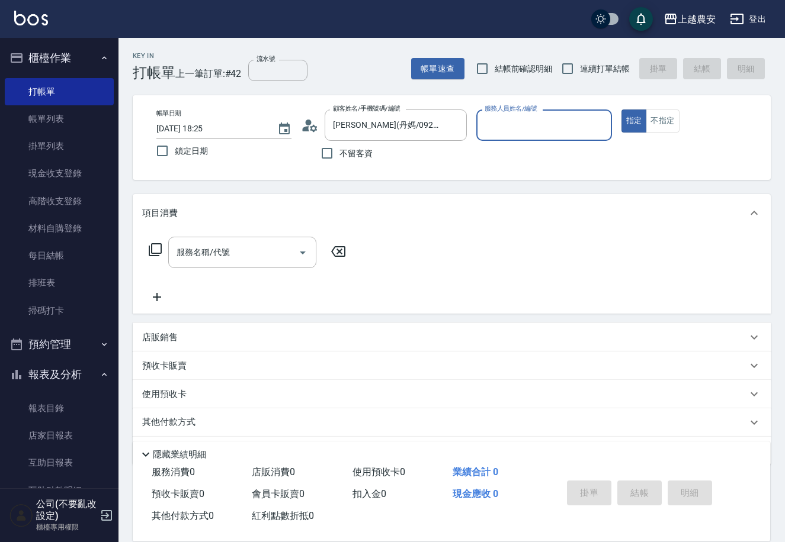
type input "Candy-7"
click at [249, 250] on input "服務名稱/代號" at bounding box center [234, 252] width 120 height 21
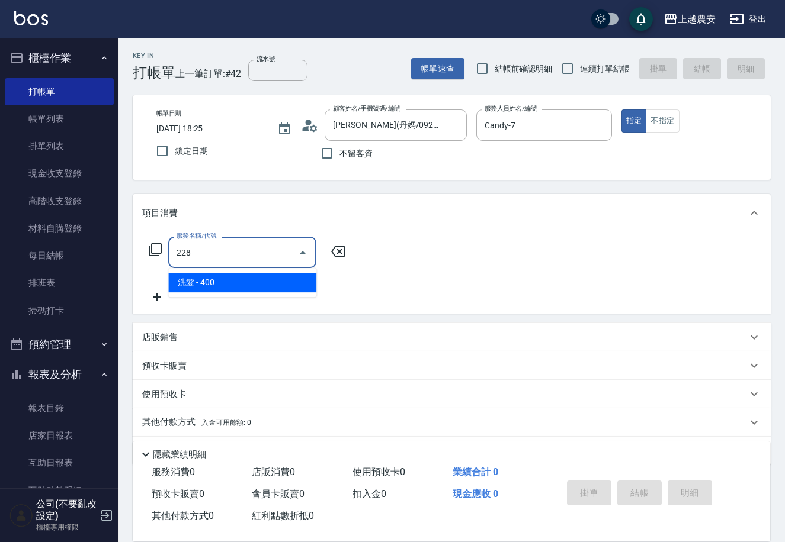
type input "洗髮(228)"
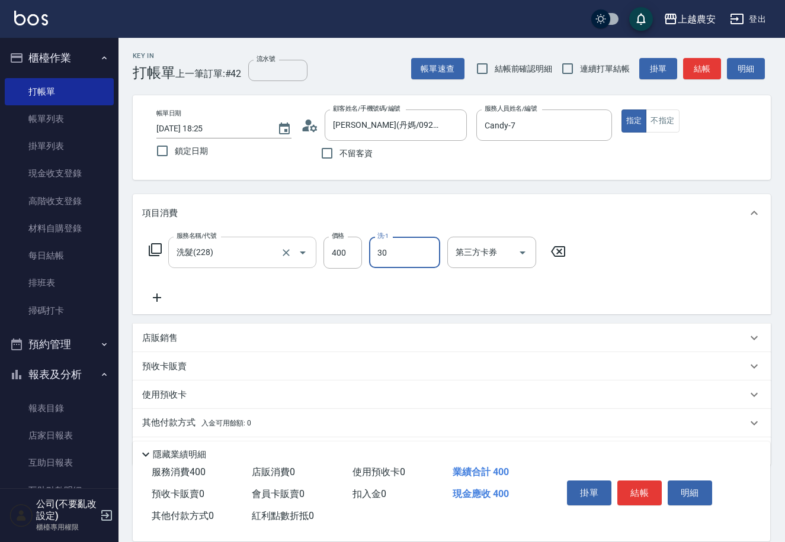
type input "珮珮-30"
click at [639, 487] on button "結帳" at bounding box center [639, 493] width 44 height 25
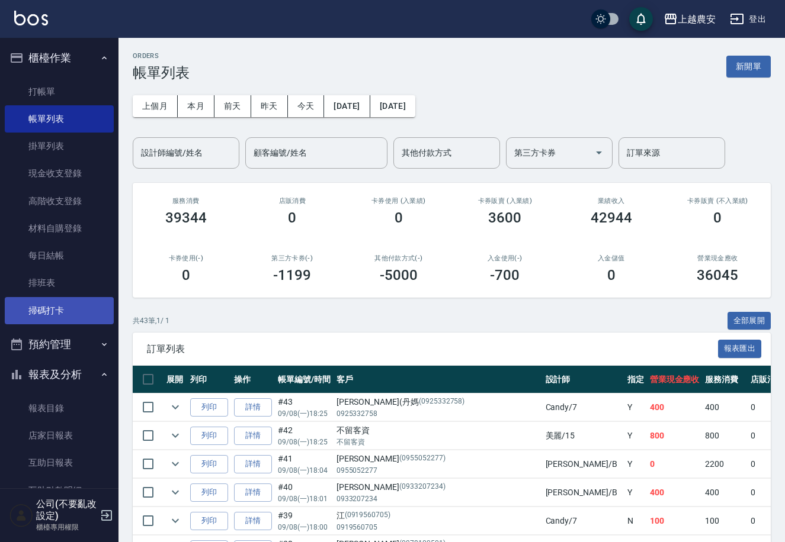
click at [52, 301] on link "掃碼打卡" at bounding box center [59, 310] width 109 height 27
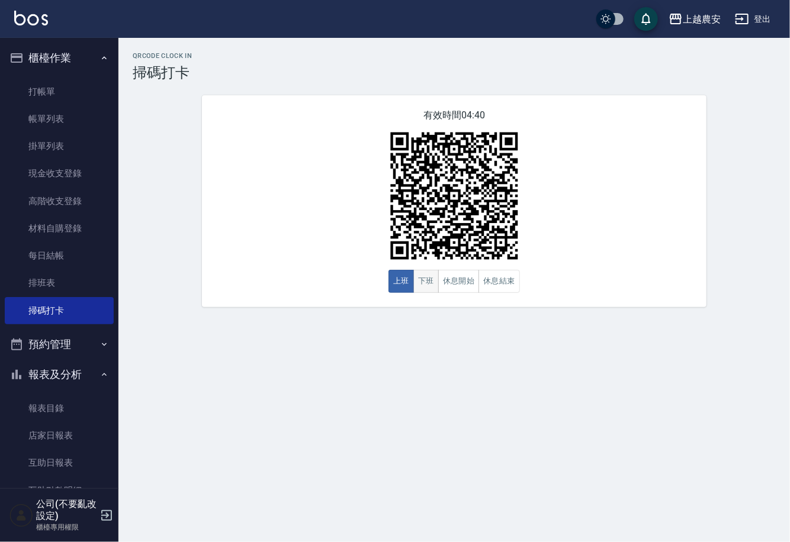
click at [431, 277] on button "下班" at bounding box center [425, 281] width 25 height 23
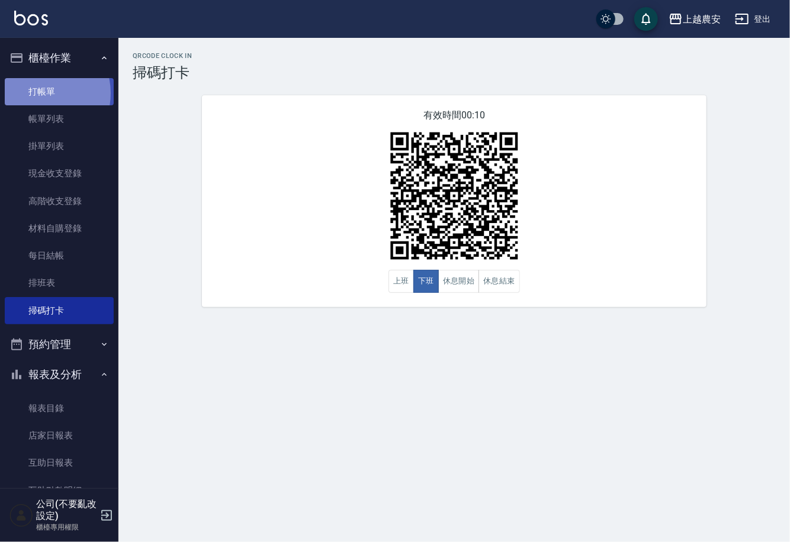
click at [36, 93] on link "打帳單" at bounding box center [59, 91] width 109 height 27
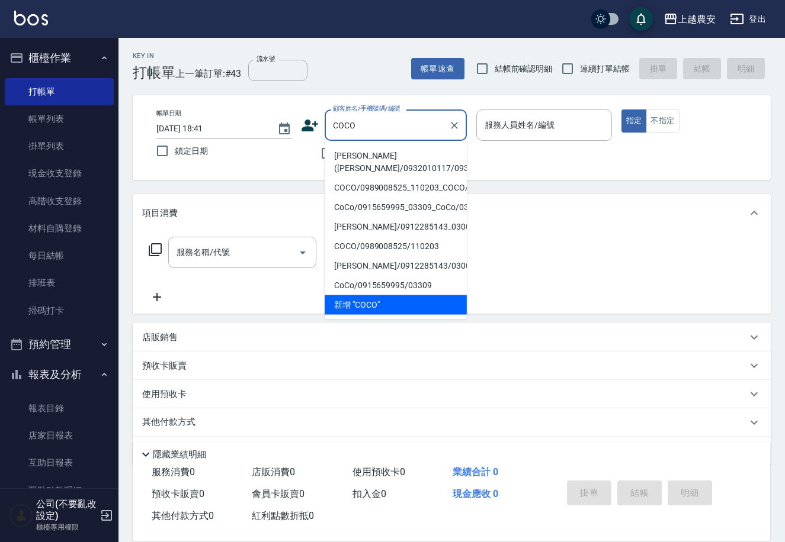
click at [380, 159] on li "易雅雯(COCO/0932010117/0932010117" at bounding box center [396, 162] width 142 height 32
type input "易雅雯(COCO/0932010117/0932010117"
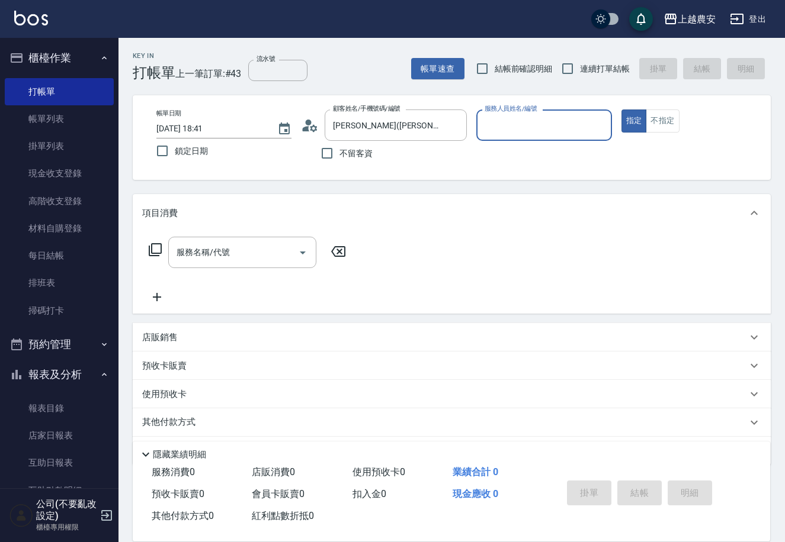
type input "美雅-B"
click at [267, 243] on input "服務名稱/代號" at bounding box center [234, 252] width 120 height 21
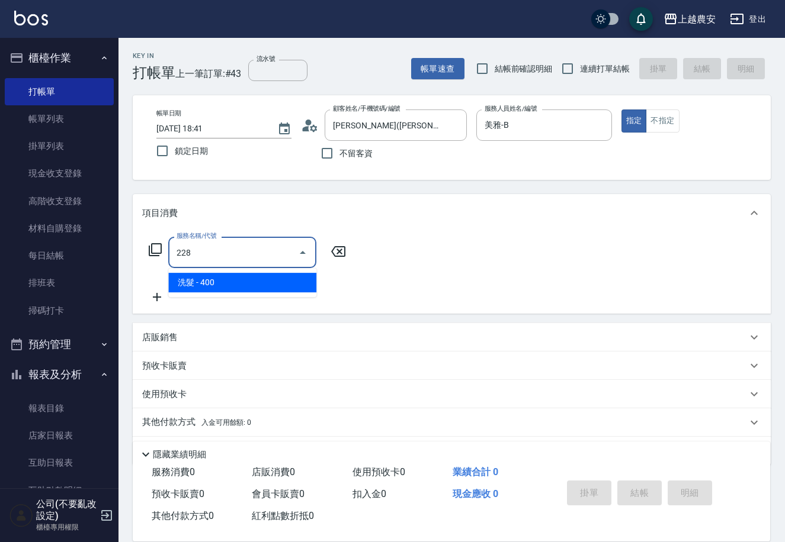
type input "洗髮(228)"
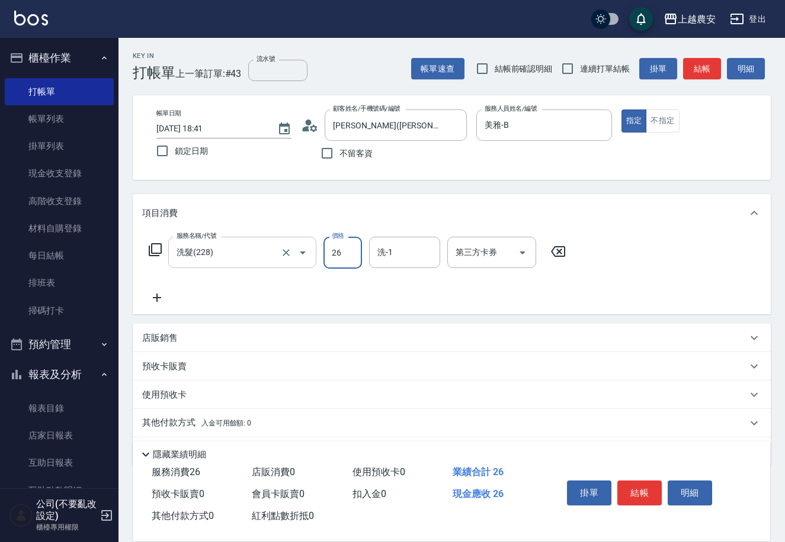
click at [245, 264] on div "洗髮(228) 服務名稱/代號" at bounding box center [242, 252] width 148 height 31
type input "26"
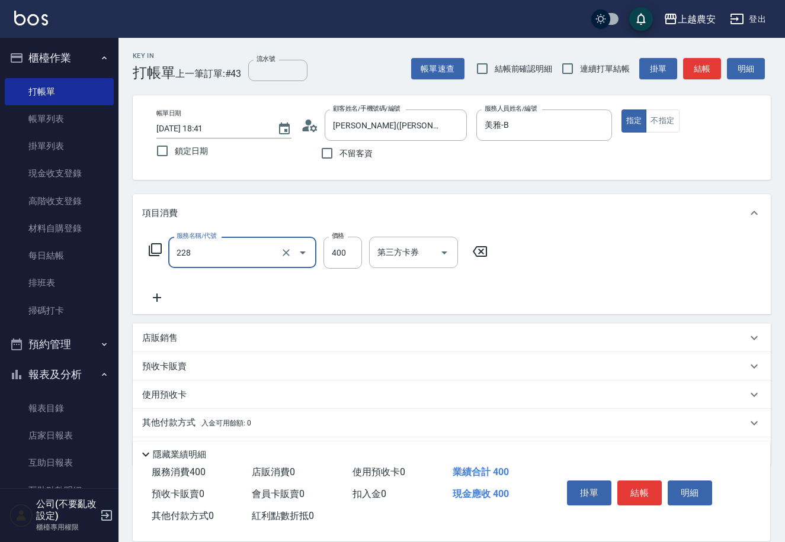
type input "洗髮(228)"
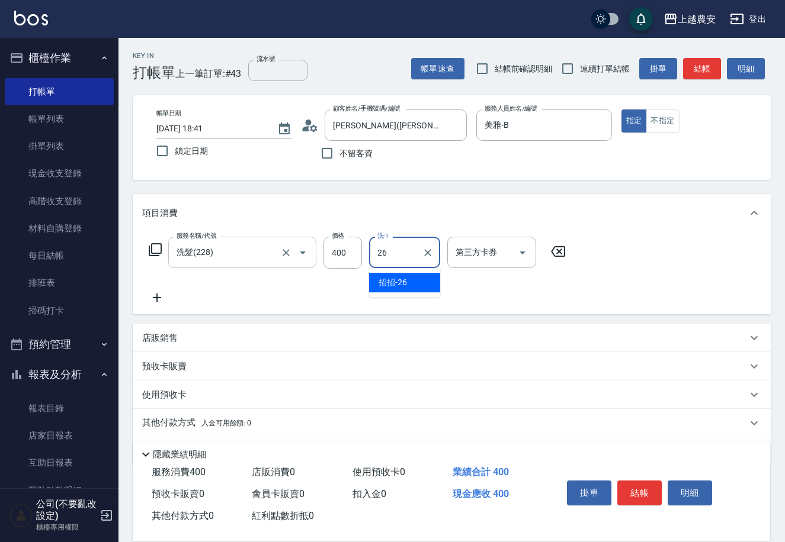
type input "招招-26"
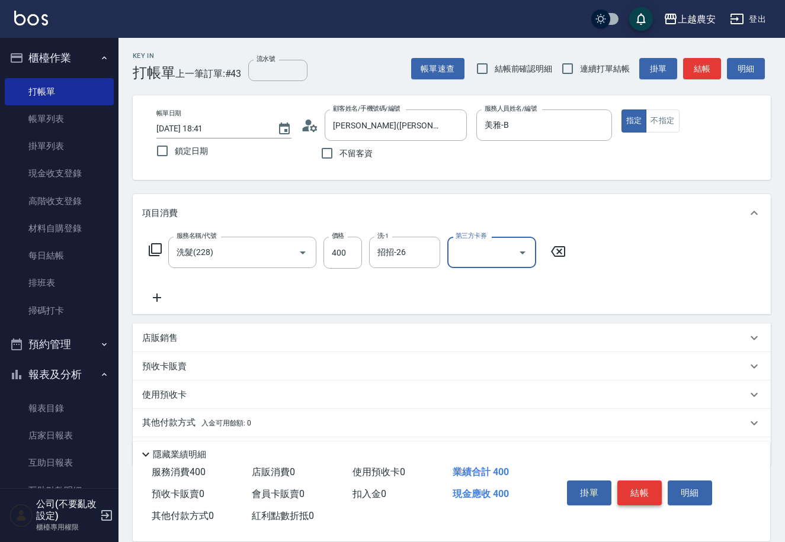
drag, startPoint x: 634, startPoint y: 474, endPoint x: 634, endPoint y: 490, distance: 16.6
click at [634, 476] on div "掛單 結帳 明細" at bounding box center [639, 494] width 155 height 37
click at [634, 491] on button "結帳" at bounding box center [639, 493] width 44 height 25
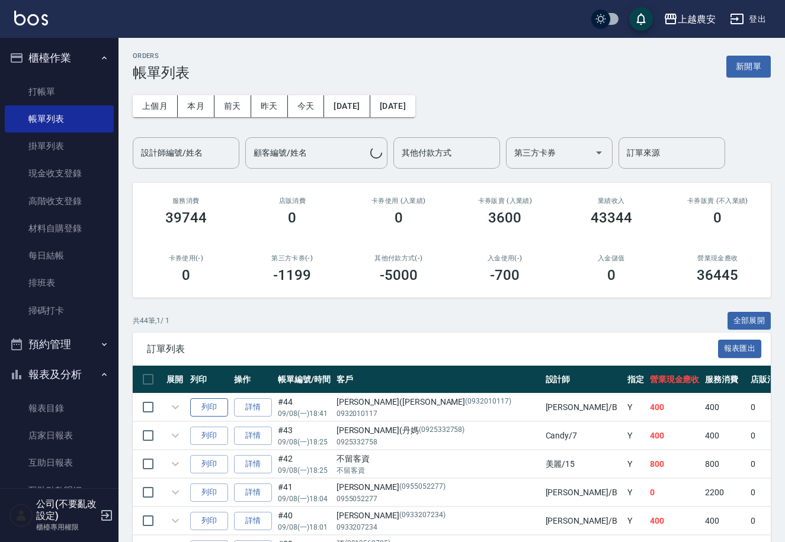
click at [211, 410] on button "列印" at bounding box center [209, 408] width 38 height 18
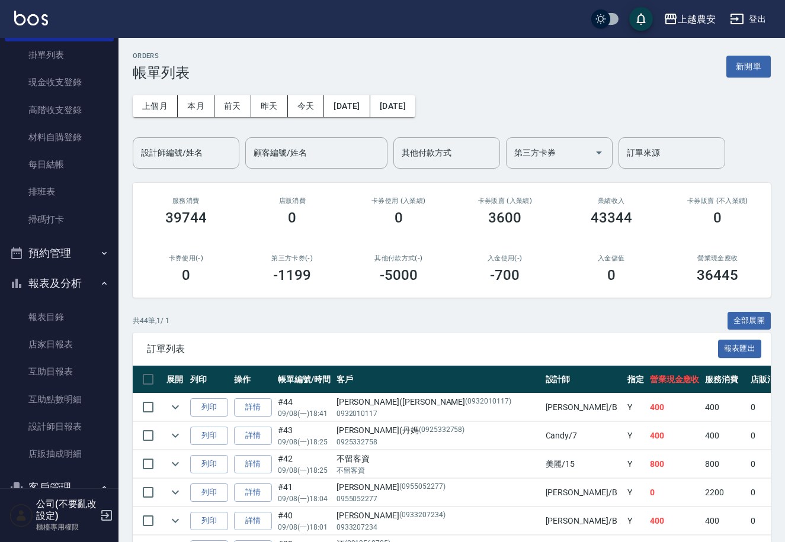
scroll to position [98, 0]
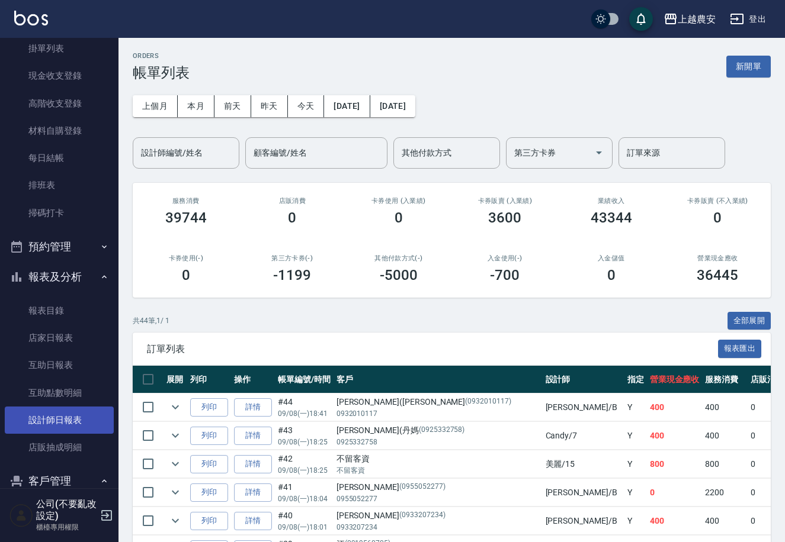
click at [50, 416] on link "設計師日報表" at bounding box center [59, 420] width 109 height 27
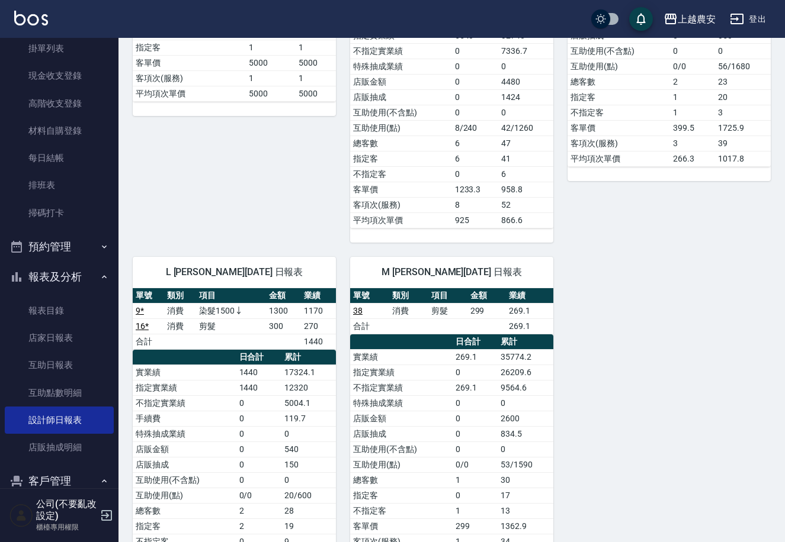
scroll to position [1736, 0]
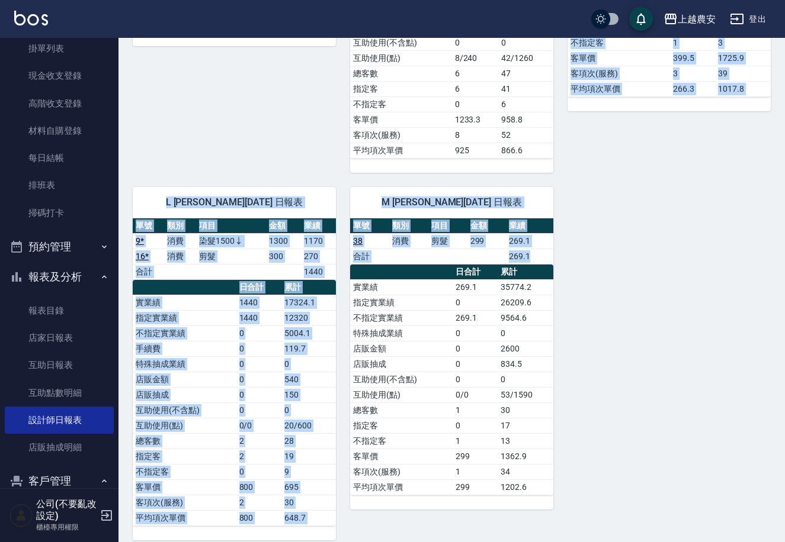
drag, startPoint x: 771, startPoint y: 477, endPoint x: 789, endPoint y: 30, distance: 446.8
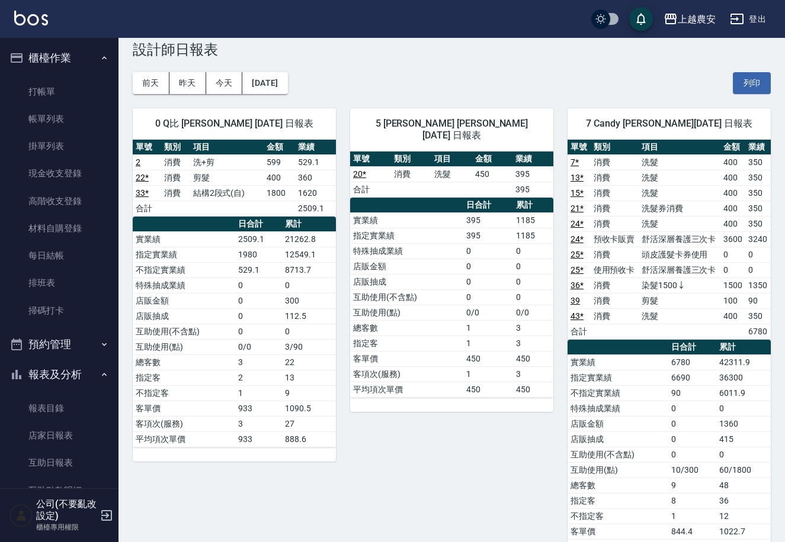
scroll to position [0, 0]
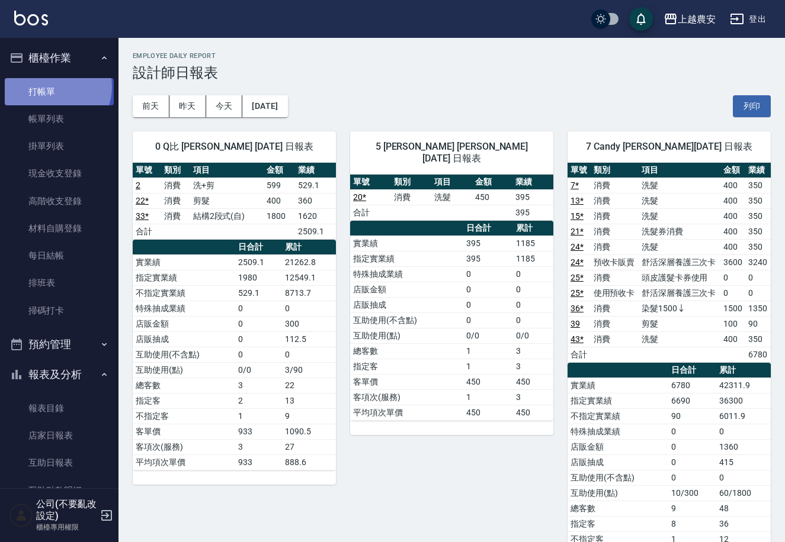
click at [55, 86] on link "打帳單" at bounding box center [59, 91] width 109 height 27
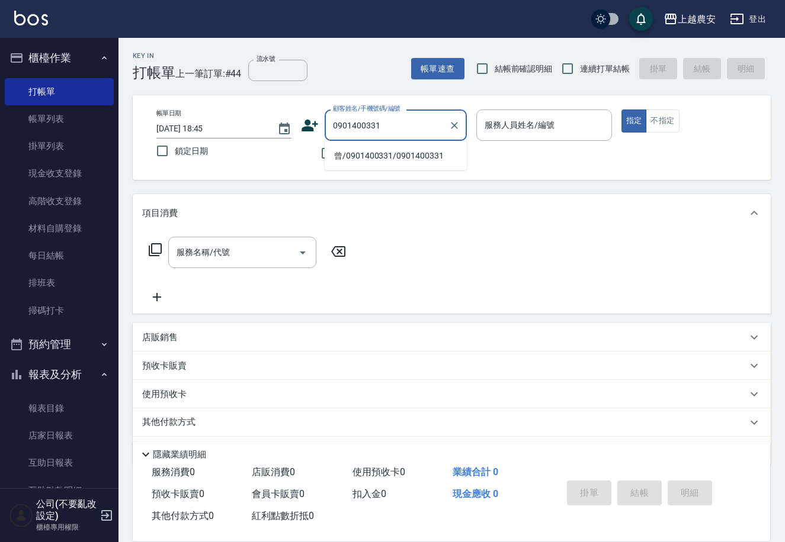
click at [393, 160] on li "曾/0901400331/0901400331" at bounding box center [396, 156] width 142 height 20
type input "曾/0901400331/0901400331"
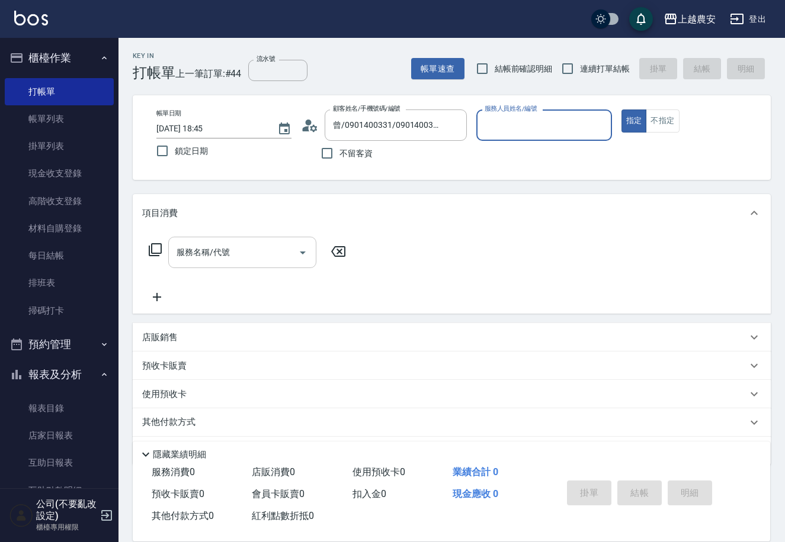
type input "Yoko-12"
click at [223, 251] on input "服務名稱/代號" at bounding box center [234, 252] width 120 height 21
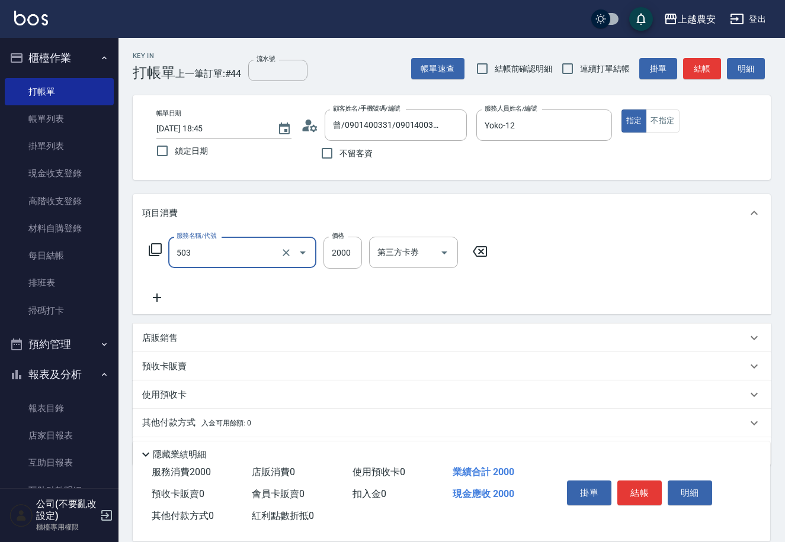
type input "染髮1500↑(503)"
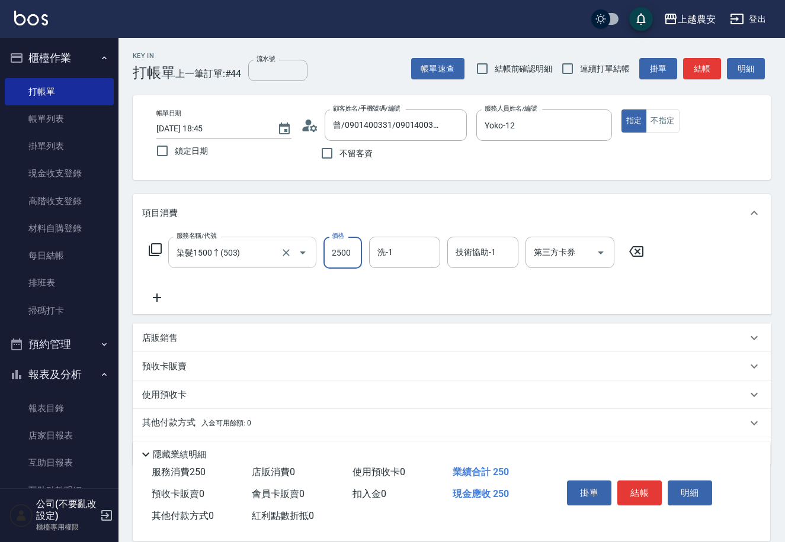
type input "2500"
type input "團團-27"
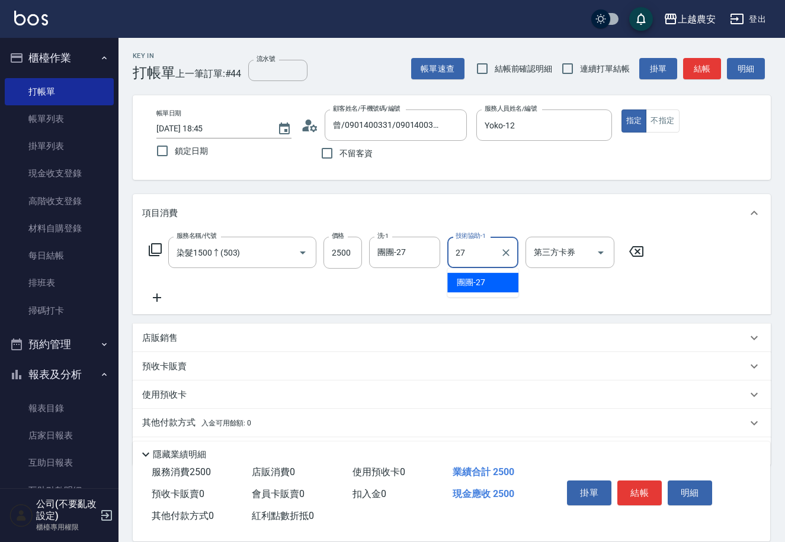
type input "團團-27"
drag, startPoint x: 162, startPoint y: 417, endPoint x: 207, endPoint y: 378, distance: 60.1
click at [159, 417] on p "其他付款方式 入金可用餘額: 0" at bounding box center [196, 423] width 109 height 13
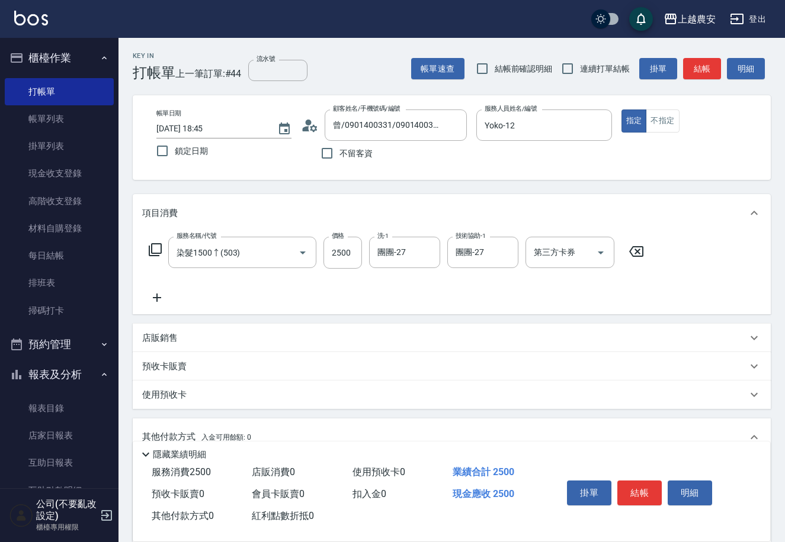
scroll to position [174, 0]
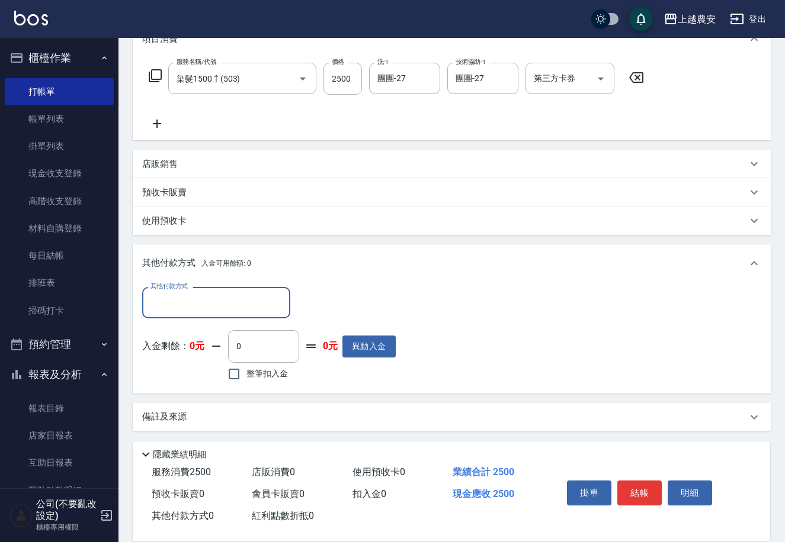
click at [207, 309] on input "其他付款方式" at bounding box center [215, 303] width 137 height 21
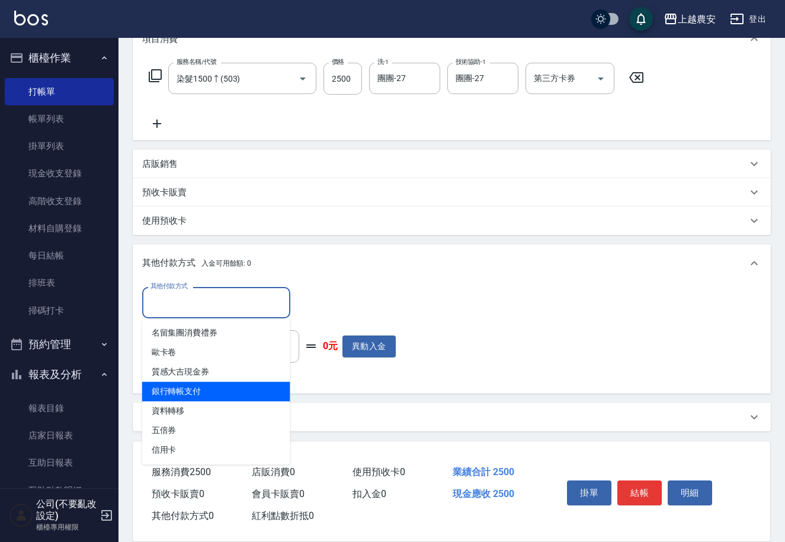
click at [217, 394] on span "銀行轉帳支付" at bounding box center [216, 392] width 148 height 20
type input "銀行轉帳支付"
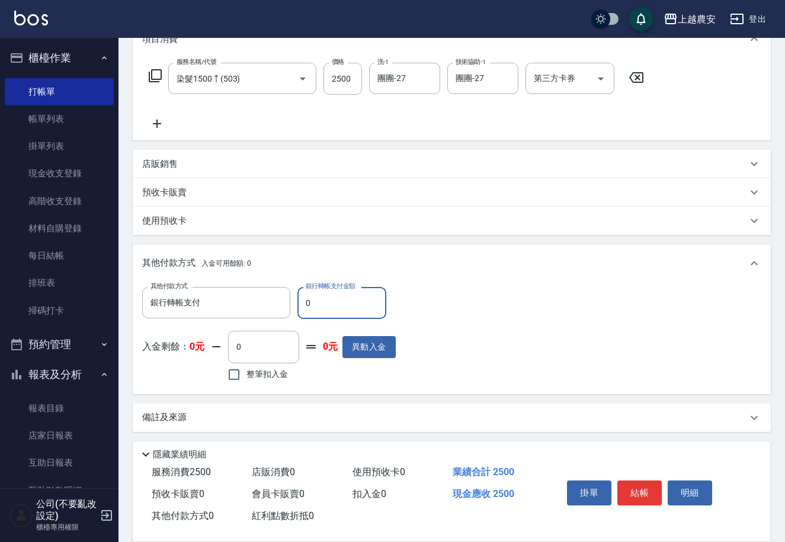
drag, startPoint x: 298, startPoint y: 303, endPoint x: 317, endPoint y: 297, distance: 20.0
click at [327, 306] on input "0" at bounding box center [341, 303] width 89 height 32
type input "2500"
click at [624, 491] on button "結帳" at bounding box center [639, 493] width 44 height 25
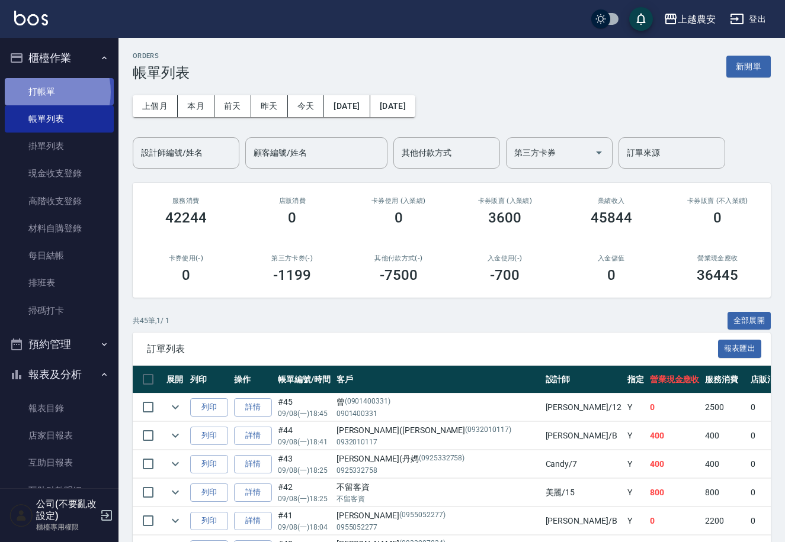
click at [41, 92] on link "打帳單" at bounding box center [59, 91] width 109 height 27
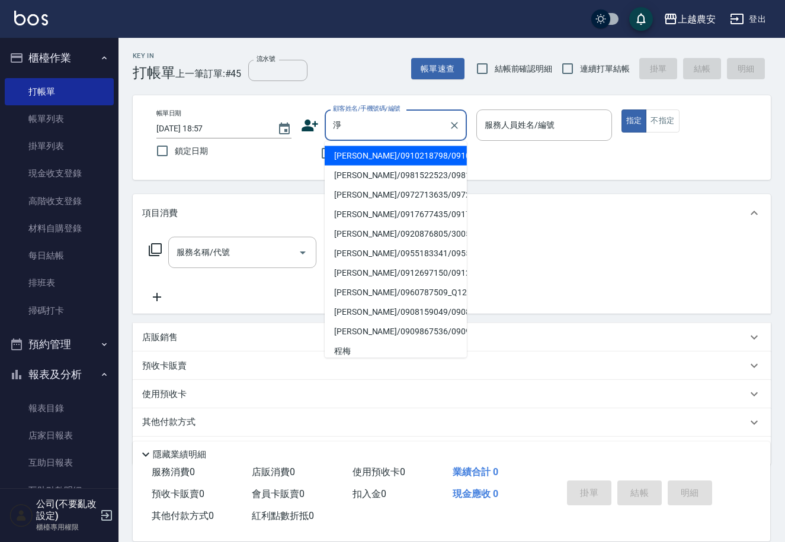
click at [409, 153] on li "林淨枝/0910218798/0910218798" at bounding box center [396, 156] width 142 height 20
type input "林淨枝/0910218798/0910218798"
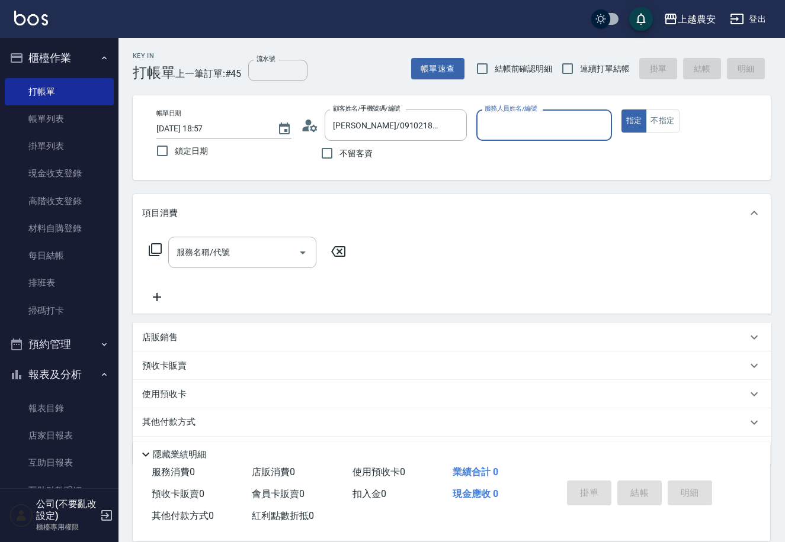
type input "美雅-B"
click at [242, 264] on div "服務名稱/代號" at bounding box center [242, 252] width 148 height 31
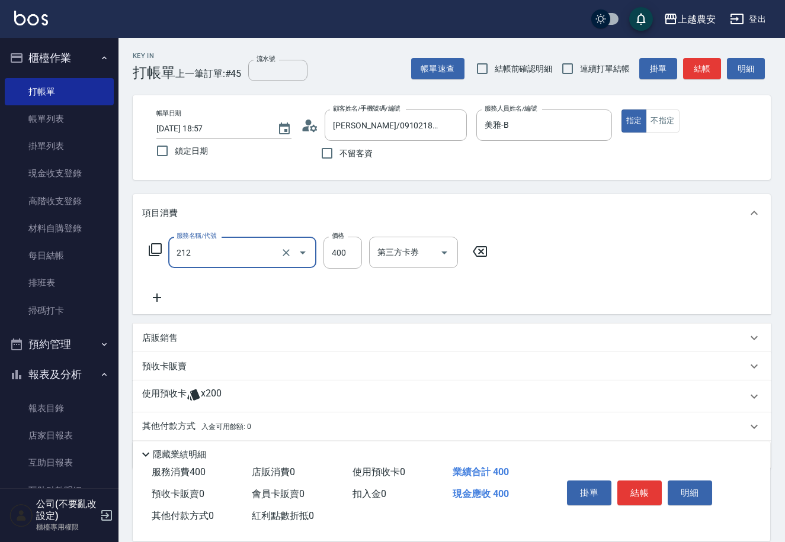
type input "洗髮券消費(212)"
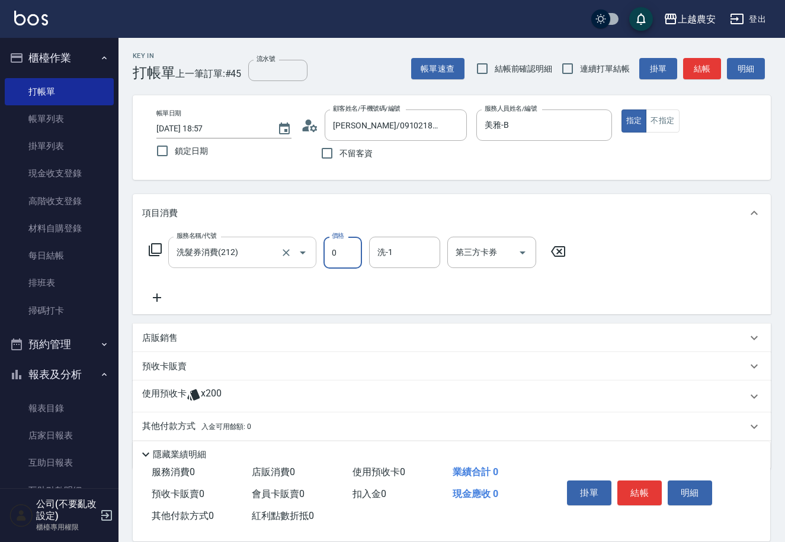
type input "0"
click at [236, 255] on input "洗髮券消費(212)" at bounding box center [226, 252] width 104 height 21
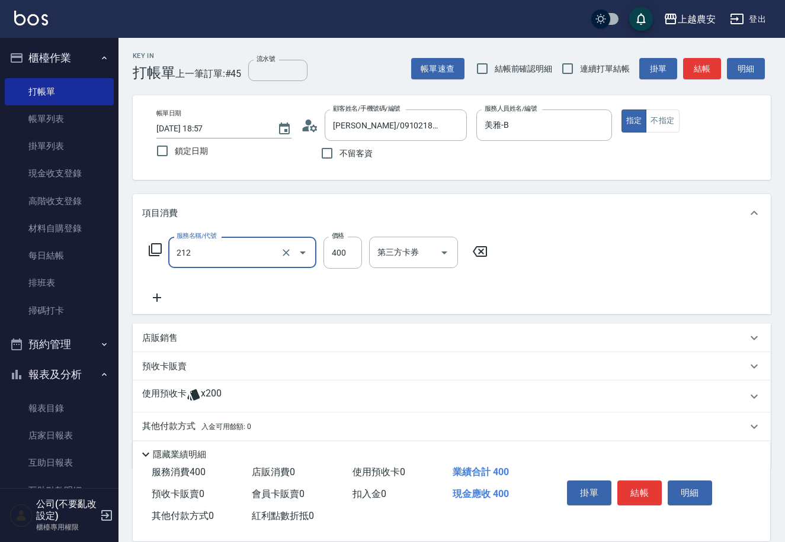
type input "洗髮券消費(212)"
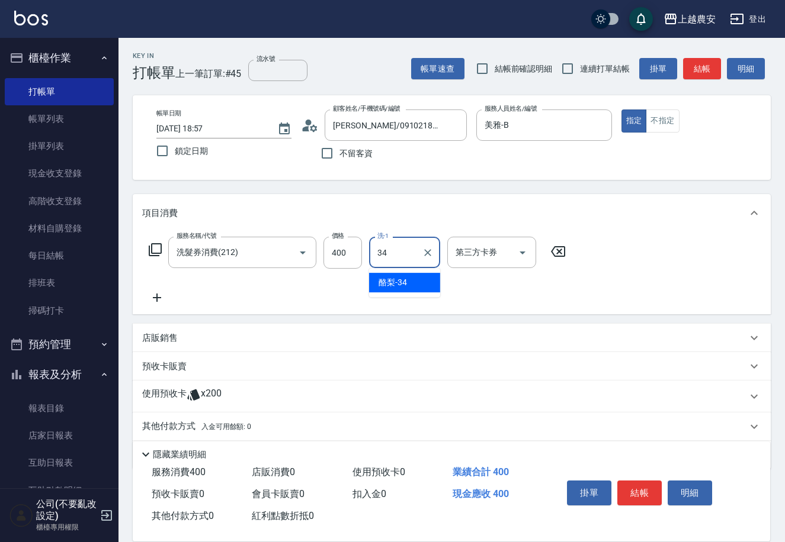
click at [416, 279] on div "酪梨 -34" at bounding box center [404, 283] width 71 height 20
type input "酪梨-34"
click at [469, 254] on input "第三方卡券" at bounding box center [482, 252] width 60 height 21
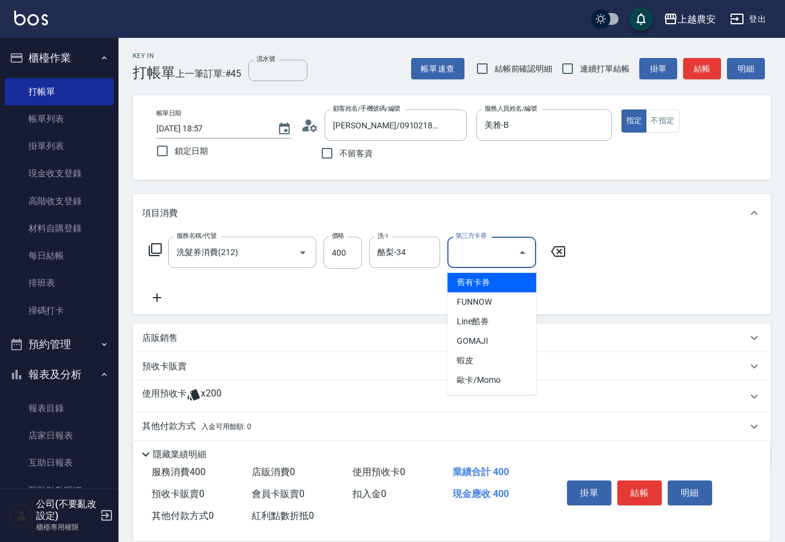
click at [465, 282] on span "舊有卡券" at bounding box center [491, 283] width 89 height 20
type input "舊有卡券"
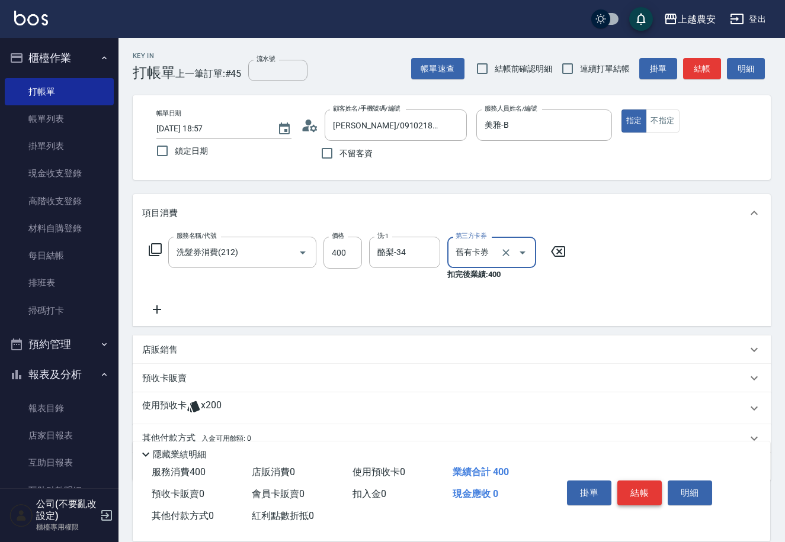
click at [640, 492] on button "結帳" at bounding box center [639, 493] width 44 height 25
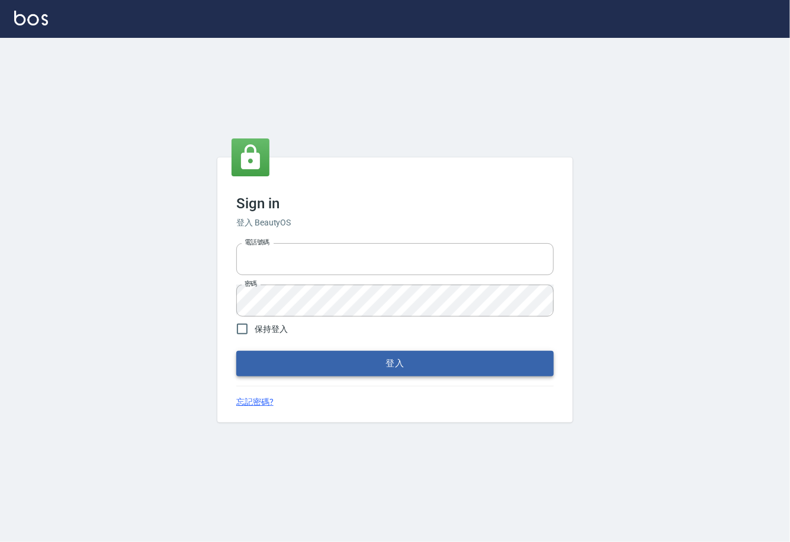
type input "0225929166"
click at [412, 366] on button "登入" at bounding box center [394, 363] width 317 height 25
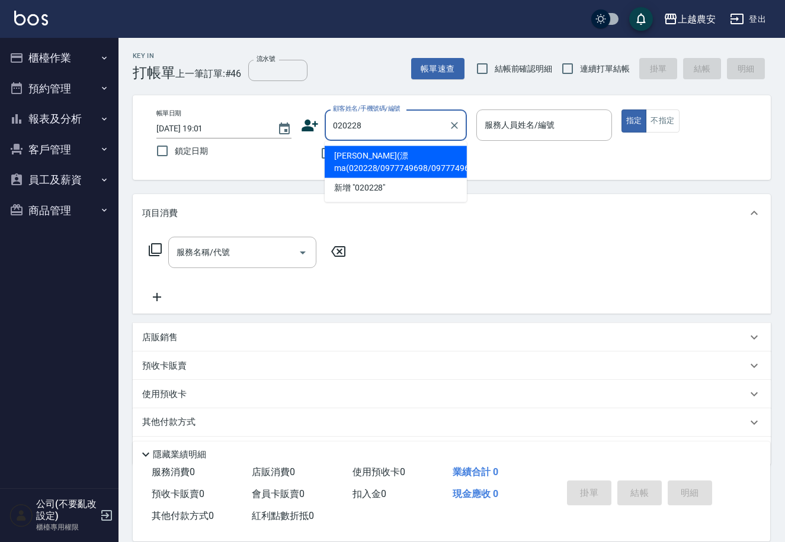
click at [371, 161] on li "[PERSON_NAME](漂ma(020228/0977749698/0977749698" at bounding box center [396, 162] width 142 height 32
type input "[PERSON_NAME](漂ma(020228/0977749698/0977749698"
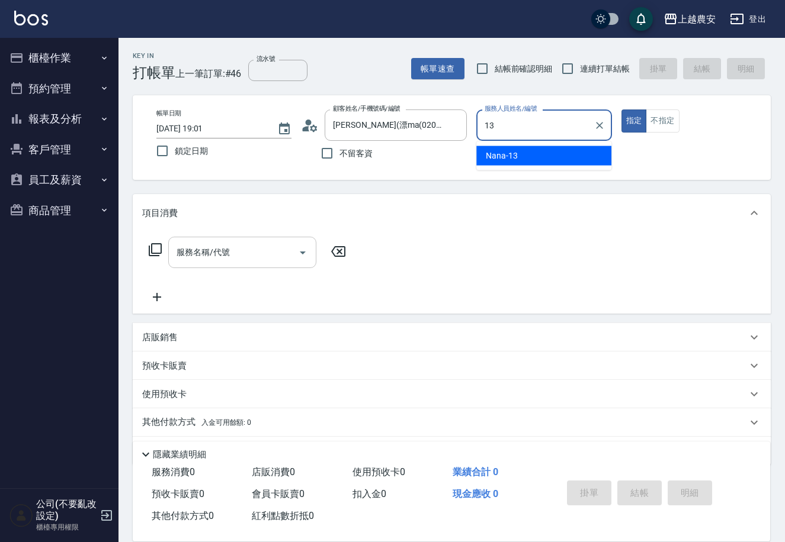
type input "Nana-13"
type button "true"
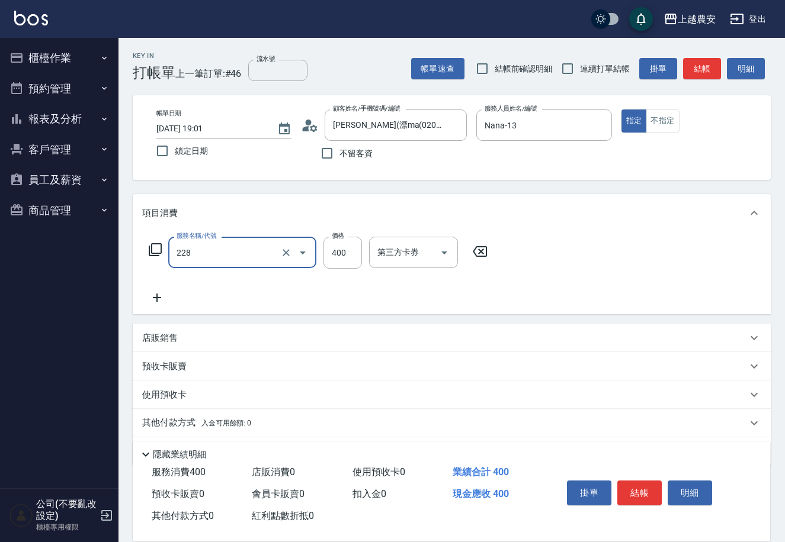
type input "洗髮(228)"
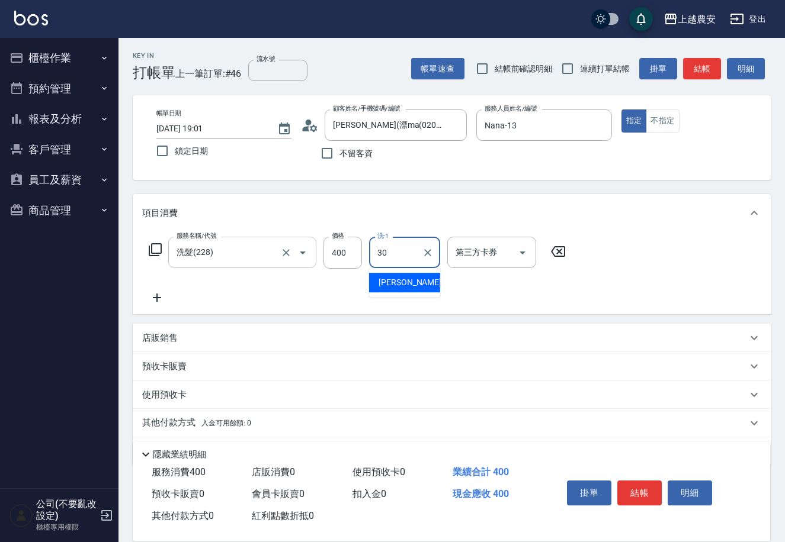
type input "[PERSON_NAME]-30"
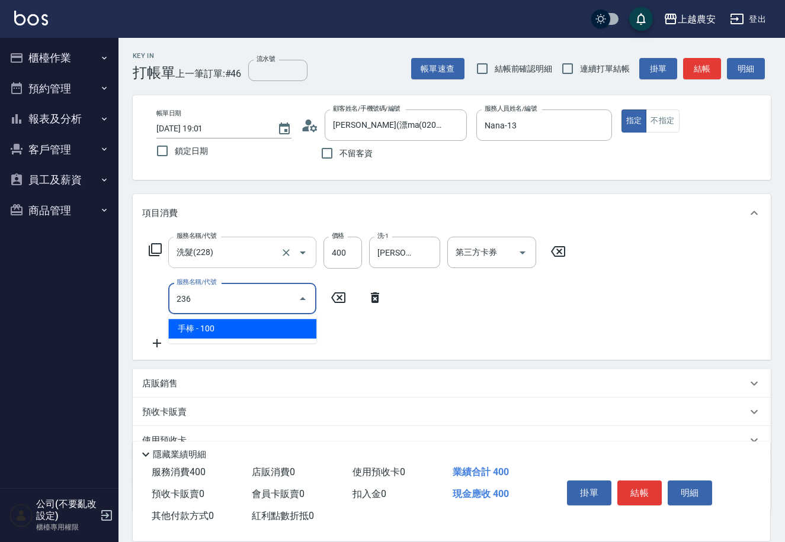
type input "手棒(236)"
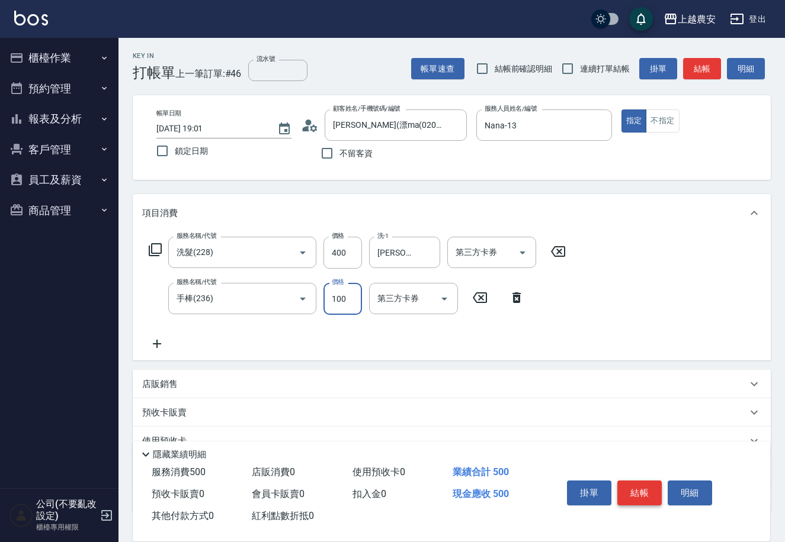
click at [641, 495] on button "結帳" at bounding box center [639, 493] width 44 height 25
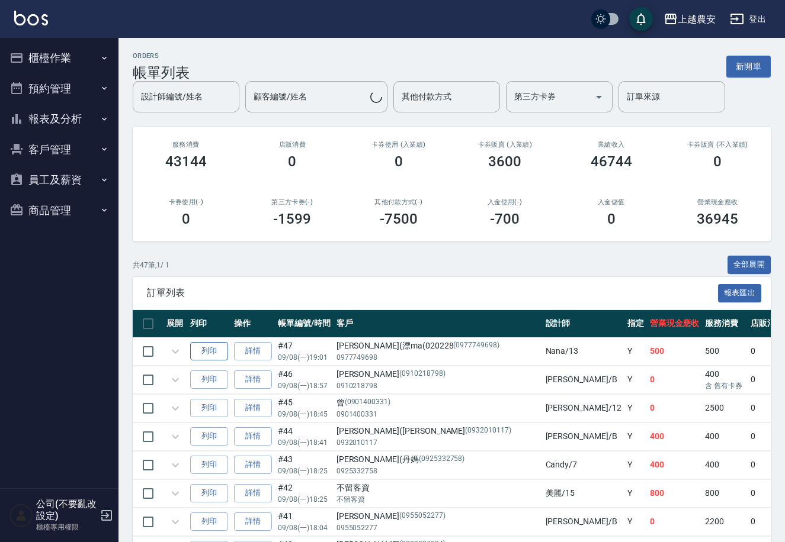
click at [219, 350] on button "列印" at bounding box center [209, 351] width 38 height 18
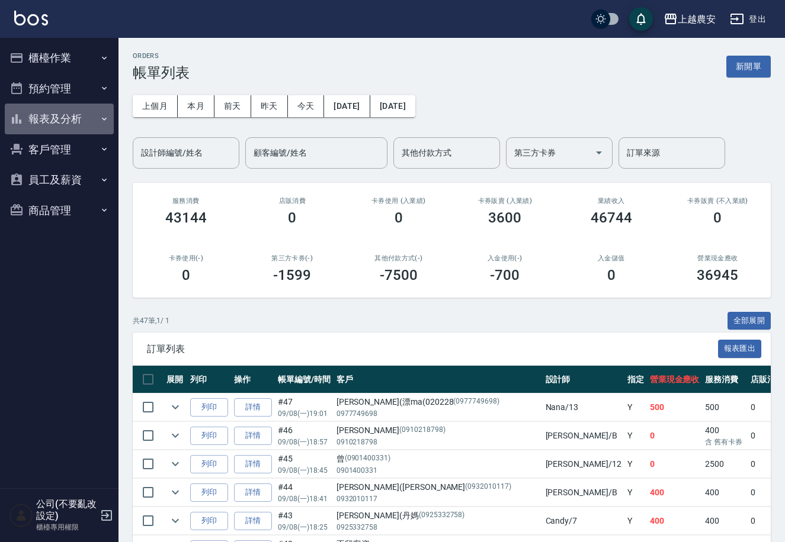
click at [63, 108] on button "報表及分析" at bounding box center [59, 119] width 109 height 31
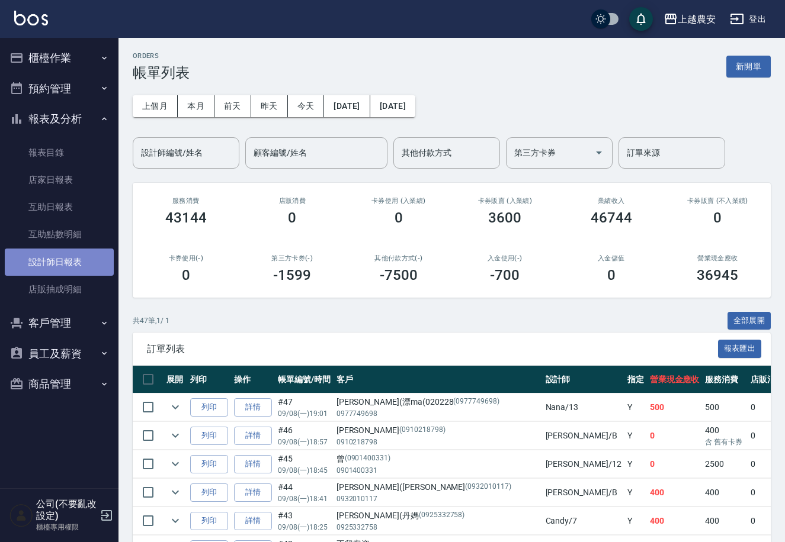
drag, startPoint x: 58, startPoint y: 266, endPoint x: 105, endPoint y: 210, distance: 73.5
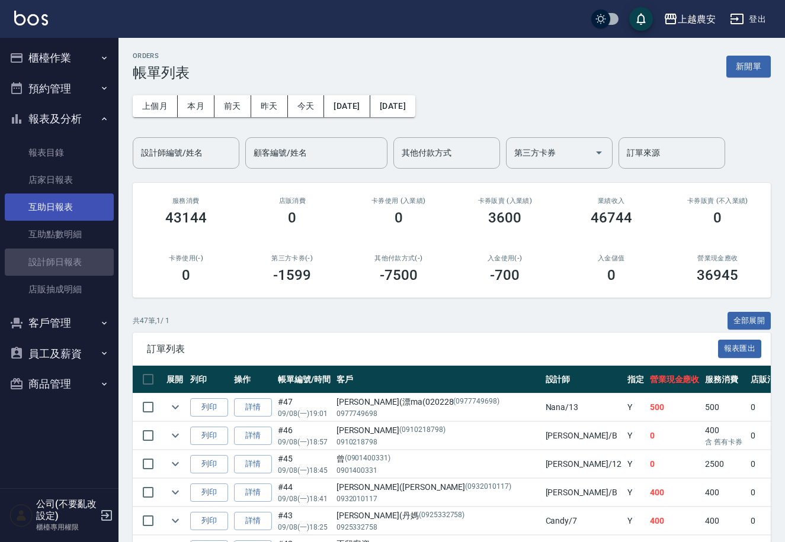
click at [60, 266] on link "設計師日報表" at bounding box center [59, 262] width 109 height 27
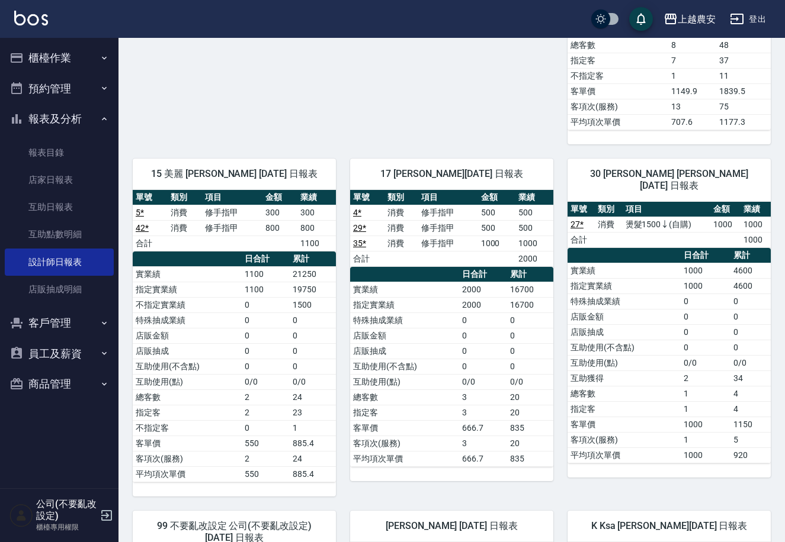
scroll to position [984, 0]
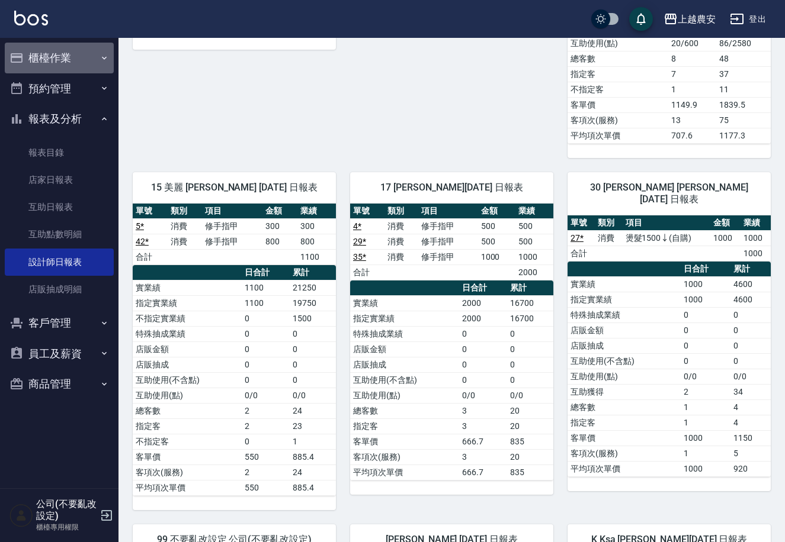
click at [20, 58] on icon "button" at bounding box center [16, 58] width 14 height 14
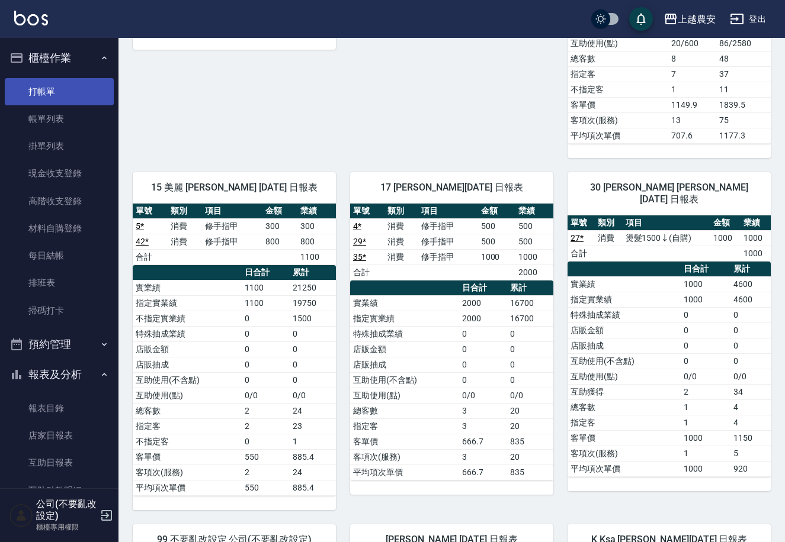
click at [40, 86] on link "打帳單" at bounding box center [59, 91] width 109 height 27
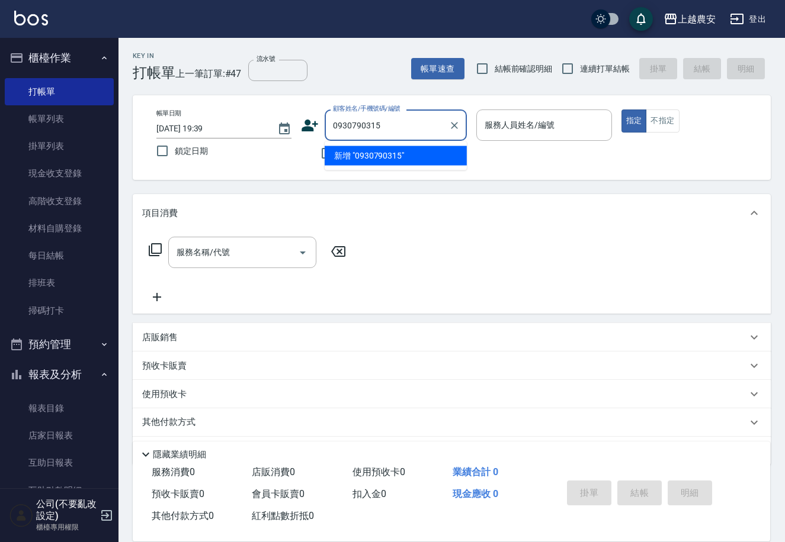
click at [382, 158] on li "新增 "0930790315"" at bounding box center [396, 156] width 142 height 20
type input "0930790315"
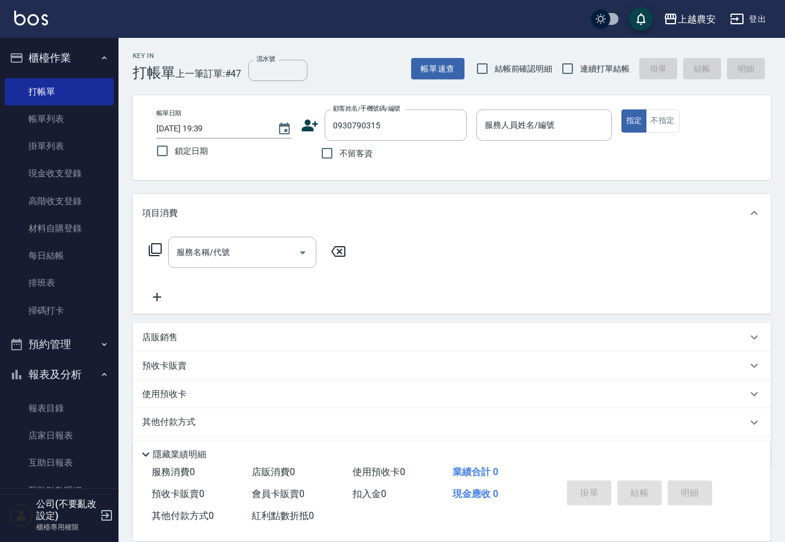
click at [302, 127] on icon at bounding box center [310, 126] width 18 height 18
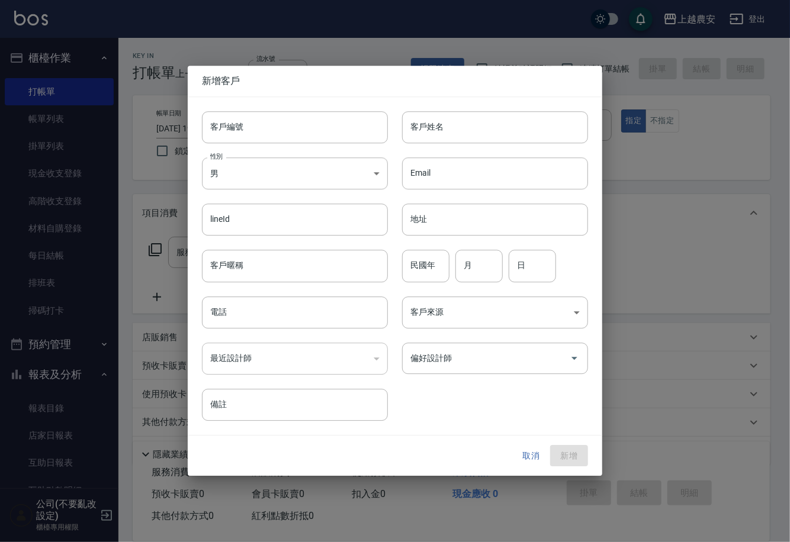
drag, startPoint x: 302, startPoint y: 127, endPoint x: 303, endPoint y: 133, distance: 6.6
click at [303, 133] on input "客戶編號" at bounding box center [295, 127] width 186 height 32
type input "0930790315"
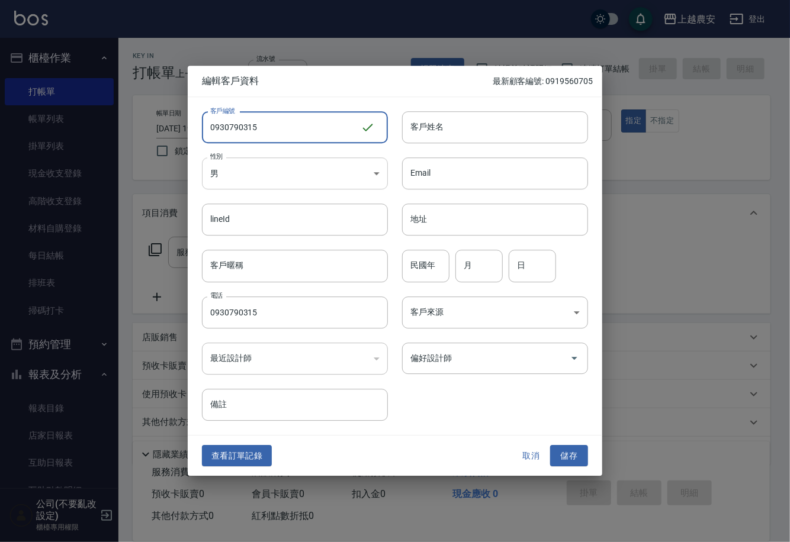
type input "0930790315"
click at [264, 174] on body "上越農安 登出 櫃檯作業 打帳單 帳單列表 掛單列表 現金收支登錄 高階收支登錄 材料自購登錄 每日結帳 排班表 掃碼打卡 預約管理 預約管理 單日預約紀錄 …" at bounding box center [395, 288] width 790 height 577
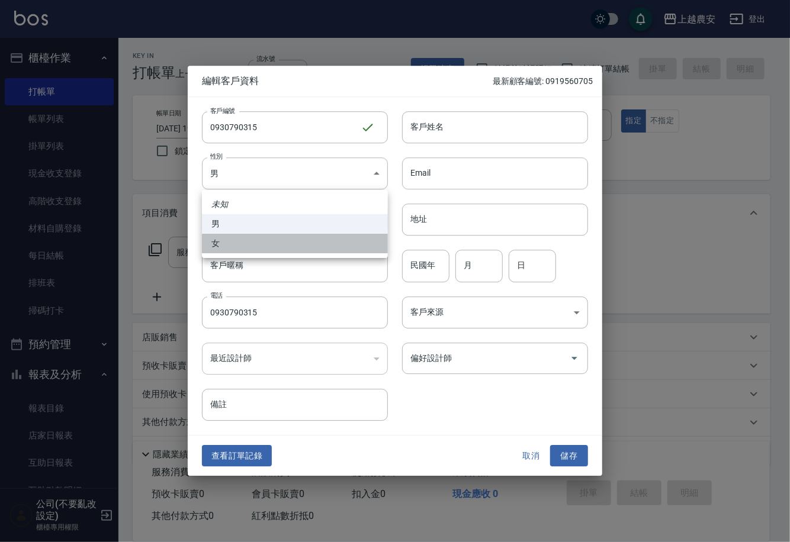
click at [274, 240] on li "女" at bounding box center [295, 244] width 186 height 20
type input "[DEMOGRAPHIC_DATA]"
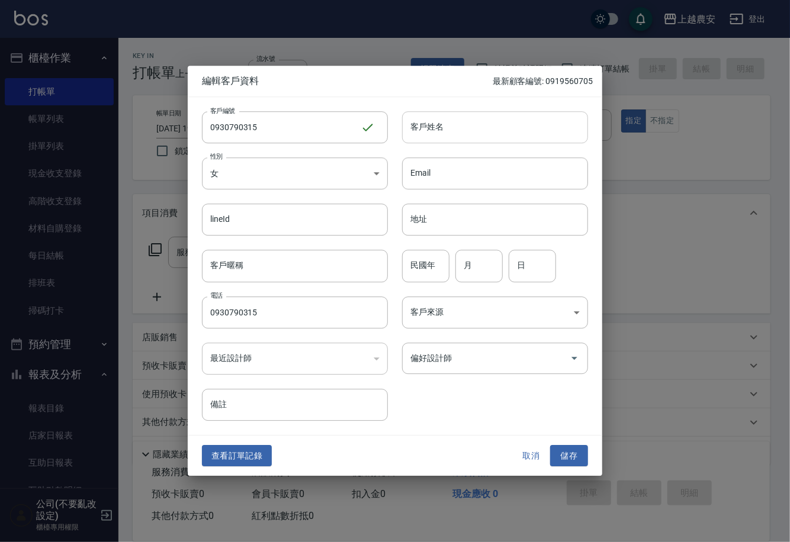
click at [460, 133] on input "客戶姓名" at bounding box center [495, 127] width 186 height 32
type input "劉"
click at [584, 452] on button "儲存" at bounding box center [569, 456] width 38 height 22
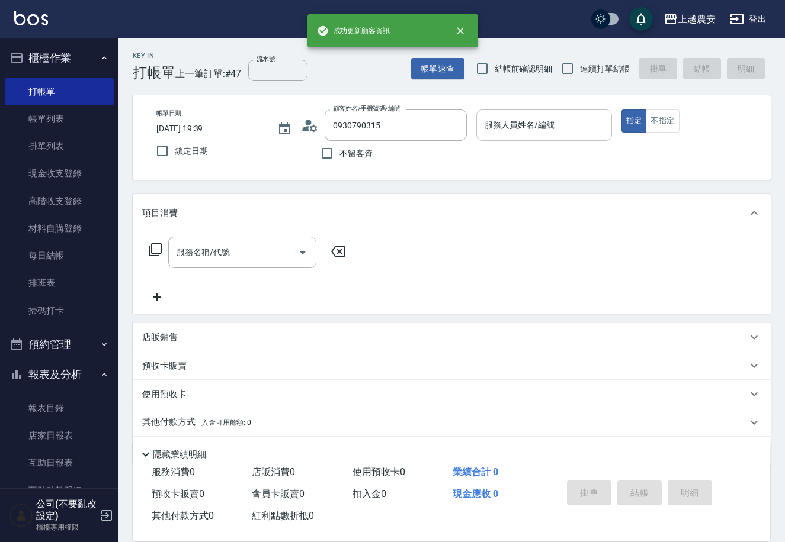
click at [537, 132] on input "服務人員姓名/編號" at bounding box center [543, 125] width 124 height 21
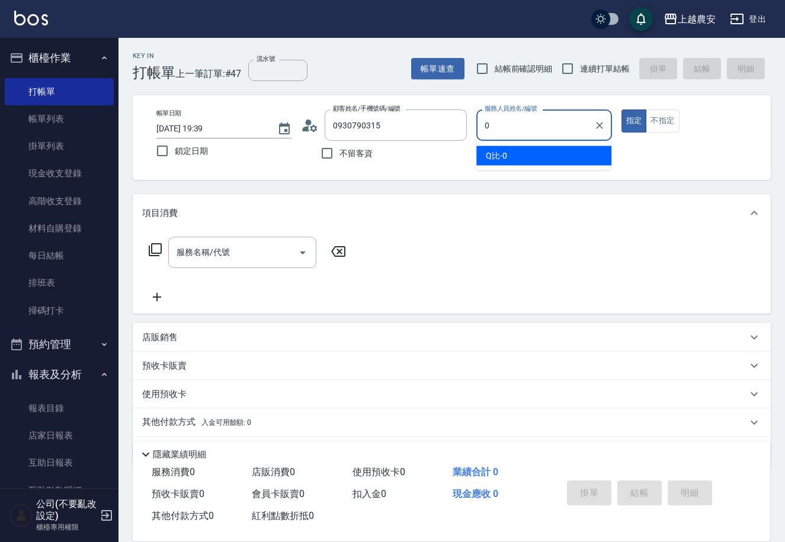
type input "Q比-0"
type button "true"
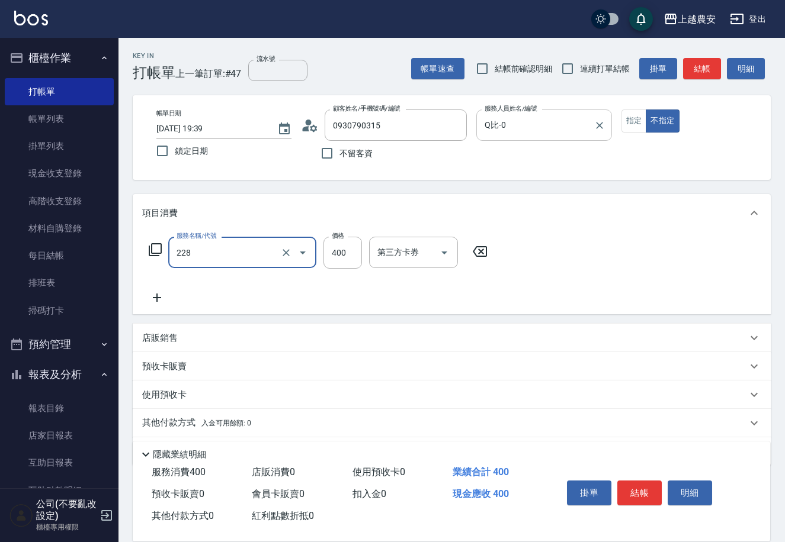
type input "洗髮(228)"
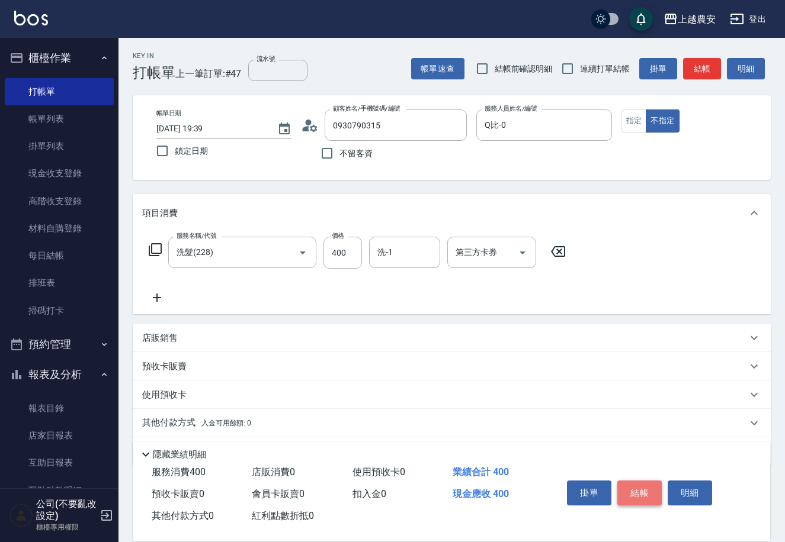
click at [644, 488] on button "結帳" at bounding box center [639, 493] width 44 height 25
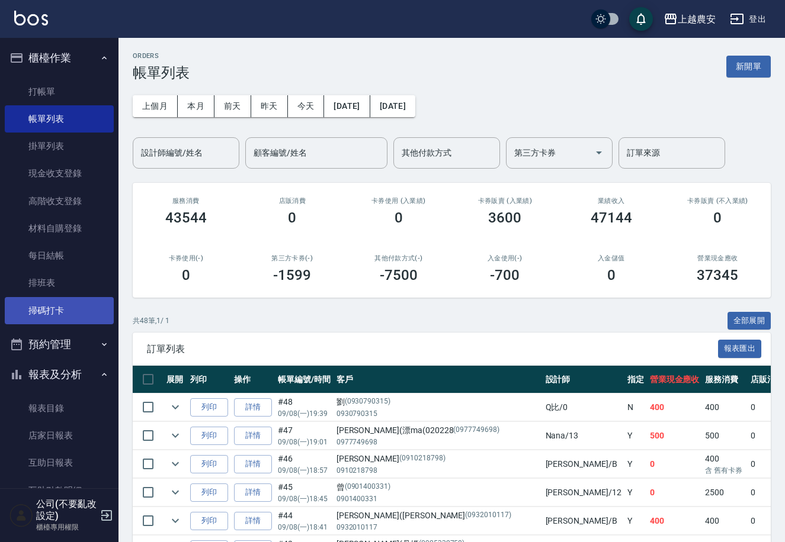
click at [77, 309] on link "掃碼打卡" at bounding box center [59, 310] width 109 height 27
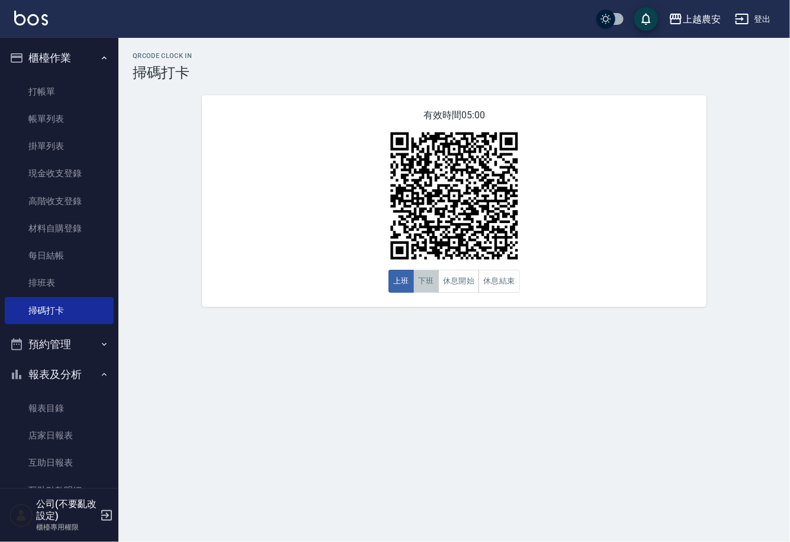
click at [417, 281] on button "下班" at bounding box center [425, 281] width 25 height 23
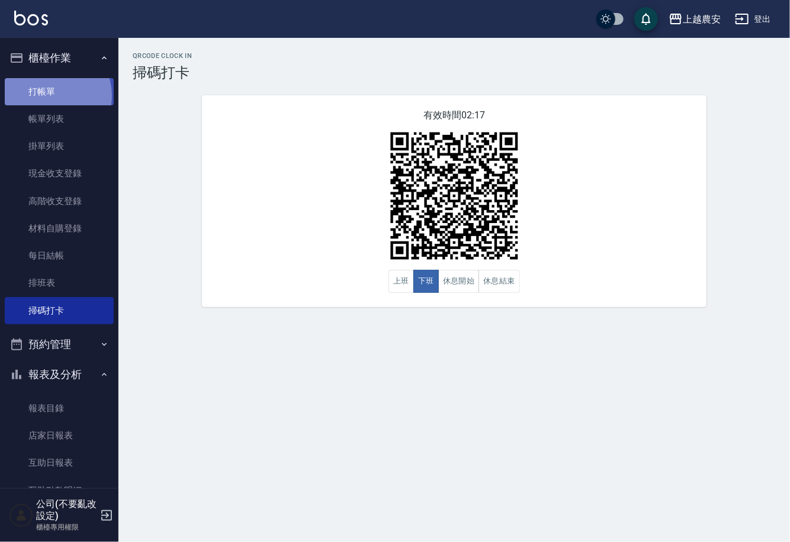
click at [51, 95] on link "打帳單" at bounding box center [59, 91] width 109 height 27
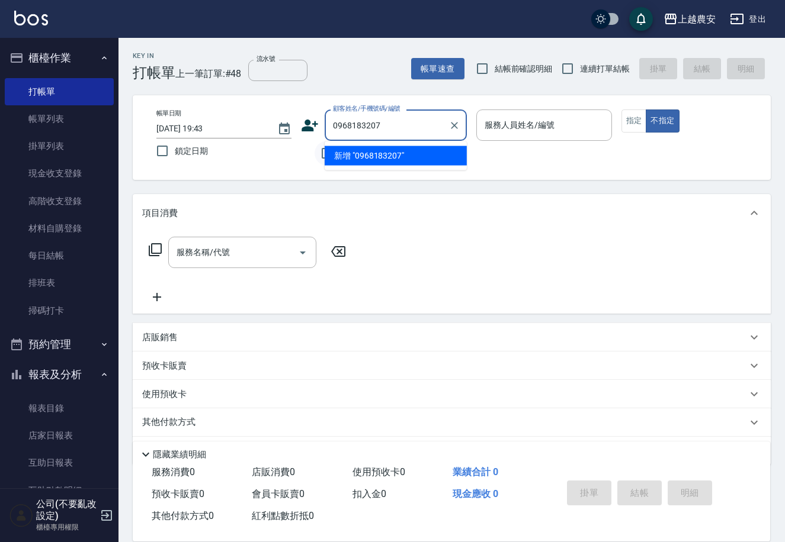
drag, startPoint x: 368, startPoint y: 159, endPoint x: 317, endPoint y: 142, distance: 54.5
click at [366, 159] on li "新增 "0968183207"" at bounding box center [396, 156] width 142 height 20
type input "0968183207"
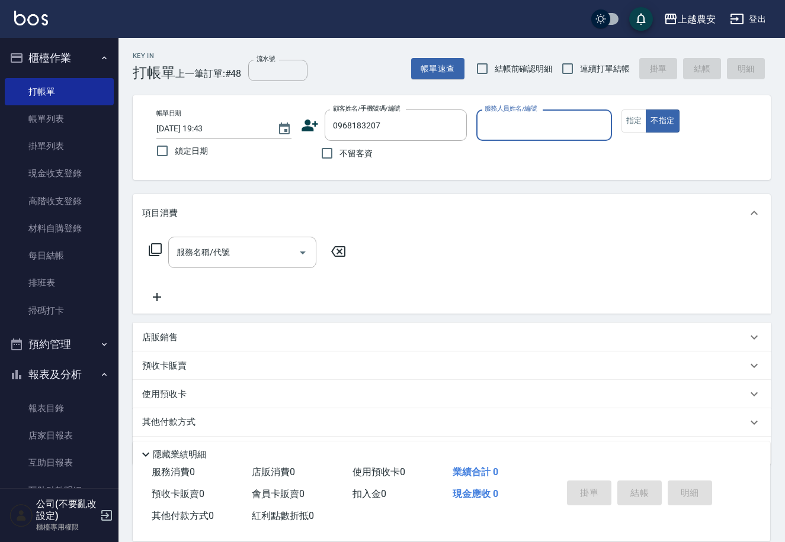
click at [308, 127] on icon at bounding box center [310, 126] width 17 height 12
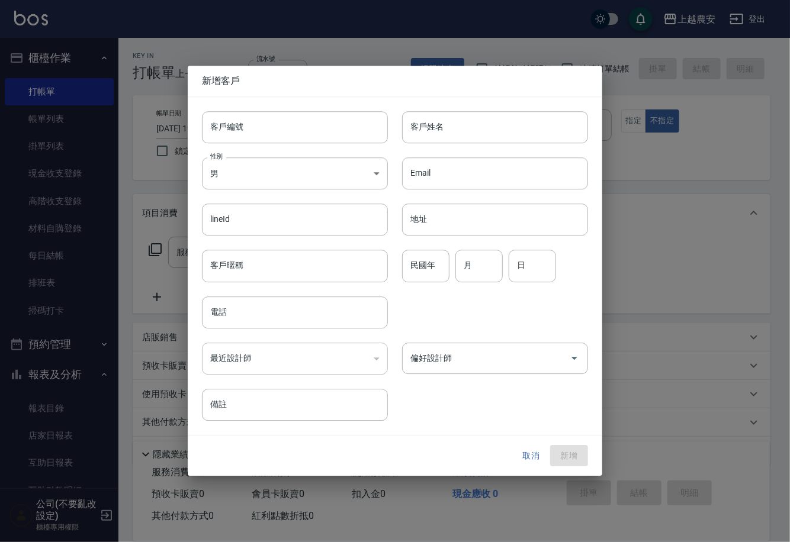
click at [308, 127] on input "客戶編號" at bounding box center [295, 127] width 186 height 32
type input "0968183207"
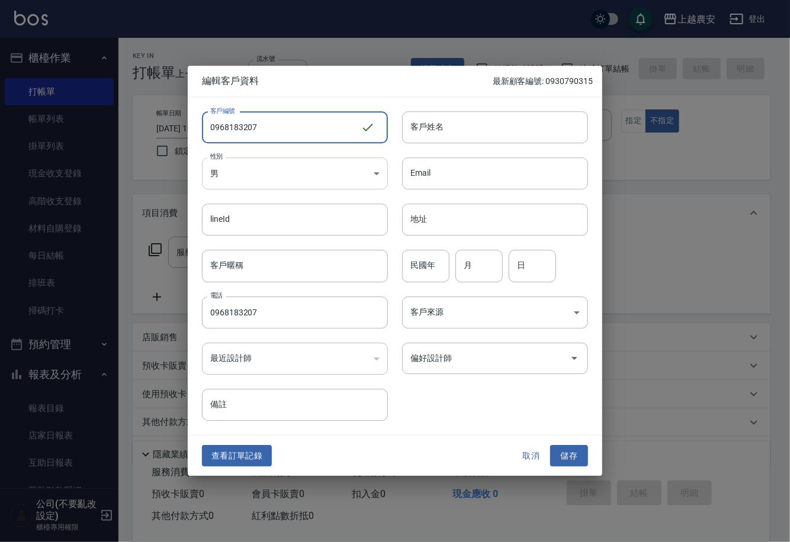
type input "0968183207"
click at [265, 180] on body "上越農安 登出 櫃檯作業 打帳單 帳單列表 掛單列表 現金收支登錄 高階收支登錄 材料自購登錄 每日結帳 排班表 掃碼打卡 預約管理 預約管理 單日預約紀錄 …" at bounding box center [395, 288] width 790 height 577
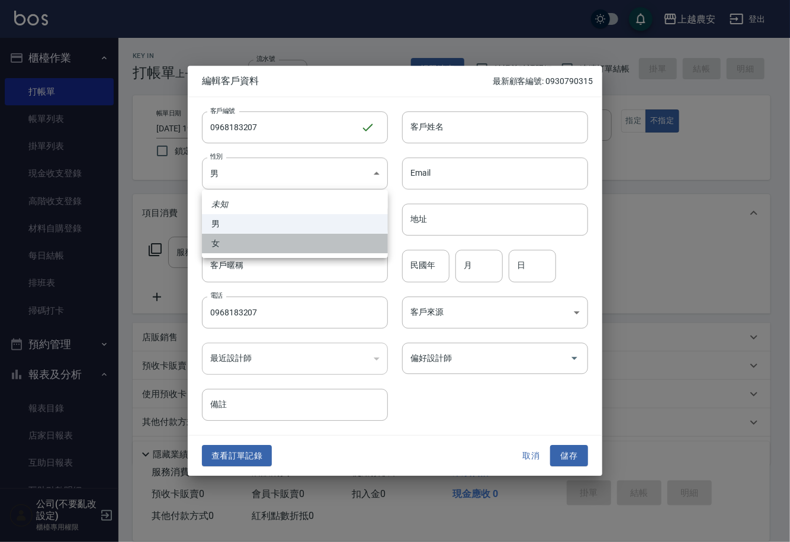
click at [258, 246] on li "女" at bounding box center [295, 244] width 186 height 20
type input "[DEMOGRAPHIC_DATA]"
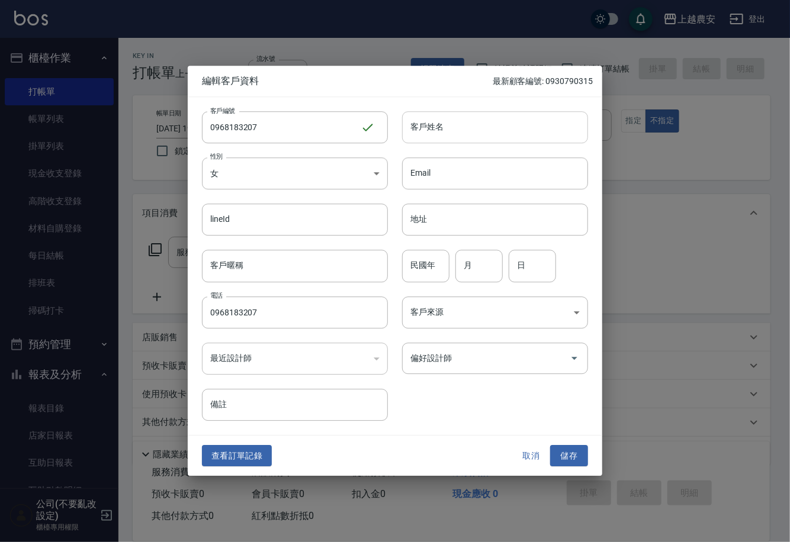
click at [476, 126] on input "客戶姓名" at bounding box center [495, 127] width 186 height 32
type input "[PERSON_NAME]"
click at [560, 454] on button "儲存" at bounding box center [569, 456] width 38 height 22
click at [560, 454] on div "取消 儲存" at bounding box center [550, 456] width 76 height 22
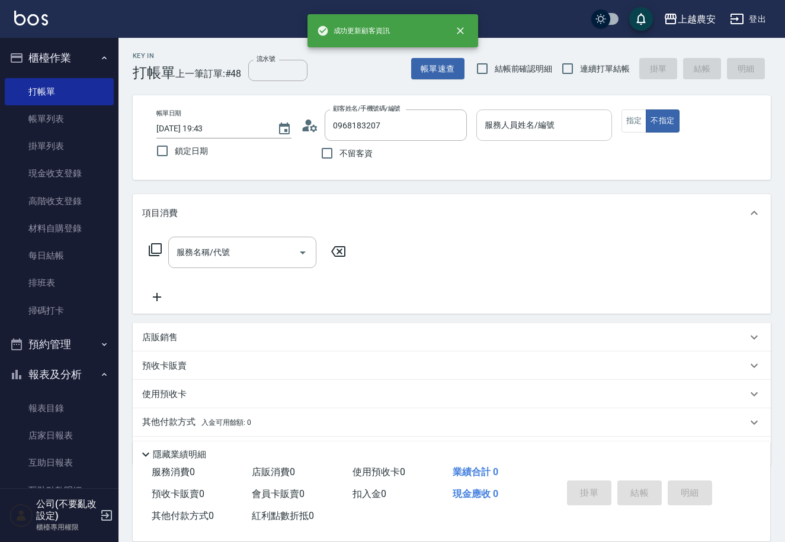
click at [519, 135] on input "服務人員姓名/編號" at bounding box center [543, 125] width 124 height 21
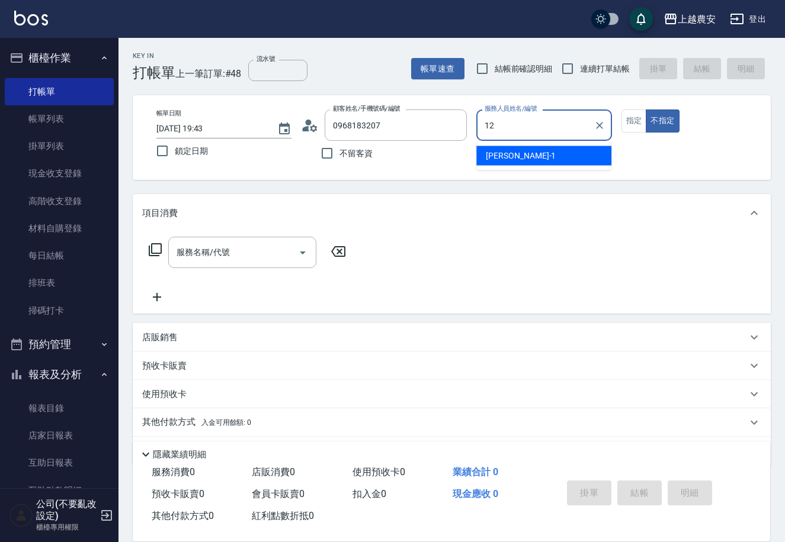
type input "12"
type button "false"
type input "Yoko-12"
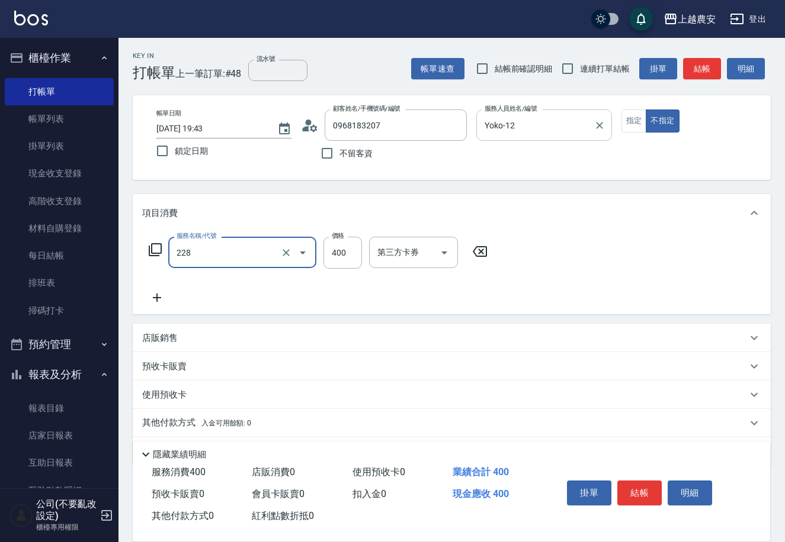
type input "洗髮(228)"
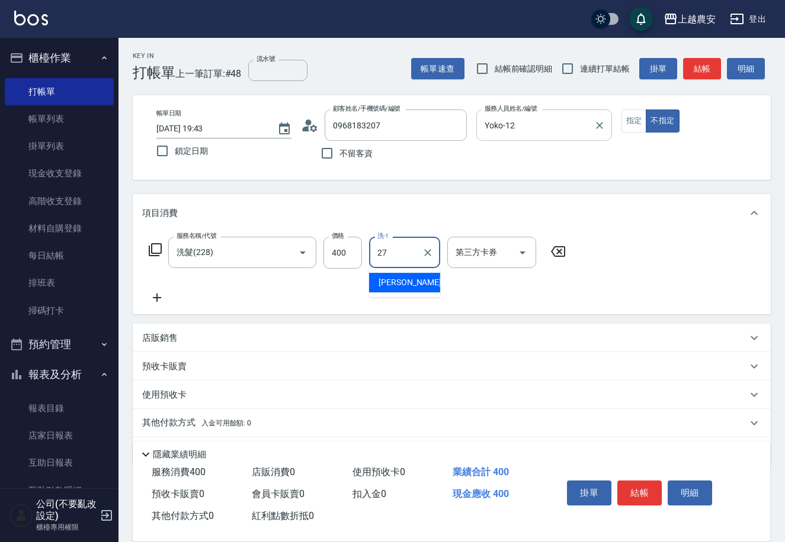
type input "團團-27"
click at [633, 490] on button "結帳" at bounding box center [639, 493] width 44 height 25
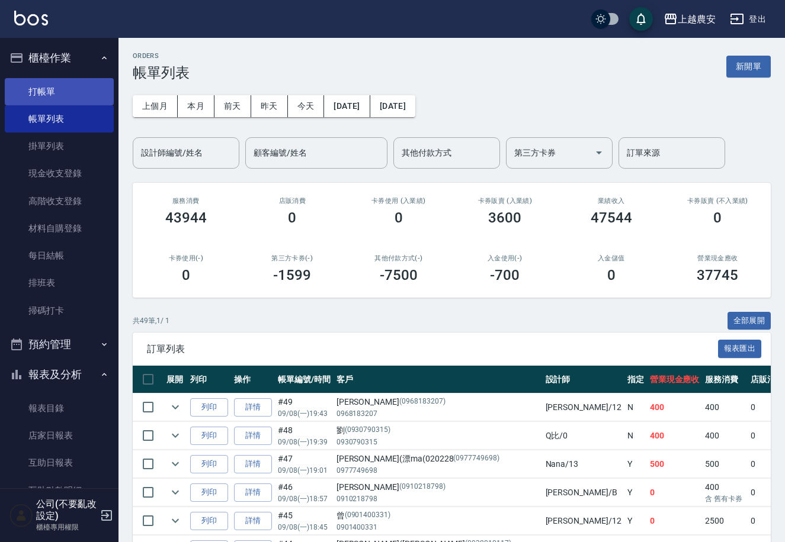
click at [44, 89] on link "打帳單" at bounding box center [59, 91] width 109 height 27
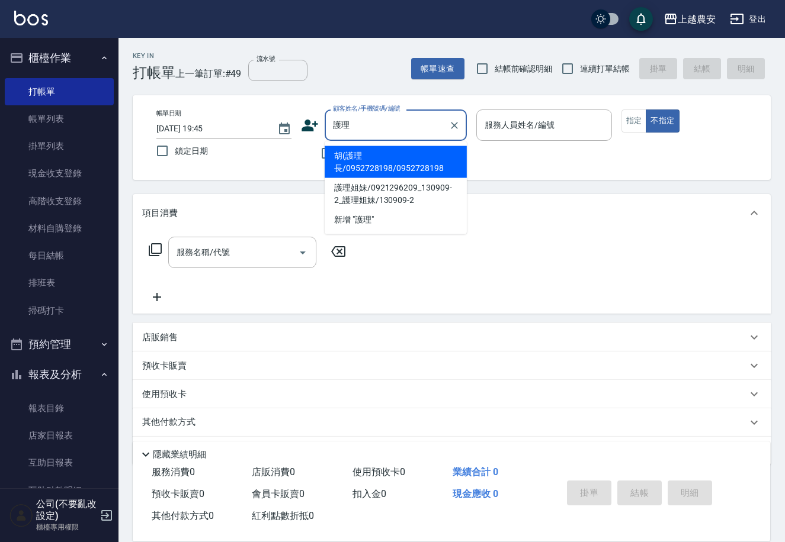
click at [343, 160] on li "胡(護理長/0952728198/0952728198" at bounding box center [396, 162] width 142 height 32
type input "胡(護理長/0952728198/0952728198"
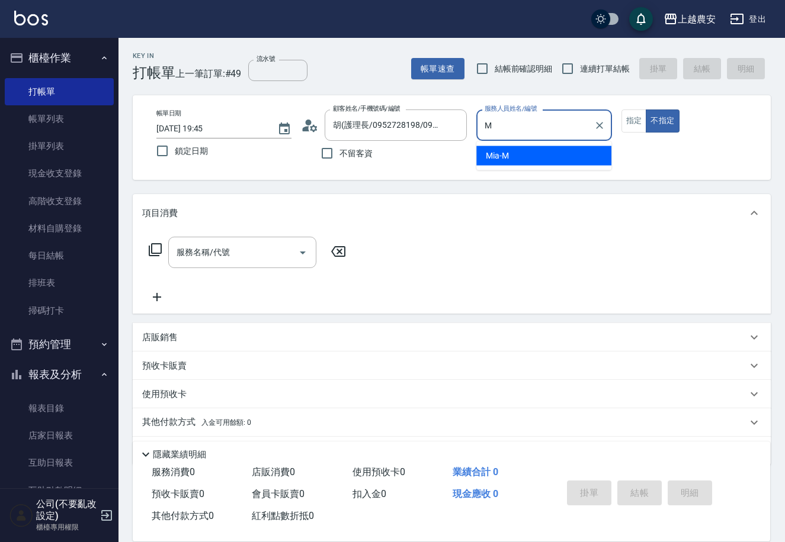
type input "Mia-M"
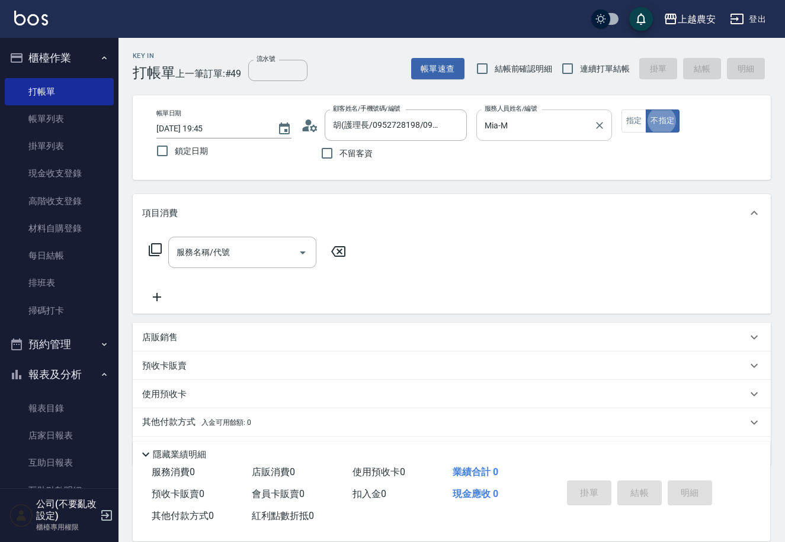
type button "false"
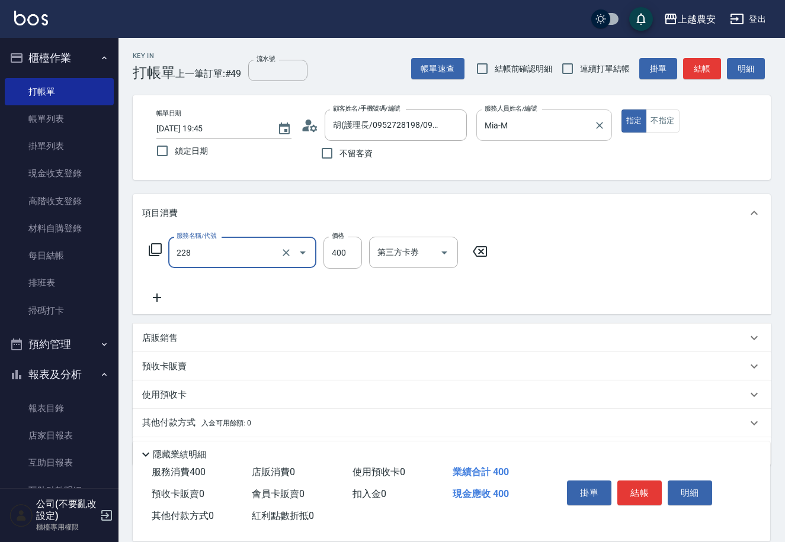
type input "洗髮(228)"
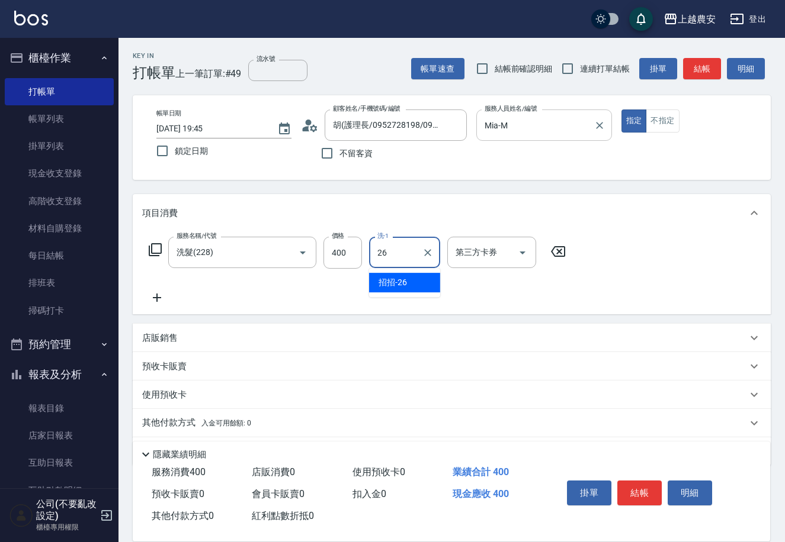
type input "招招-26"
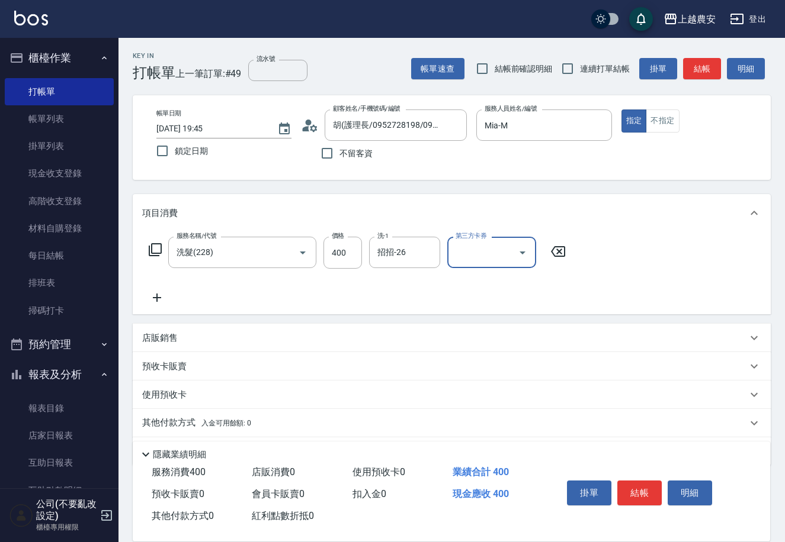
drag, startPoint x: 647, startPoint y: 493, endPoint x: 634, endPoint y: 490, distance: 12.8
click at [644, 494] on button "結帳" at bounding box center [639, 493] width 44 height 25
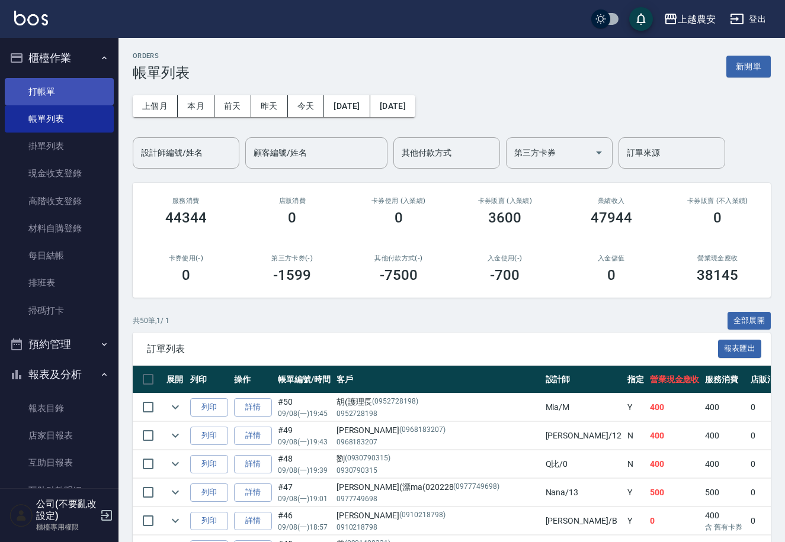
click at [51, 94] on link "打帳單" at bounding box center [59, 91] width 109 height 27
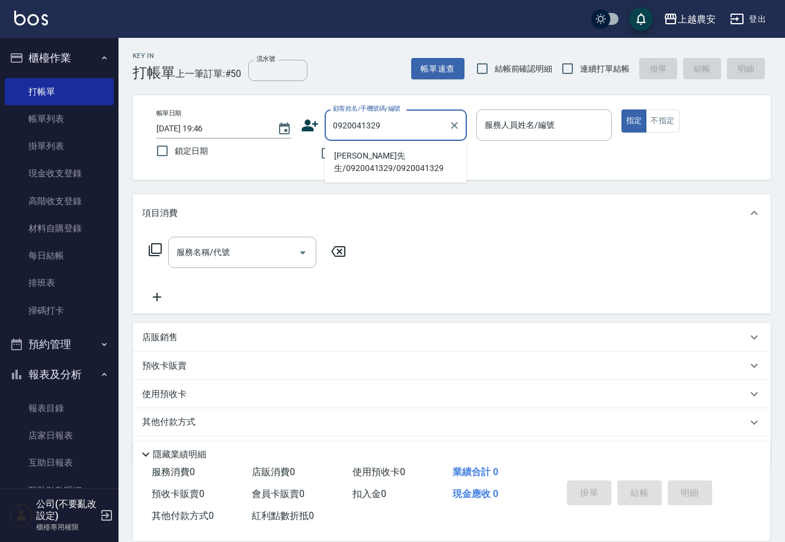
click at [386, 161] on li "[PERSON_NAME]先生/0920041329/0920041329" at bounding box center [396, 162] width 142 height 32
type input "[PERSON_NAME]先生/0920041329/0920041329"
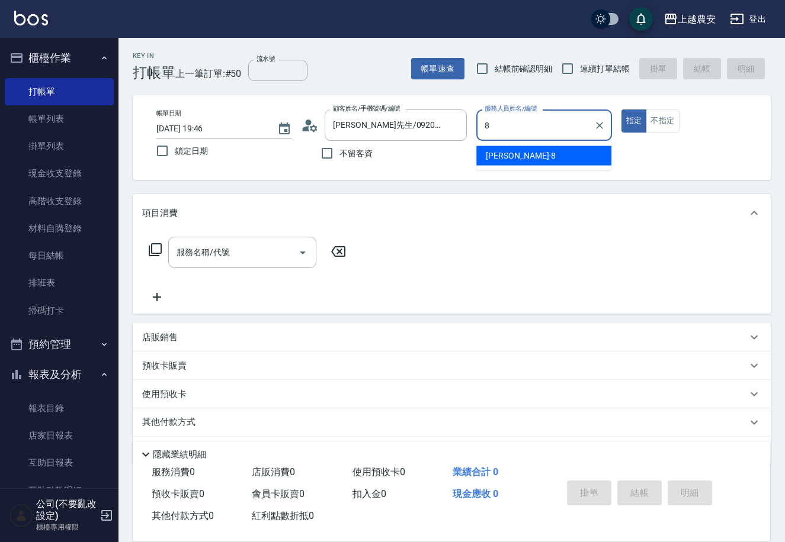
type input "[PERSON_NAME]-8"
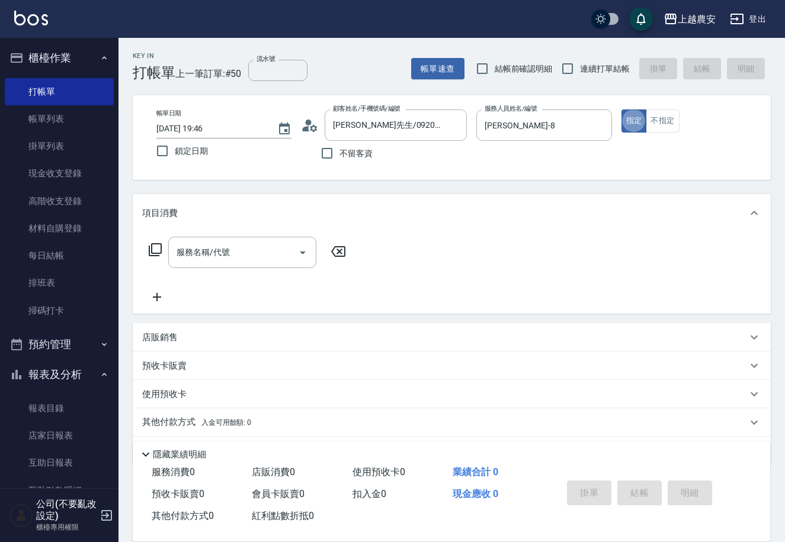
type button "true"
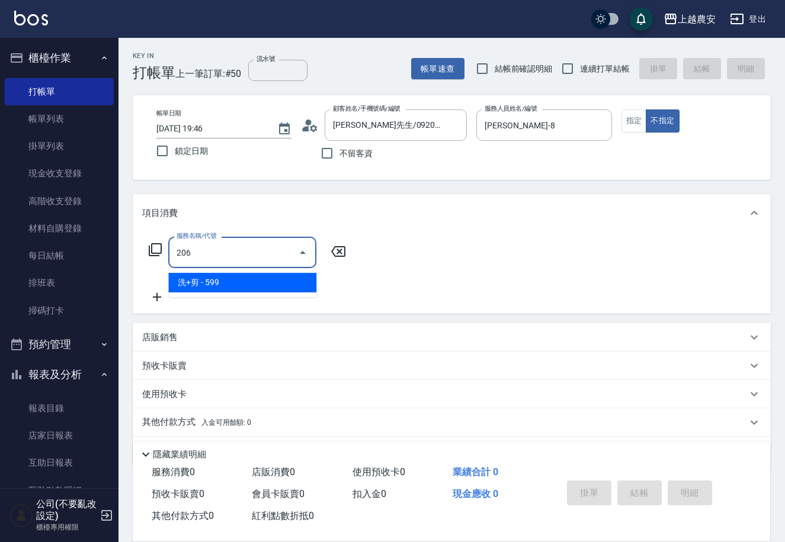
type input "洗+剪(206)"
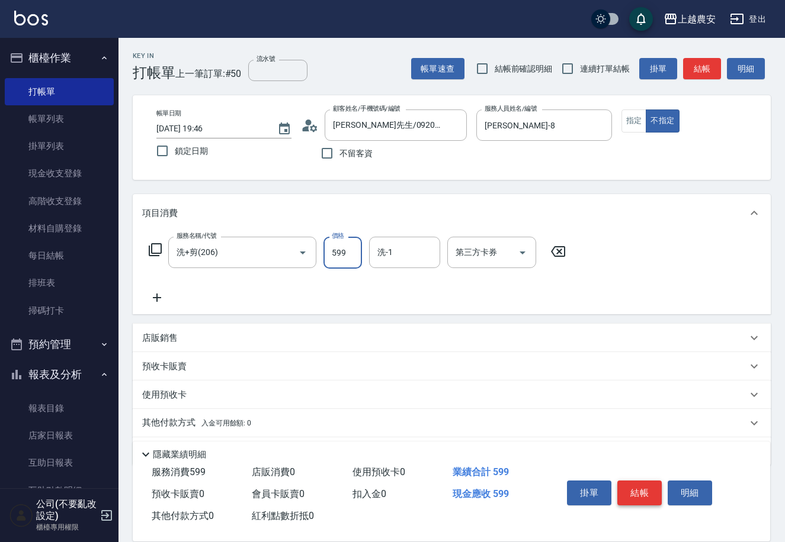
click at [640, 483] on button "結帳" at bounding box center [639, 493] width 44 height 25
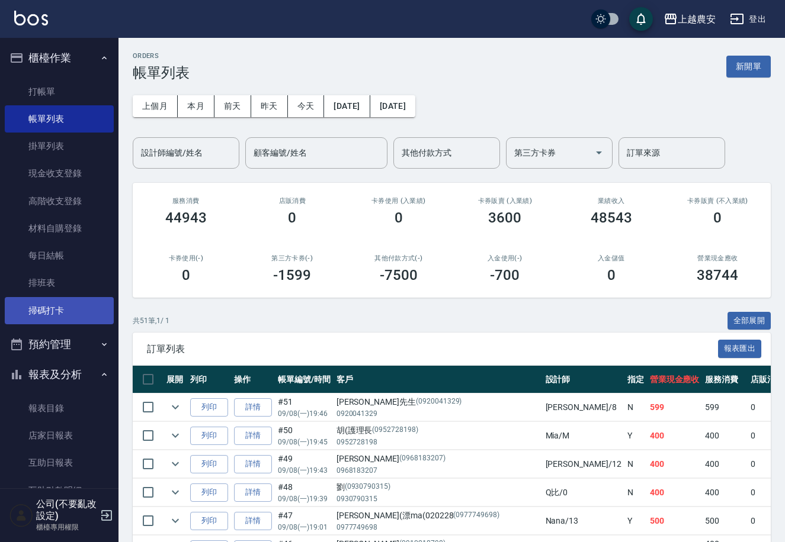
click at [69, 317] on link "掃碼打卡" at bounding box center [59, 310] width 109 height 27
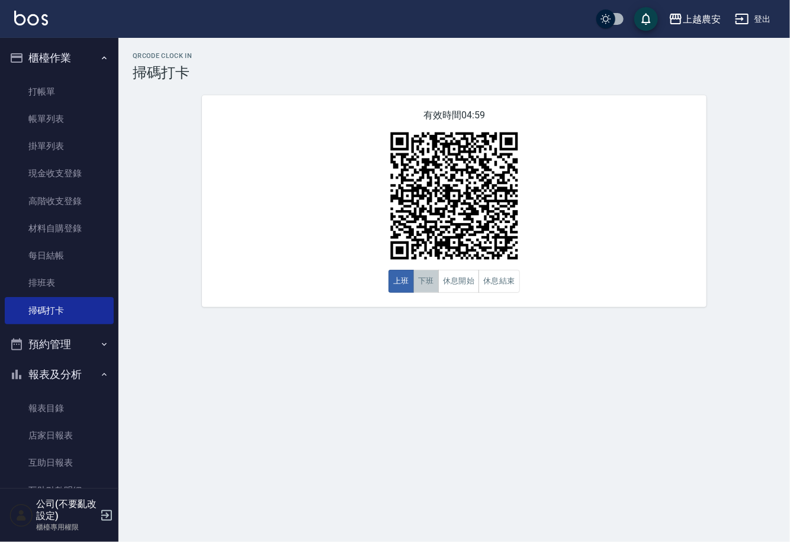
click at [425, 289] on button "下班" at bounding box center [425, 281] width 25 height 23
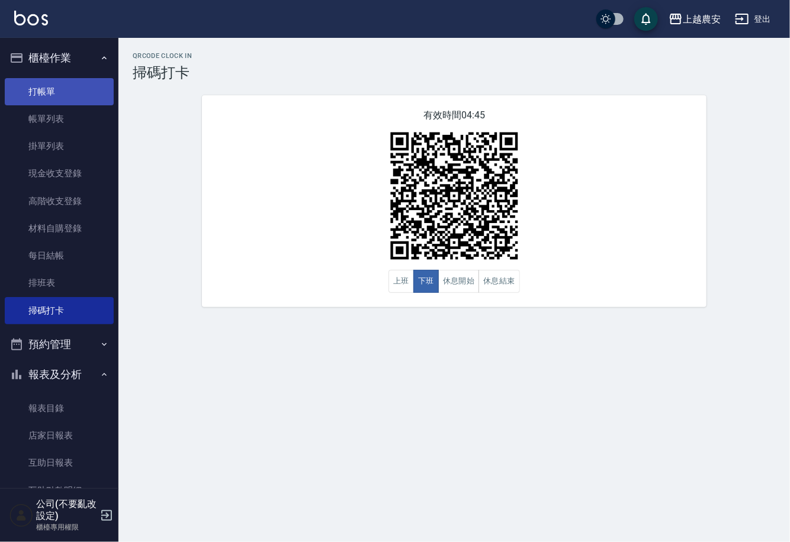
click at [61, 89] on link "打帳單" at bounding box center [59, 91] width 109 height 27
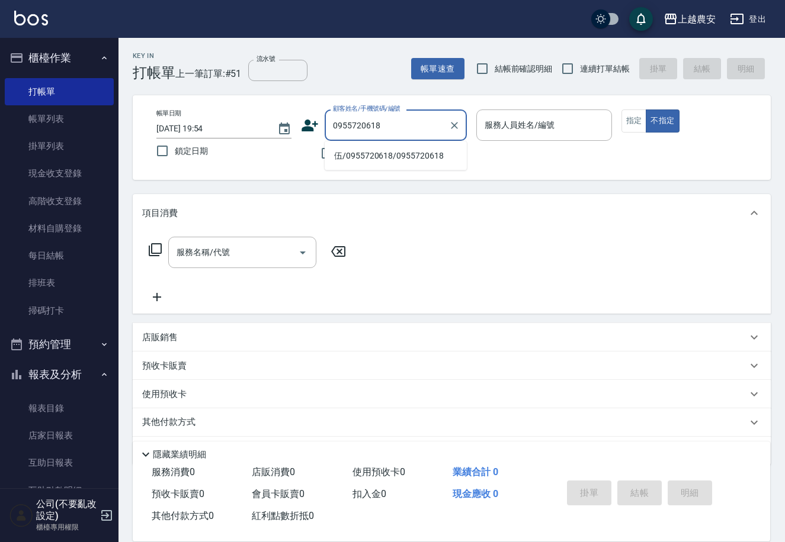
click at [392, 156] on li "伍/0955720618/0955720618" at bounding box center [396, 156] width 142 height 20
type input "伍/0955720618/0955720618"
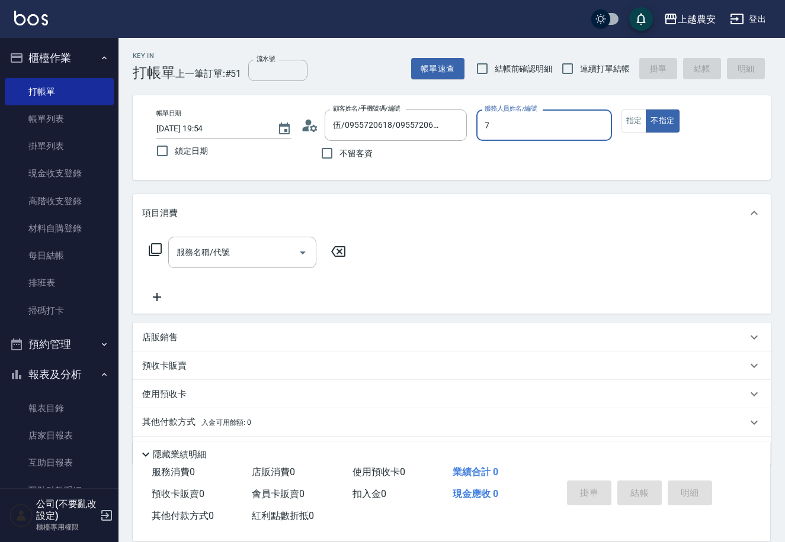
type input "Candy-7"
type button "false"
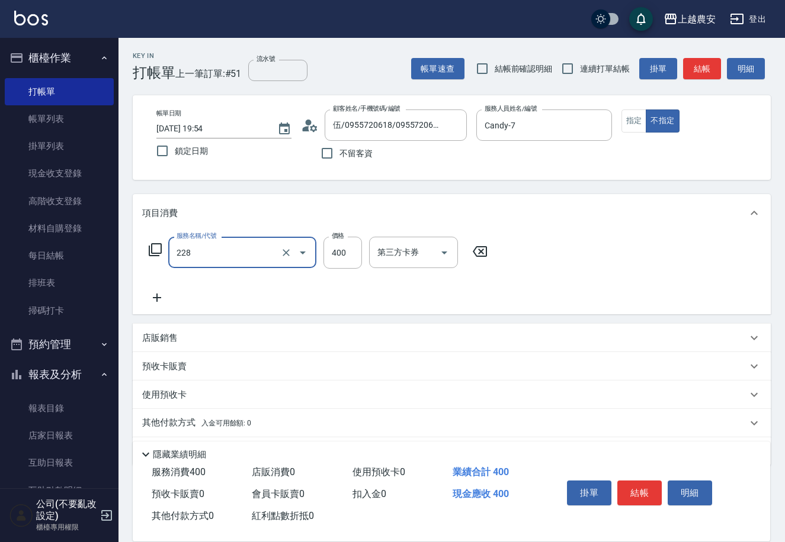
type input "洗髮(228)"
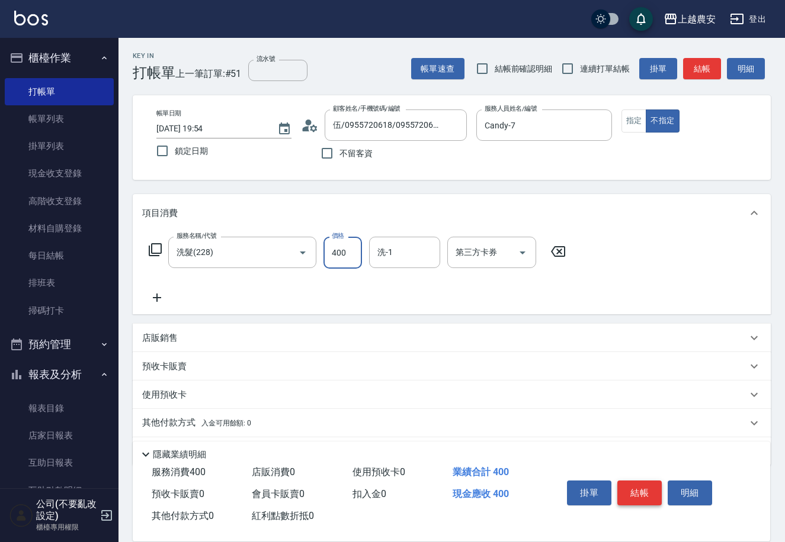
click at [642, 486] on button "結帳" at bounding box center [639, 493] width 44 height 25
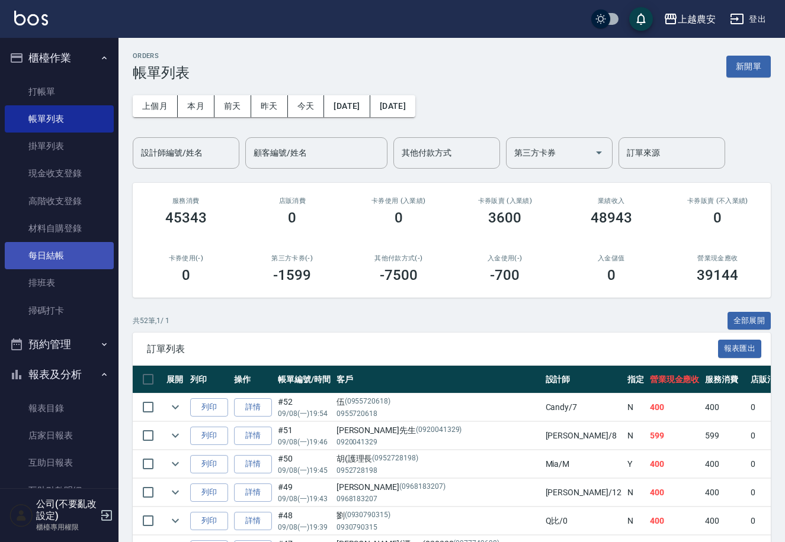
click at [56, 259] on link "每日結帳" at bounding box center [59, 255] width 109 height 27
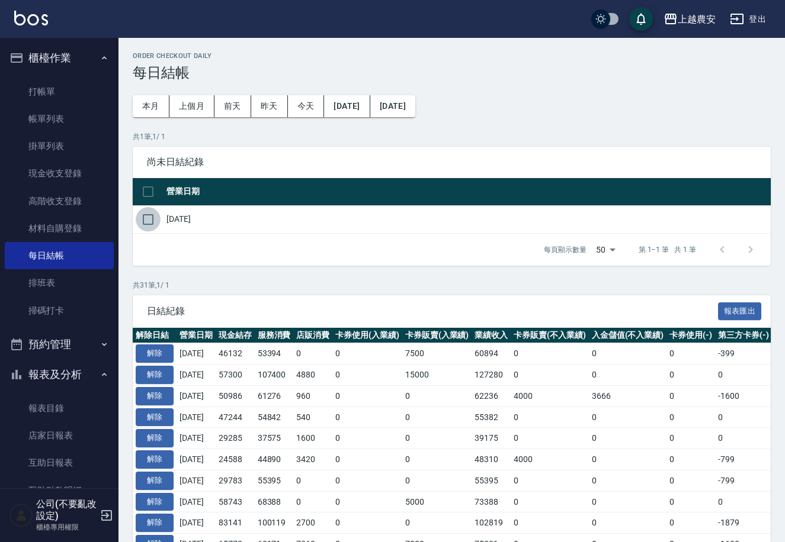
click at [146, 216] on input "checkbox" at bounding box center [148, 219] width 25 height 25
checkbox input "true"
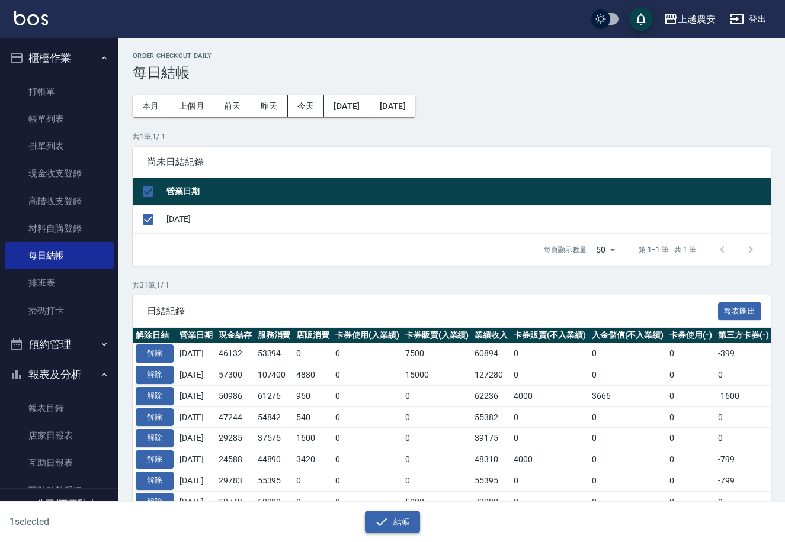
drag, startPoint x: 391, startPoint y: 521, endPoint x: 391, endPoint y: 512, distance: 8.9
click at [391, 521] on button "結帳" at bounding box center [392, 523] width 55 height 22
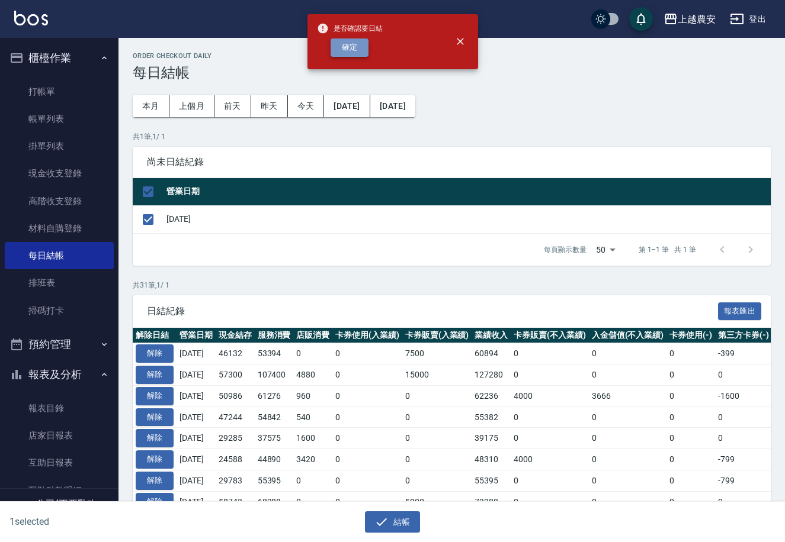
click at [362, 53] on button "確定" at bounding box center [349, 47] width 38 height 18
checkbox input "false"
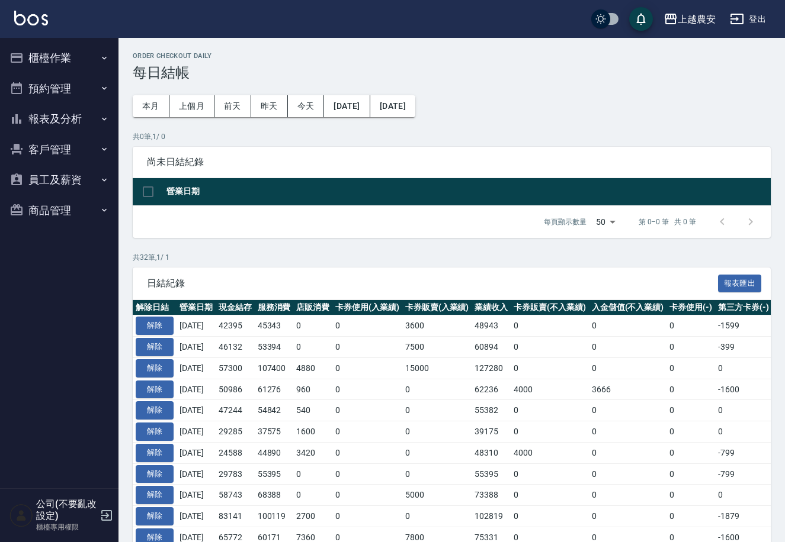
click at [58, 115] on button "報表及分析" at bounding box center [59, 119] width 109 height 31
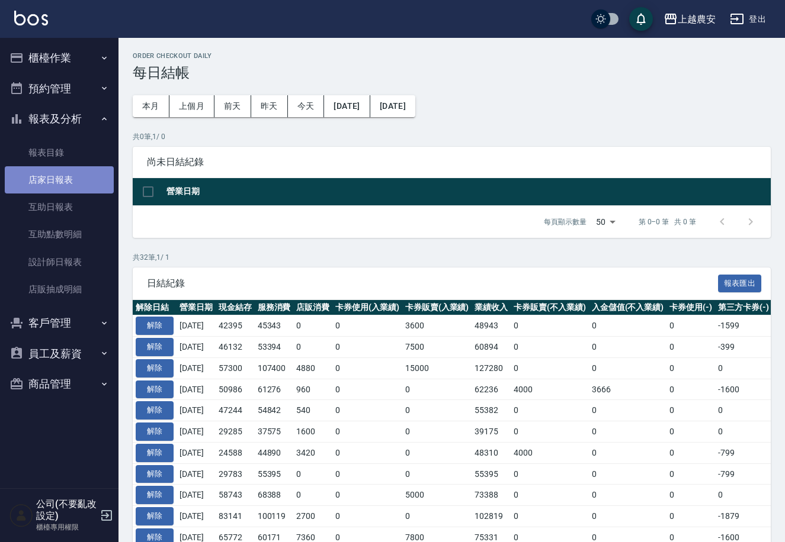
click at [56, 174] on link "店家日報表" at bounding box center [59, 179] width 109 height 27
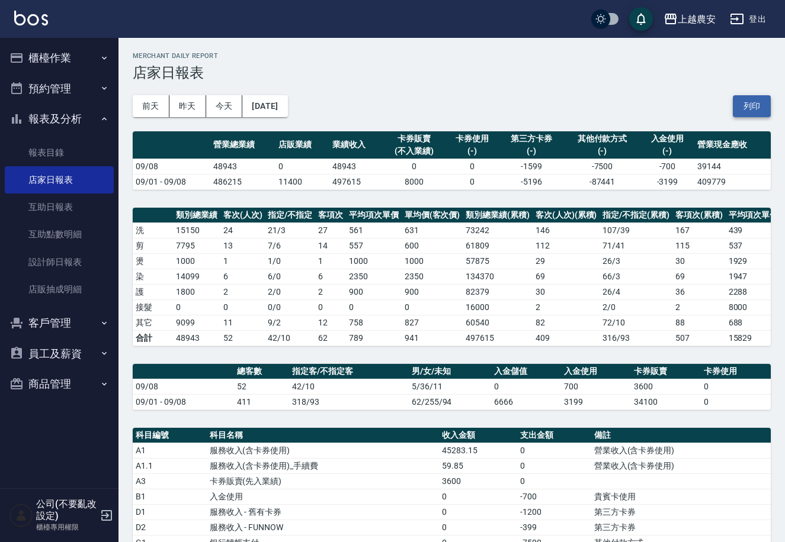
click at [751, 114] on button "列印" at bounding box center [752, 106] width 38 height 22
click at [56, 62] on button "櫃檯作業" at bounding box center [59, 58] width 109 height 31
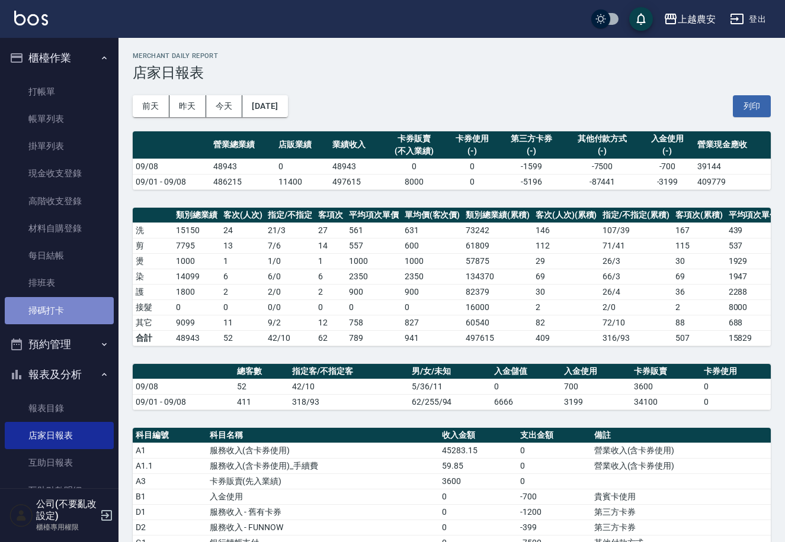
click at [76, 313] on link "掃碼打卡" at bounding box center [59, 310] width 109 height 27
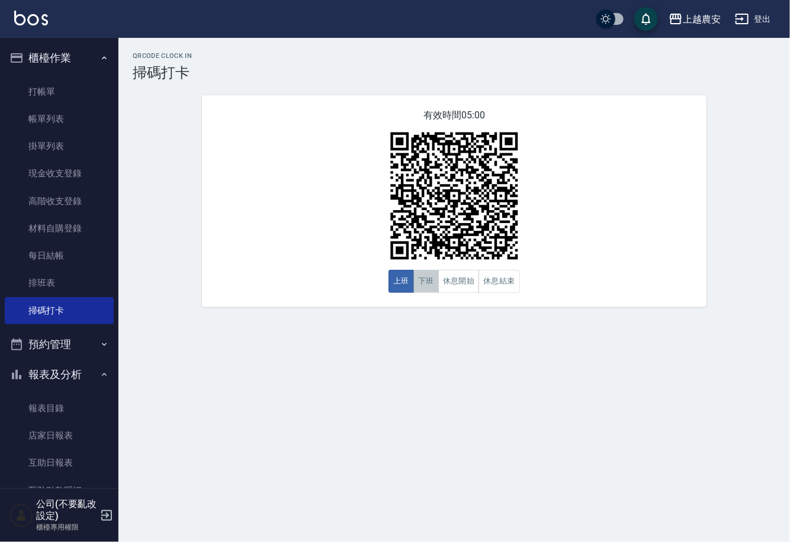
drag, startPoint x: 431, startPoint y: 283, endPoint x: 424, endPoint y: 283, distance: 6.5
click at [424, 283] on button "下班" at bounding box center [425, 281] width 25 height 23
